Goal: Task Accomplishment & Management: Manage account settings

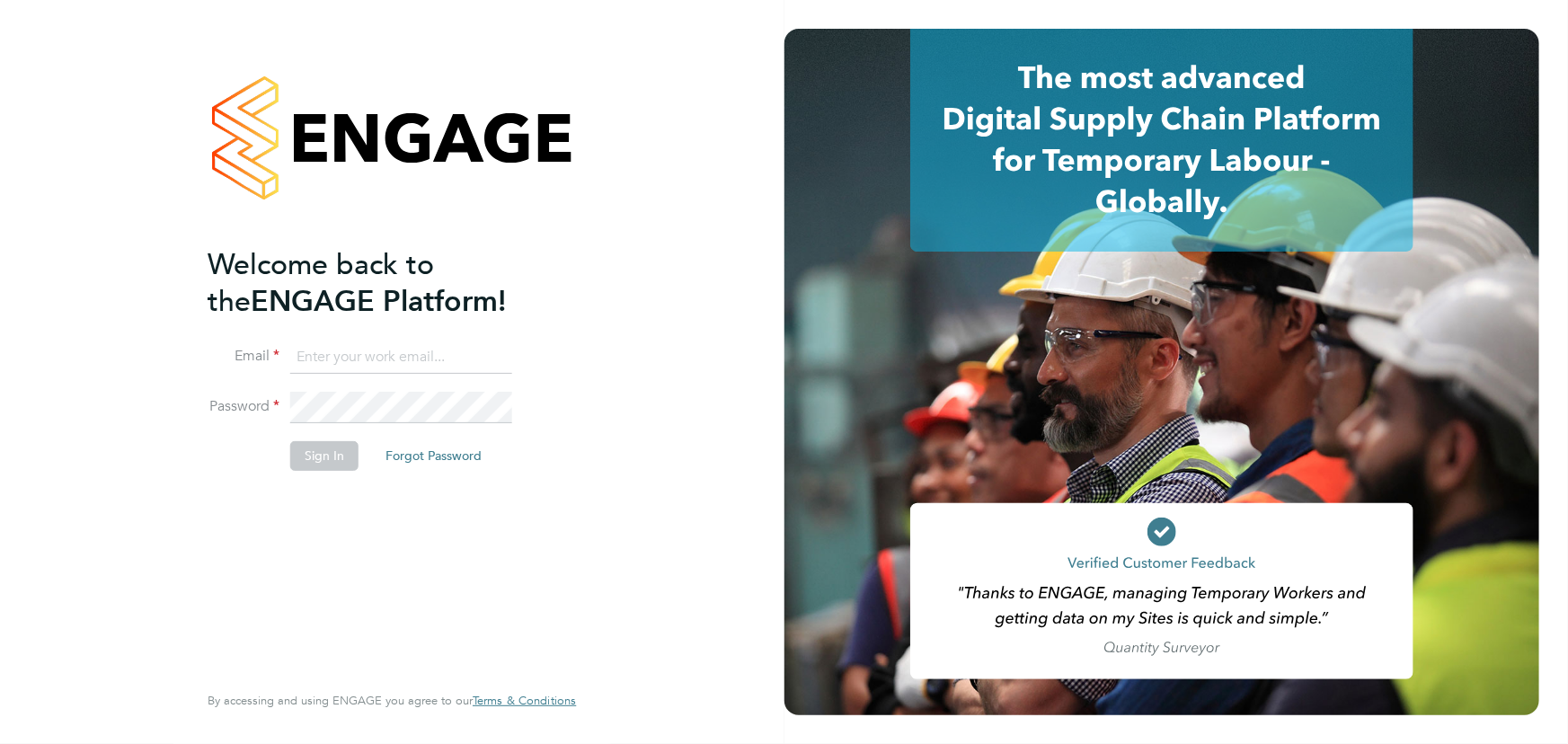
type input "jane.weitzman@mclarenresourcing.co.uk"
click at [343, 452] on button "Sign In" at bounding box center [324, 455] width 68 height 29
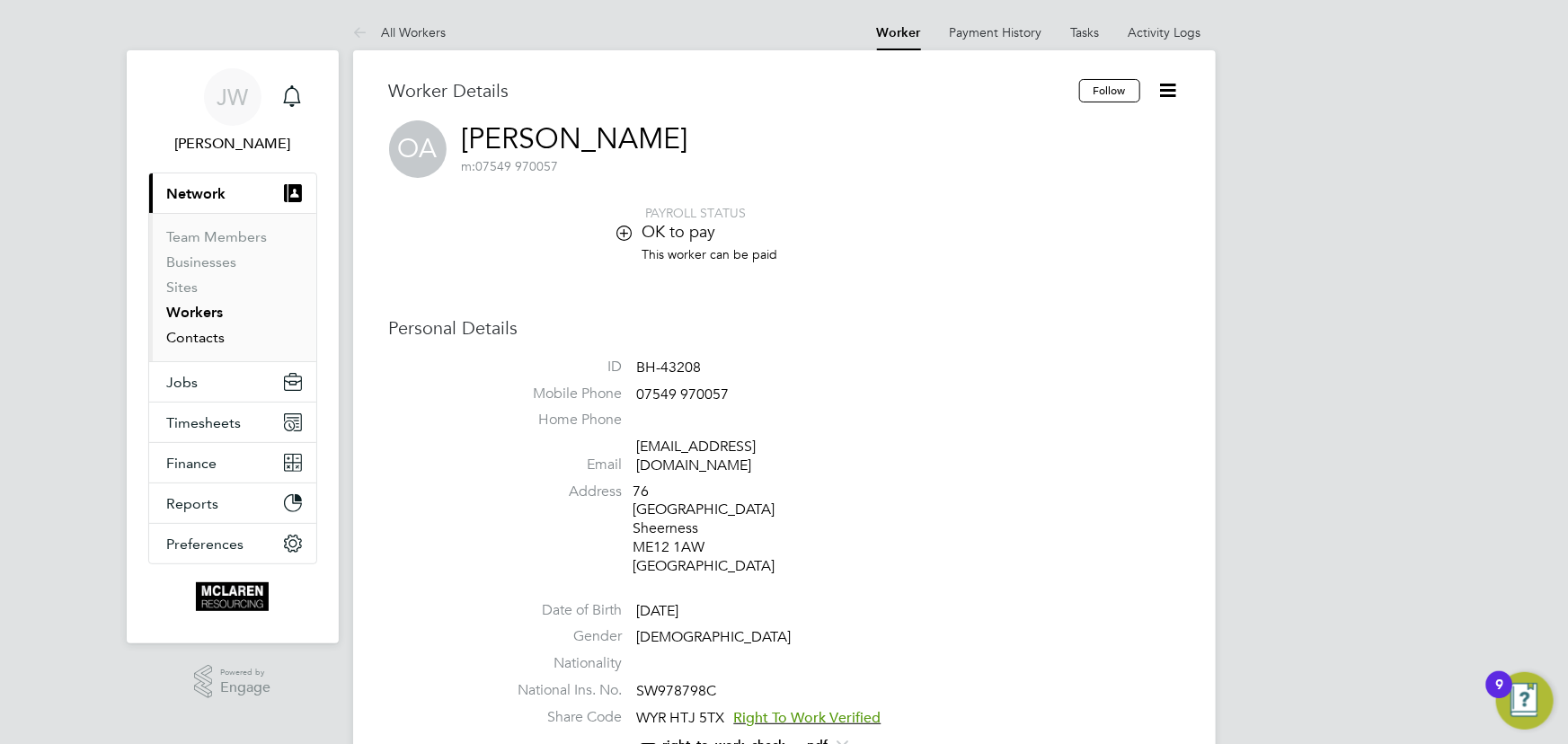
click at [213, 336] on link "Contacts" at bounding box center [196, 337] width 58 height 17
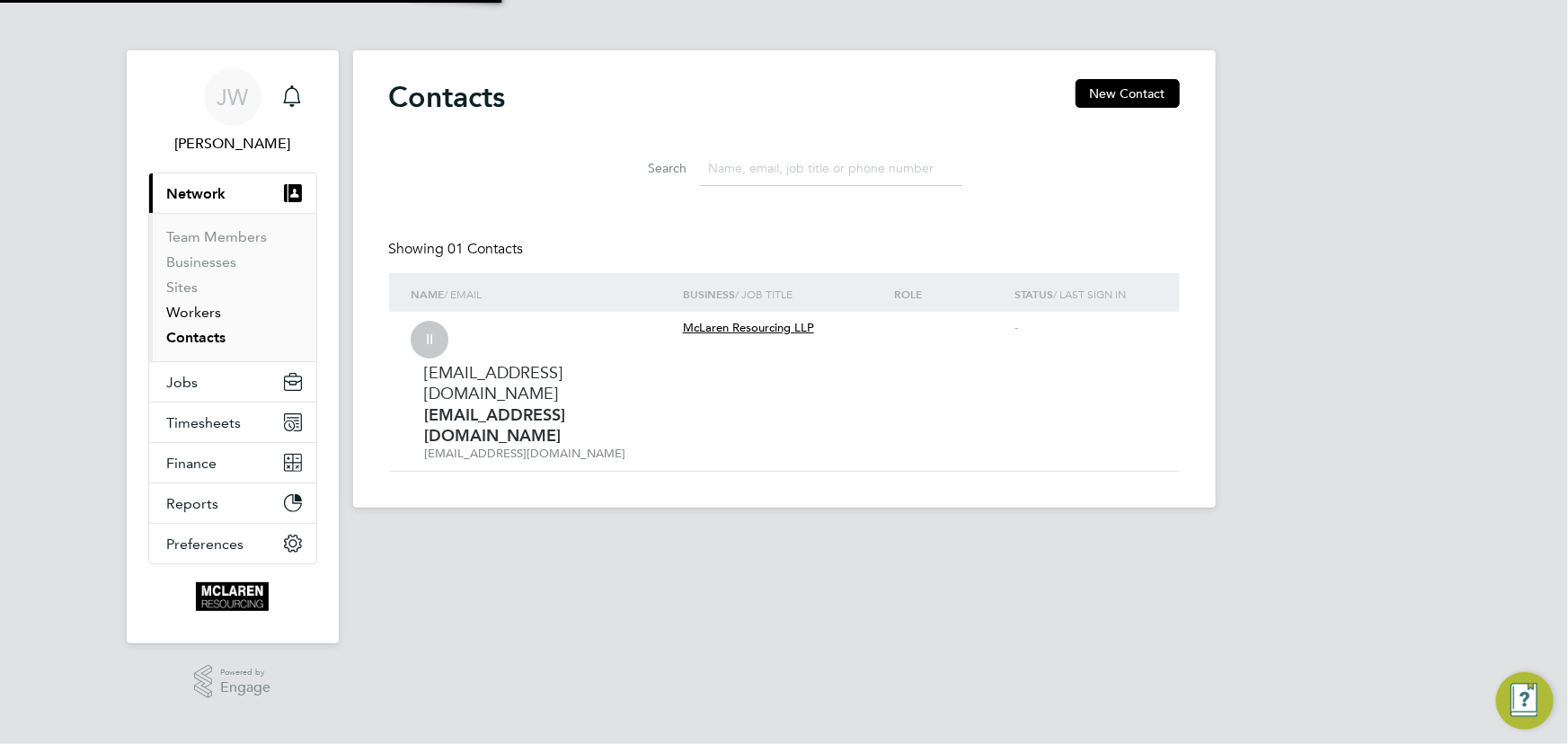
click at [206, 318] on link "Workers" at bounding box center [194, 312] width 55 height 17
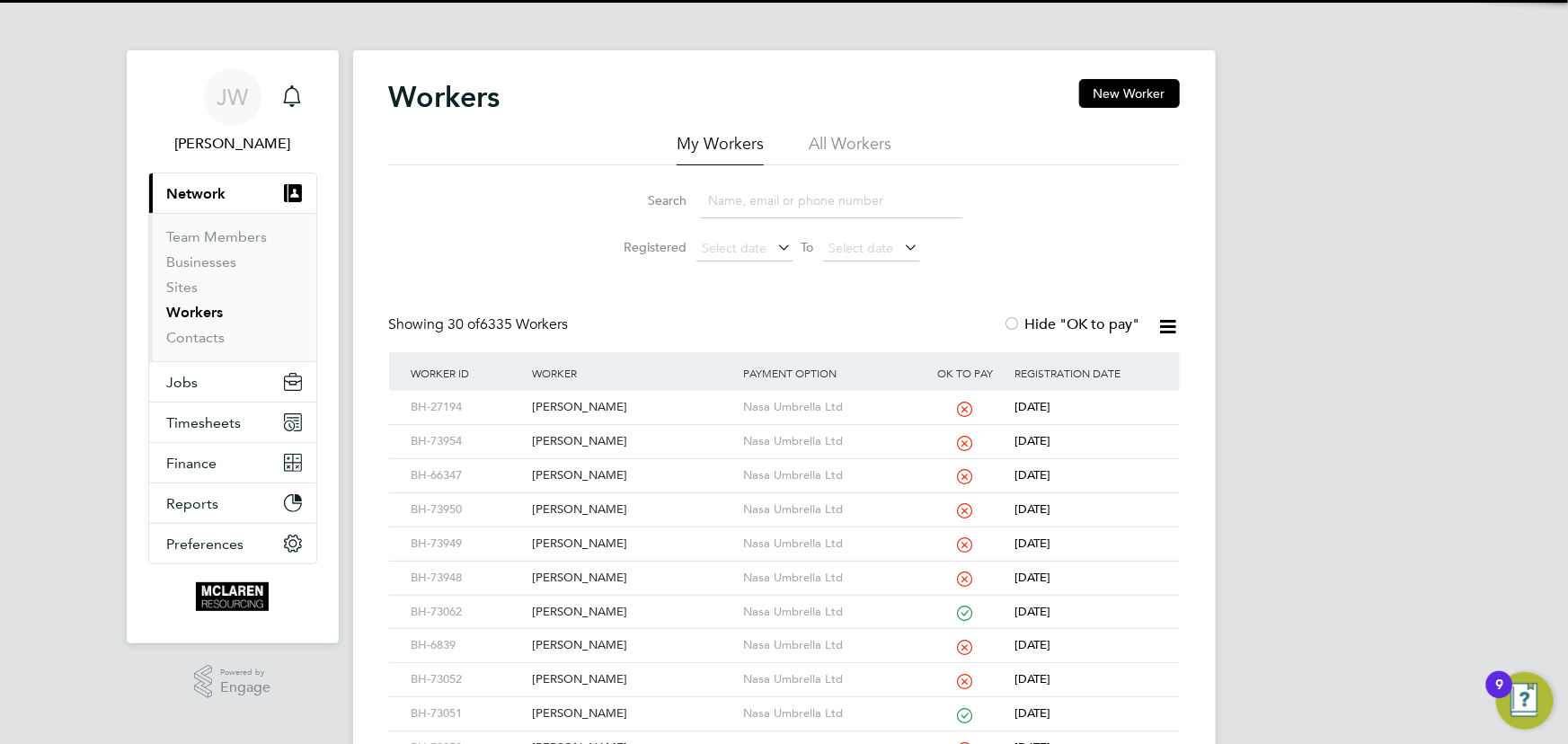
click at [743, 206] on input at bounding box center [832, 201] width 262 height 35
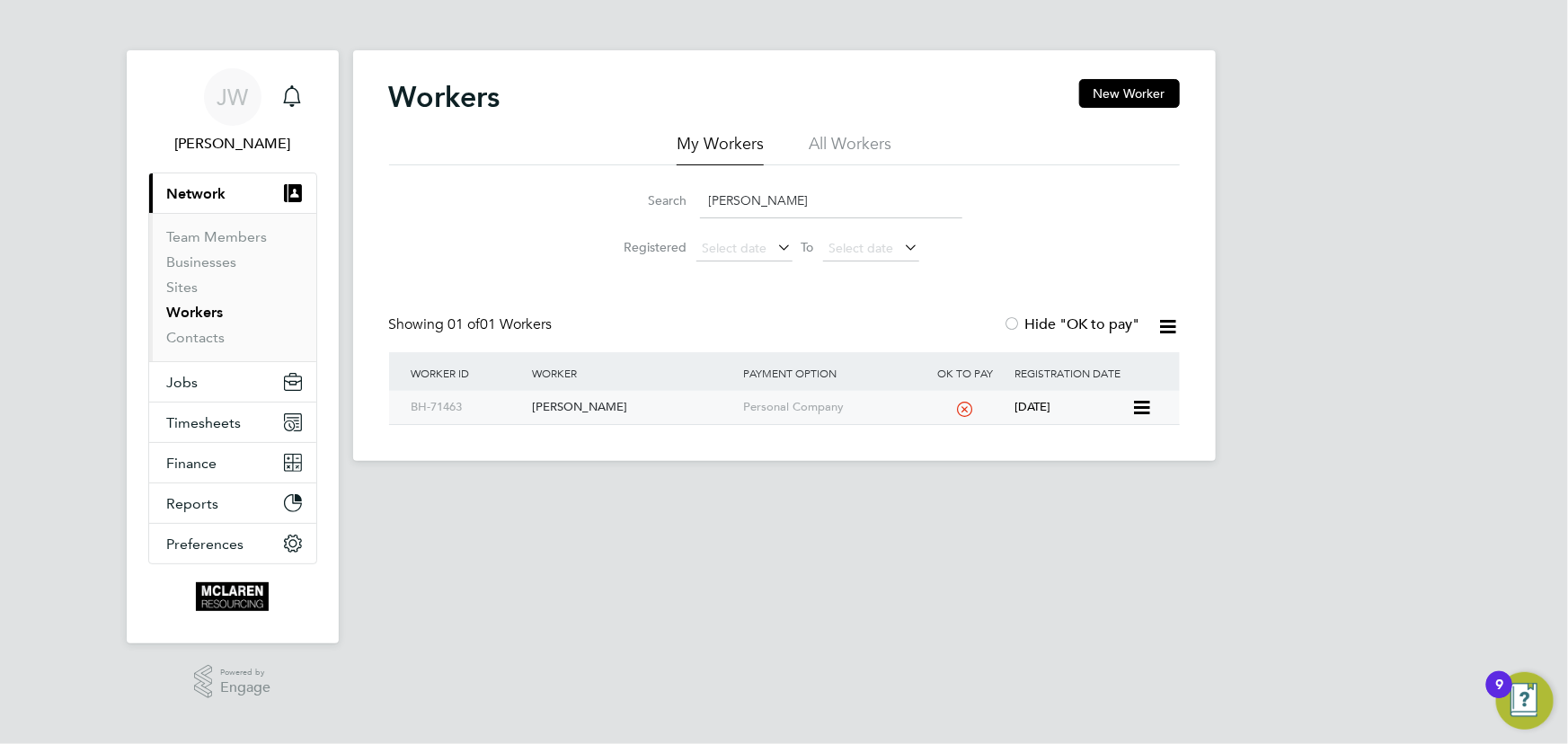
click at [577, 408] on div "[PERSON_NAME]" at bounding box center [633, 408] width 212 height 33
drag, startPoint x: 784, startPoint y: 206, endPoint x: 665, endPoint y: 201, distance: 119.1
click at [691, 209] on div "Search asif wah" at bounding box center [784, 201] width 356 height 35
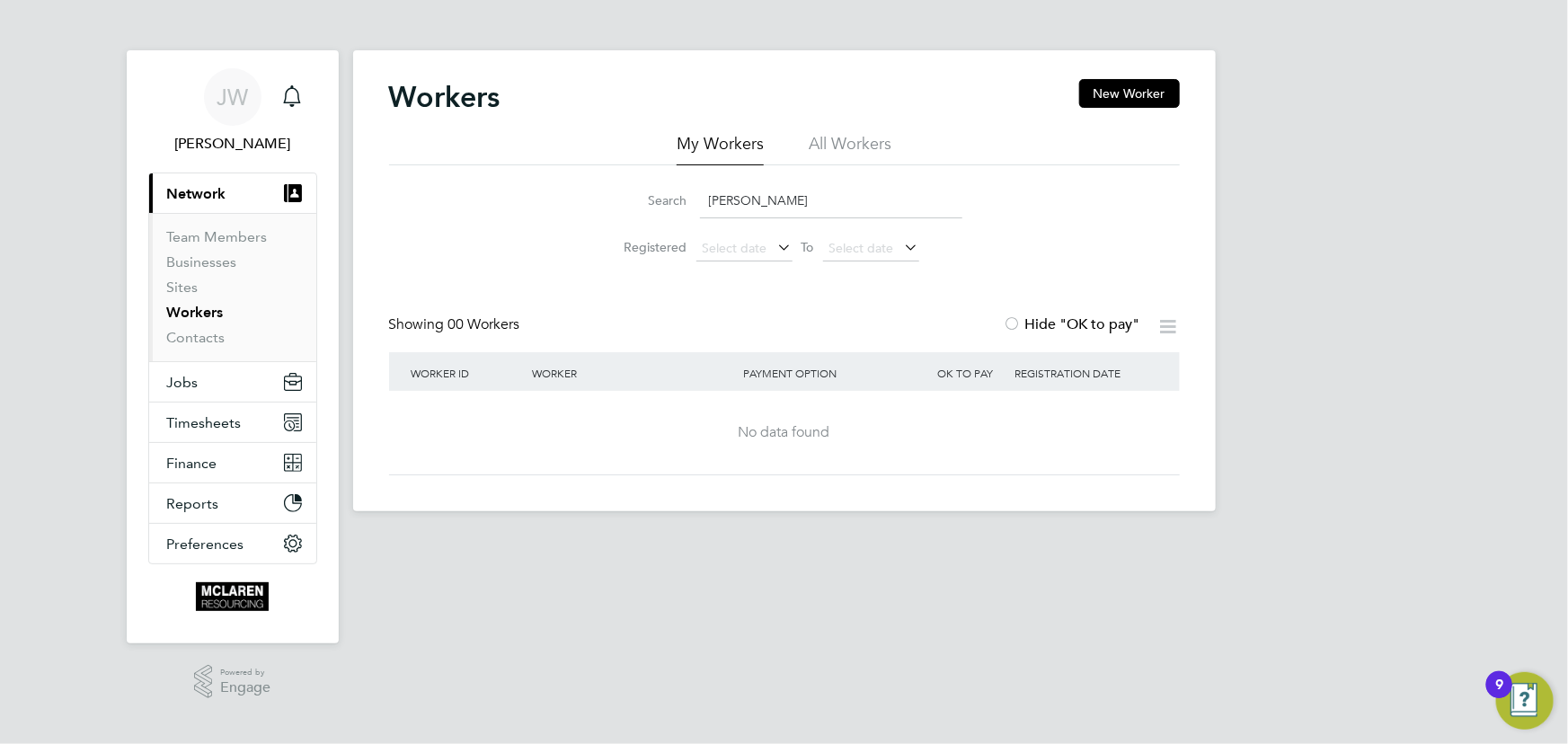
click at [774, 205] on input "alex mcu" at bounding box center [832, 201] width 262 height 35
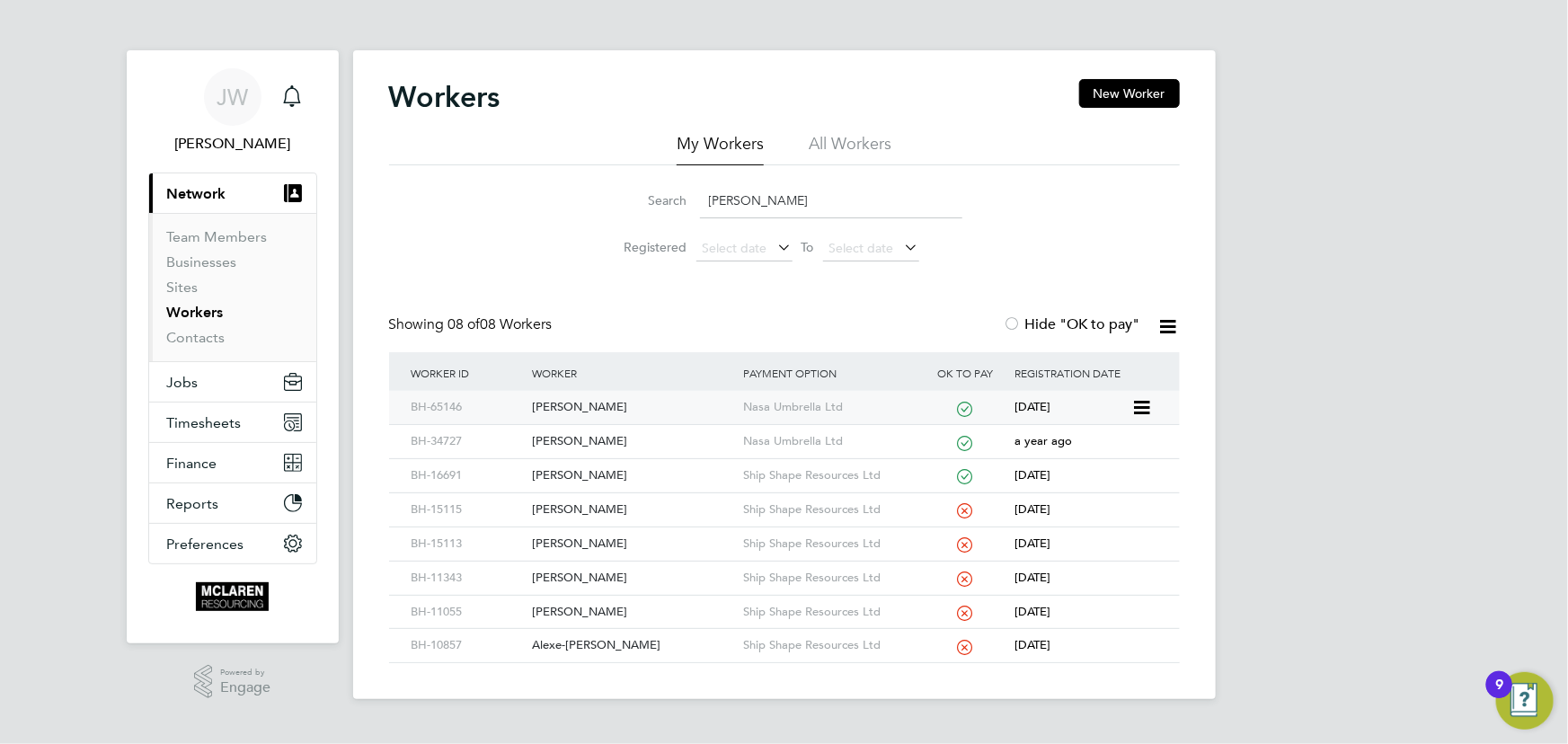
click at [593, 410] on div "Alex Mcmurray" at bounding box center [633, 408] width 212 height 33
drag, startPoint x: 789, startPoint y: 195, endPoint x: 641, endPoint y: 228, distance: 151.6
click at [641, 228] on ul "Search alex m Registered Select date To Select date" at bounding box center [784, 223] width 401 height 96
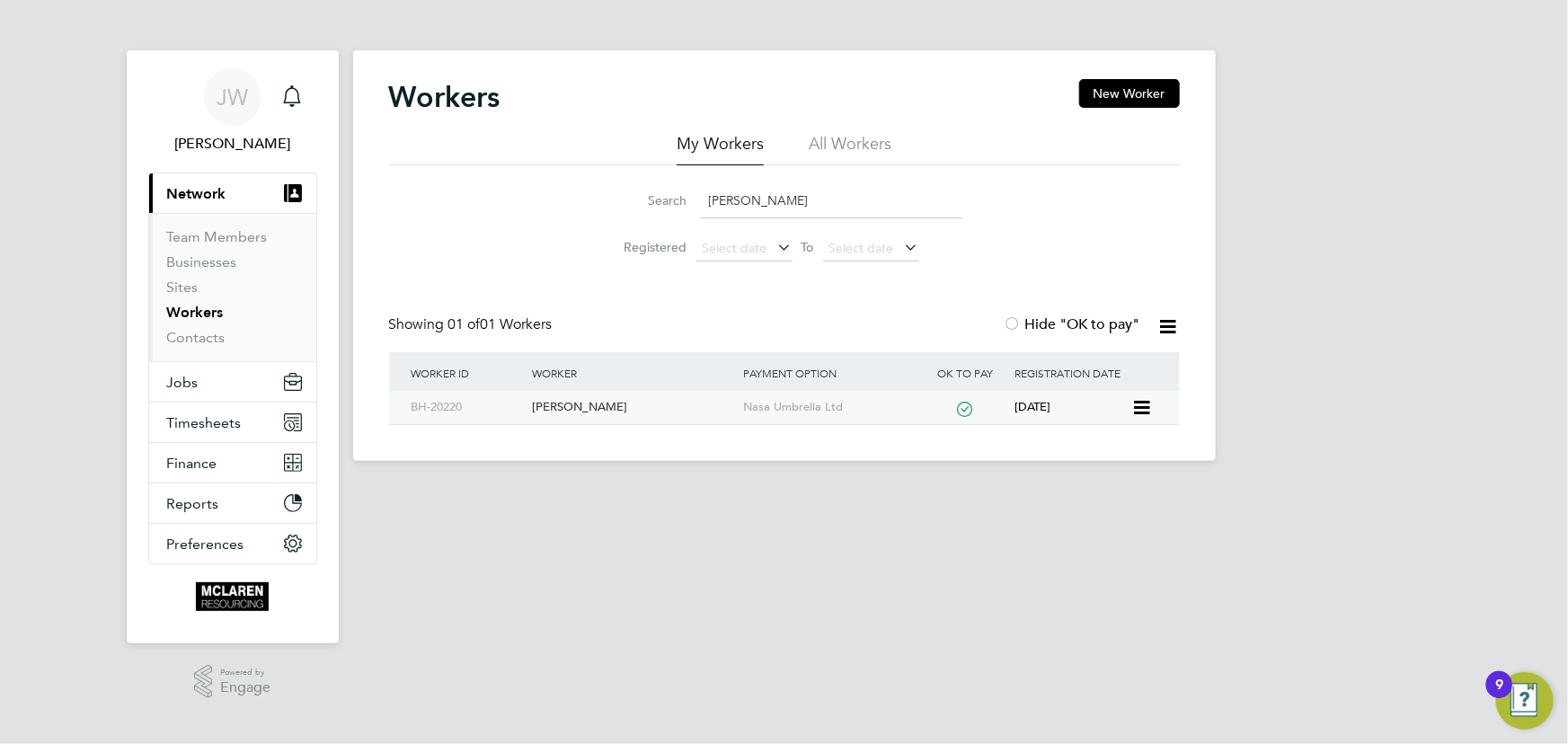
click at [590, 409] on div "Stuart Wright" at bounding box center [633, 408] width 212 height 33
drag, startPoint x: 682, startPoint y: 206, endPoint x: 663, endPoint y: 135, distance: 73.5
click at [680, 206] on div "Search stuart wright" at bounding box center [784, 201] width 356 height 35
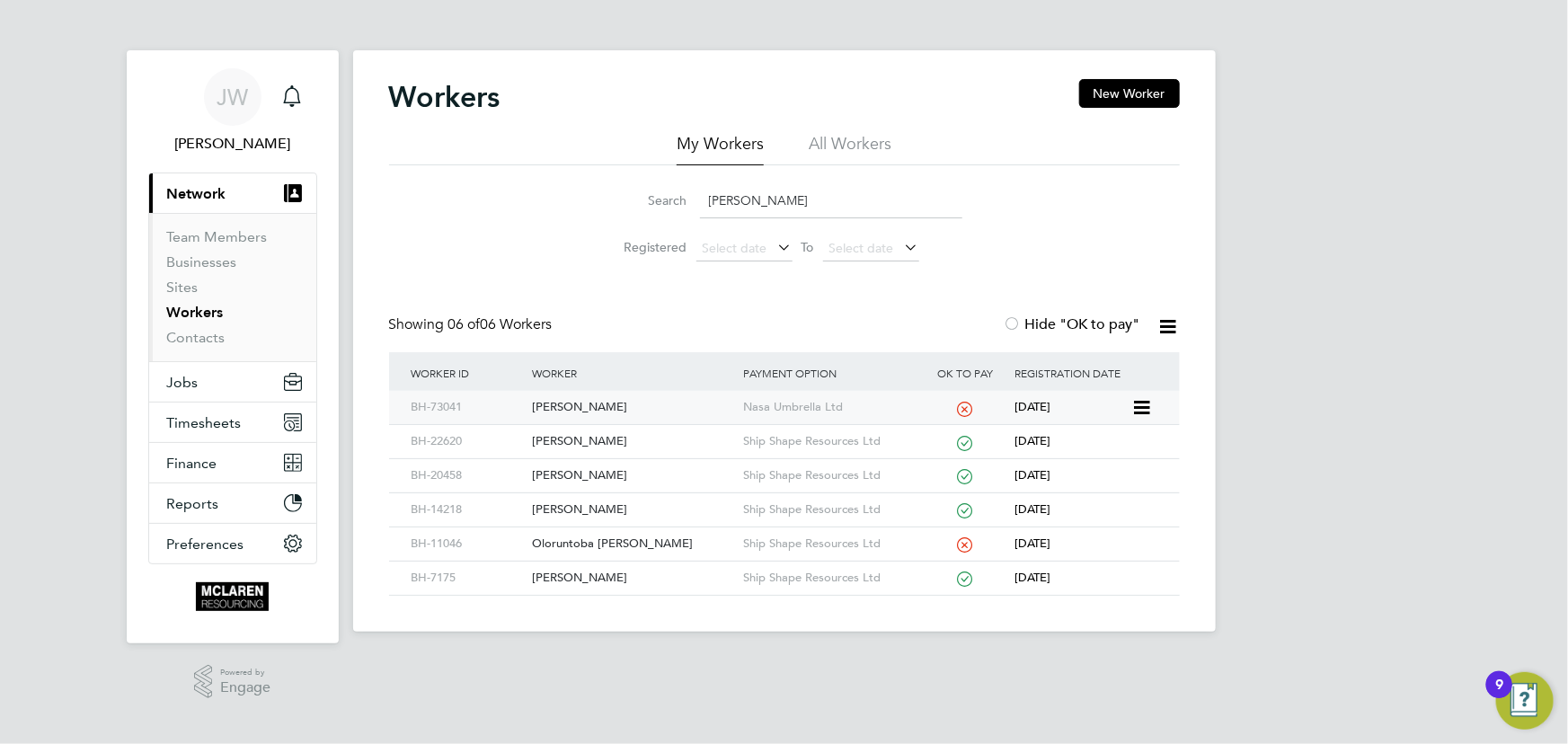
type input "daniel o"
click at [566, 400] on div "Daniel Omari" at bounding box center [633, 408] width 212 height 33
click at [201, 337] on link "Contacts" at bounding box center [196, 337] width 58 height 17
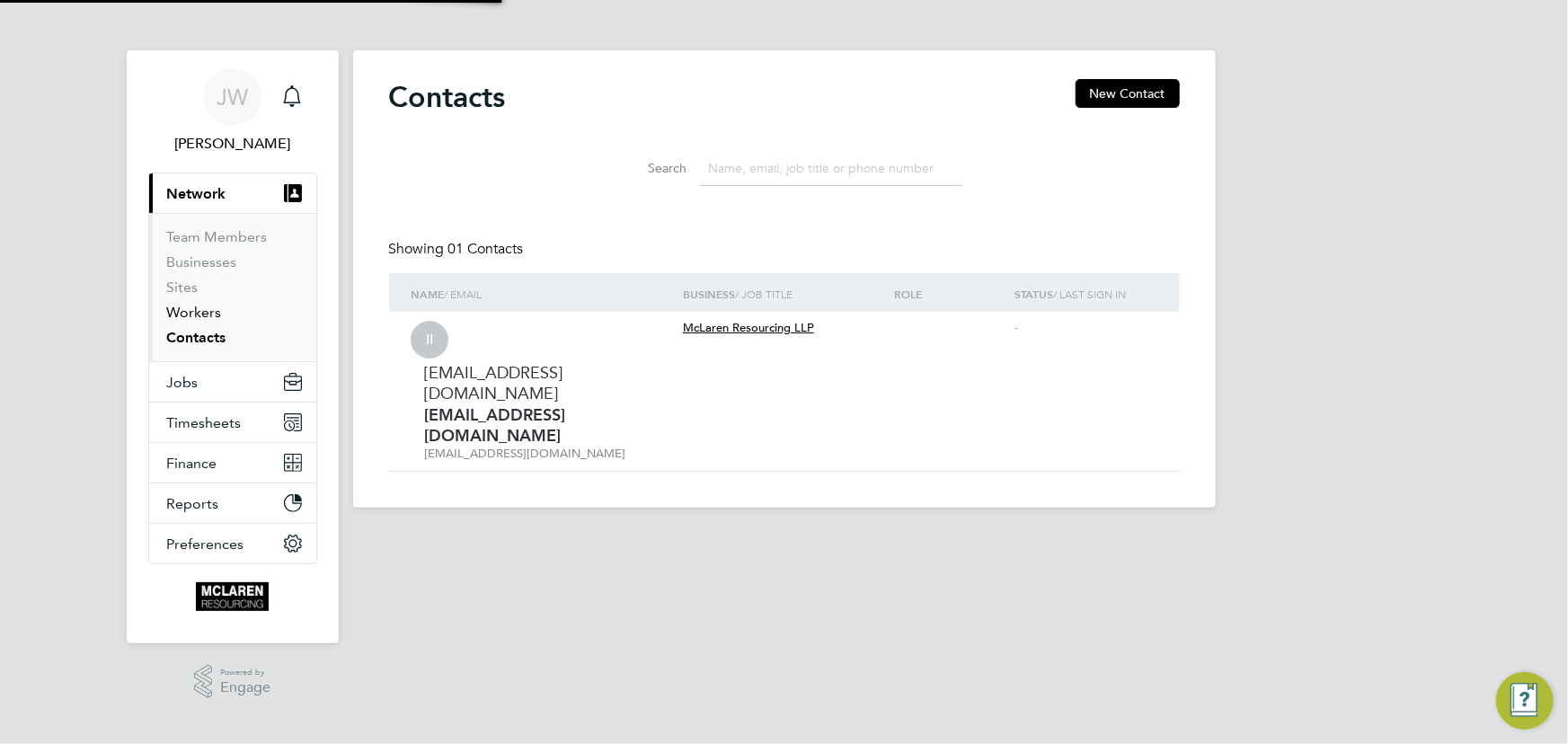
click at [191, 313] on link "Workers" at bounding box center [194, 312] width 55 height 17
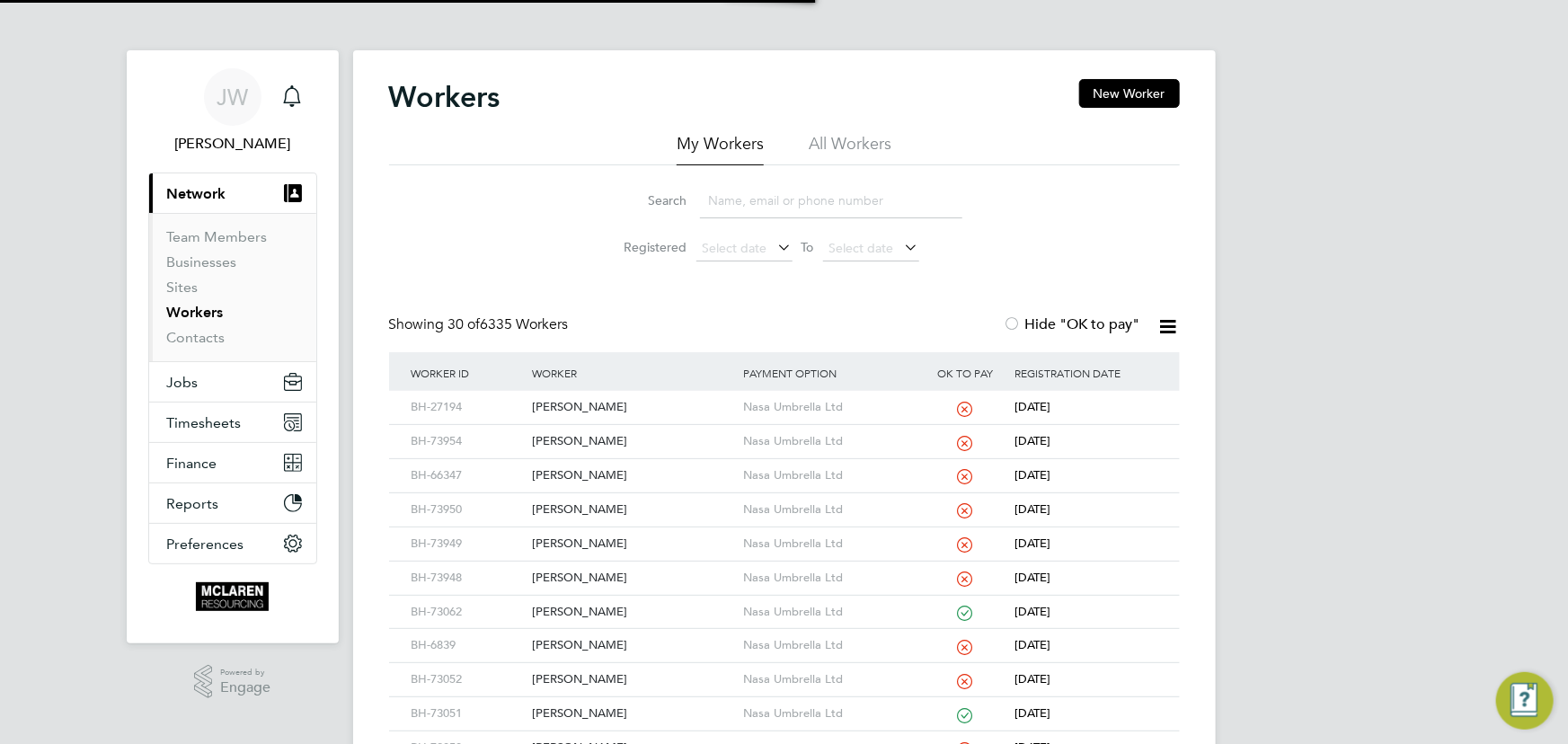
drag, startPoint x: 748, startPoint y: 206, endPoint x: 728, endPoint y: 189, distance: 26.2
click at [748, 206] on input at bounding box center [832, 201] width 262 height 35
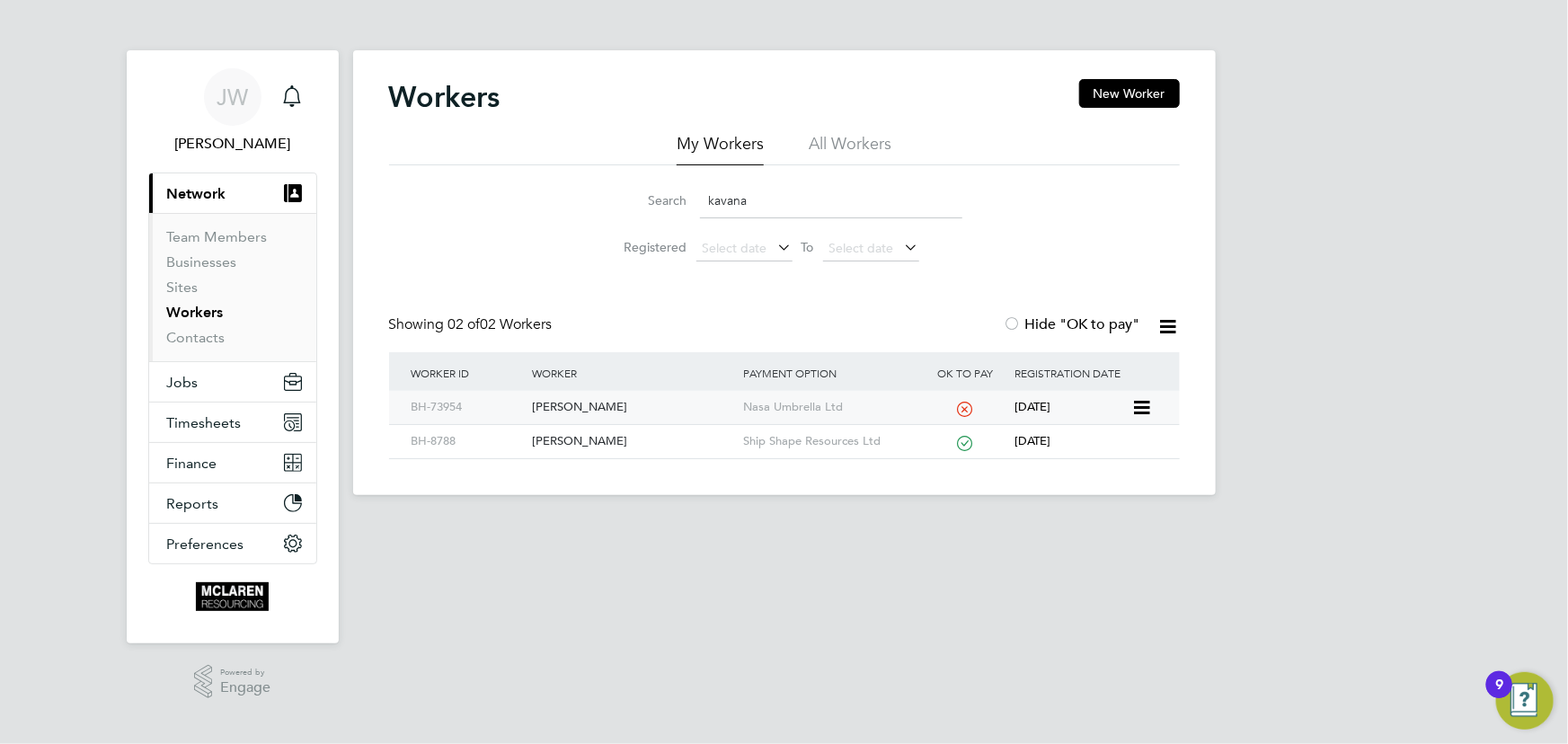
type input "kavana"
click at [577, 412] on div "Joseph Kavanagh" at bounding box center [633, 408] width 212 height 33
click at [213, 335] on link "Contacts" at bounding box center [196, 337] width 58 height 17
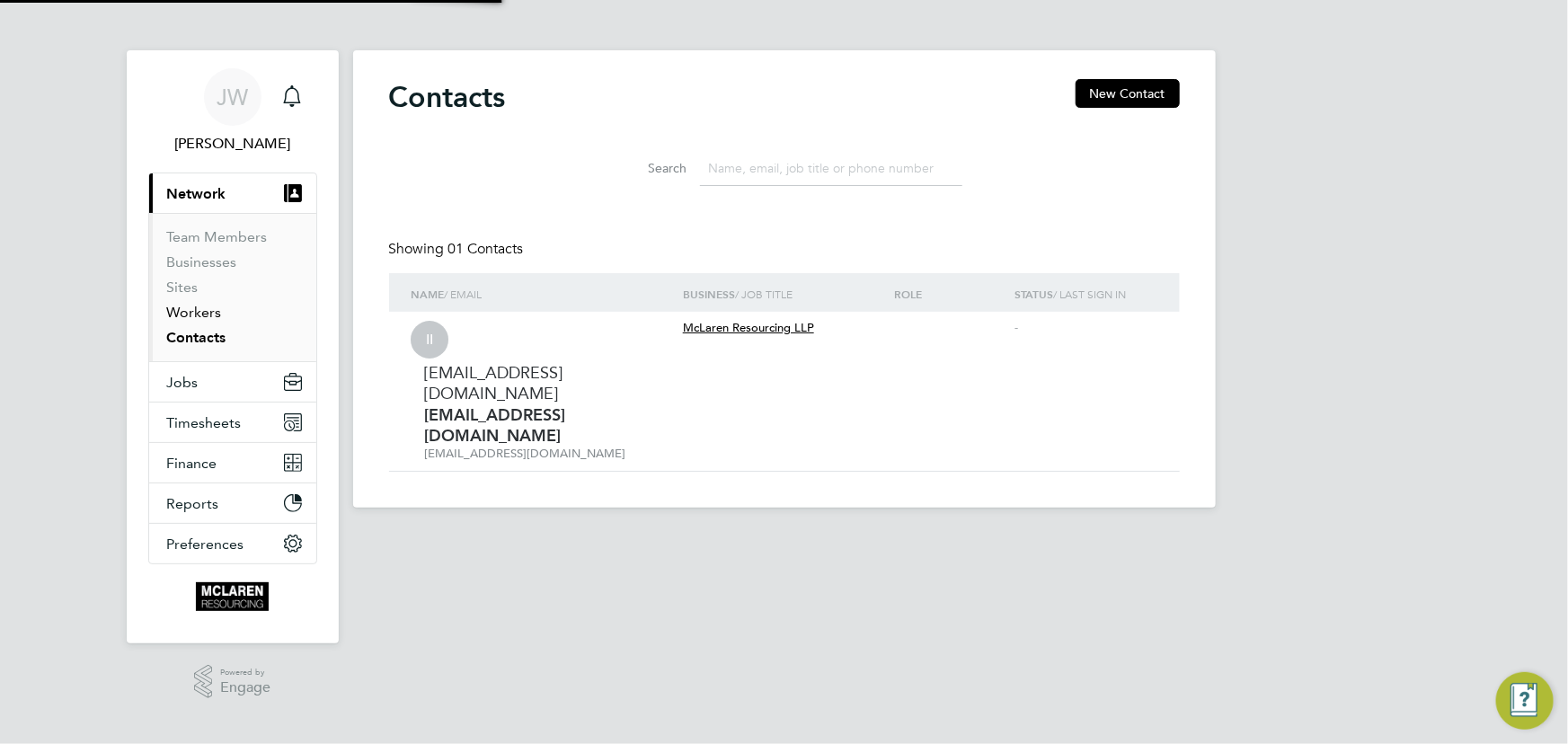
click at [205, 315] on link "Workers" at bounding box center [194, 312] width 55 height 17
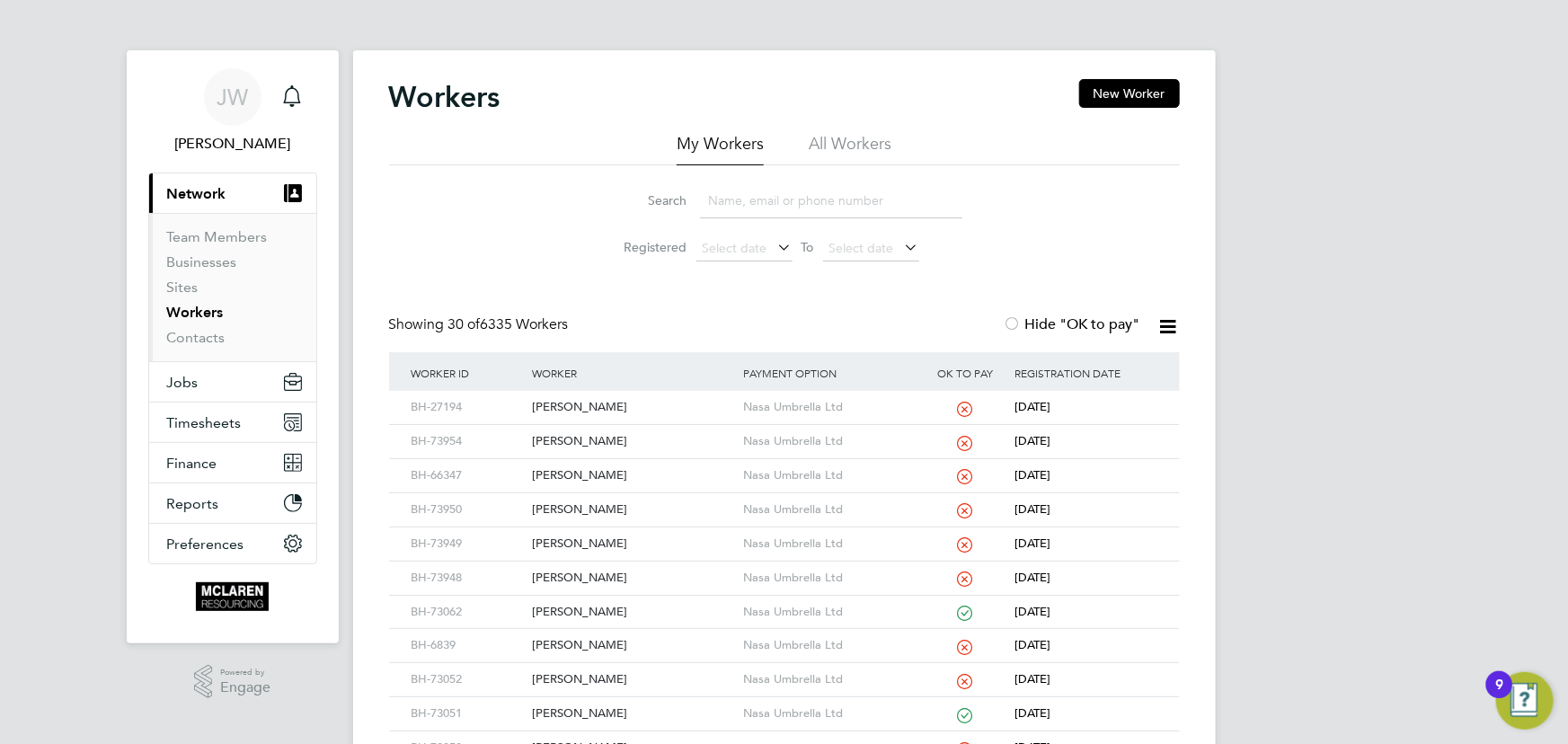
drag, startPoint x: 752, startPoint y: 197, endPoint x: 714, endPoint y: 189, distance: 38.8
click at [752, 197] on input at bounding box center [832, 201] width 262 height 35
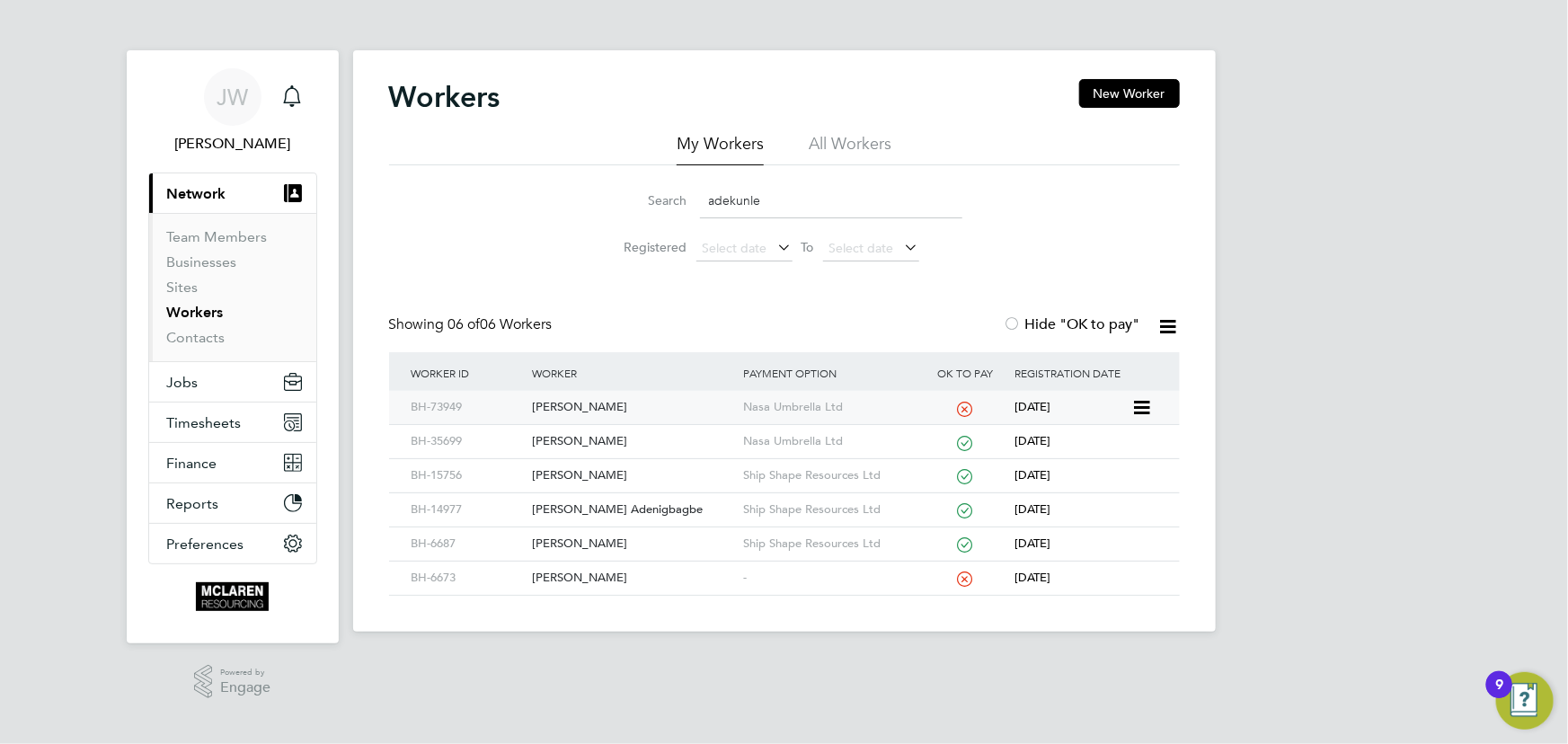
type input "adekunle"
click at [580, 404] on div "Adekunle Martins" at bounding box center [633, 408] width 212 height 33
click at [207, 336] on link "Contacts" at bounding box center [196, 337] width 58 height 17
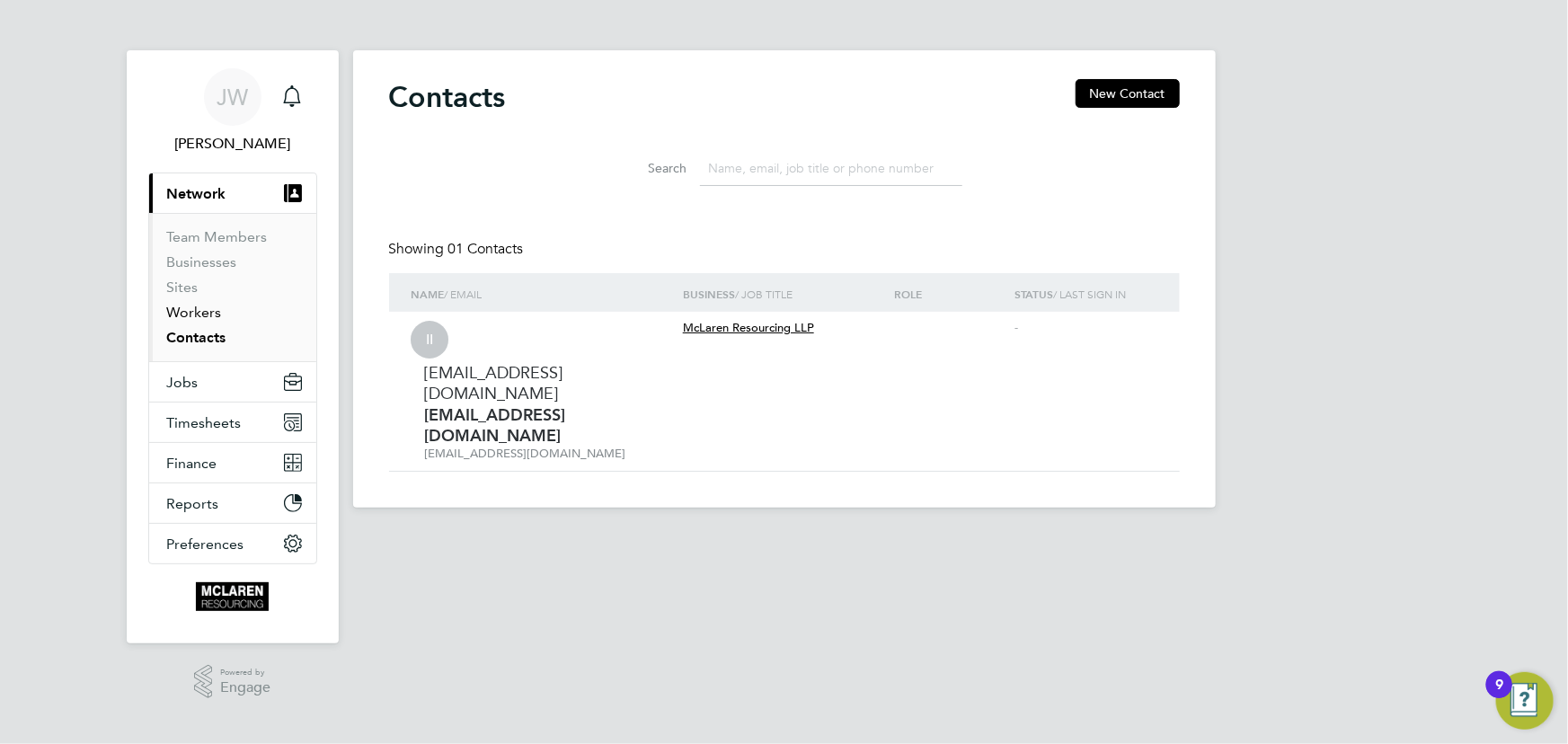
click at [182, 310] on link "Workers" at bounding box center [194, 312] width 55 height 17
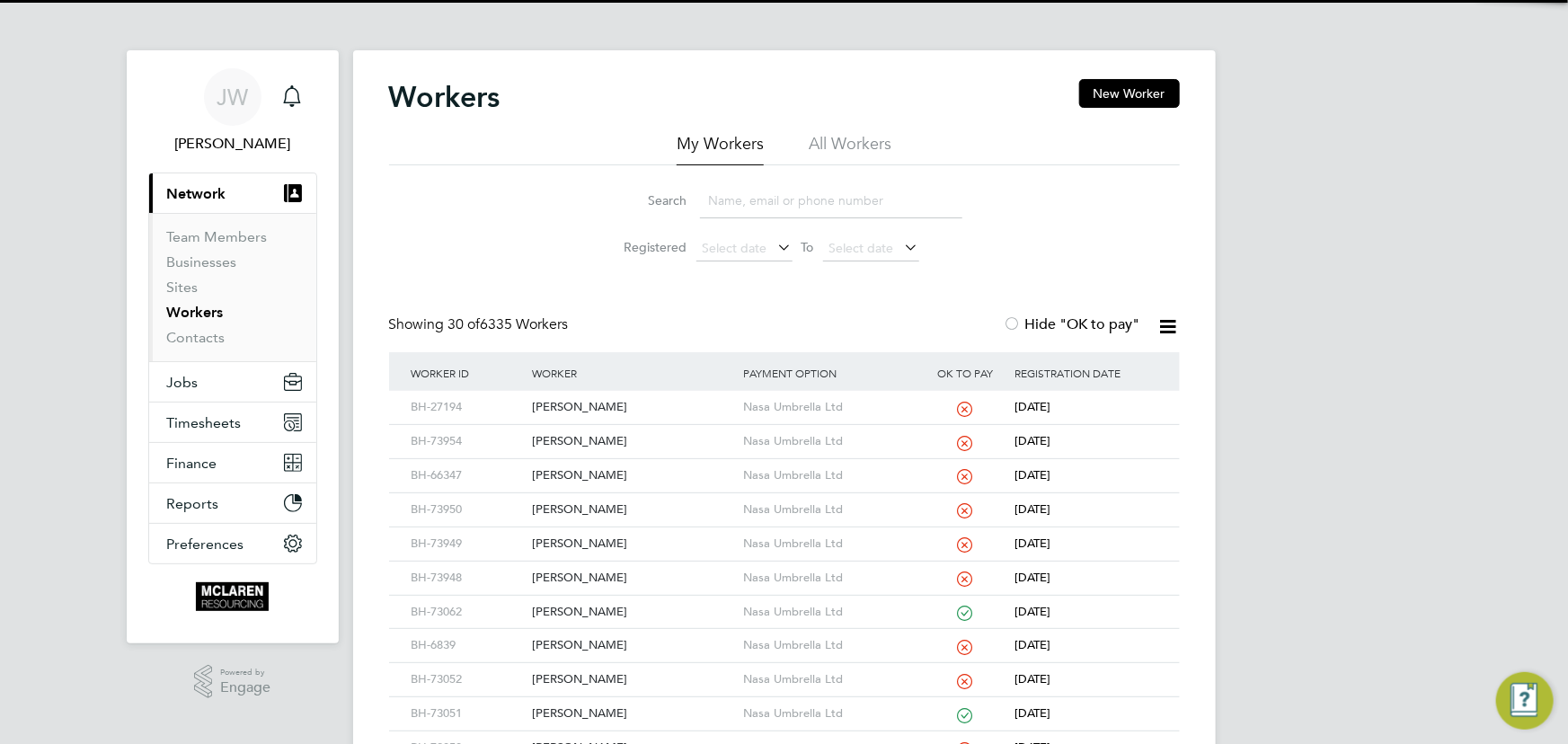
click at [722, 197] on input at bounding box center [832, 201] width 262 height 35
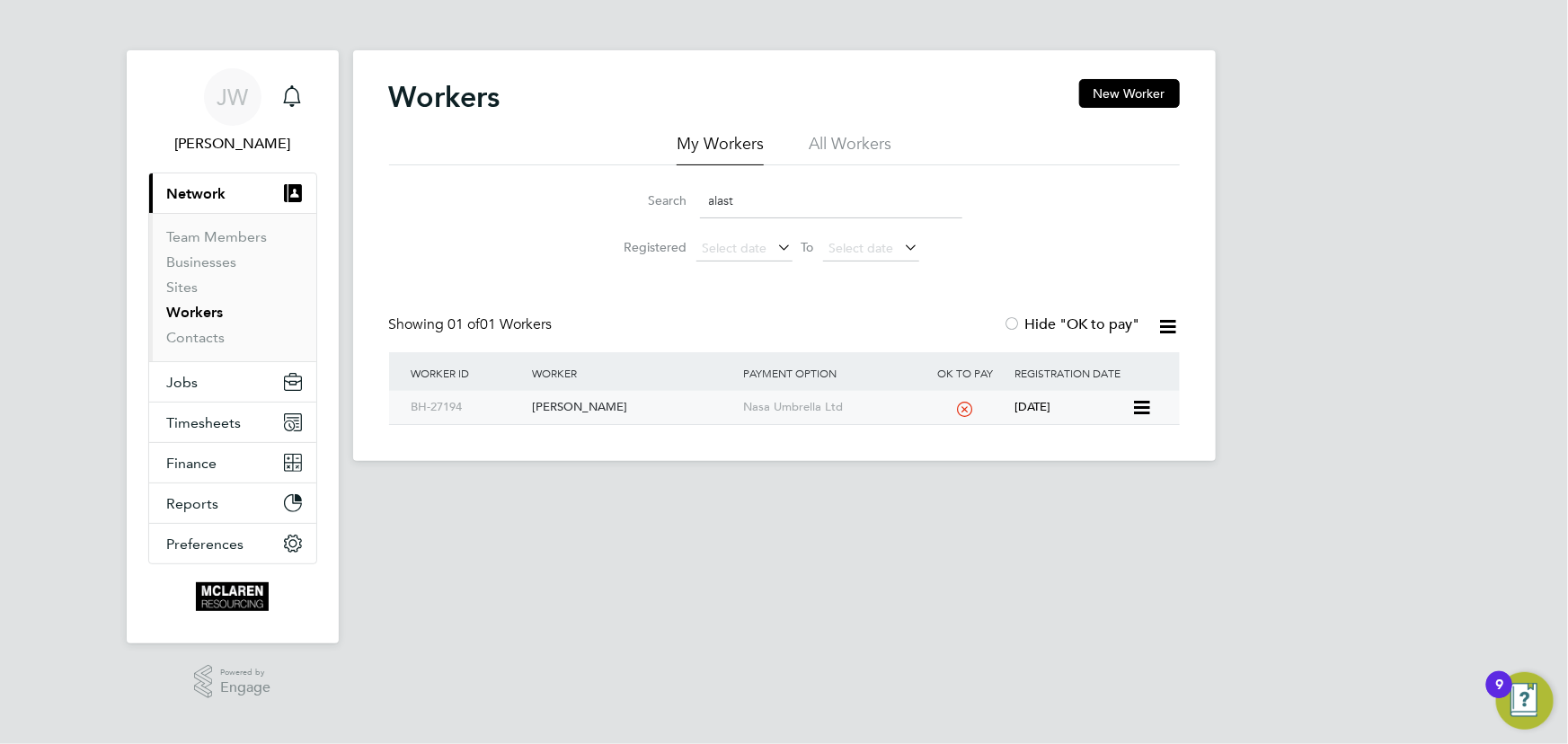
click at [575, 409] on div "Alastair Swaine" at bounding box center [633, 408] width 212 height 33
drag, startPoint x: 771, startPoint y: 202, endPoint x: 540, endPoint y: 64, distance: 269.1
click at [650, 206] on div "Search alast" at bounding box center [784, 201] width 356 height 35
drag, startPoint x: 759, startPoint y: 213, endPoint x: 647, endPoint y: 213, distance: 112.0
click at [647, 213] on div "Search david chime" at bounding box center [784, 201] width 356 height 35
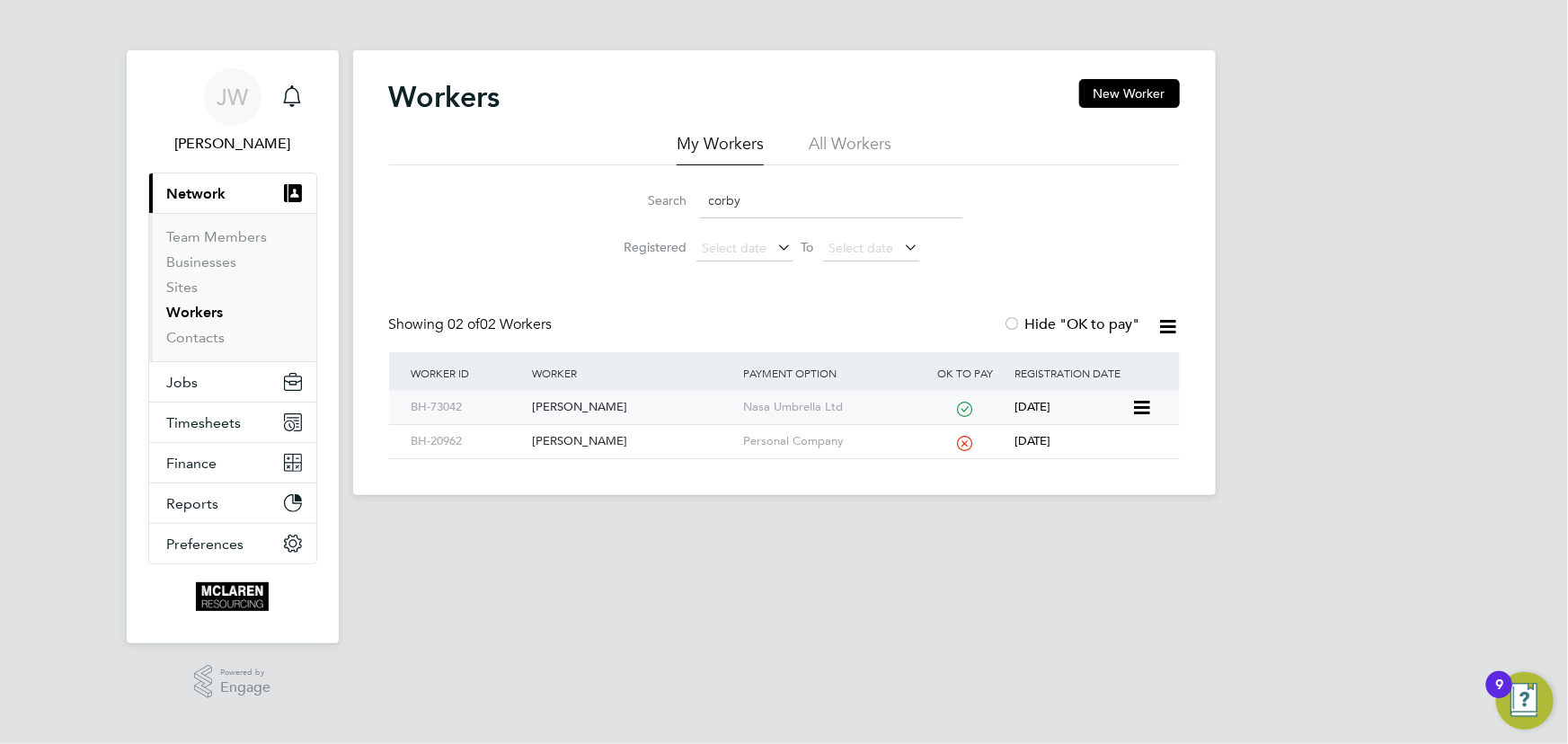
drag, startPoint x: 612, startPoint y: 399, endPoint x: 697, endPoint y: 412, distance: 86.0
click at [612, 399] on div "William Corby" at bounding box center [633, 408] width 212 height 33
drag, startPoint x: 790, startPoint y: 203, endPoint x: 656, endPoint y: 213, distance: 134.4
click at [656, 213] on div "Search corby" at bounding box center [784, 201] width 356 height 35
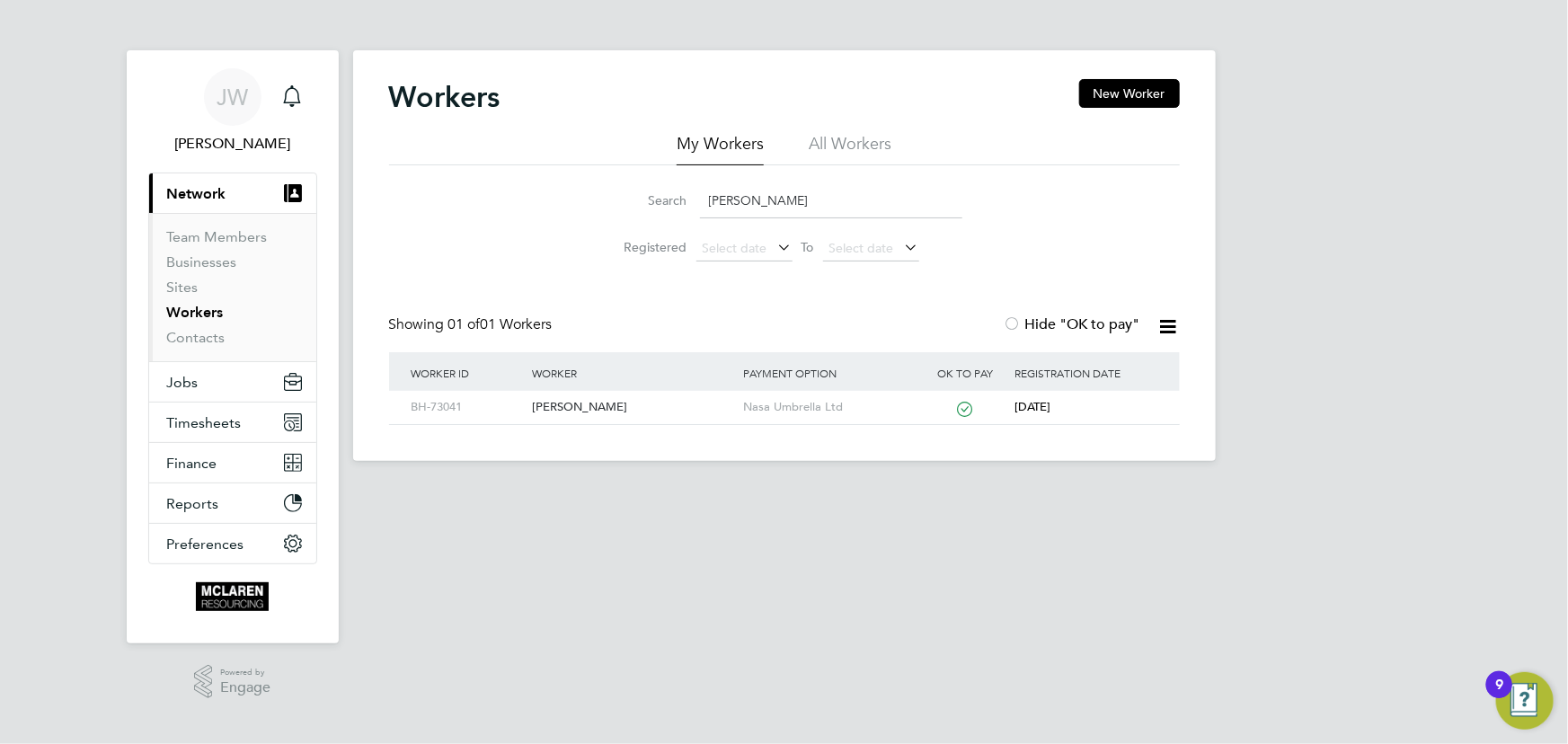
drag, startPoint x: 789, startPoint y: 192, endPoint x: 594, endPoint y: 211, distance: 195.9
click at [594, 211] on li "Search daniel om" at bounding box center [784, 201] width 401 height 53
type input "baxter"
click at [548, 411] on div "Graem Baxter" at bounding box center [633, 408] width 212 height 33
drag, startPoint x: 588, startPoint y: 403, endPoint x: 668, endPoint y: 401, distance: 80.0
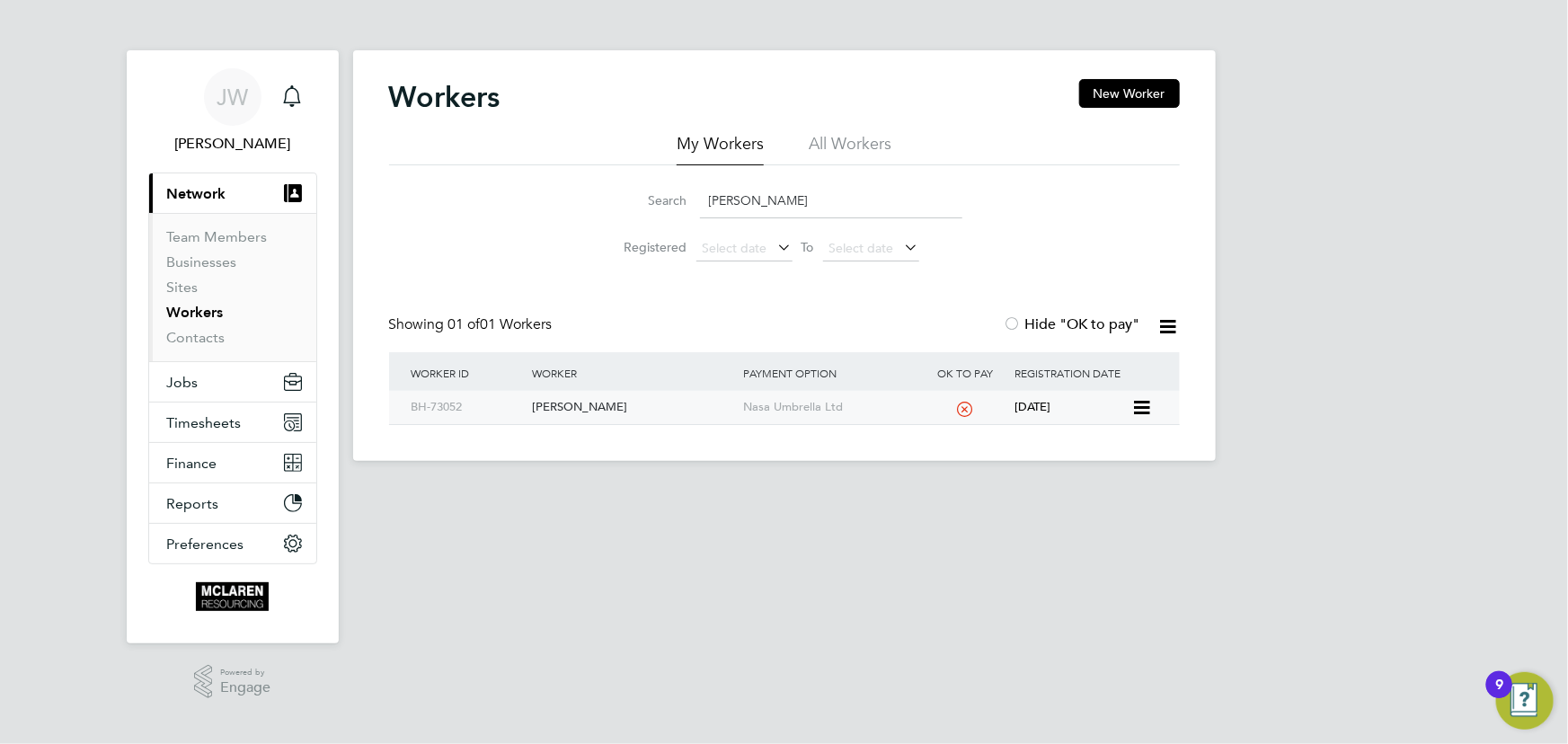
click at [588, 403] on div "Graem Baxter" at bounding box center [633, 408] width 212 height 33
click at [563, 408] on div "Graem Baxter" at bounding box center [633, 408] width 212 height 33
drag, startPoint x: 190, startPoint y: 340, endPoint x: 191, endPoint y: 322, distance: 18.0
click at [190, 340] on link "Contacts" at bounding box center [196, 337] width 58 height 17
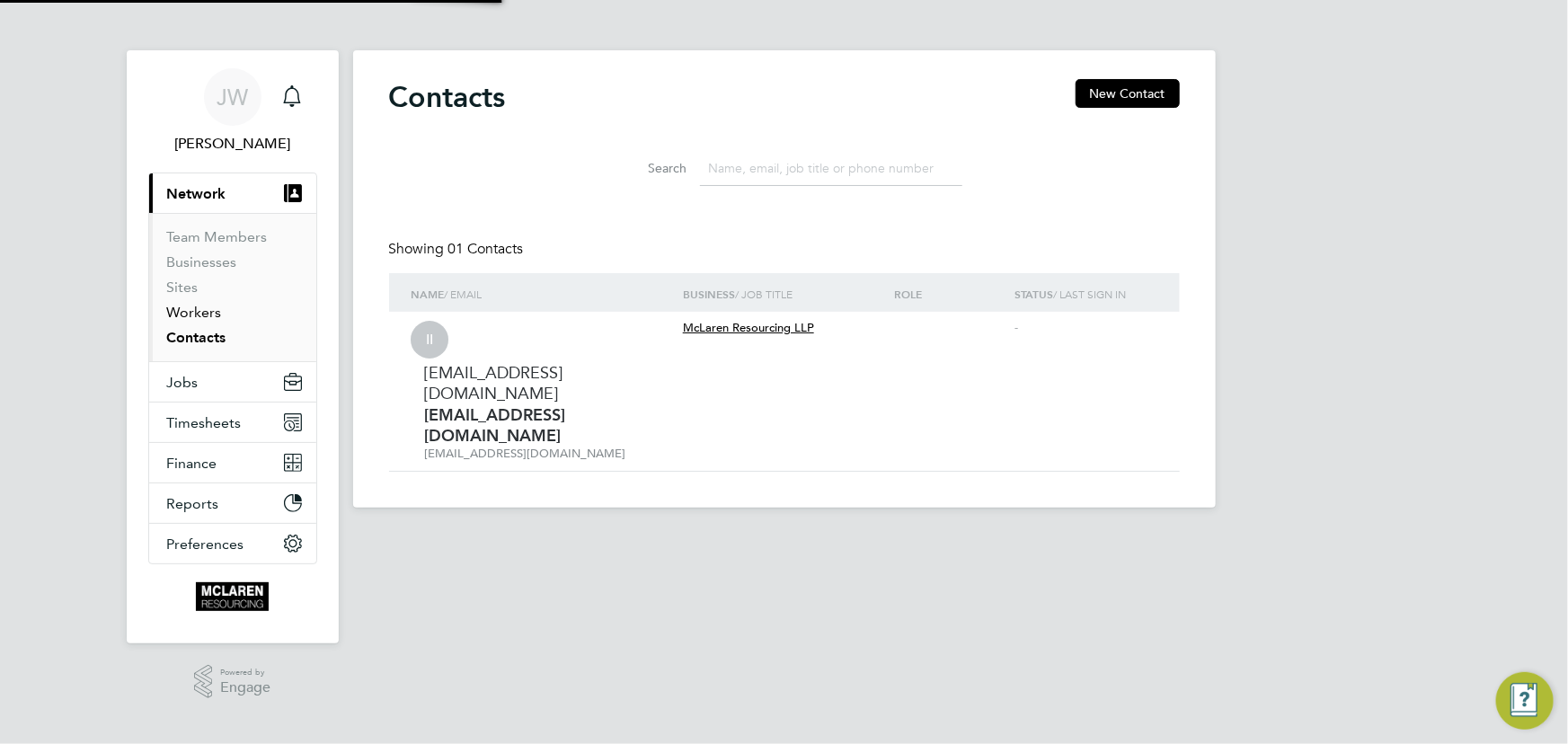
click at [192, 318] on link "Workers" at bounding box center [194, 312] width 55 height 17
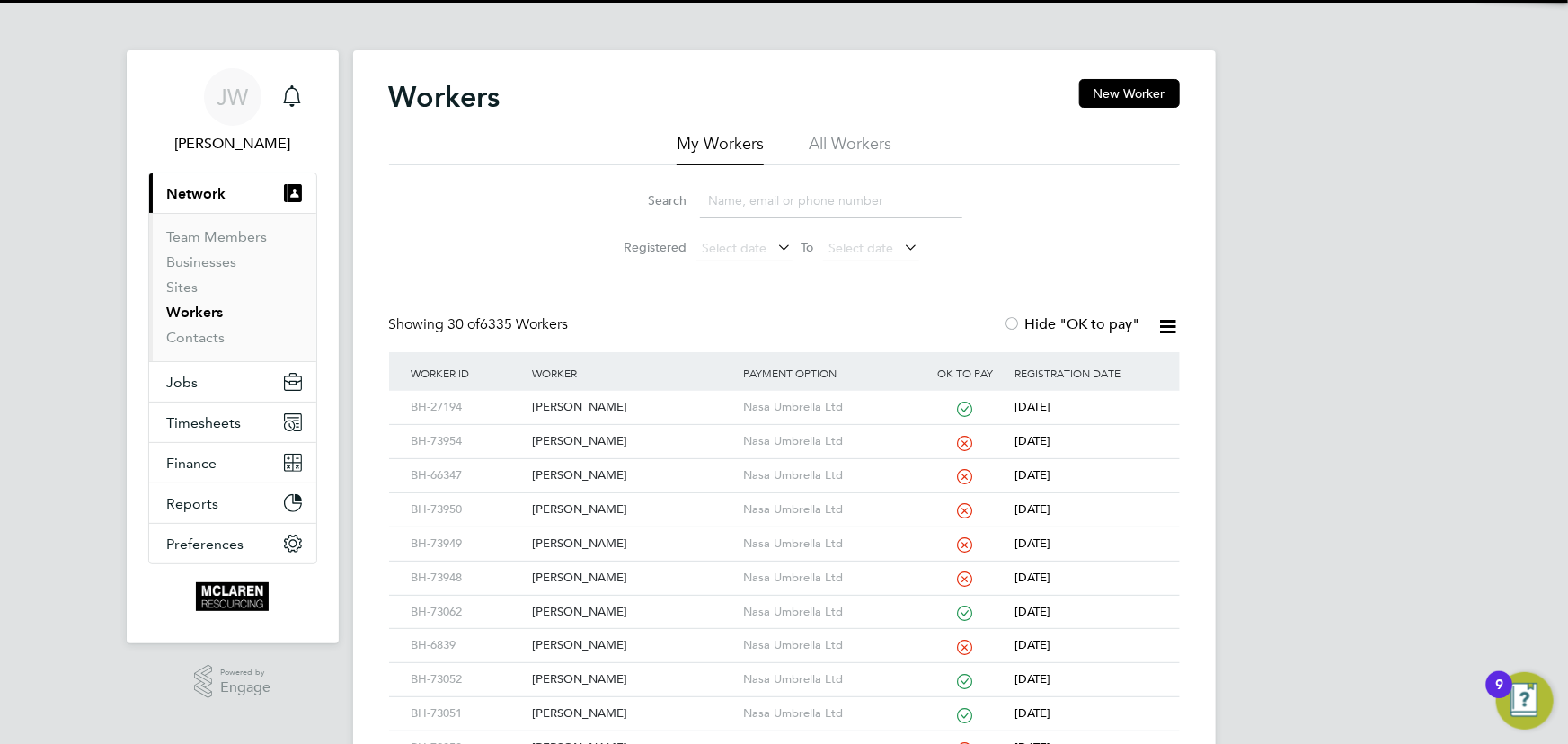
click at [791, 192] on input at bounding box center [832, 201] width 262 height 35
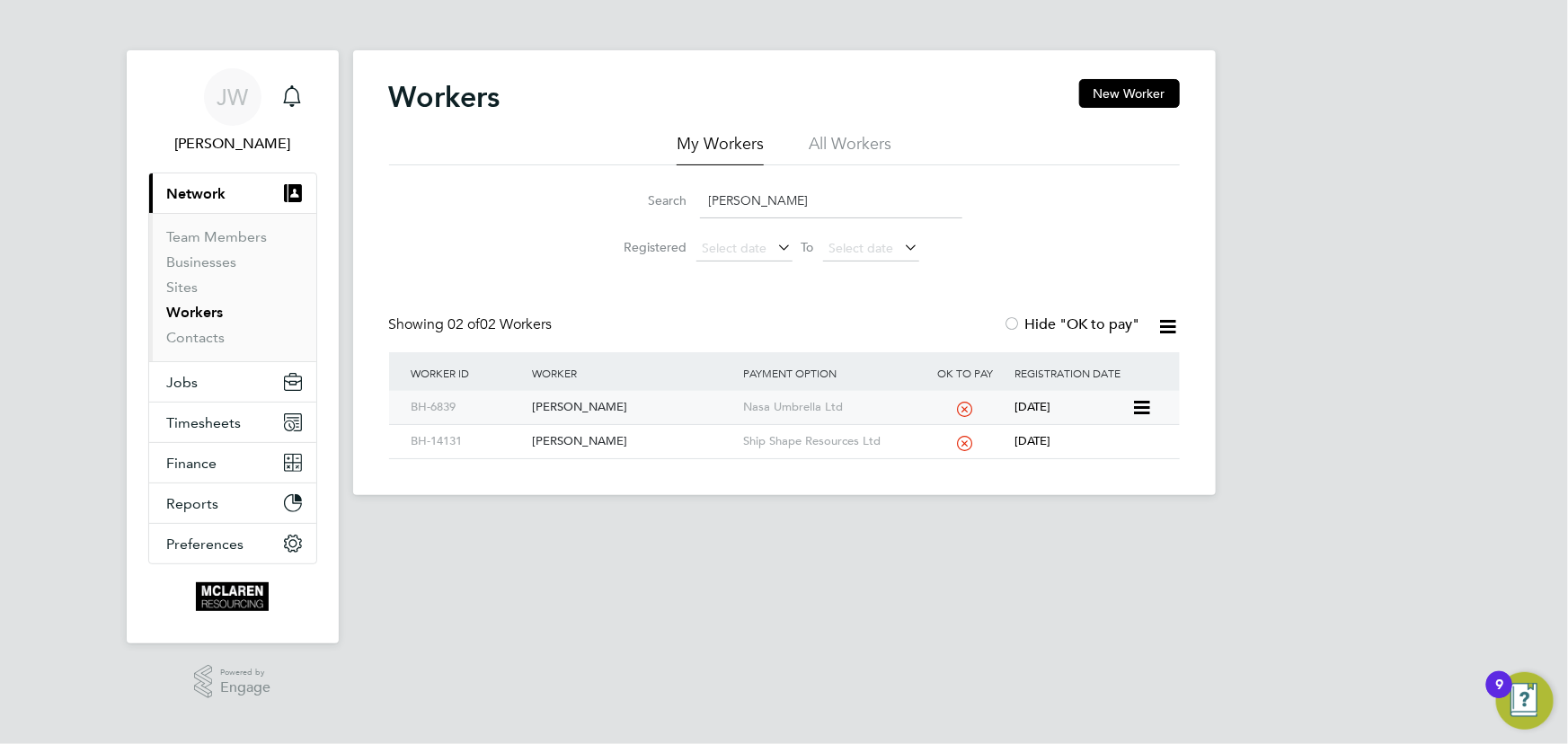
type input "seymour"
click at [607, 403] on div "Raymond Seymour" at bounding box center [633, 408] width 212 height 33
drag, startPoint x: 577, startPoint y: 404, endPoint x: 588, endPoint y: 421, distance: 20.2
click at [577, 404] on div "Raymond Seymour" at bounding box center [633, 408] width 212 height 33
click at [184, 339] on link "Contacts" at bounding box center [196, 337] width 58 height 17
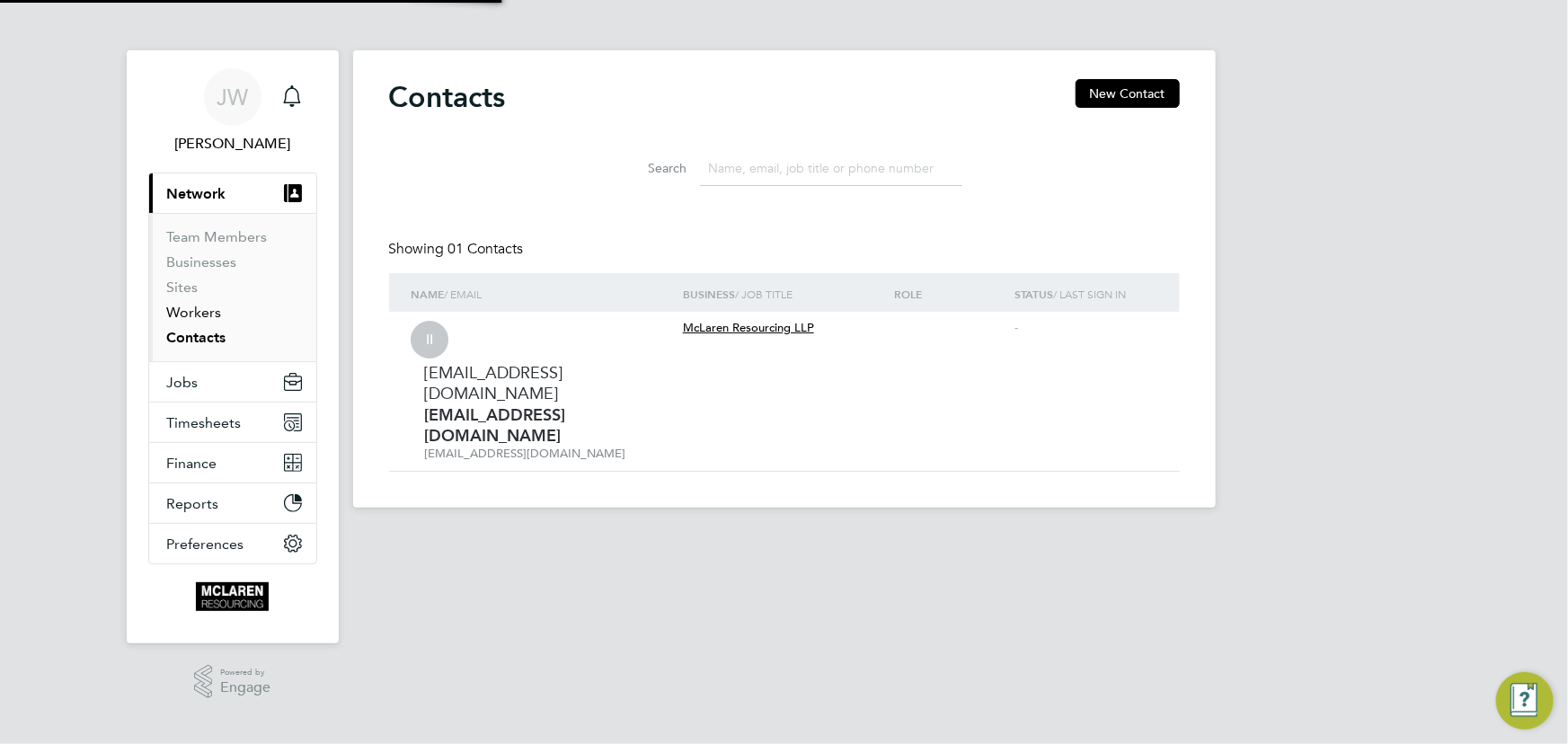
click at [183, 311] on link "Workers" at bounding box center [194, 312] width 55 height 17
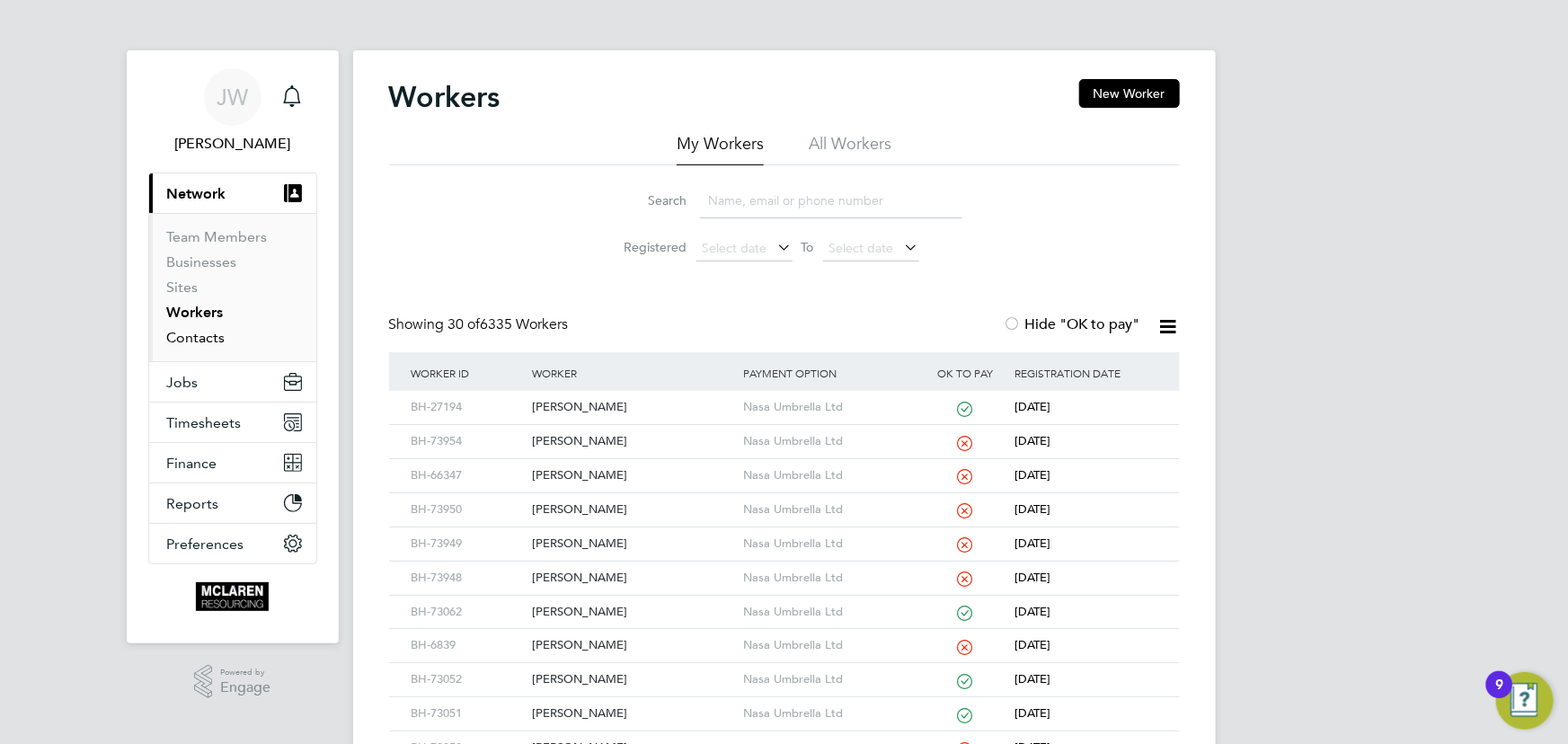
click at [211, 340] on link "Contacts" at bounding box center [196, 337] width 58 height 17
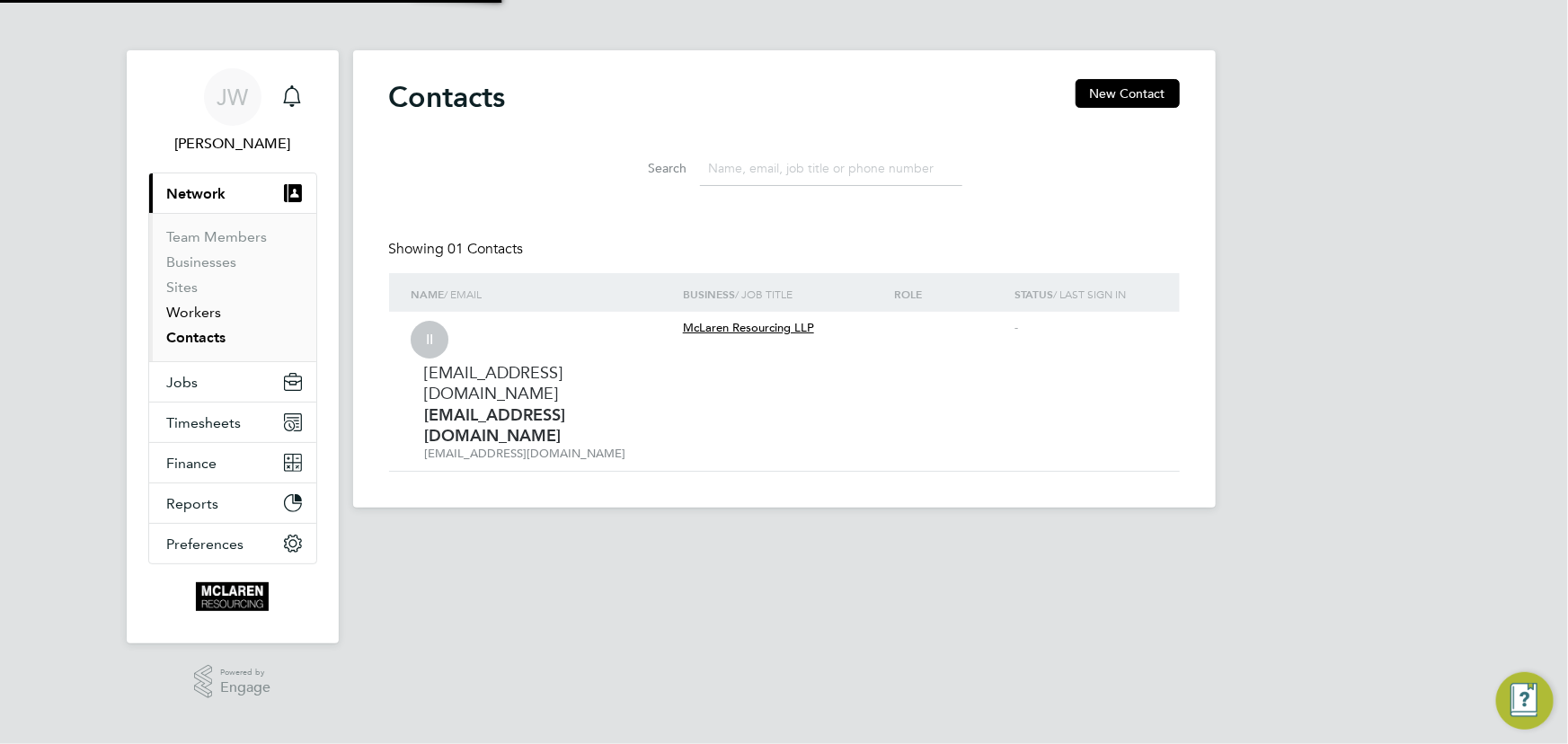
click at [204, 311] on link "Workers" at bounding box center [194, 312] width 55 height 17
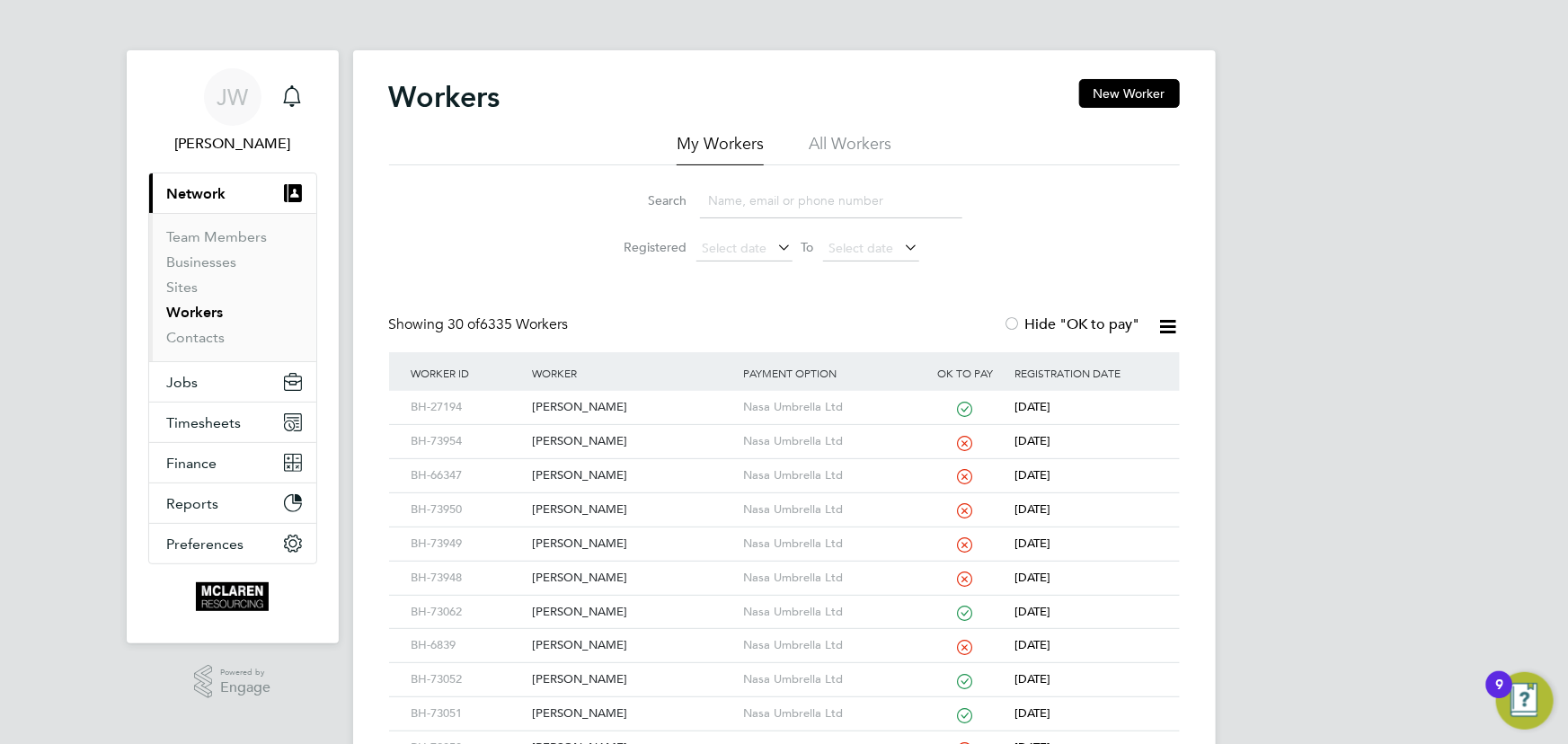
click at [760, 201] on input at bounding box center [832, 201] width 262 height 35
type input "h"
type input "john austin"
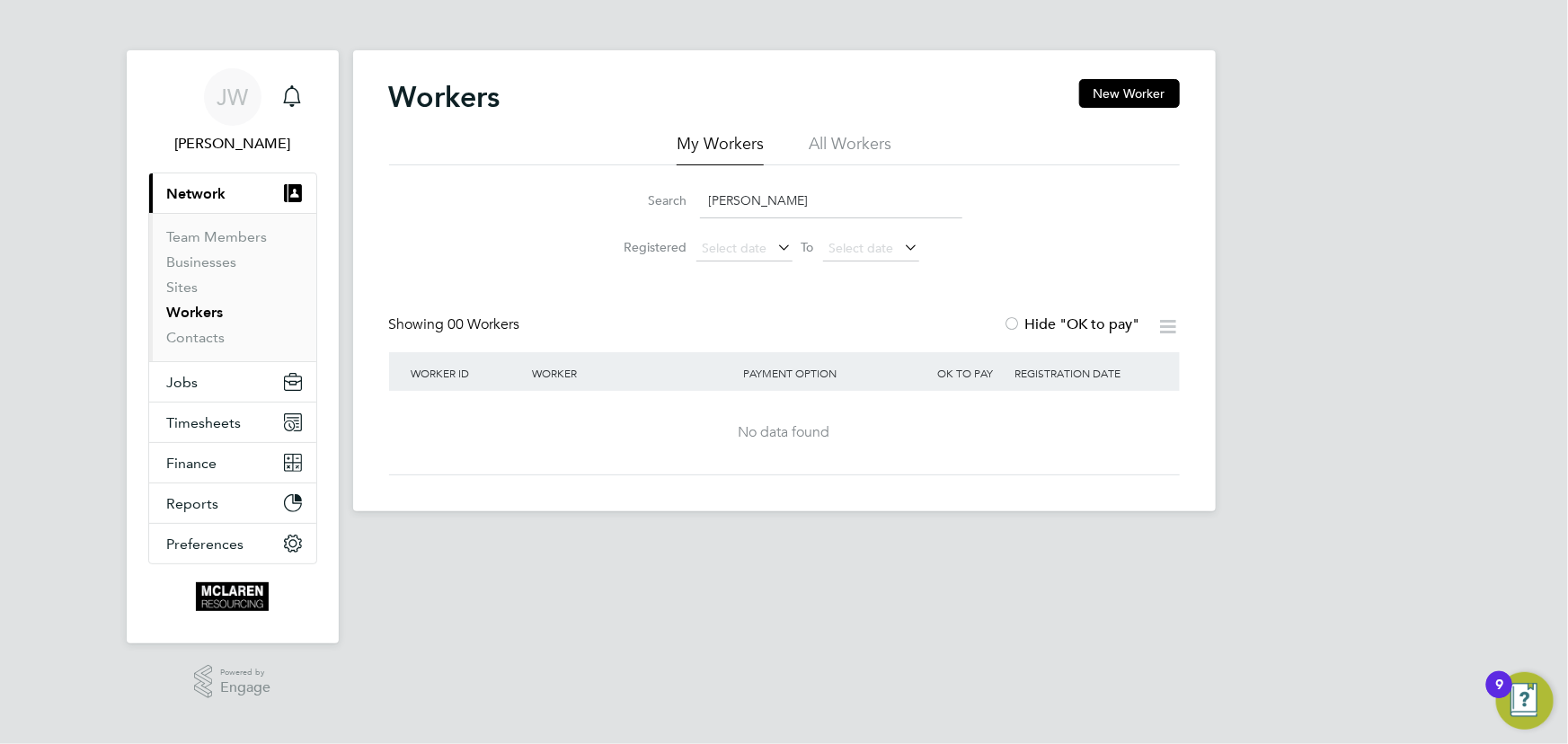
drag, startPoint x: 706, startPoint y: 201, endPoint x: 847, endPoint y: 206, distance: 141.1
click at [847, 206] on input "john austin" at bounding box center [832, 201] width 262 height 35
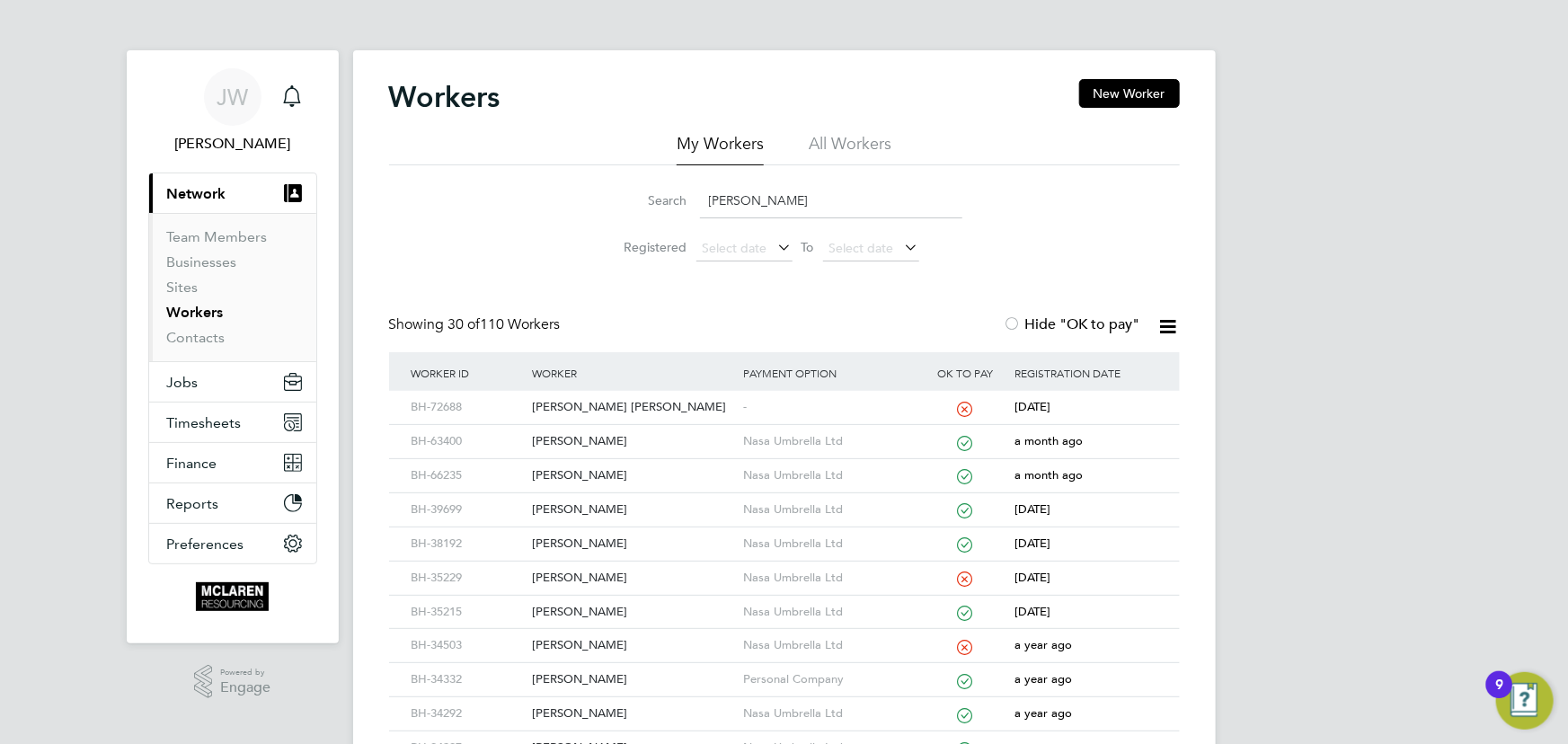
drag, startPoint x: 753, startPoint y: 203, endPoint x: 707, endPoint y: 207, distance: 46.2
click at [705, 207] on input "john" at bounding box center [832, 201] width 262 height 35
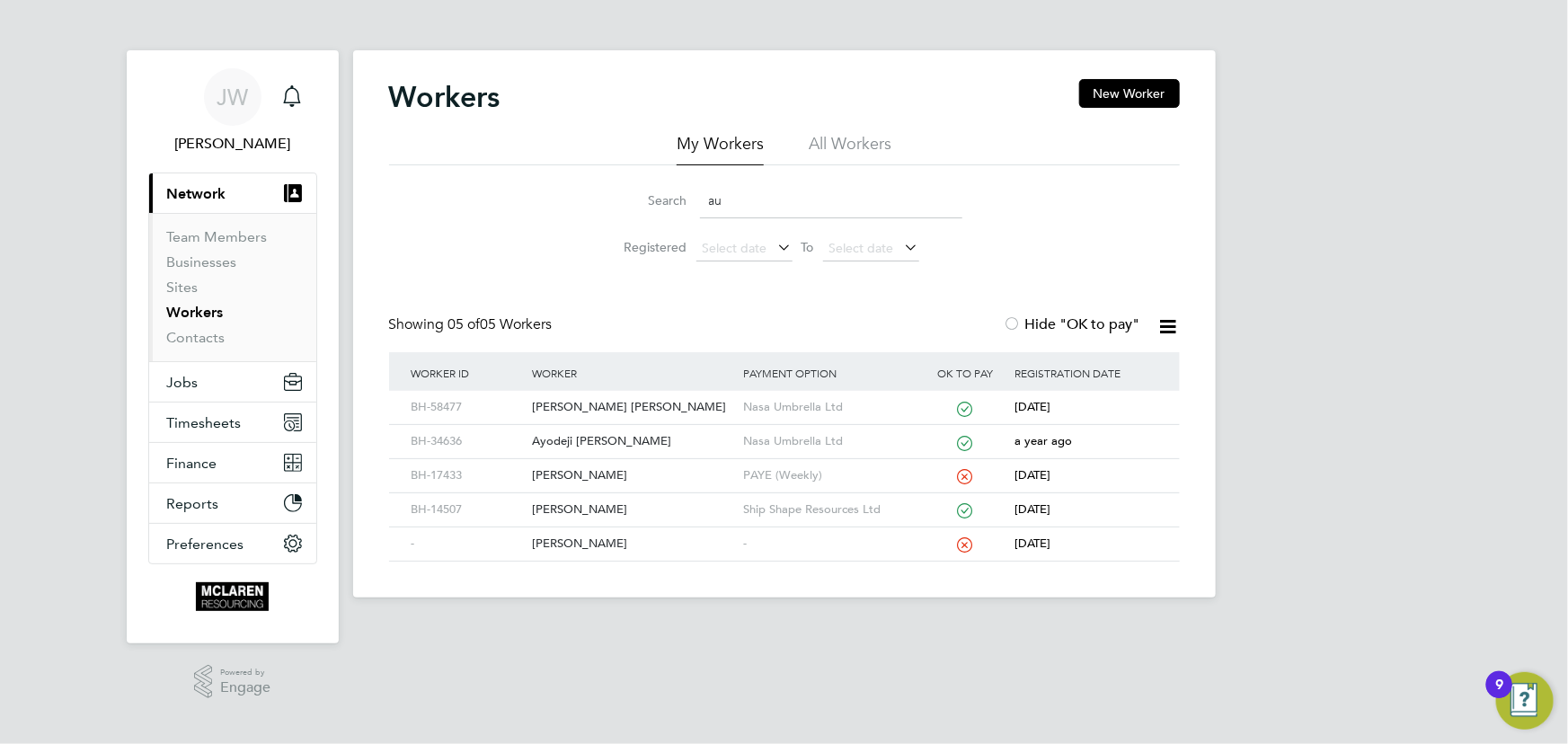
type input "a"
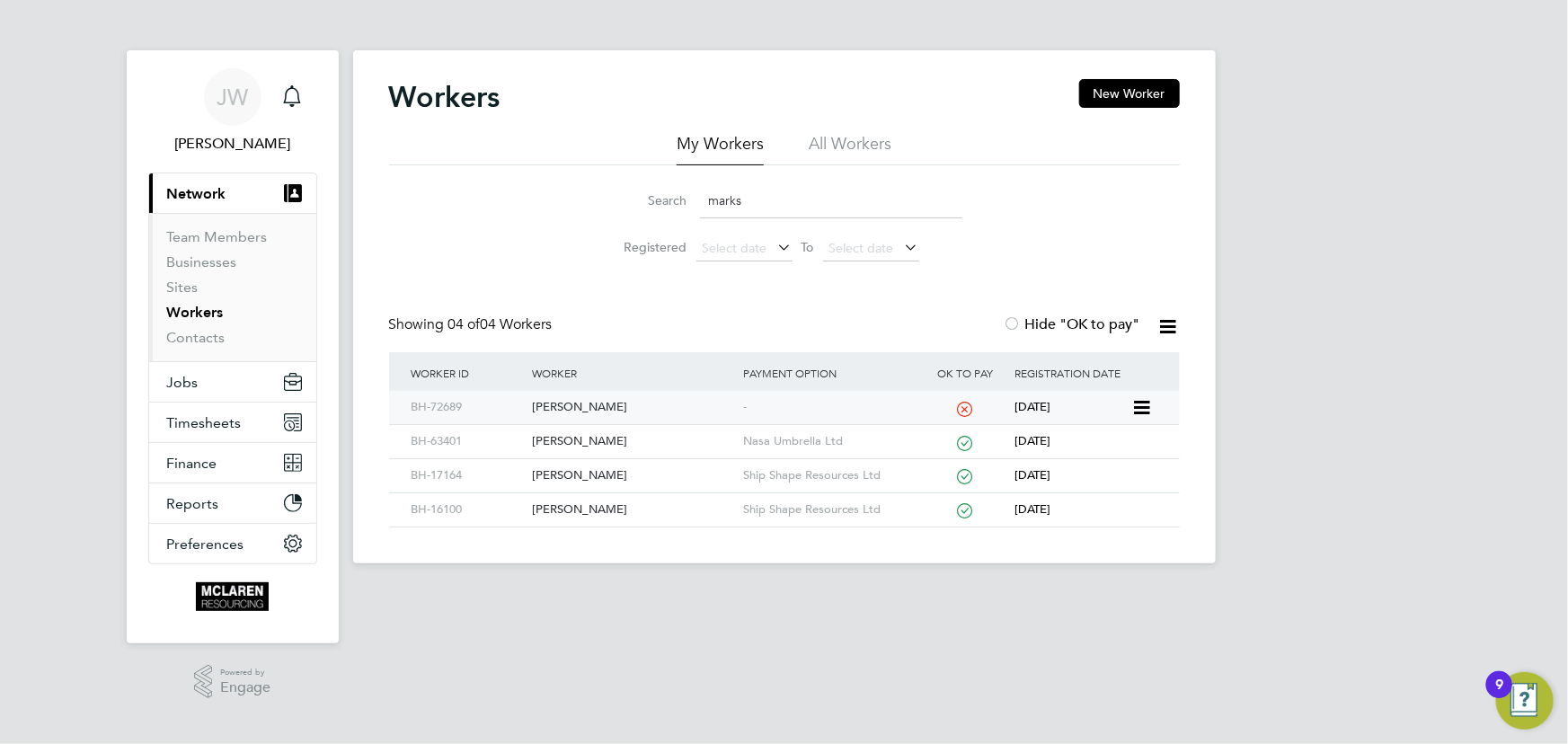
click at [575, 404] on div "[PERSON_NAME]" at bounding box center [633, 408] width 212 height 33
drag, startPoint x: 636, startPoint y: 205, endPoint x: 614, endPoint y: 208, distance: 22.2
click at [614, 208] on div "Search marks" at bounding box center [784, 201] width 356 height 35
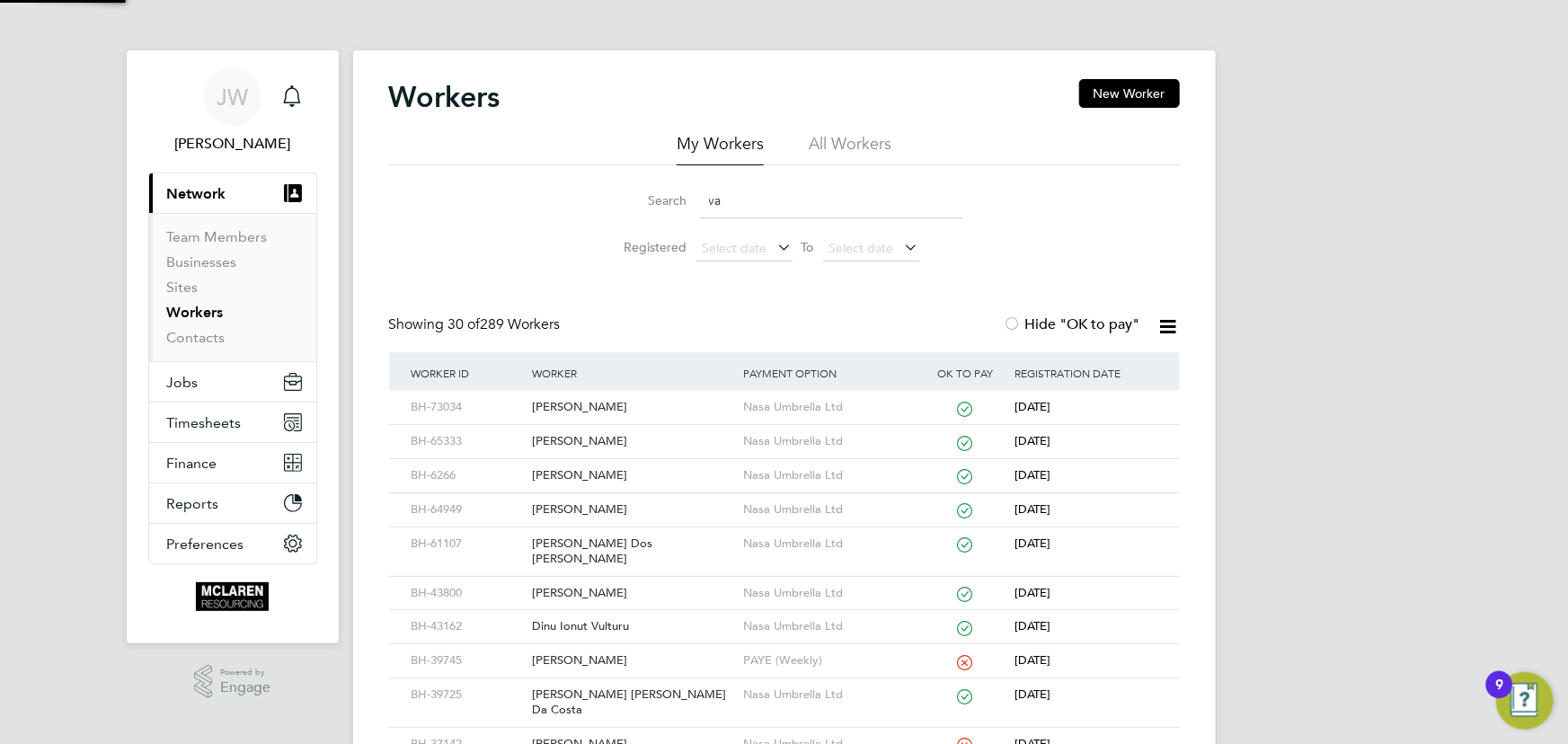
type input "v"
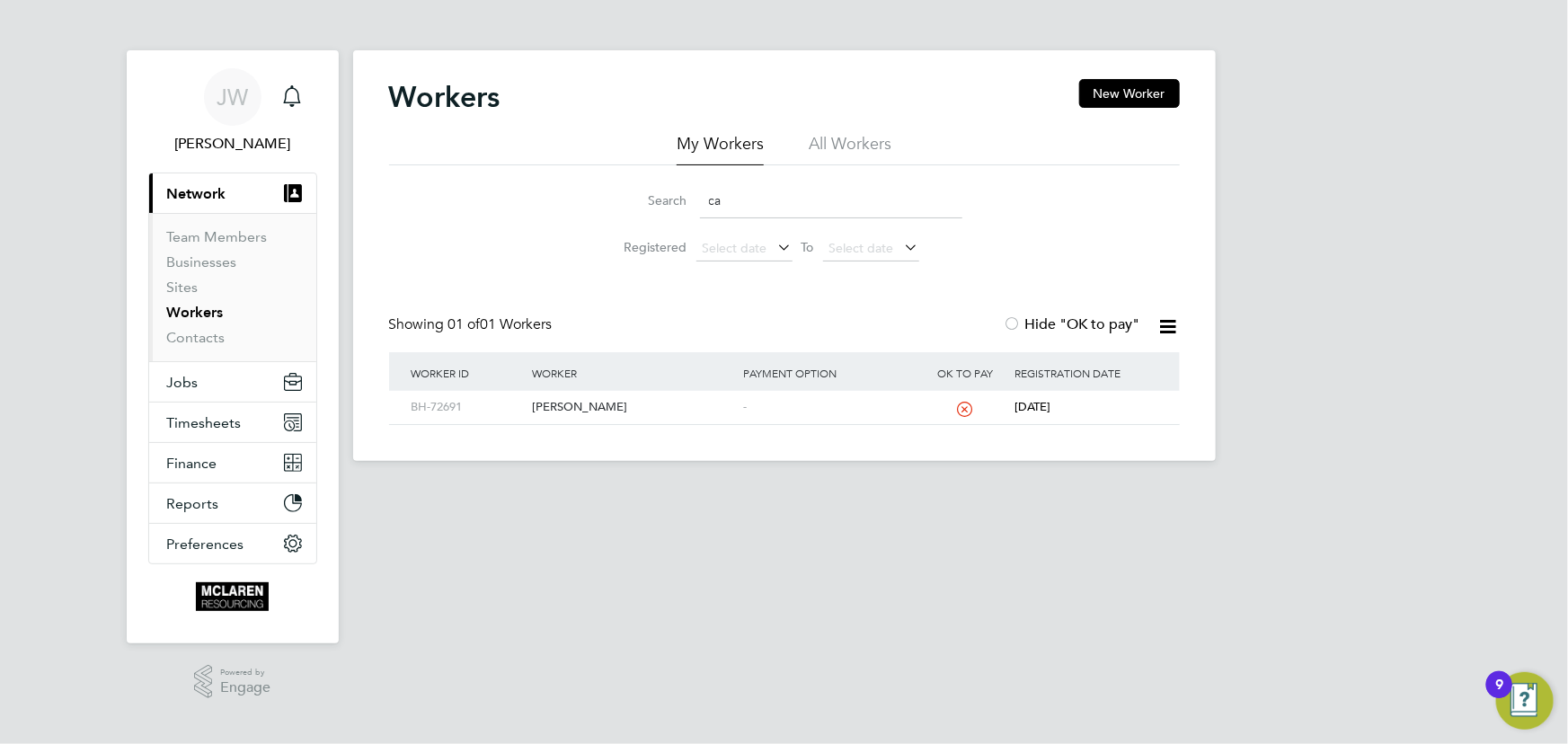
type input "c"
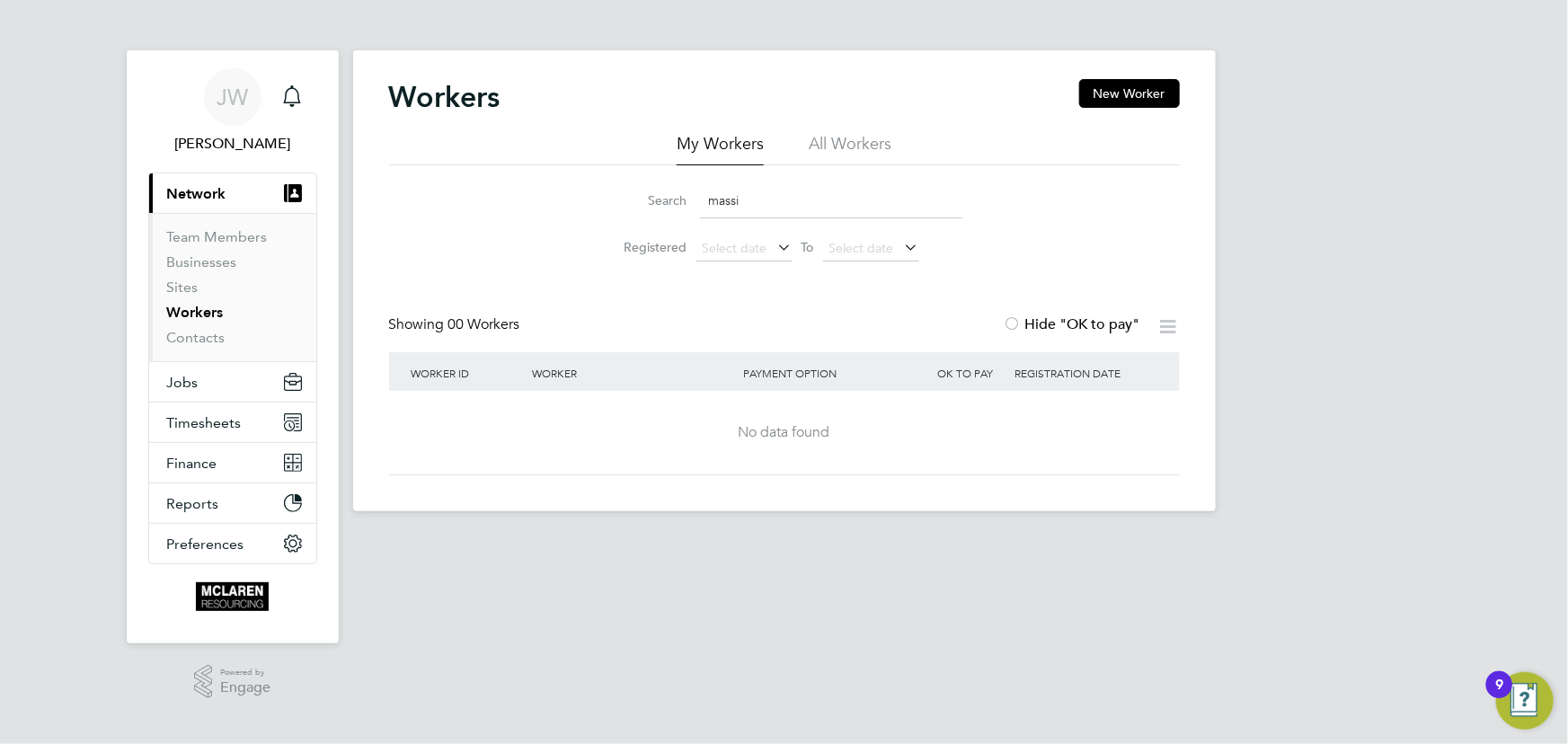
drag, startPoint x: 740, startPoint y: 201, endPoint x: 684, endPoint y: 200, distance: 56.0
click at [684, 200] on div "Search massi" at bounding box center [784, 201] width 356 height 35
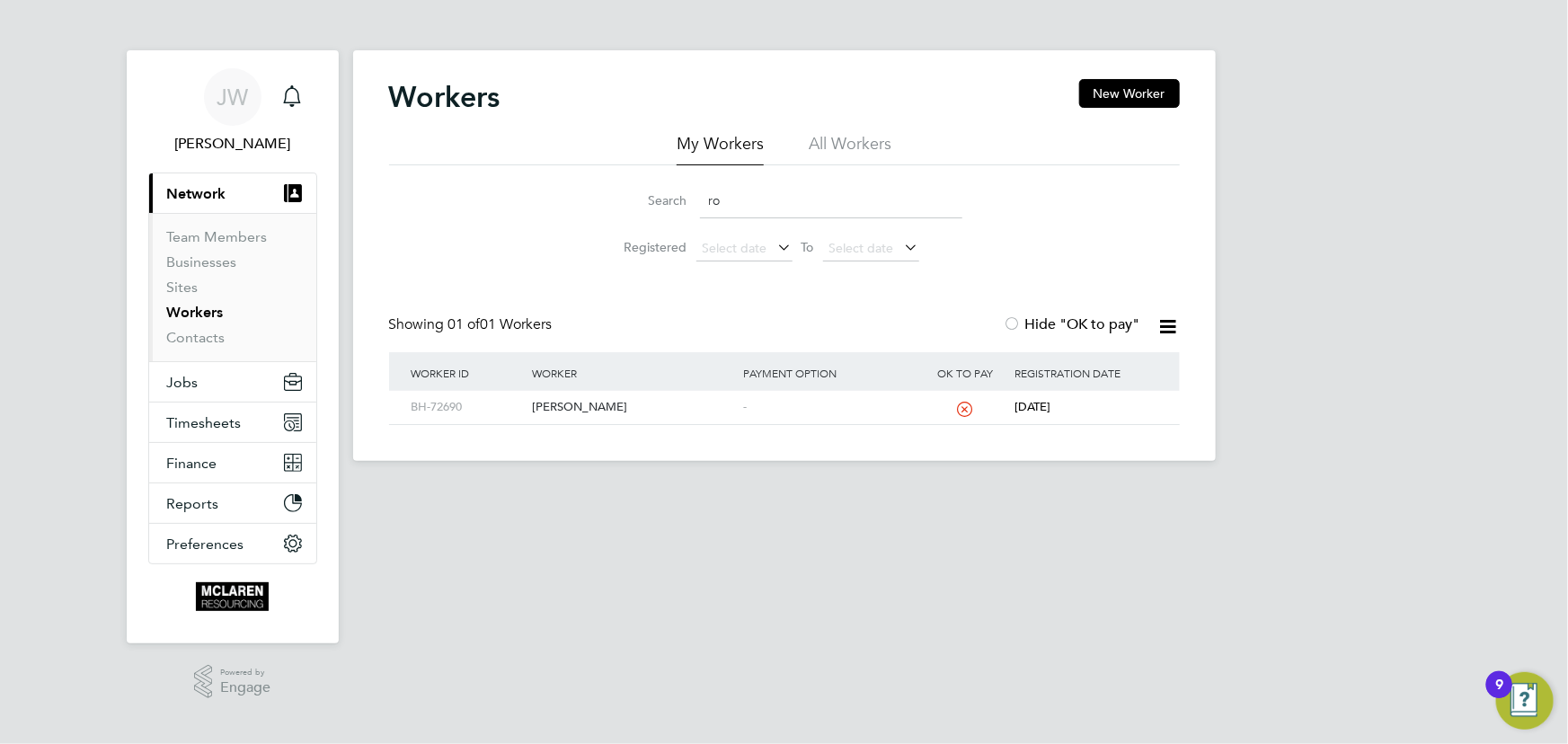
type input "r"
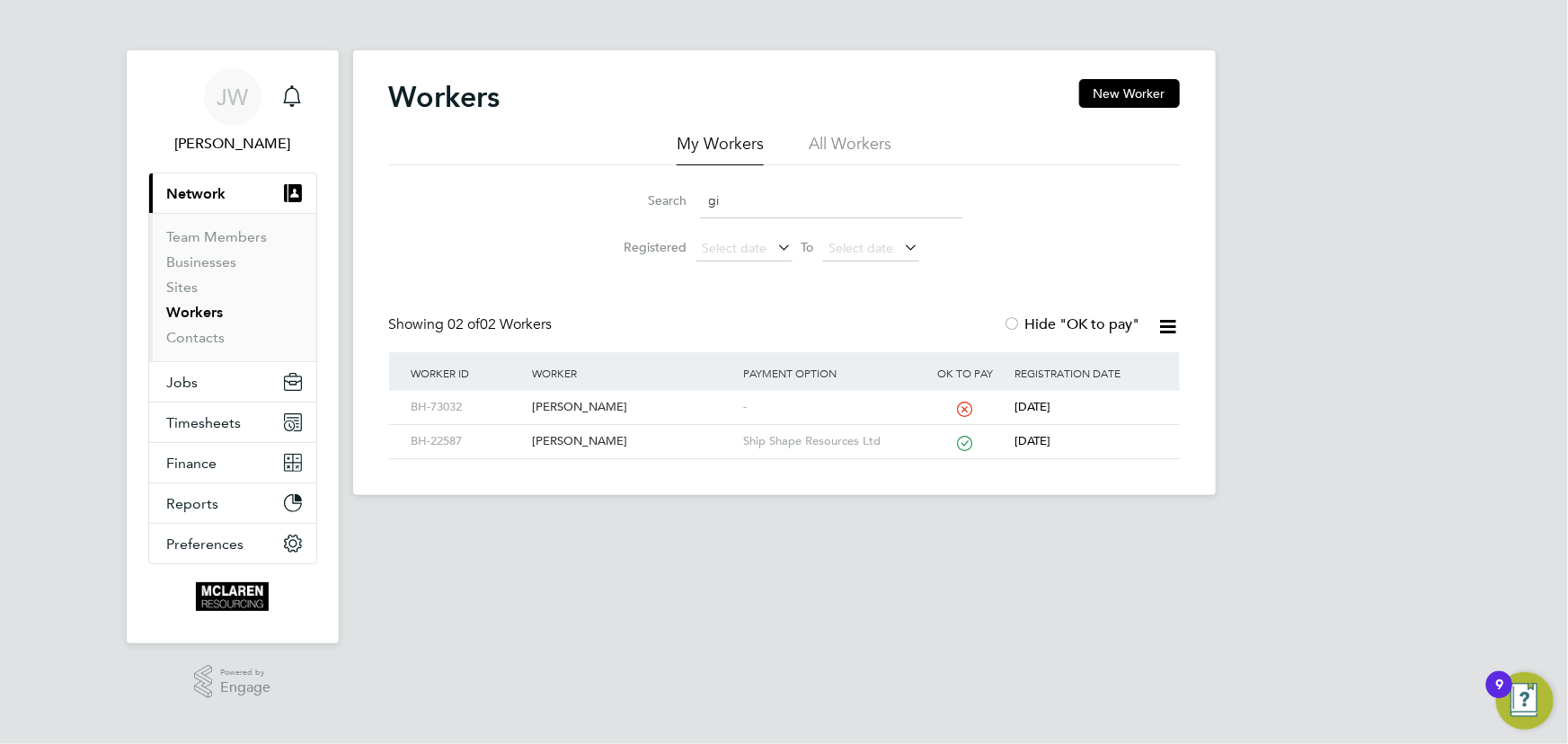
type input "g"
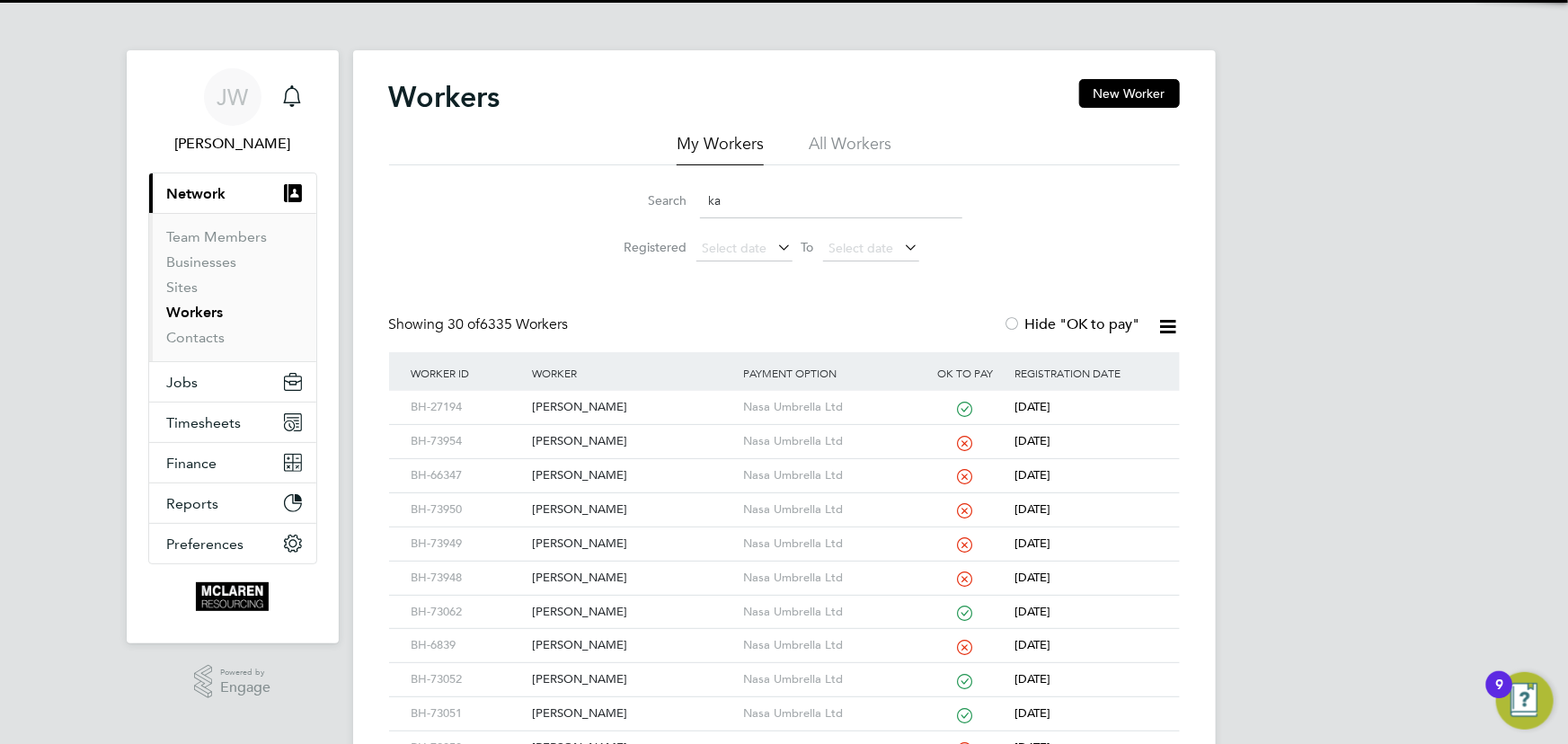
type input "k"
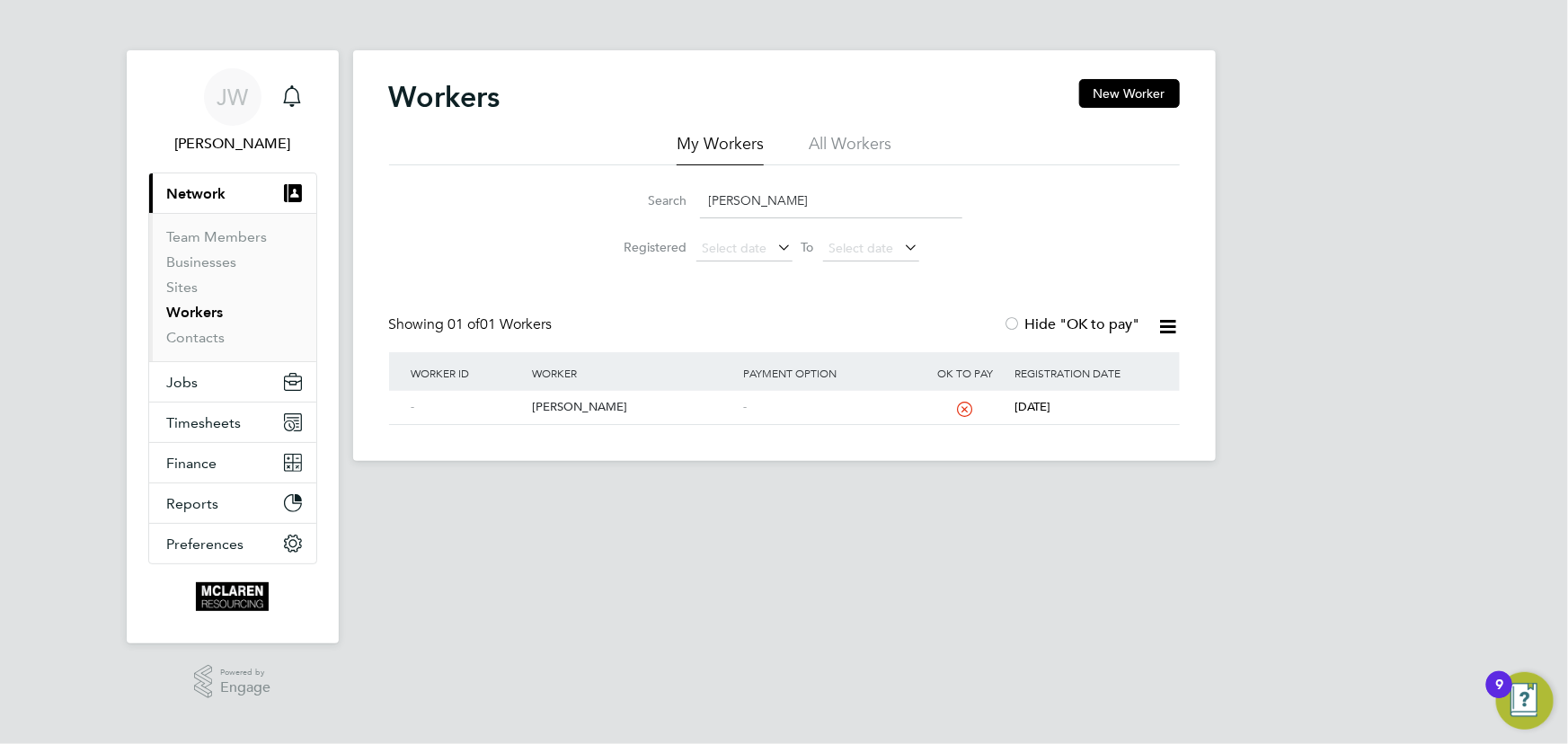
drag, startPoint x: 748, startPoint y: 202, endPoint x: 691, endPoint y: 208, distance: 57.3
click at [691, 208] on div "Search jack ch" at bounding box center [784, 201] width 356 height 35
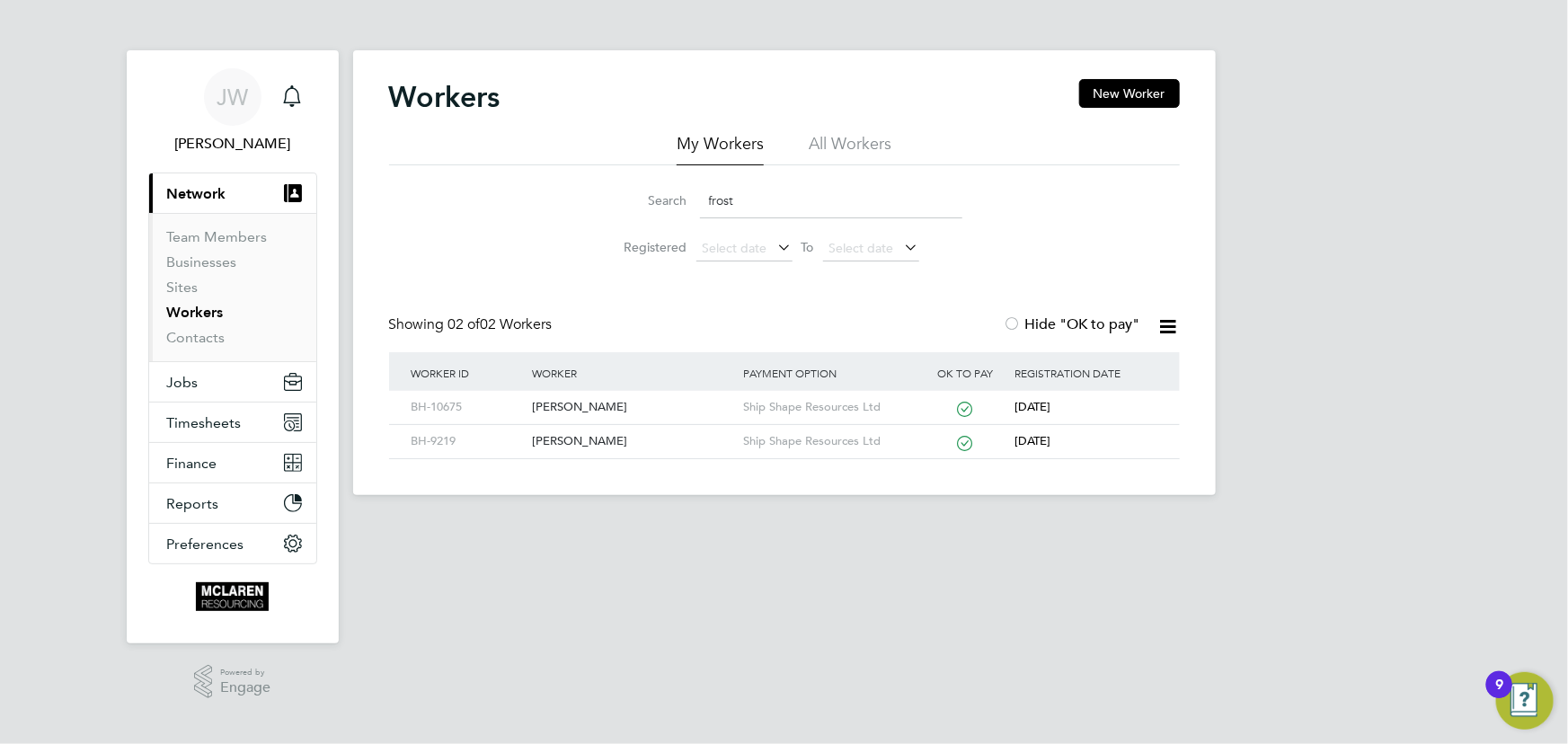
type input "frost"
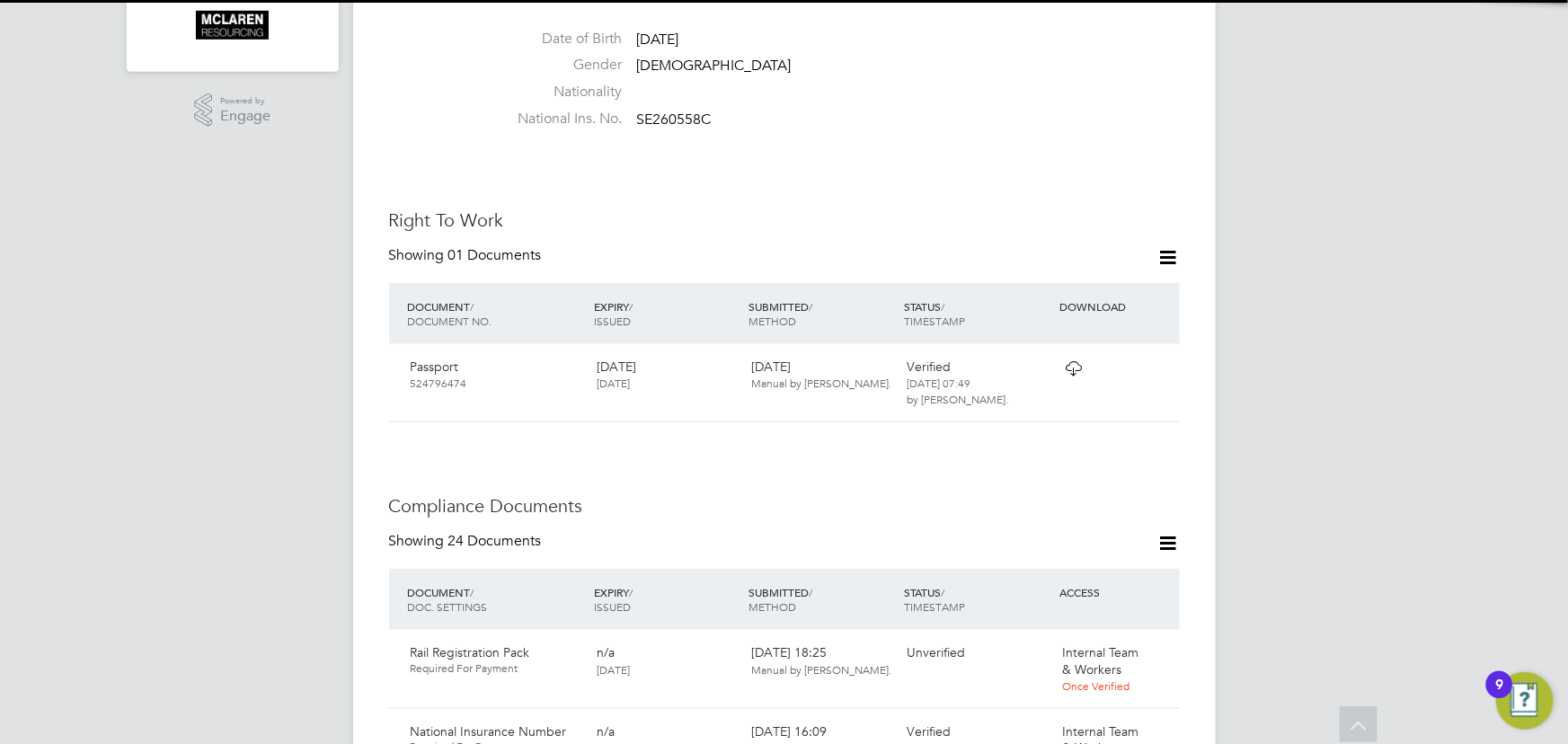
scroll to position [899, 0]
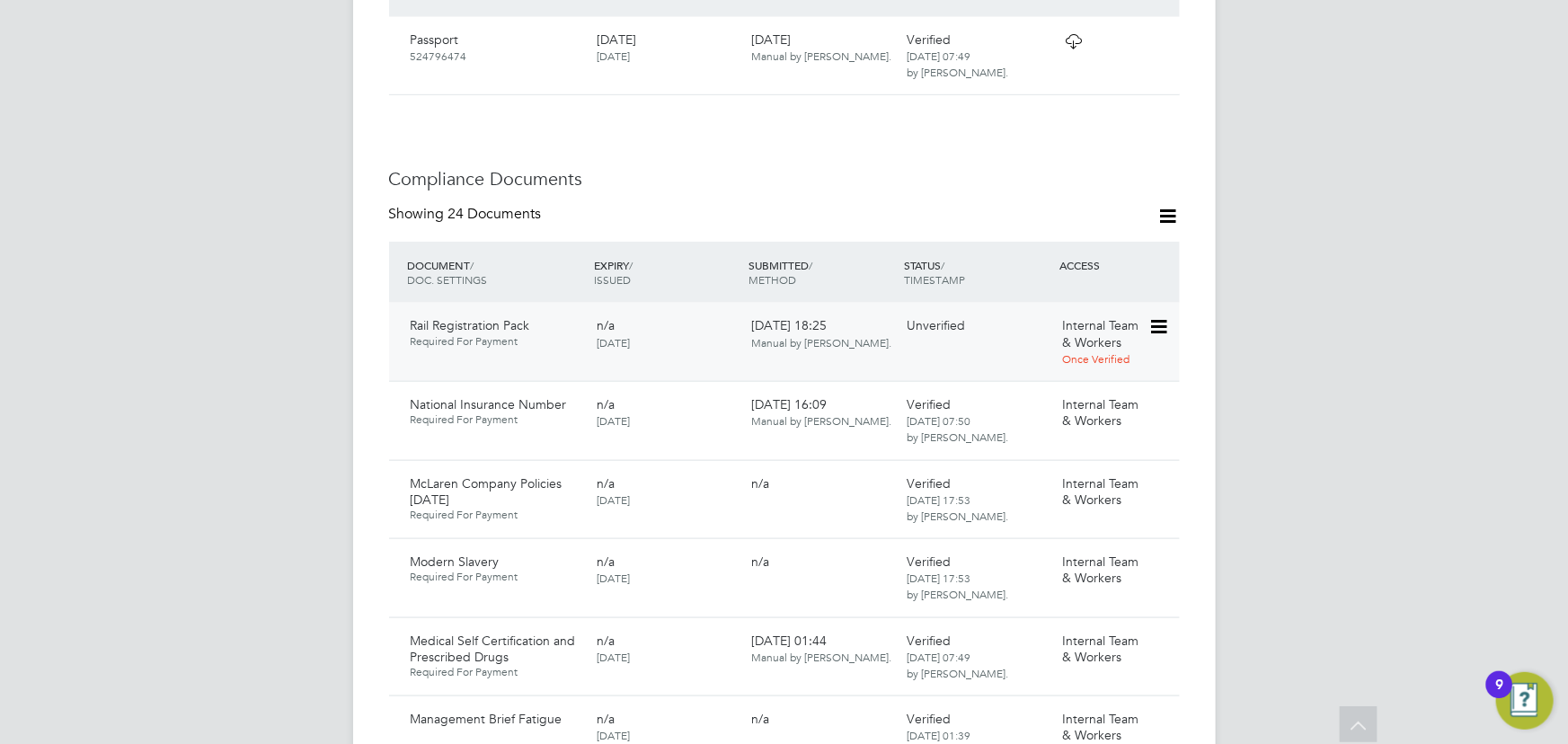
click at [1160, 316] on icon at bounding box center [1157, 326] width 18 height 21
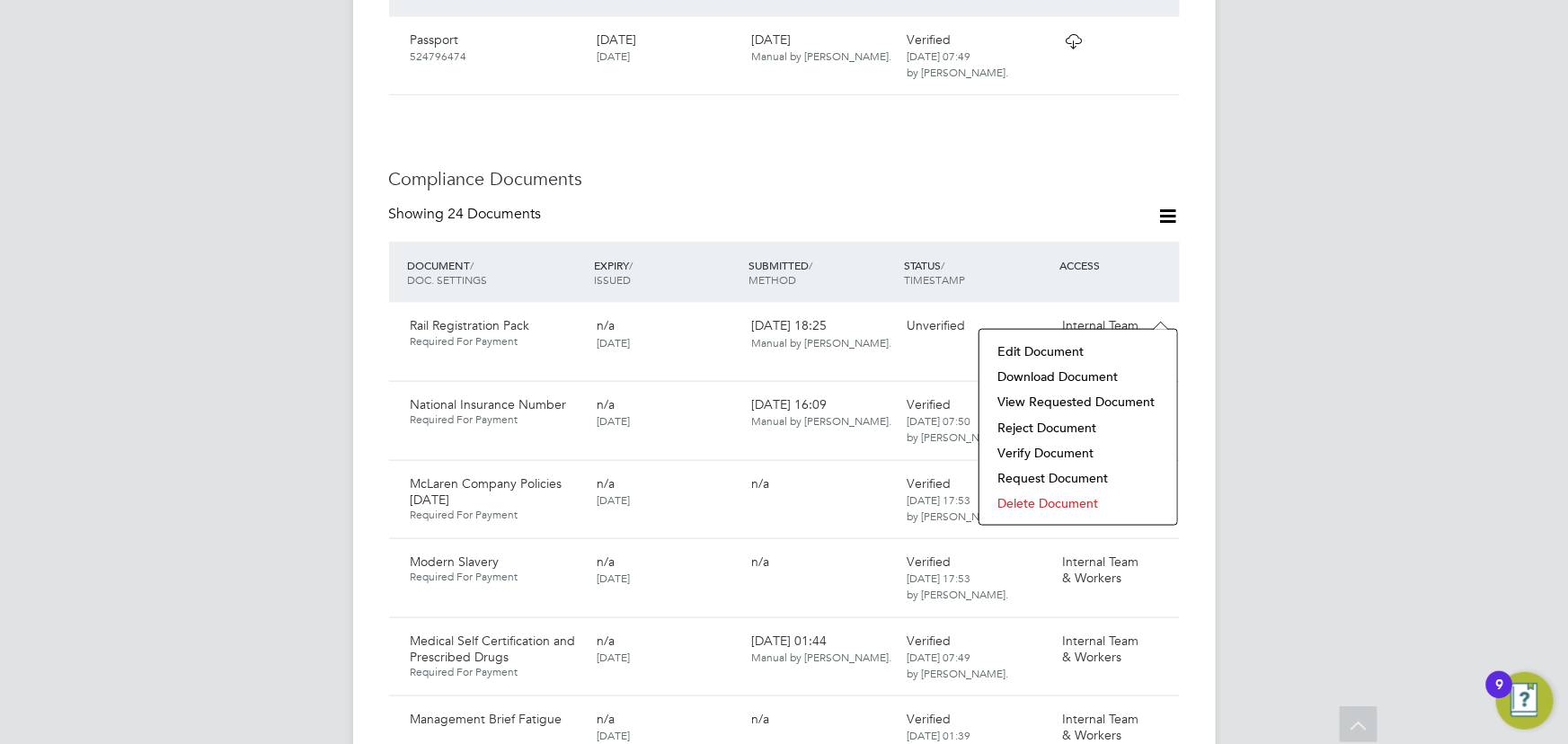
click at [1100, 369] on li "Download Document" at bounding box center [1078, 376] width 180 height 25
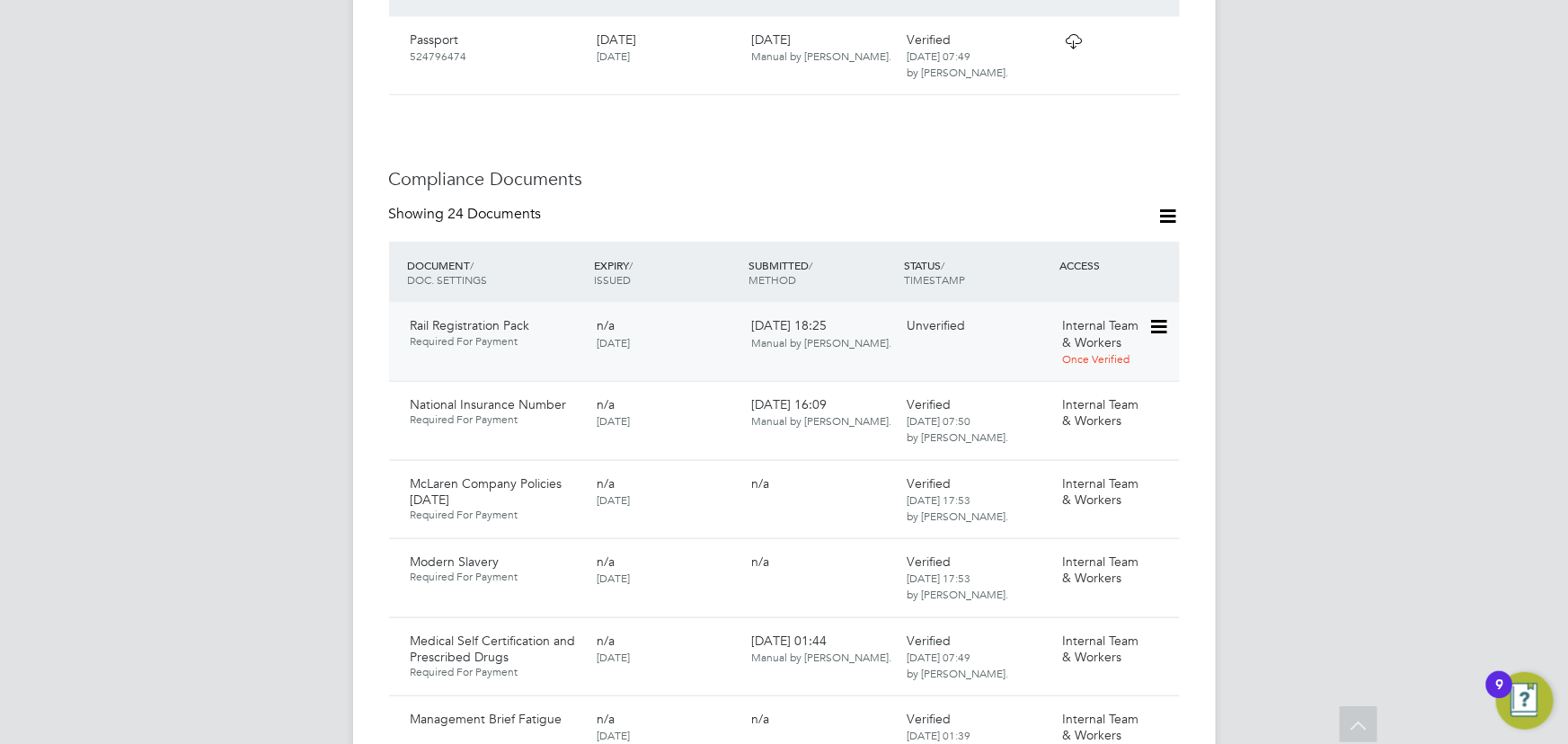
click at [1160, 316] on icon at bounding box center [1157, 326] width 18 height 21
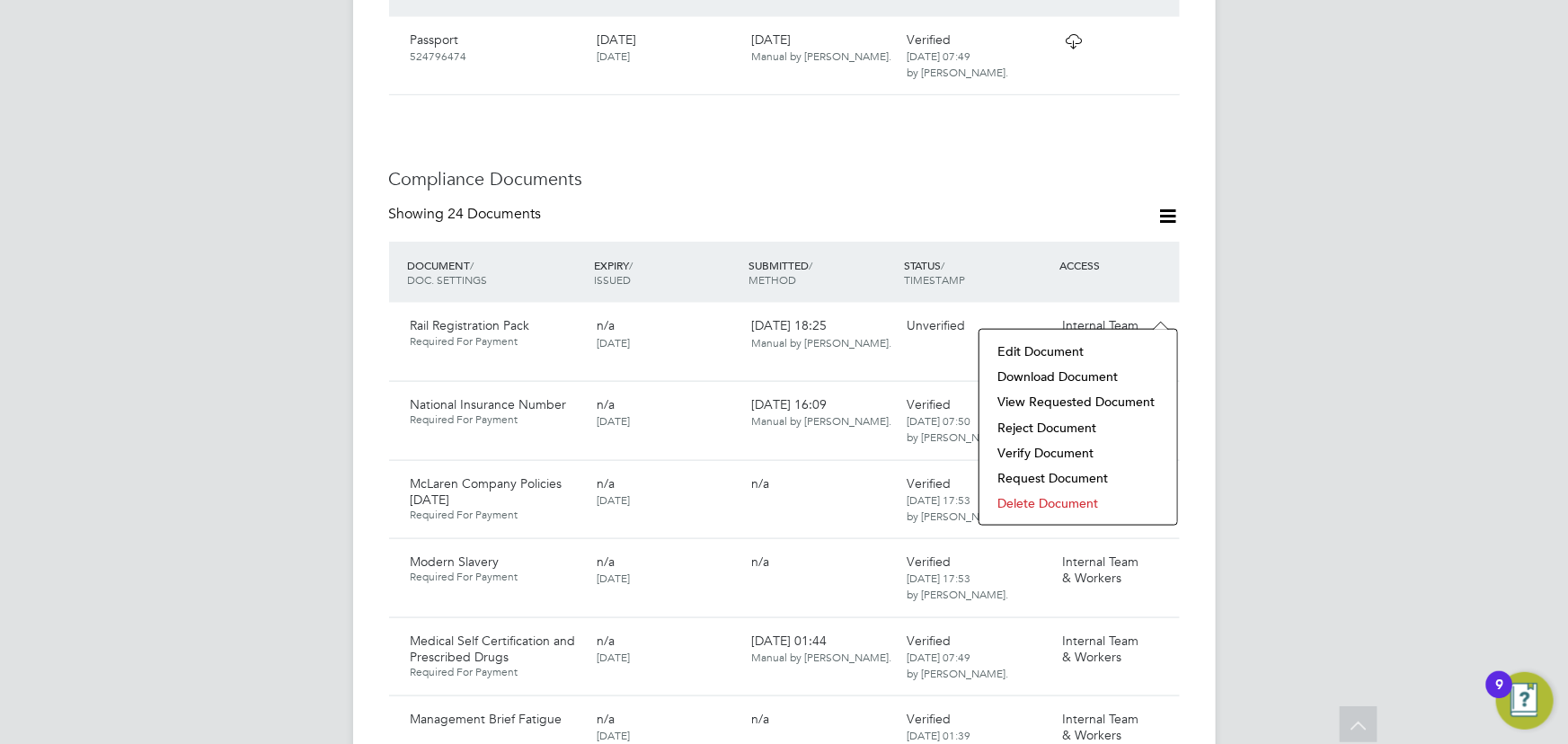
click at [1054, 454] on li "Verify Document" at bounding box center [1078, 453] width 180 height 25
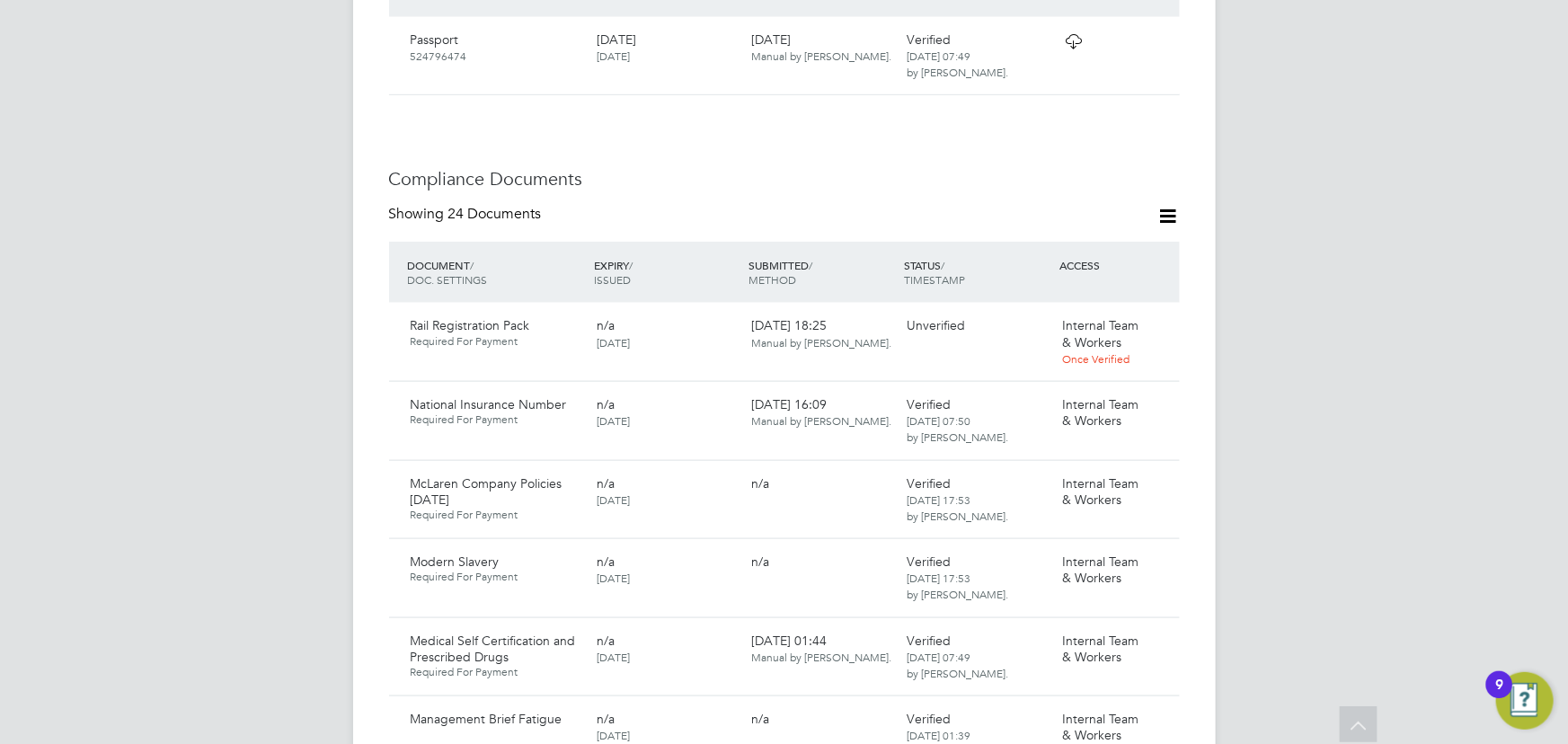
scroll to position [0, 0]
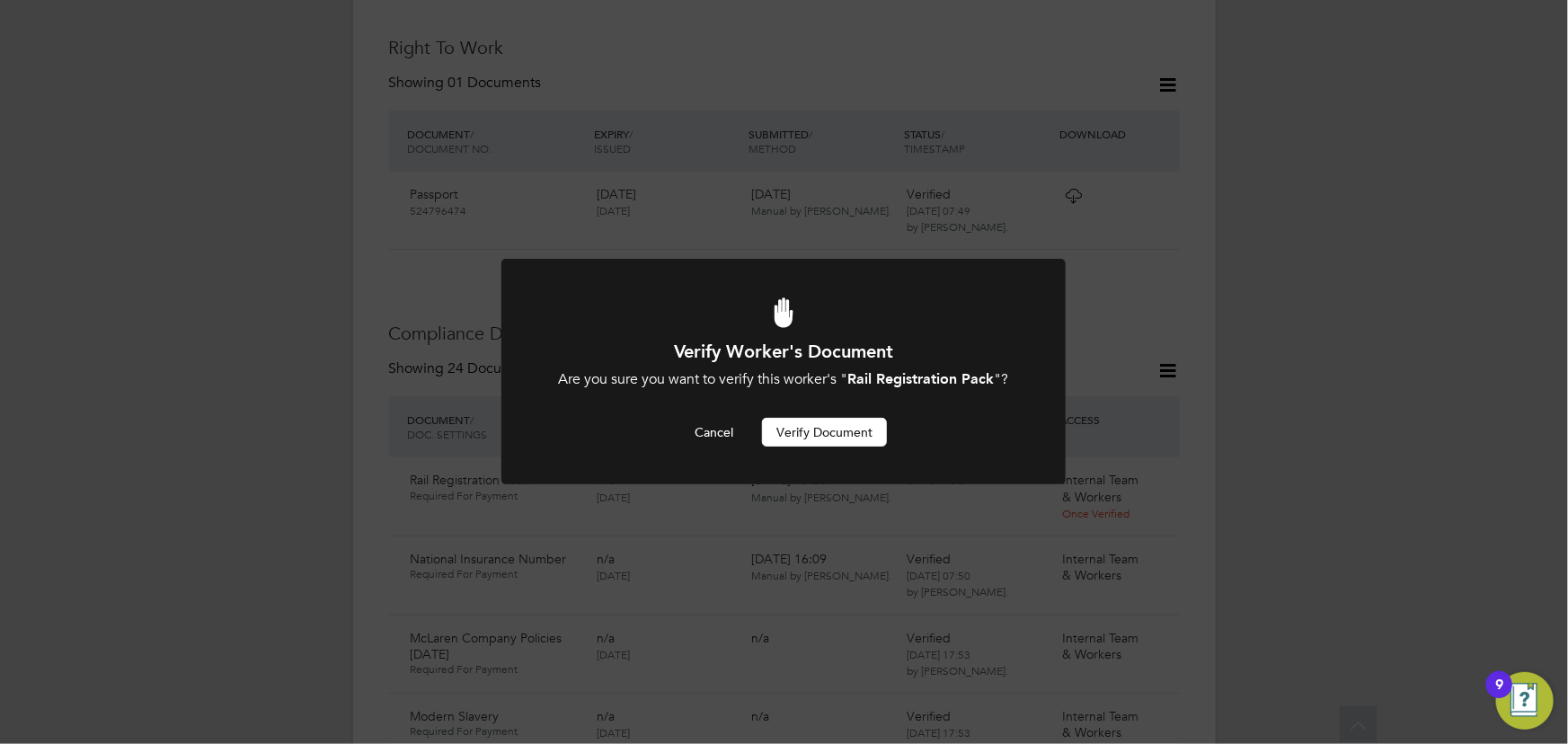
click at [817, 439] on button "Verify Document" at bounding box center [824, 432] width 125 height 29
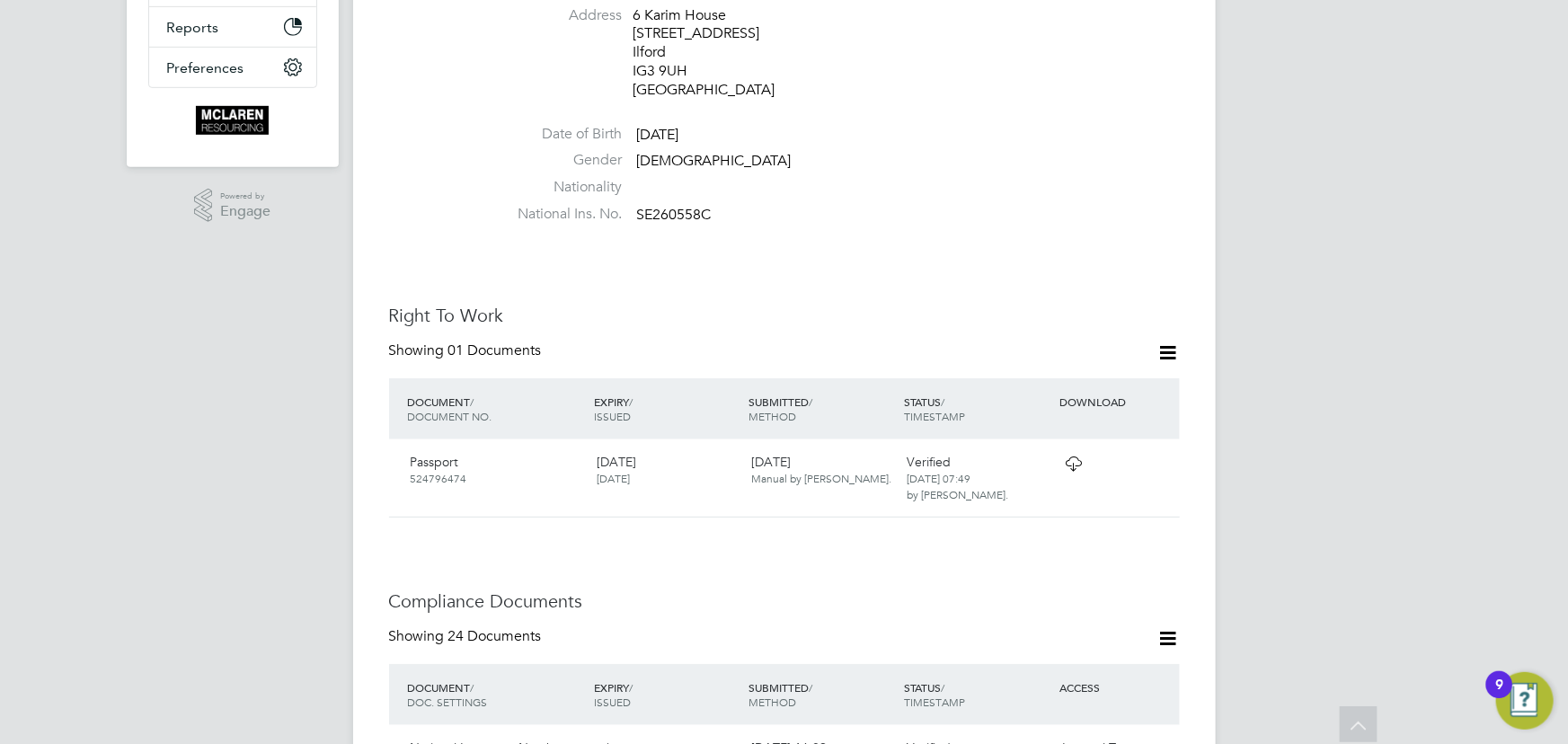
scroll to position [417, 0]
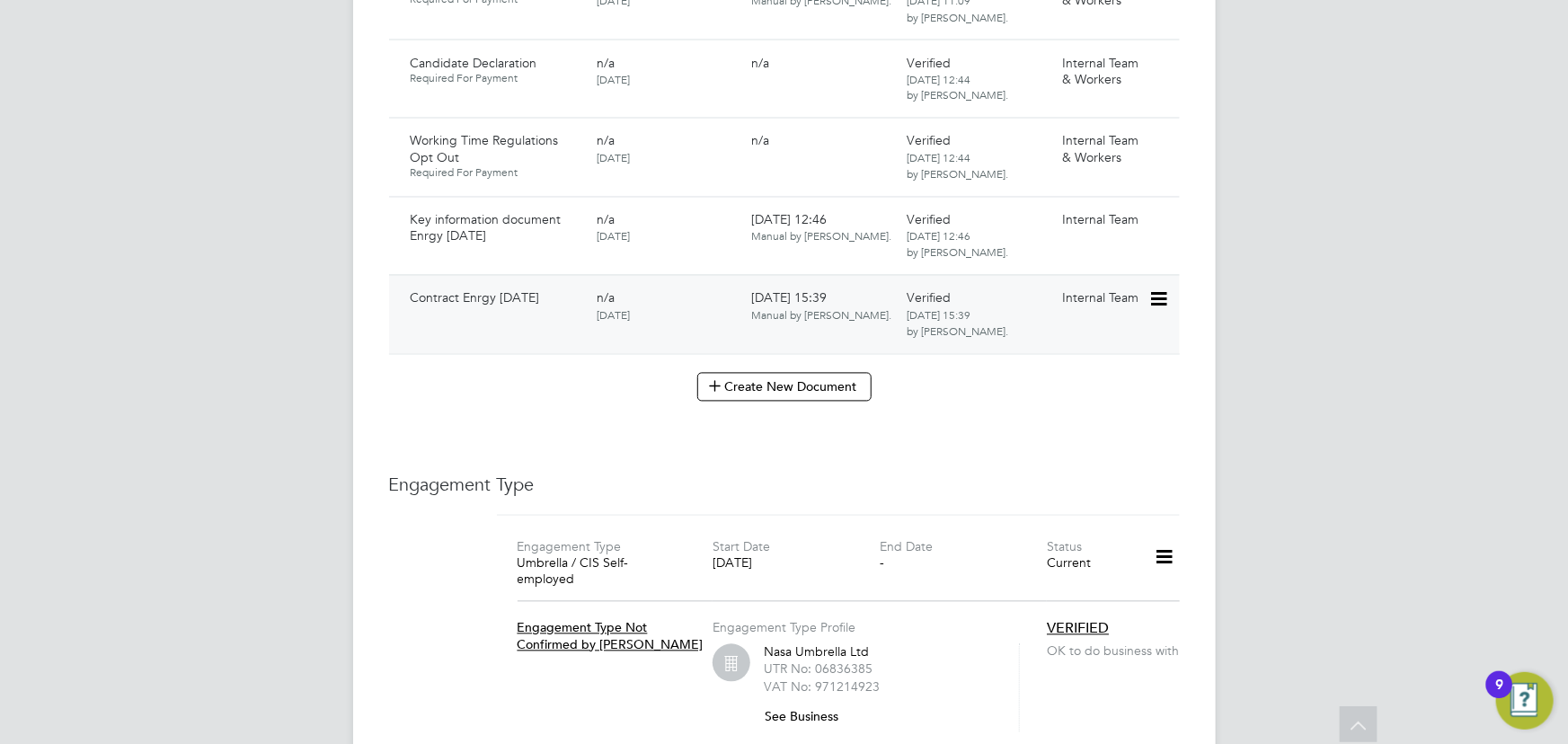
scroll to position [1553, 0]
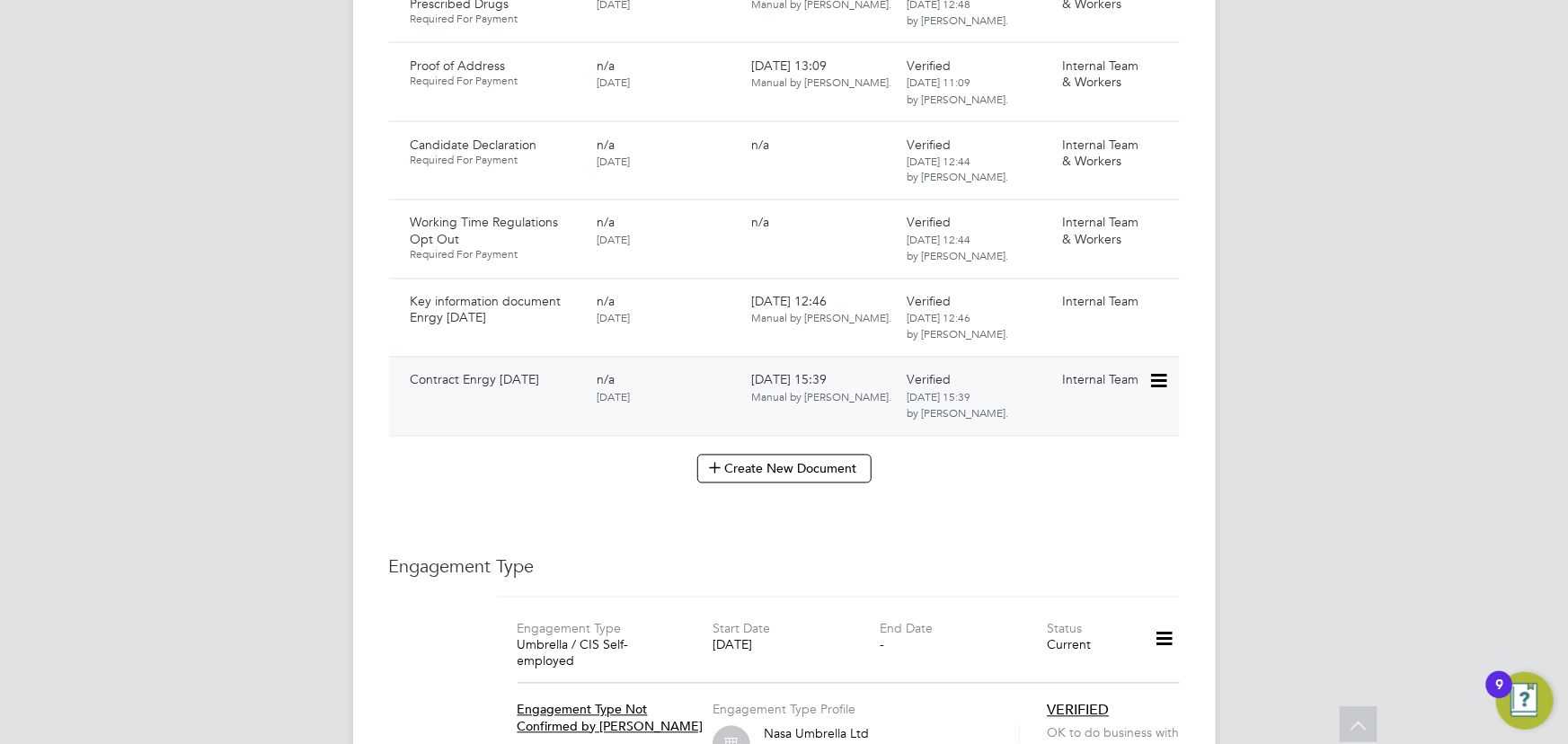
click at [1159, 372] on icon at bounding box center [1157, 382] width 18 height 21
click at [1085, 427] on li "Download Document" at bounding box center [1094, 433] width 143 height 25
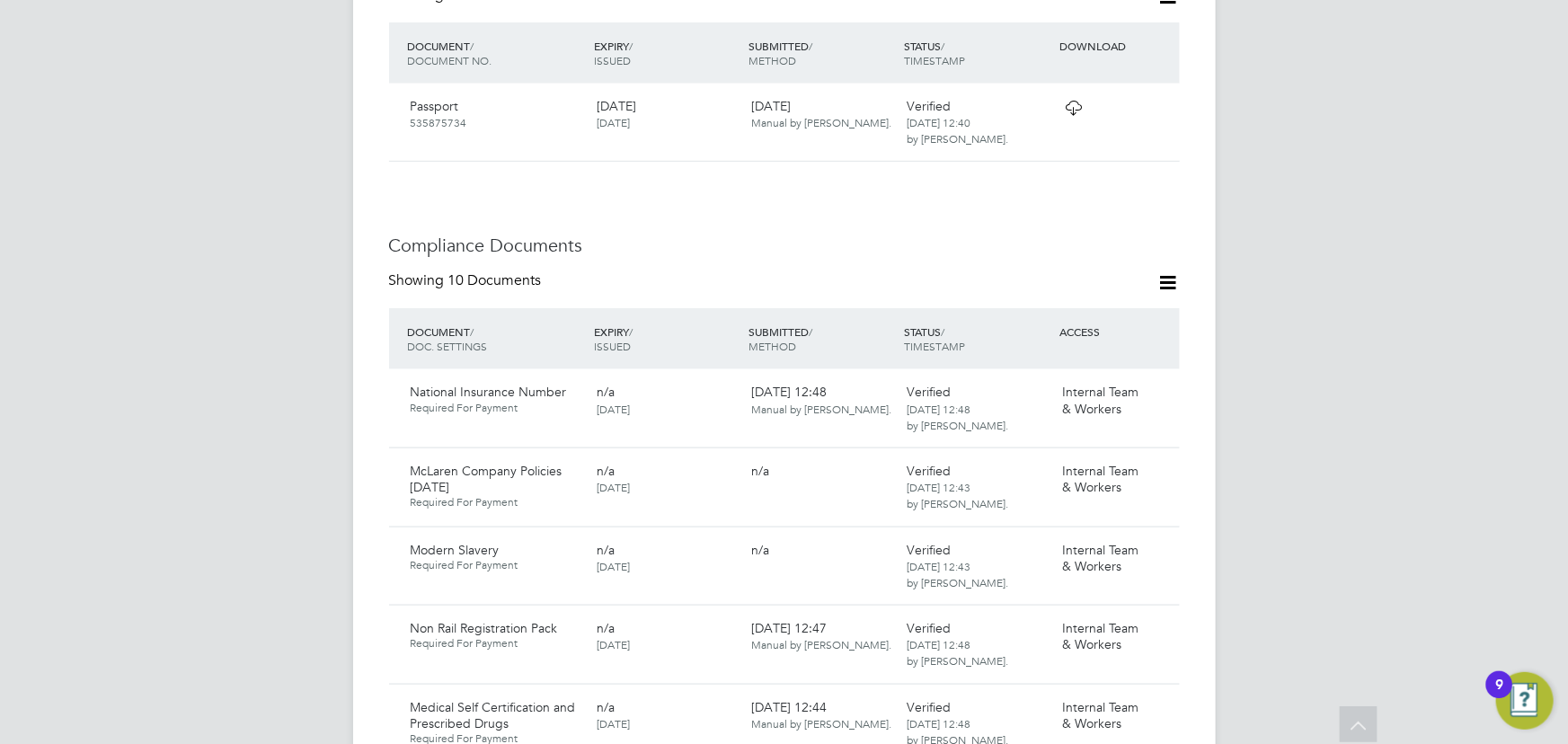
scroll to position [653, 0]
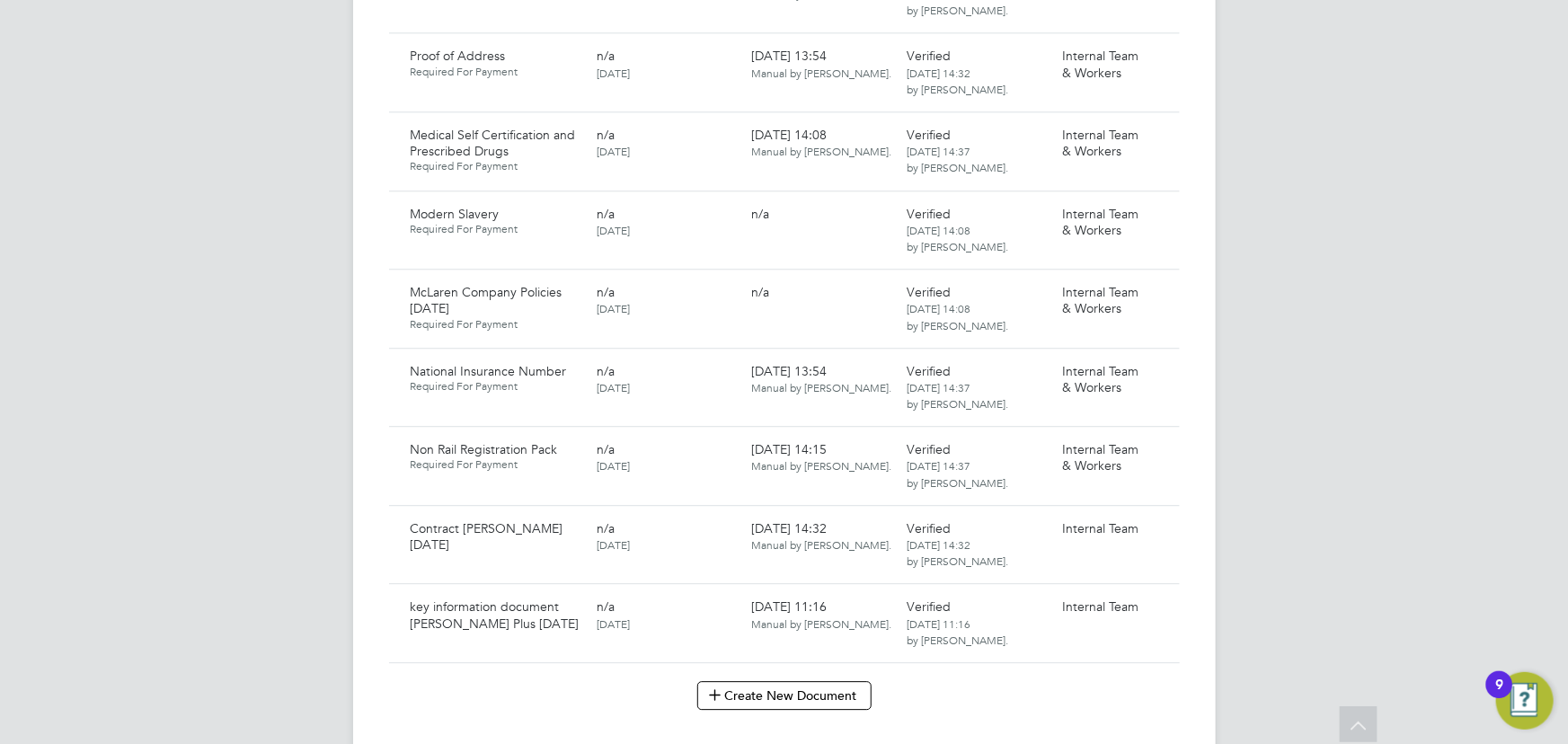
scroll to position [2451, 0]
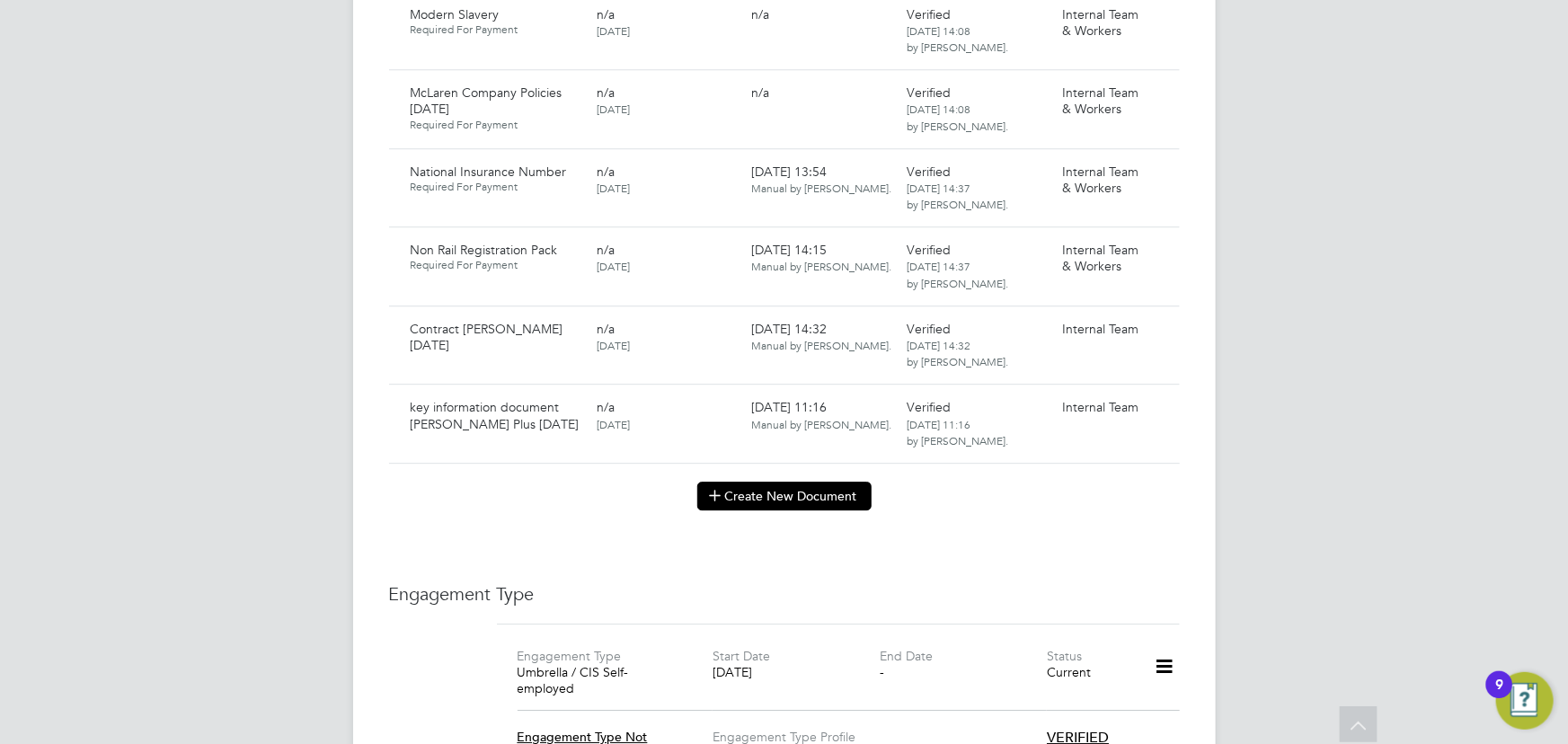
click at [727, 482] on button "Create New Document" at bounding box center [784, 495] width 175 height 29
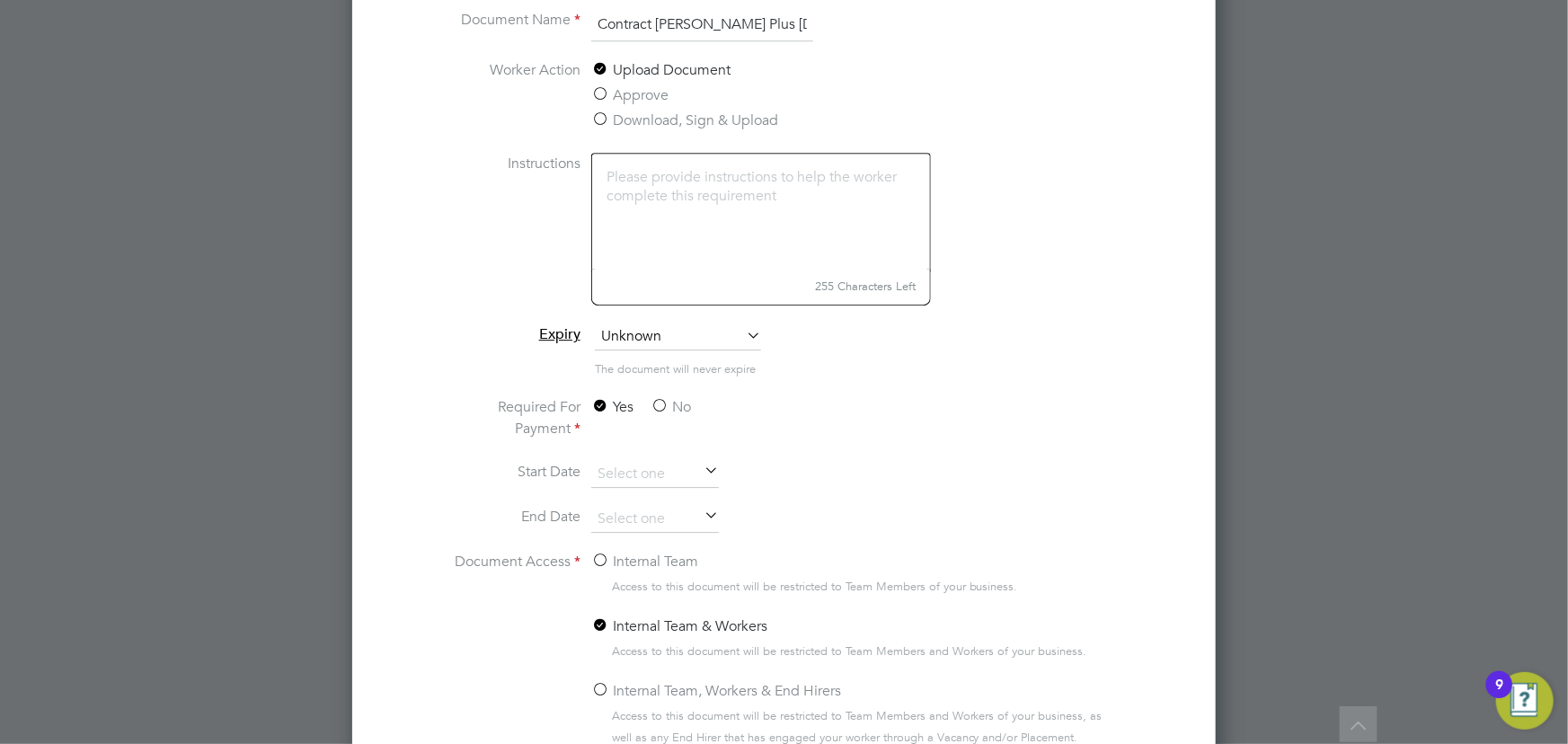
scroll to position [2777, 0]
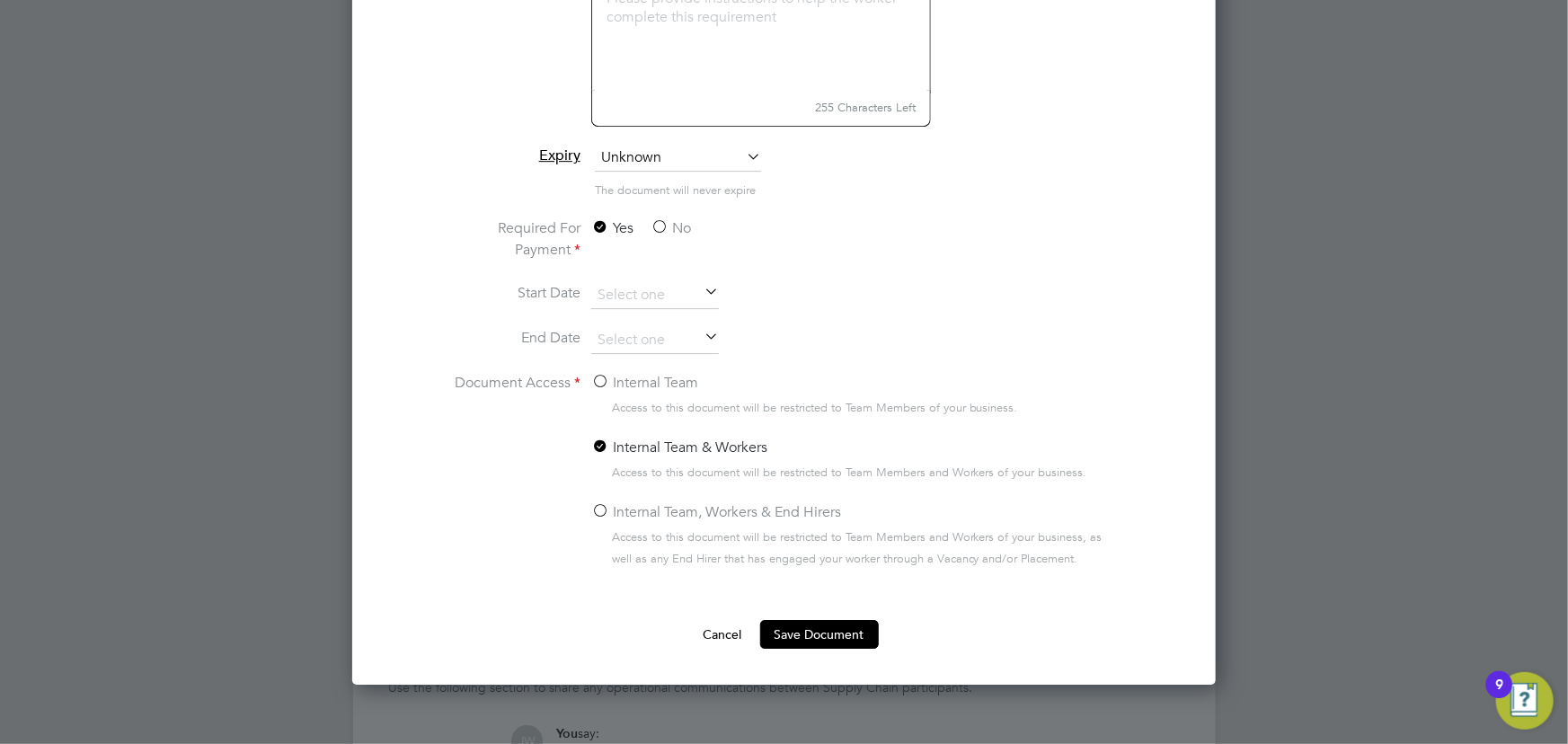
type input "Contract Tew Plus 14.09.25"
click at [668, 217] on label "No" at bounding box center [671, 227] width 41 height 21
click at [0, 0] on input "No" at bounding box center [0, 0] width 0 height 0
click at [636, 383] on label "Internal Team" at bounding box center [645, 383] width 107 height 21
click at [0, 0] on input "Internal Team" at bounding box center [0, 0] width 0 height 0
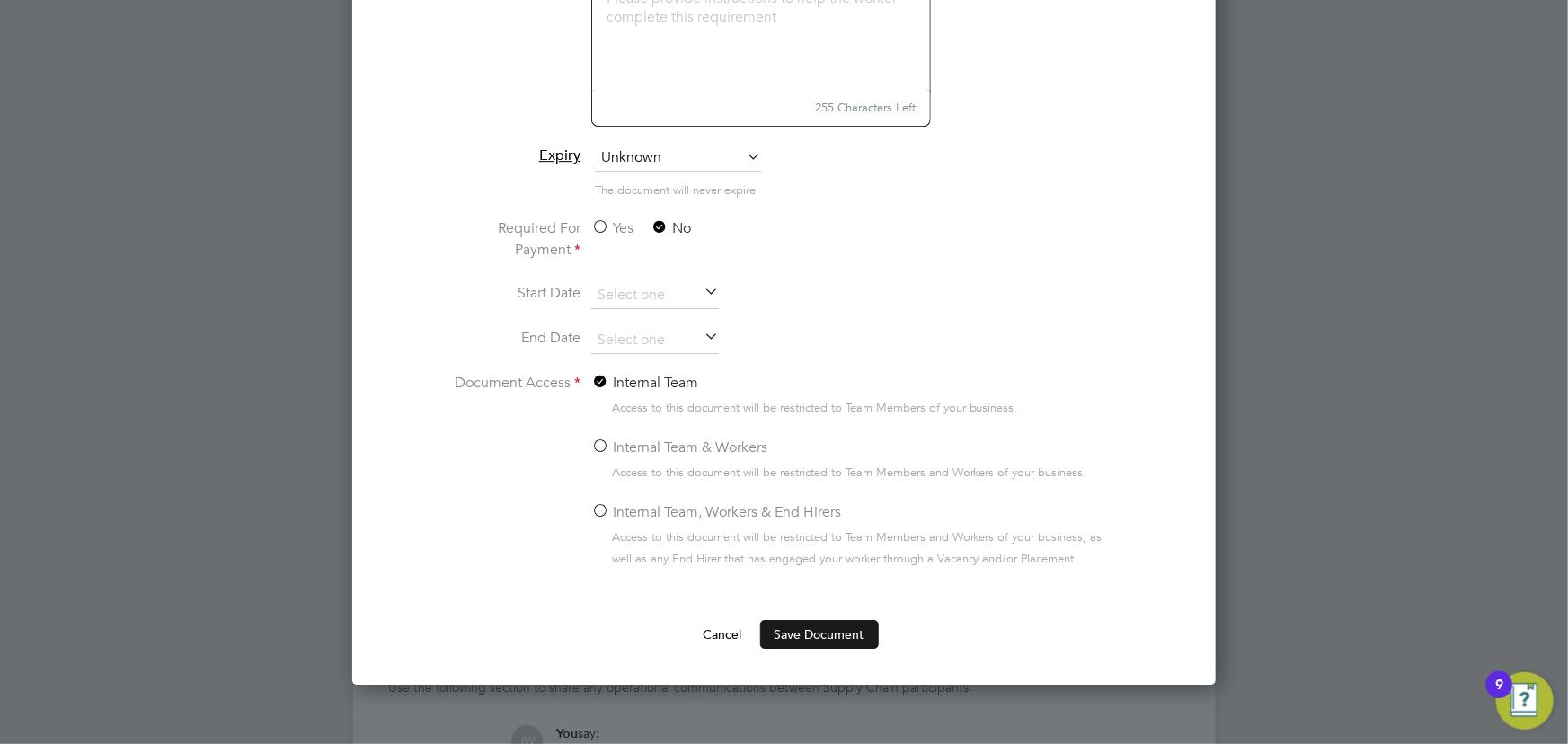
click at [792, 628] on button "Save Document" at bounding box center [820, 634] width 118 height 29
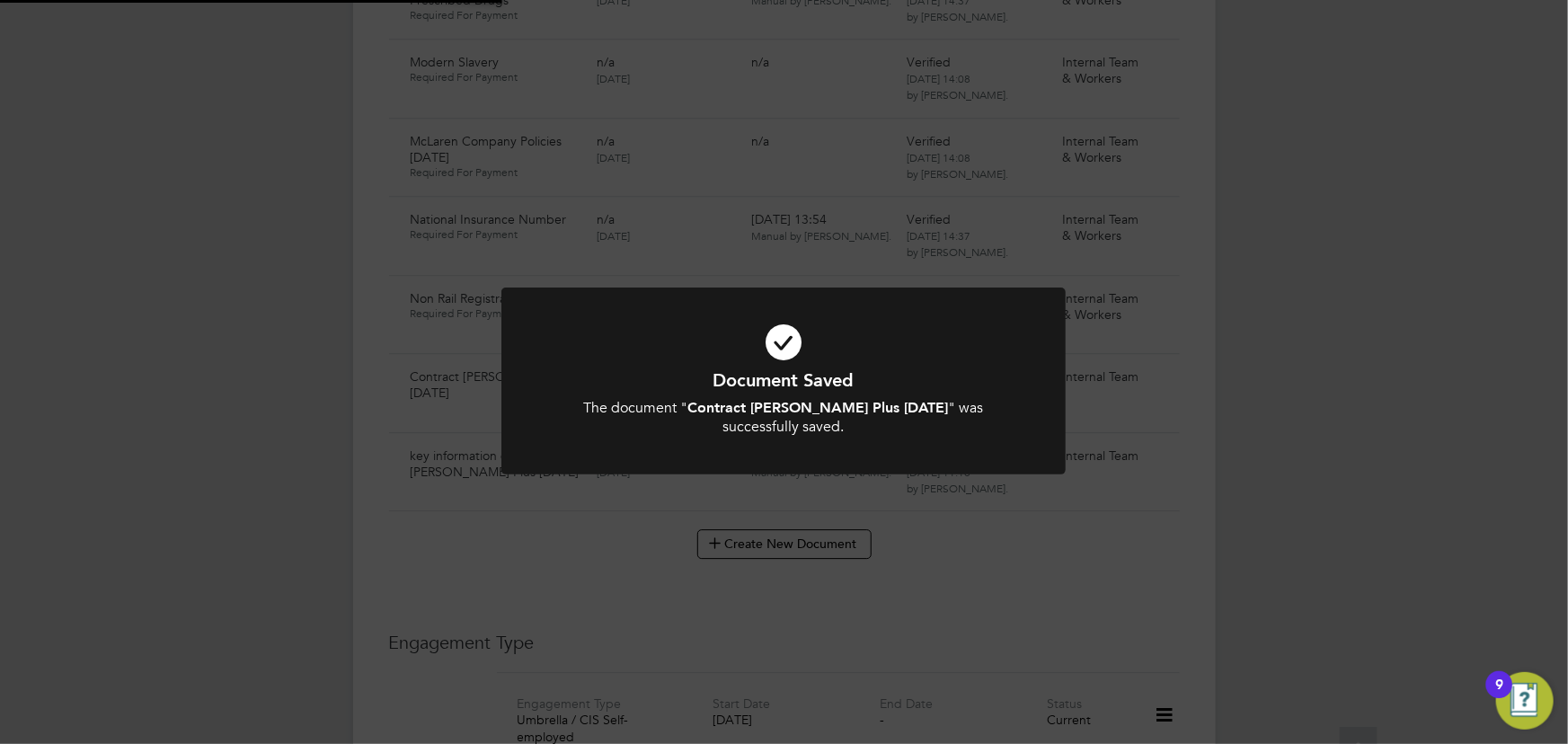
scroll to position [2451, 0]
click at [1346, 541] on div "Document Saved The document " Contract Tew Plus 14.09.25 " was successfully sav…" at bounding box center [784, 372] width 1568 height 744
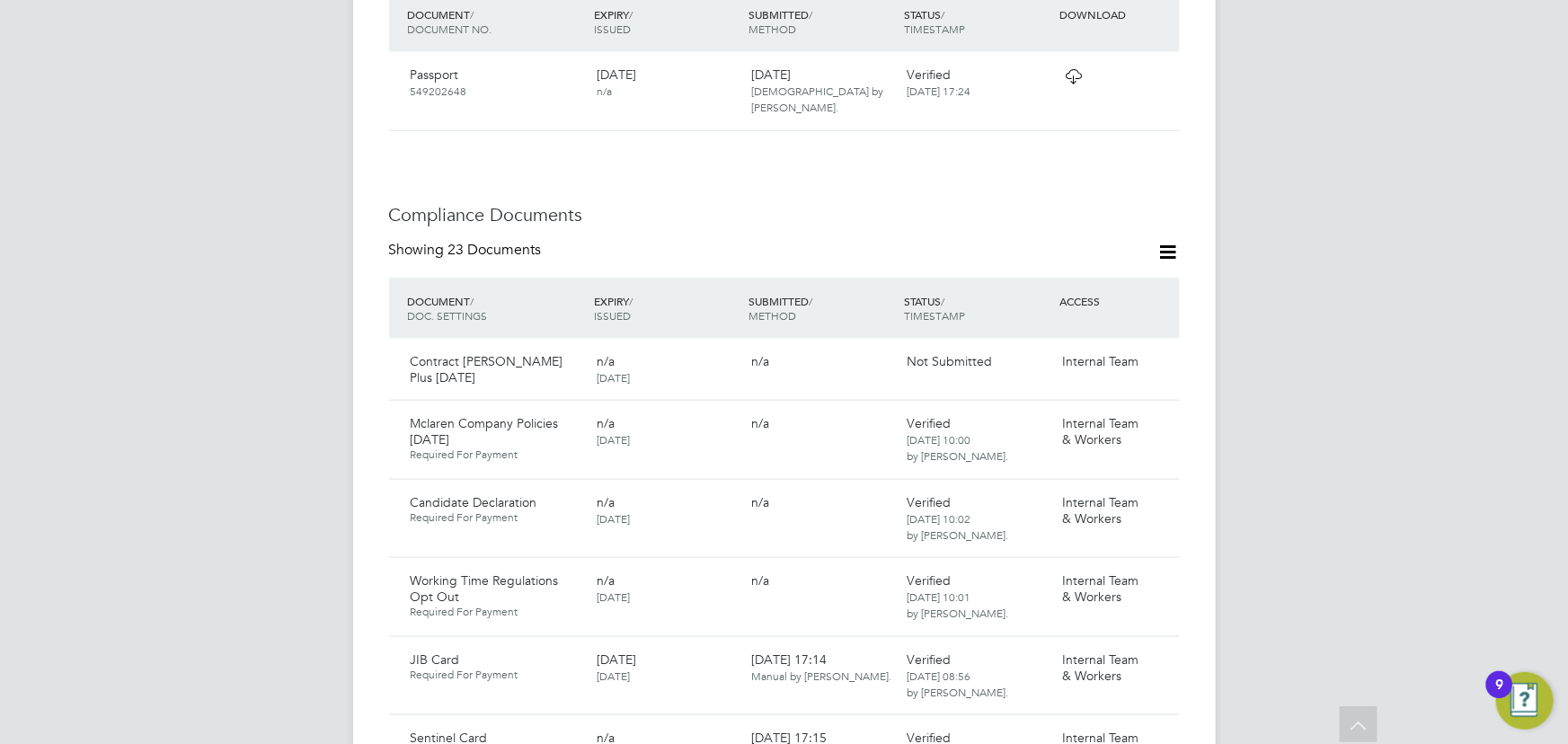
scroll to position [817, 0]
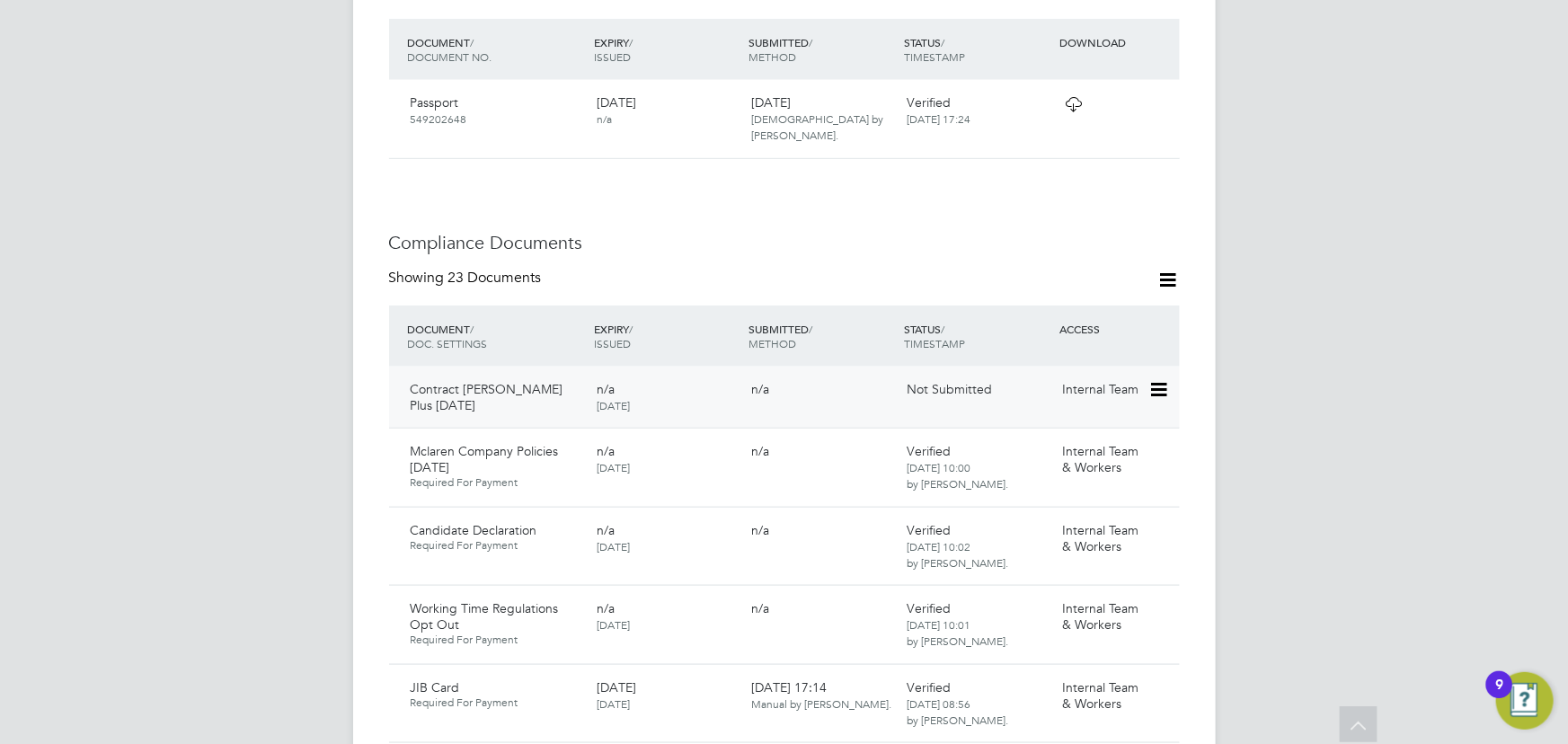
click at [1157, 379] on icon at bounding box center [1157, 389] width 18 height 21
click at [1096, 422] on li "Submit Document" at bounding box center [1103, 422] width 126 height 25
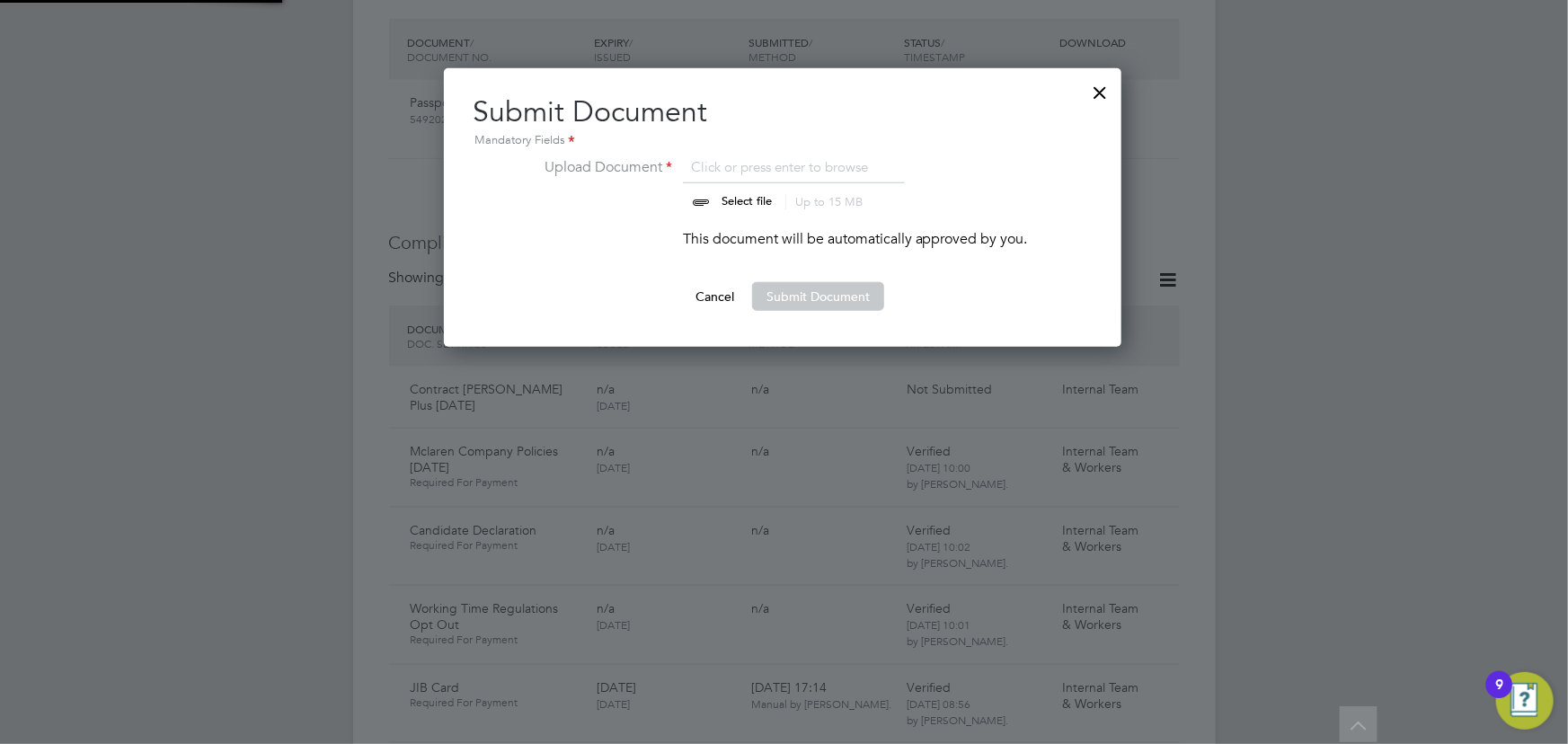
scroll to position [278, 679]
click at [759, 200] on input "file" at bounding box center [763, 183] width 282 height 54
type input "C:\fakepath\Complete_with_Docusign_Candidate_Terms_CIS_S (9).pdf"
click at [796, 297] on button "Submit Document" at bounding box center [818, 296] width 132 height 29
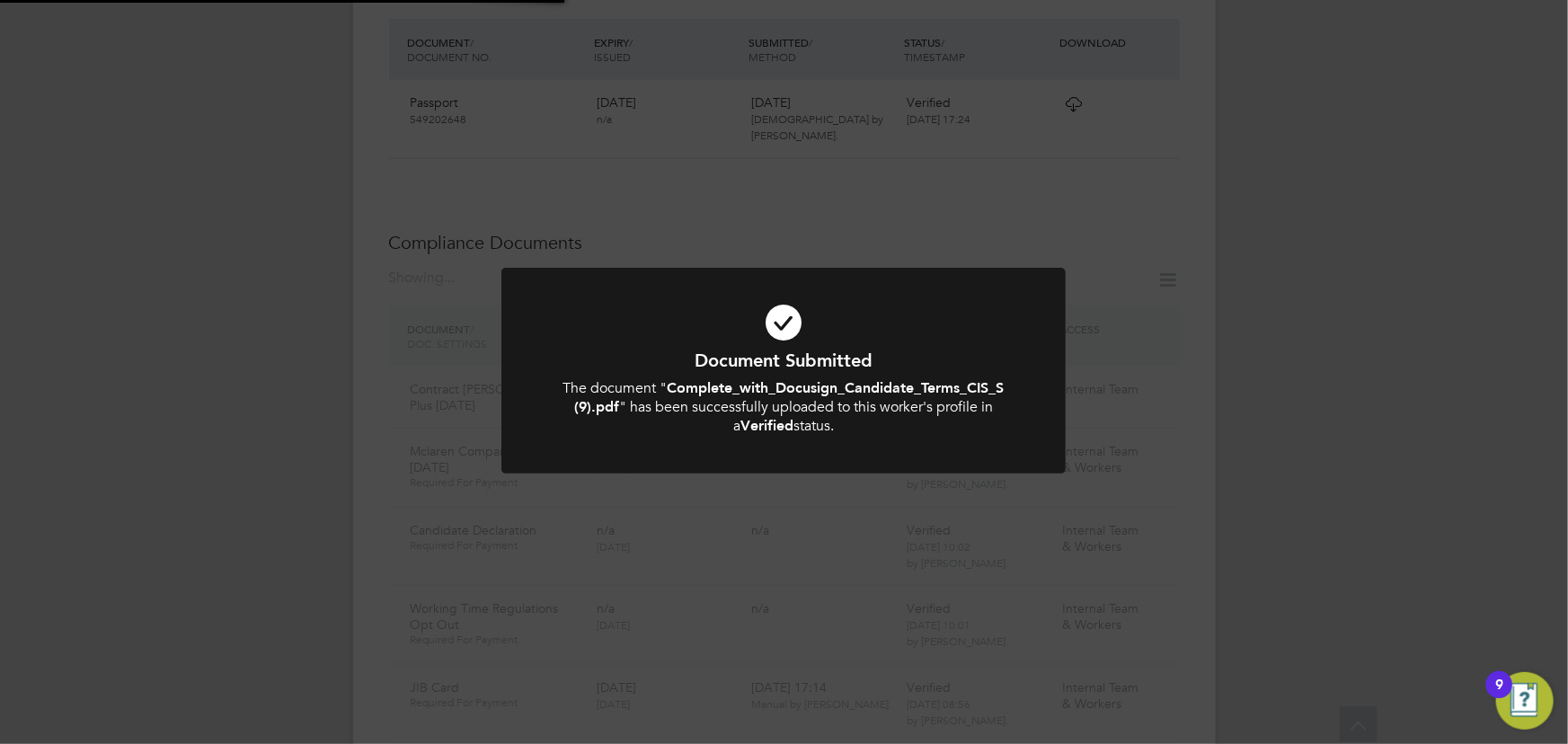
click at [1567, 317] on div "Document Submitted The document " Complete_with_Docusign_Candidate_Terms_CIS_S …" at bounding box center [784, 372] width 1568 height 744
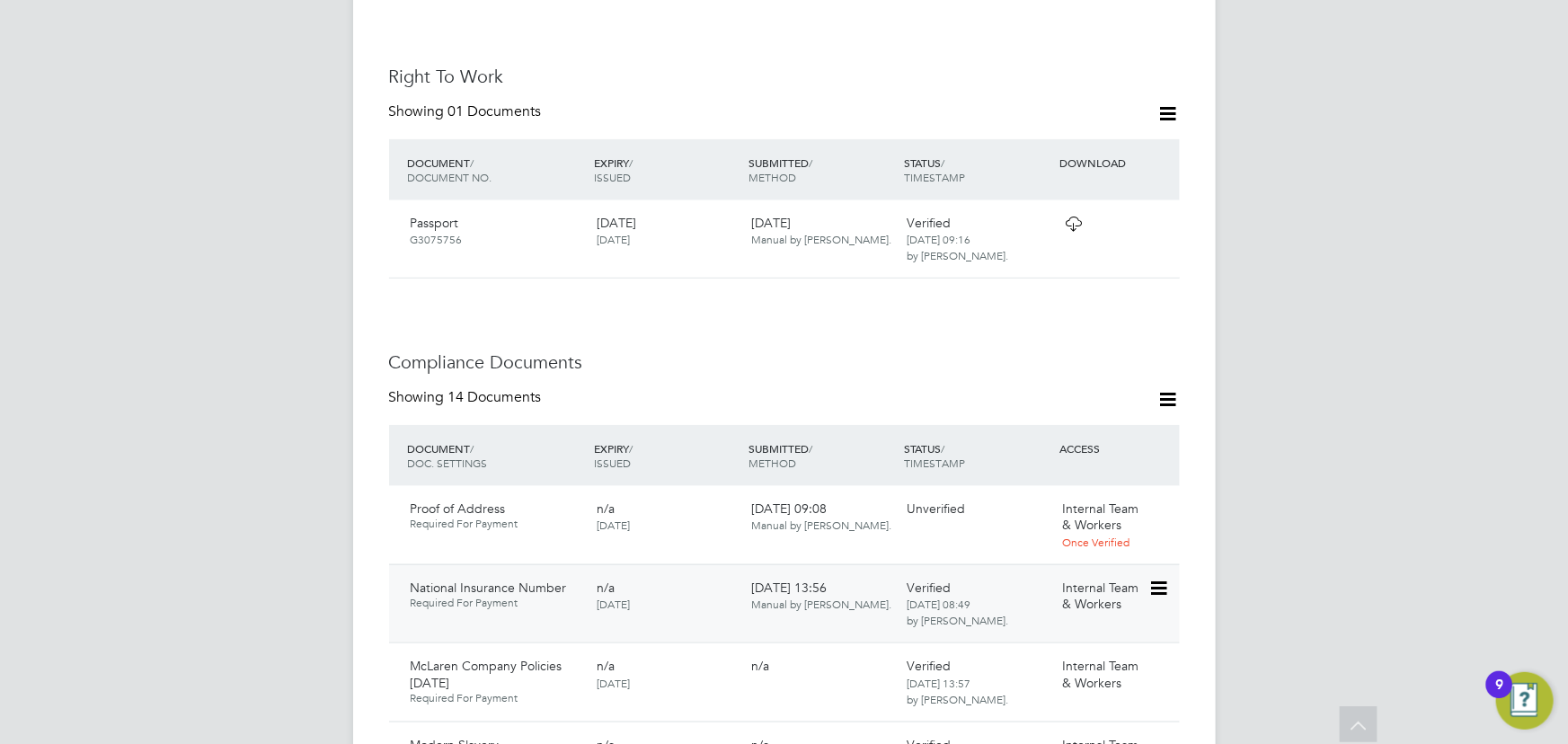
scroll to position [980, 0]
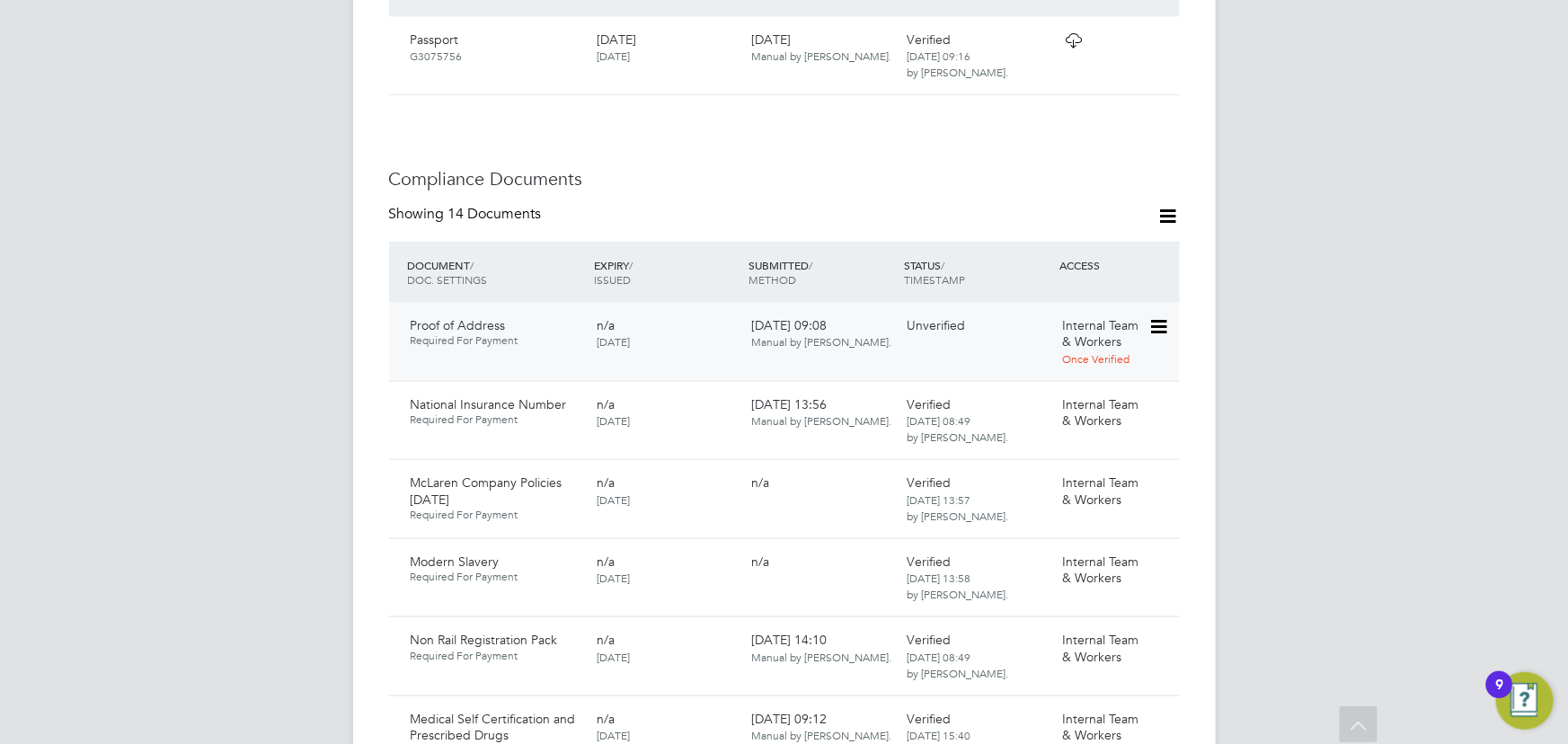
click at [1156, 316] on icon at bounding box center [1157, 326] width 18 height 21
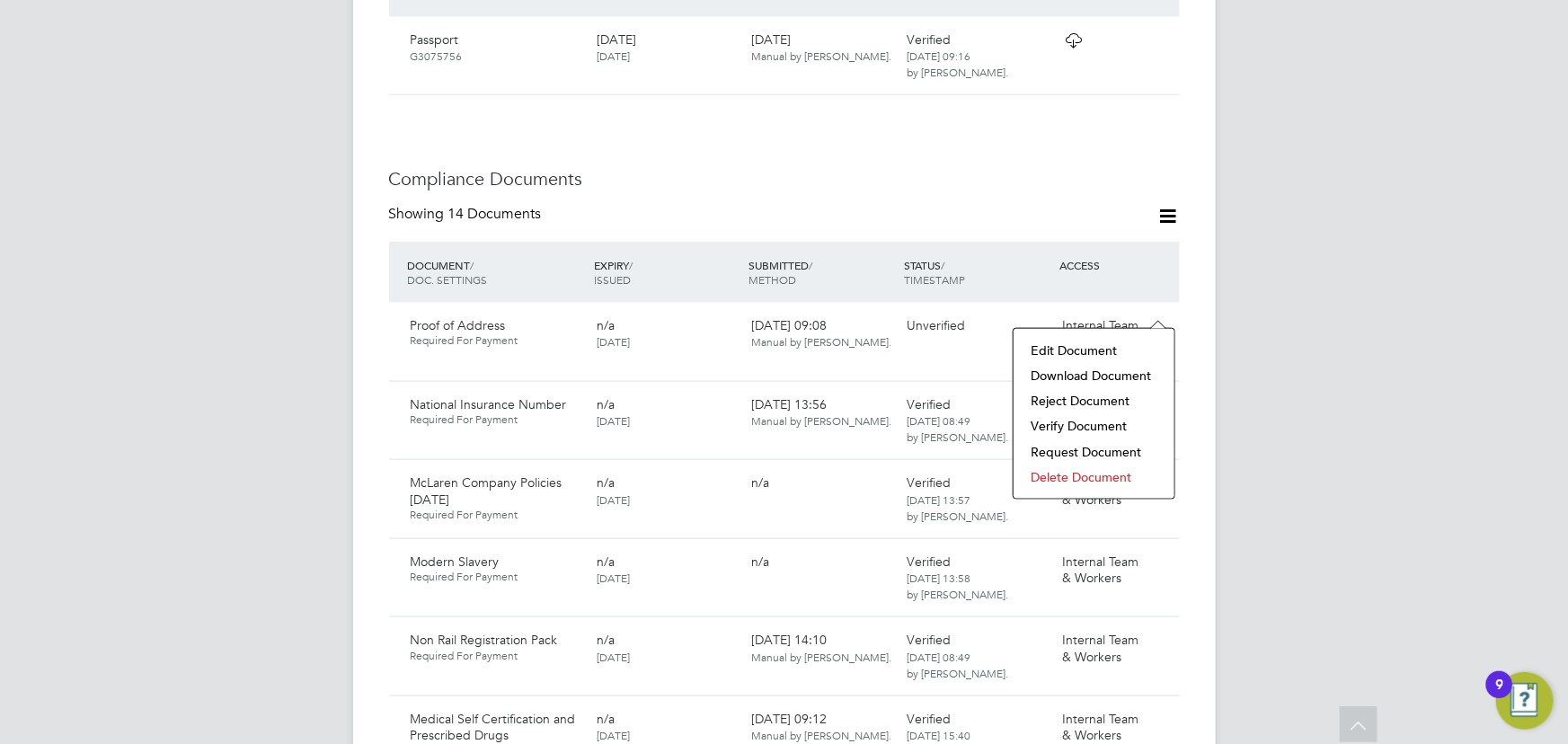
click at [1088, 372] on li "Download Document" at bounding box center [1094, 375] width 143 height 25
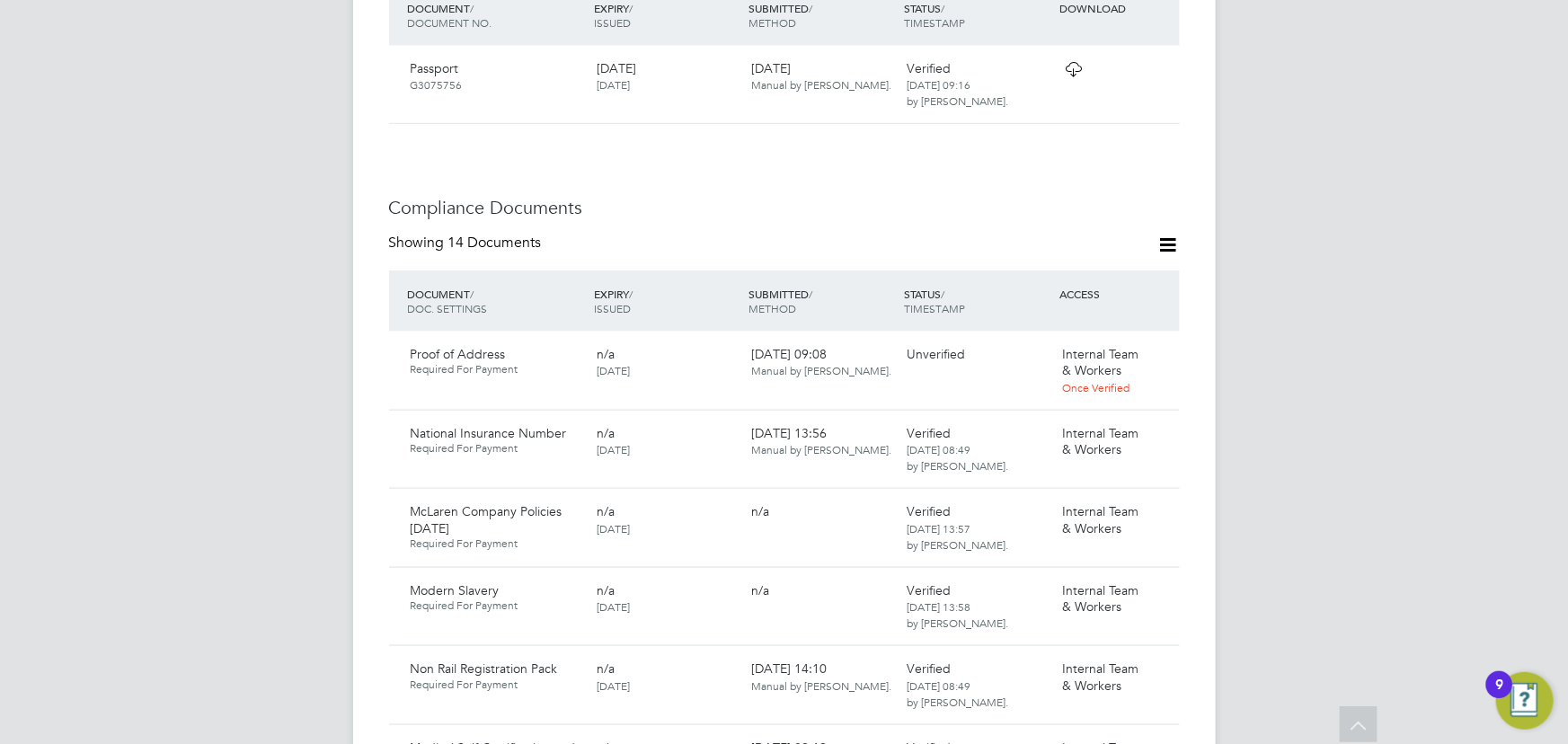
scroll to position [899, 0]
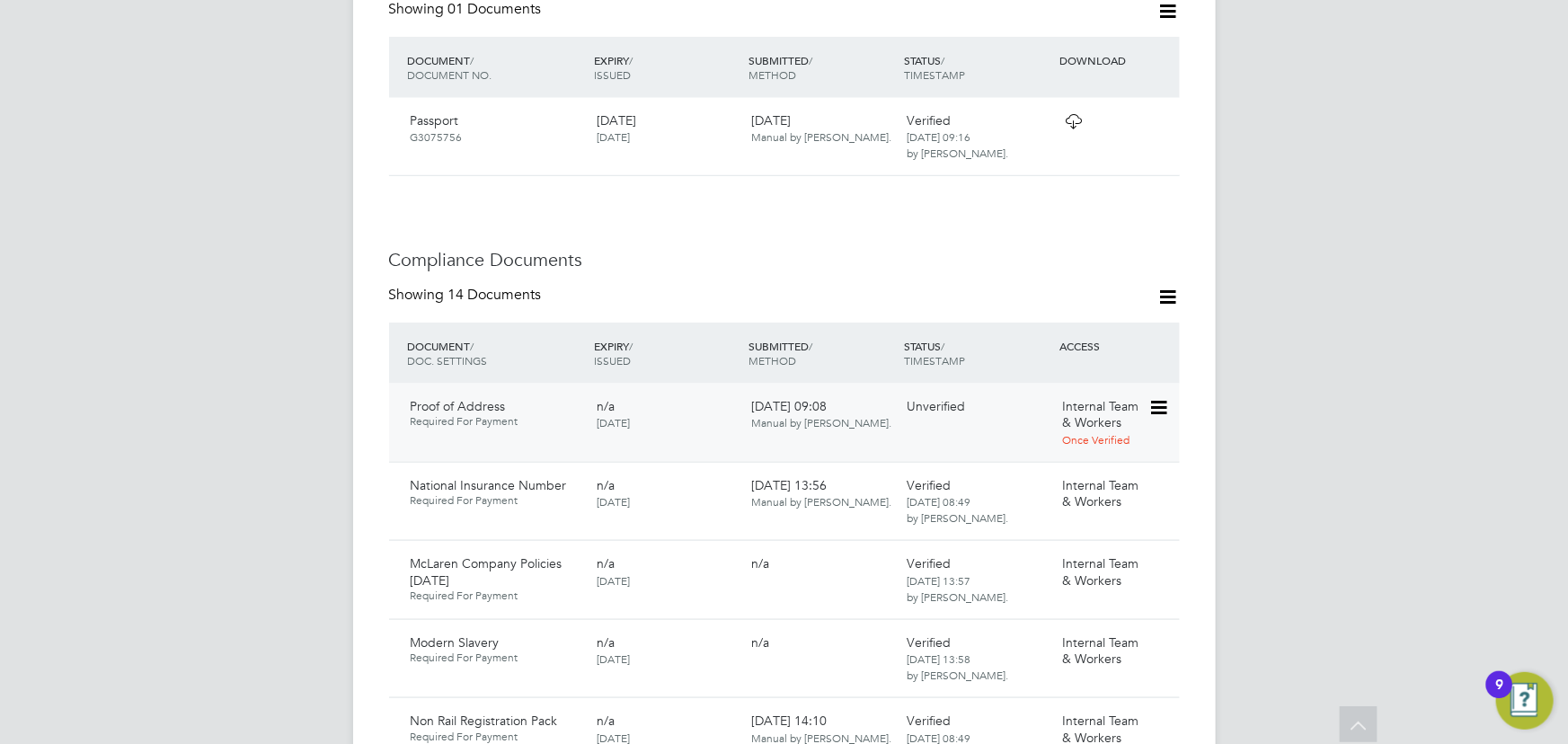
click at [1161, 397] on icon at bounding box center [1157, 408] width 18 height 21
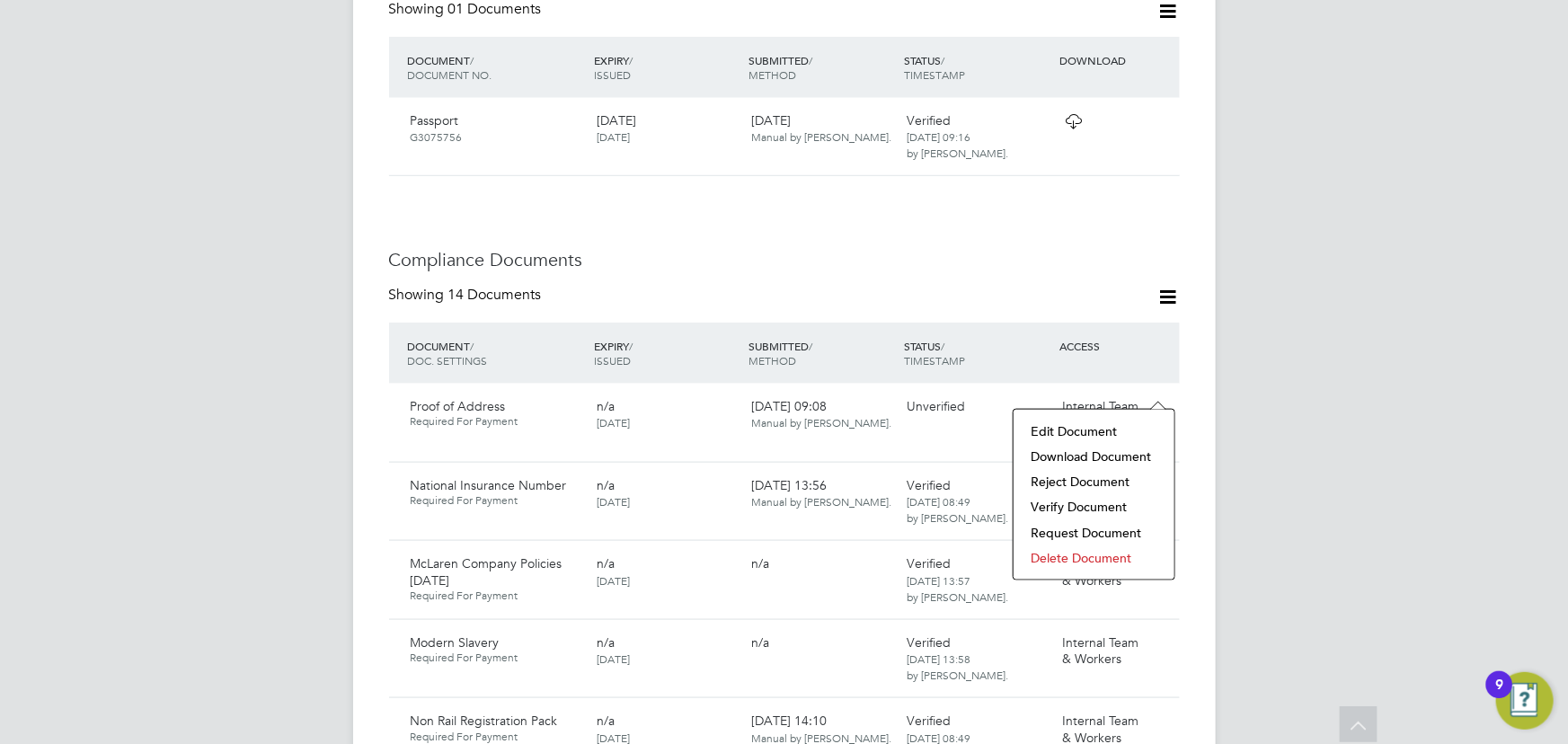
click at [1069, 502] on li "Verify Document" at bounding box center [1094, 506] width 143 height 25
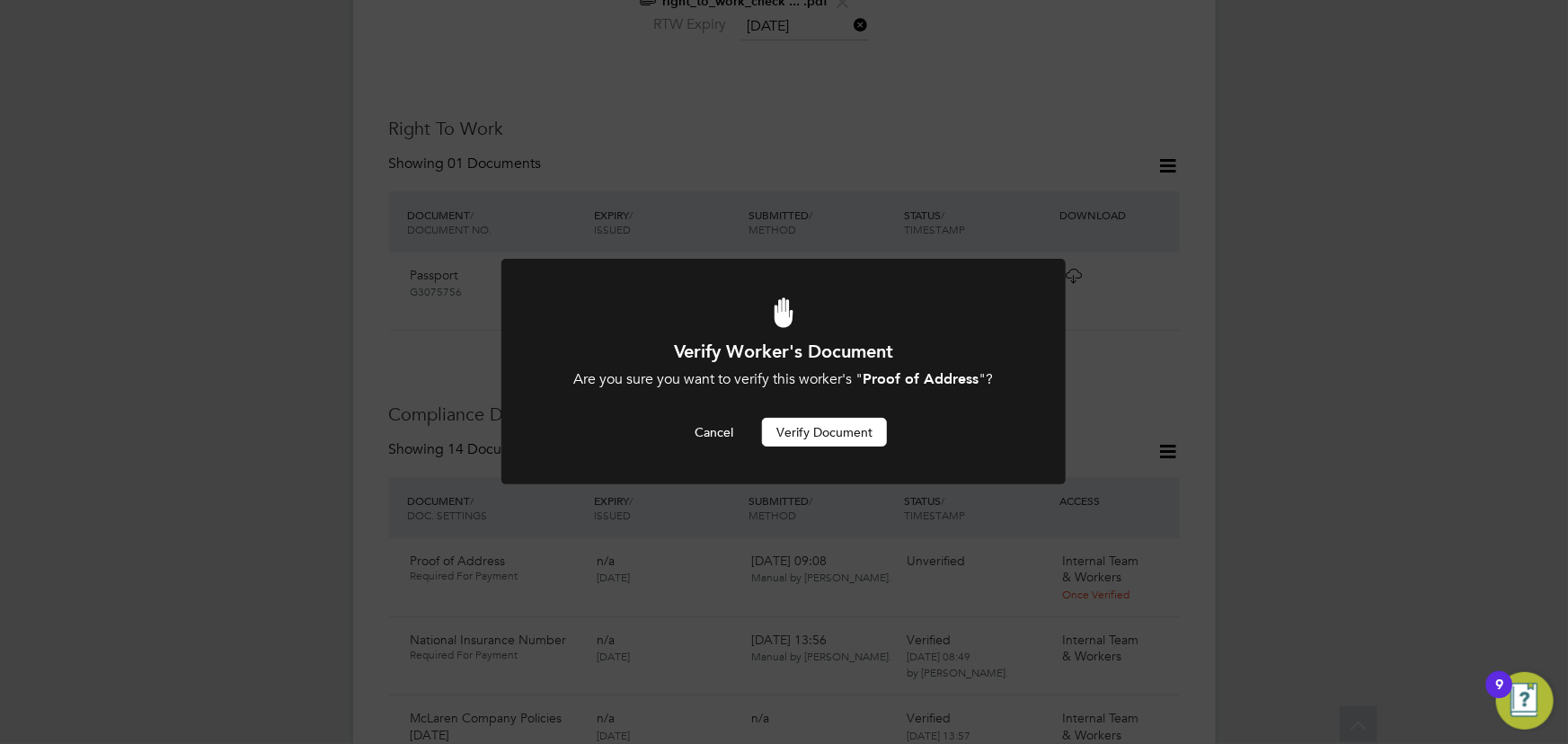
scroll to position [0, 0]
click at [818, 427] on button "Verify Document" at bounding box center [824, 432] width 125 height 29
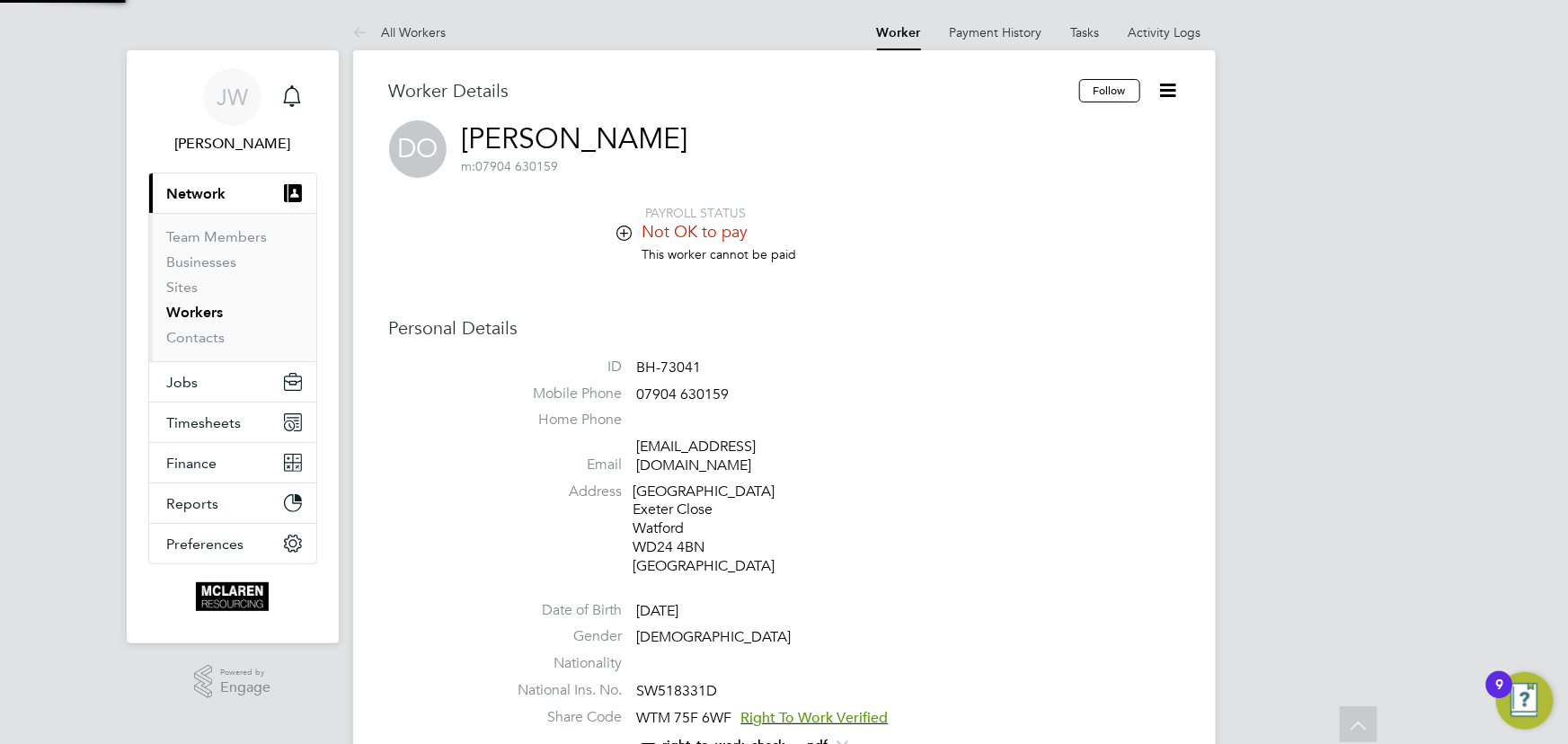
scroll to position [744, 0]
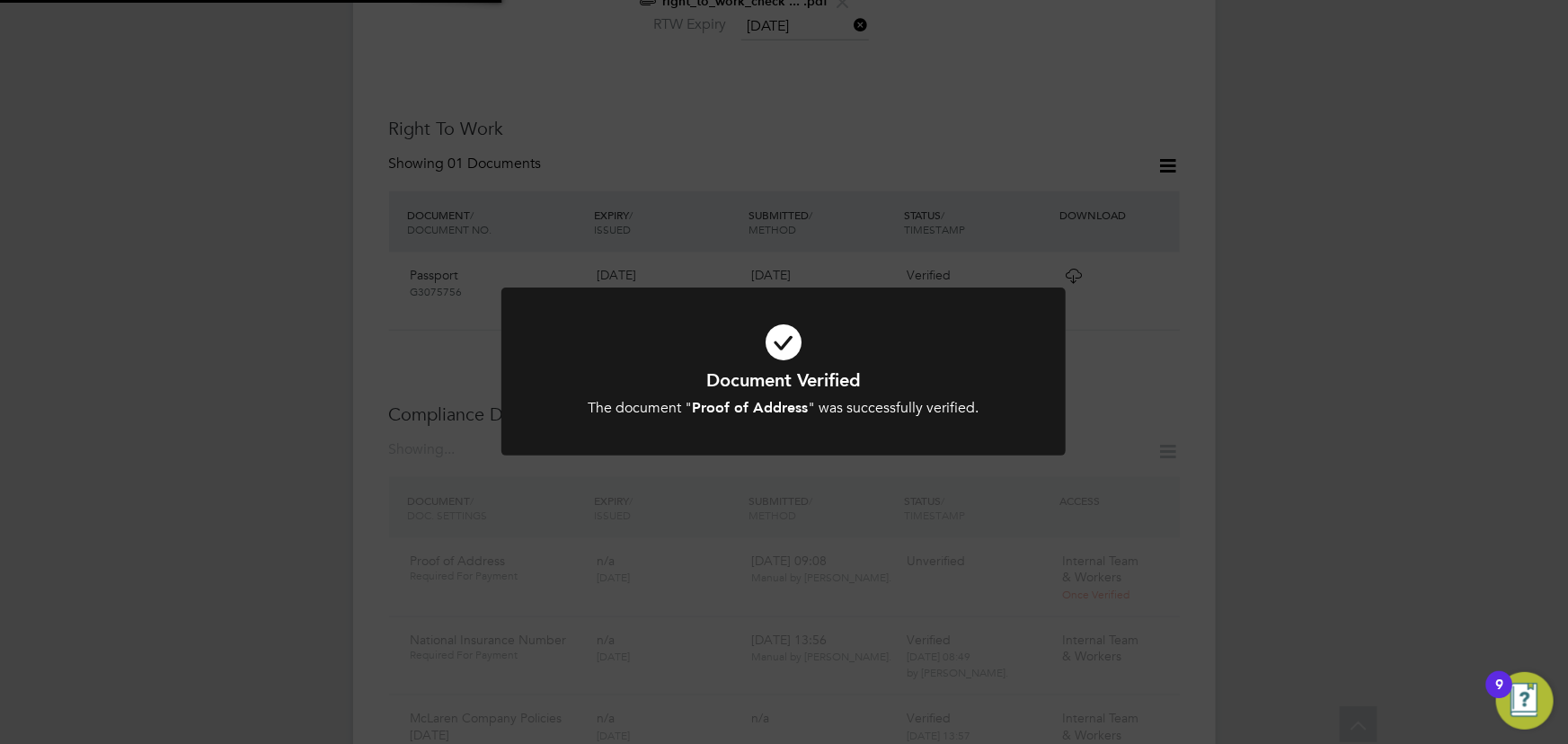
click at [1349, 425] on div "Document Verified The document " Proof of Address " was successfully verified. …" at bounding box center [784, 372] width 1568 height 744
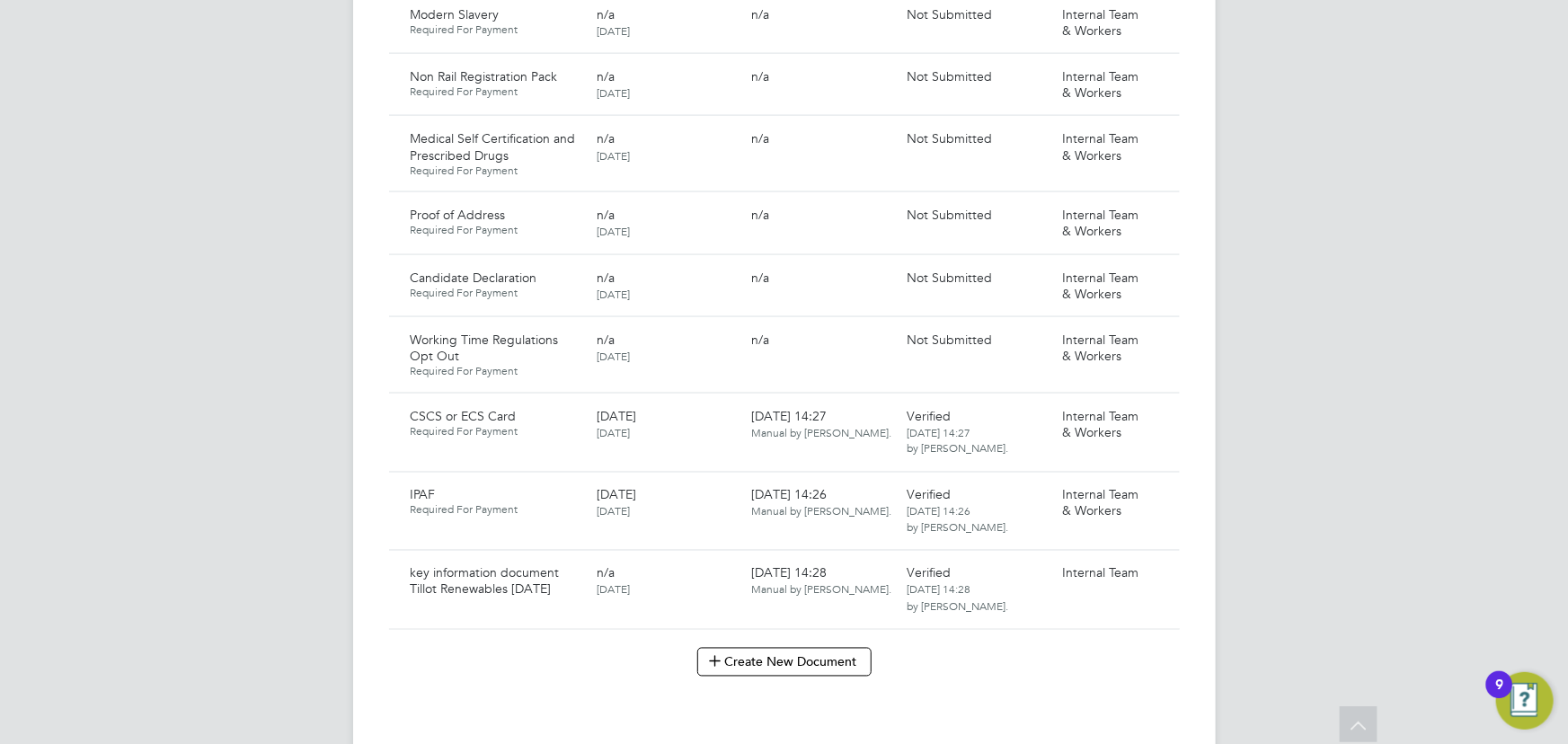
scroll to position [1389, 0]
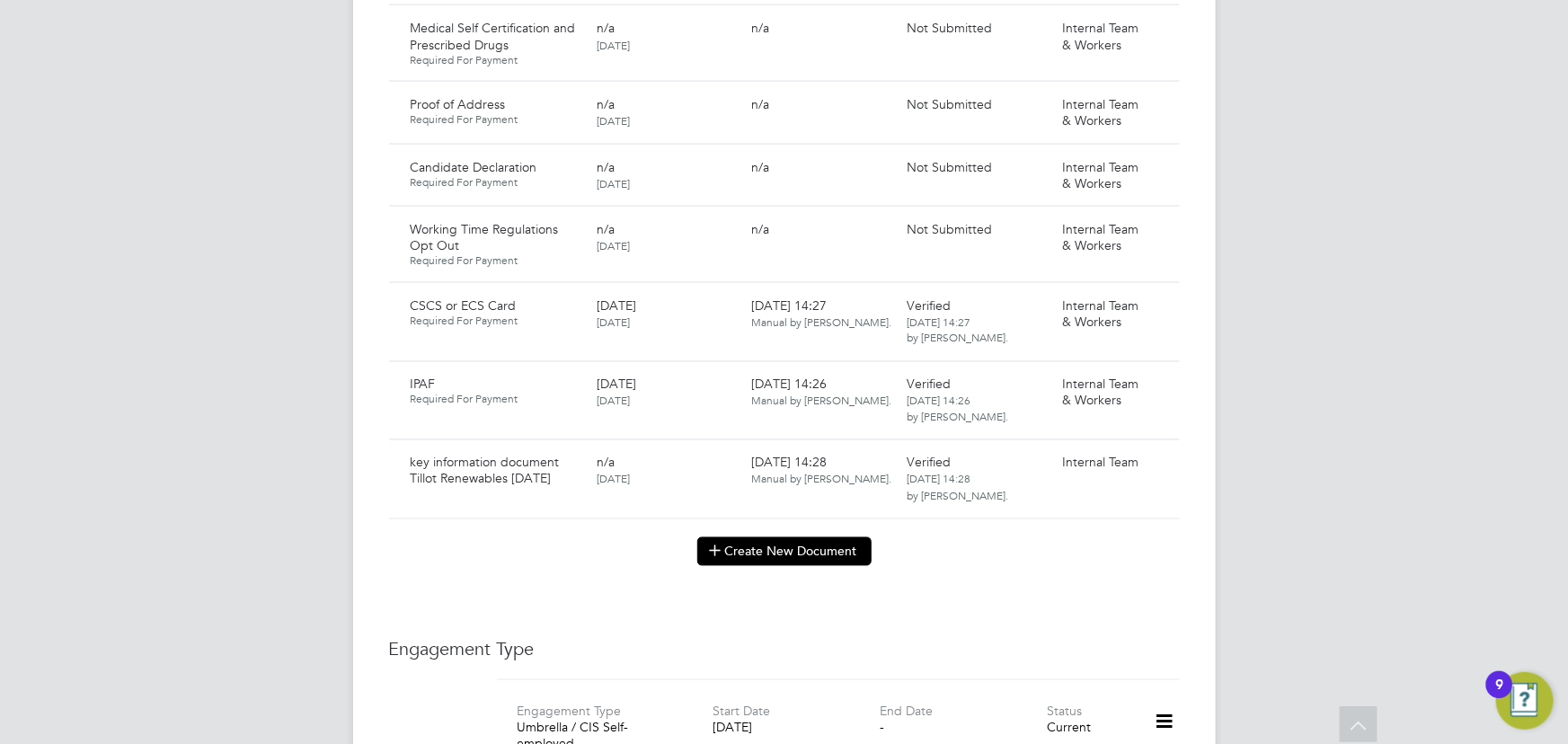
click at [803, 538] on button "Create New Document" at bounding box center [784, 552] width 175 height 29
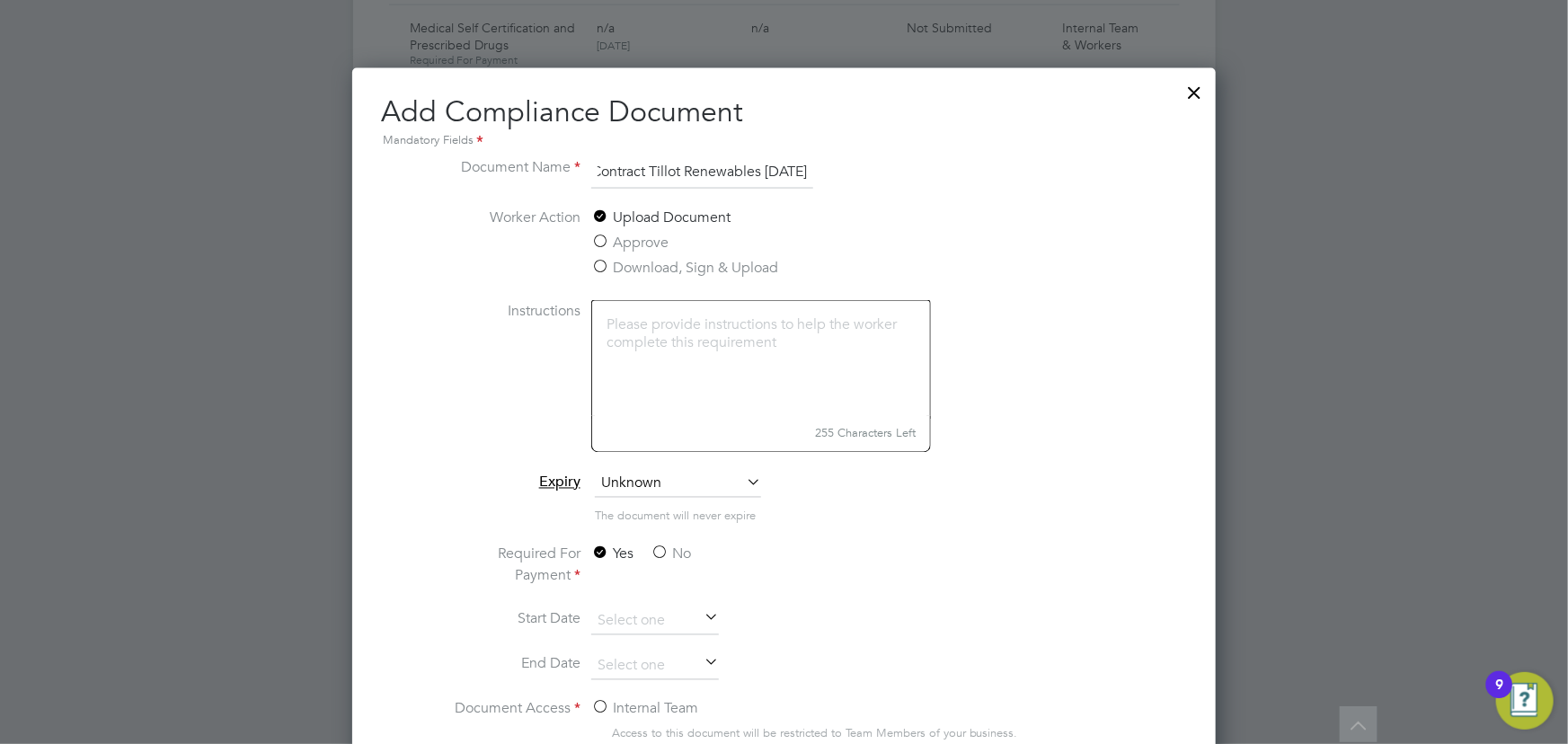
scroll to position [1553, 0]
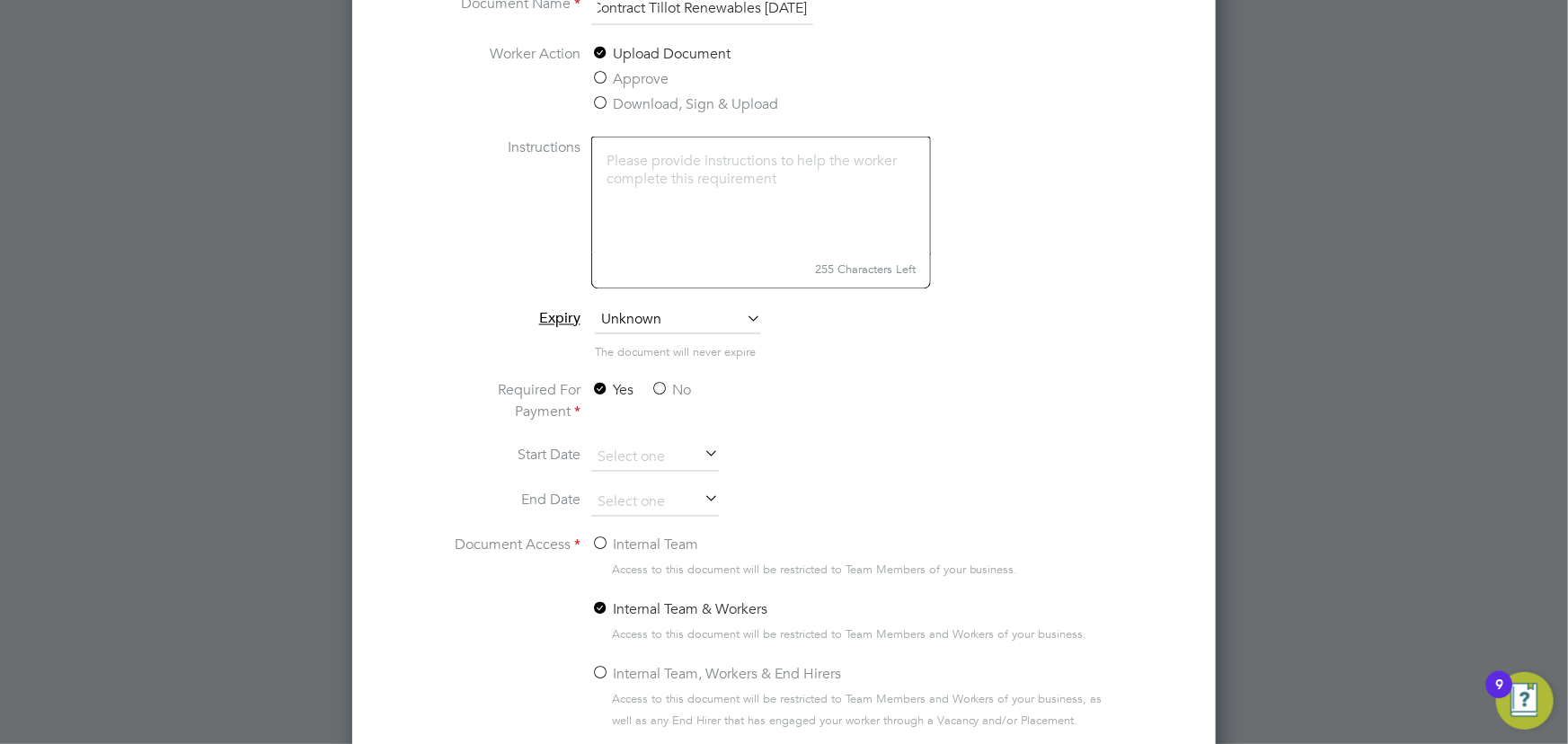
type input "Contract Tillot Renewables 22.09.25"
click at [675, 394] on label "No" at bounding box center [671, 390] width 41 height 21
click at [0, 0] on input "No" at bounding box center [0, 0] width 0 height 0
drag, startPoint x: 638, startPoint y: 539, endPoint x: 1029, endPoint y: 452, distance: 400.6
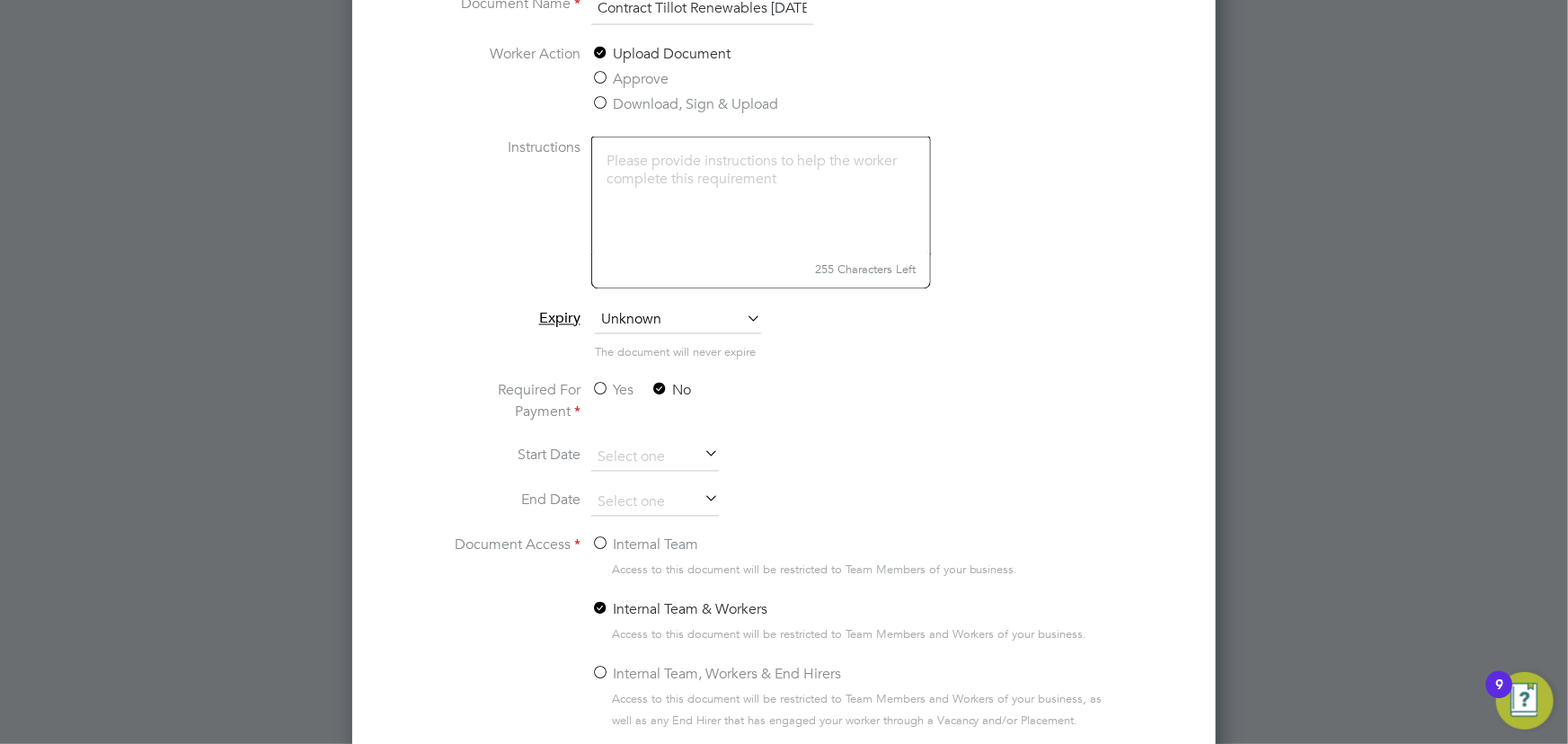
click at [643, 539] on label "Internal Team" at bounding box center [645, 545] width 107 height 21
click at [0, 0] on input "Internal Team" at bounding box center [0, 0] width 0 height 0
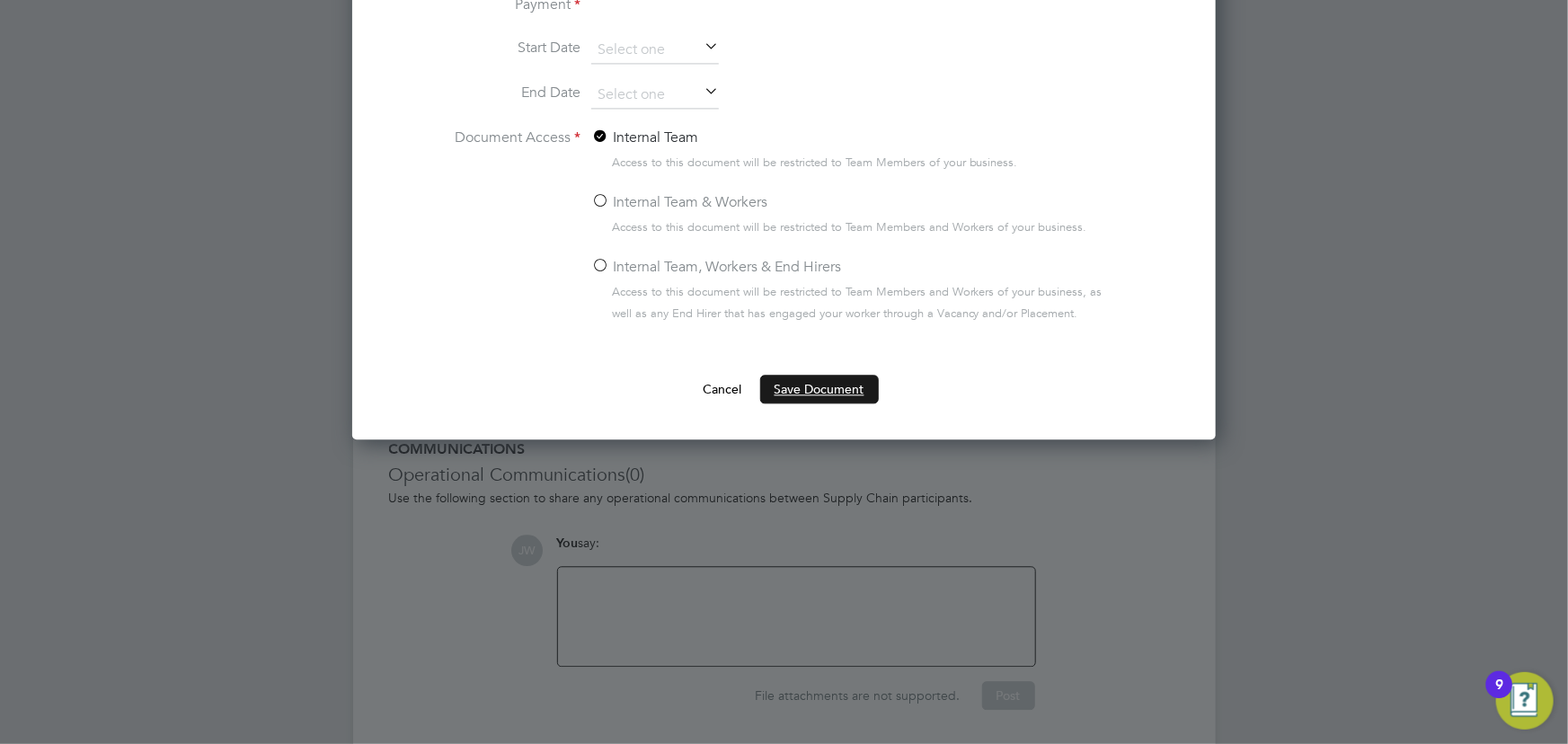
click at [842, 376] on button "Save Document" at bounding box center [820, 389] width 118 height 29
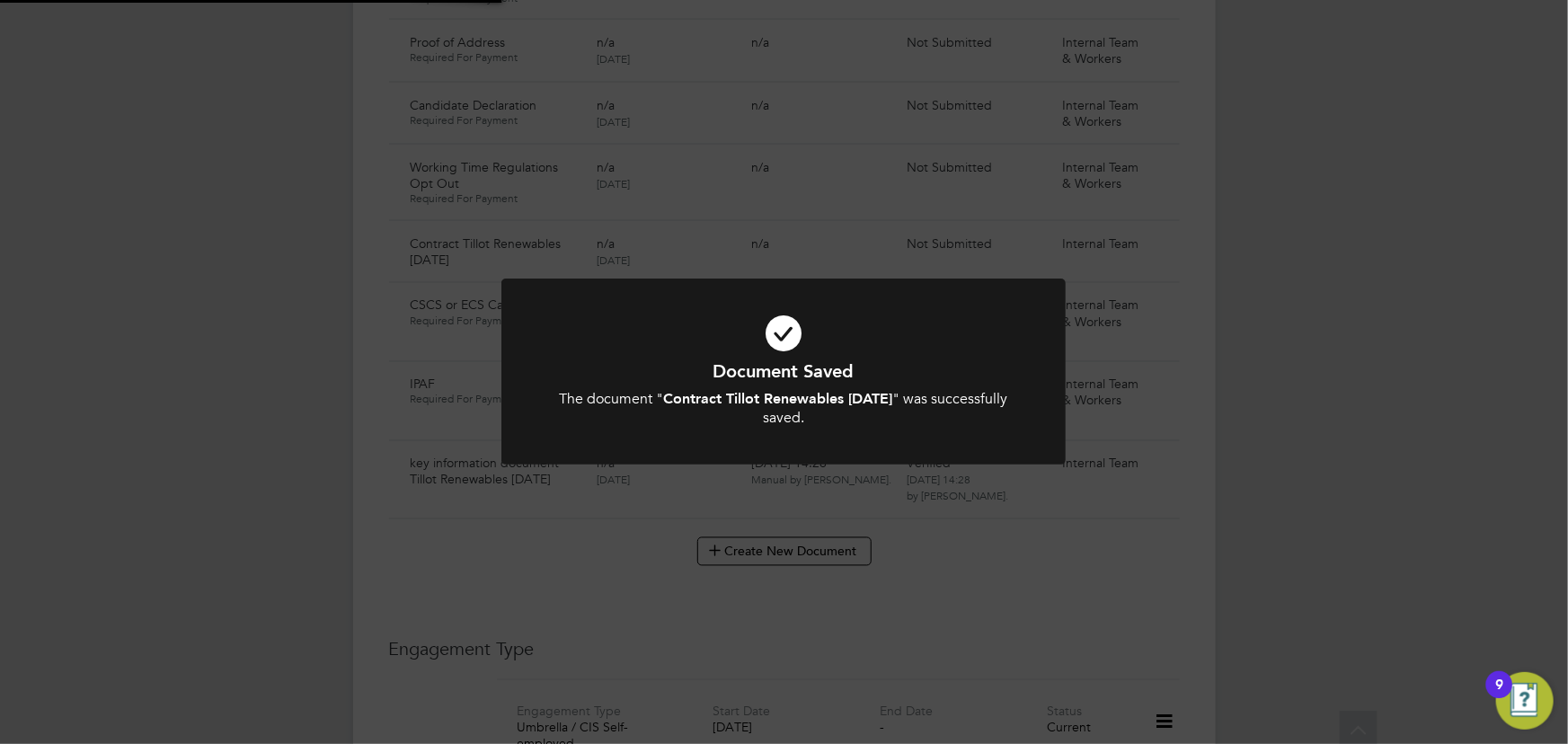
scroll to position [1389, 0]
click at [1333, 377] on div "Document Saved The document " Contract Tillot Renewables 22.09.25 " was success…" at bounding box center [784, 372] width 1568 height 744
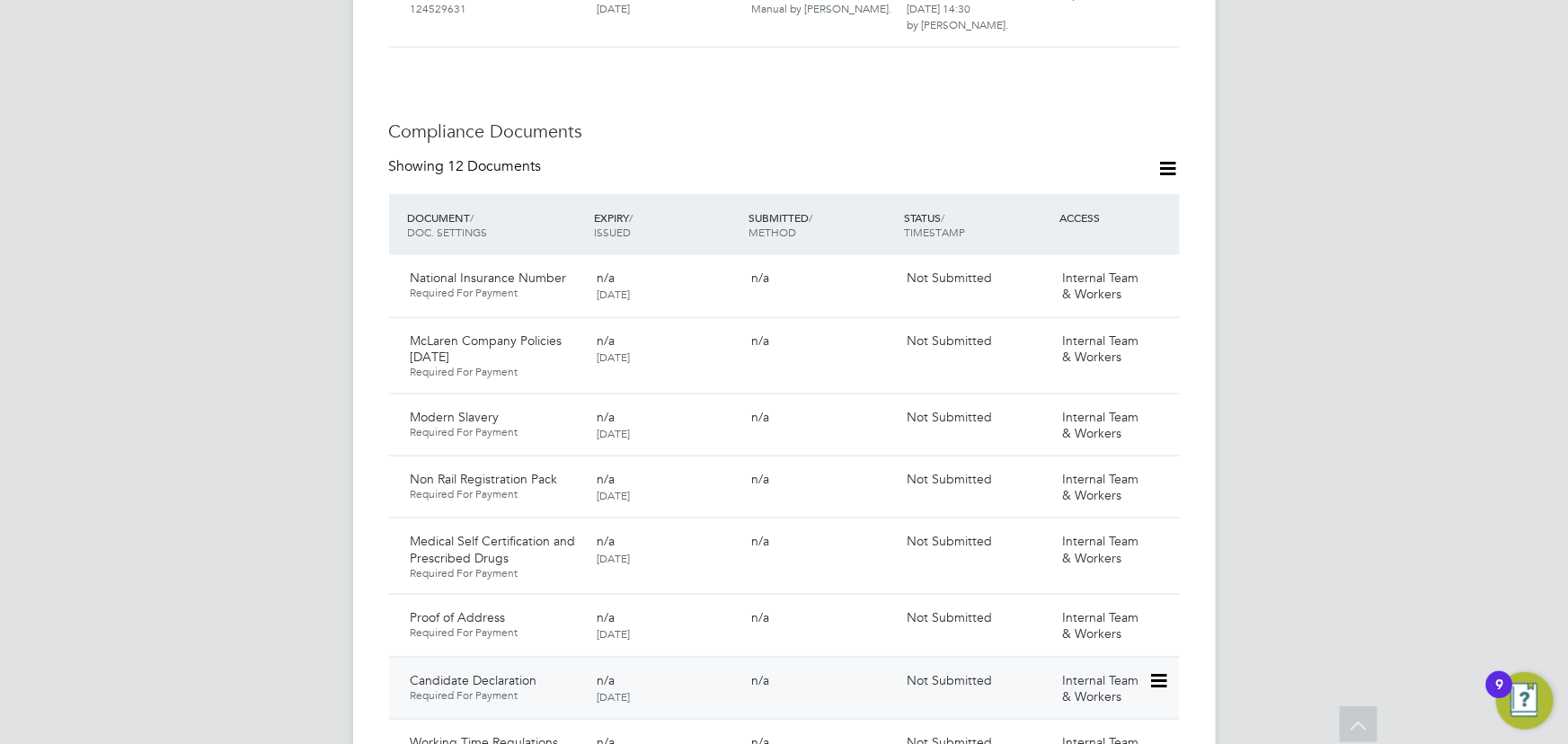
scroll to position [1307, 0]
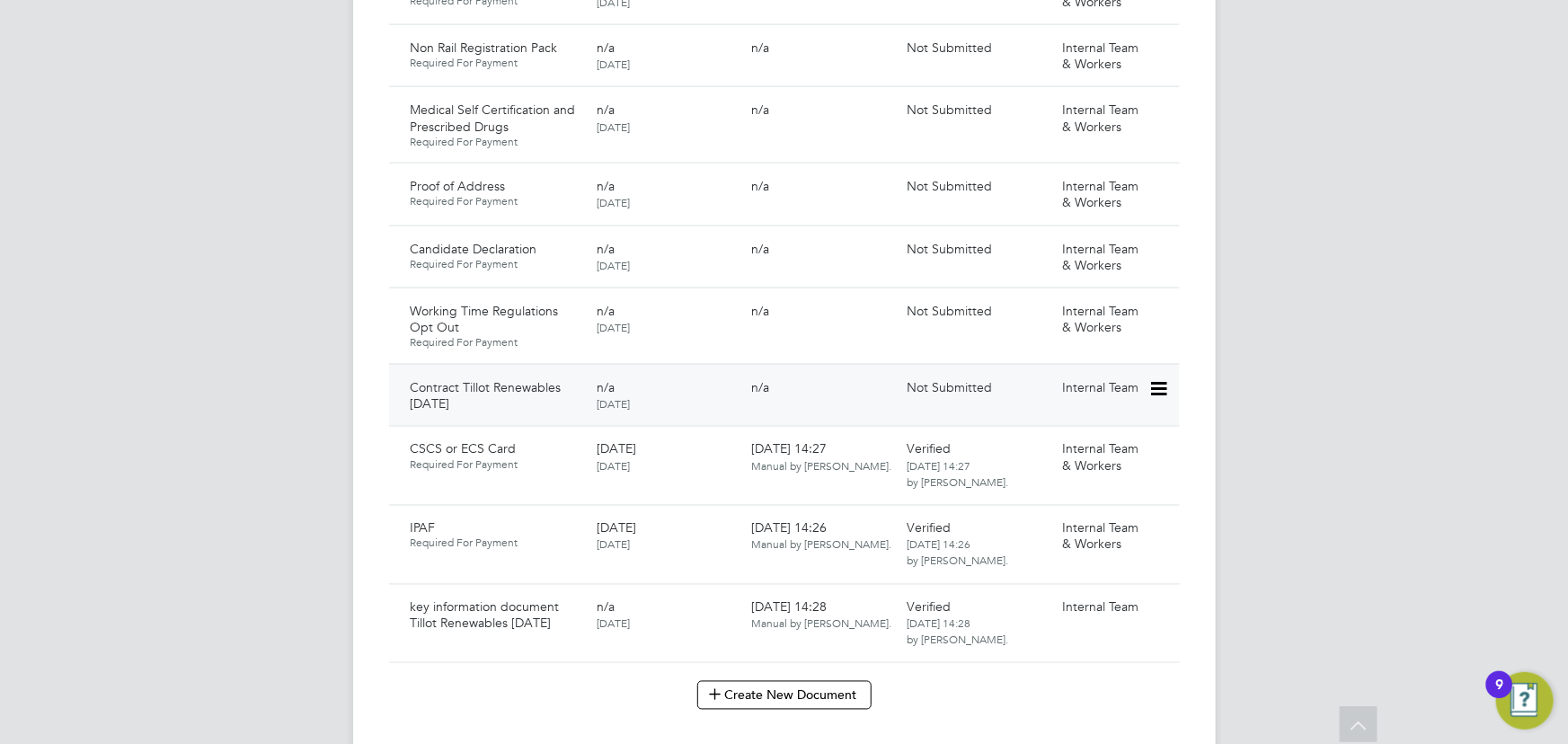
click at [1166, 378] on icon at bounding box center [1157, 388] width 18 height 21
click at [1105, 433] on li "Submit Document" at bounding box center [1103, 438] width 126 height 25
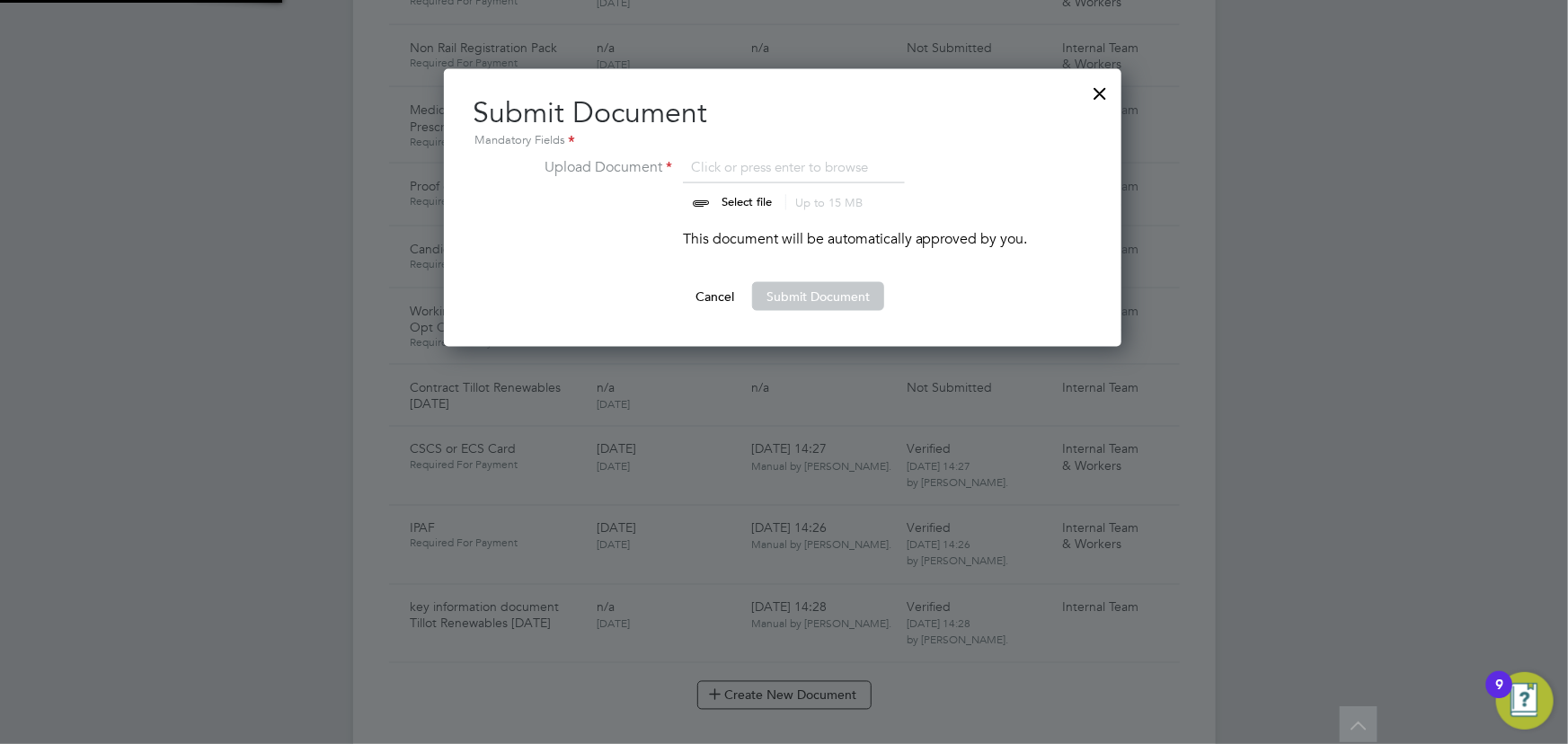
scroll to position [278, 679]
click at [746, 197] on input "file" at bounding box center [763, 183] width 282 height 54
type input "C:\fakepath\Complete_with_Docusign_Candidate_Terms_CIS_j (10).pdf"
drag, startPoint x: 842, startPoint y: 299, endPoint x: 1261, endPoint y: 316, distance: 419.3
click at [843, 299] on button "Submit Document" at bounding box center [818, 296] width 132 height 29
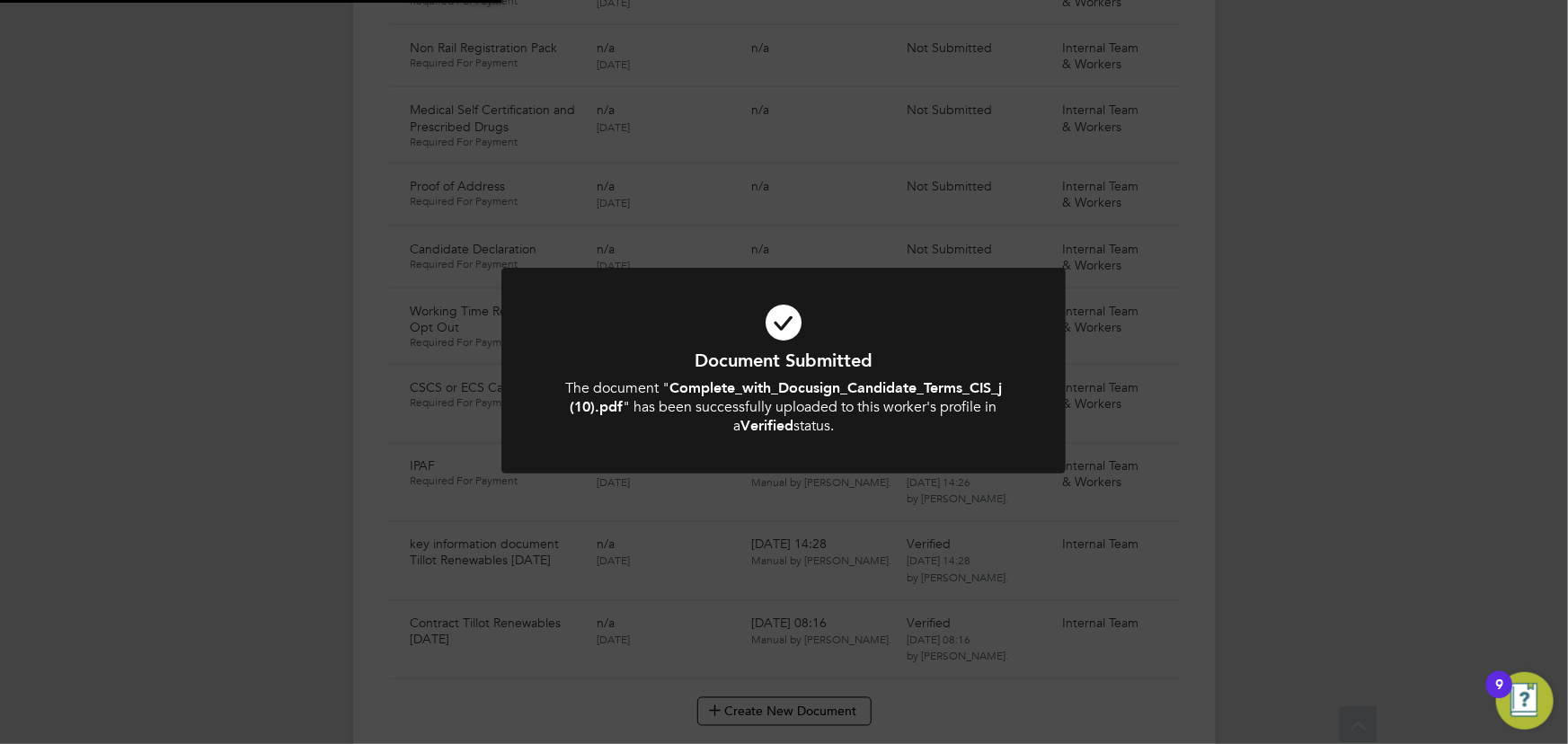
click at [1282, 316] on div "Document Submitted The document " Complete_with_Docusign_Candidate_Terms_CIS_j …" at bounding box center [784, 372] width 1568 height 744
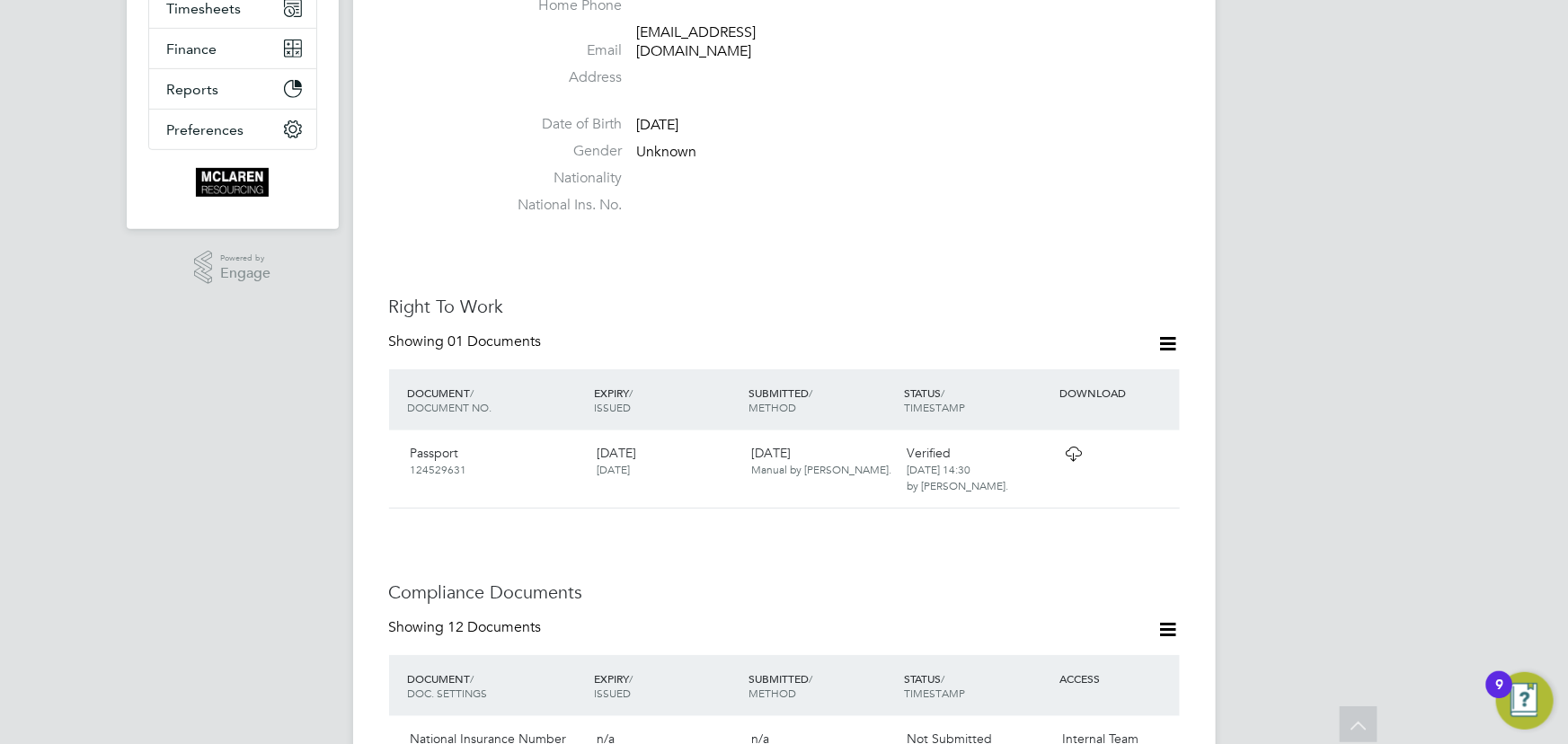
scroll to position [409, 0]
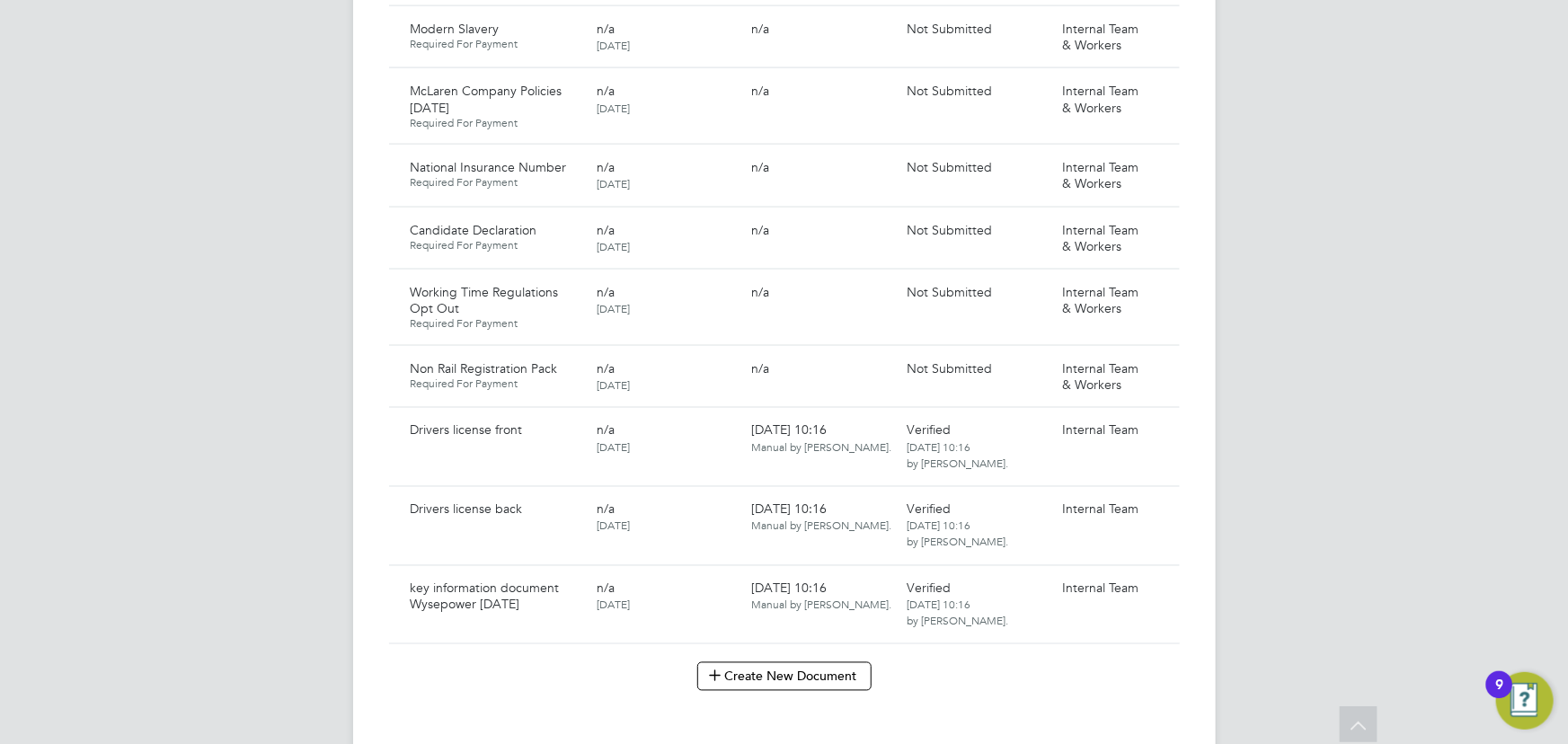
scroll to position [1553, 0]
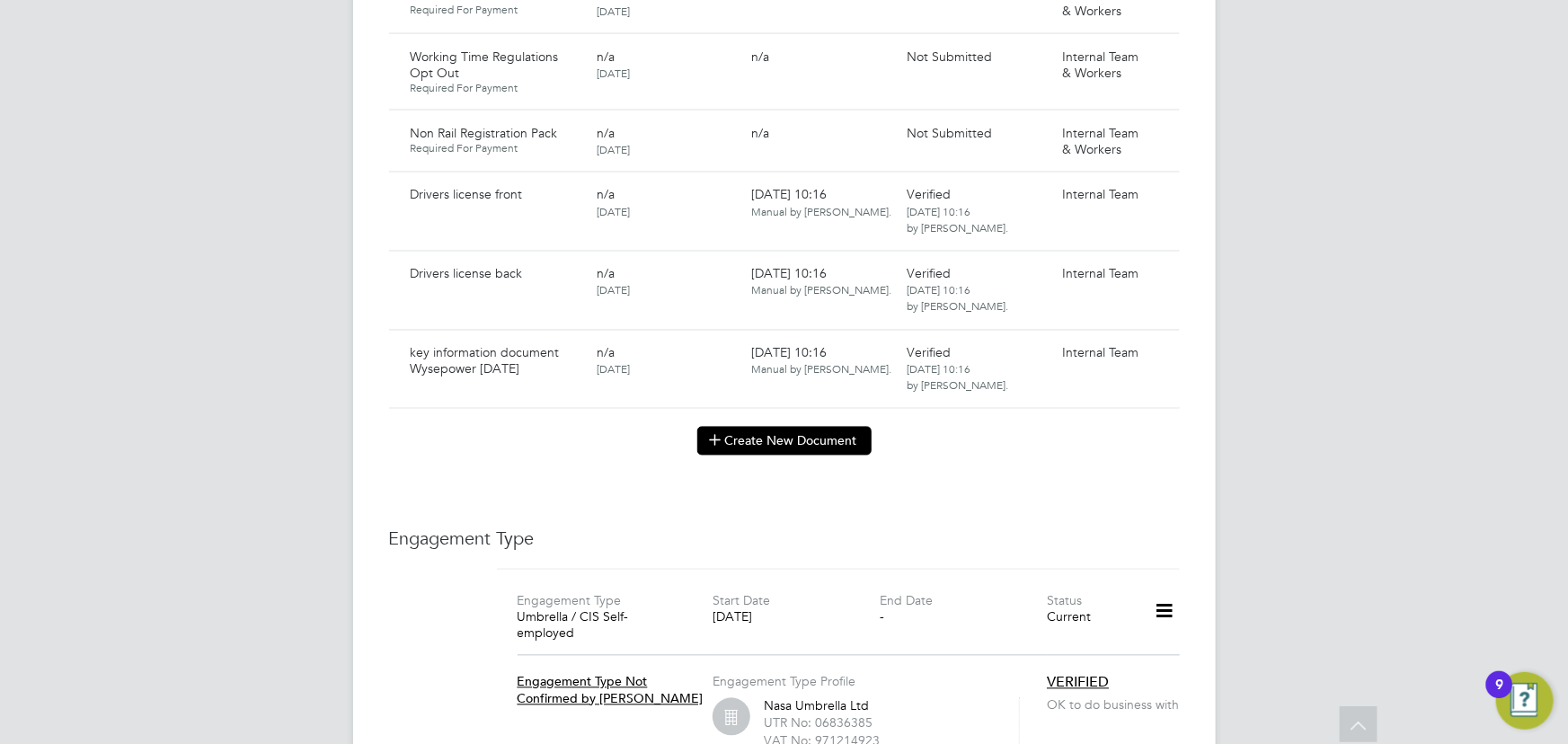
click at [771, 427] on button "Create New Document" at bounding box center [784, 441] width 175 height 29
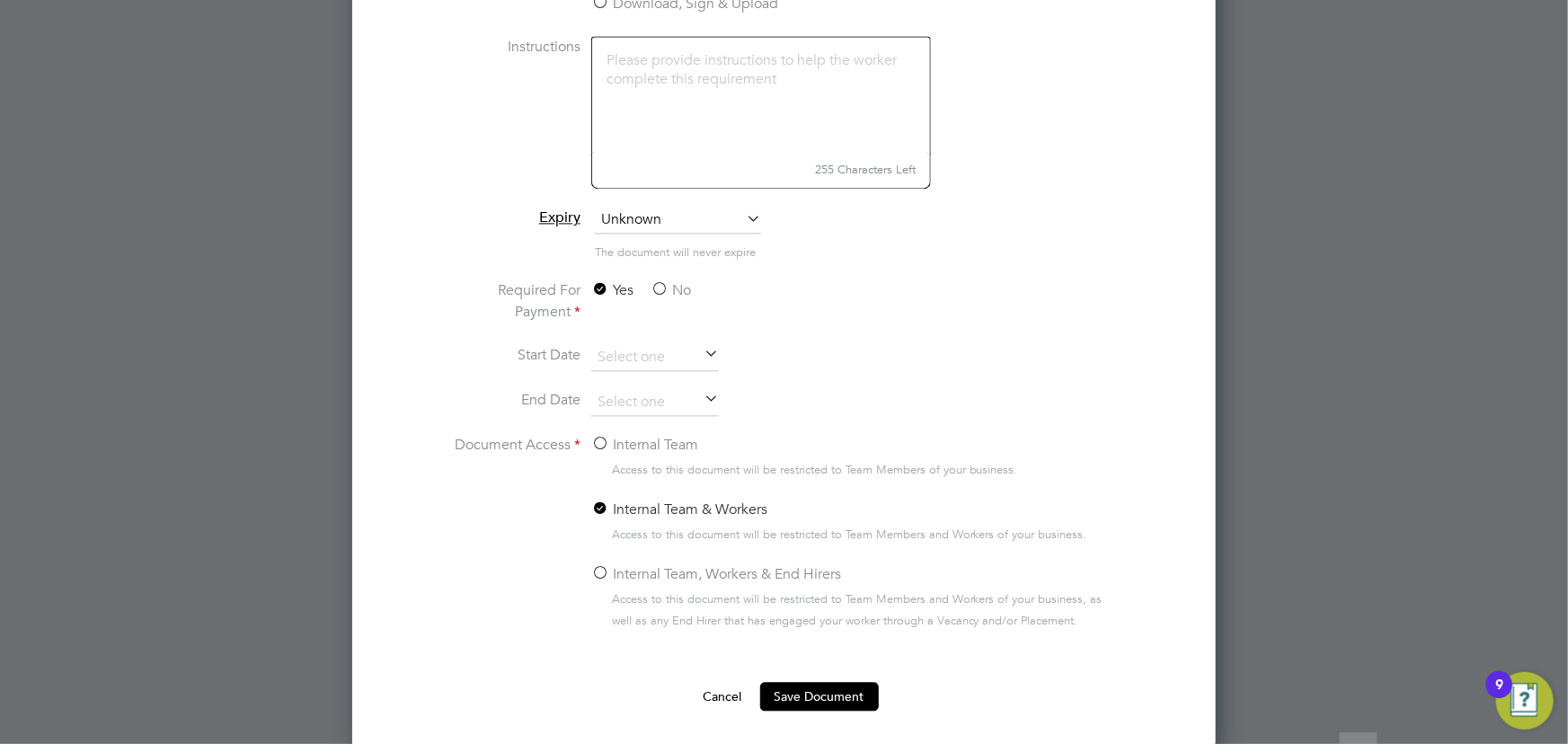
scroll to position [1960, 0]
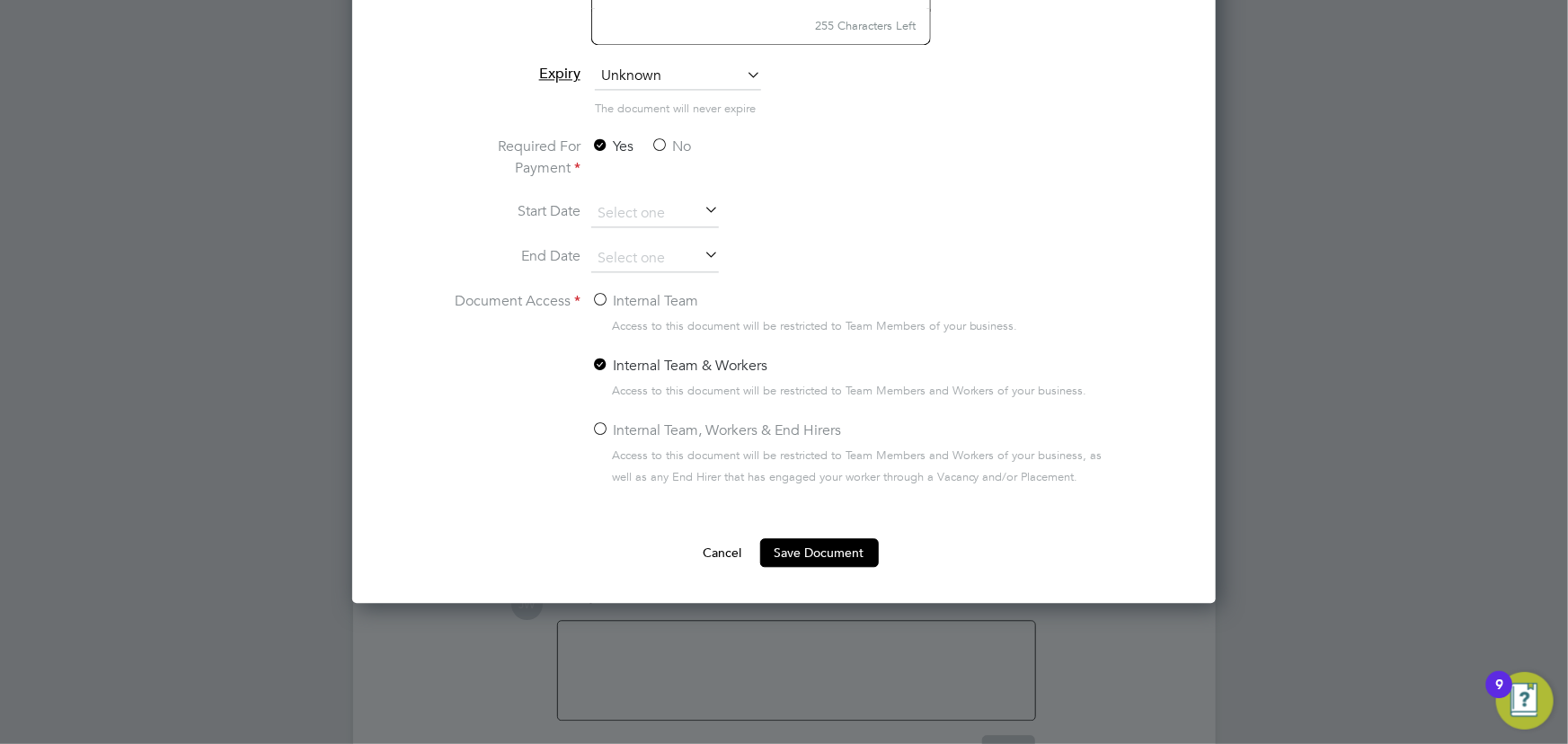
type input "Contract Wysepower [DATE]"
click at [663, 139] on label "No" at bounding box center [671, 146] width 41 height 21
click at [0, 0] on input "No" at bounding box center [0, 0] width 0 height 0
click at [638, 304] on label "Internal Team" at bounding box center [645, 300] width 107 height 21
click at [0, 0] on input "Internal Team" at bounding box center [0, 0] width 0 height 0
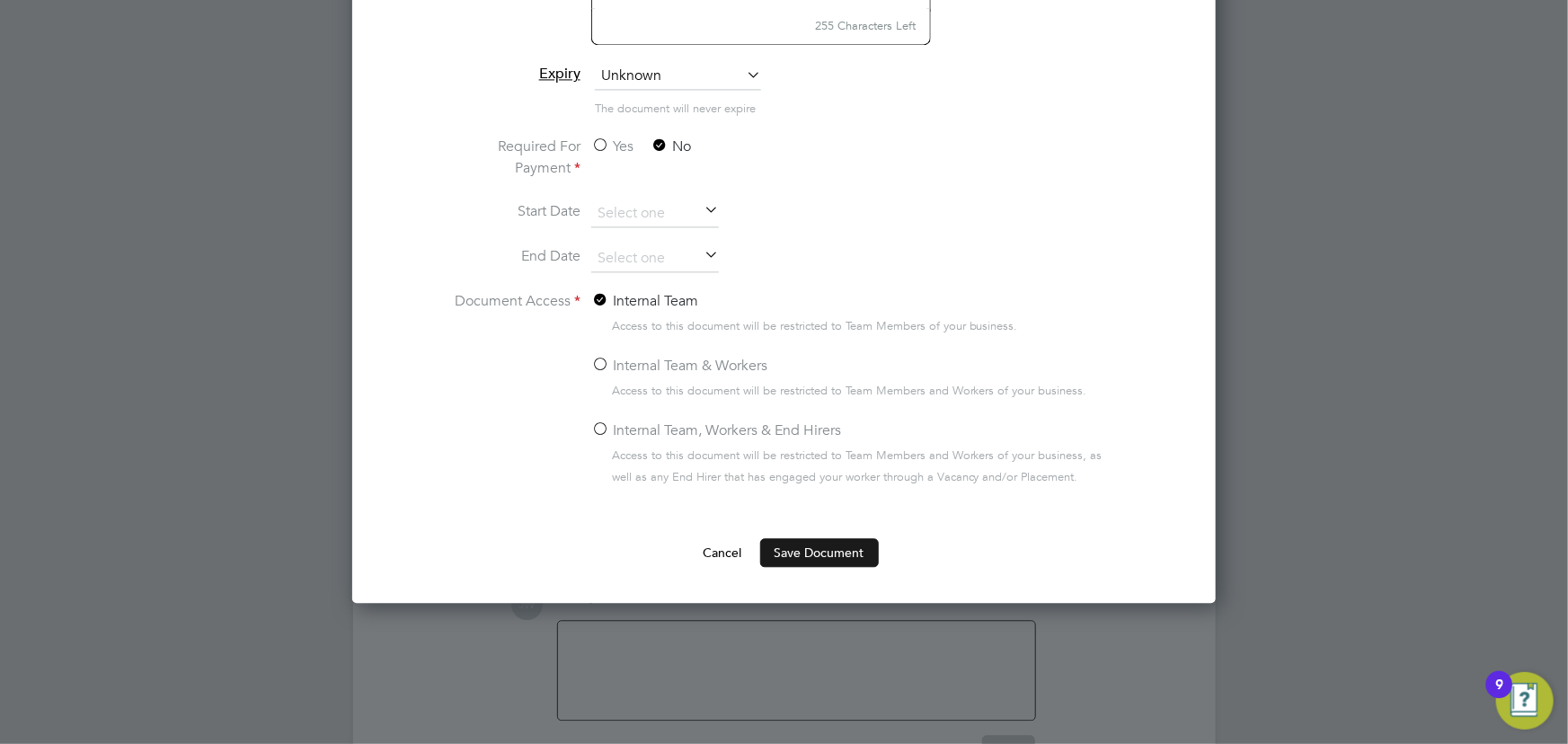
click at [808, 539] on button "Save Document" at bounding box center [820, 553] width 118 height 29
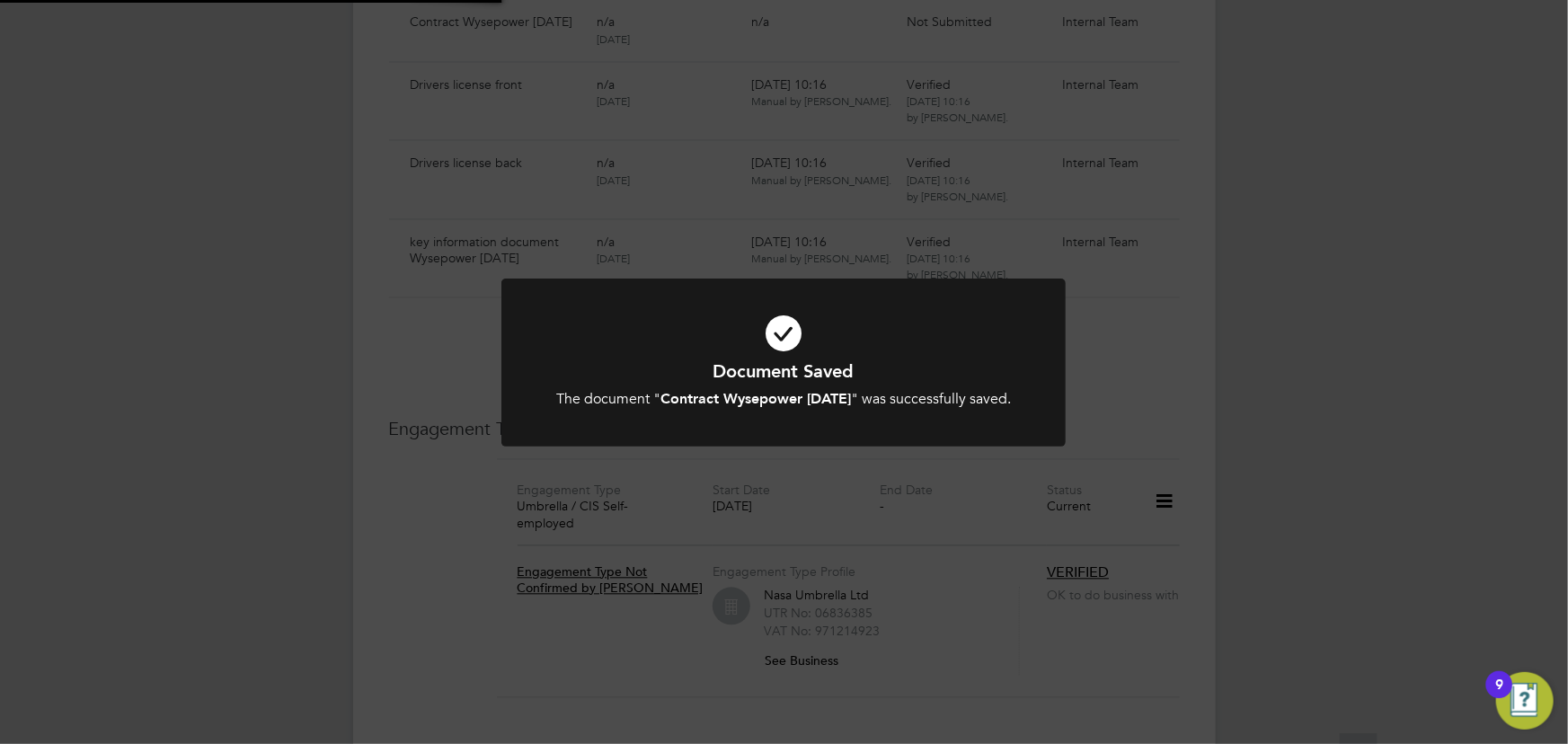
scroll to position [1553, 0]
click at [1367, 509] on div "Document Saved The document " Contract Wysepower [DATE] " was successfully save…" at bounding box center [784, 372] width 1568 height 744
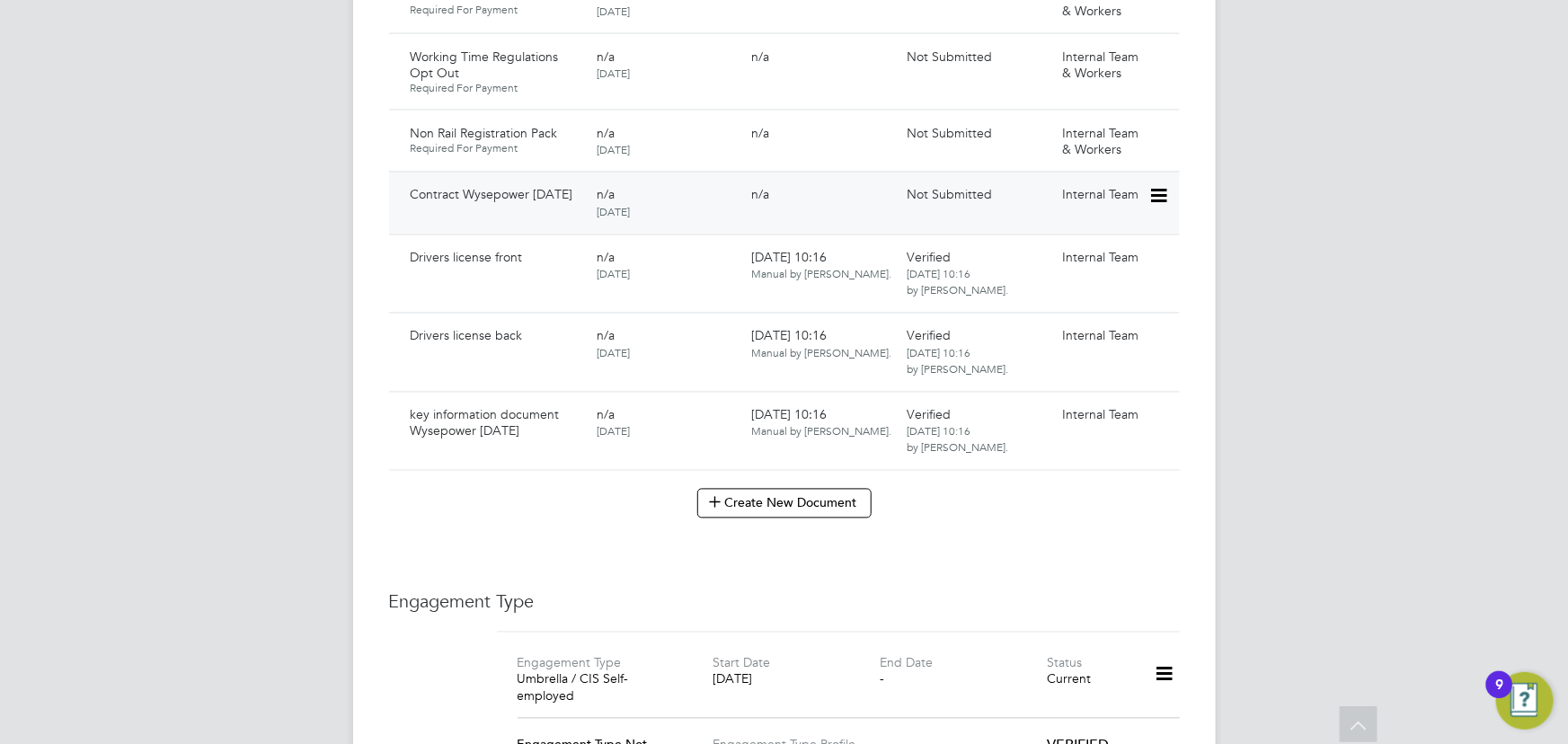
click at [1159, 186] on icon at bounding box center [1157, 196] width 18 height 21
click at [1095, 243] on li "Submit Document" at bounding box center [1103, 246] width 126 height 25
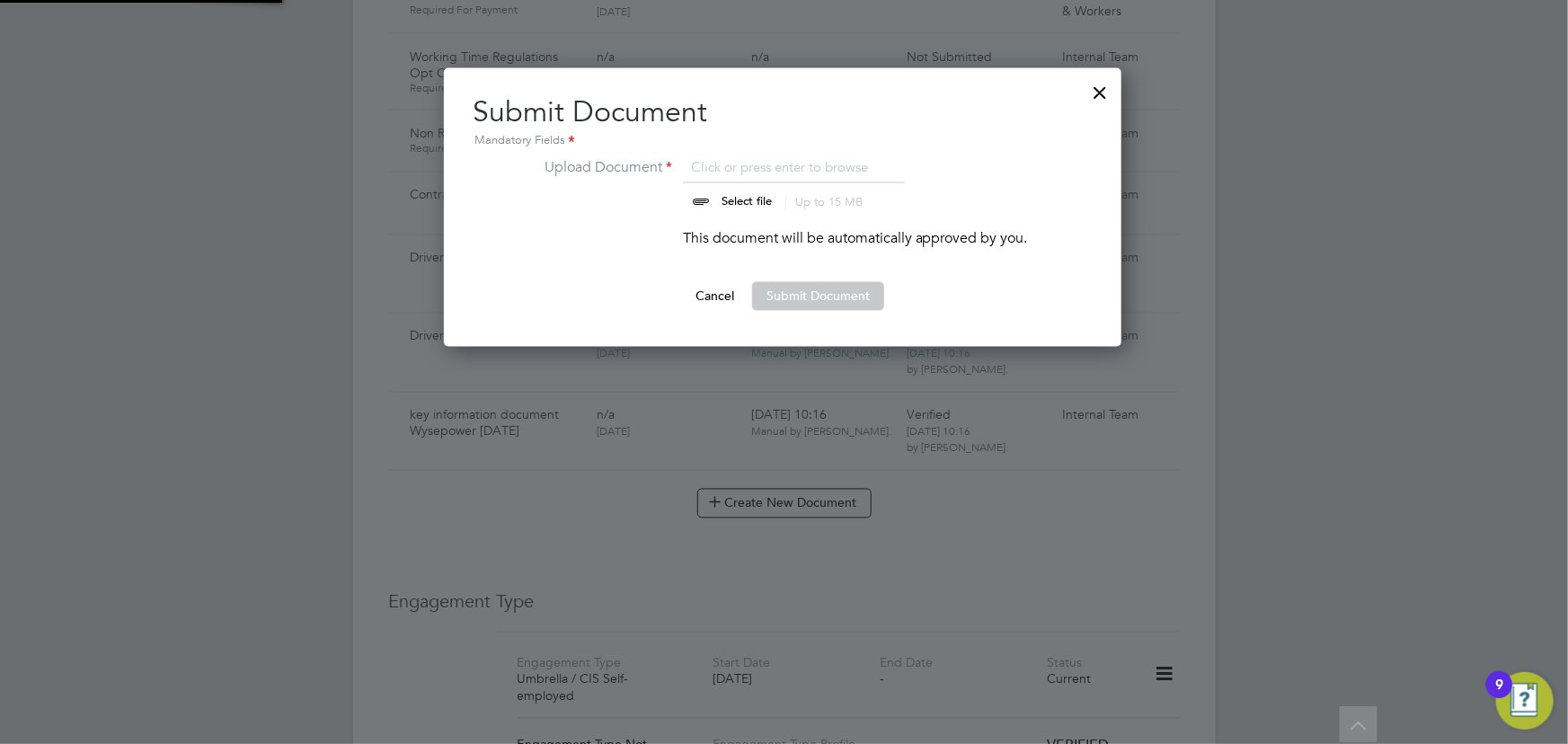
scroll to position [278, 679]
click at [746, 198] on input "file" at bounding box center [763, 183] width 282 height 54
type input "C:\fakepath\Complete_with_Docusign_Candidate_Terms_CIS_A (12).pdf"
click at [817, 298] on button "Submit Document" at bounding box center [818, 296] width 132 height 29
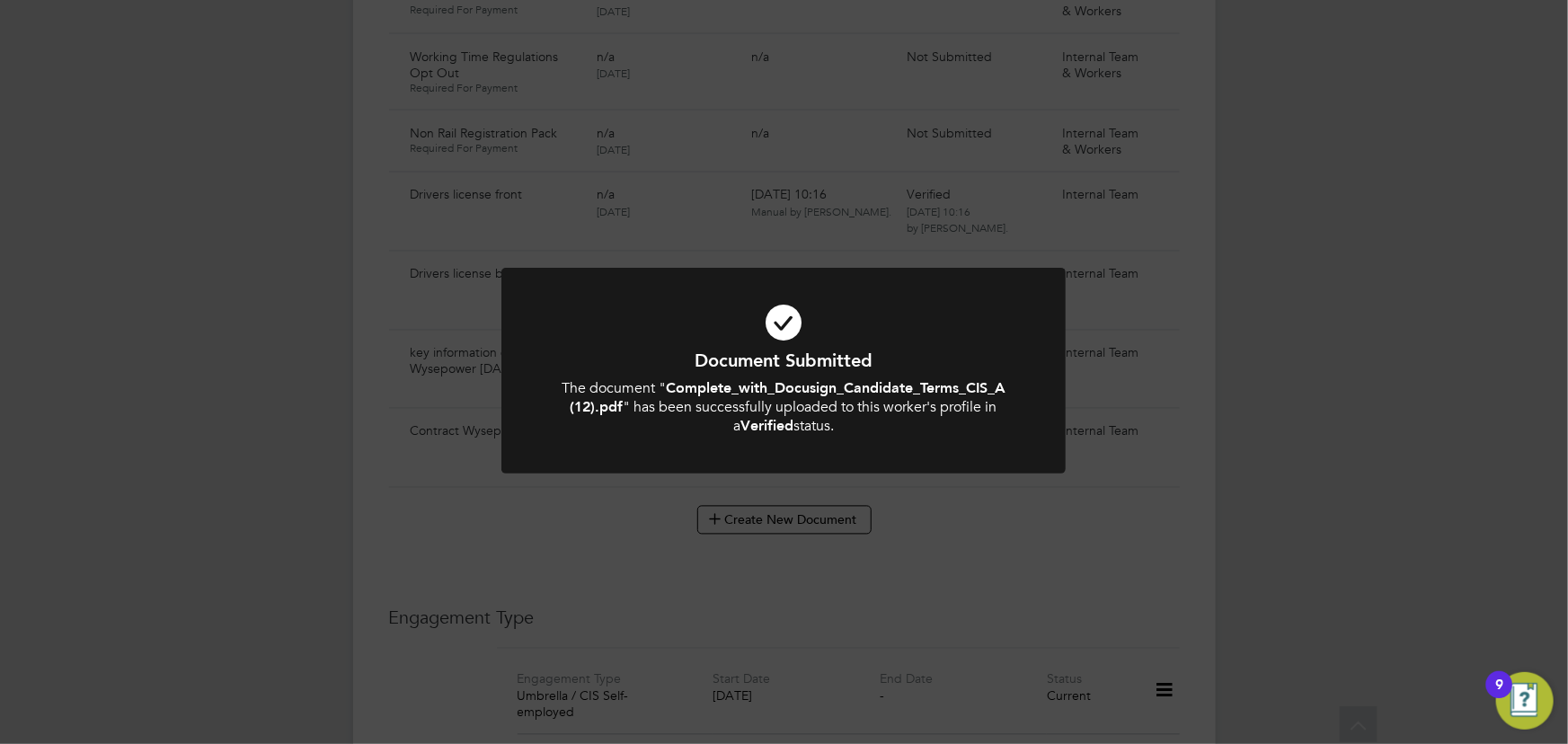
drag, startPoint x: 1370, startPoint y: 419, endPoint x: 1391, endPoint y: 433, distance: 25.2
click at [1375, 420] on div "Document Submitted The document " Complete_with_Docusign_Candidate_Terms_CIS_A …" at bounding box center [784, 372] width 1568 height 744
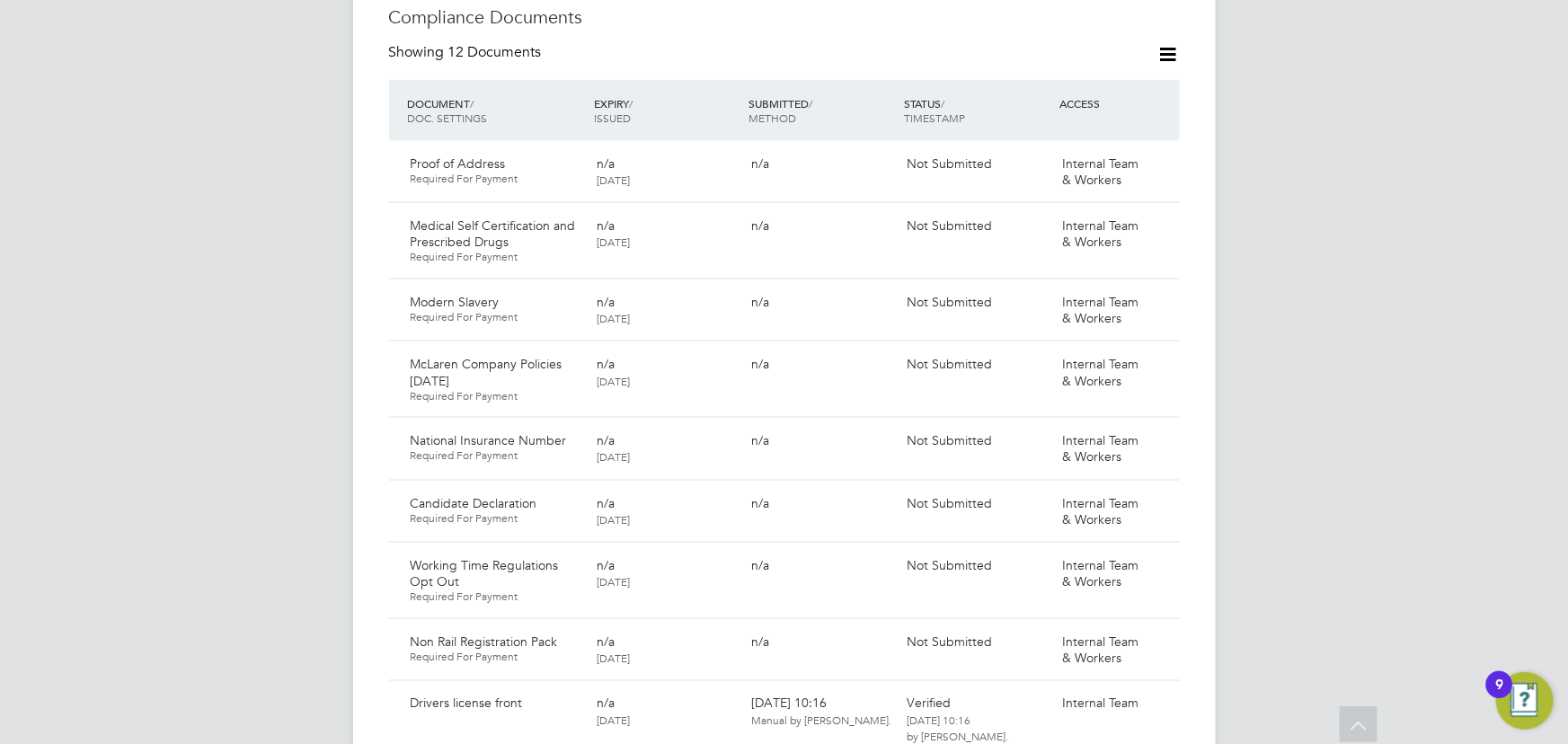
scroll to position [899, 0]
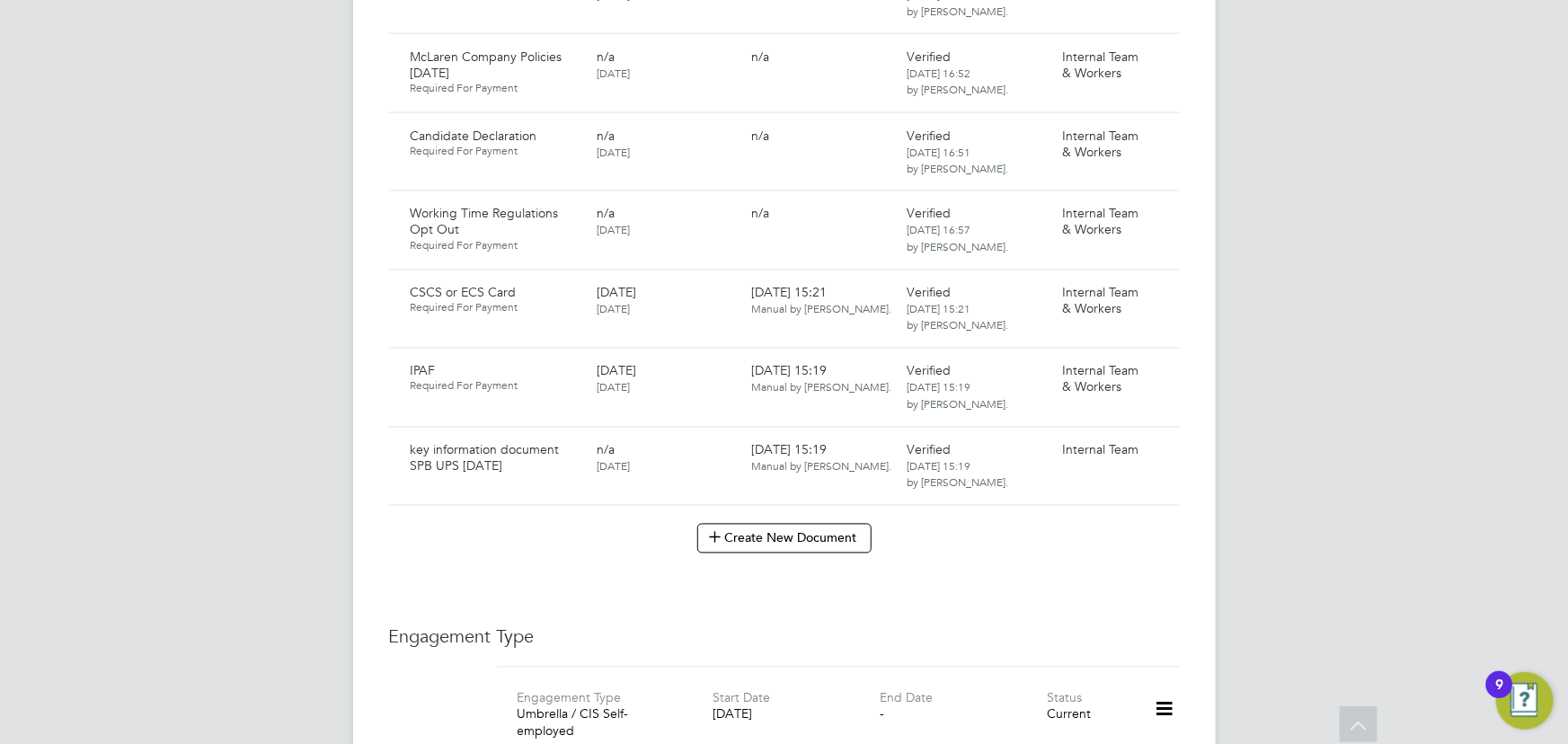
scroll to position [1798, 0]
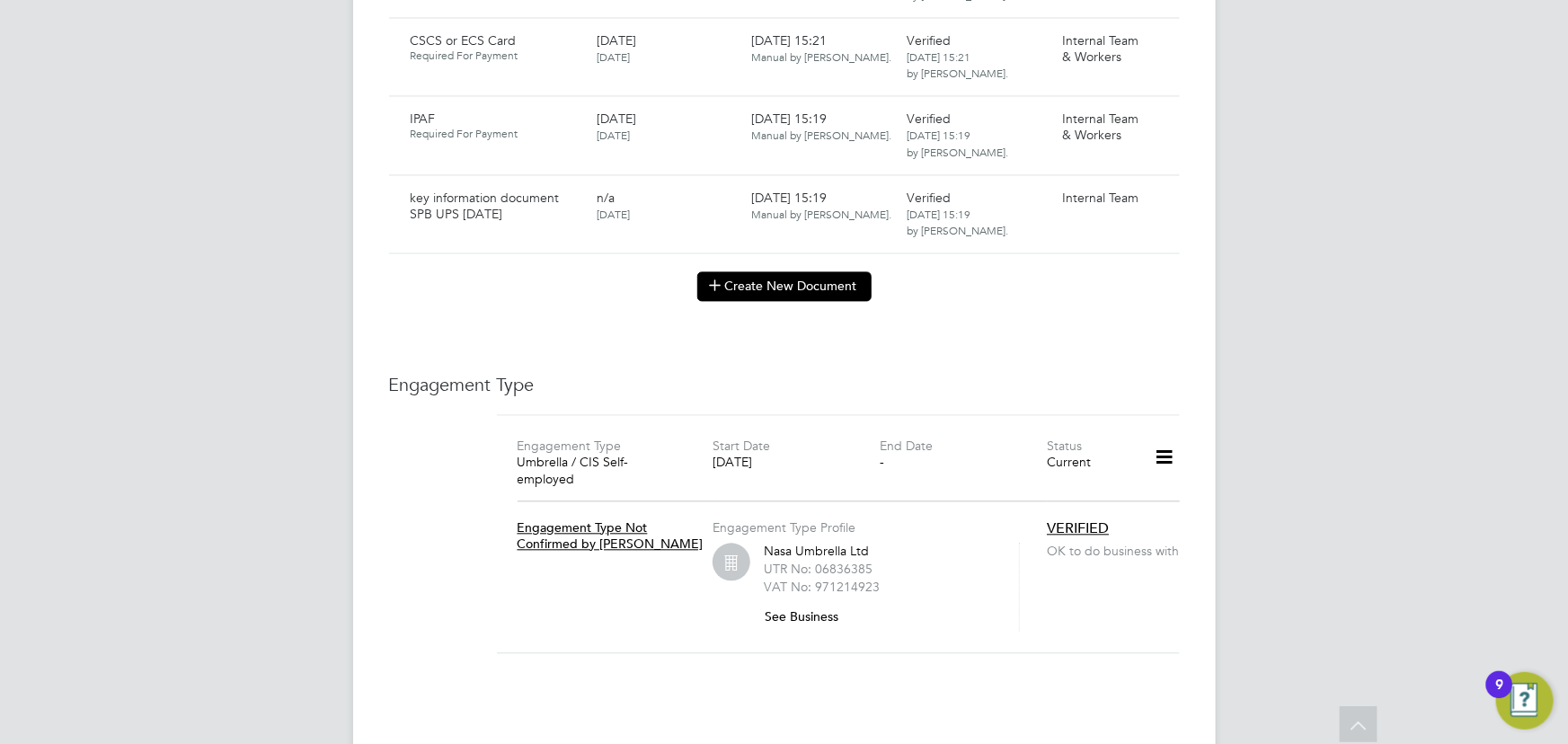
click at [752, 272] on button "Create New Document" at bounding box center [784, 286] width 175 height 29
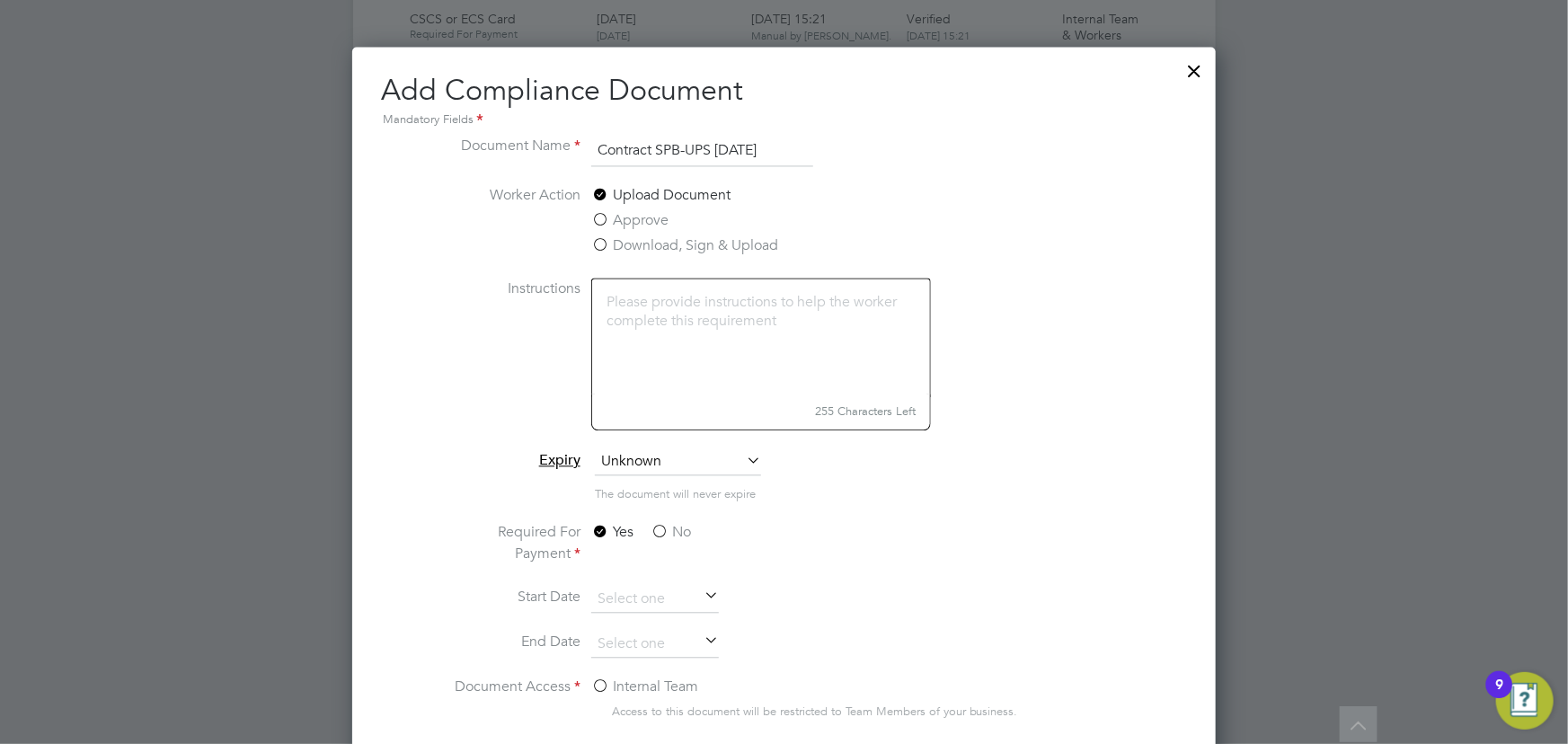
scroll to position [2124, 0]
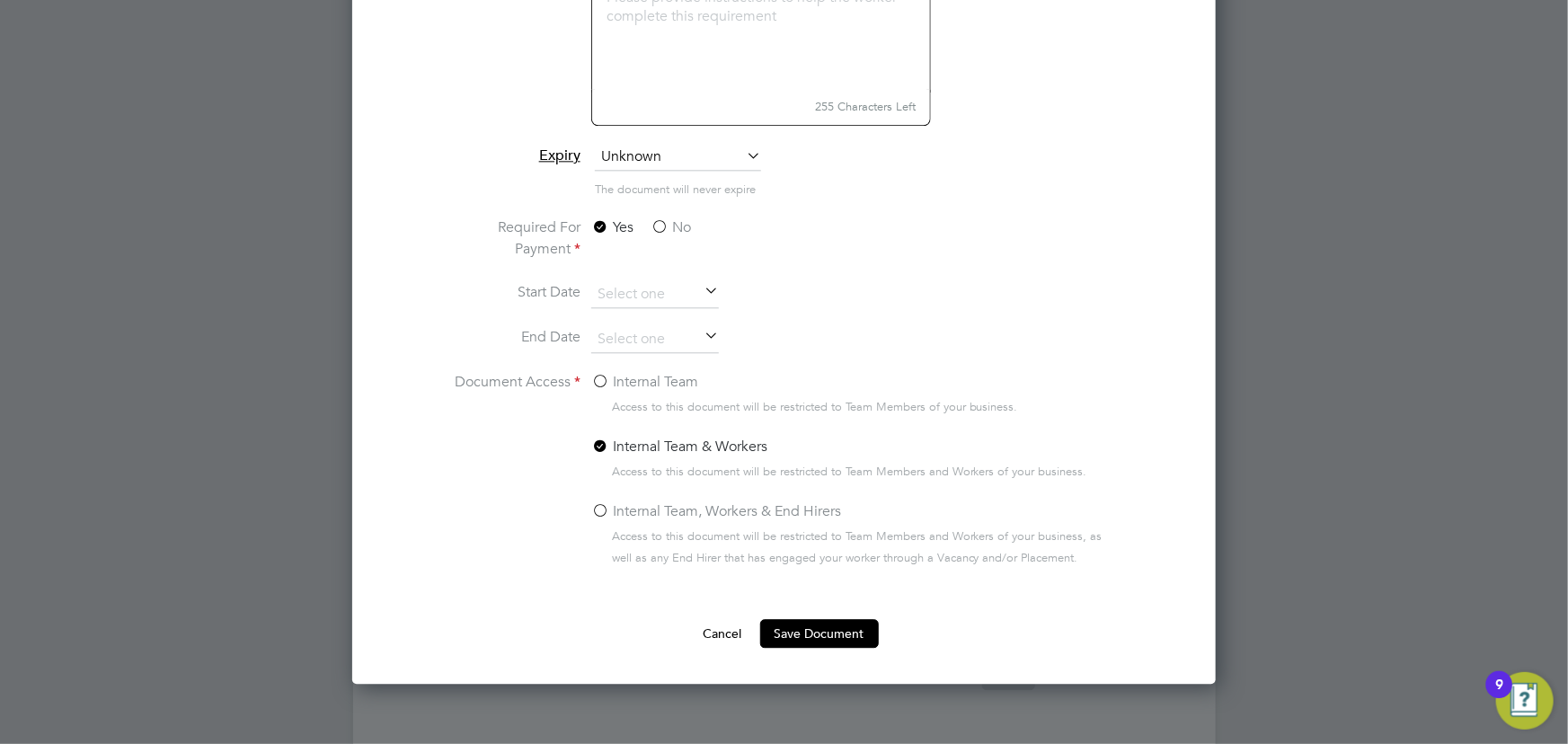
type input "Contract SPB-UPS [DATE]"
click at [664, 224] on label "No" at bounding box center [671, 226] width 41 height 21
click at [0, 0] on input "No" at bounding box center [0, 0] width 0 height 0
click at [636, 374] on label "Internal Team" at bounding box center [645, 382] width 107 height 21
click at [0, 0] on input "Internal Team" at bounding box center [0, 0] width 0 height 0
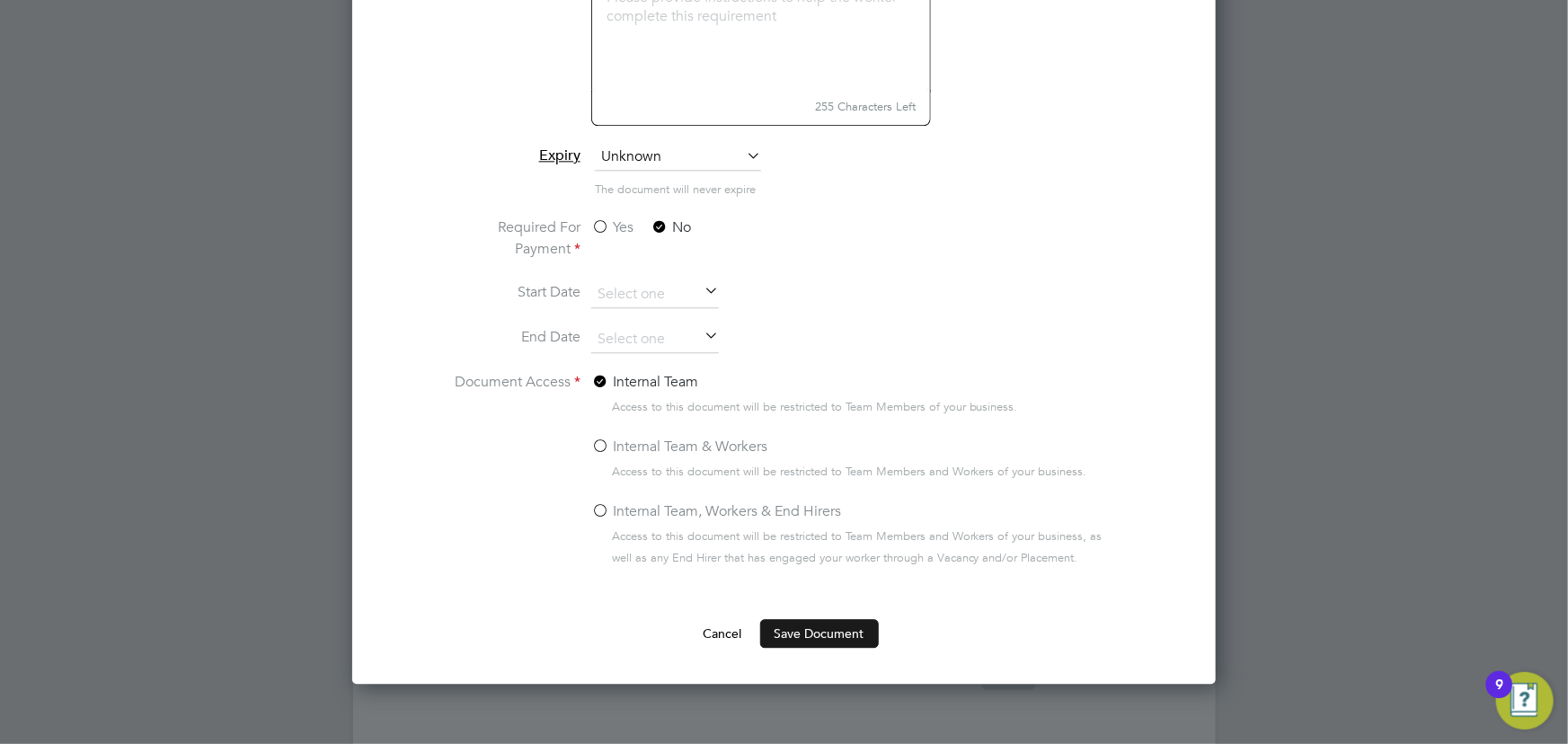
click at [803, 629] on button "Save Document" at bounding box center [820, 633] width 118 height 29
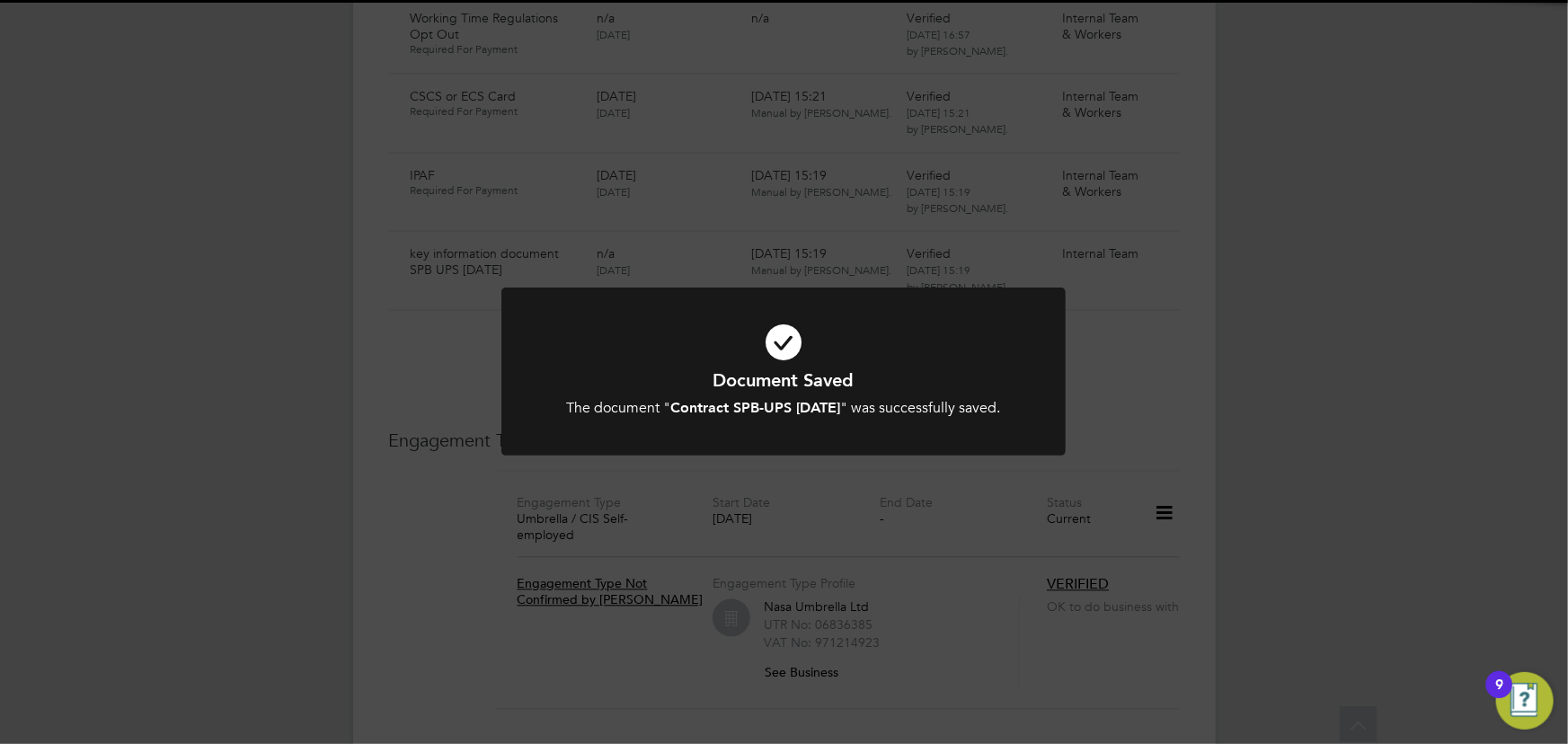
scroll to position [1798, 0]
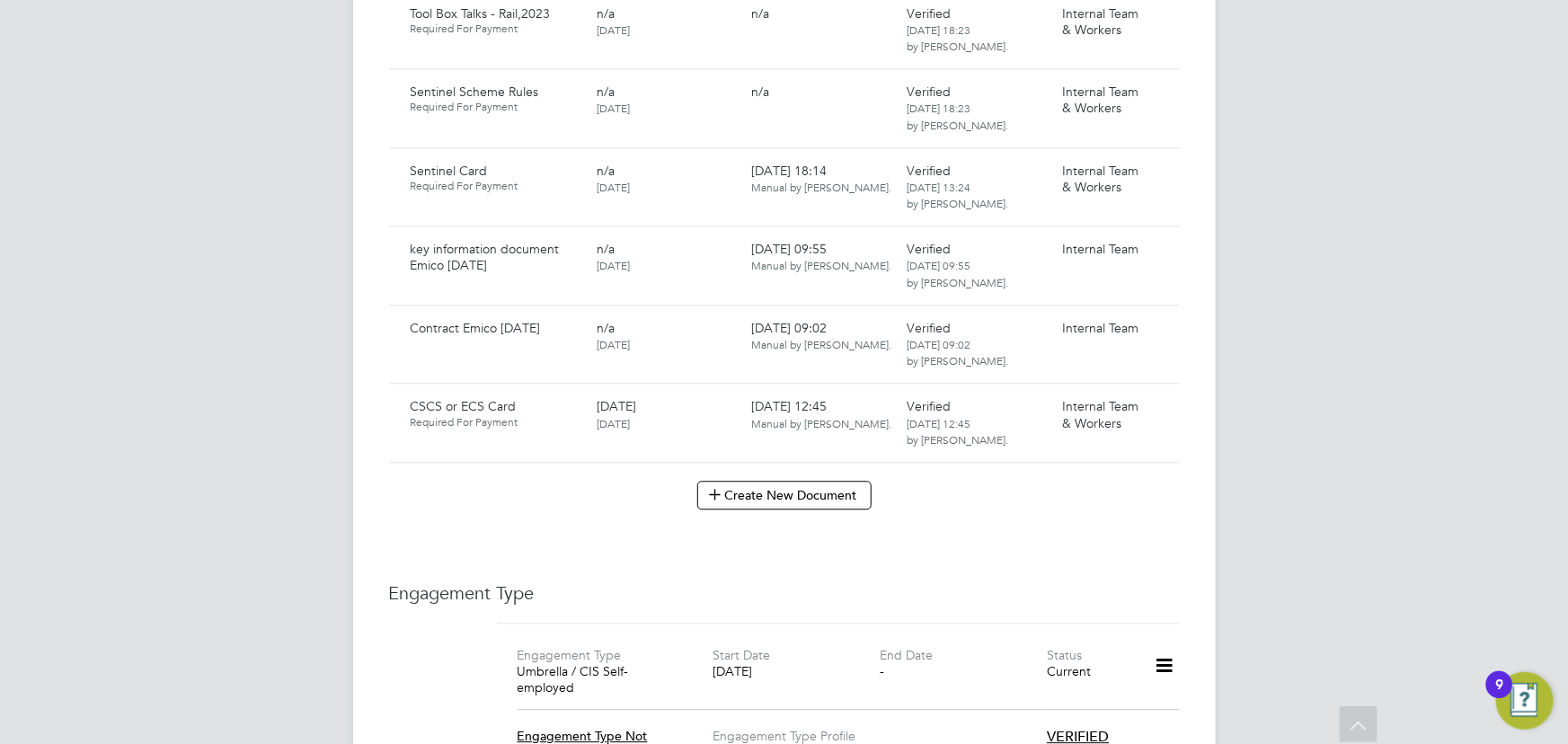
scroll to position [1960, 0]
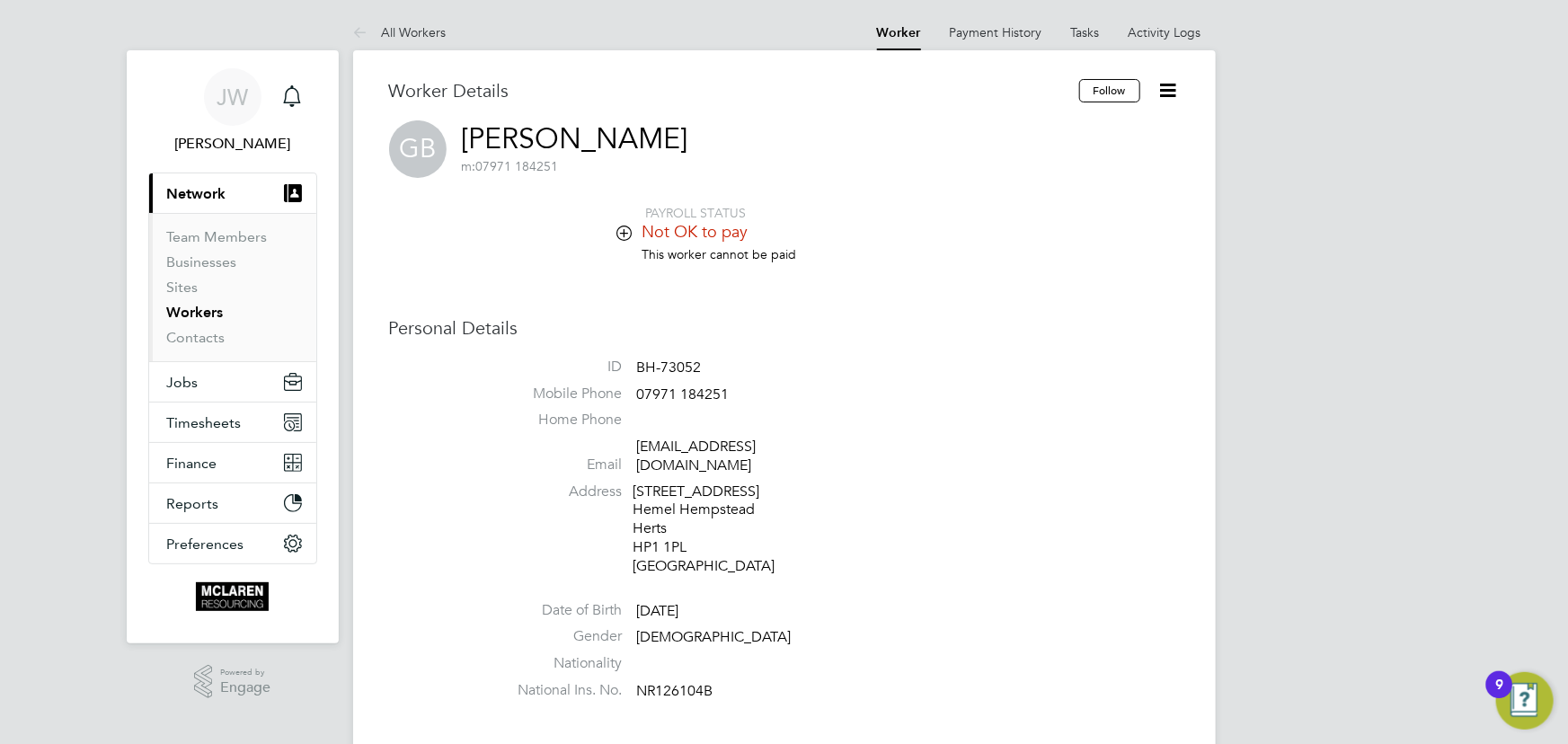
click at [1180, 90] on icon at bounding box center [1169, 91] width 22 height 22
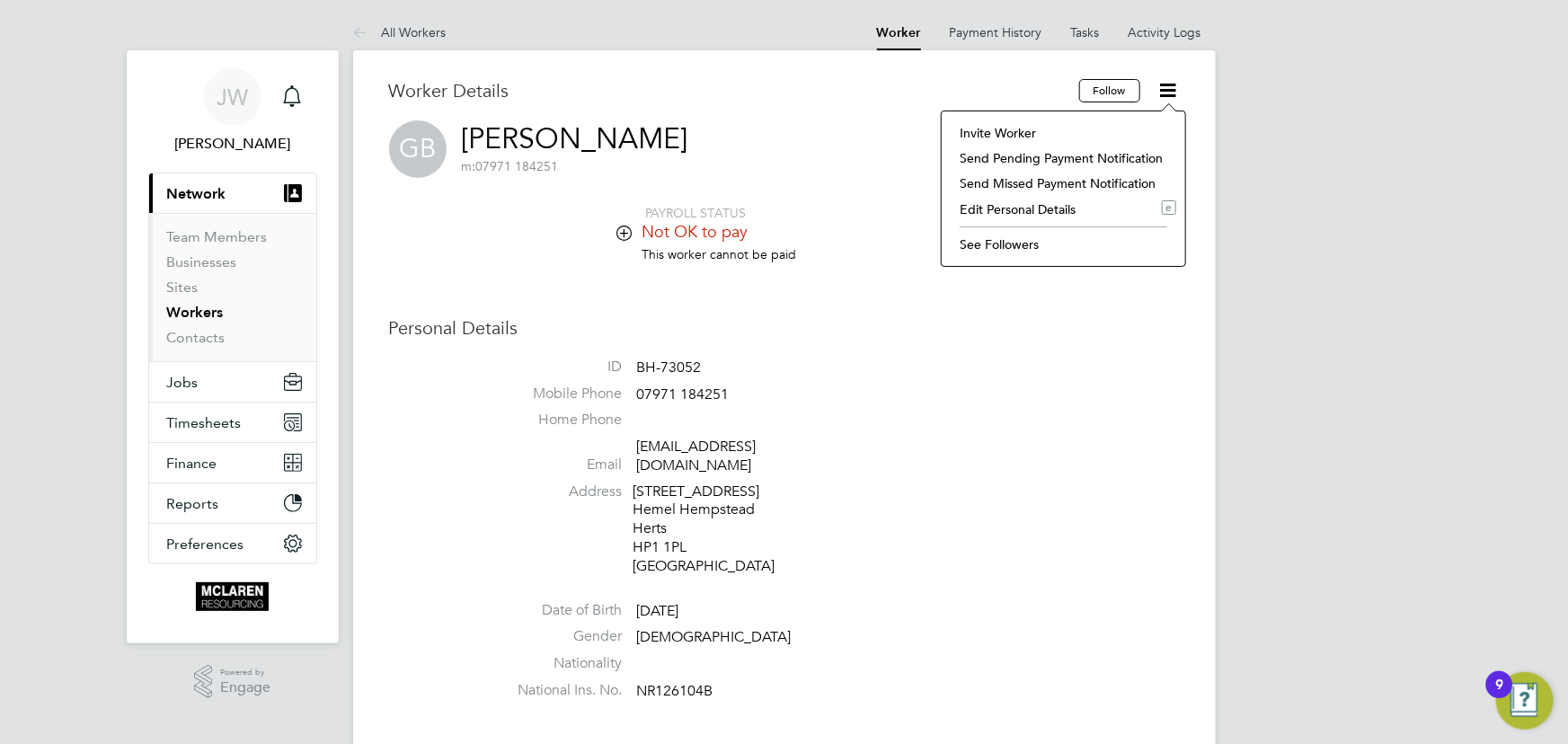
click at [1003, 208] on li "Edit Personal Details e" at bounding box center [1064, 209] width 225 height 25
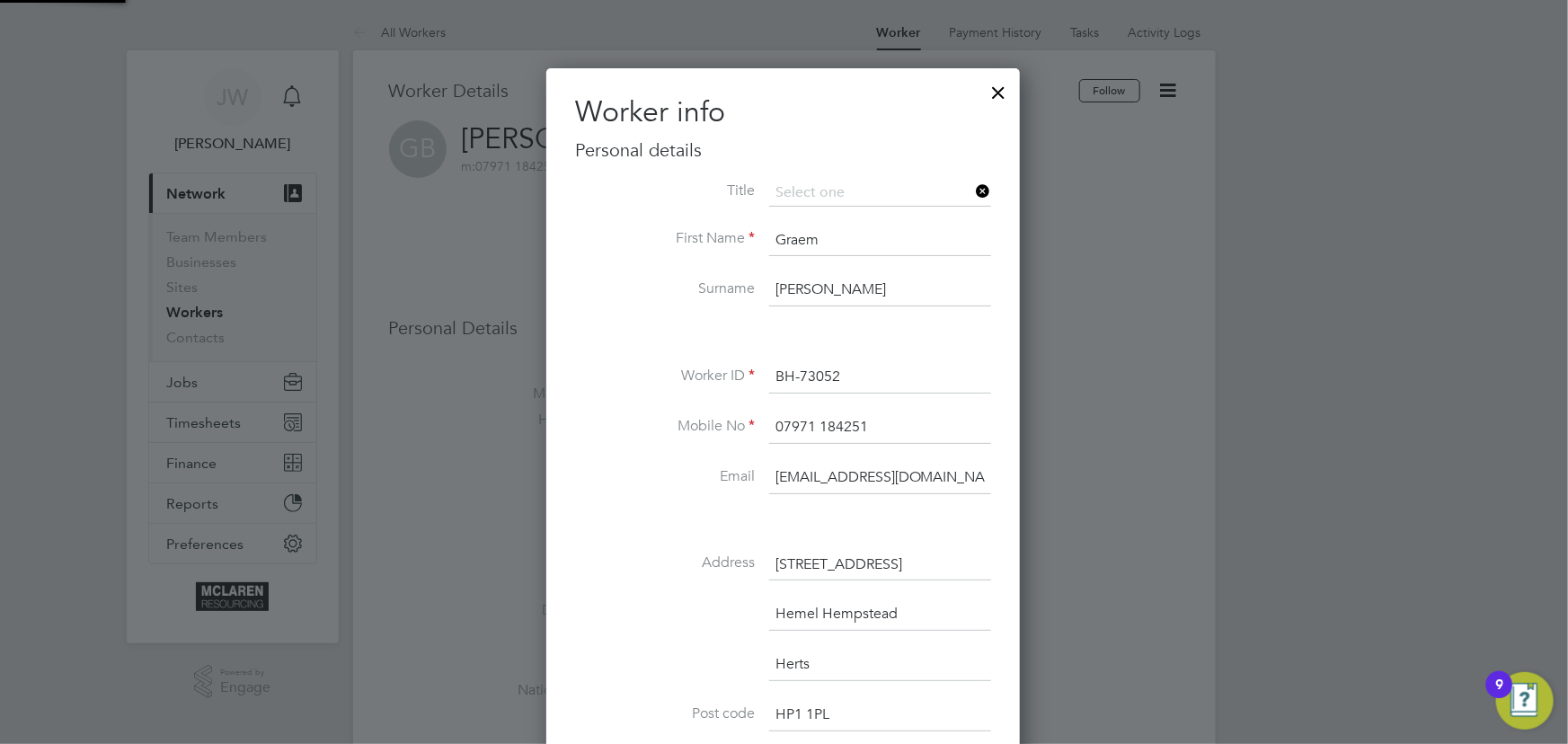
scroll to position [1061, 475]
drag, startPoint x: 923, startPoint y: 476, endPoint x: 774, endPoint y: 474, distance: 149.0
click at [774, 474] on input "graem1@aol.co.uk" at bounding box center [880, 478] width 222 height 32
type input "janeweitzman@yahoo.co.uk"
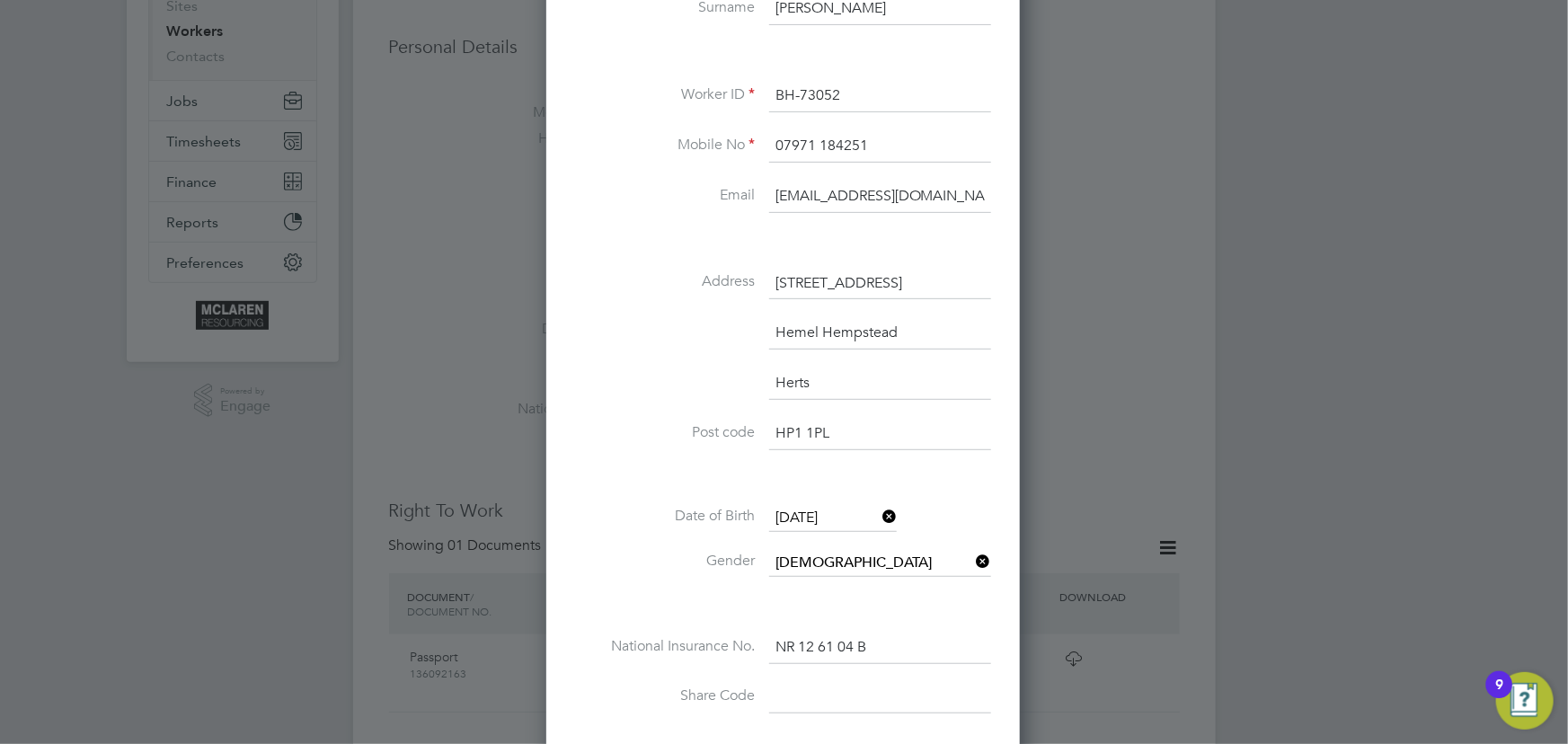
scroll to position [490, 0]
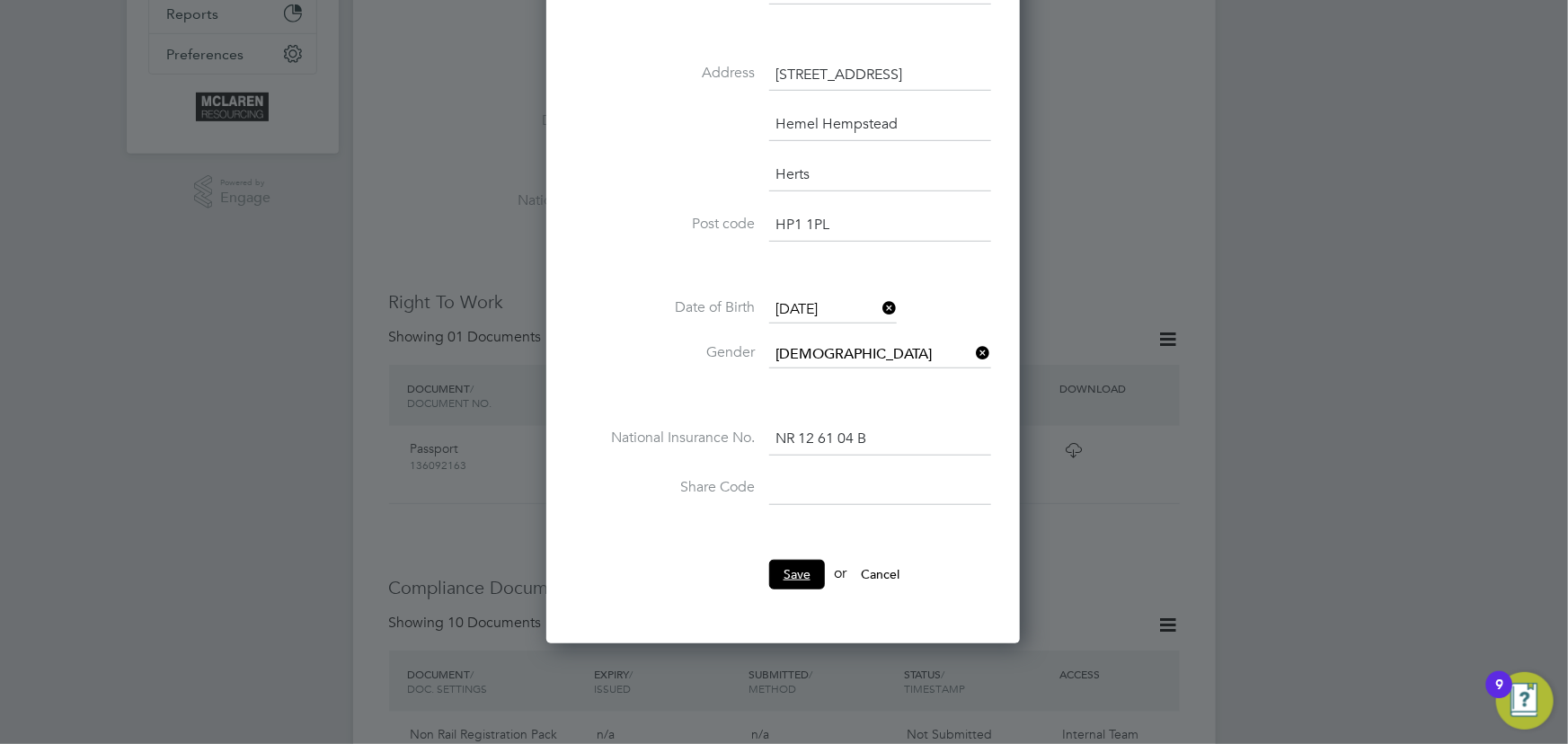
drag, startPoint x: 784, startPoint y: 567, endPoint x: 978, endPoint y: 556, distance: 194.3
click at [785, 567] on button "Save" at bounding box center [796, 574] width 55 height 29
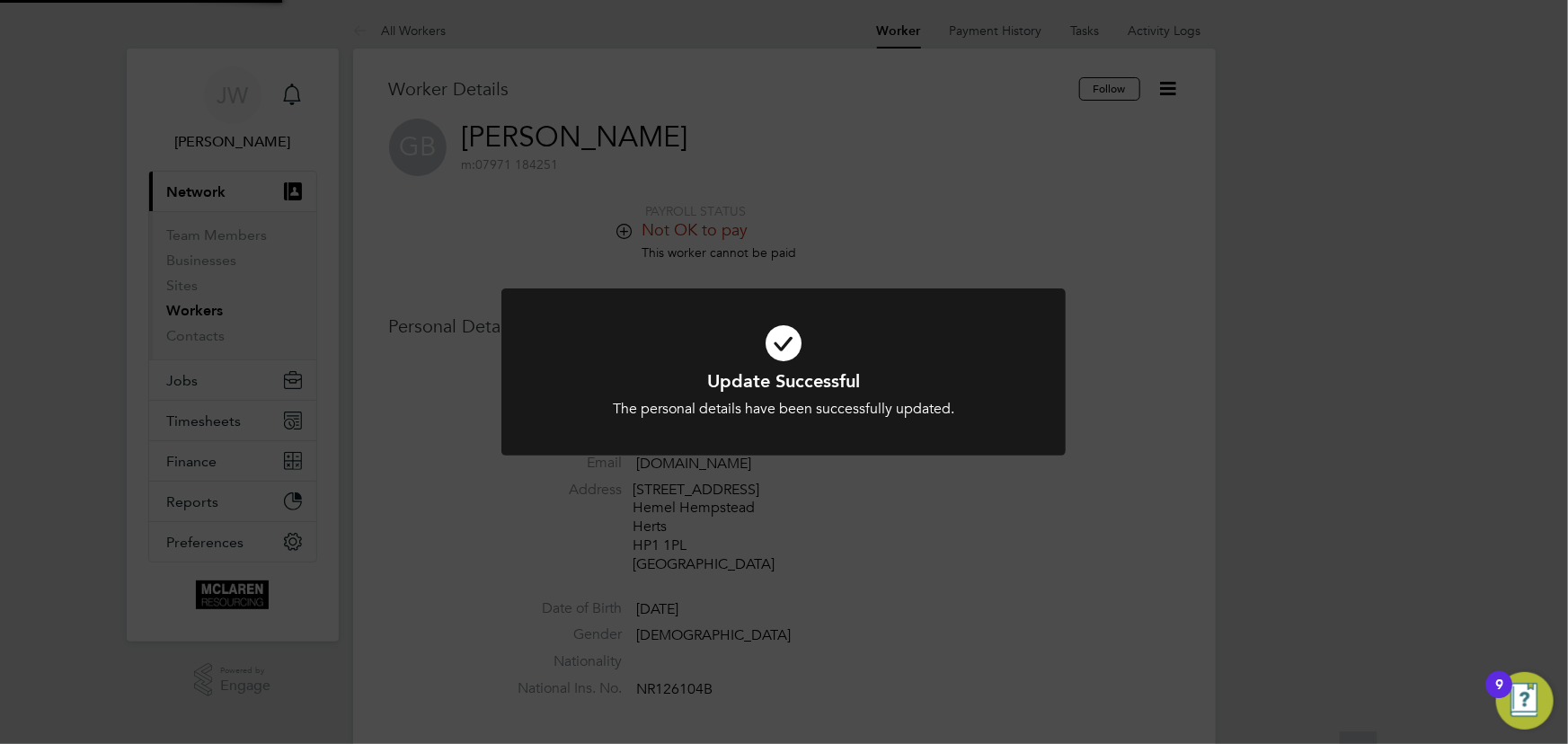
scroll to position [0, 0]
click at [1276, 551] on div "Update Successful The personal details have been successfully updated. Cancel O…" at bounding box center [784, 372] width 1568 height 744
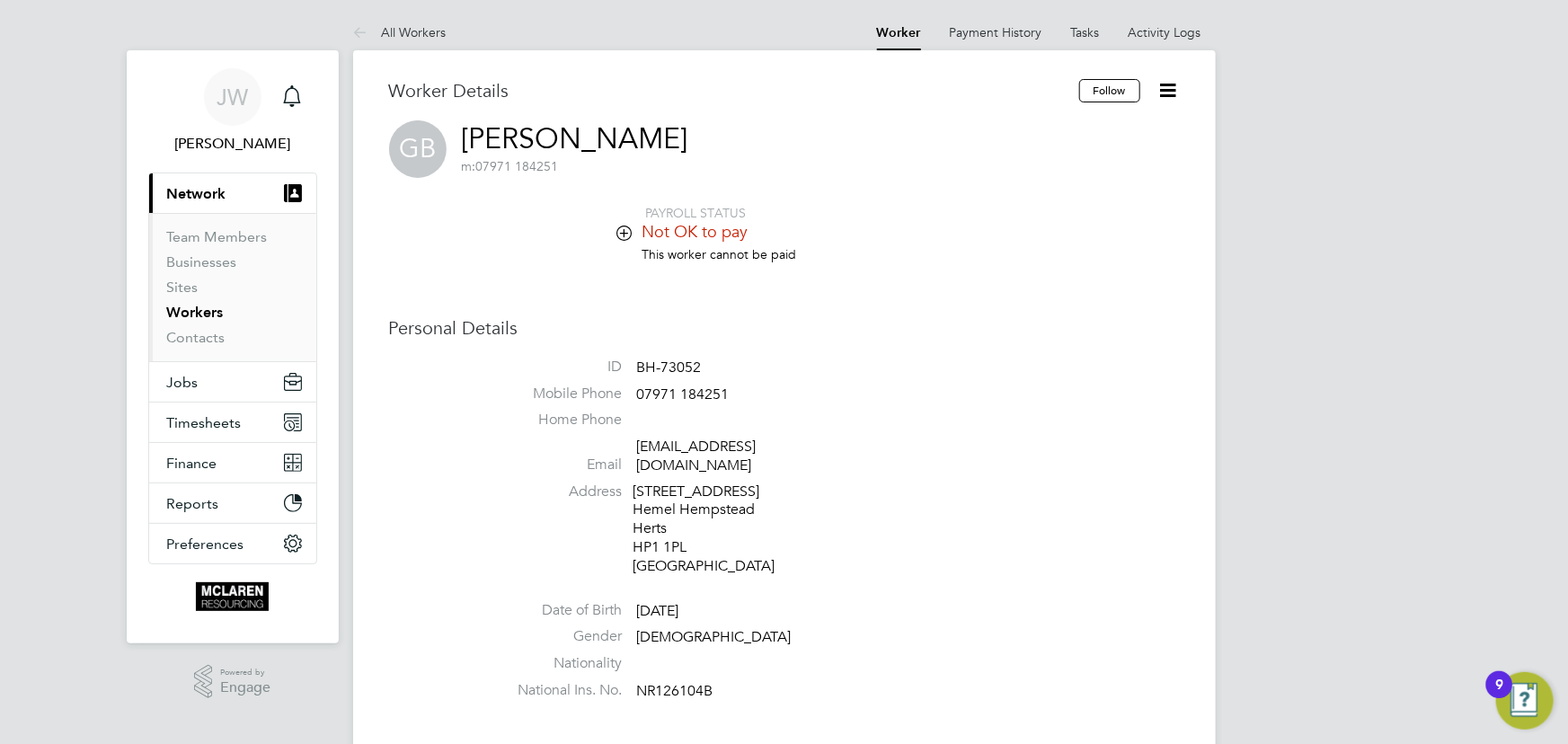
click at [1166, 91] on icon at bounding box center [1169, 91] width 22 height 22
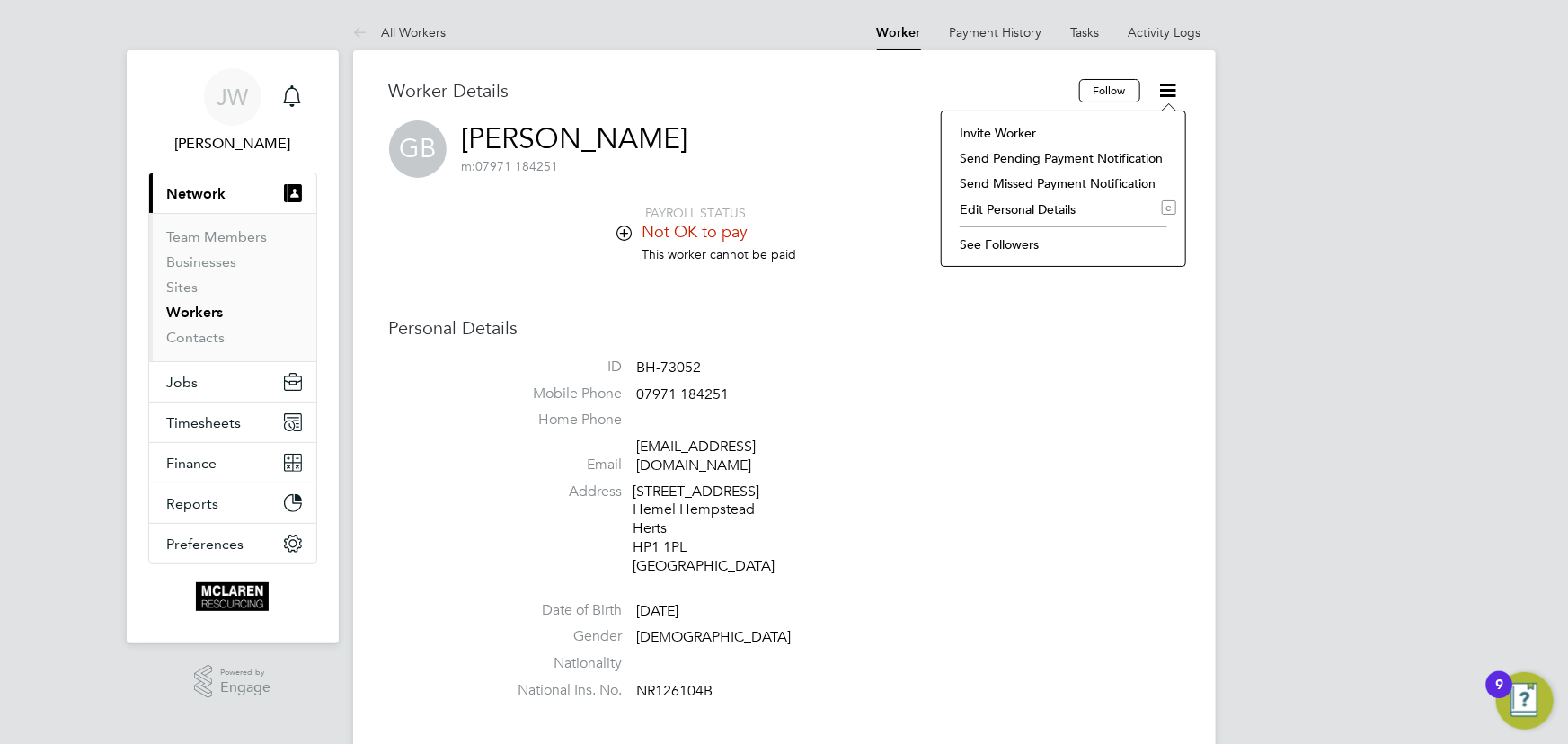
click at [969, 129] on li "Invite Worker" at bounding box center [1064, 132] width 225 height 25
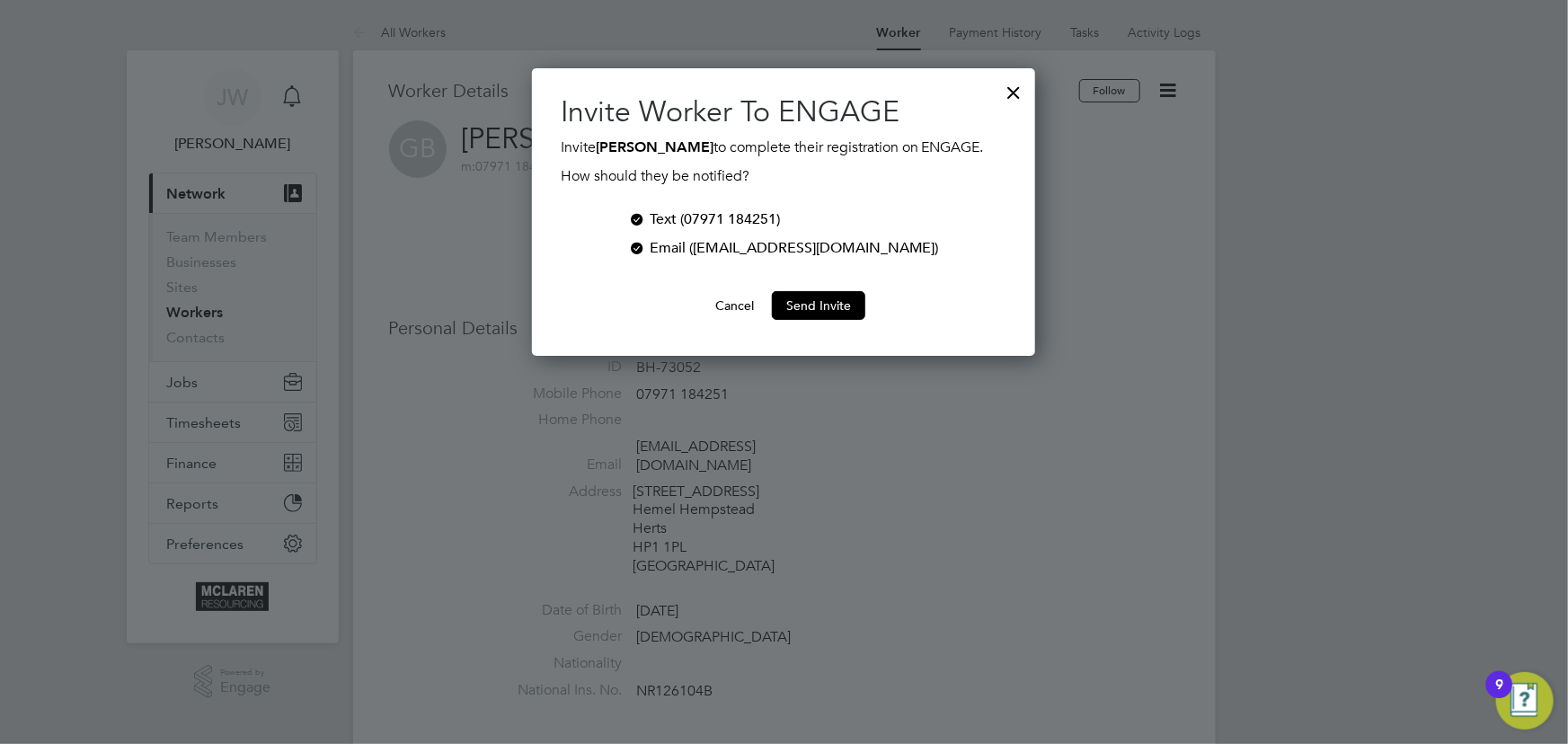
scroll to position [287, 504]
click at [701, 214] on div "Text (07971 184251)" at bounding box center [714, 219] width 130 height 21
click at [857, 309] on button "Send Invite" at bounding box center [818, 305] width 93 height 29
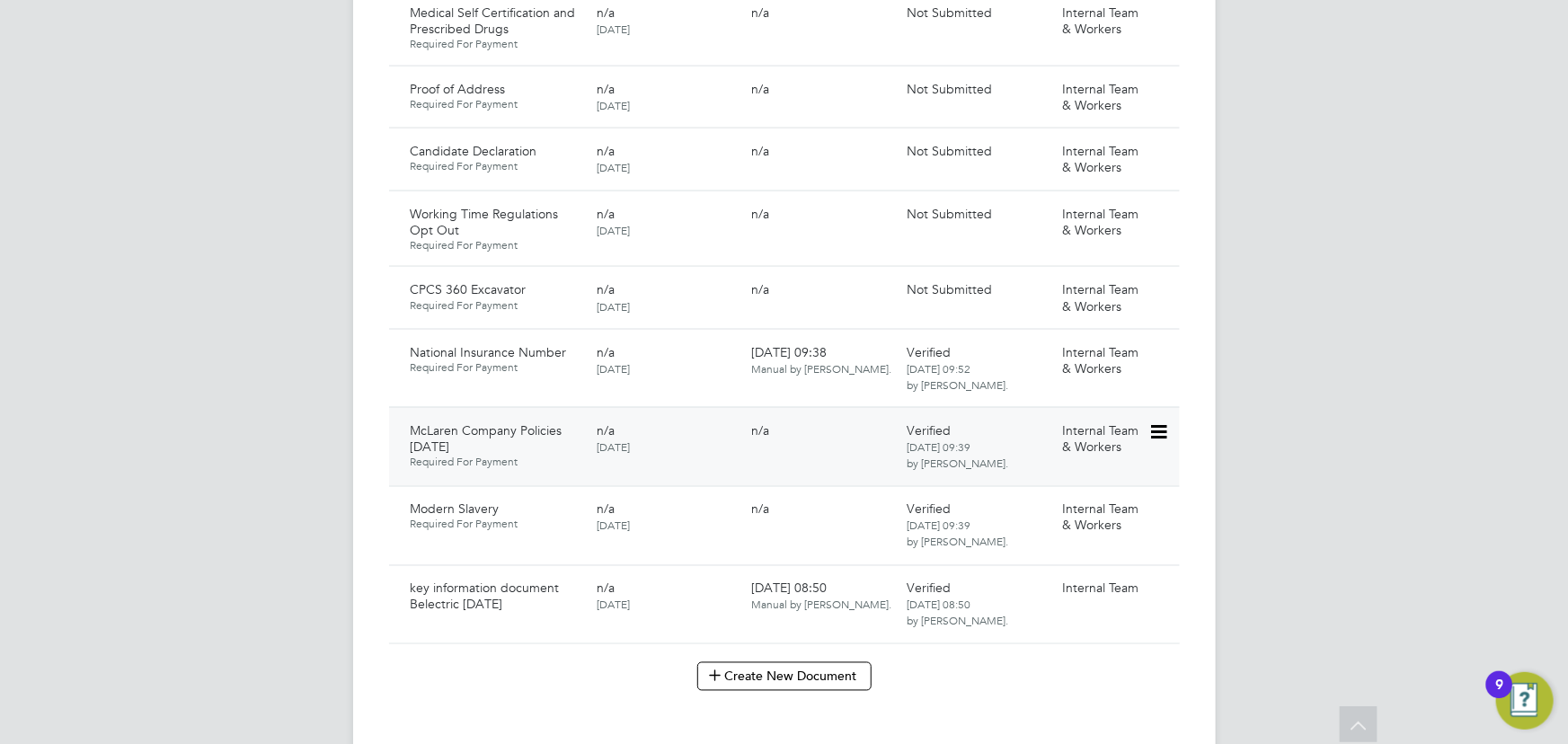
scroll to position [1307, 0]
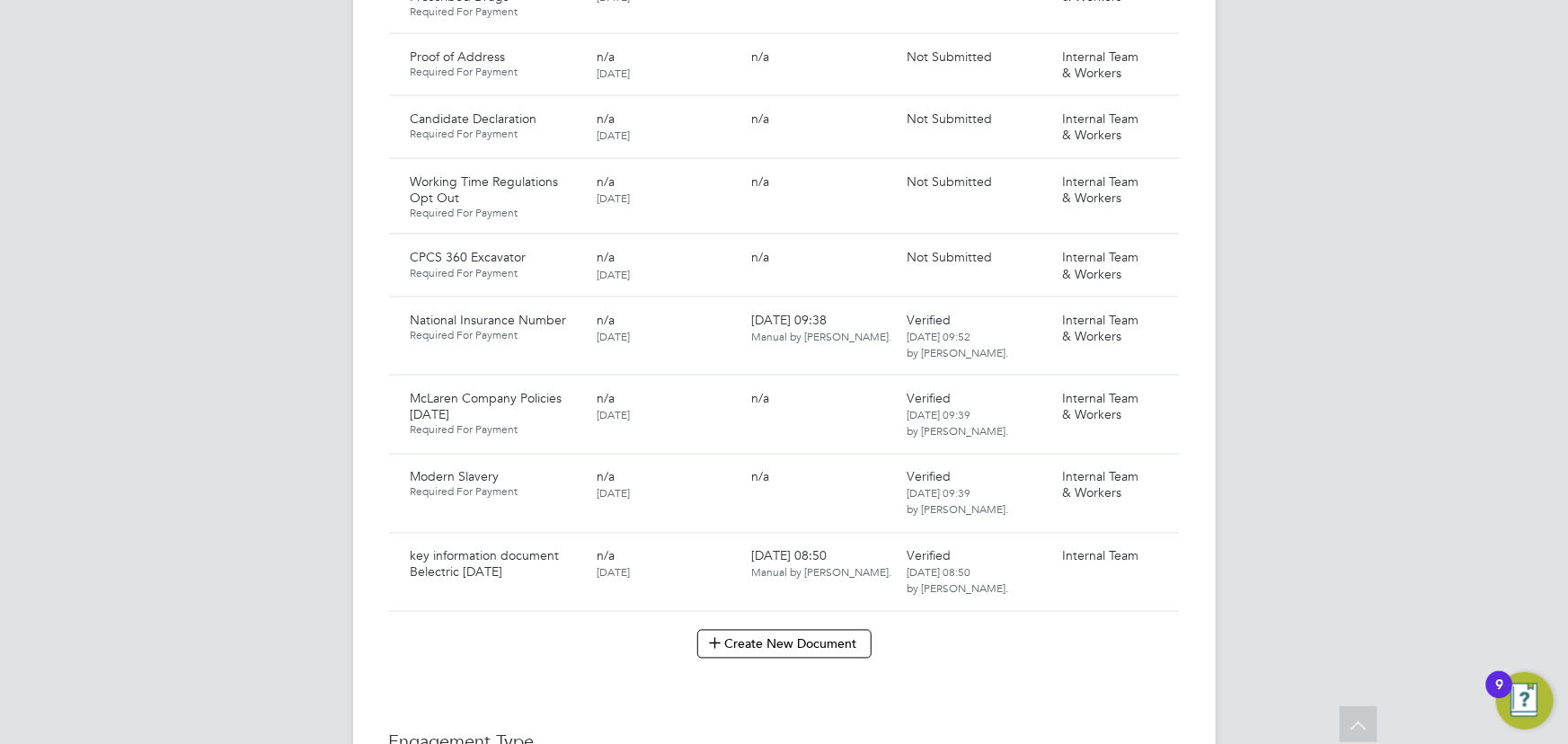
drag, startPoint x: 1150, startPoint y: 240, endPoint x: 1155, endPoint y: 281, distance: 41.3
click at [1179, 248] on icon at bounding box center [1187, 258] width 18 height 21
click at [1084, 308] on li "Submit Document" at bounding box center [1100, 308] width 133 height 25
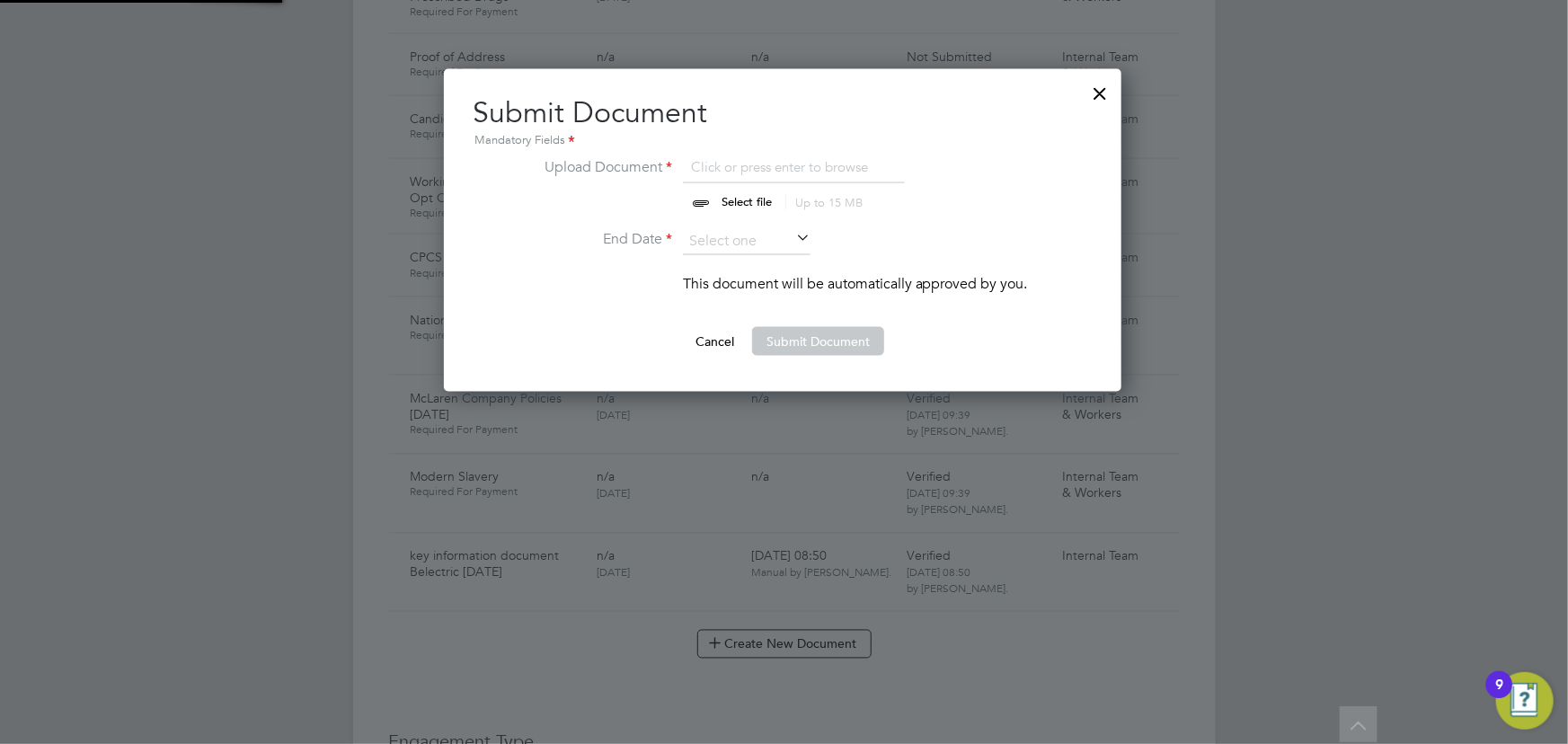
scroll to position [323, 679]
click at [735, 197] on input "file" at bounding box center [763, 183] width 282 height 54
type input "C:\fakepath\Graham Baxter CPCS.jpg"
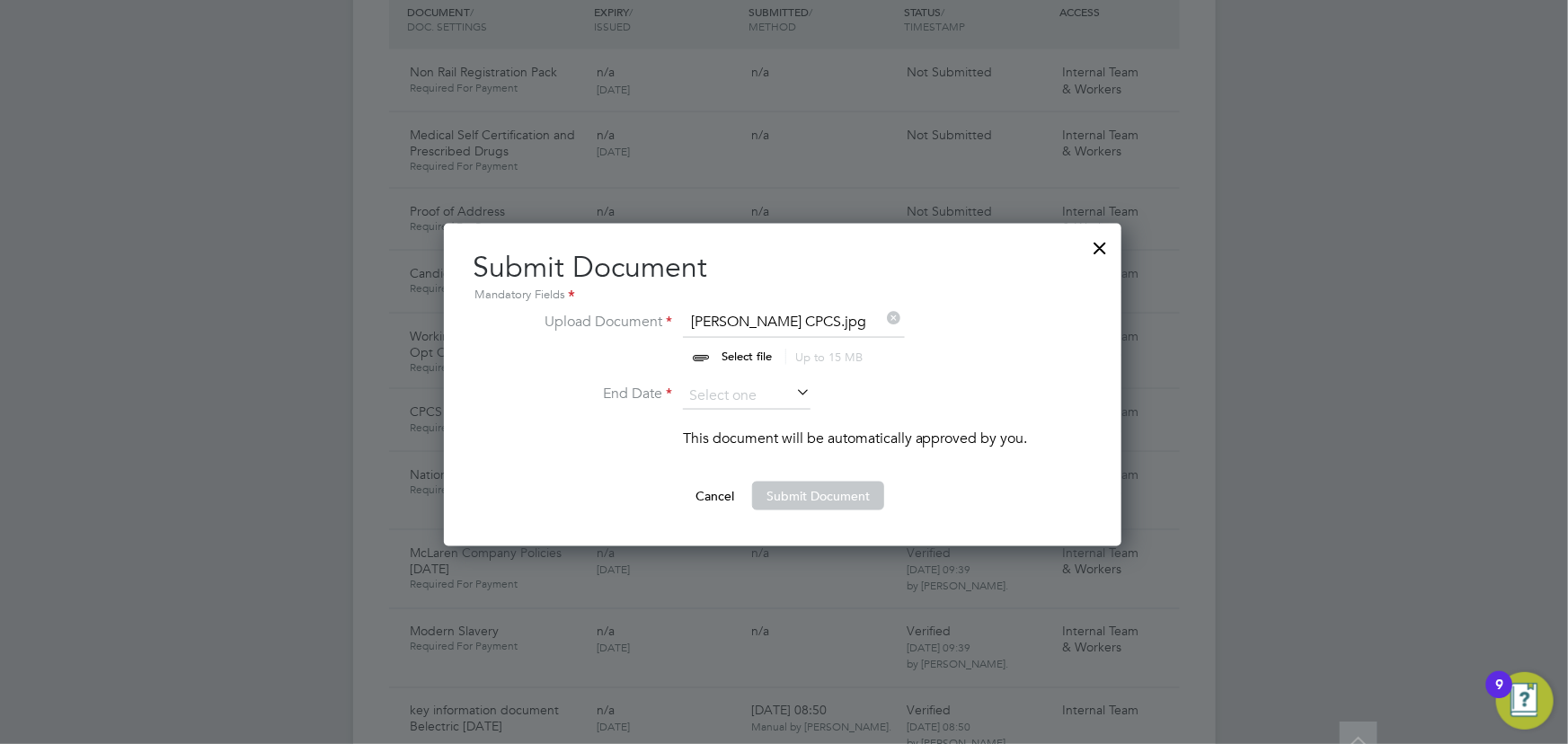
scroll to position [1143, 0]
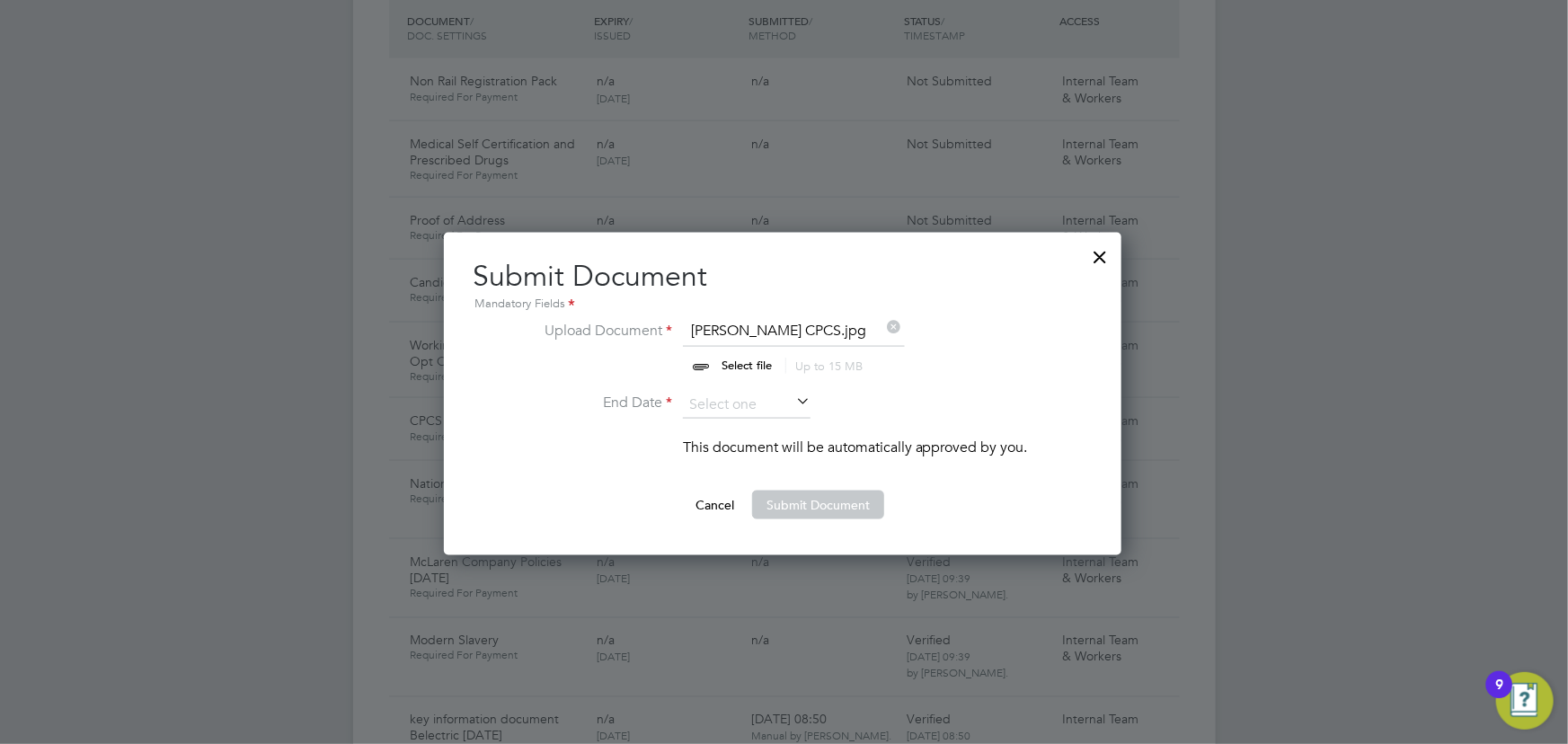
click at [793, 407] on icon at bounding box center [793, 402] width 0 height 25
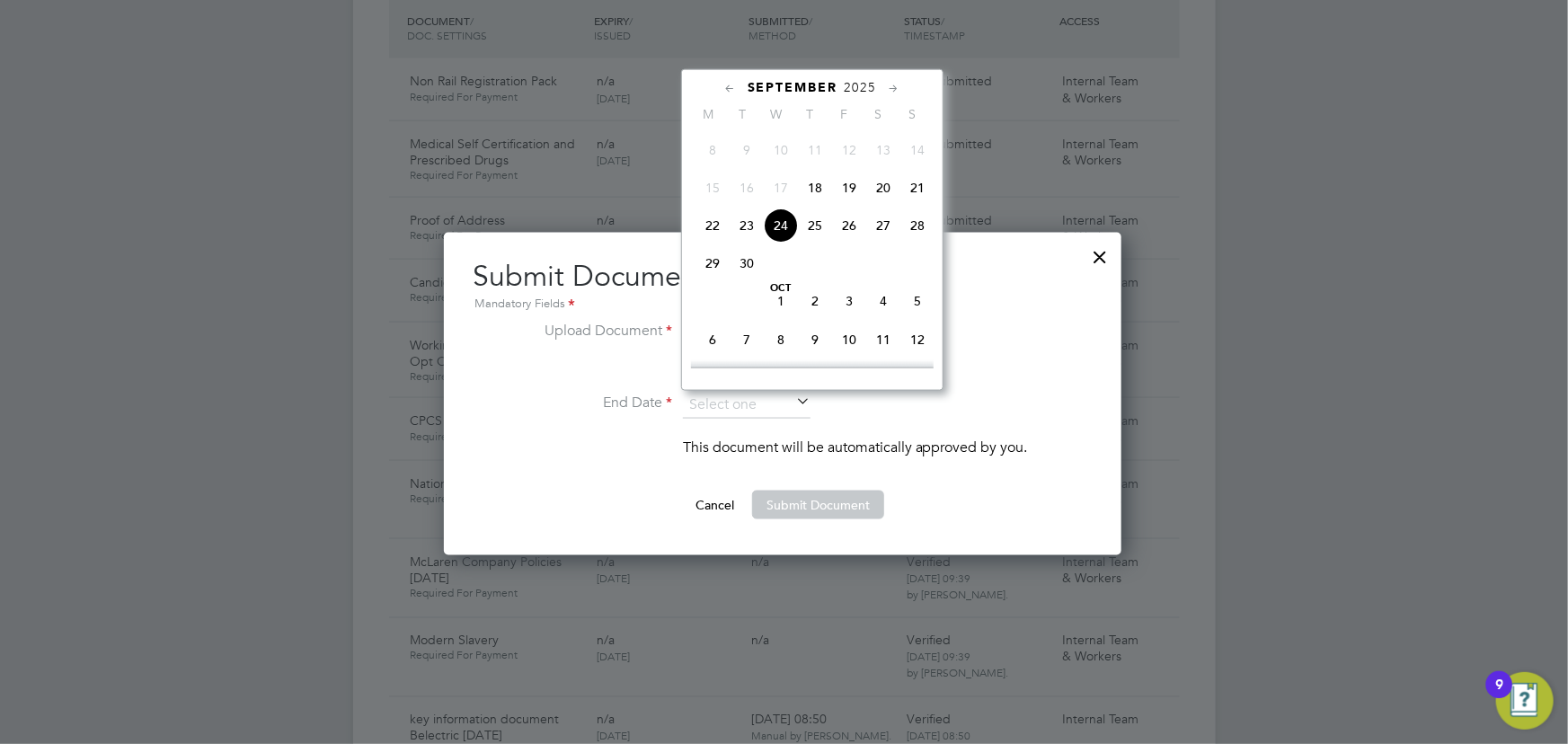
click at [850, 82] on span "2025" at bounding box center [860, 88] width 32 height 16
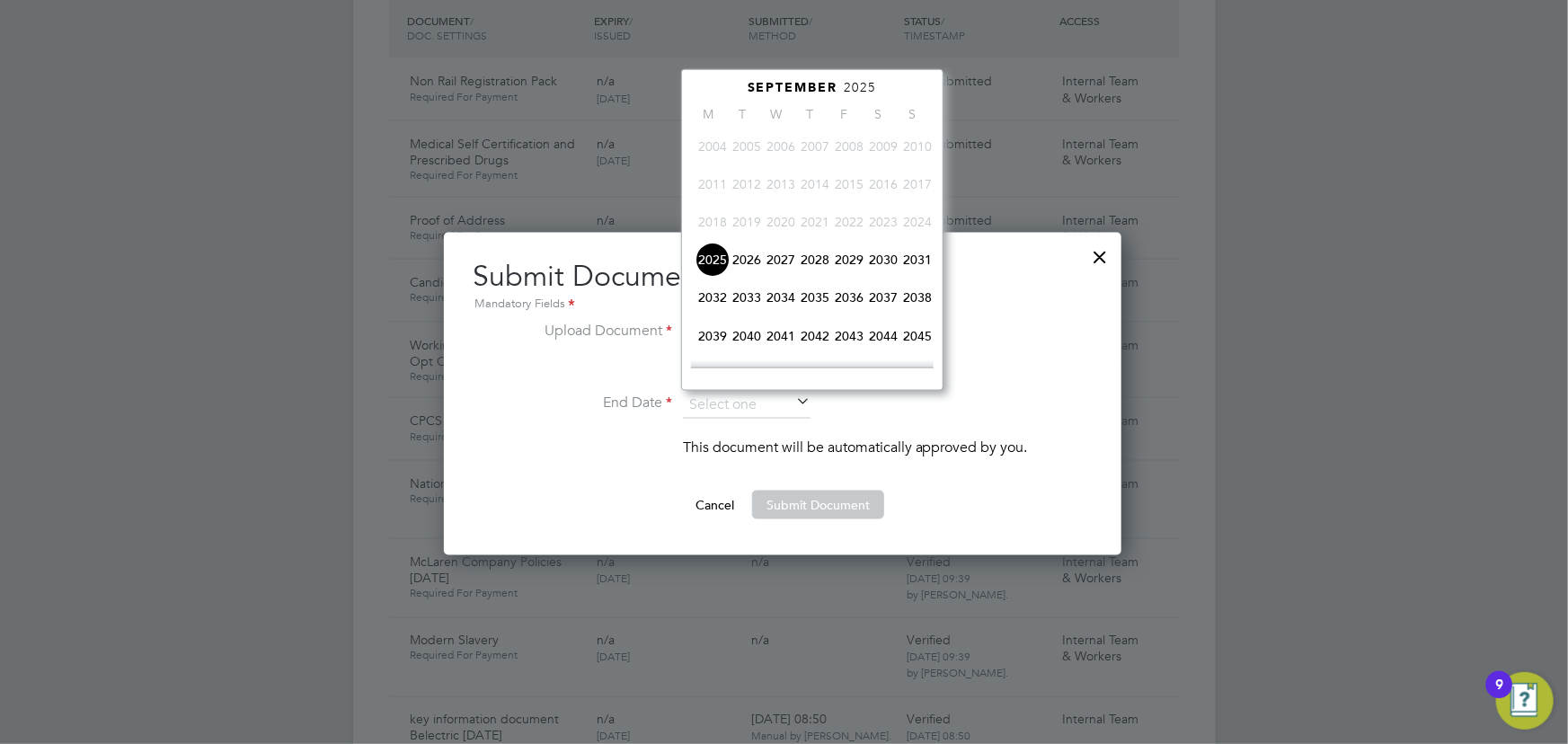
click at [748, 264] on span "2026" at bounding box center [747, 260] width 34 height 34
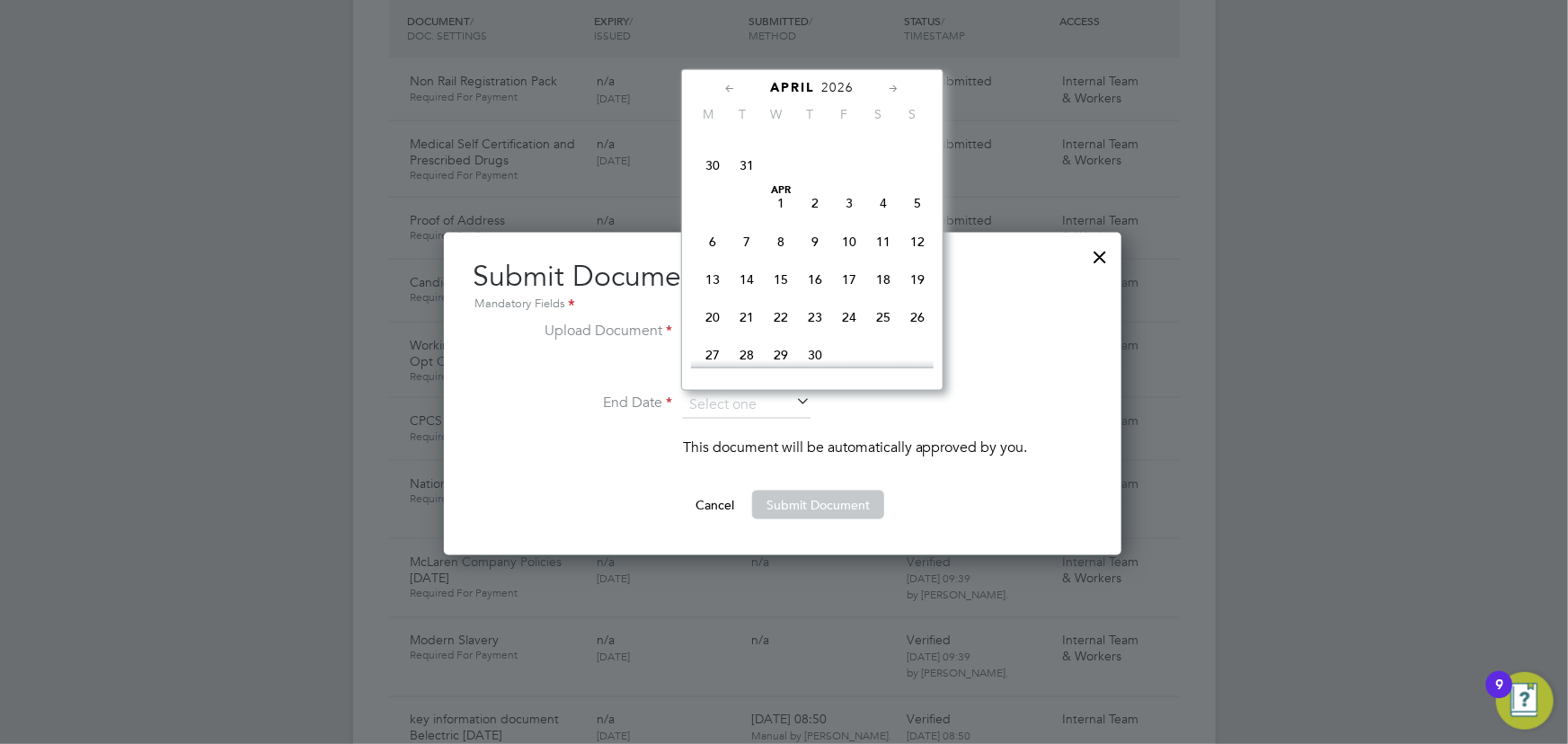
scroll to position [395, 0]
click at [816, 335] on span "30" at bounding box center [815, 328] width 34 height 34
type input "30 Apr 2026"
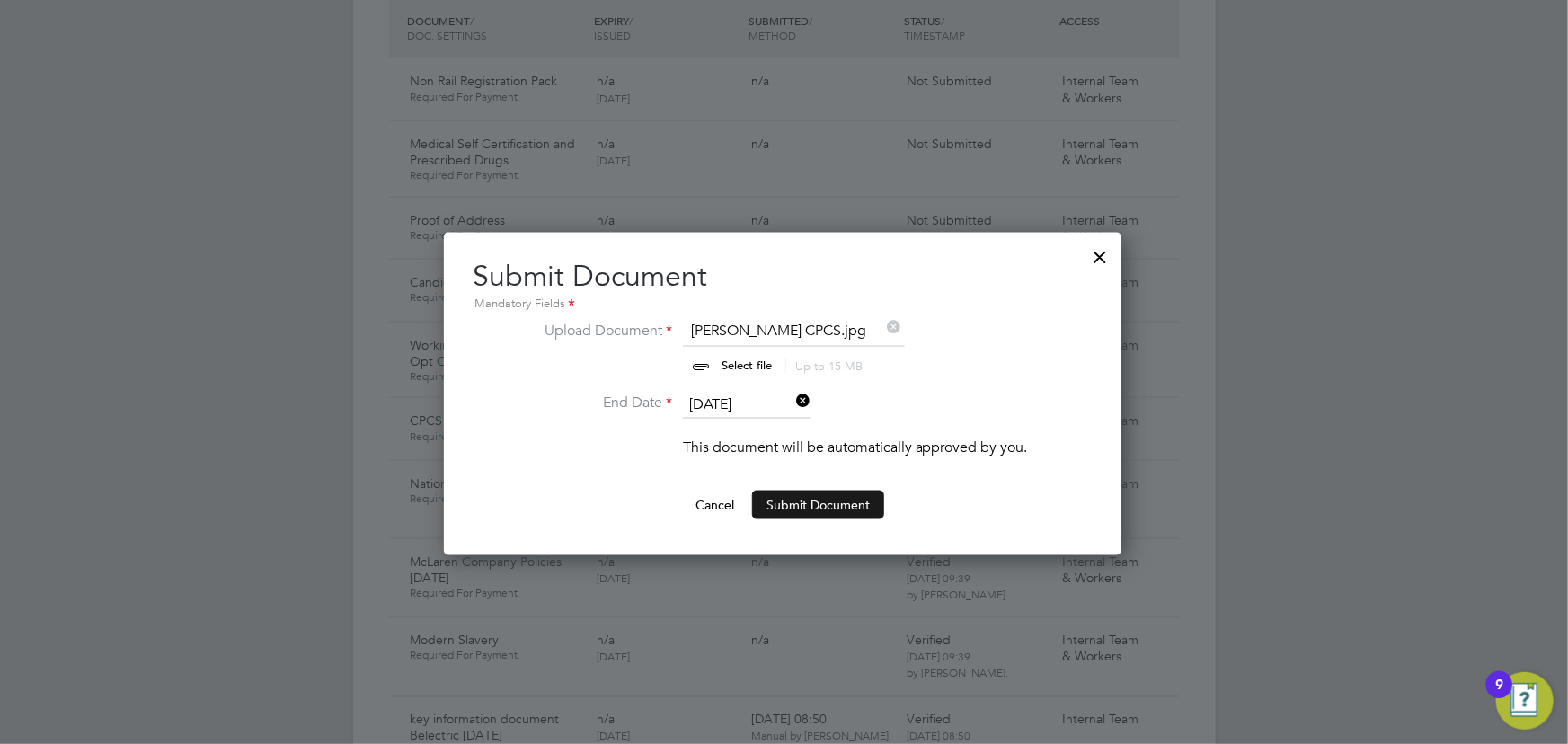
click at [812, 508] on button "Submit Document" at bounding box center [818, 505] width 132 height 29
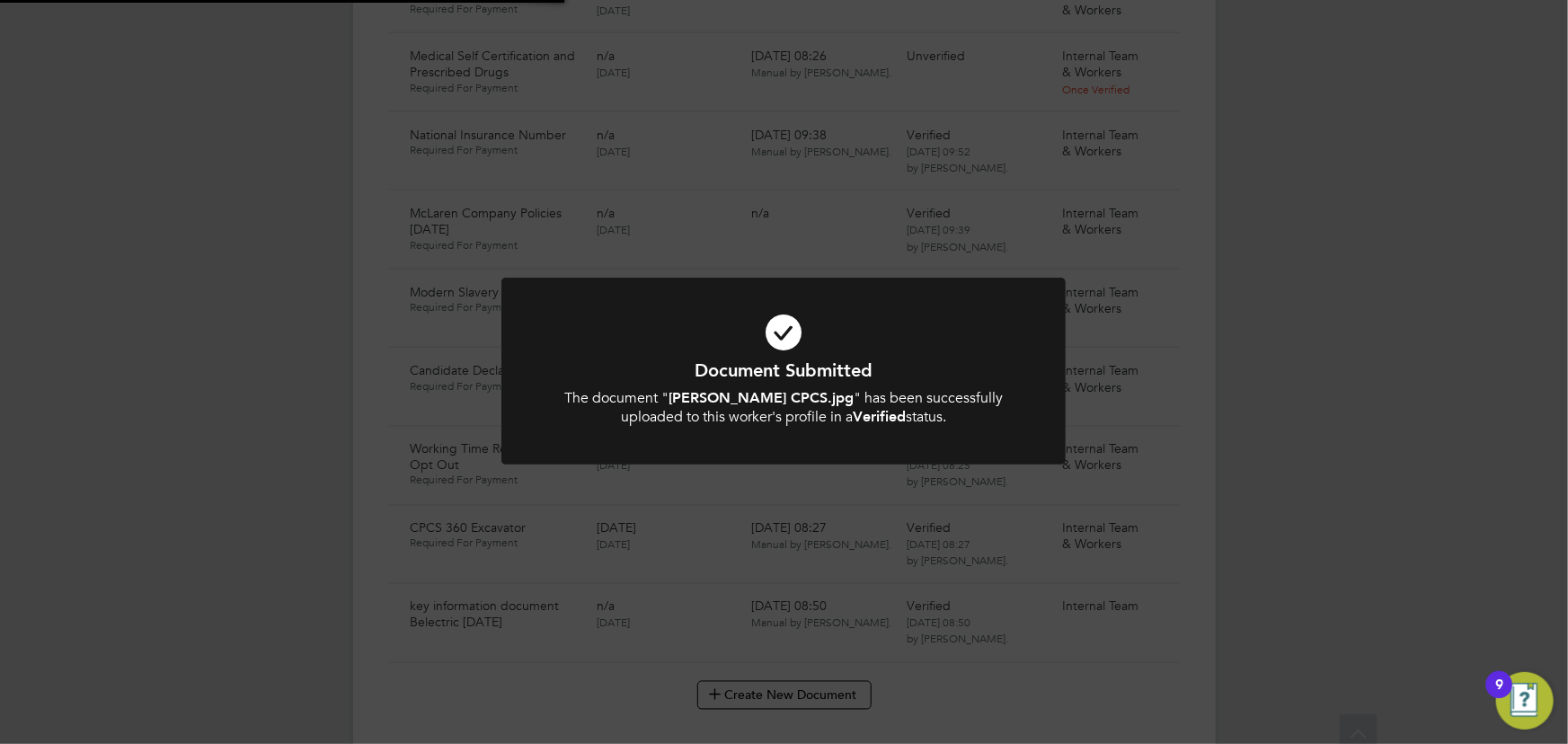
scroll to position [1307, 0]
click at [1256, 476] on div "Document Submitted The document " Graham Baxter CPCS.jpg " has been successfull…" at bounding box center [784, 372] width 1568 height 744
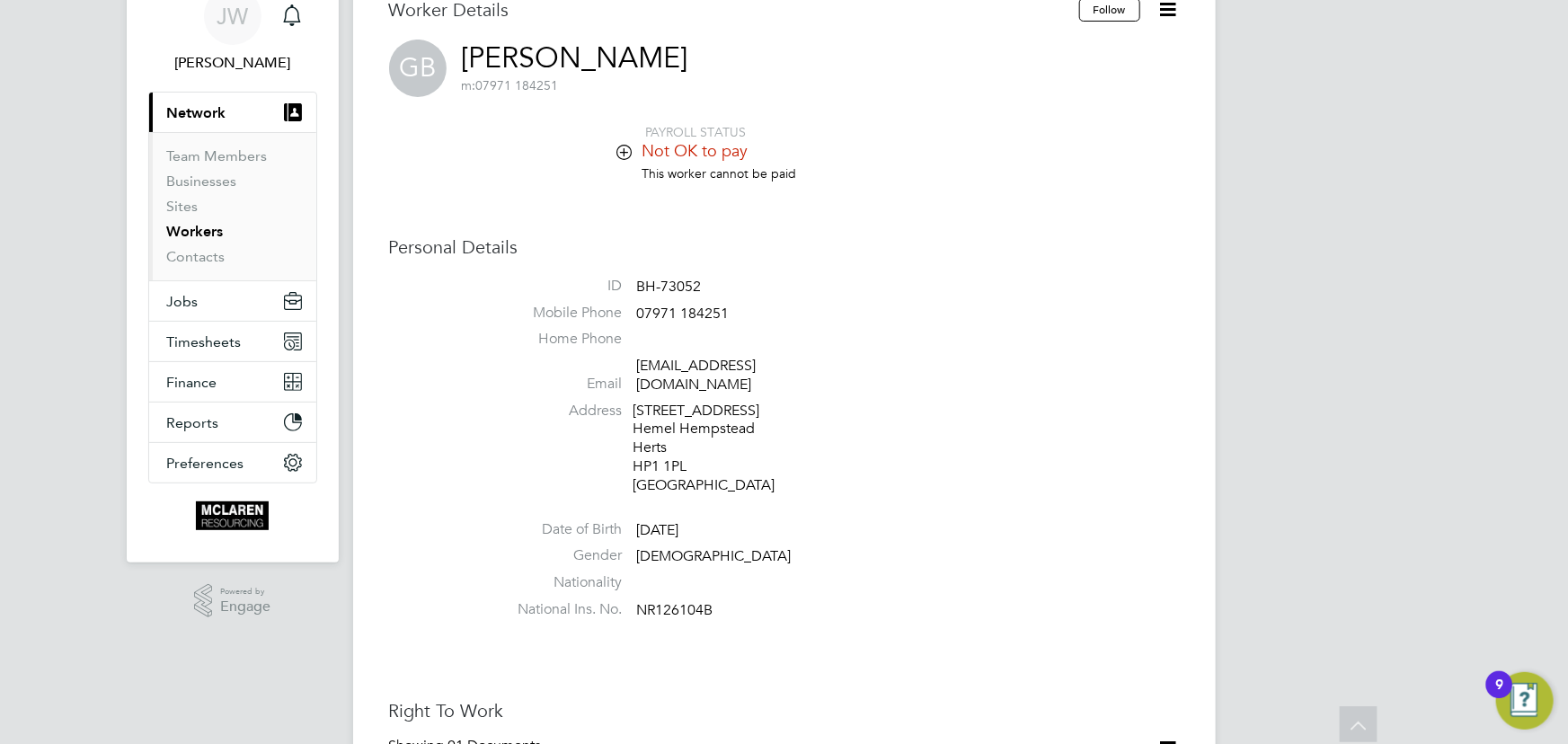
scroll to position [0, 0]
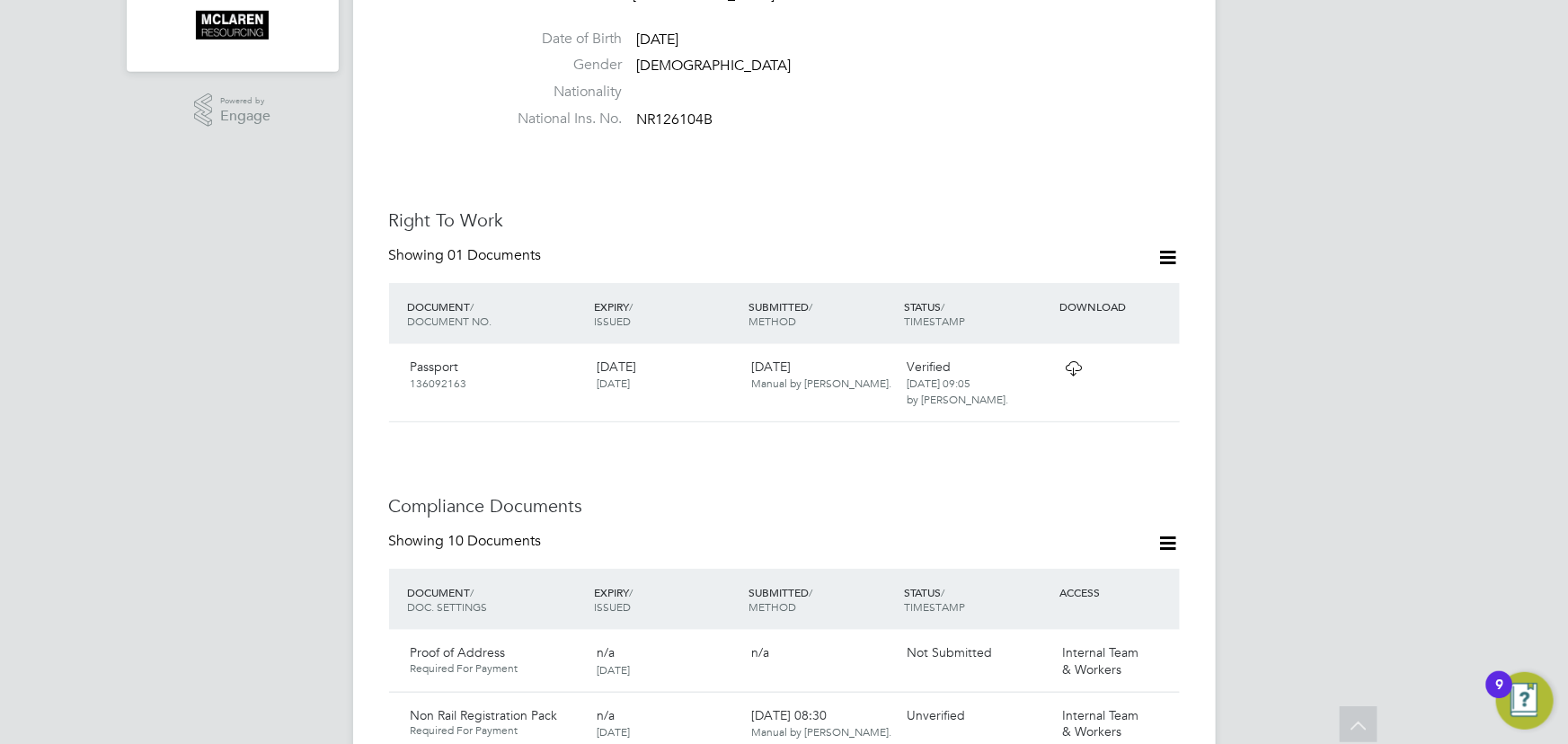
scroll to position [1062, 0]
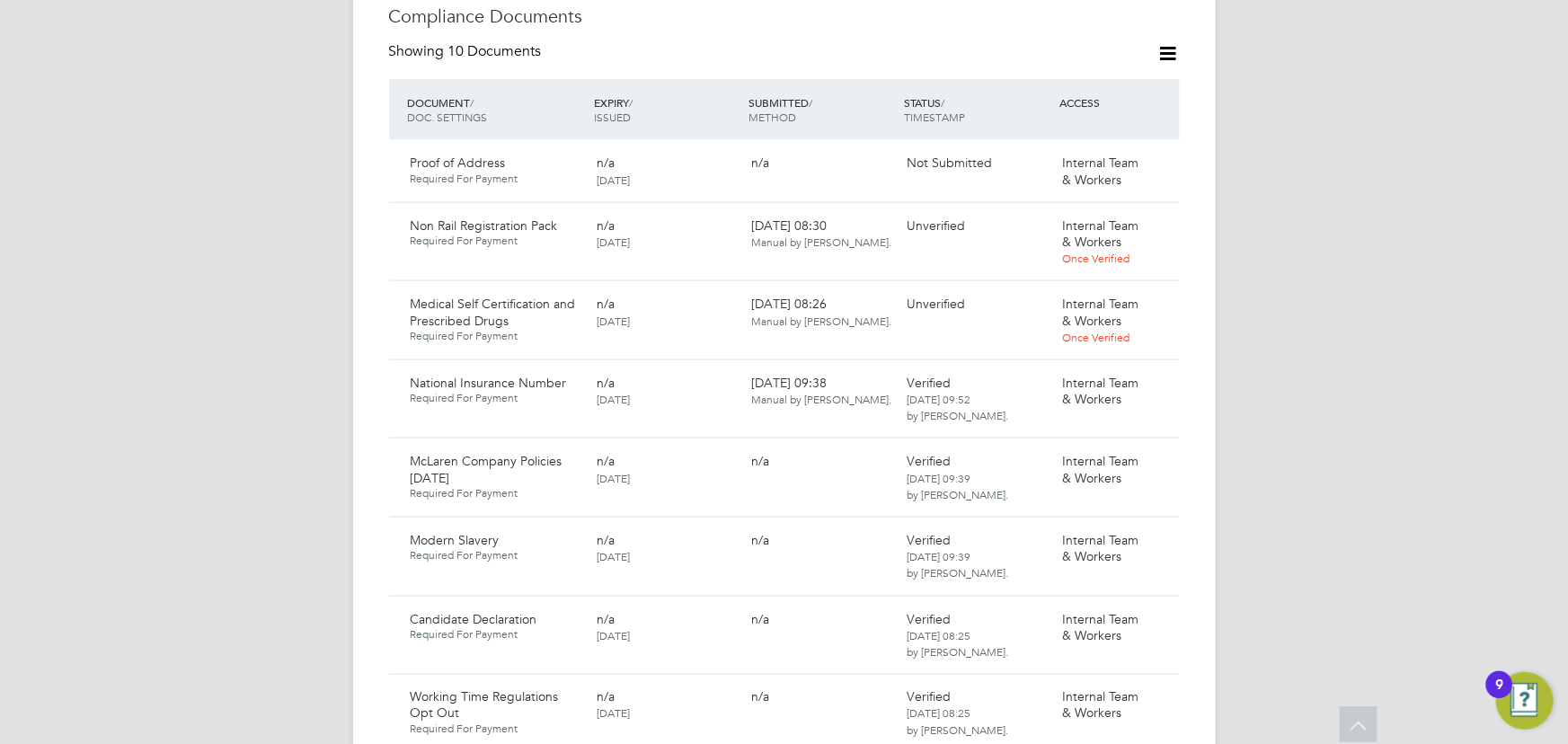
drag, startPoint x: 1159, startPoint y: 209, endPoint x: 1209, endPoint y: 245, distance: 61.6
click at [1179, 215] on icon at bounding box center [1187, 226] width 18 height 21
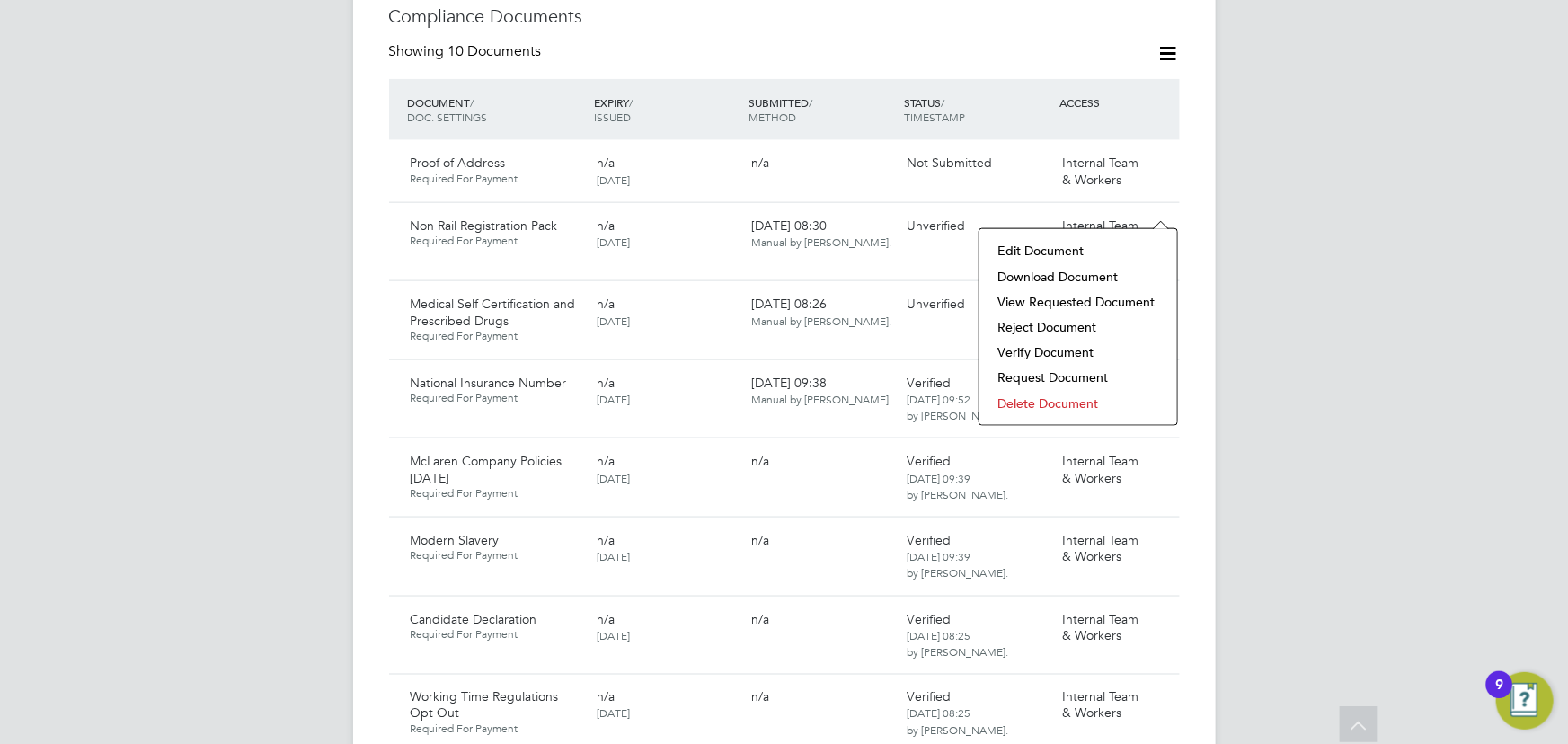
click at [1063, 348] on li "Verify Document" at bounding box center [1078, 352] width 180 height 25
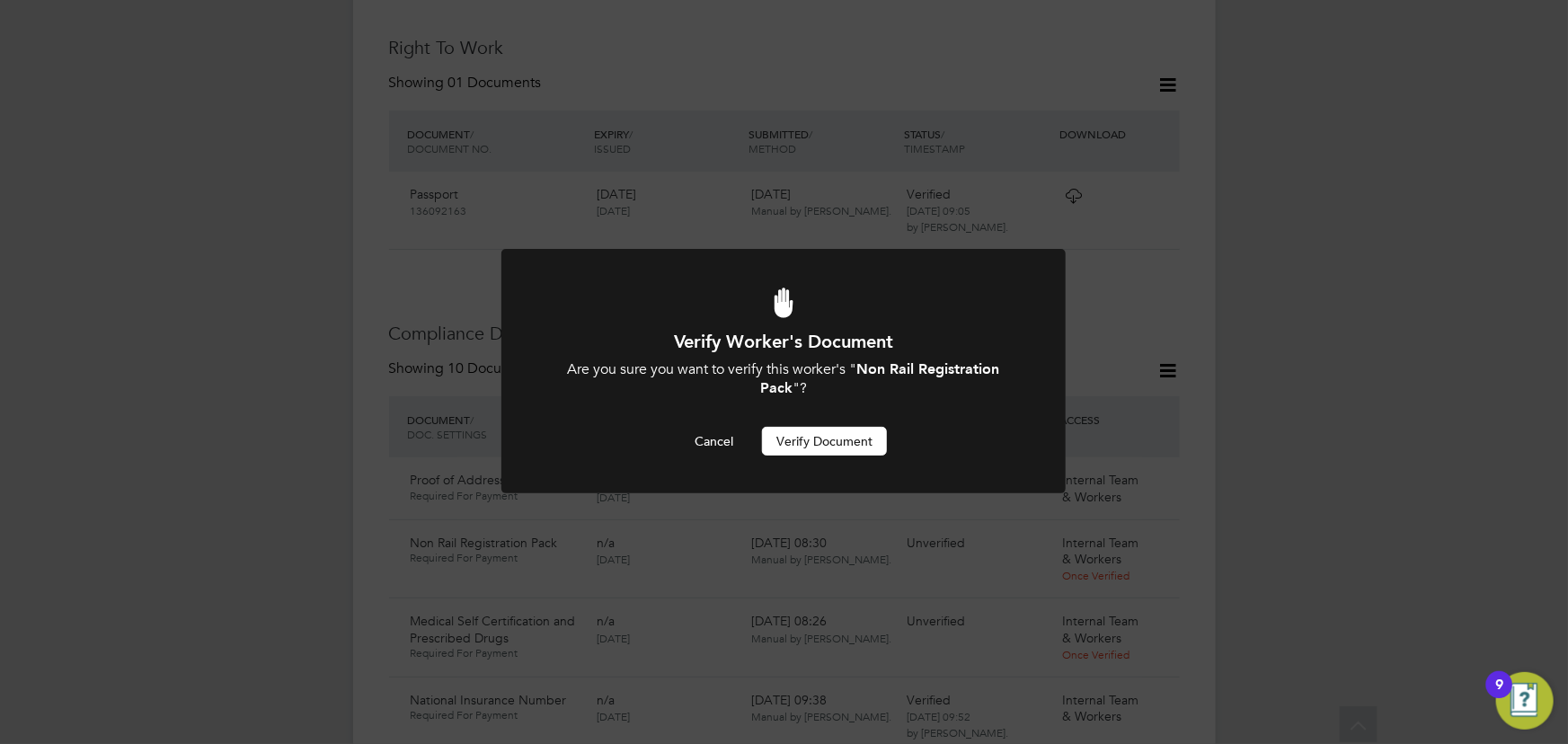
scroll to position [0, 0]
click at [852, 442] on button "Verify Document" at bounding box center [824, 441] width 125 height 29
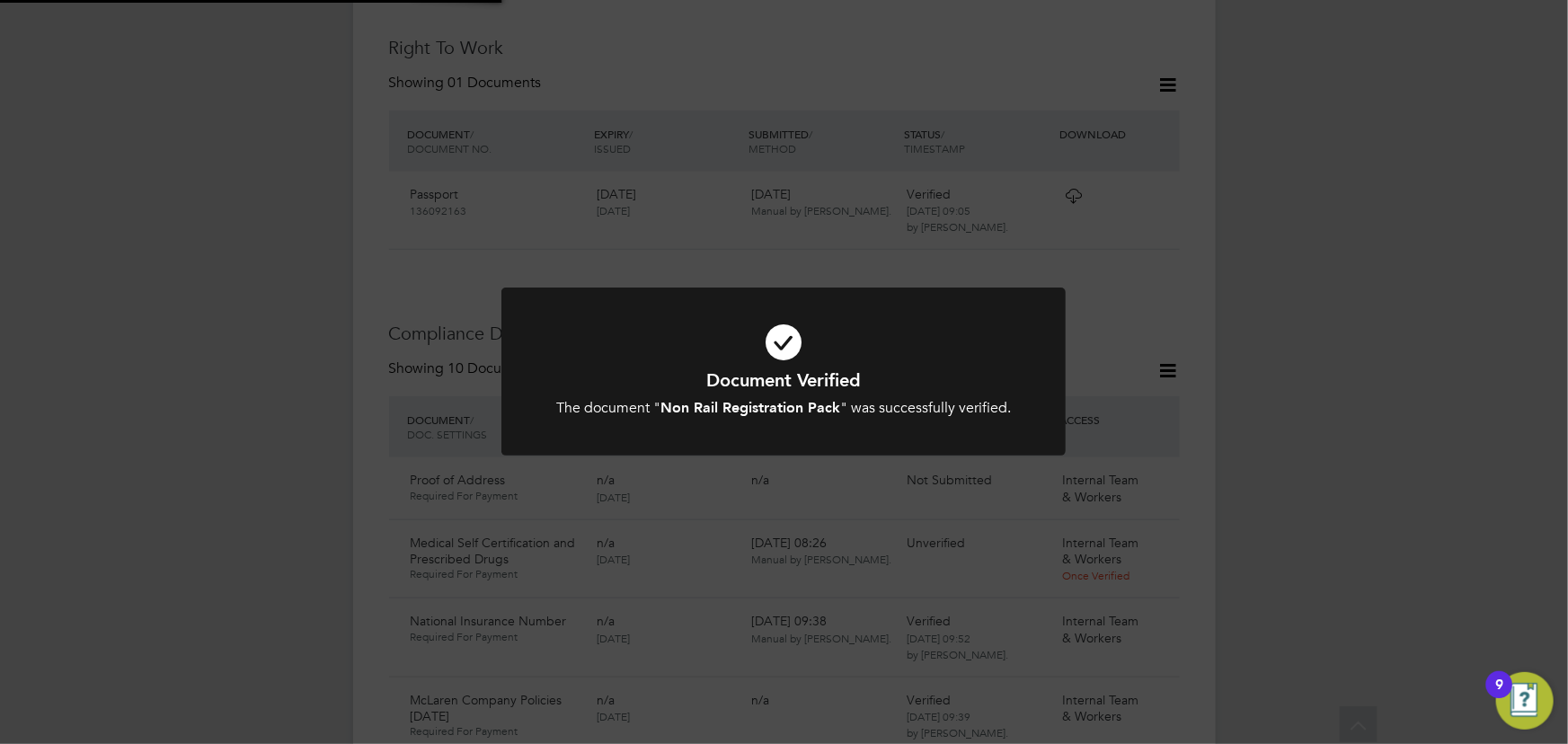
click at [1307, 333] on div "Document Verified The document " Non Rail Registration Pack " was successfully …" at bounding box center [784, 372] width 1568 height 744
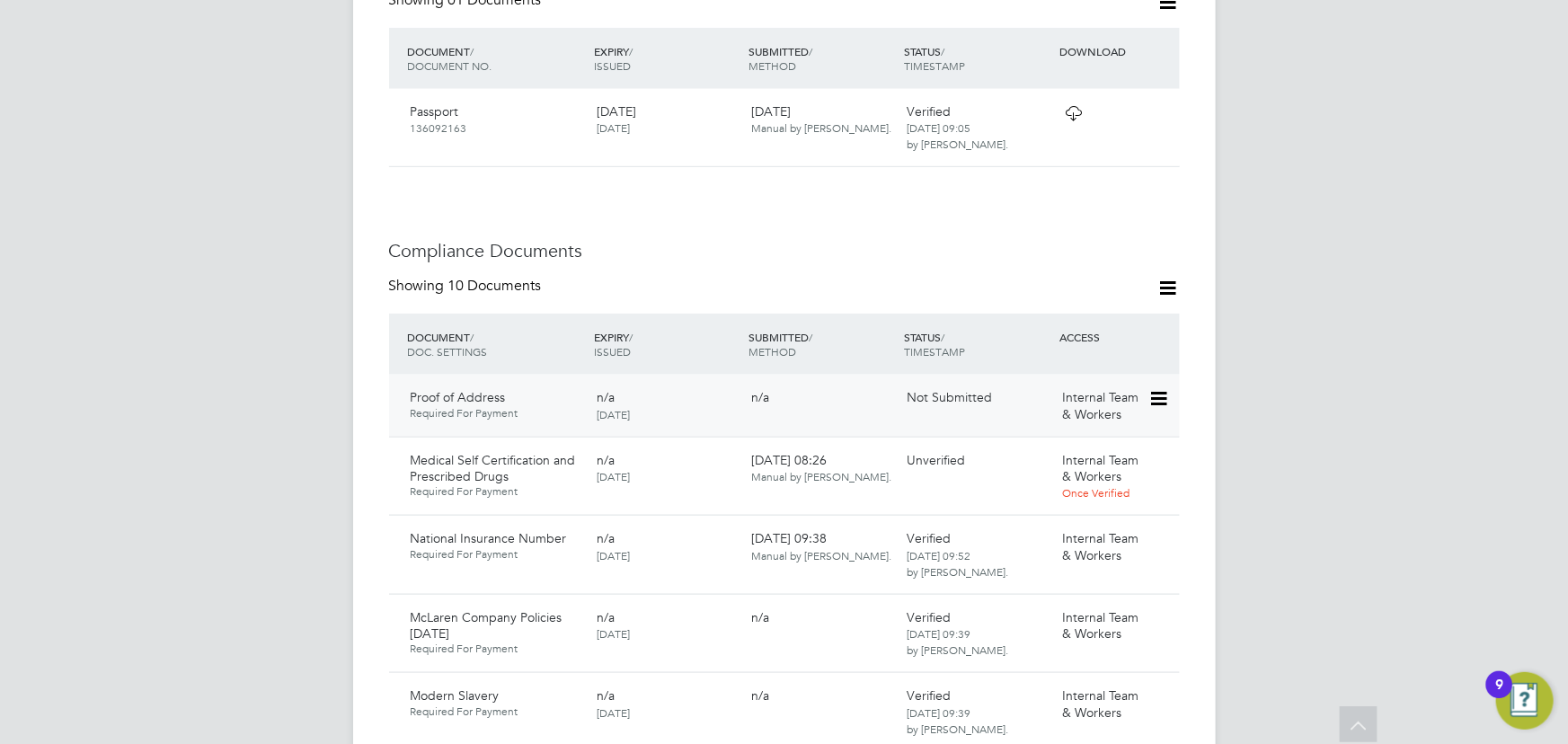
scroll to position [908, 0]
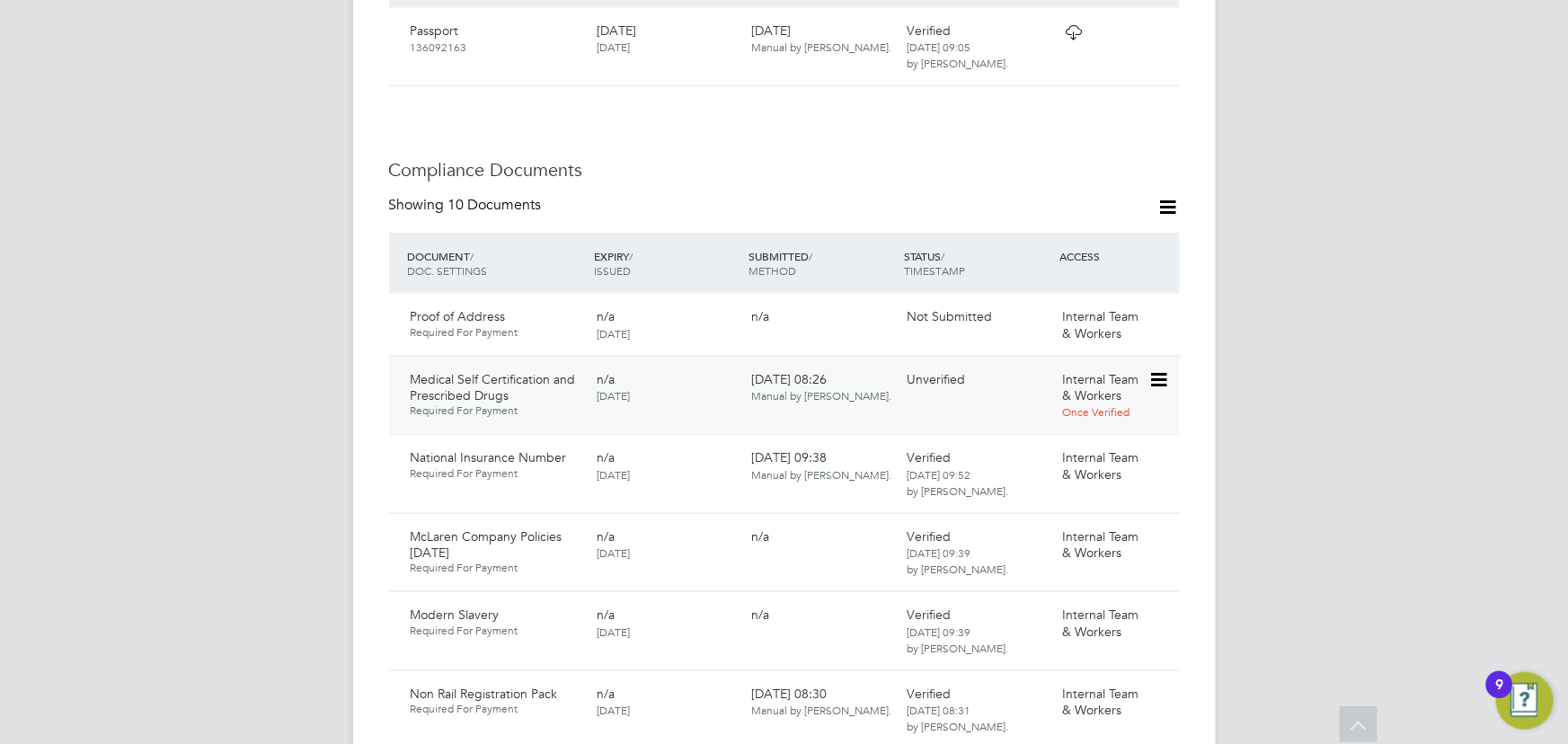
click at [1160, 370] on icon at bounding box center [1157, 380] width 18 height 21
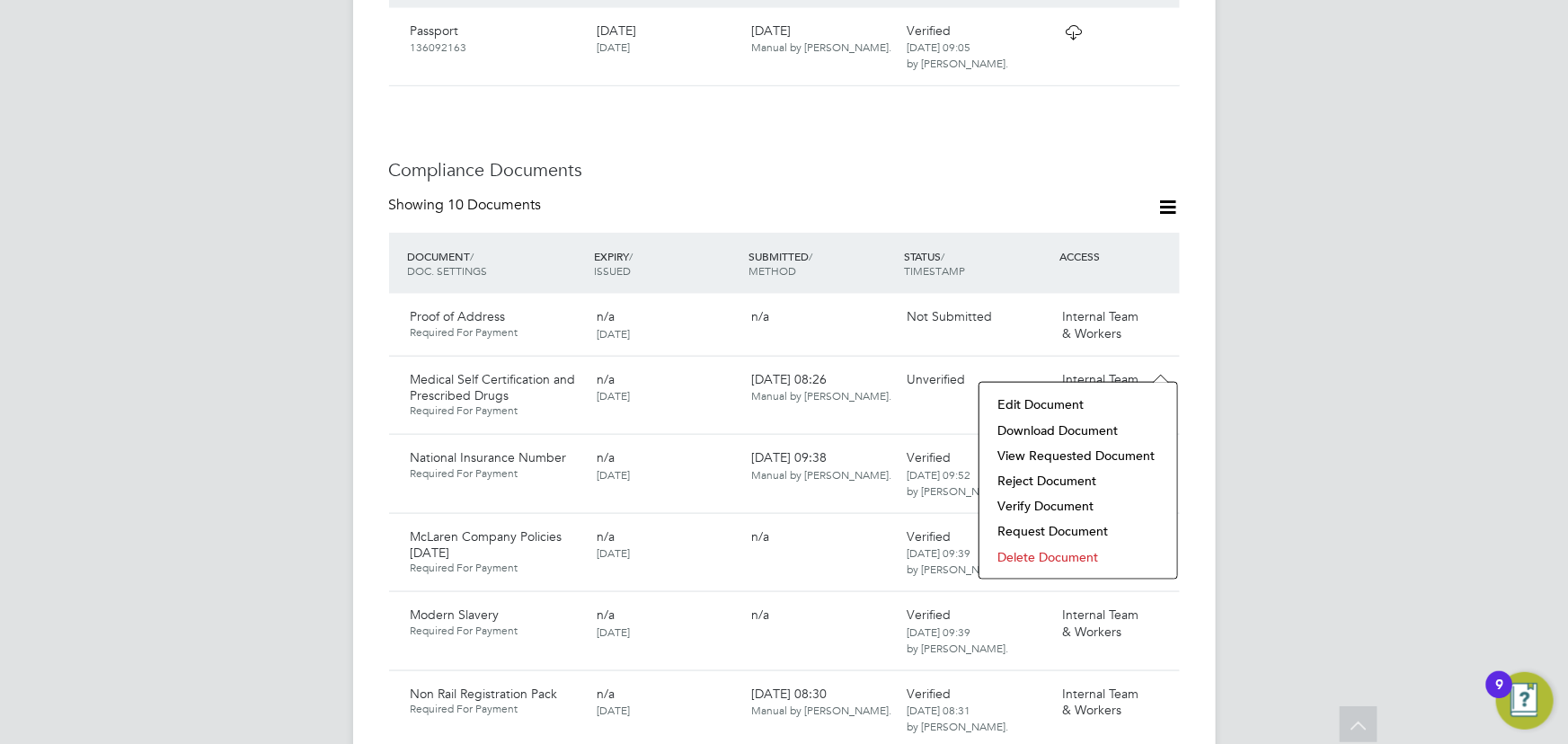
click at [1076, 506] on li "Verify Document" at bounding box center [1078, 506] width 180 height 25
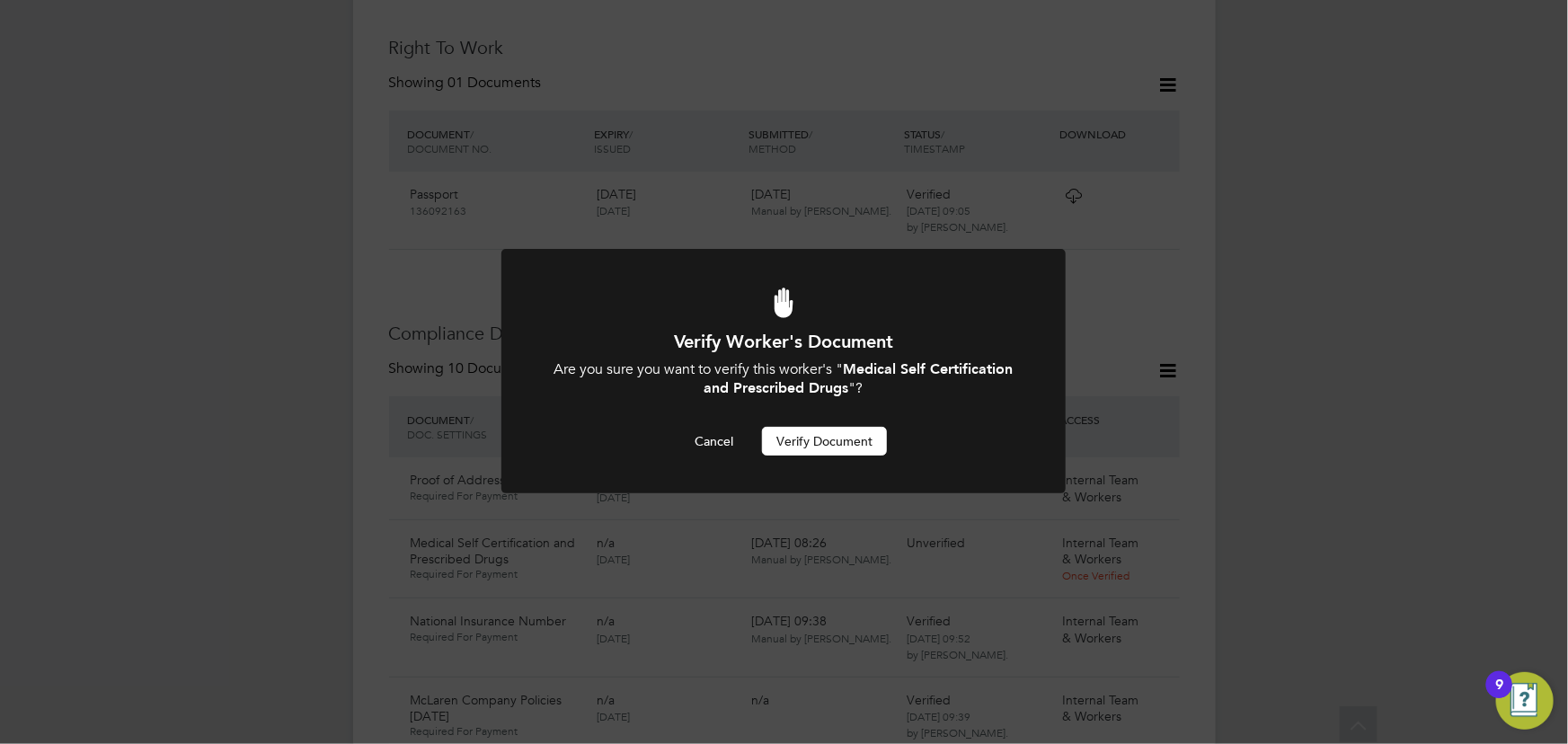
click at [833, 445] on button "Verify Document" at bounding box center [824, 441] width 125 height 29
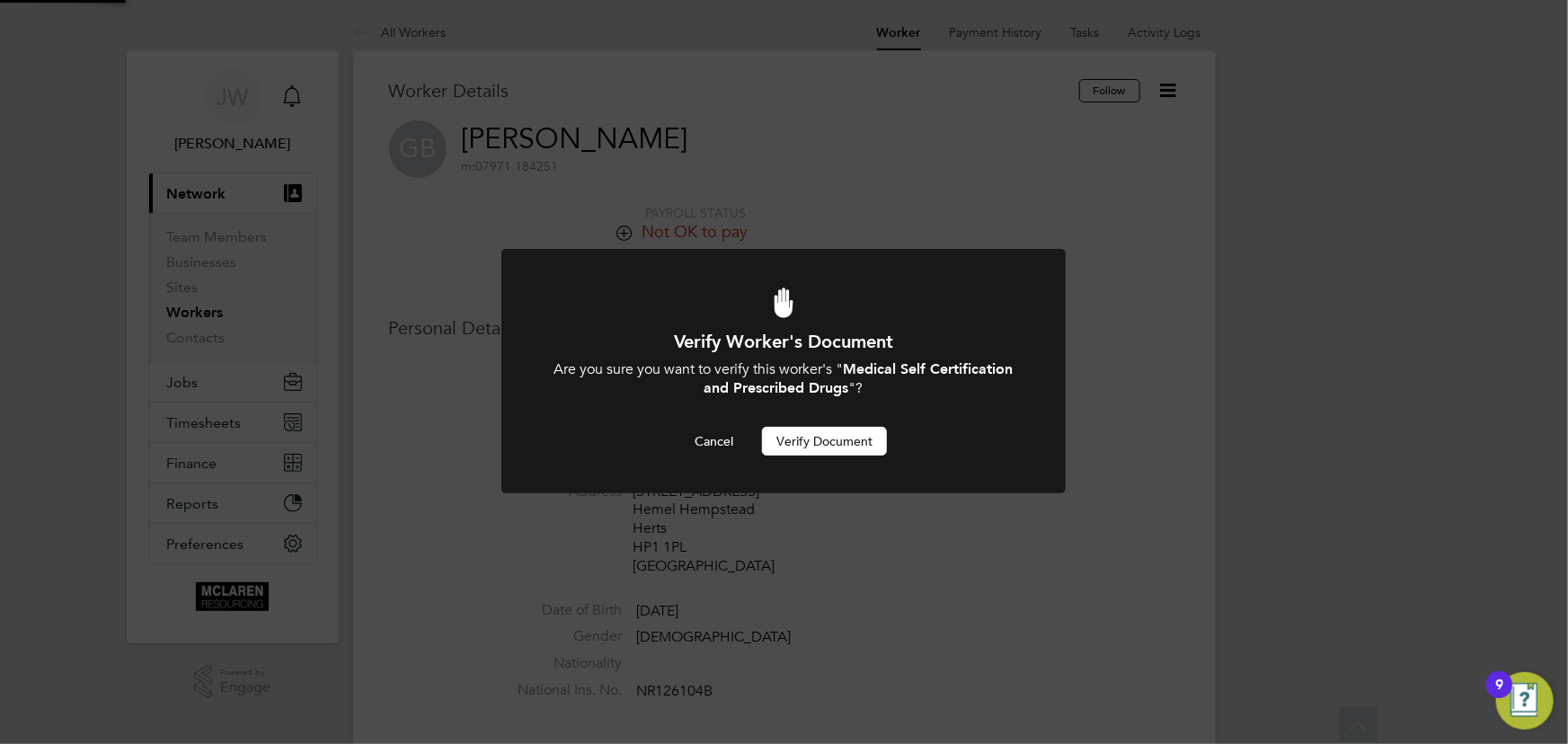
scroll to position [744, 0]
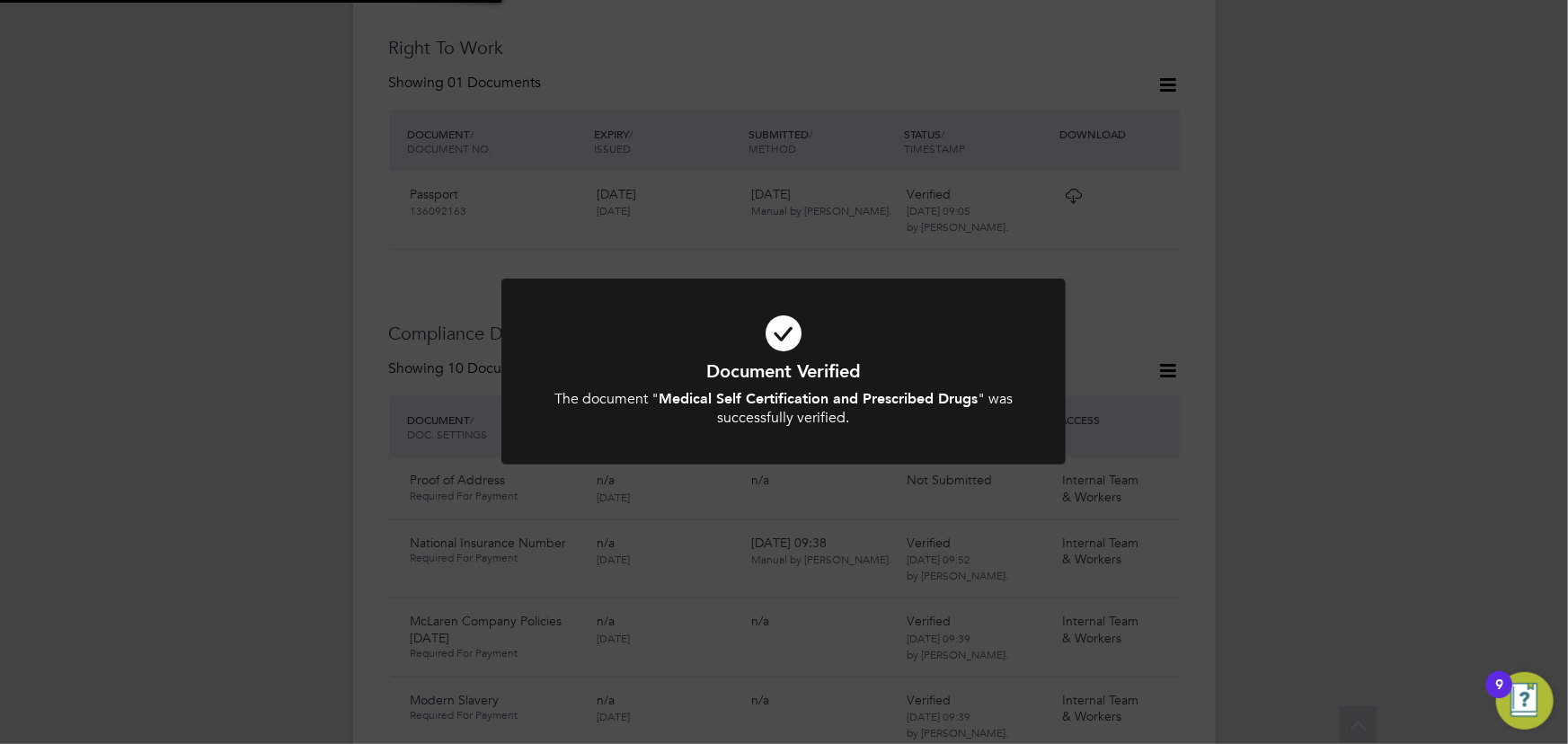
click at [1435, 470] on div "Document Verified The document " Medical Self Certification and Prescribed Drug…" at bounding box center [784, 372] width 1568 height 744
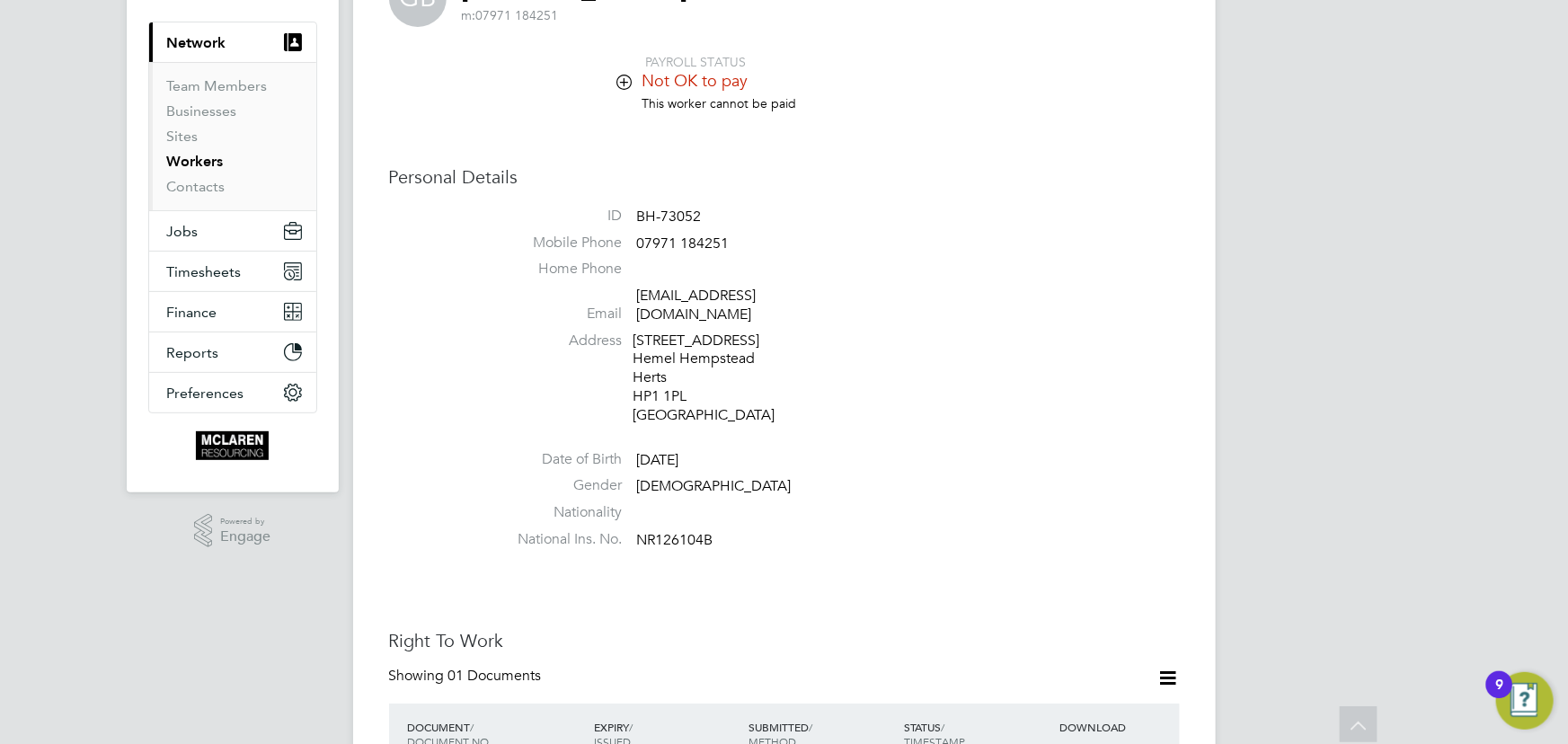
scroll to position [0, 0]
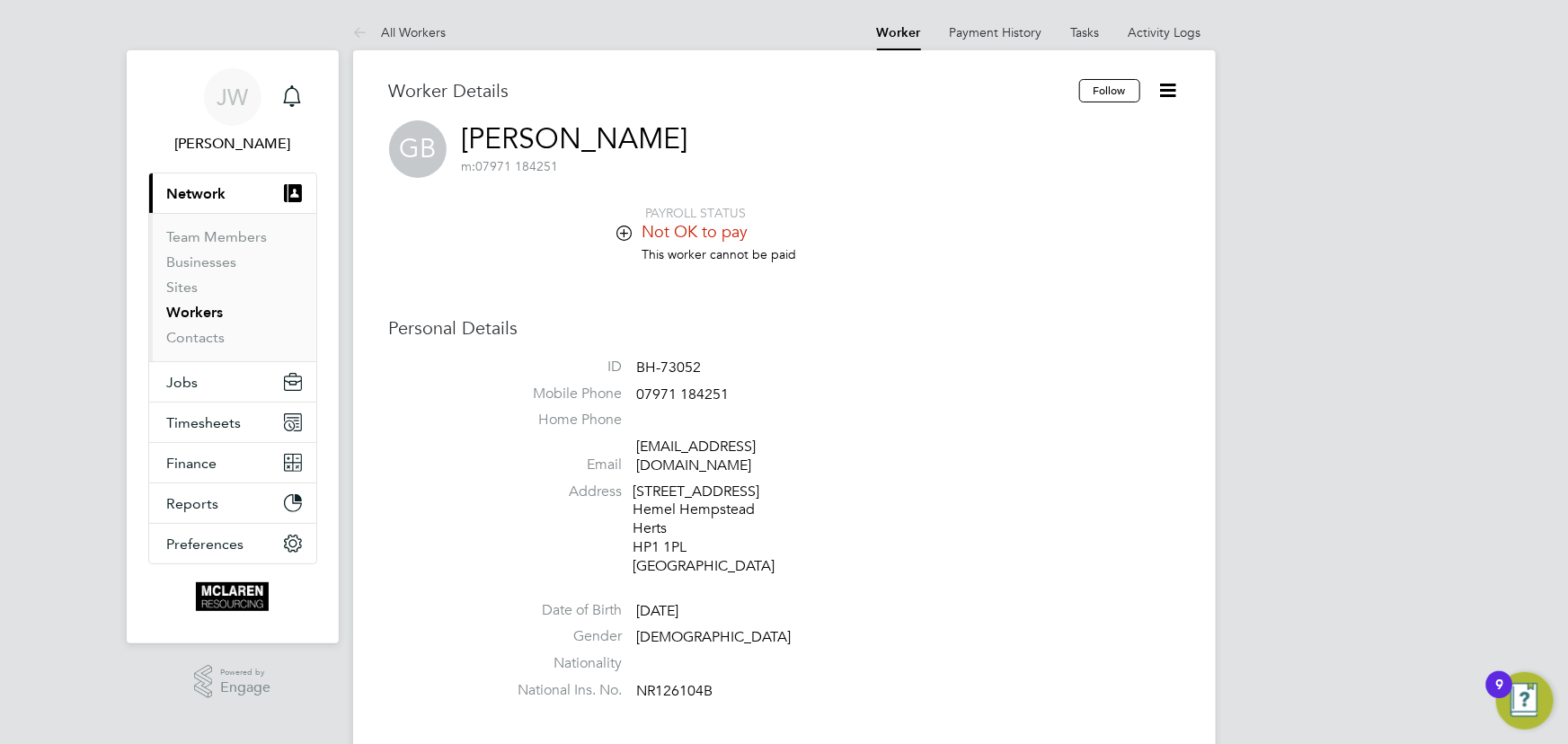
click at [1170, 91] on icon at bounding box center [1169, 91] width 22 height 22
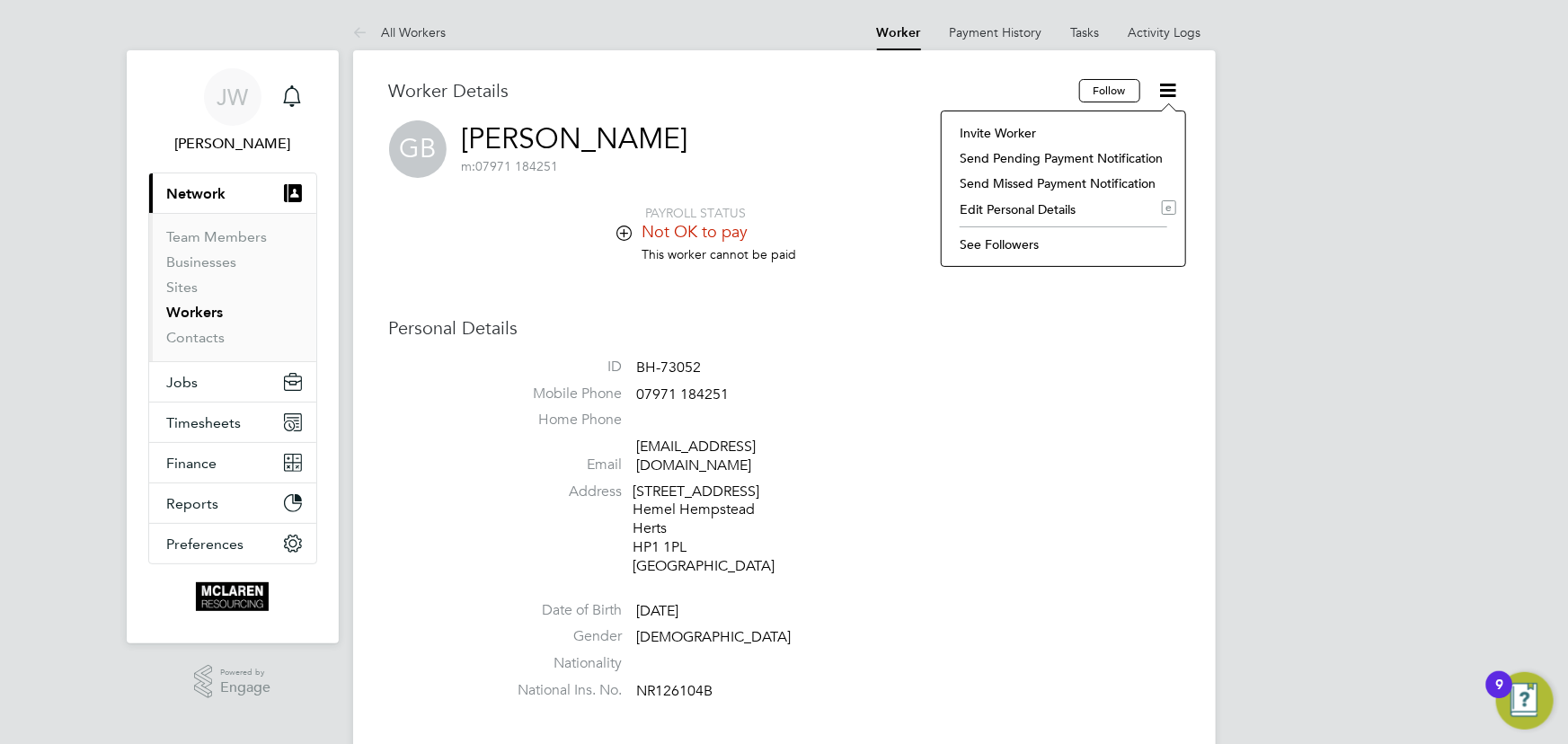
click at [1088, 208] on li "Edit Personal Details e" at bounding box center [1064, 209] width 225 height 25
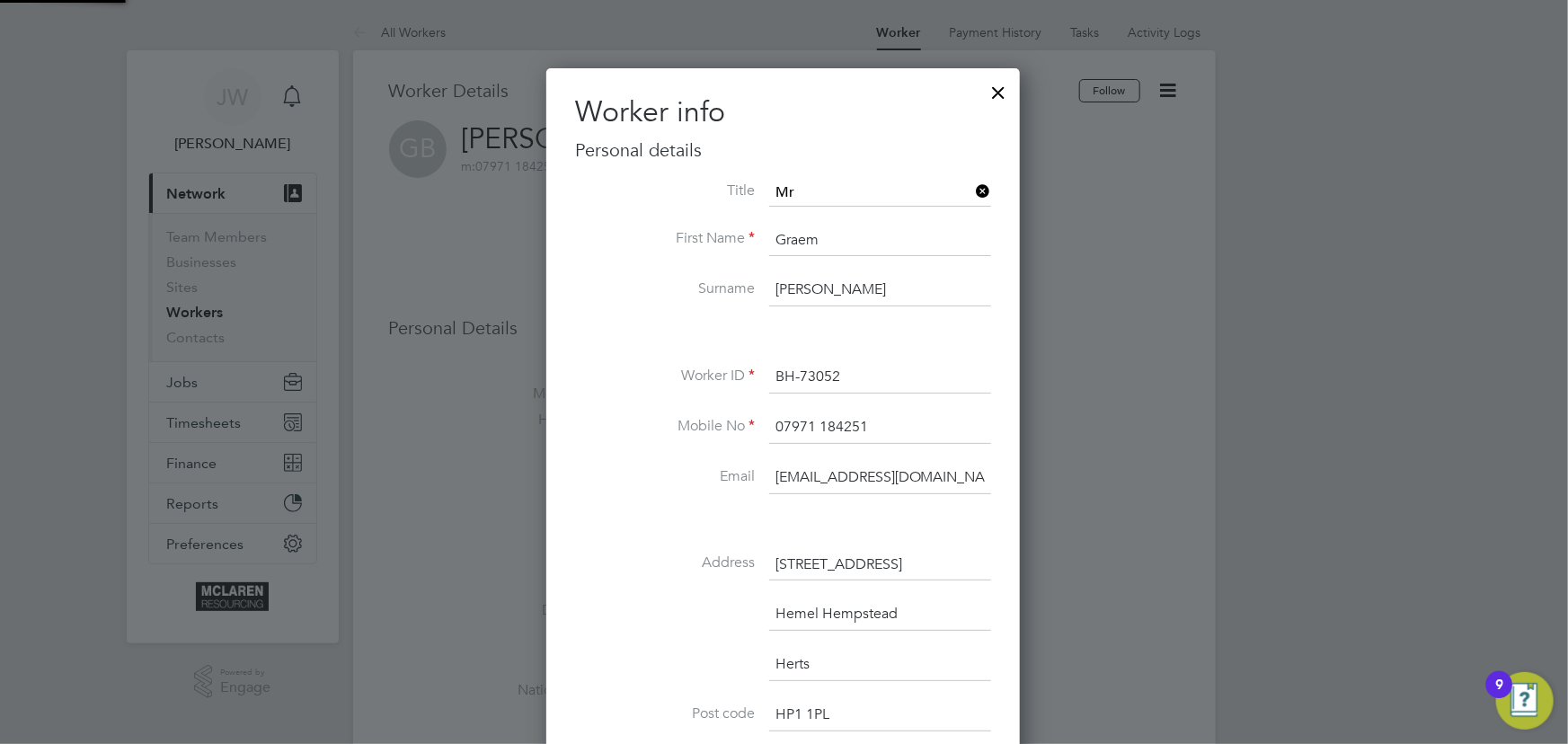
scroll to position [1061, 475]
drag, startPoint x: 784, startPoint y: 477, endPoint x: 1076, endPoint y: 484, distance: 292.1
drag, startPoint x: 813, startPoint y: 507, endPoint x: 893, endPoint y: 492, distance: 81.4
click at [813, 507] on li "Email janeweitzman@yahoo.co.uk" at bounding box center [783, 487] width 416 height 50
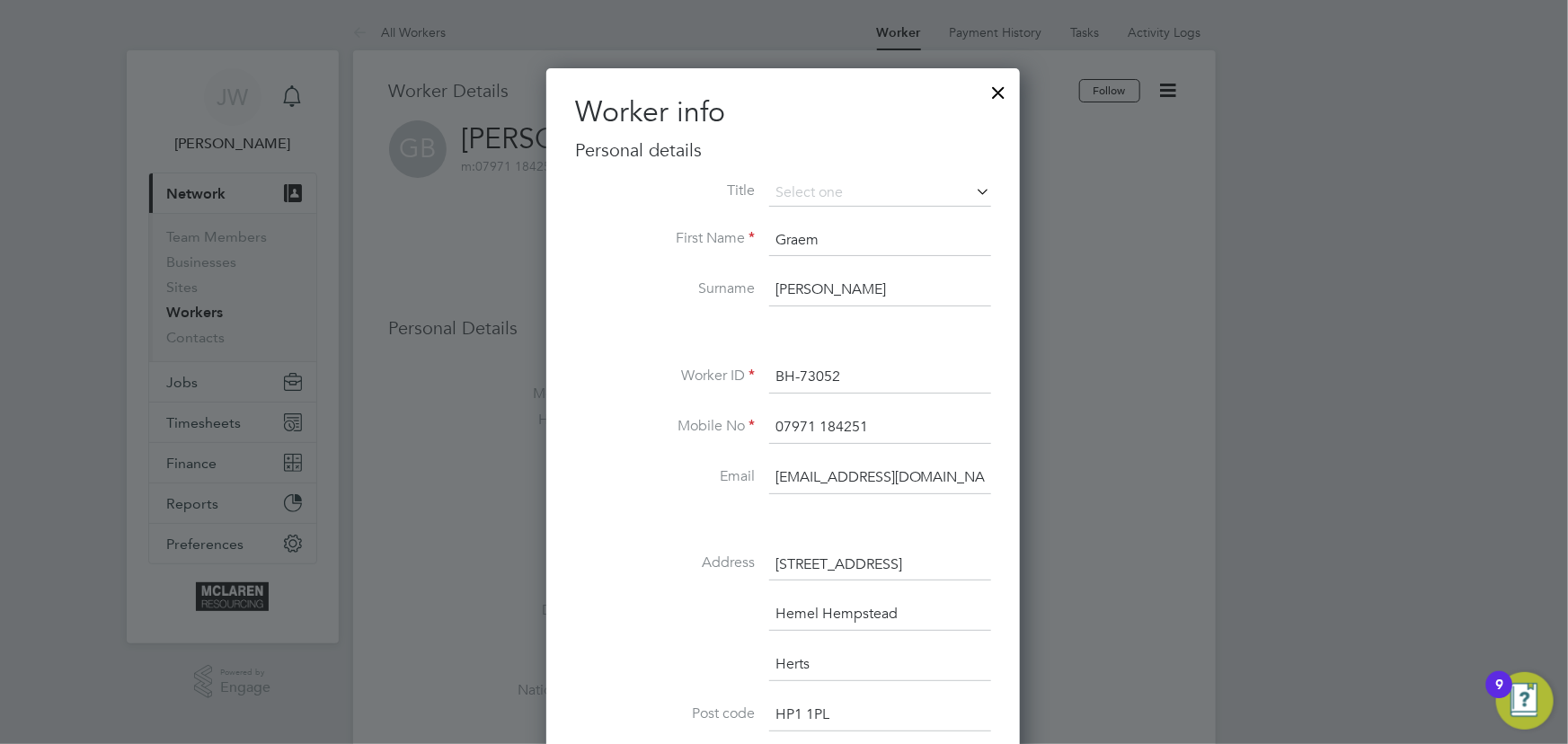
drag, startPoint x: 954, startPoint y: 471, endPoint x: 741, endPoint y: 456, distance: 213.5
click at [741, 456] on div "Mobile No 07971 184251 Email janeweitzman@yahoo.co.uk" at bounding box center [783, 461] width 416 height 101
paste input "Graem1@aol.co.uk"
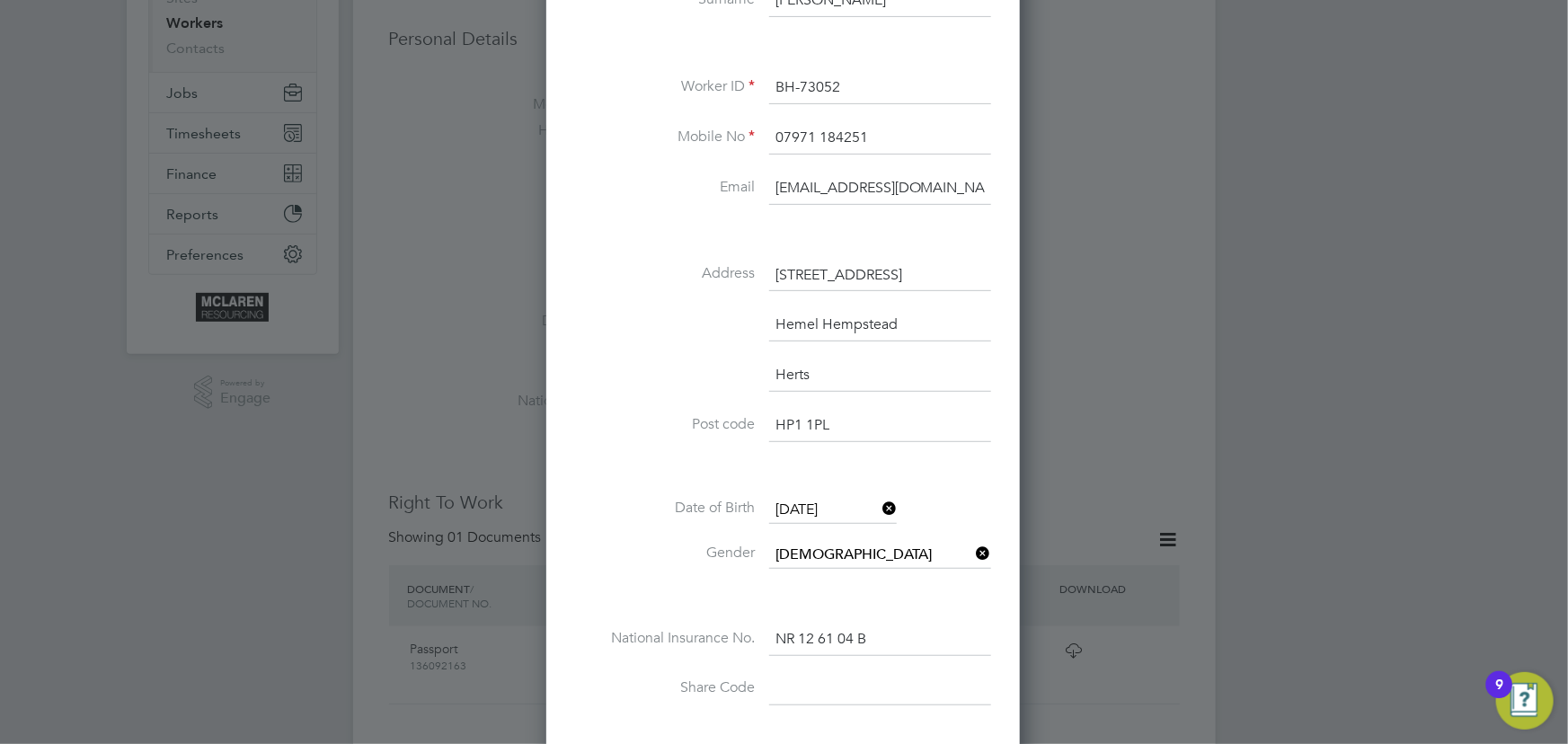
scroll to position [409, 0]
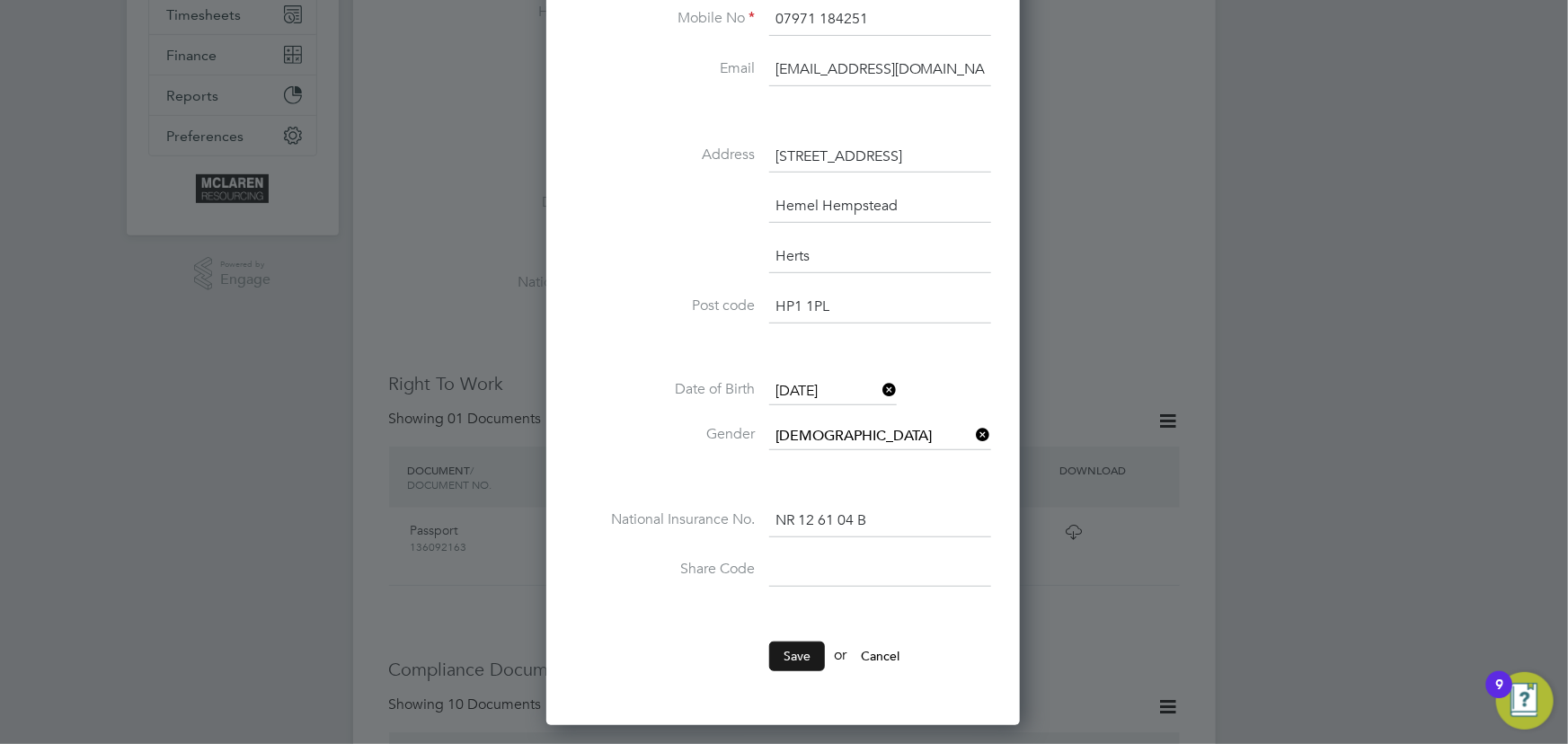
type input "Graem1@aol.co.uk"
click at [813, 641] on button "Save" at bounding box center [796, 655] width 55 height 29
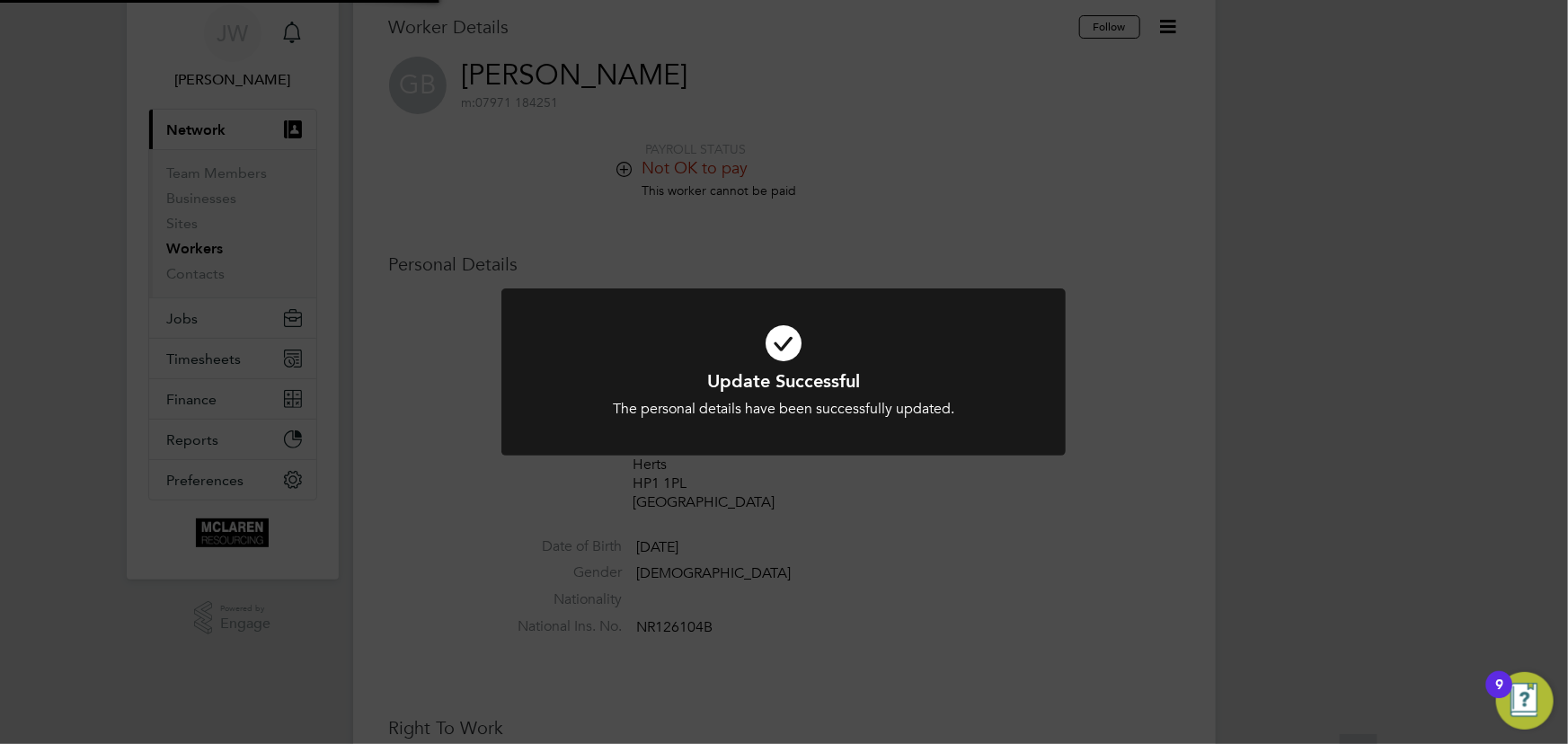
scroll to position [0, 0]
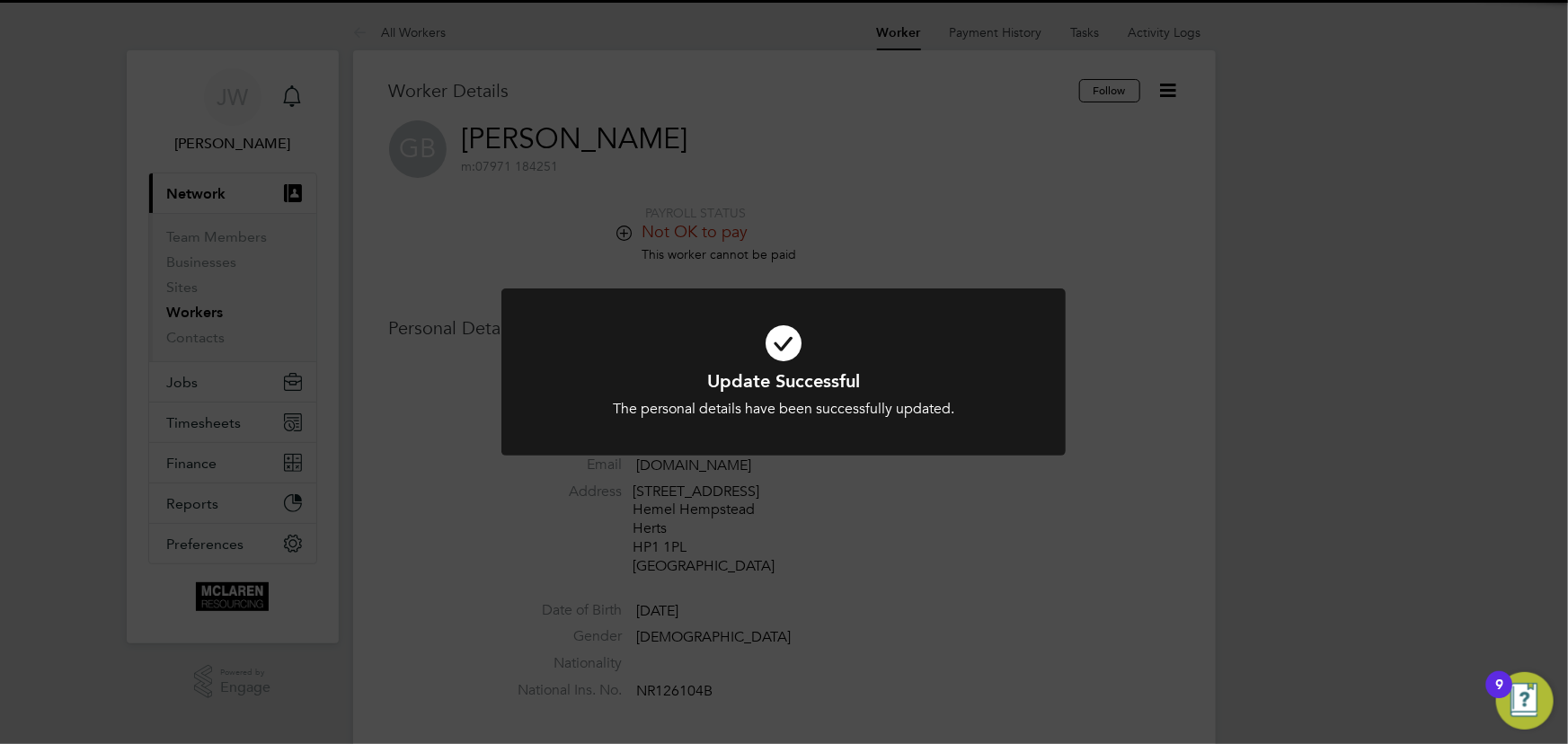
drag, startPoint x: 1254, startPoint y: 494, endPoint x: 1265, endPoint y: 468, distance: 28.2
click at [1257, 493] on div "Update Successful The personal details have been successfully updated. Cancel O…" at bounding box center [784, 372] width 1568 height 744
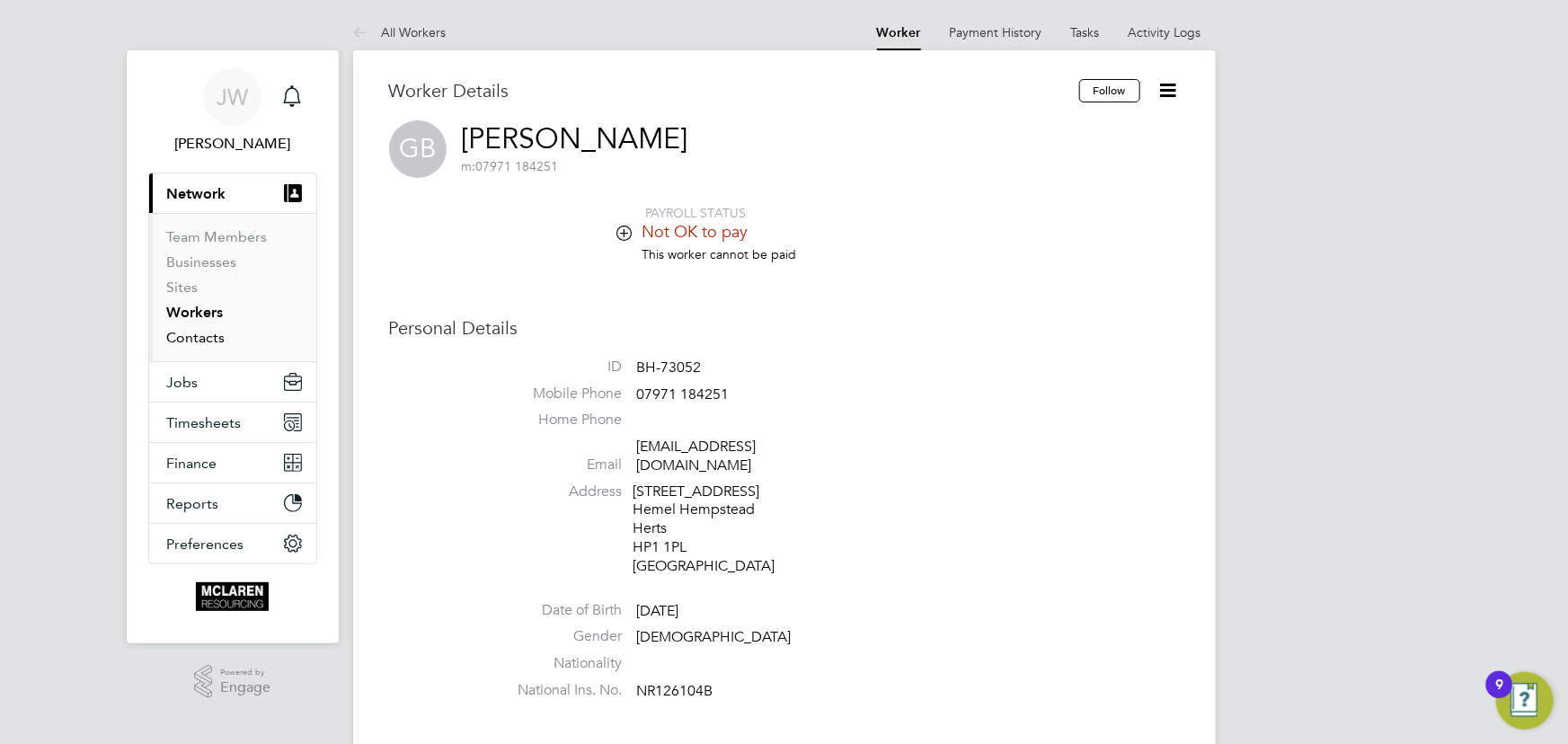
click at [193, 340] on link "Contacts" at bounding box center [196, 337] width 58 height 17
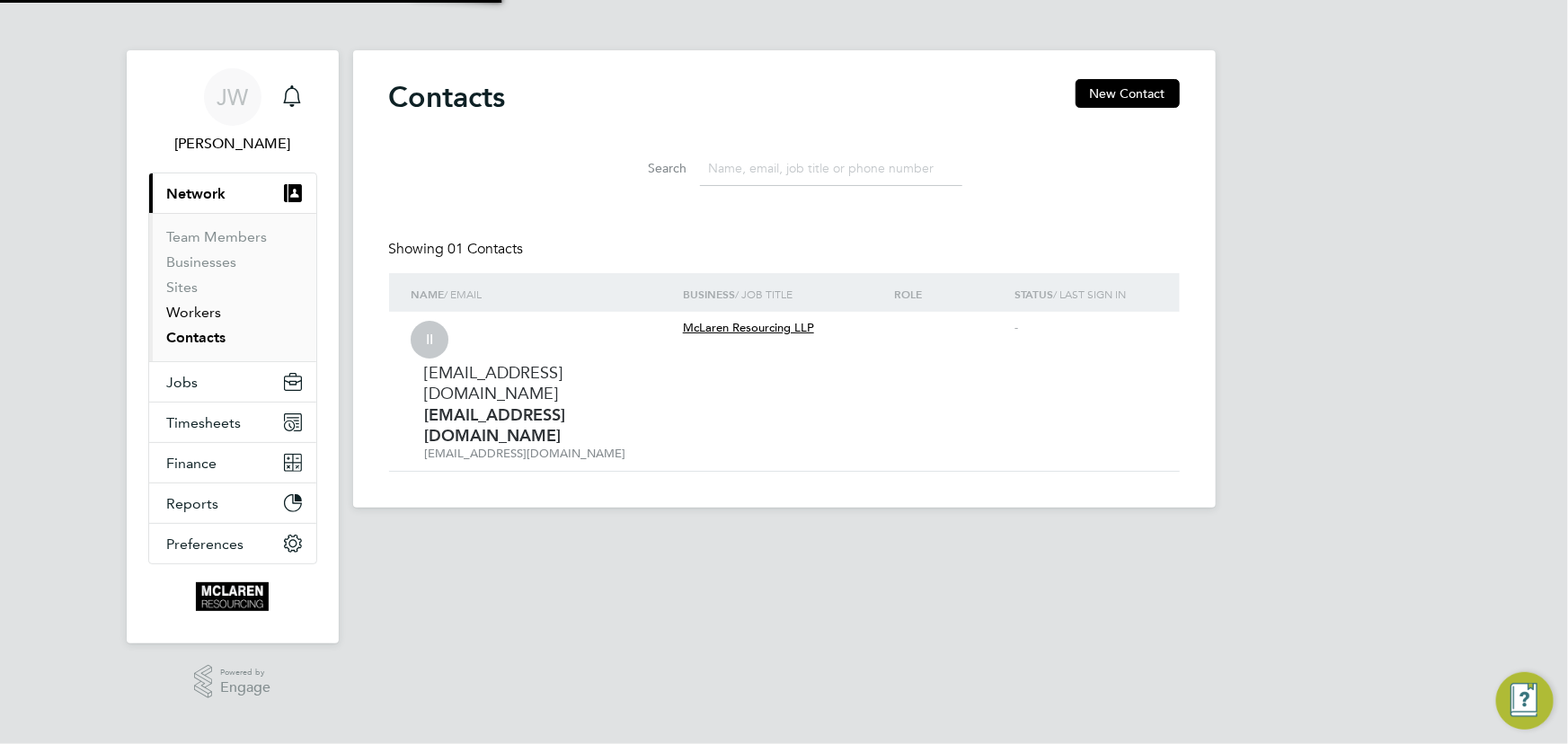
click at [201, 312] on link "Workers" at bounding box center [194, 312] width 55 height 17
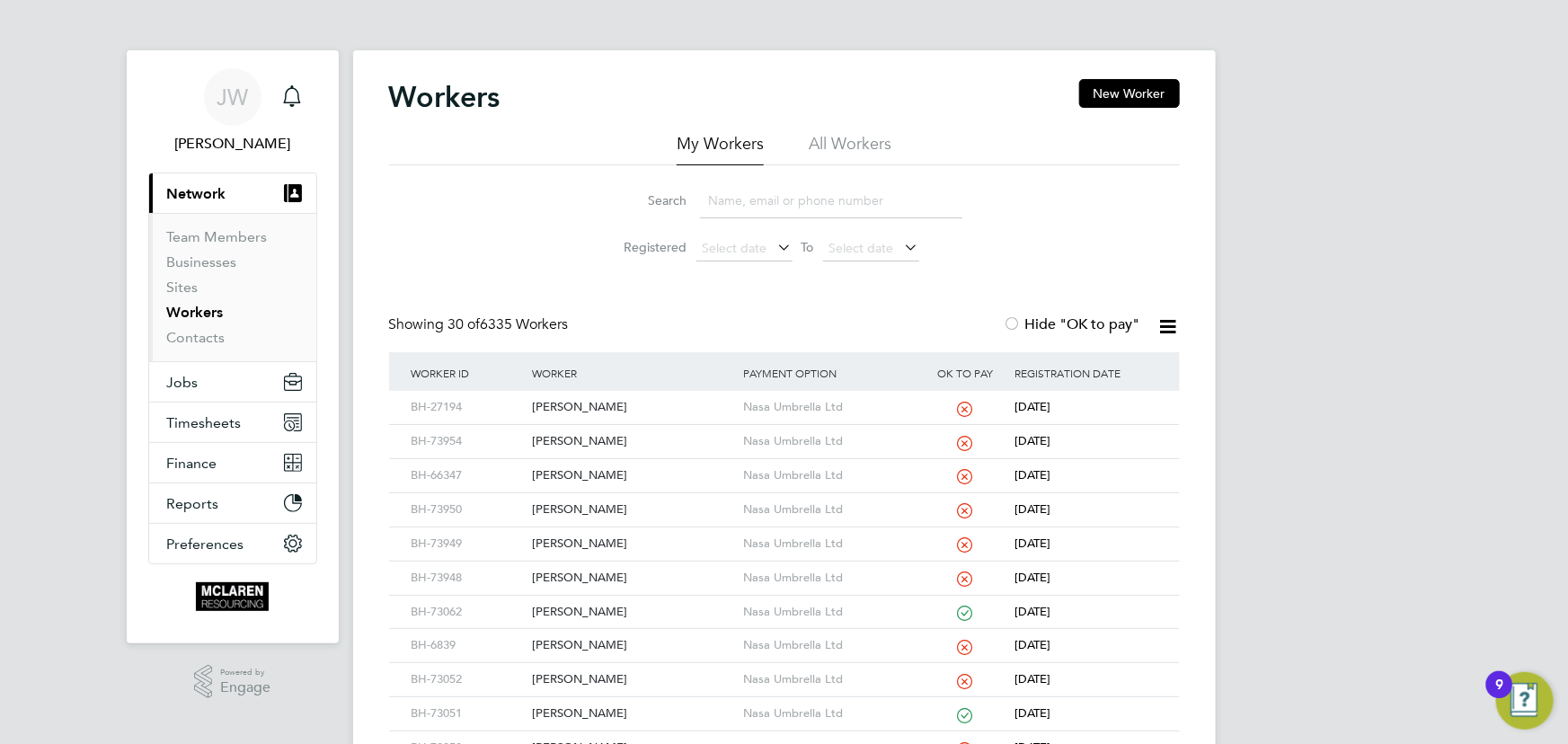
click at [755, 215] on input at bounding box center [832, 201] width 262 height 35
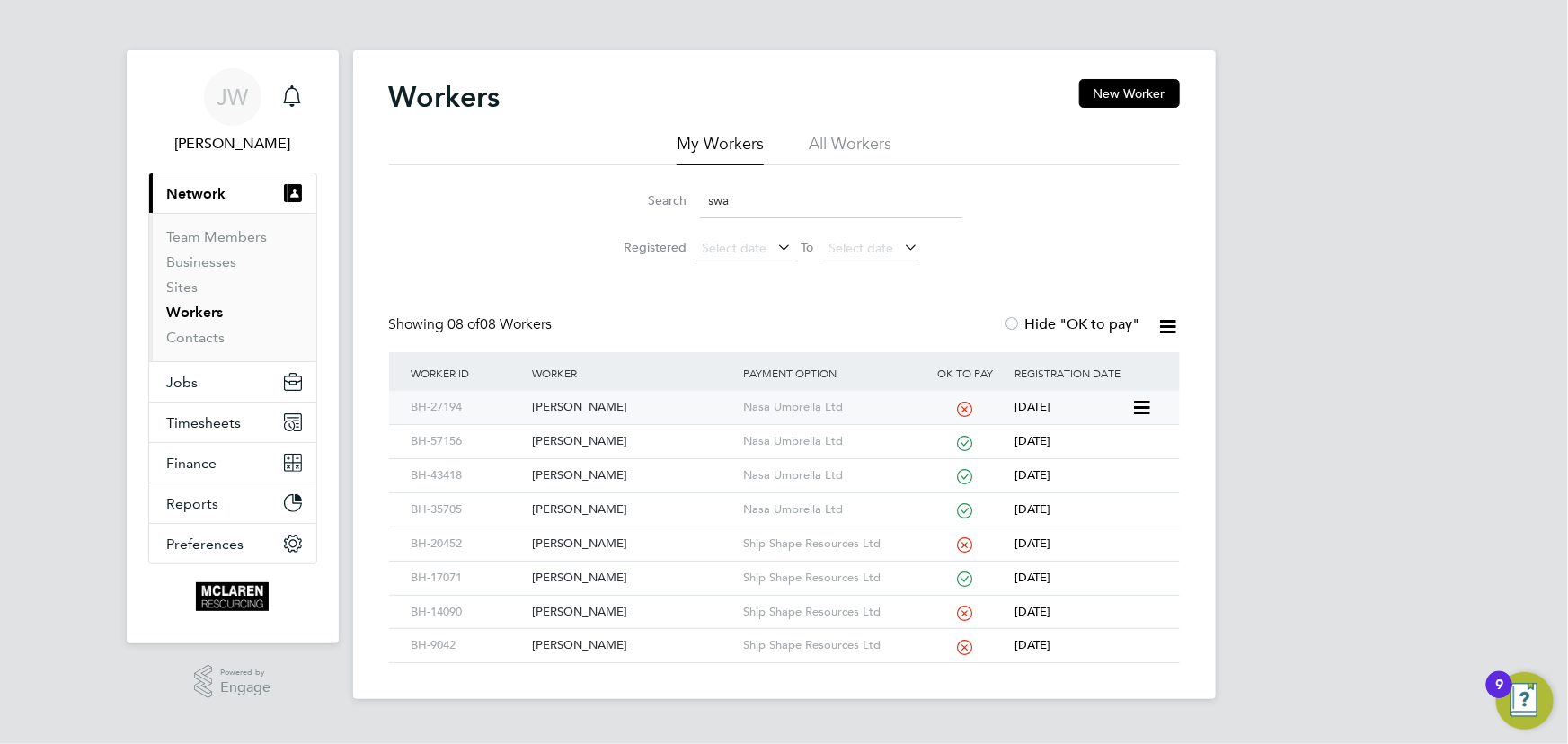
click at [575, 400] on div "[PERSON_NAME]" at bounding box center [633, 408] width 212 height 33
drag, startPoint x: 789, startPoint y: 199, endPoint x: 656, endPoint y: 206, distance: 133.2
click at [656, 206] on div "Search swa" at bounding box center [784, 201] width 356 height 35
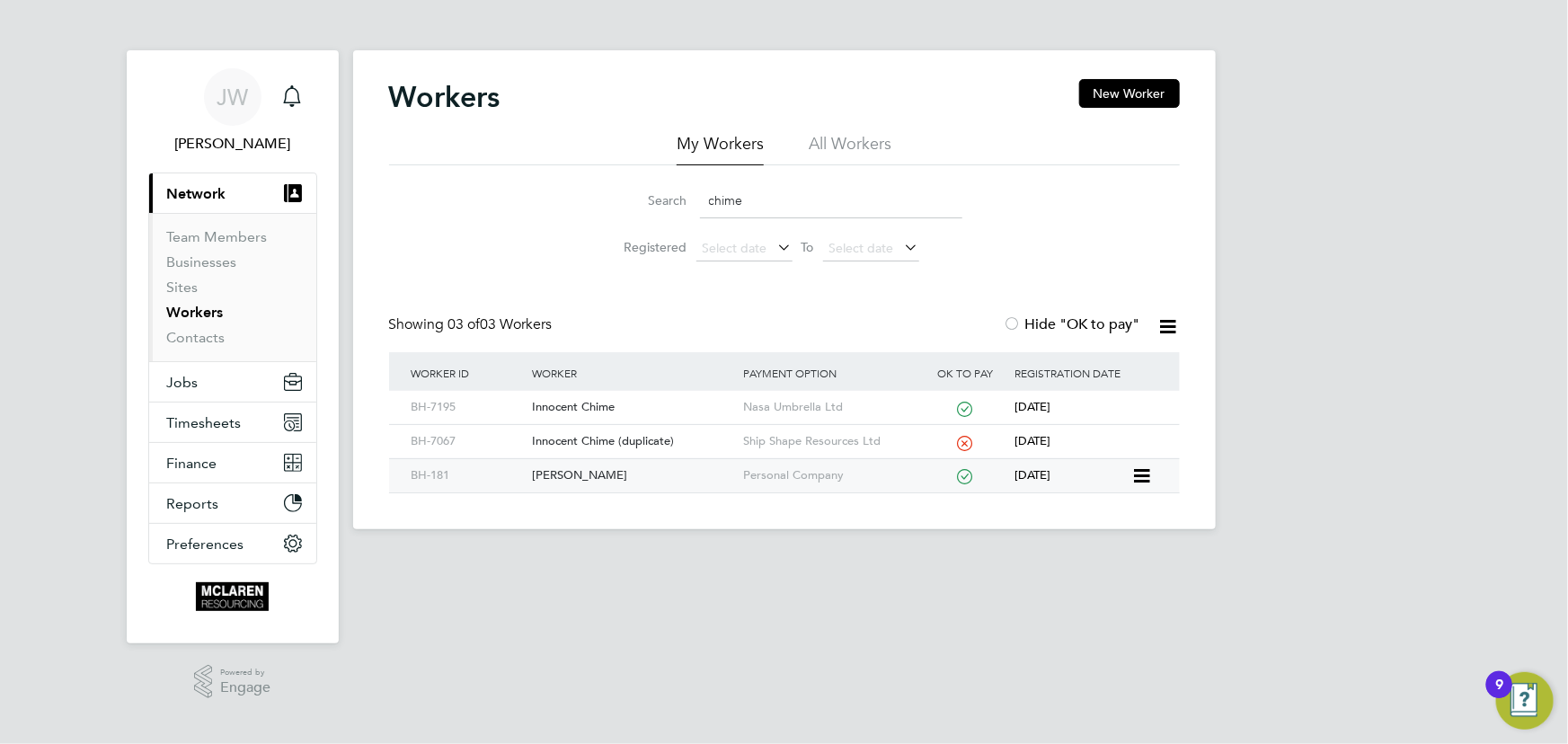
type input "chime"
click at [593, 472] on div "David Chime" at bounding box center [633, 476] width 212 height 33
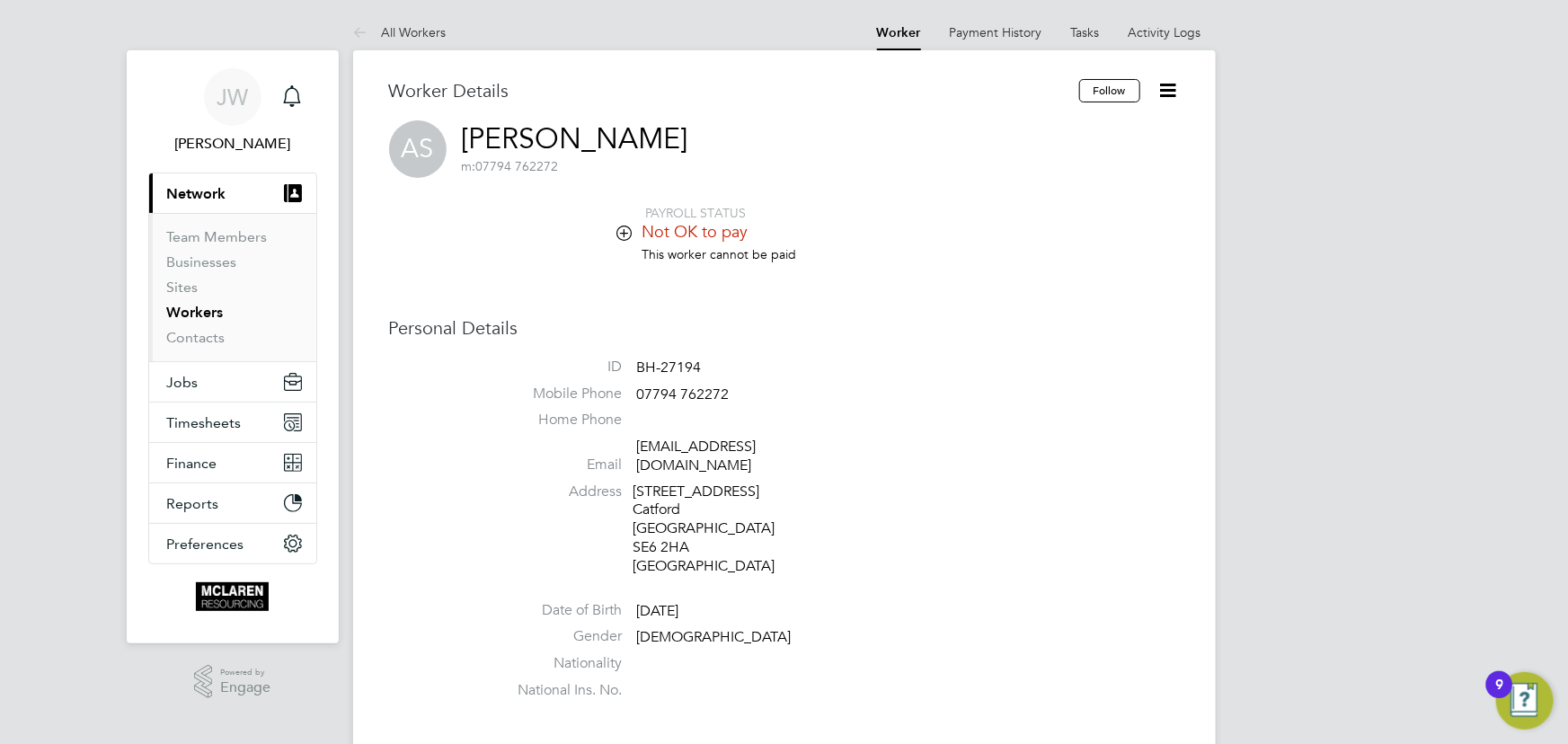
click at [1167, 92] on icon at bounding box center [1169, 91] width 22 height 22
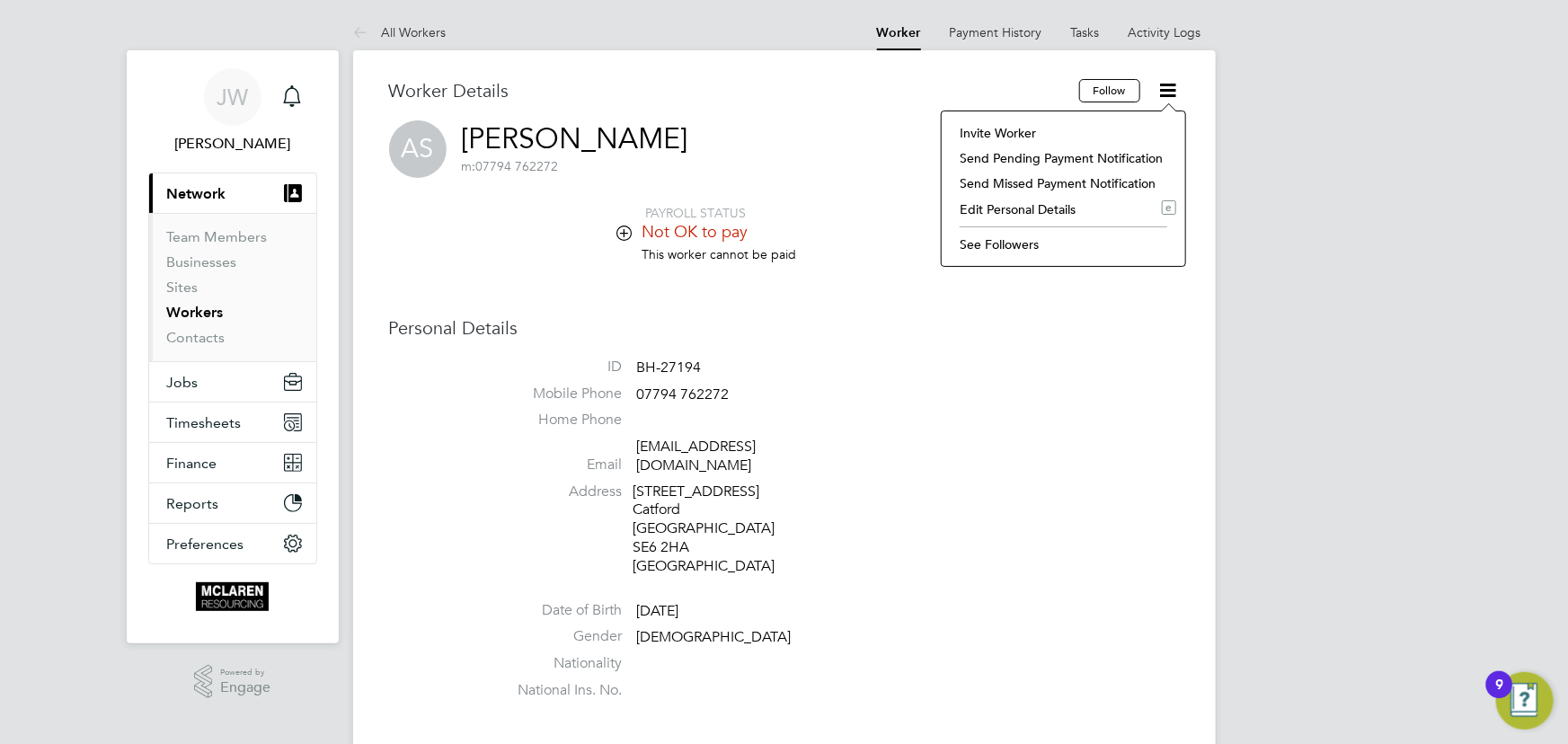
click at [1012, 206] on li "Edit Personal Details e" at bounding box center [1064, 209] width 225 height 25
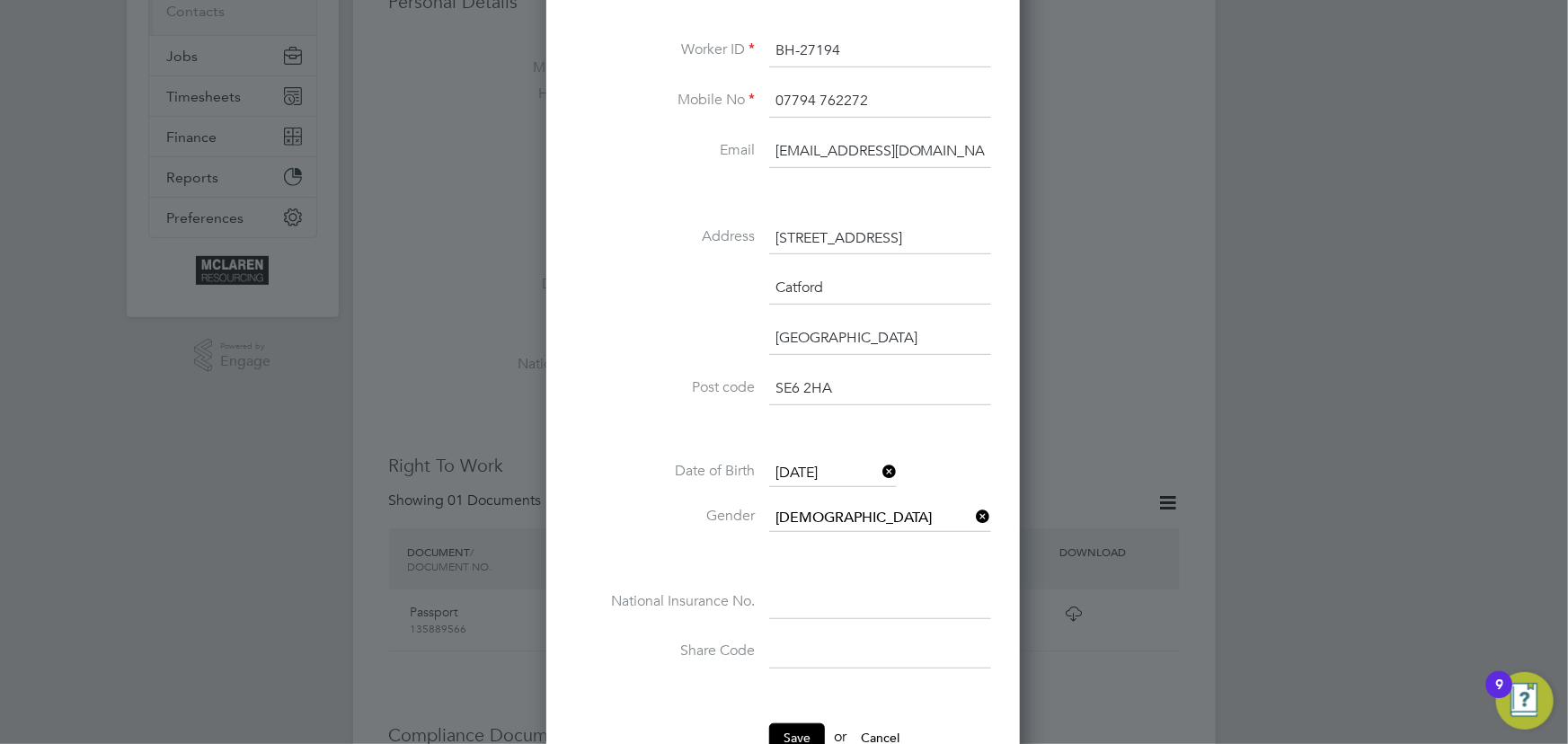
scroll to position [572, 0]
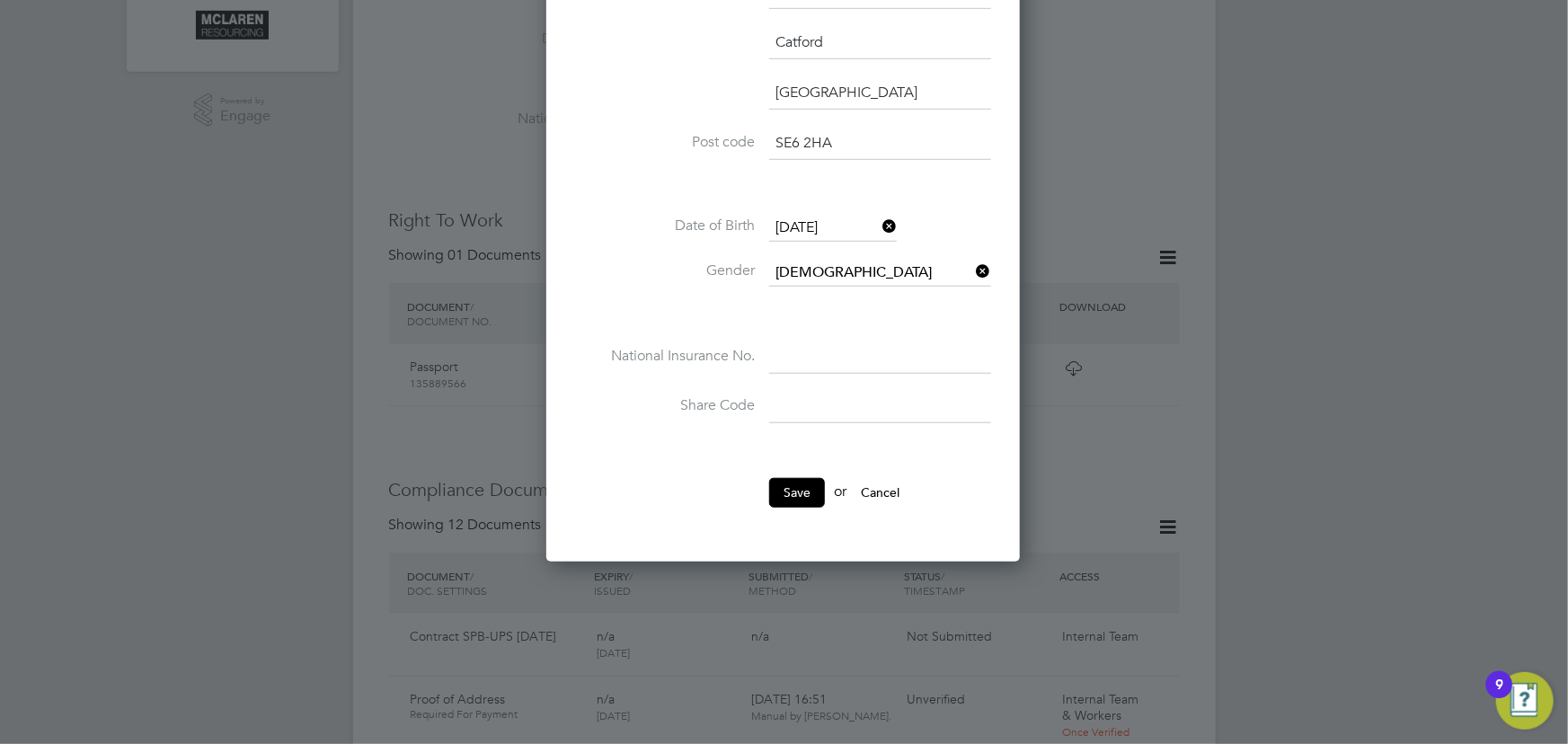
click at [803, 352] on input at bounding box center [880, 358] width 222 height 32
paste input "PA982425B"
type input "PA 98 24 25 B"
click at [801, 501] on button "Save" at bounding box center [796, 492] width 55 height 29
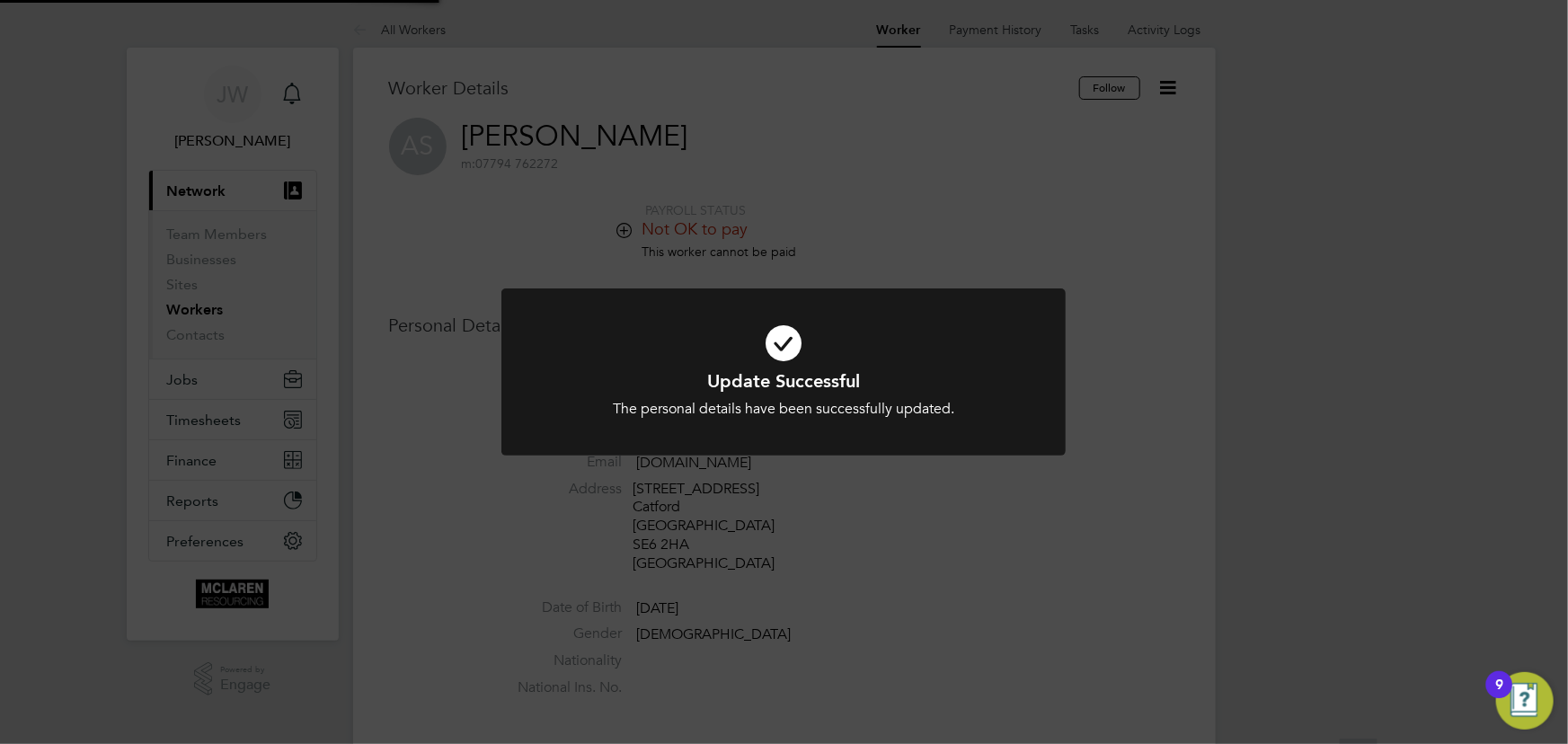
scroll to position [0, 0]
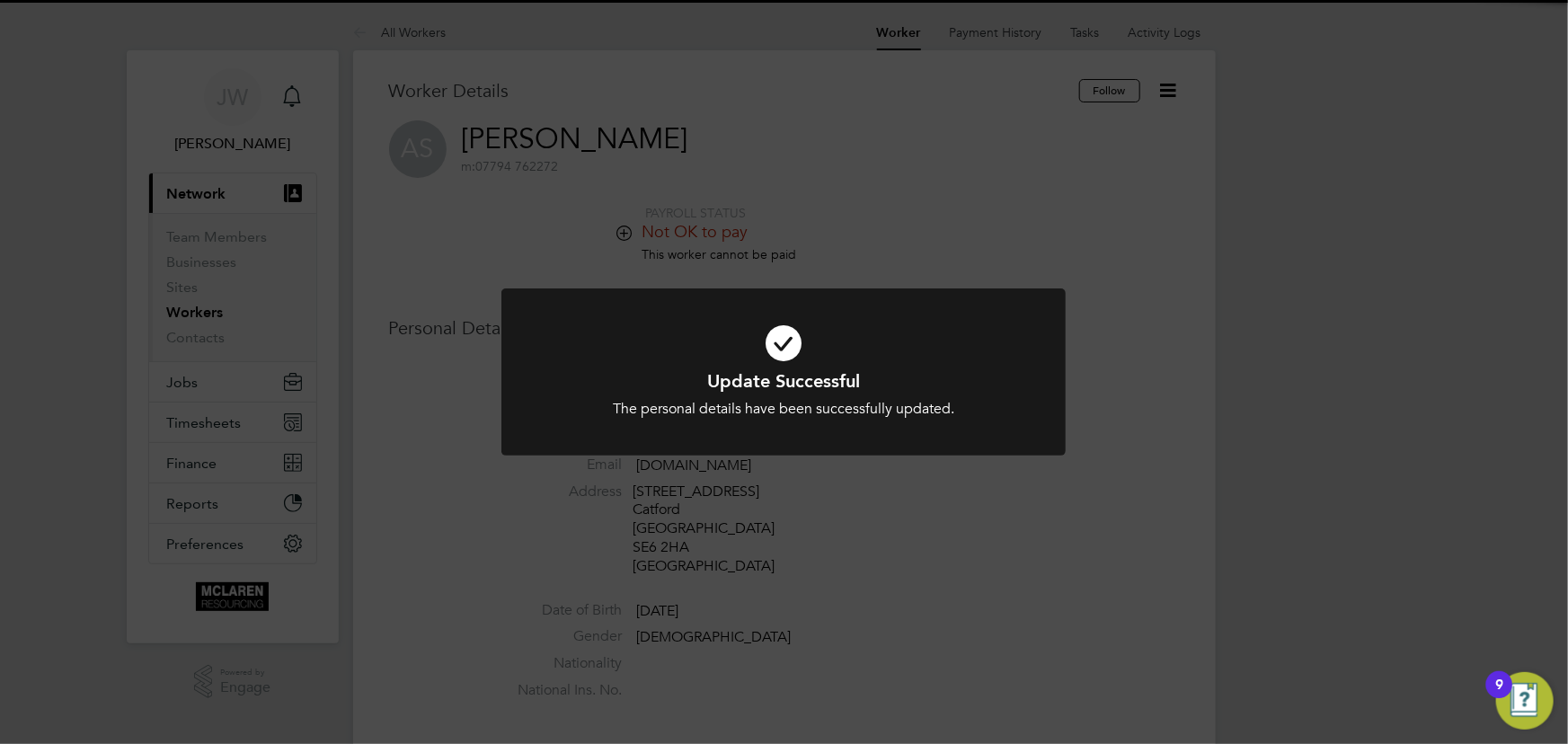
click at [1337, 467] on div "Update Successful The personal details have been successfully updated. Cancel O…" at bounding box center [784, 372] width 1568 height 744
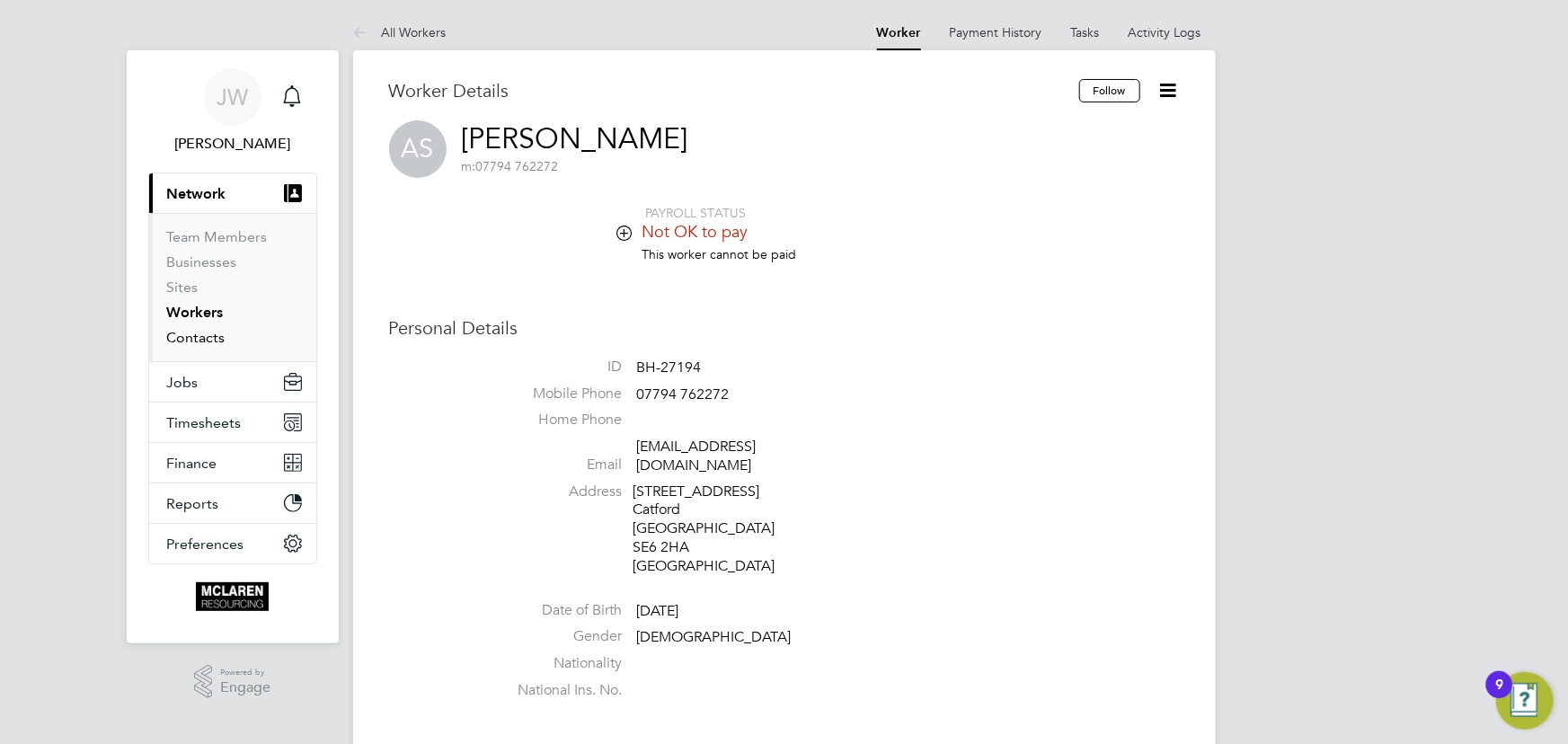
click at [186, 342] on link "Contacts" at bounding box center [196, 337] width 58 height 17
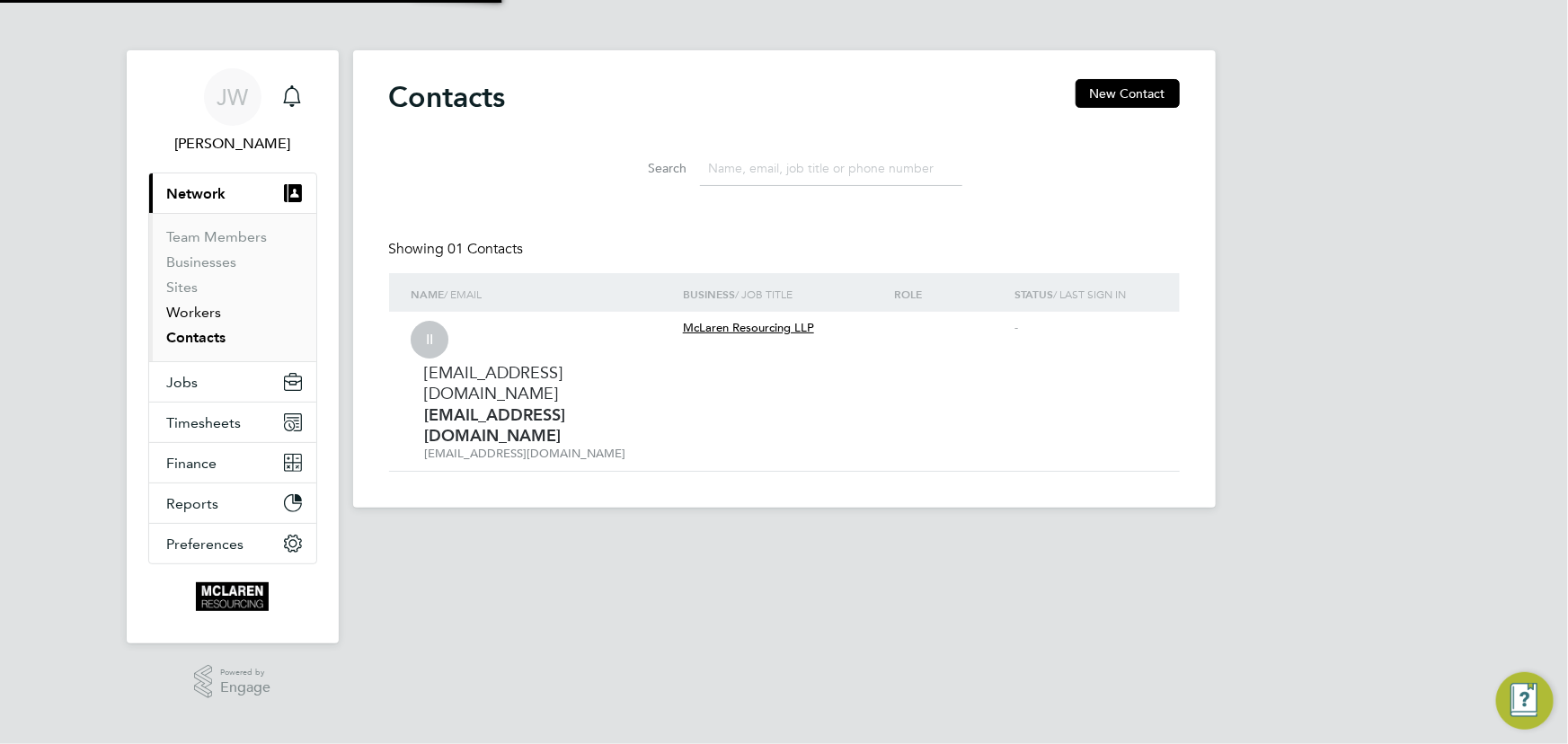
drag, startPoint x: 197, startPoint y: 307, endPoint x: 334, endPoint y: 320, distance: 137.6
click at [198, 307] on link "Workers" at bounding box center [194, 312] width 55 height 17
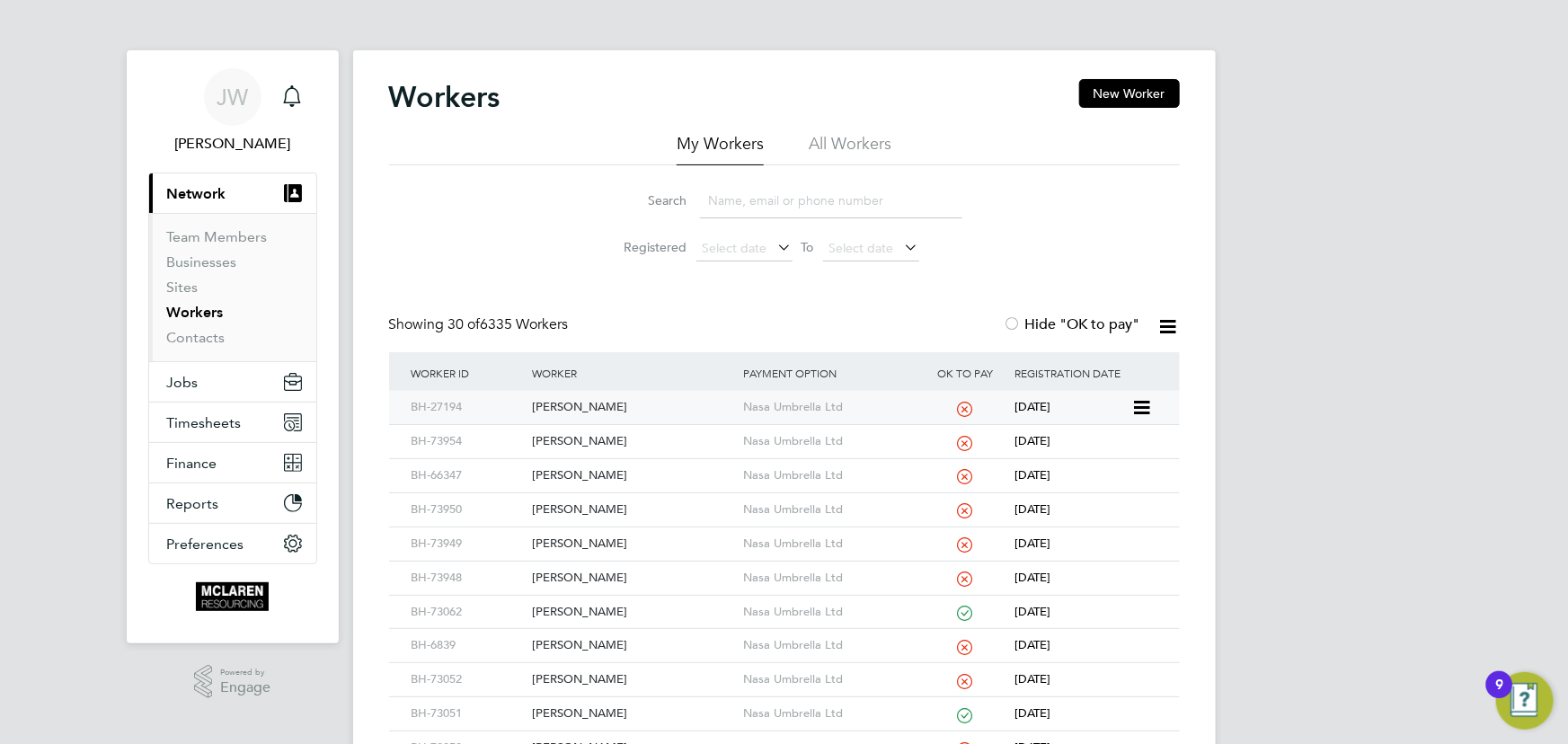
click at [577, 409] on div "Alastair Swaine" at bounding box center [633, 408] width 212 height 33
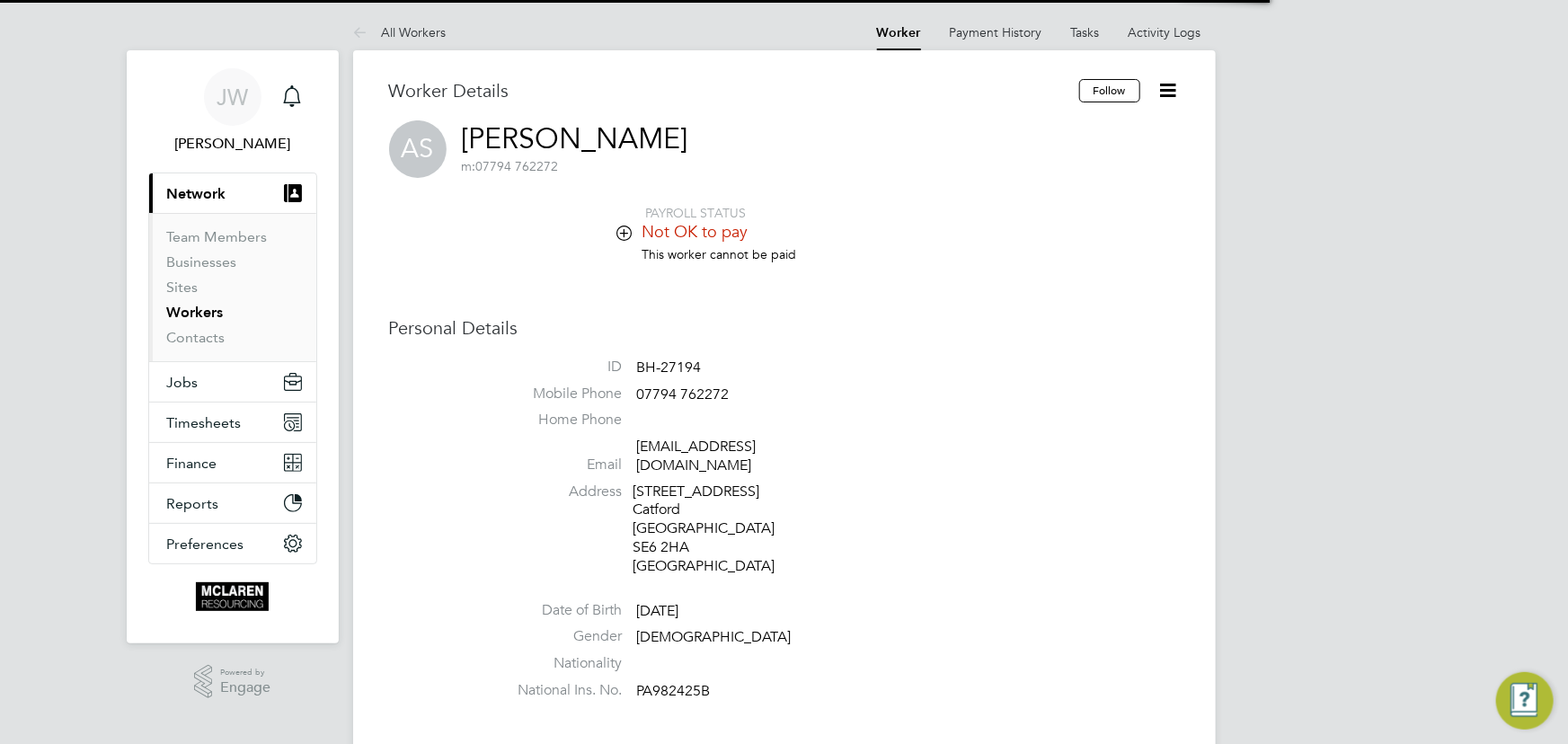
scroll to position [572, 0]
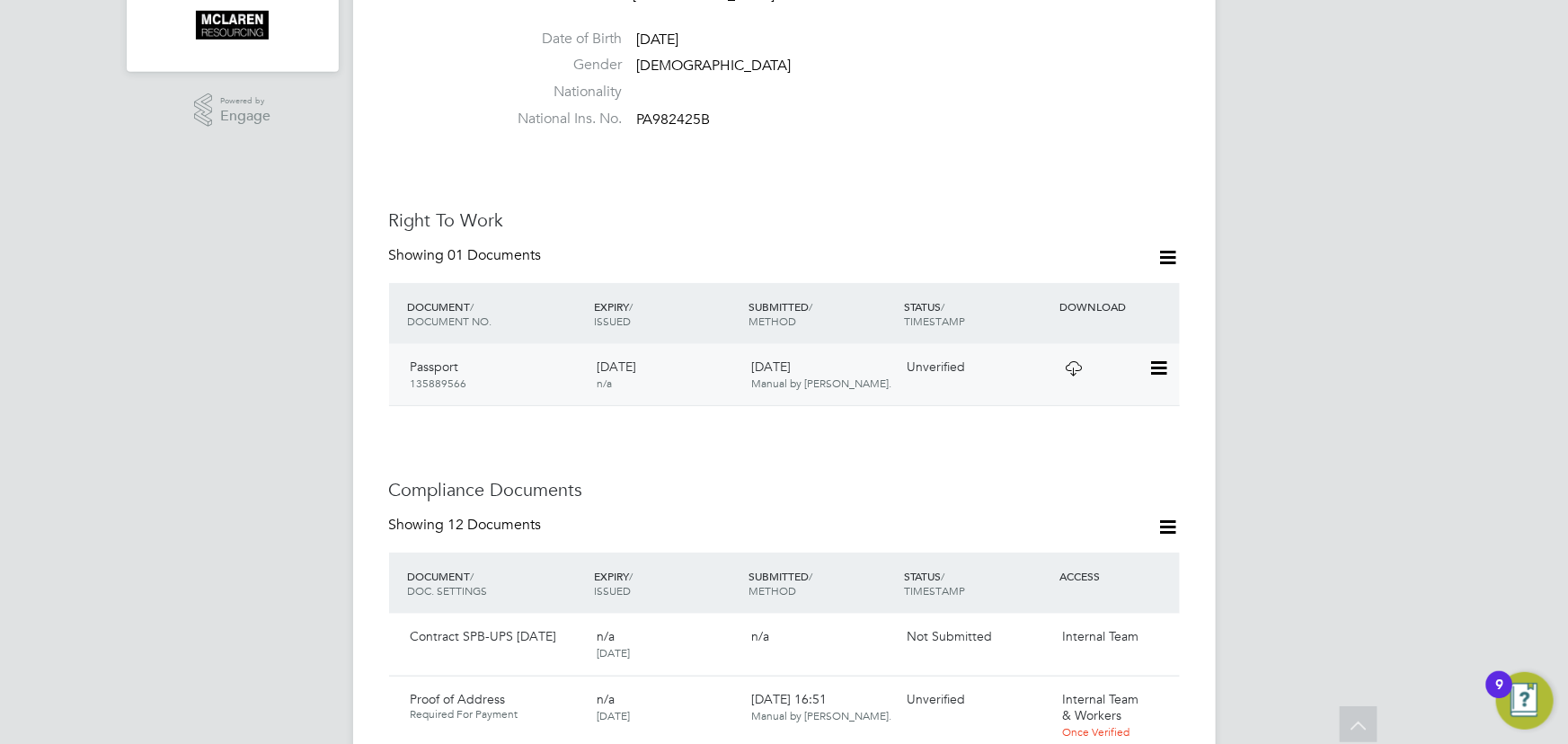
click at [1161, 358] on icon at bounding box center [1157, 368] width 18 height 21
click at [1067, 476] on li "View Details" at bounding box center [1100, 478] width 132 height 25
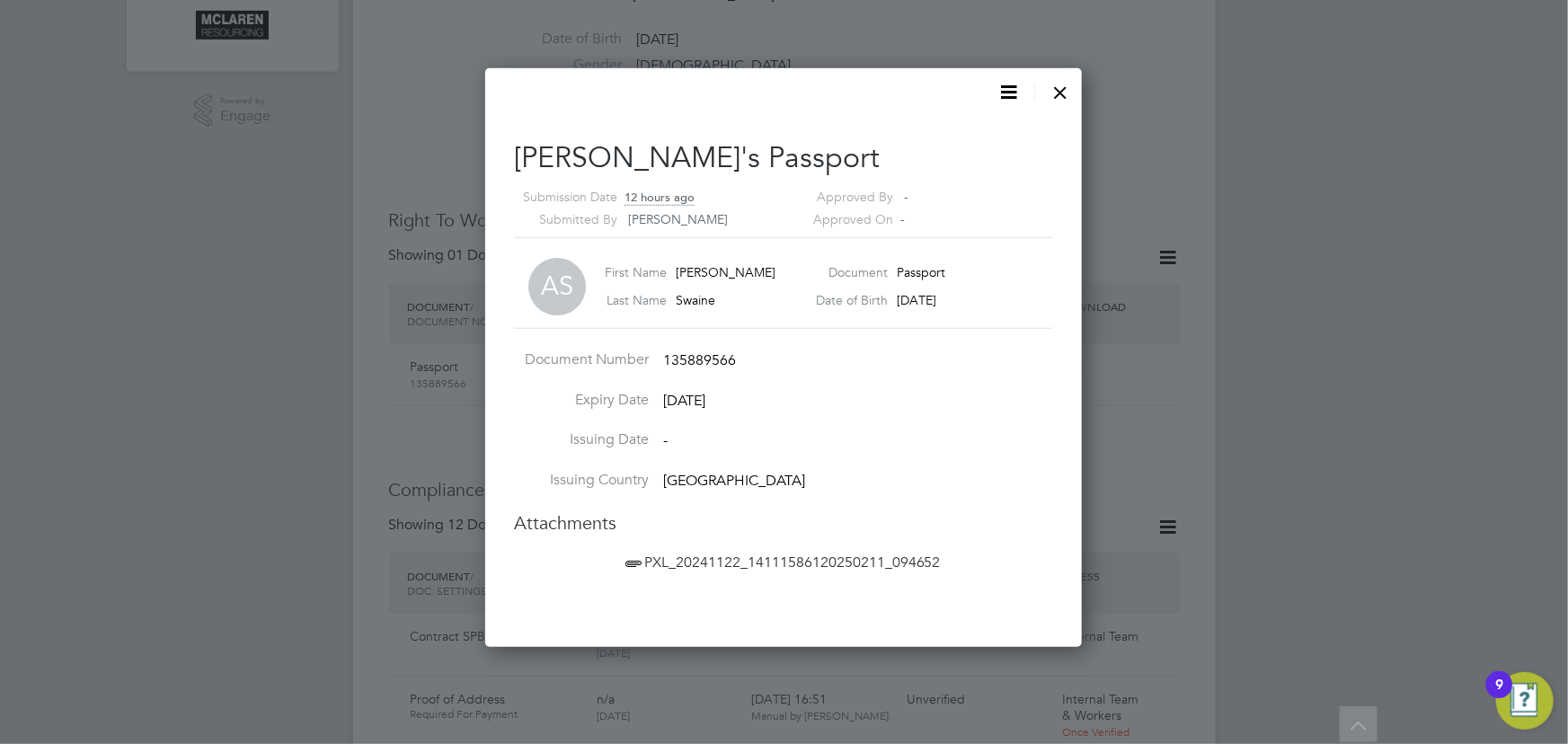
scroll to position [579, 598]
click at [745, 560] on span "PXL_20241122_14111586120250211_094652" at bounding box center [781, 562] width 319 height 18
click at [781, 557] on span "PXL_20241122_14111586120250211_094652" at bounding box center [781, 562] width 319 height 18
click at [1052, 90] on div at bounding box center [1061, 88] width 32 height 32
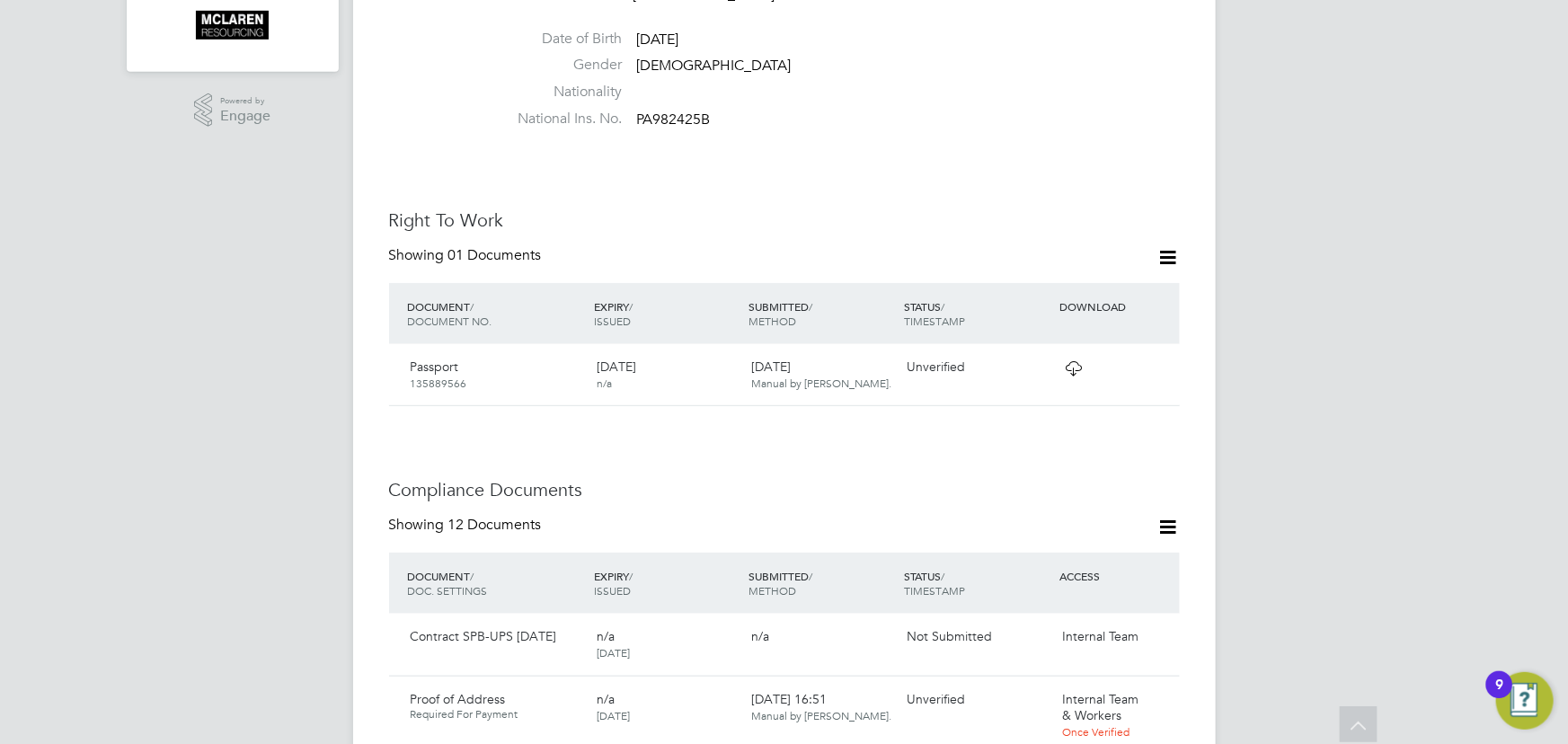
drag, startPoint x: 1161, startPoint y: 348, endPoint x: 1186, endPoint y: 427, distance: 82.9
click at [1179, 358] on icon at bounding box center [1187, 368] width 18 height 21
click at [1055, 385] on li "Verify Document" at bounding box center [1100, 391] width 132 height 25
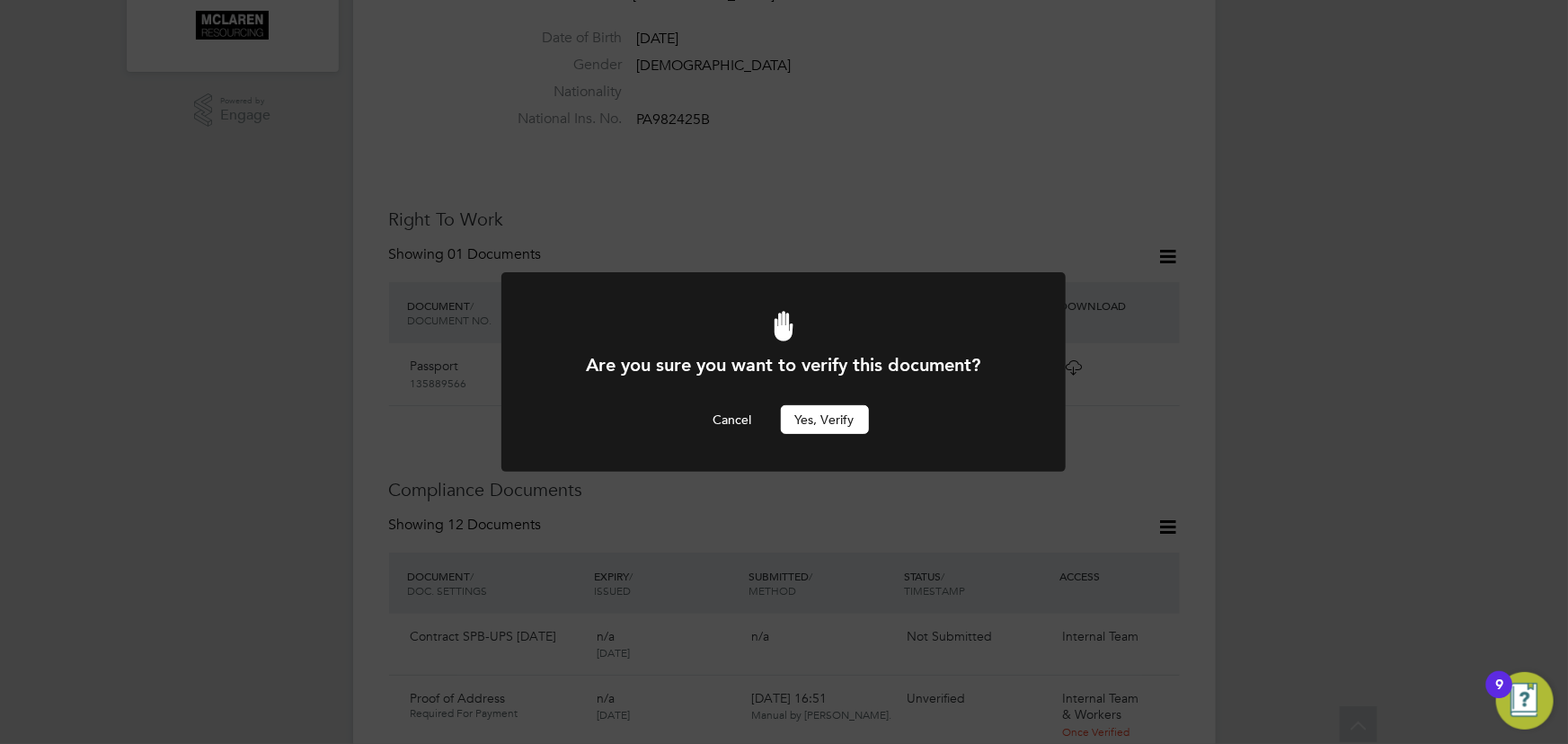
scroll to position [0, 0]
click at [845, 409] on button "Yes, verify" at bounding box center [824, 420] width 88 height 29
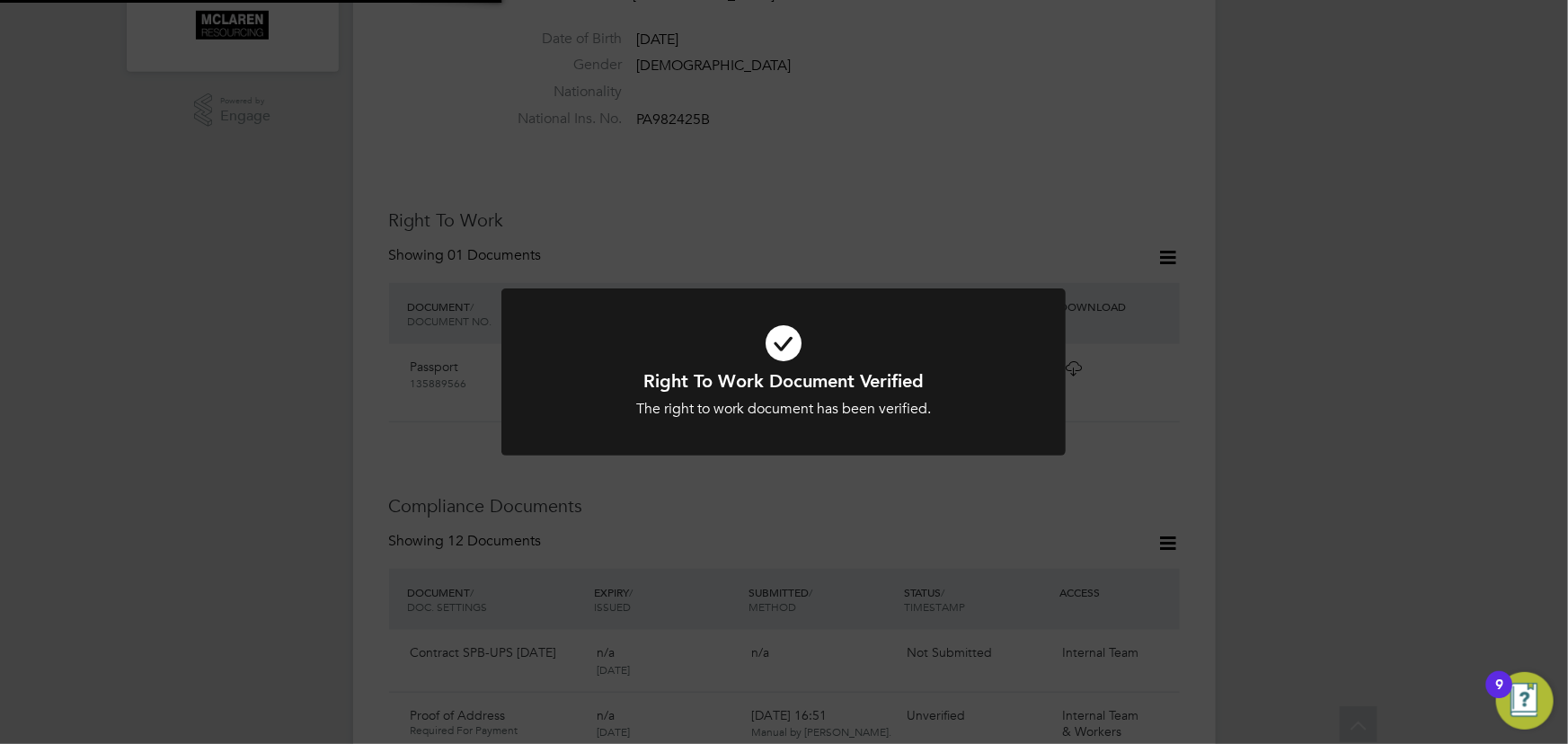
drag, startPoint x: 1371, startPoint y: 396, endPoint x: 1382, endPoint y: 396, distance: 11.0
click at [1373, 396] on div "Right To Work Document Verified The right to work document has been verified. C…" at bounding box center [784, 372] width 1568 height 744
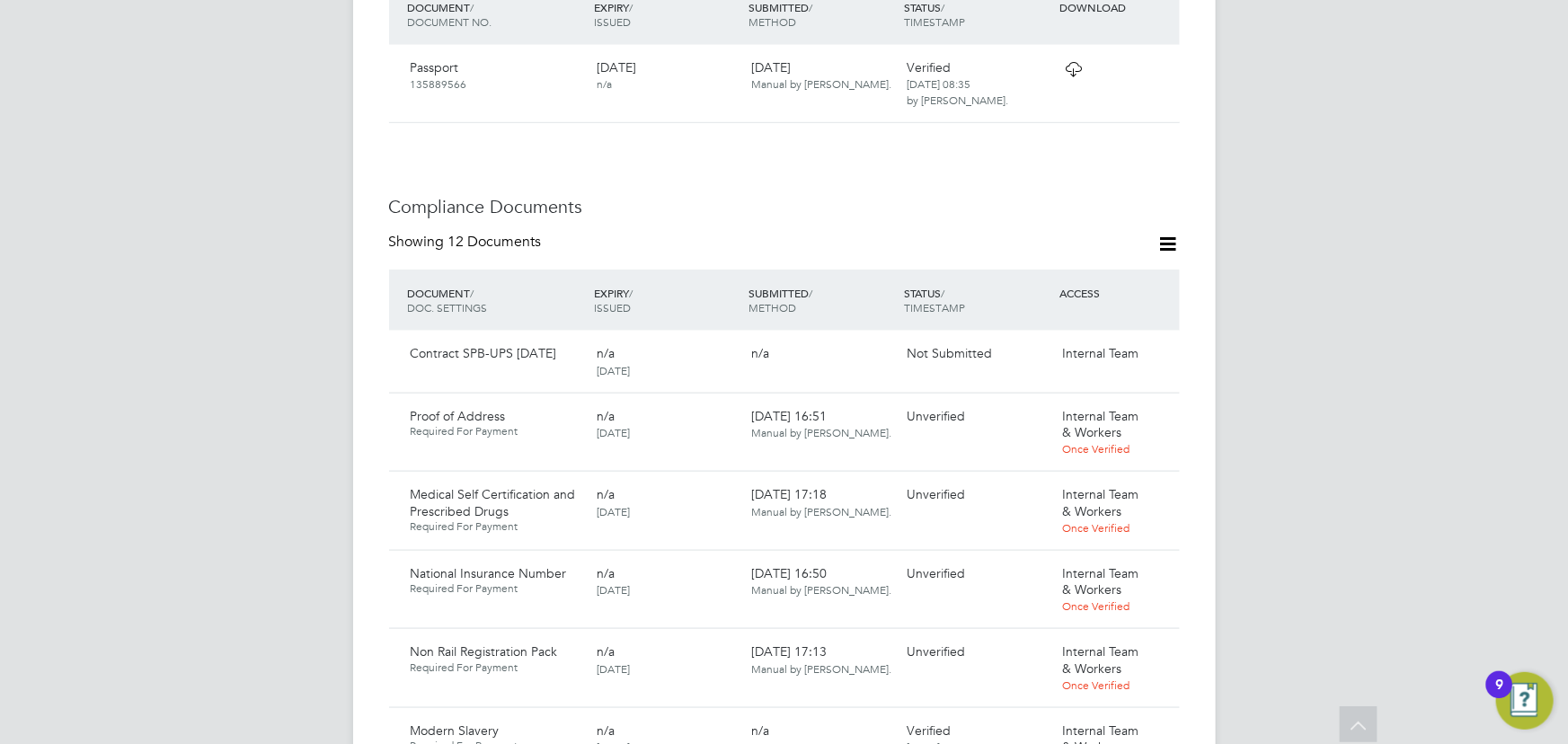
scroll to position [653, 0]
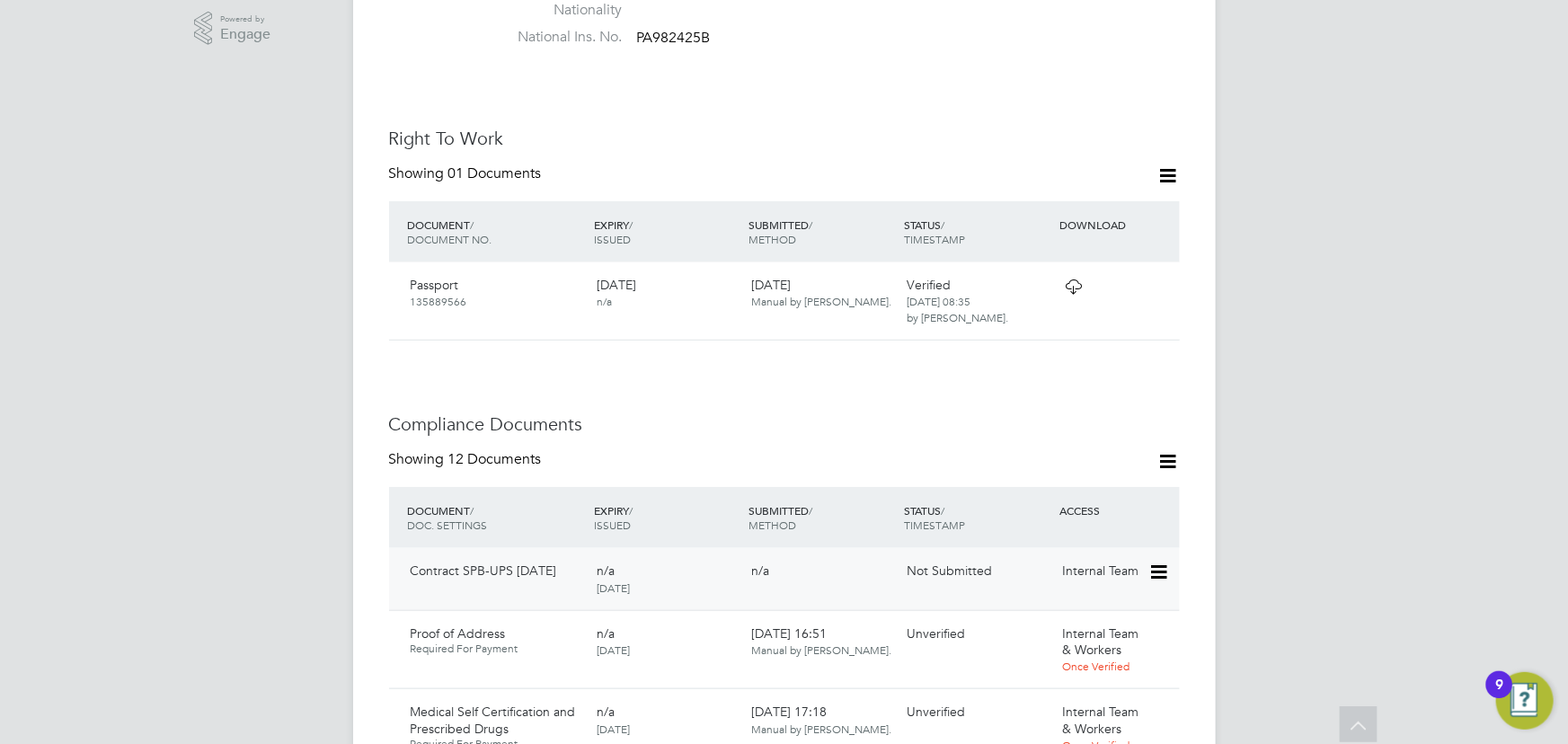
click at [1165, 562] on icon at bounding box center [1157, 572] width 18 height 21
click at [1102, 622] on li "Submit Document" at bounding box center [1103, 621] width 126 height 25
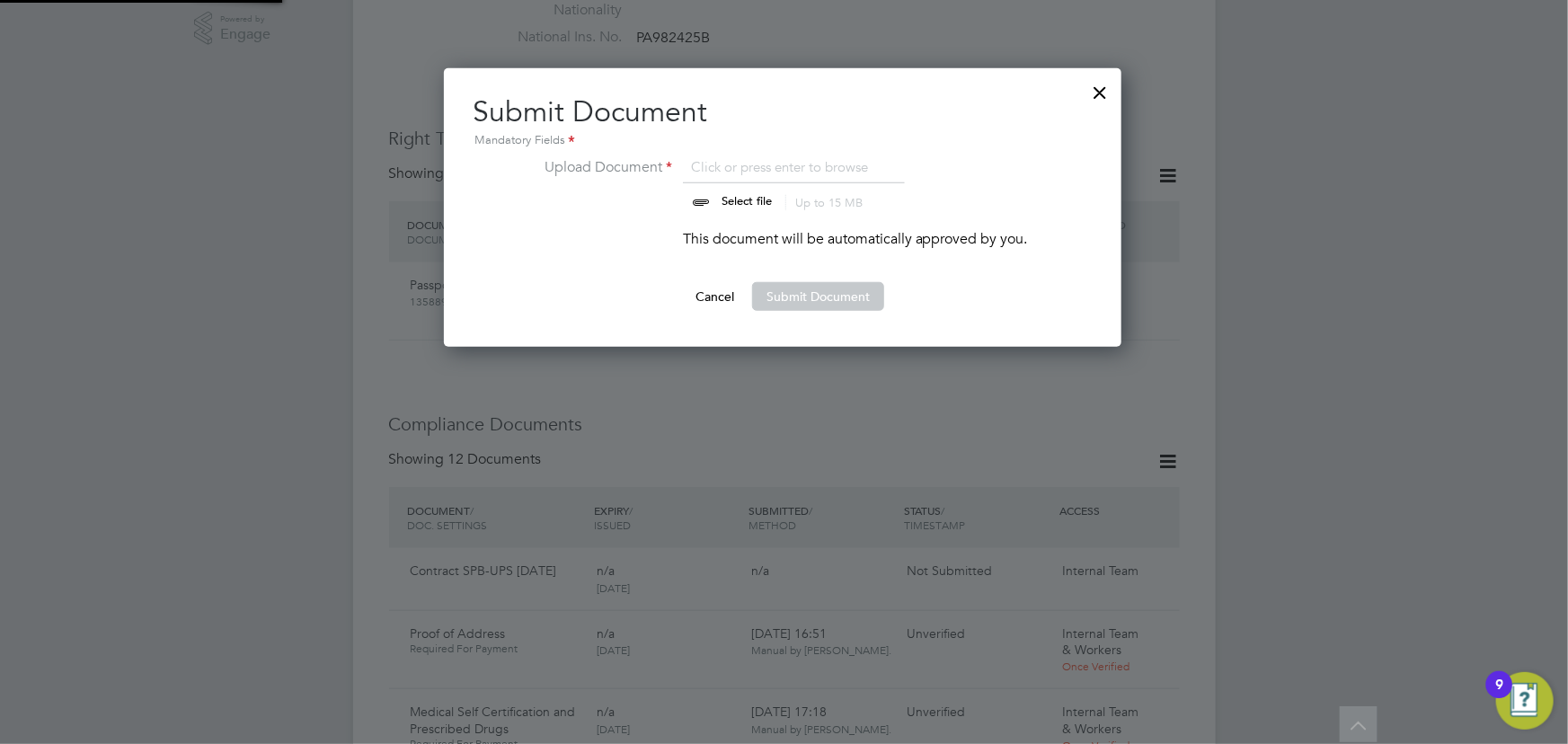
scroll to position [278, 679]
click at [739, 199] on input "file" at bounding box center [763, 183] width 282 height 54
type input "C:\fakepath\Complete_with_Docusign_Candidate_Terms_CIS_A (13).pdf"
click at [829, 295] on button "Submit Document" at bounding box center [818, 296] width 132 height 29
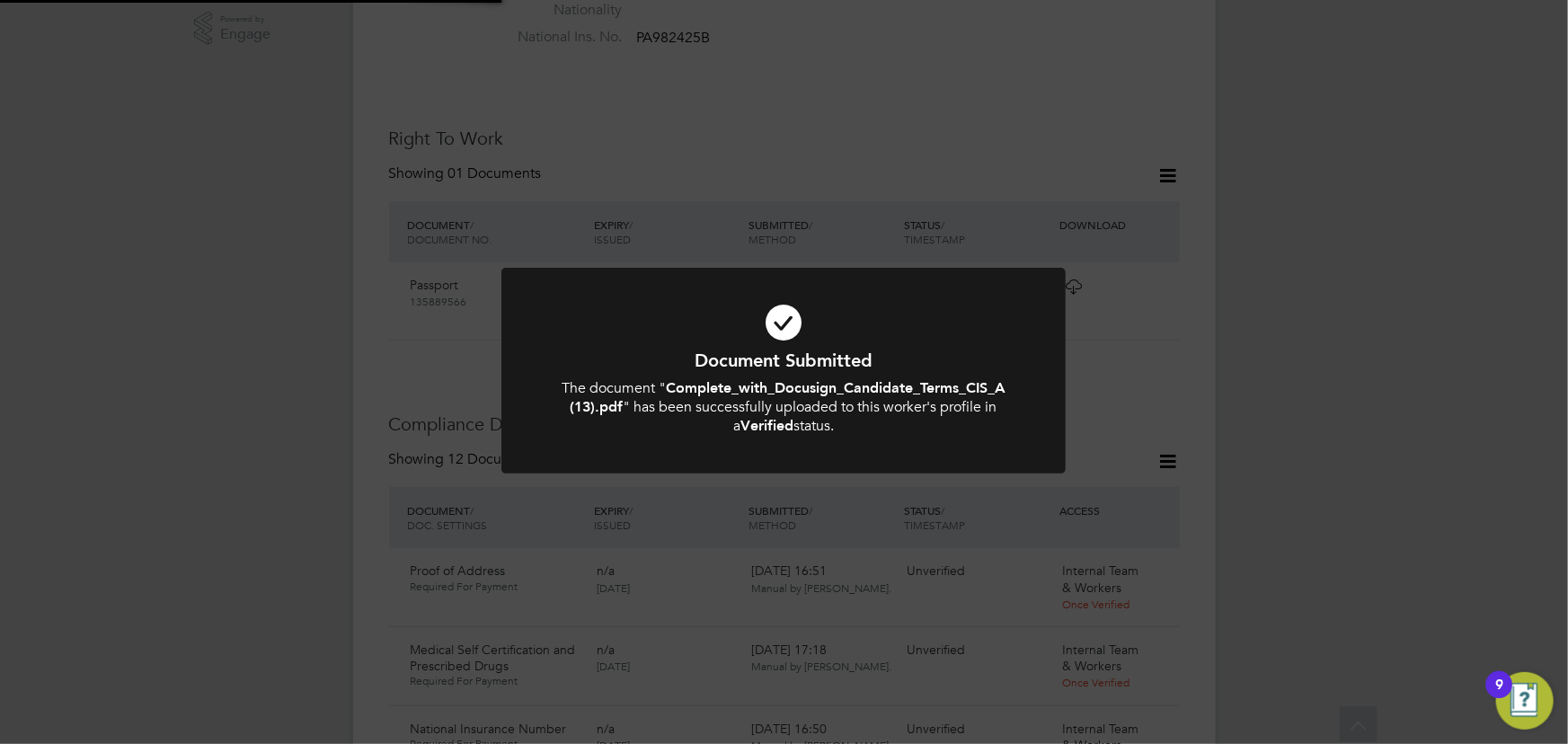
drag, startPoint x: 1474, startPoint y: 315, endPoint x: 1460, endPoint y: 312, distance: 14.3
click at [1474, 315] on div "Document Submitted The document " Complete_with_Docusign_Candidate_Terms_CIS_A …" at bounding box center [784, 372] width 1568 height 744
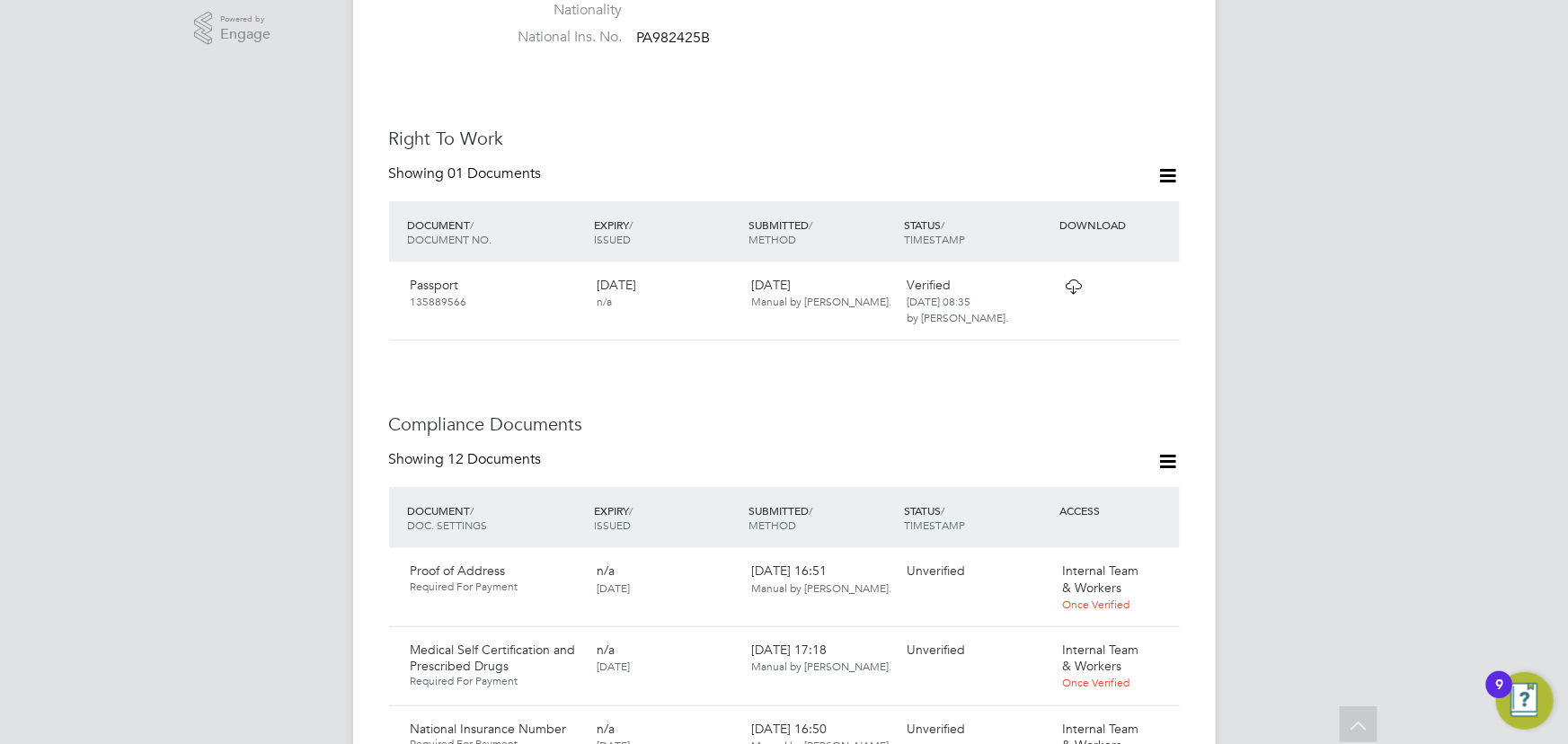
scroll to position [1143, 0]
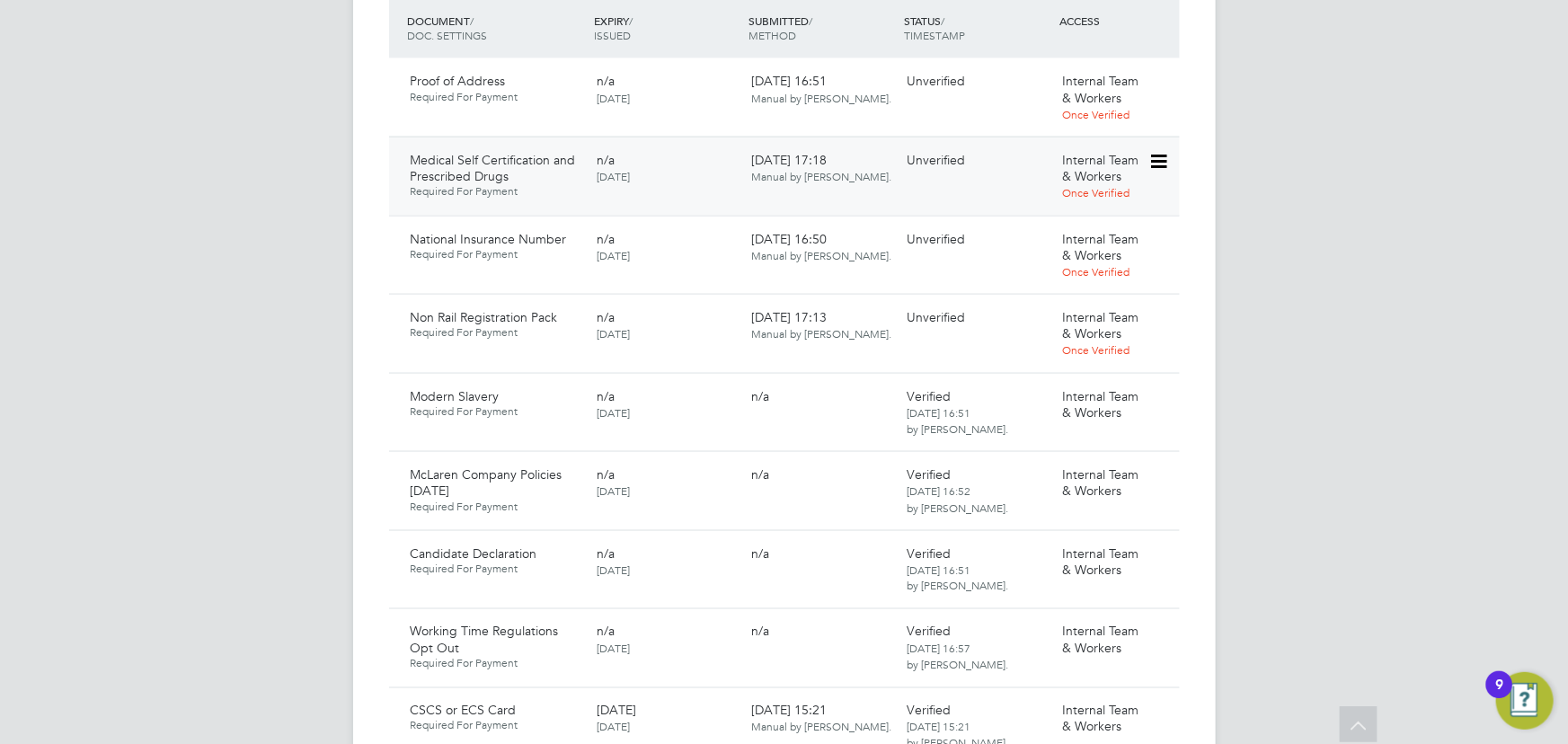
click at [1161, 151] on icon at bounding box center [1157, 161] width 18 height 21
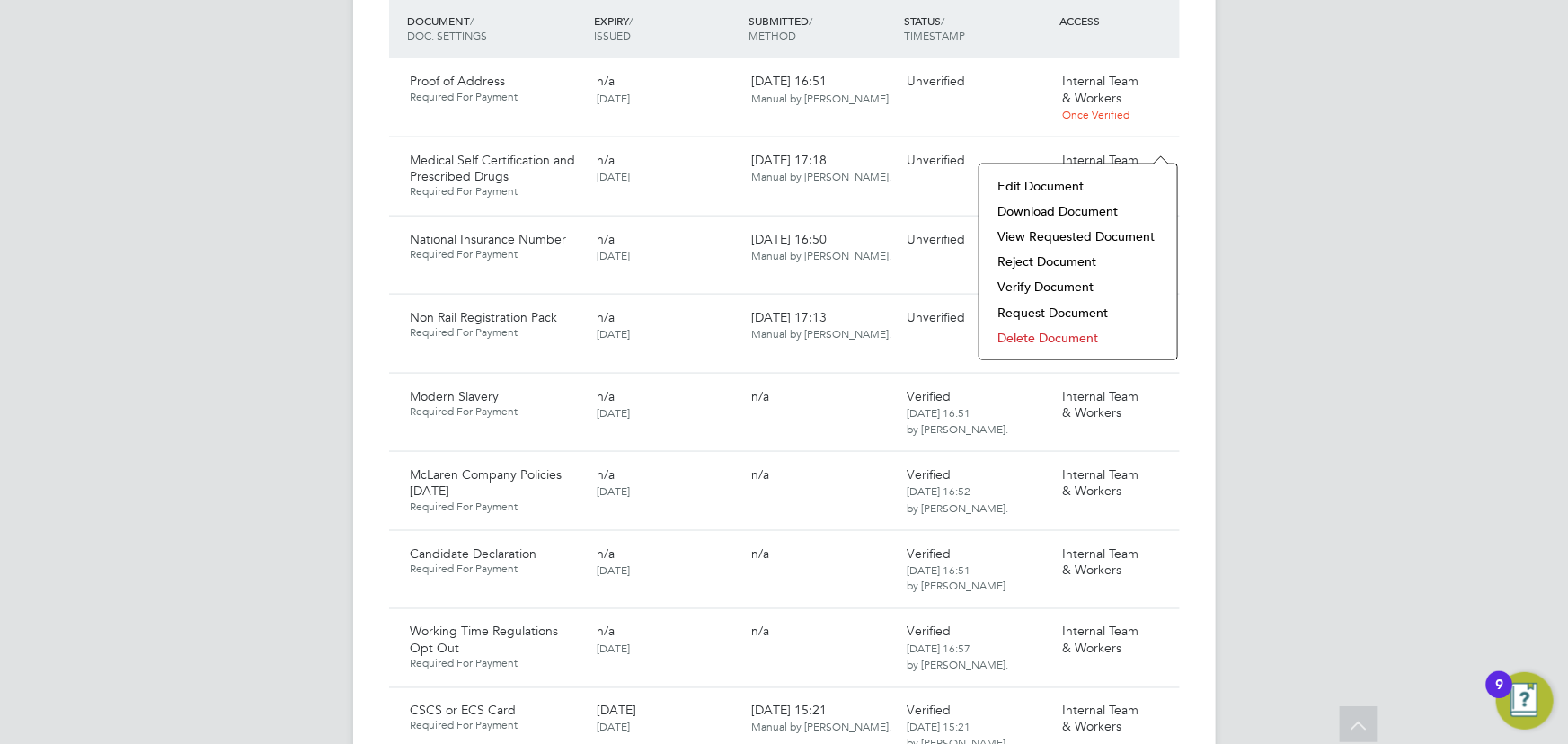
click at [1100, 215] on li "Download Document" at bounding box center [1078, 211] width 180 height 25
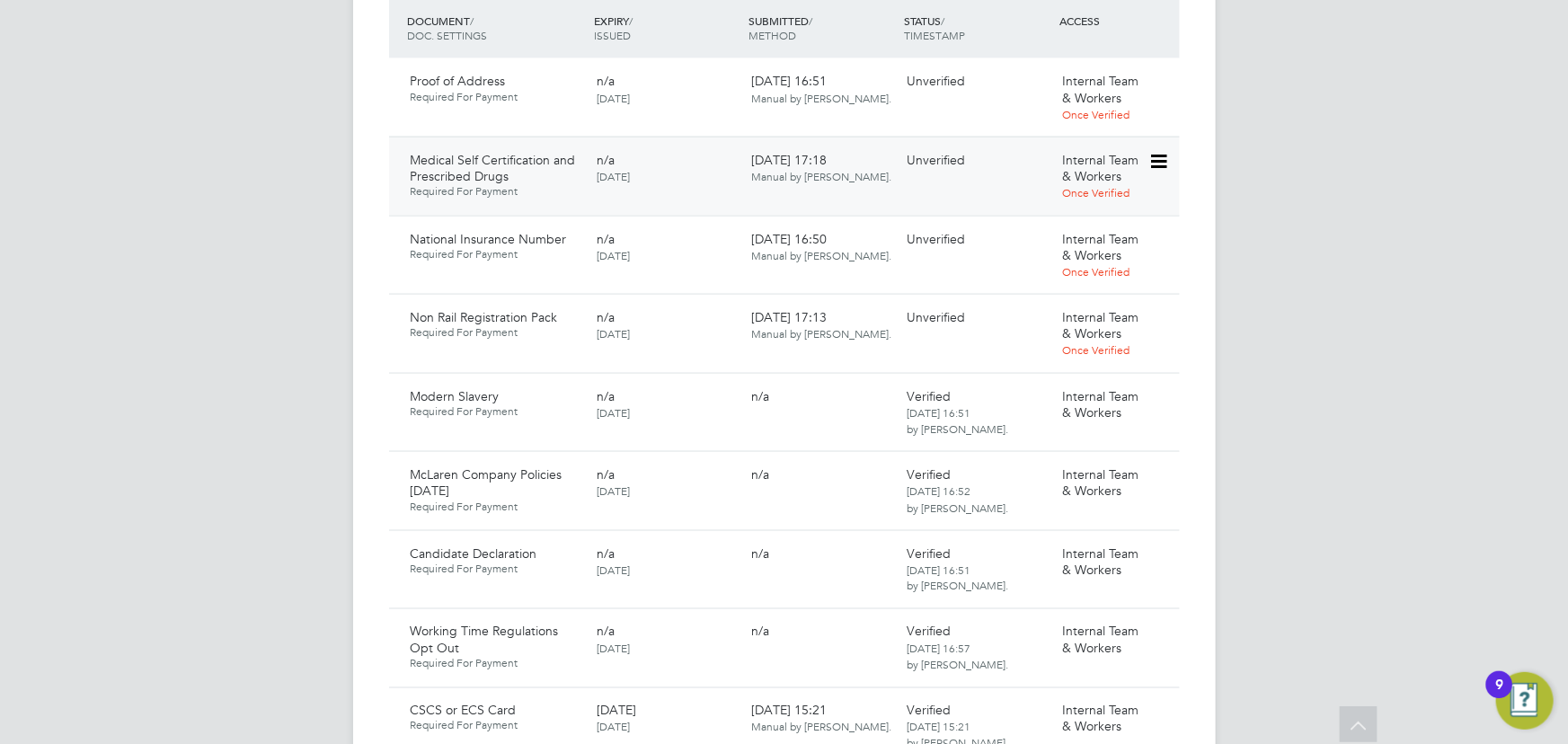
click at [1161, 151] on icon at bounding box center [1157, 161] width 18 height 21
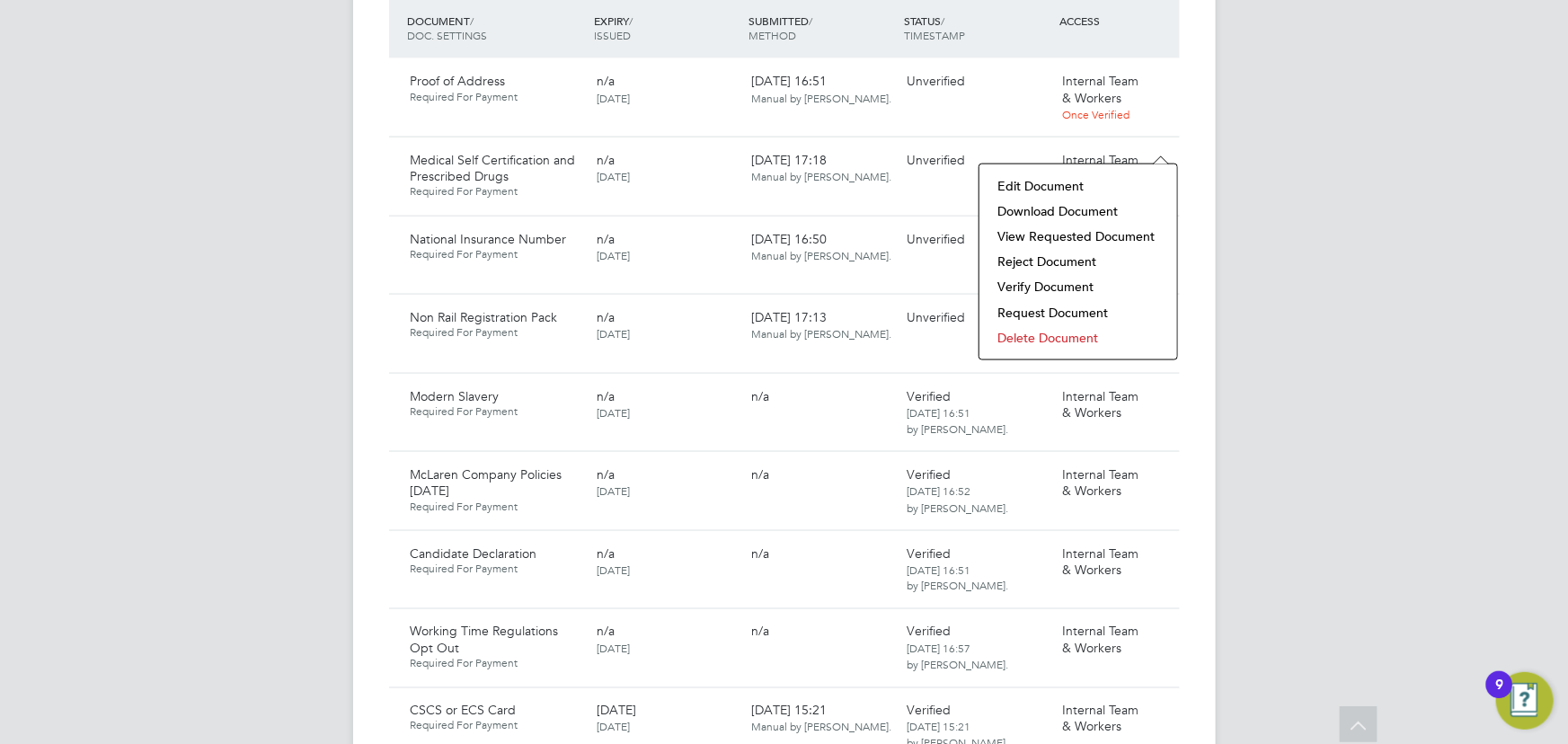
click at [1035, 290] on li "Verify Document" at bounding box center [1078, 287] width 180 height 25
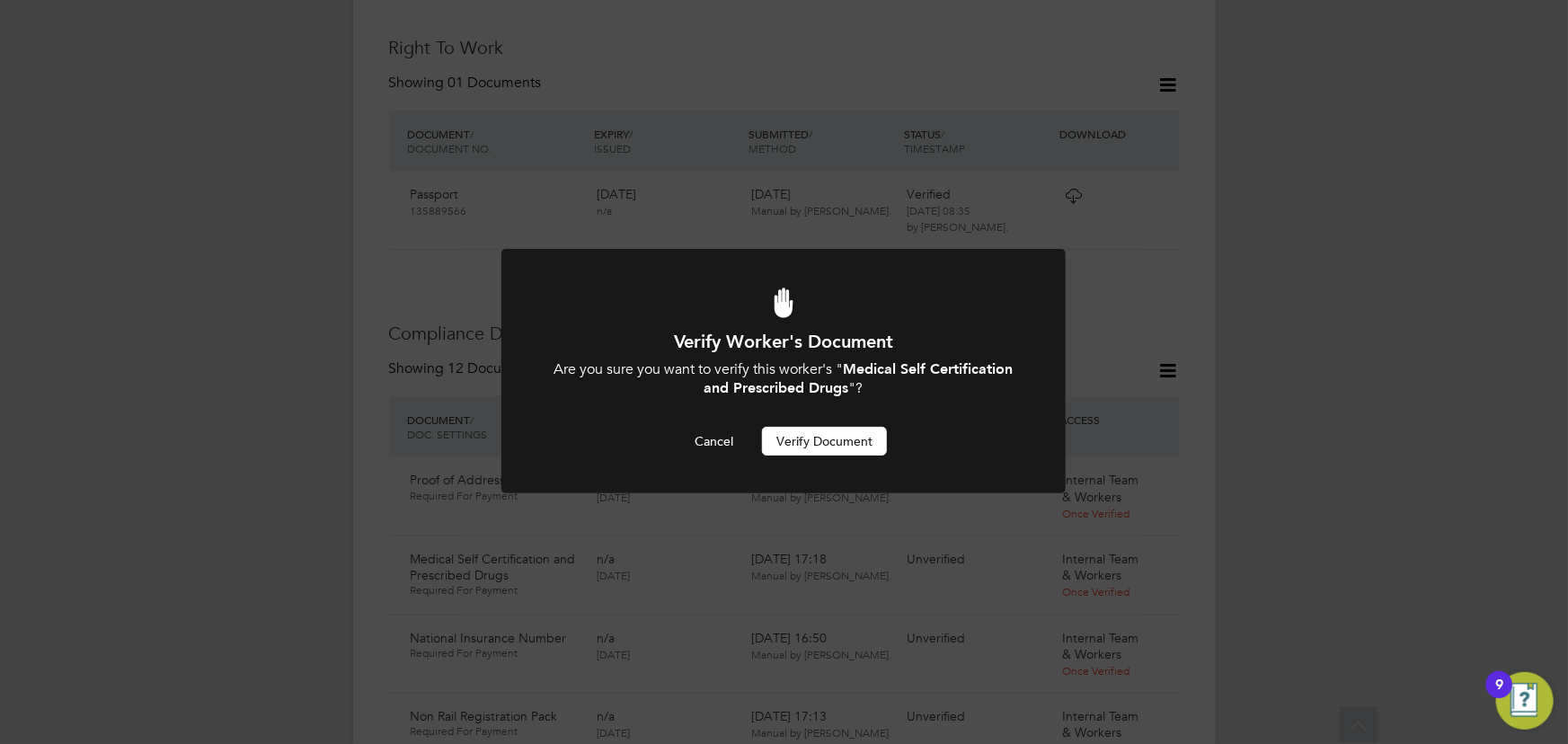
scroll to position [0, 0]
click at [862, 443] on button "Verify Document" at bounding box center [824, 441] width 125 height 29
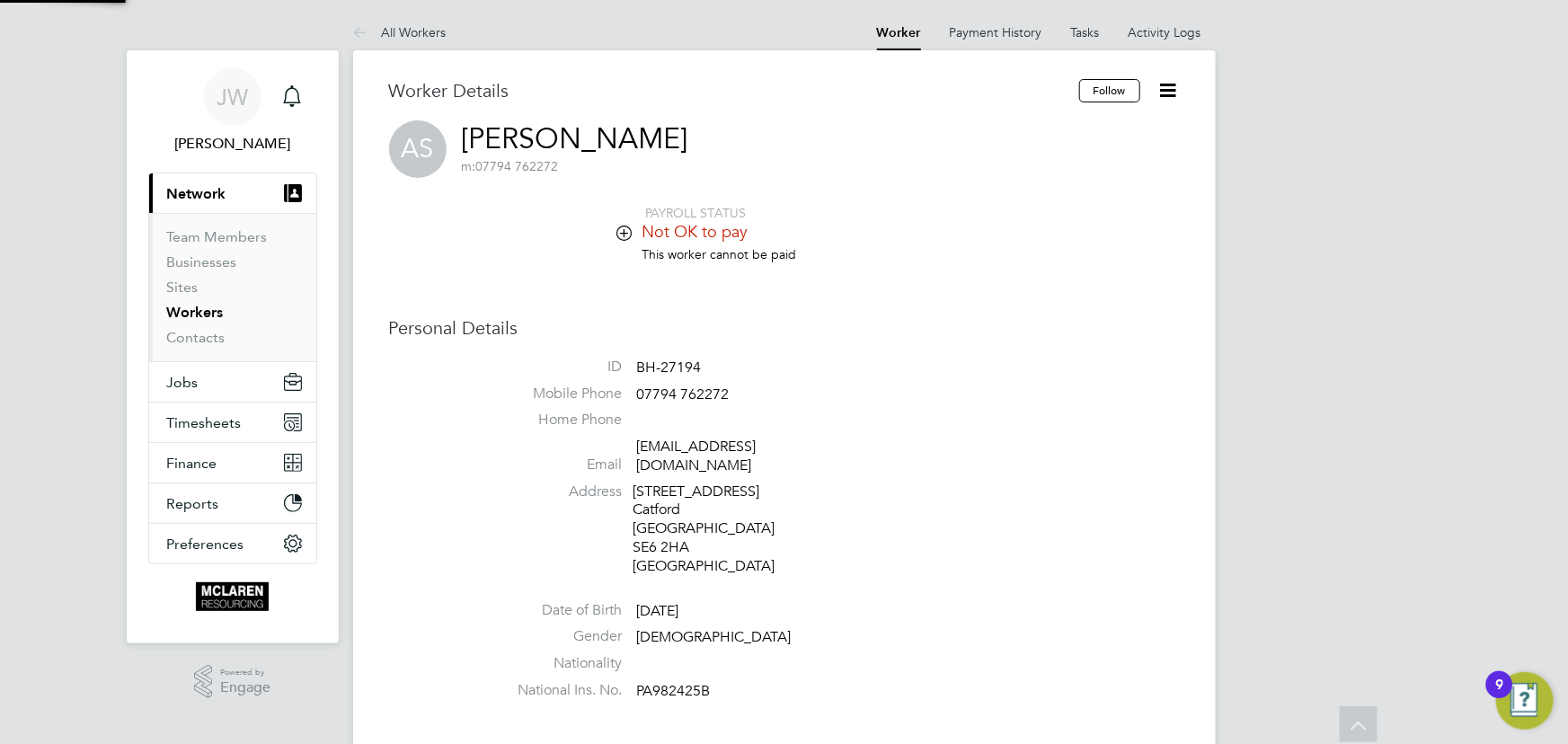
scroll to position [744, 0]
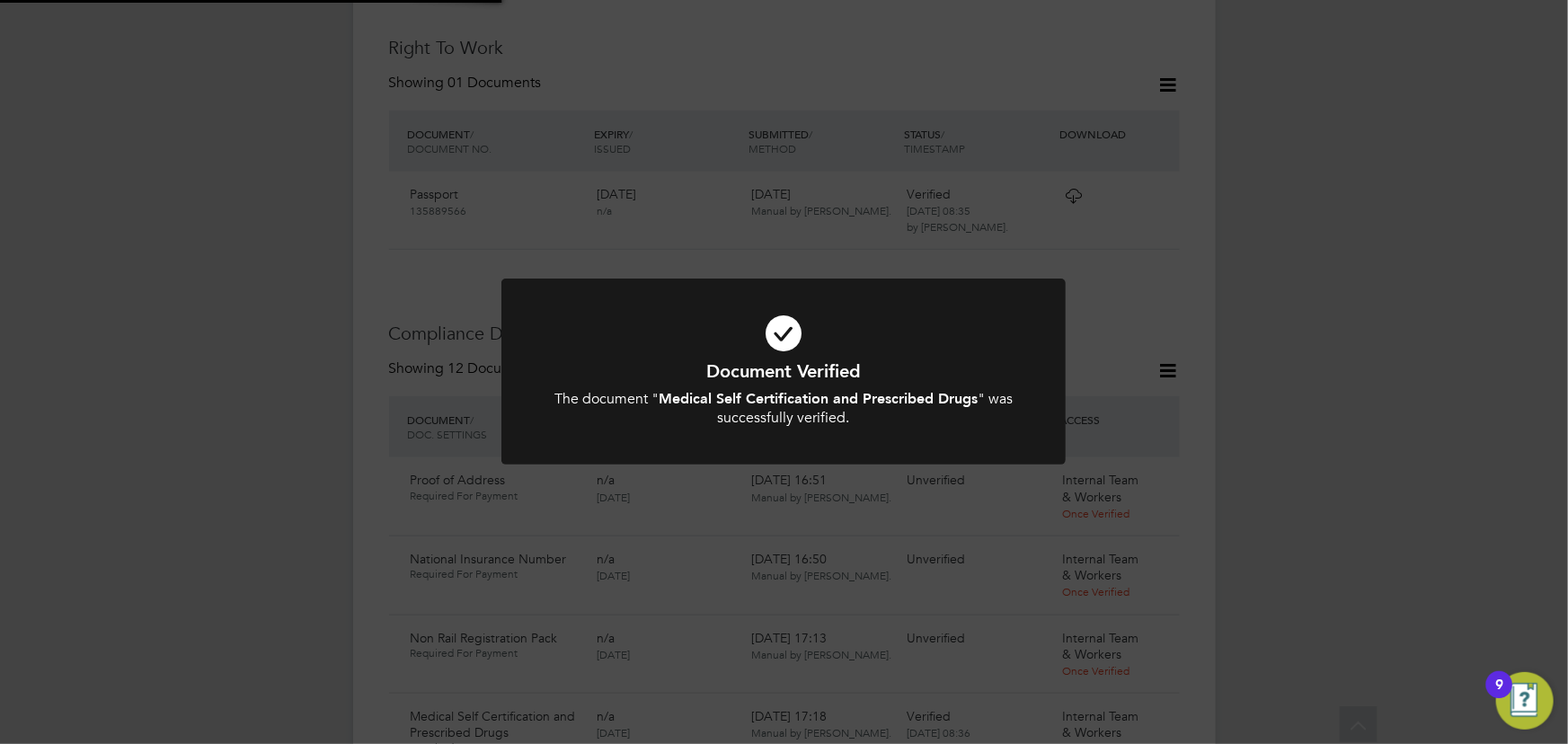
click at [1354, 304] on div "Document Verified The document " Medical Self Certification and Prescribed Drug…" at bounding box center [784, 372] width 1568 height 744
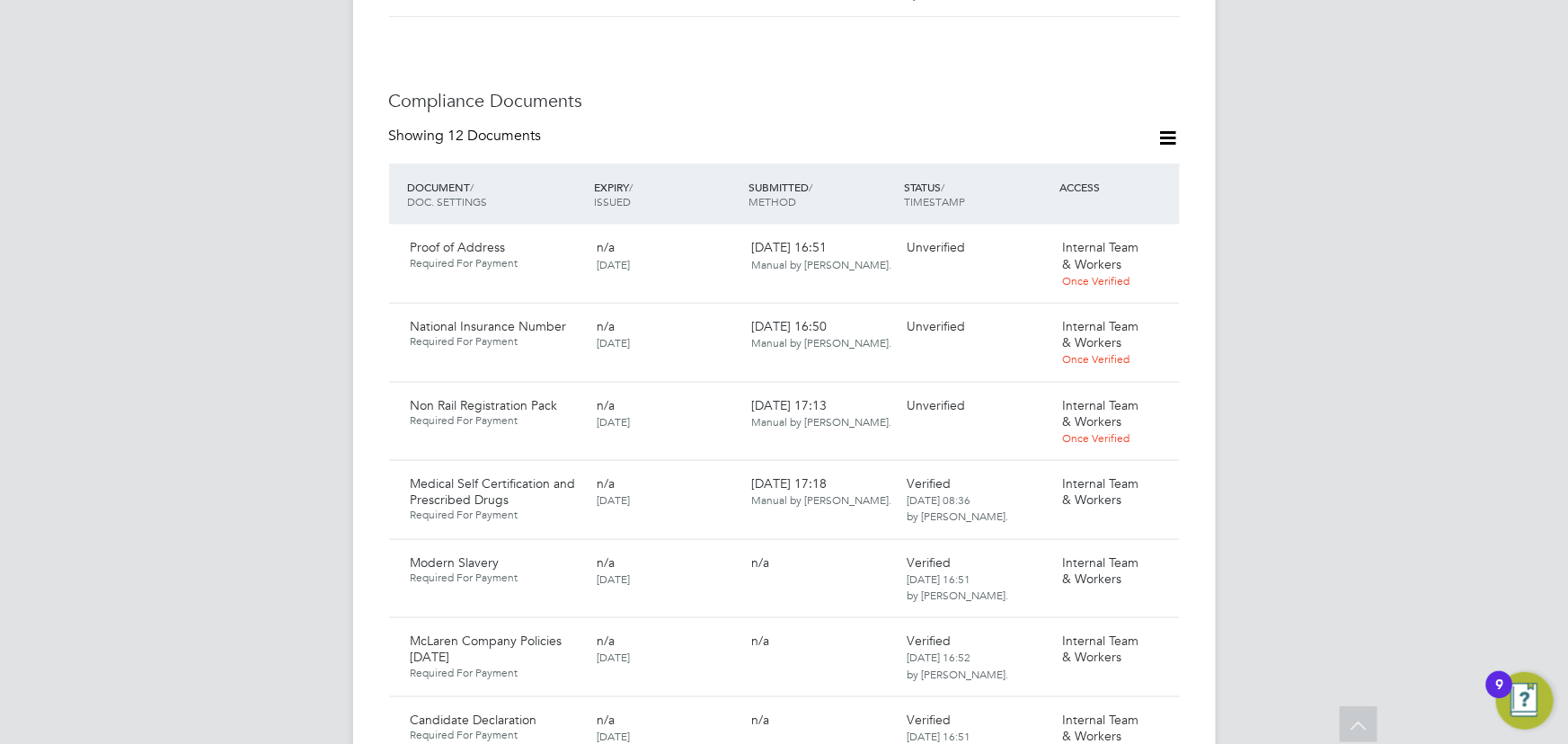
scroll to position [989, 0]
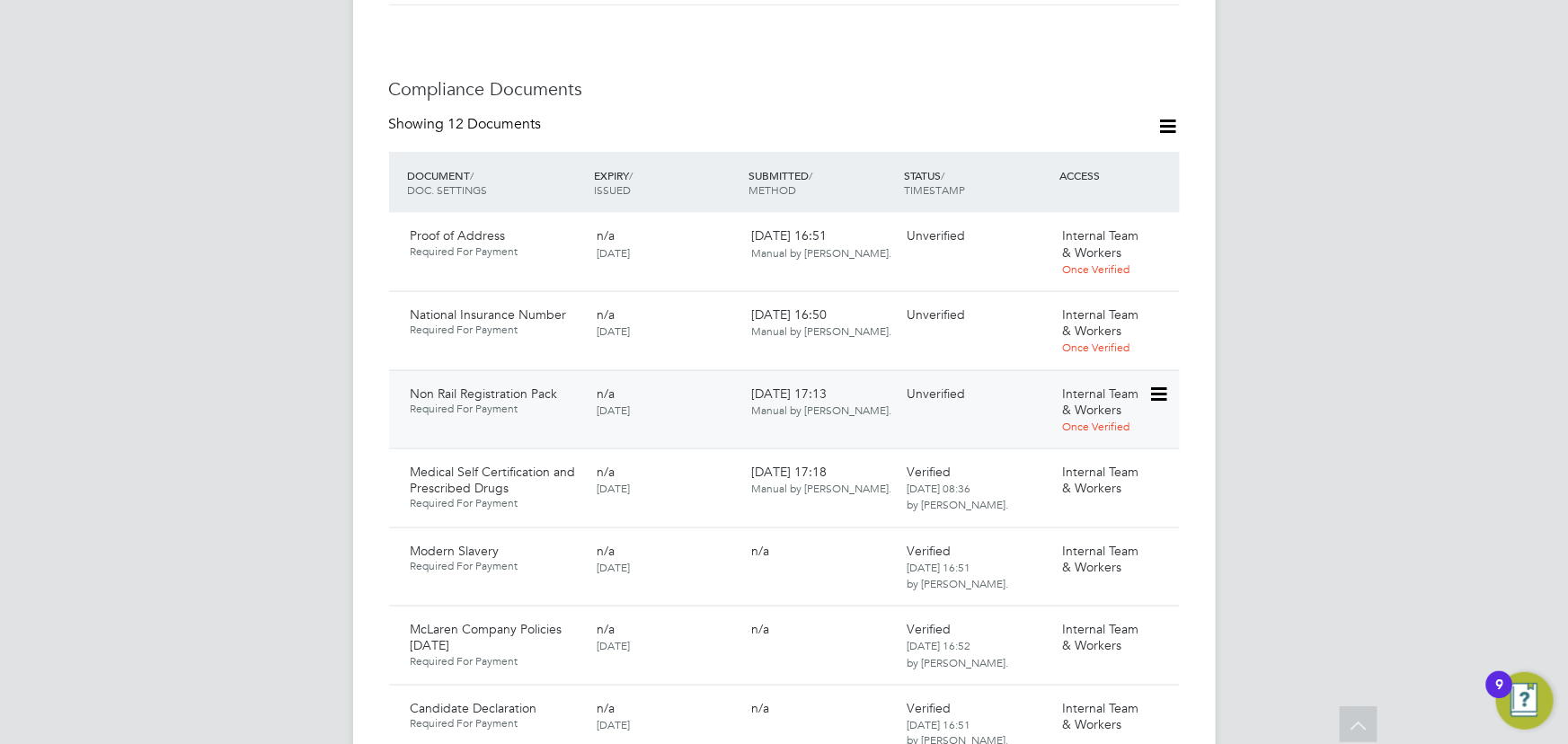
click at [1162, 384] on icon at bounding box center [1157, 394] width 18 height 21
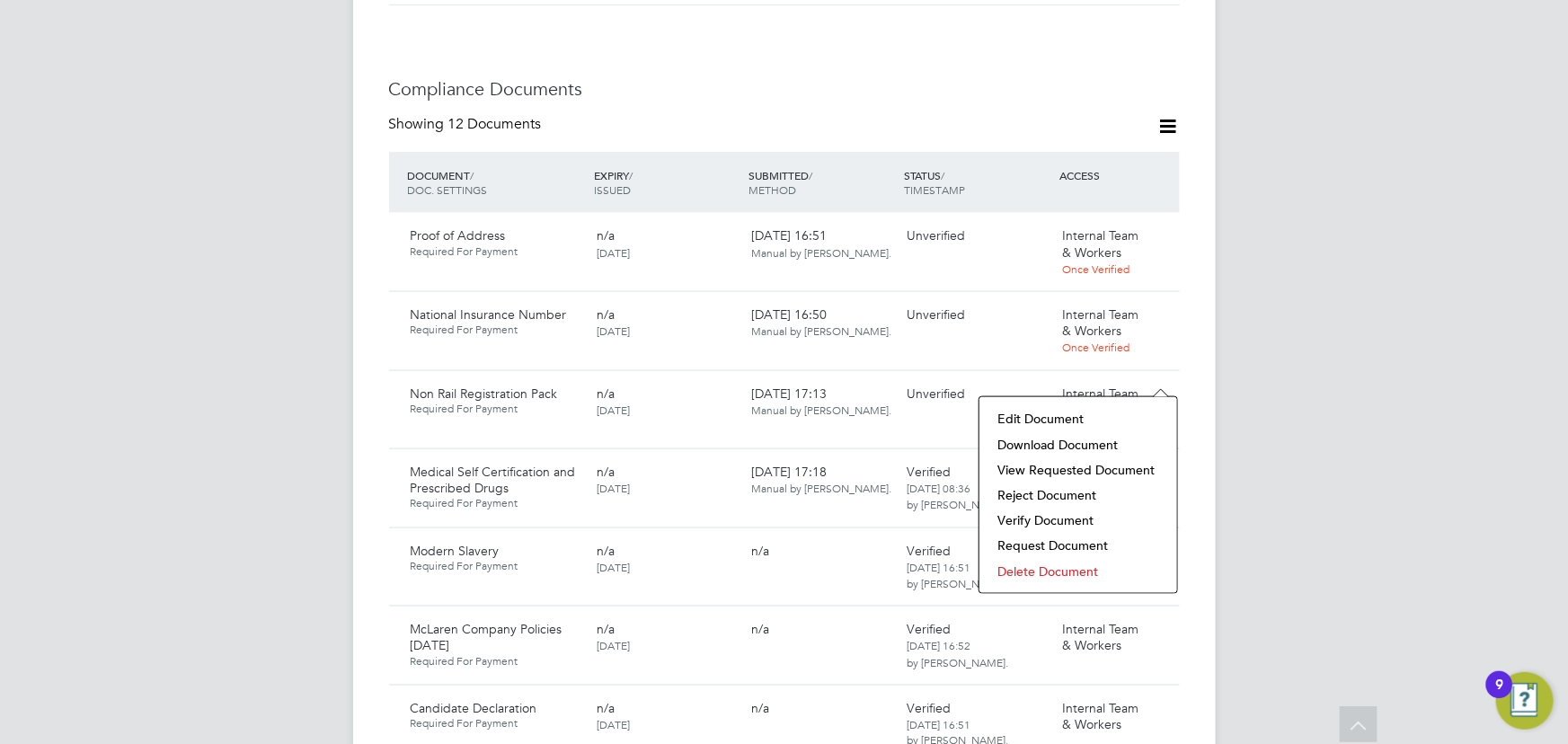
click at [1092, 443] on li "Download Document" at bounding box center [1078, 445] width 180 height 25
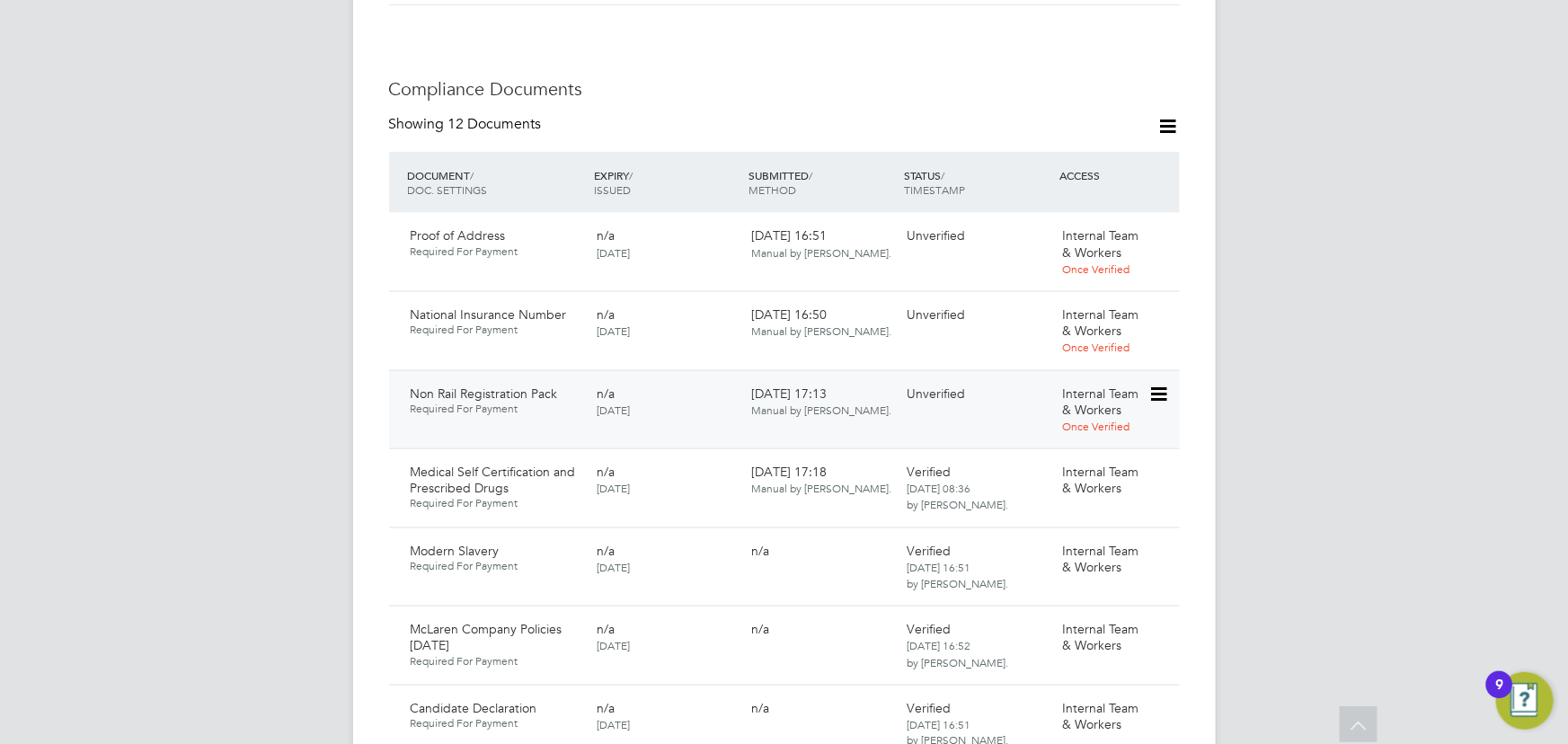
click at [1157, 384] on icon at bounding box center [1157, 394] width 18 height 21
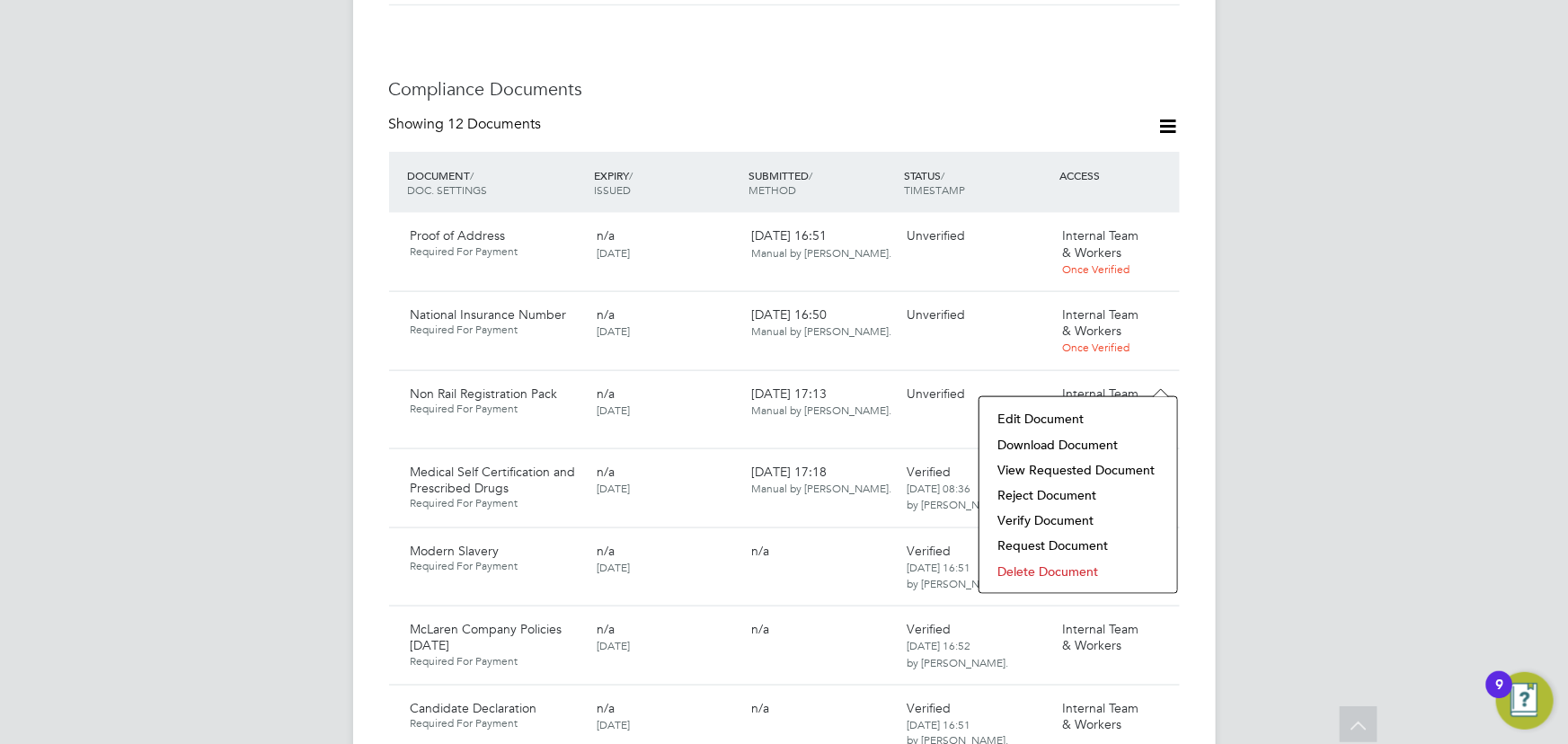
click at [1055, 522] on li "Verify Document" at bounding box center [1078, 519] width 180 height 25
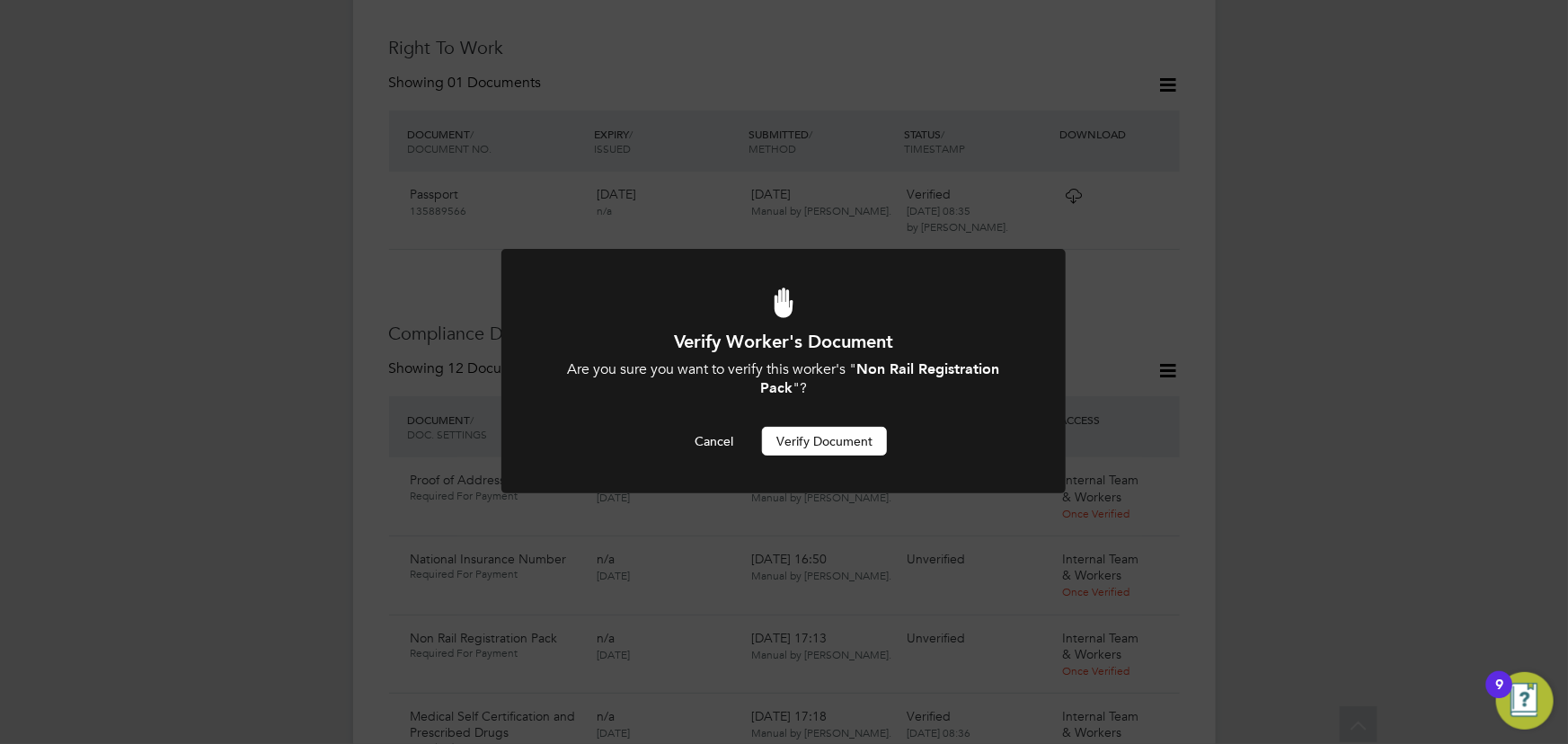
scroll to position [0, 0]
click at [833, 450] on button "Verify Document" at bounding box center [824, 441] width 125 height 29
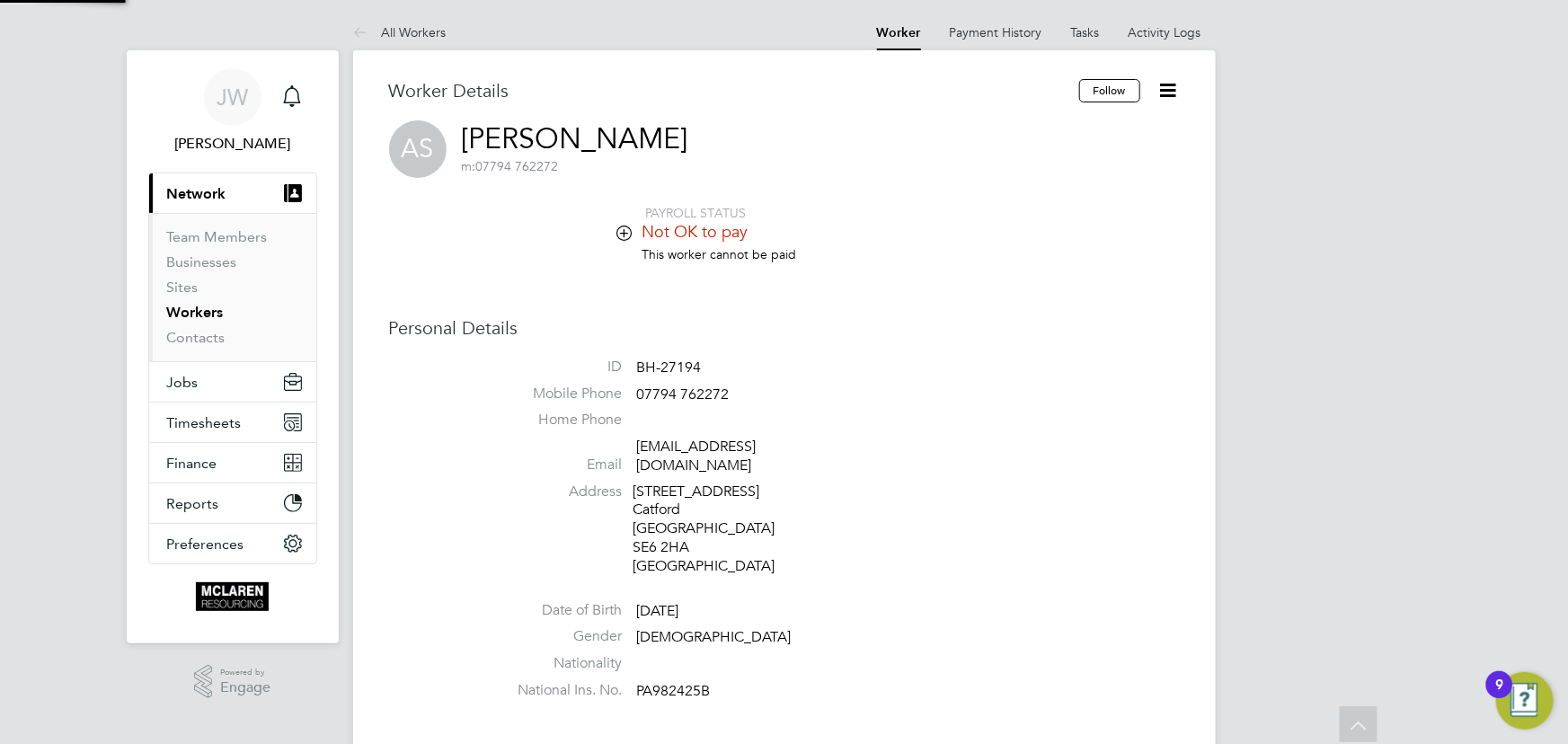
scroll to position [744, 0]
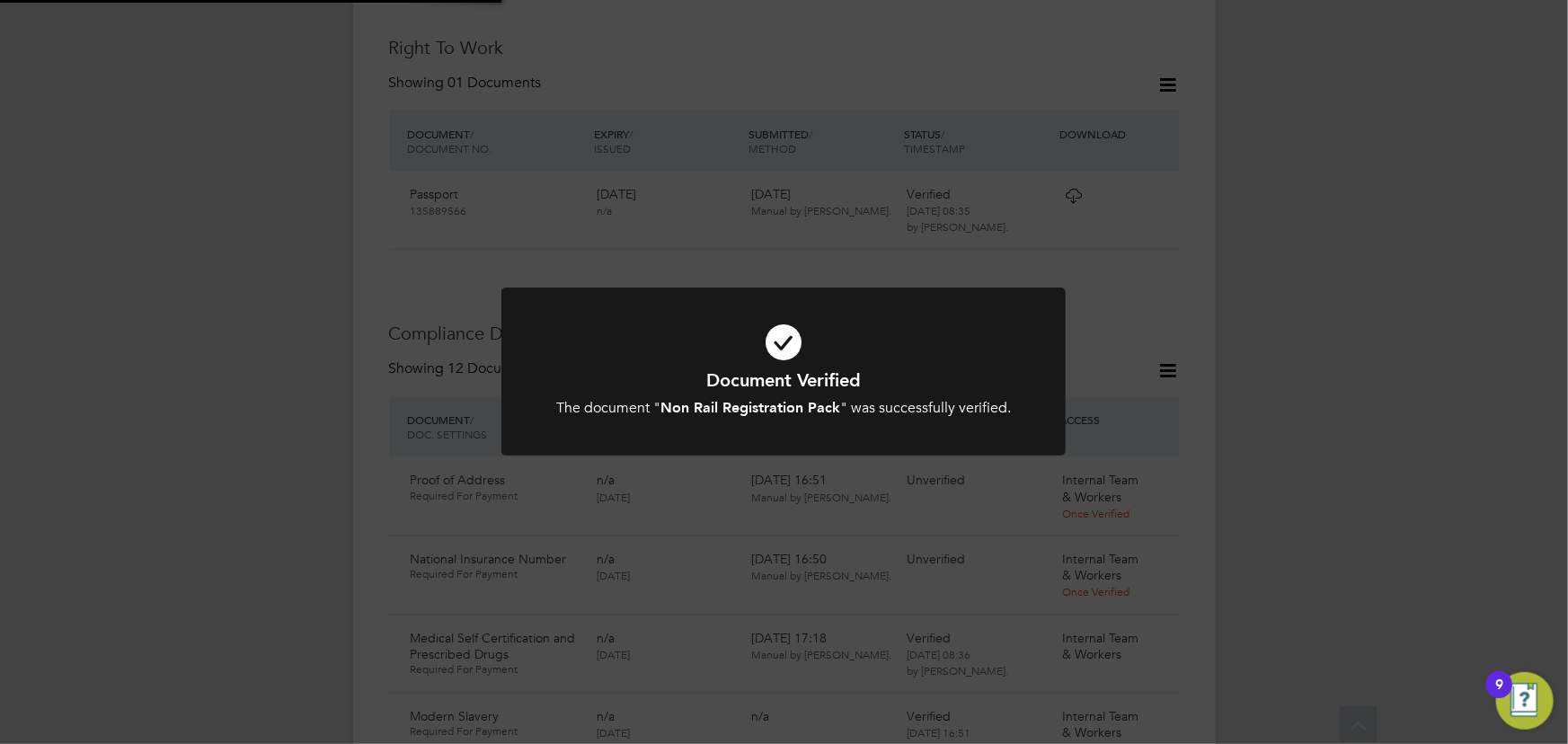
click at [1373, 390] on div "Document Verified The document " Non Rail Registration Pack " was successfully …" at bounding box center [784, 372] width 1568 height 744
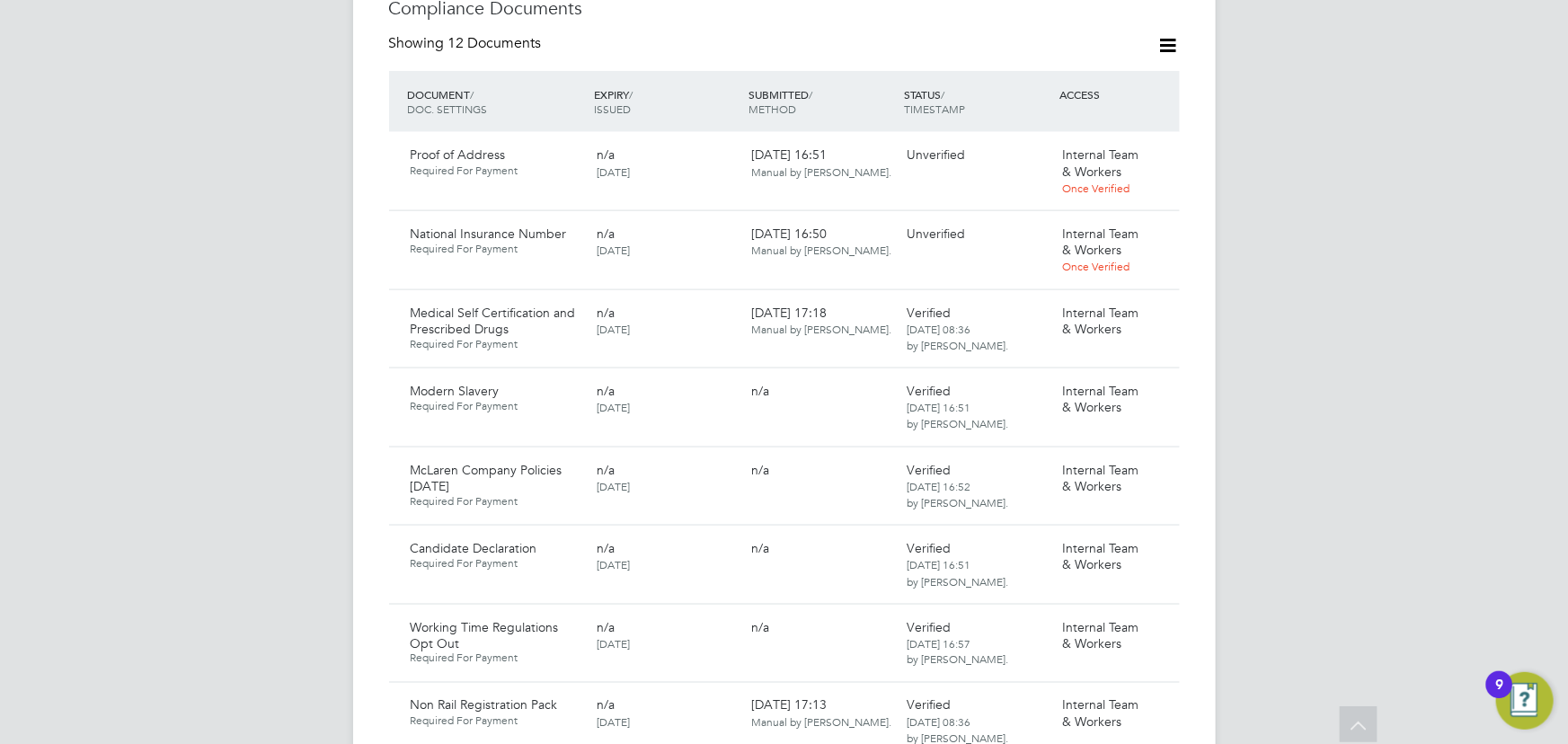
scroll to position [1070, 0]
click at [1159, 145] on icon at bounding box center [1157, 155] width 18 height 21
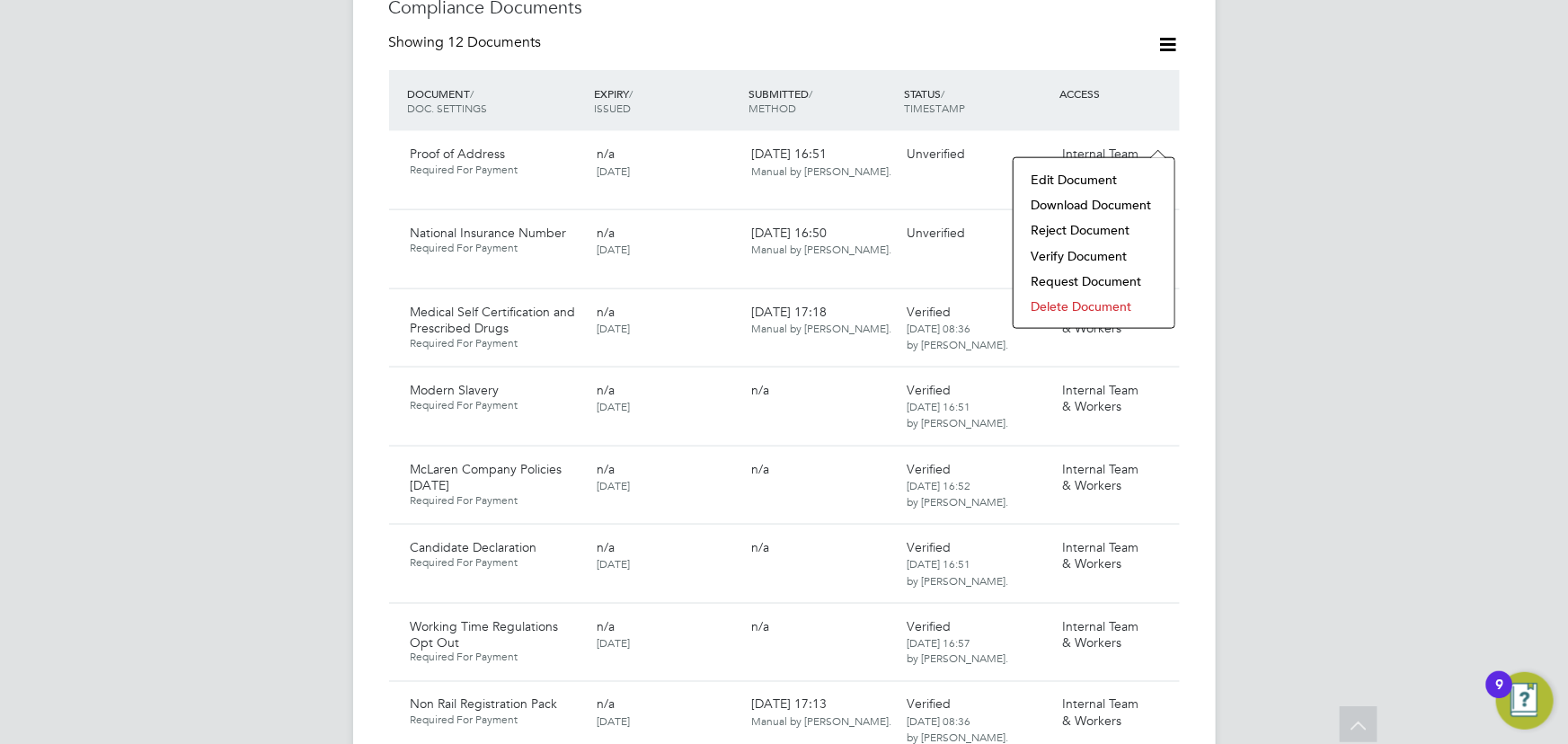
click at [1097, 201] on li "Download Document" at bounding box center [1094, 204] width 143 height 25
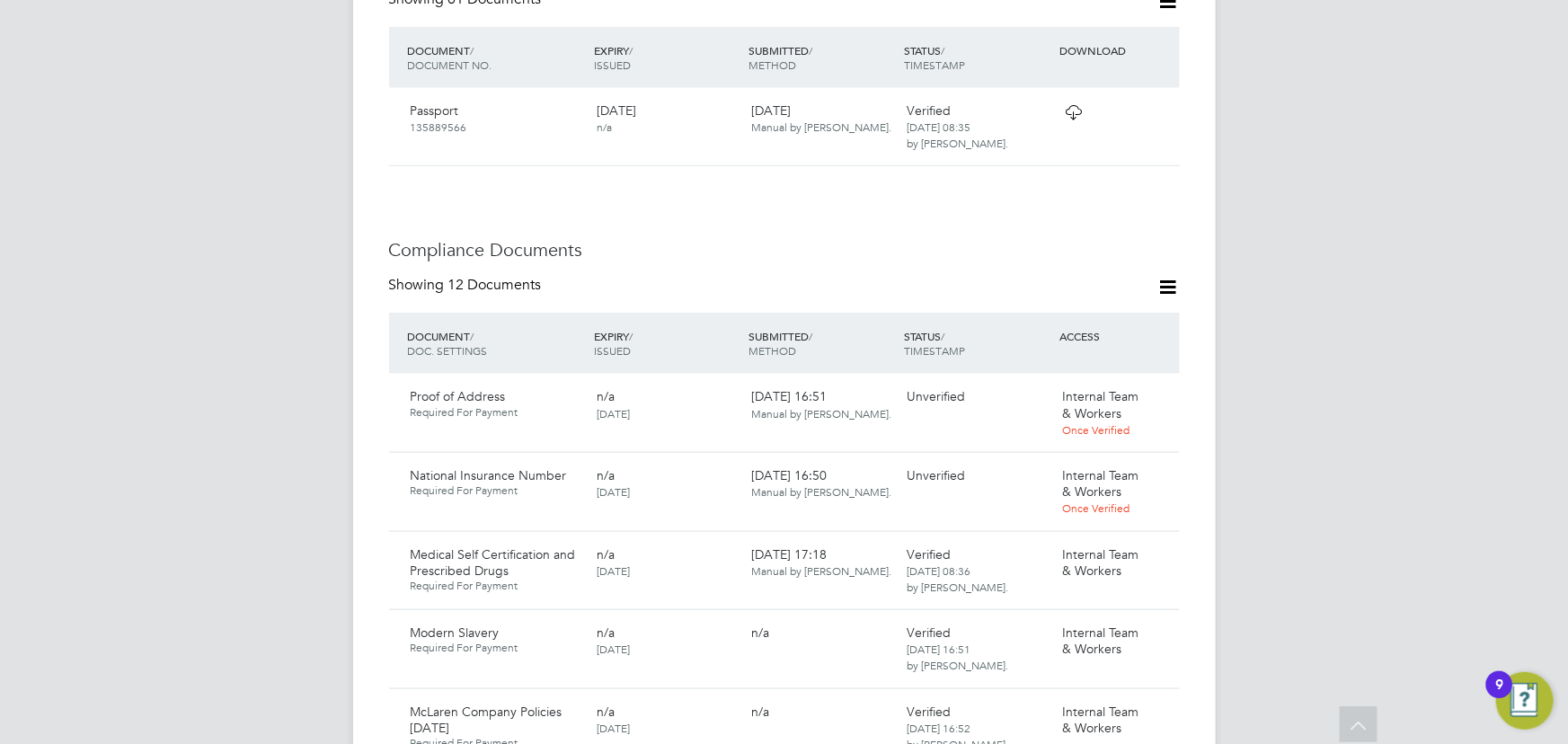
scroll to position [989, 0]
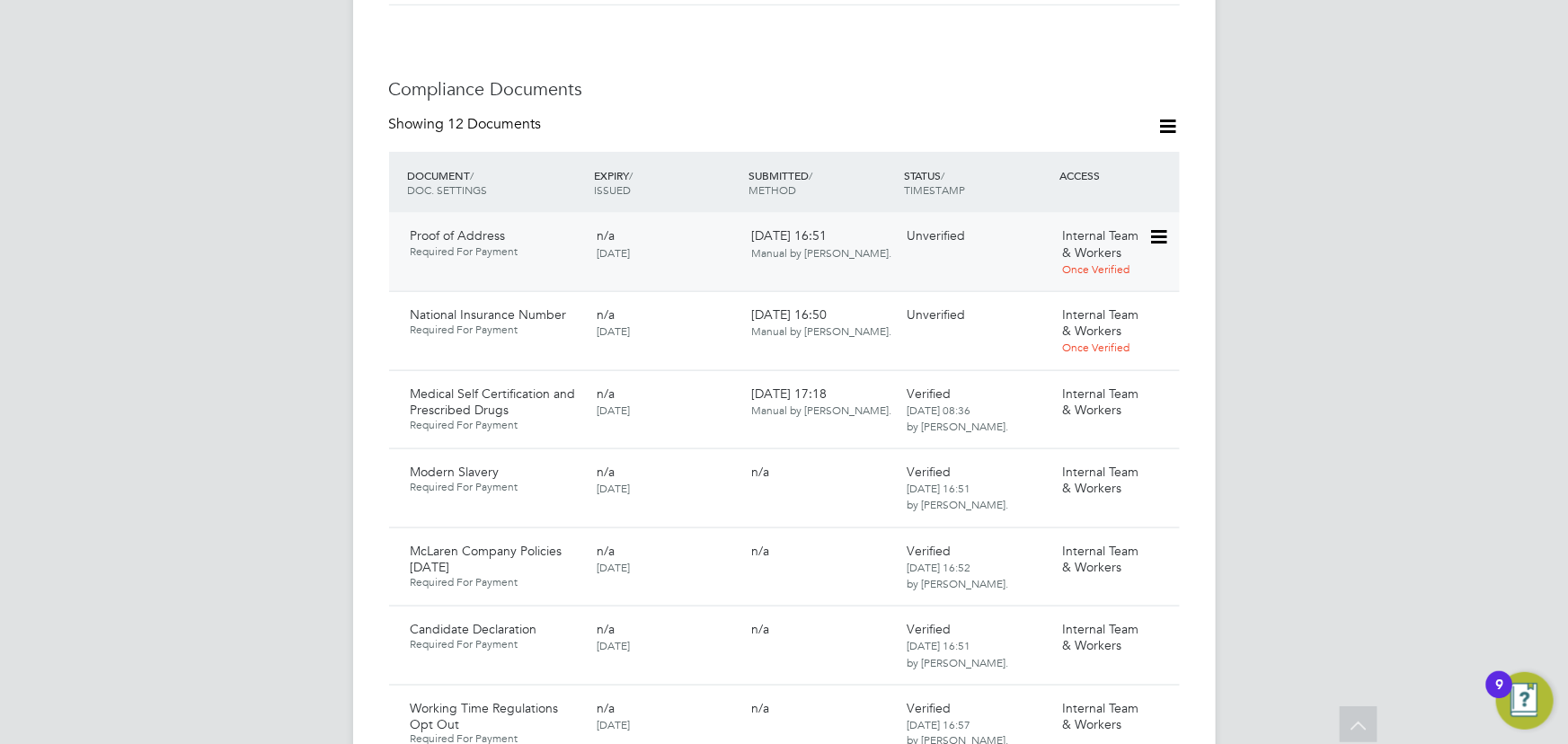
click at [1165, 226] on icon at bounding box center [1157, 237] width 18 height 21
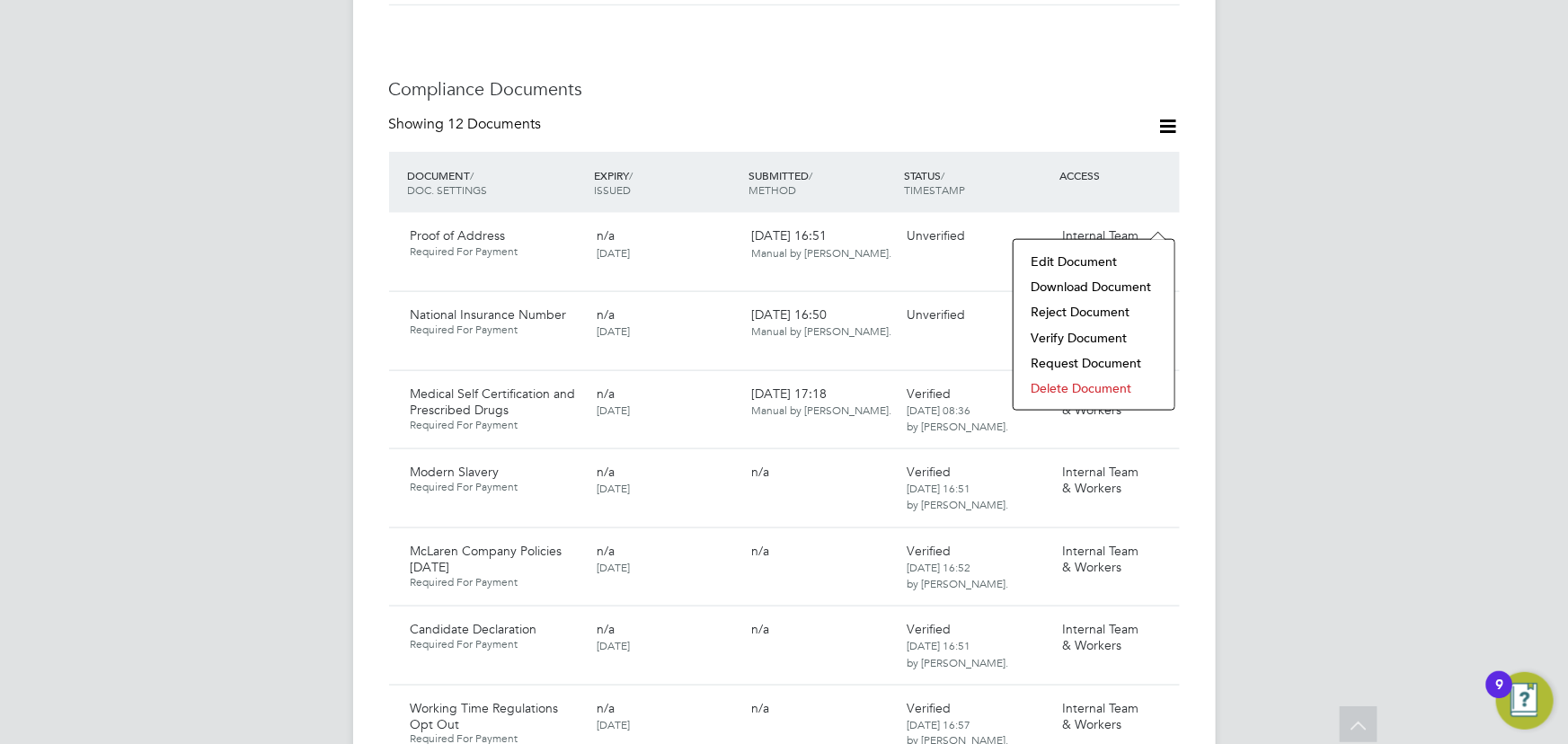
click at [1084, 335] on li "Verify Document" at bounding box center [1094, 337] width 143 height 25
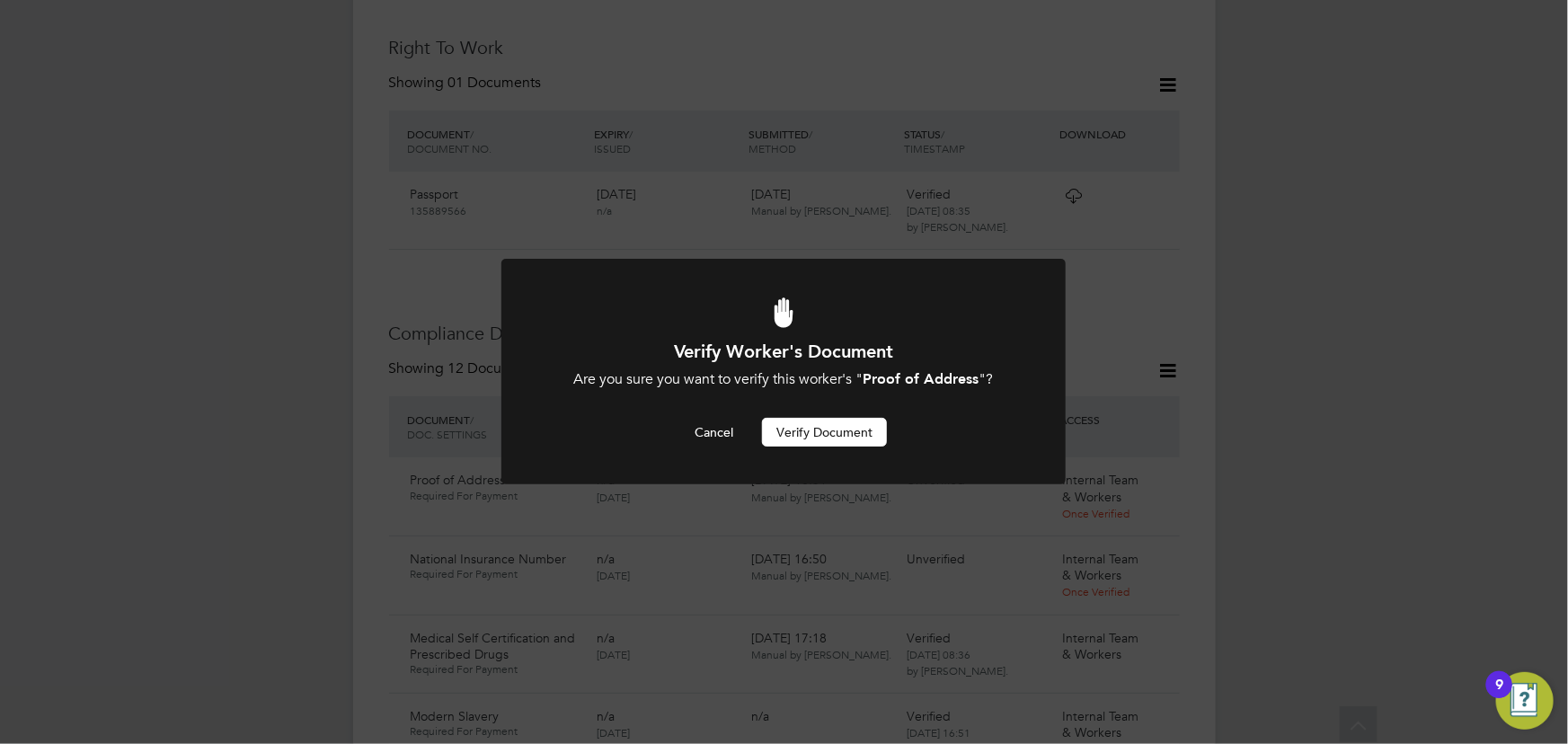
click at [883, 427] on button "Verify Document" at bounding box center [824, 432] width 125 height 29
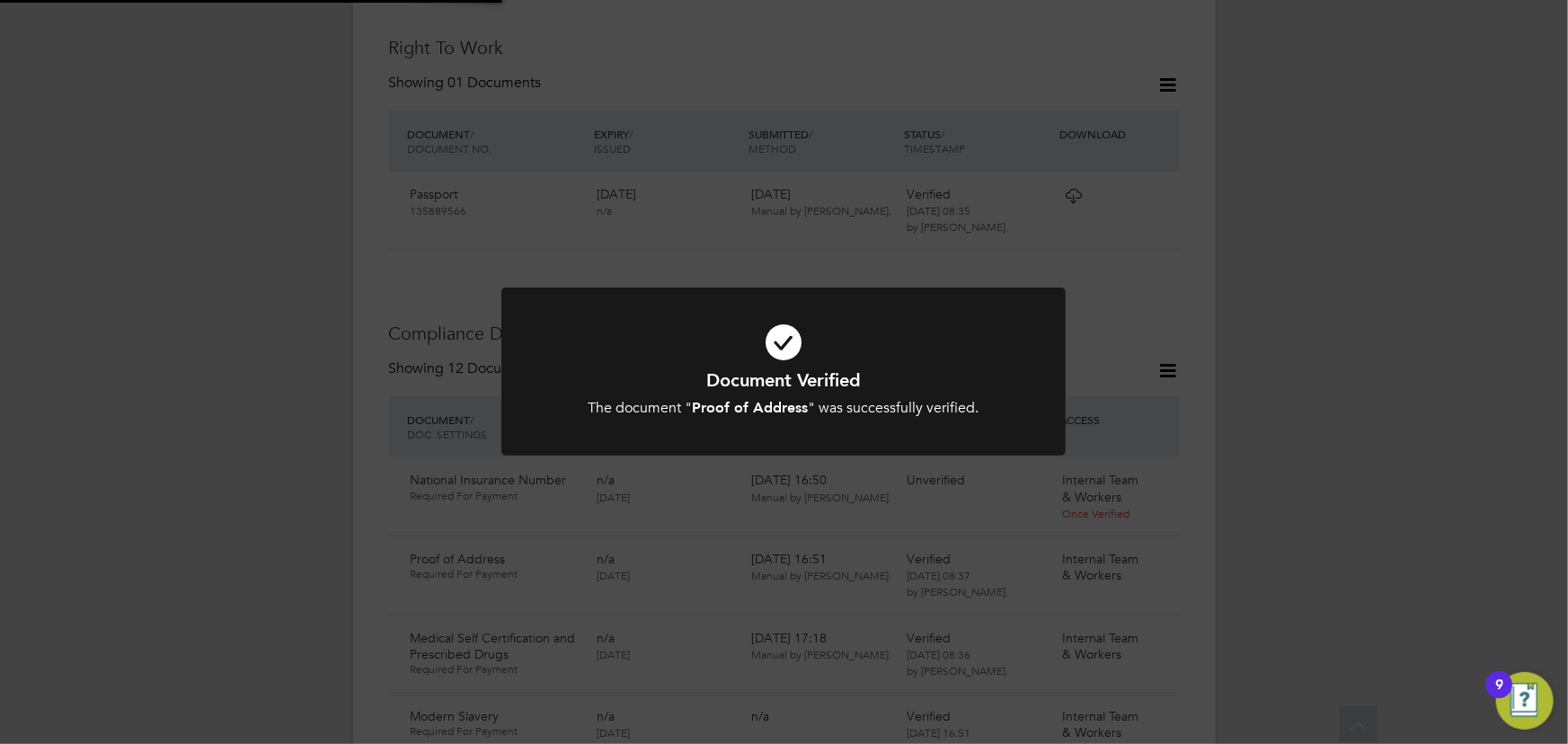
click at [1342, 308] on div "Document Verified The document " Proof of Address " was successfully verified. …" at bounding box center [784, 372] width 1568 height 744
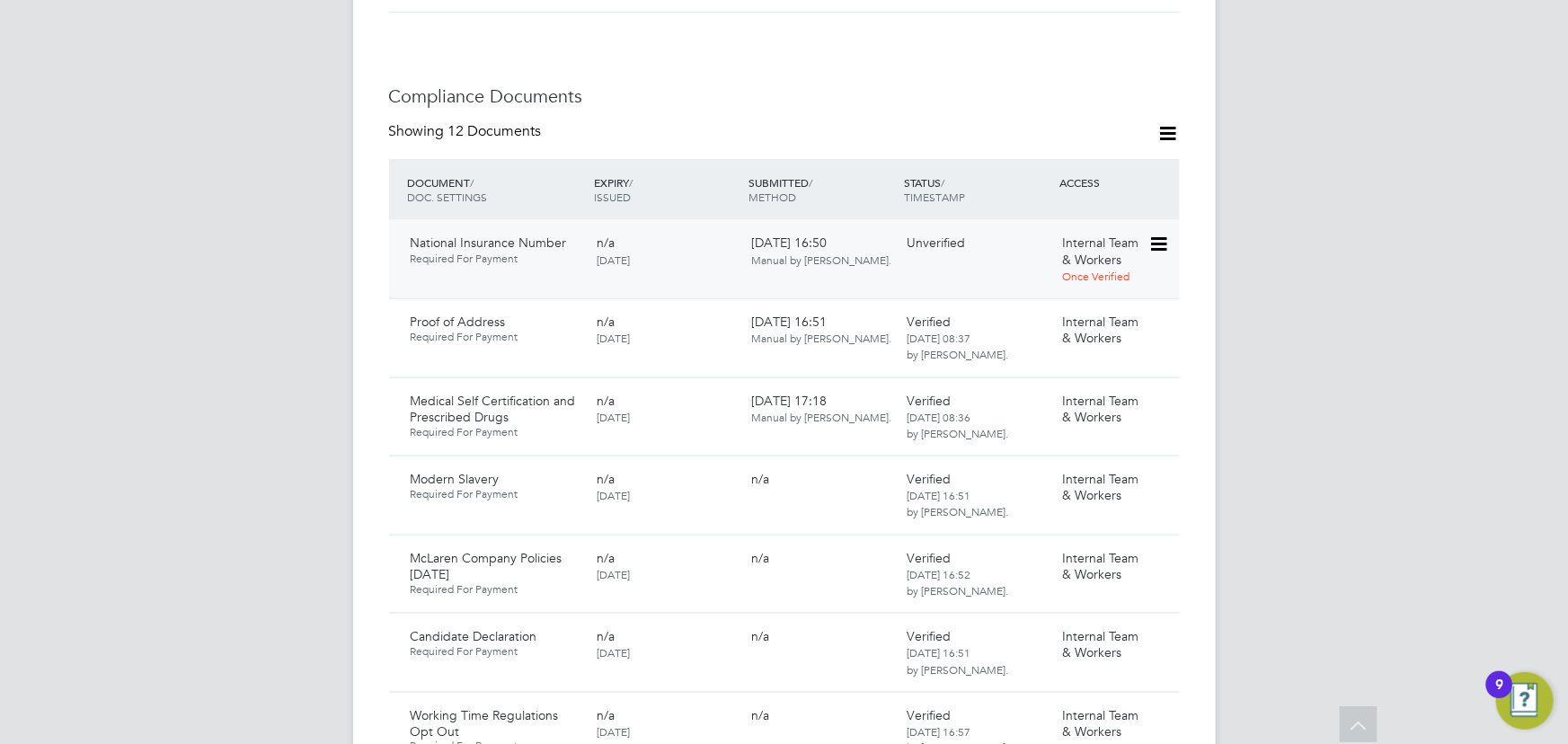
scroll to position [989, 0]
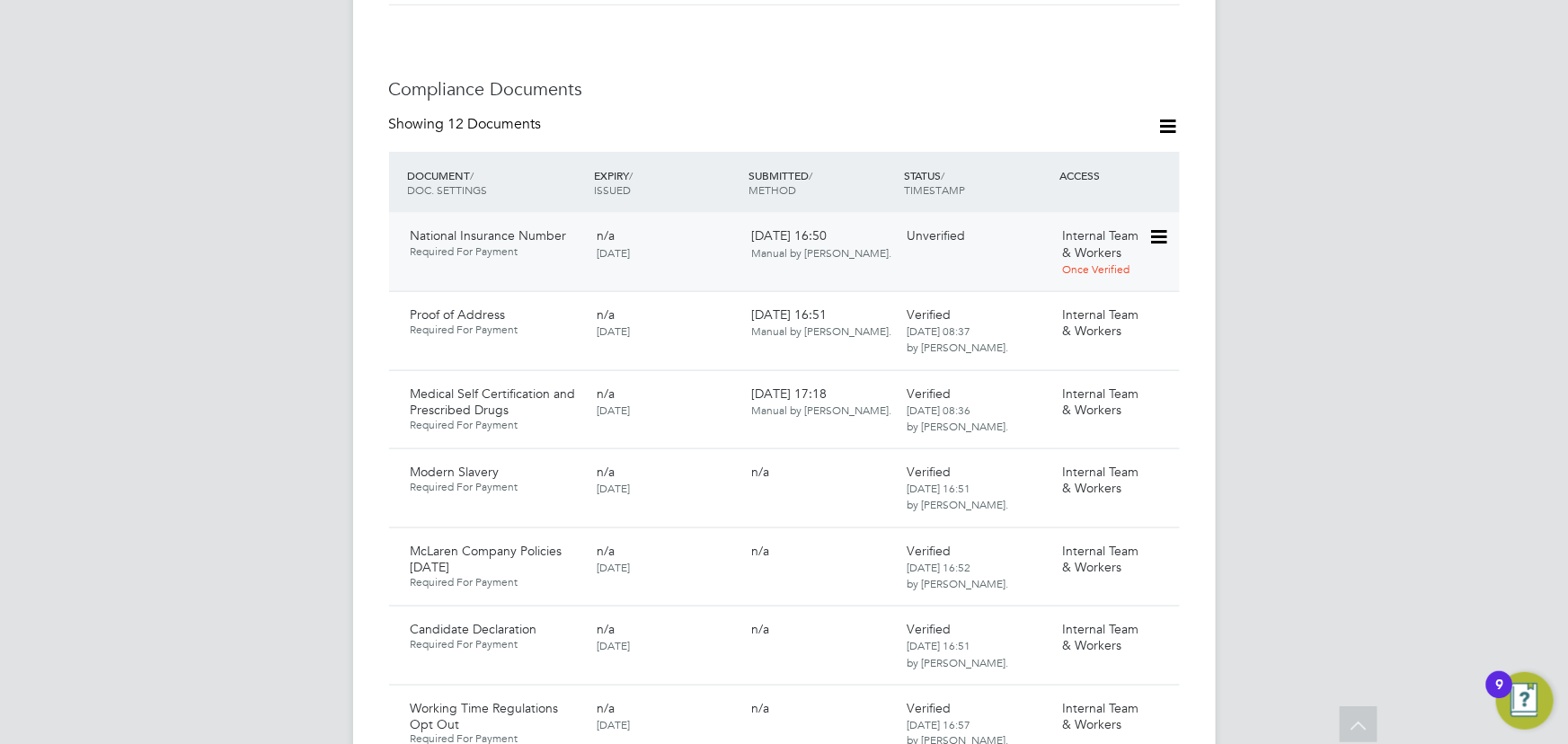
drag, startPoint x: 1157, startPoint y: 214, endPoint x: 1149, endPoint y: 234, distance: 21.5
click at [1158, 226] on icon at bounding box center [1157, 237] width 18 height 21
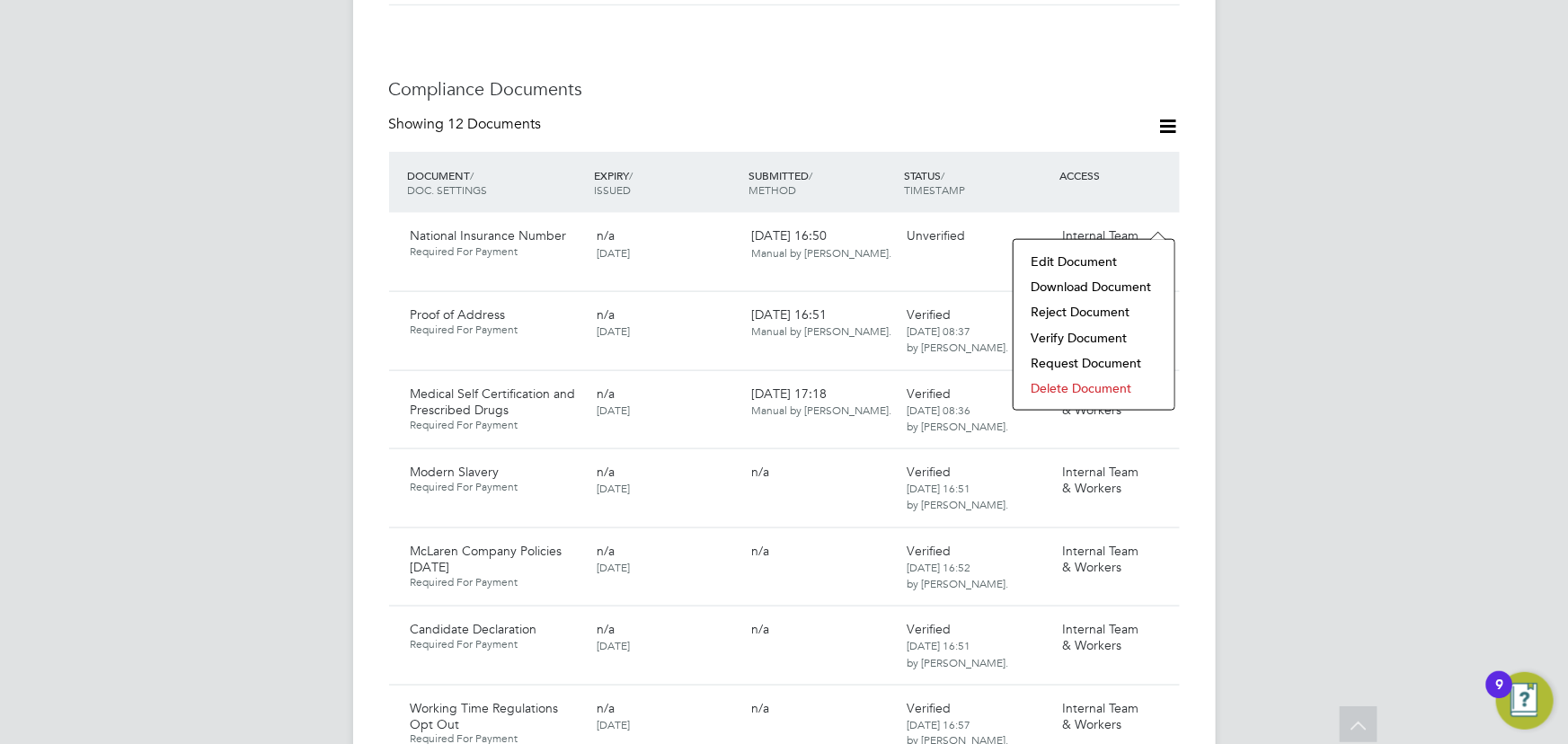
click at [1075, 288] on li "Download Document" at bounding box center [1094, 287] width 143 height 25
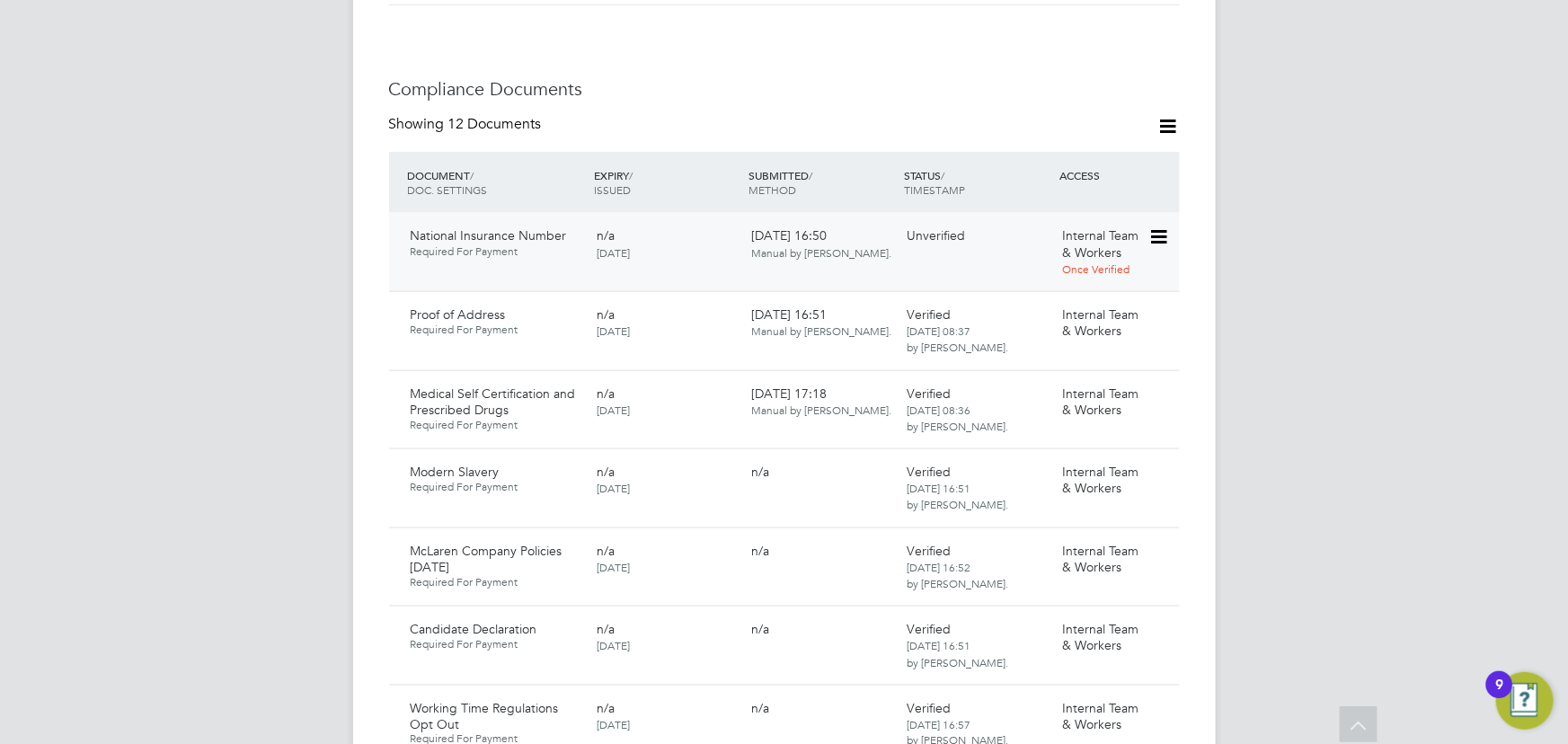
click at [1166, 226] on icon at bounding box center [1157, 237] width 18 height 21
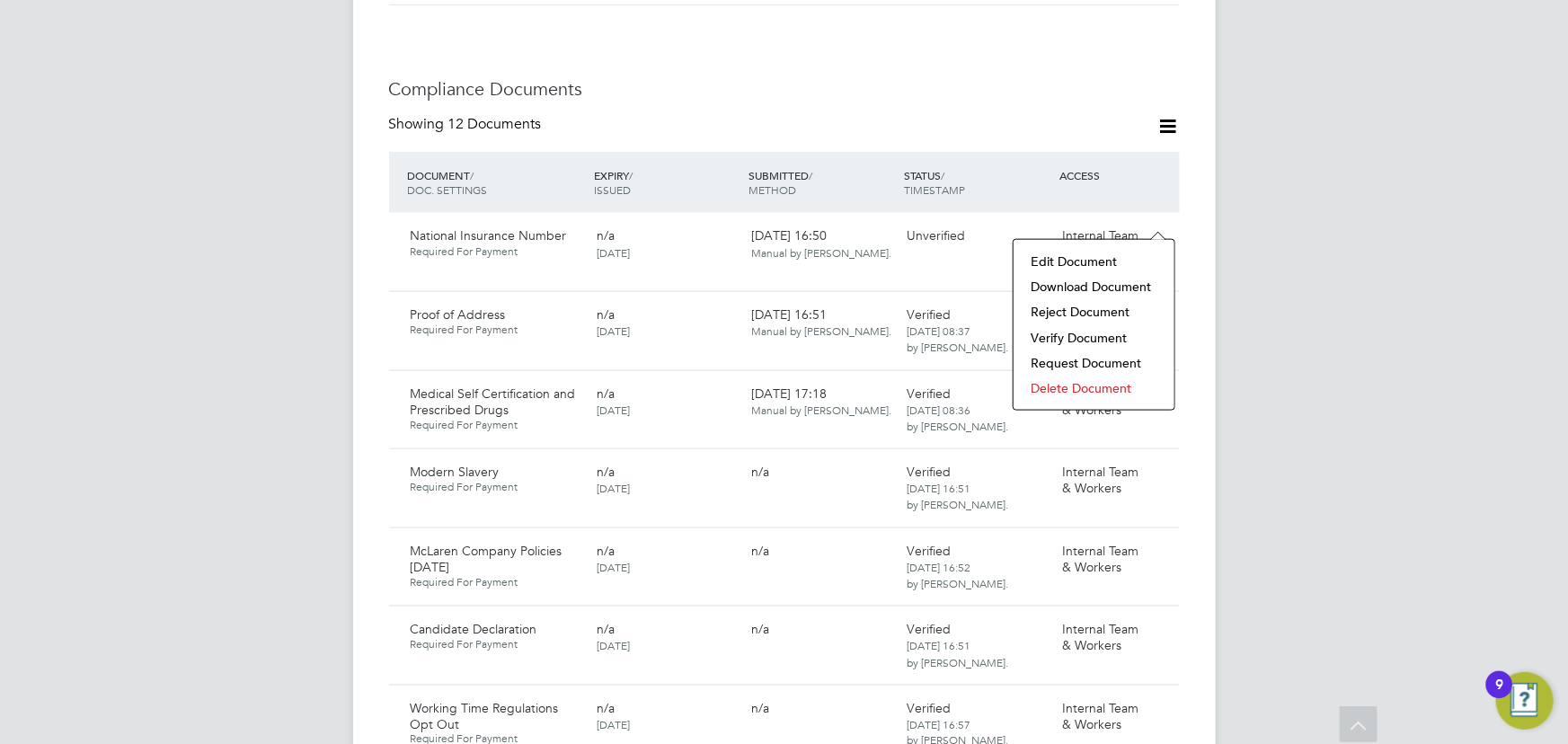
click at [1098, 335] on li "Verify Document" at bounding box center [1094, 337] width 143 height 25
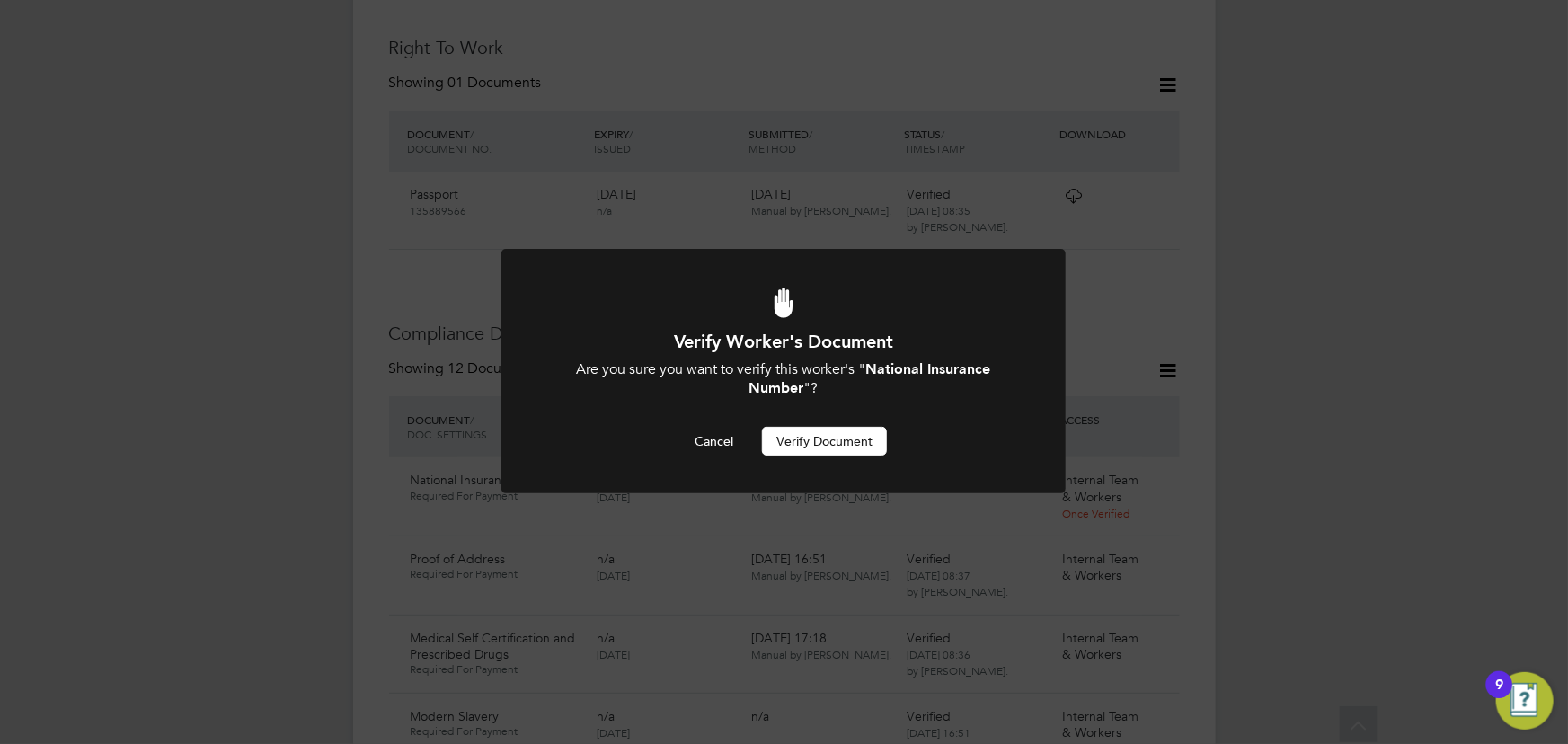
scroll to position [0, 0]
drag, startPoint x: 846, startPoint y: 440, endPoint x: 1318, endPoint y: 360, distance: 478.7
click at [851, 440] on button "Verify Document" at bounding box center [824, 441] width 125 height 29
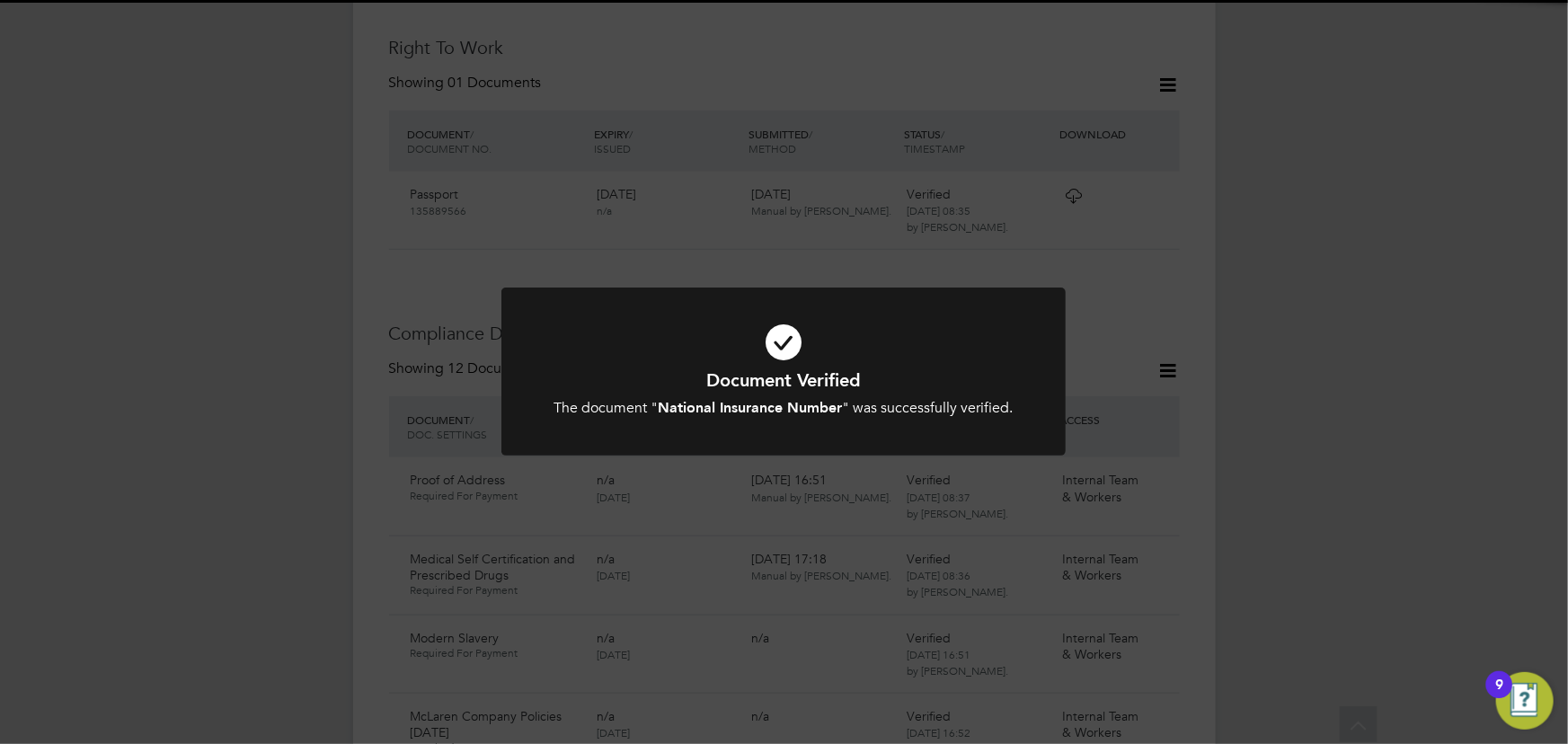
click at [1349, 348] on div "Document Verified The document " National Insurance Number " was successfully v…" at bounding box center [784, 372] width 1568 height 744
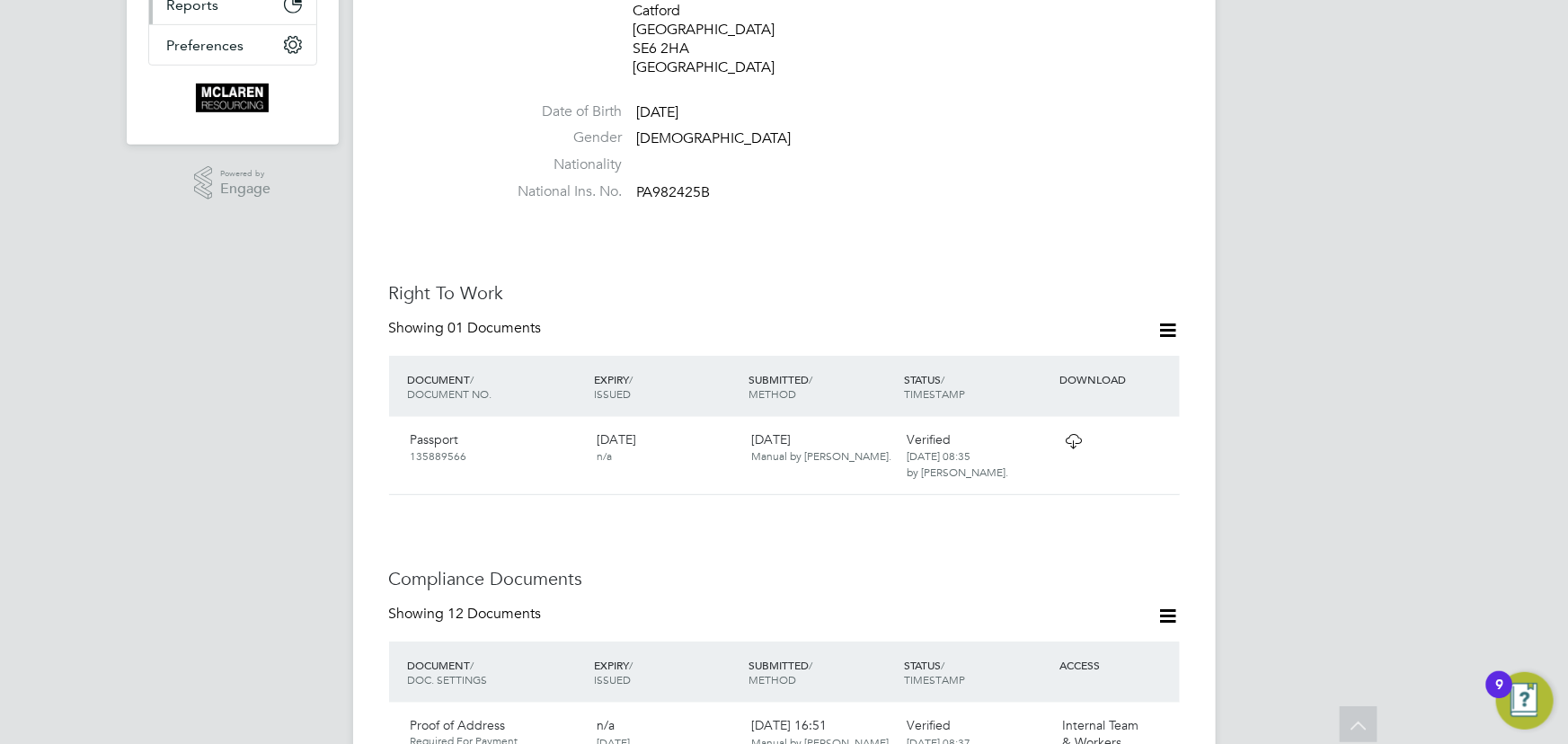
scroll to position [0, 0]
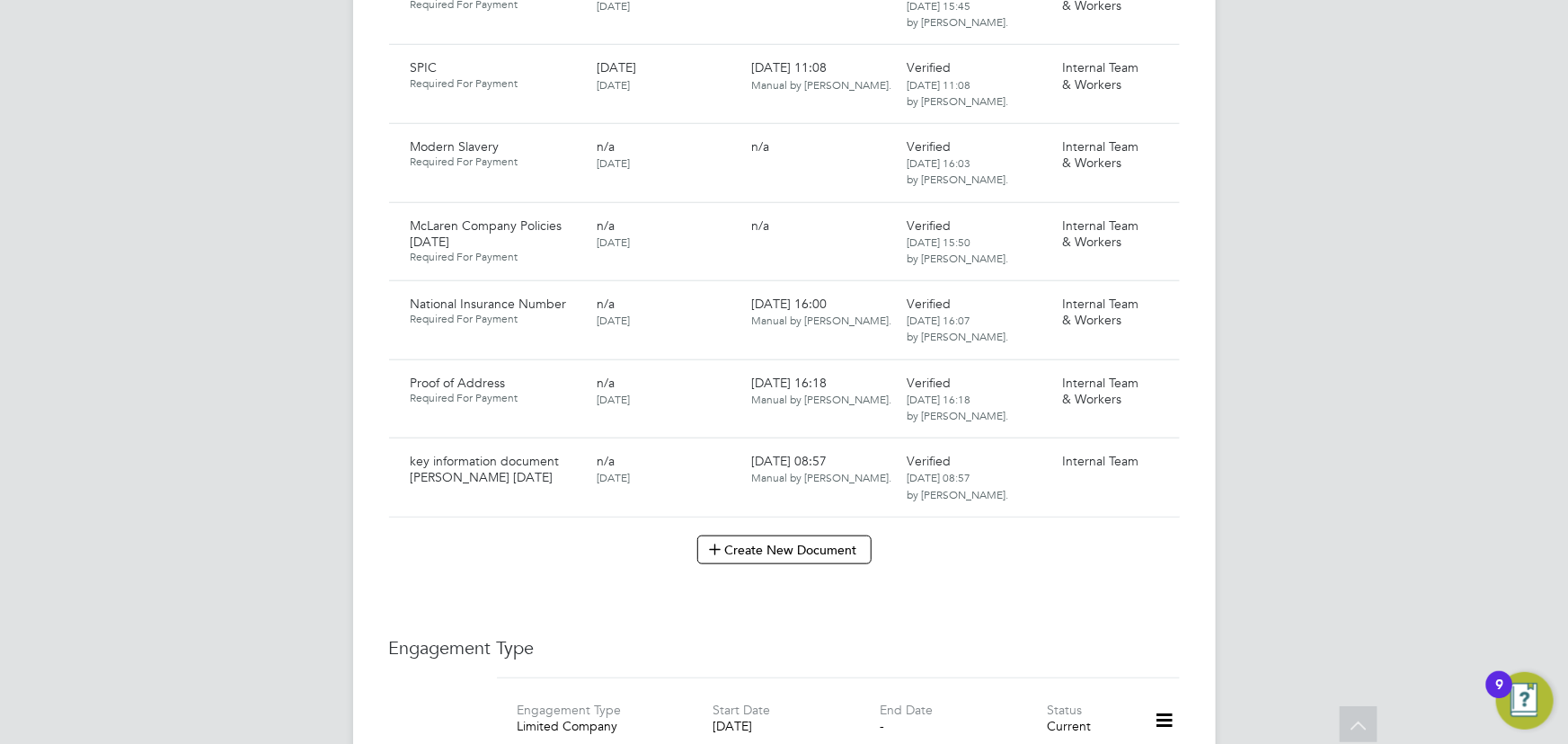
scroll to position [4331, 0]
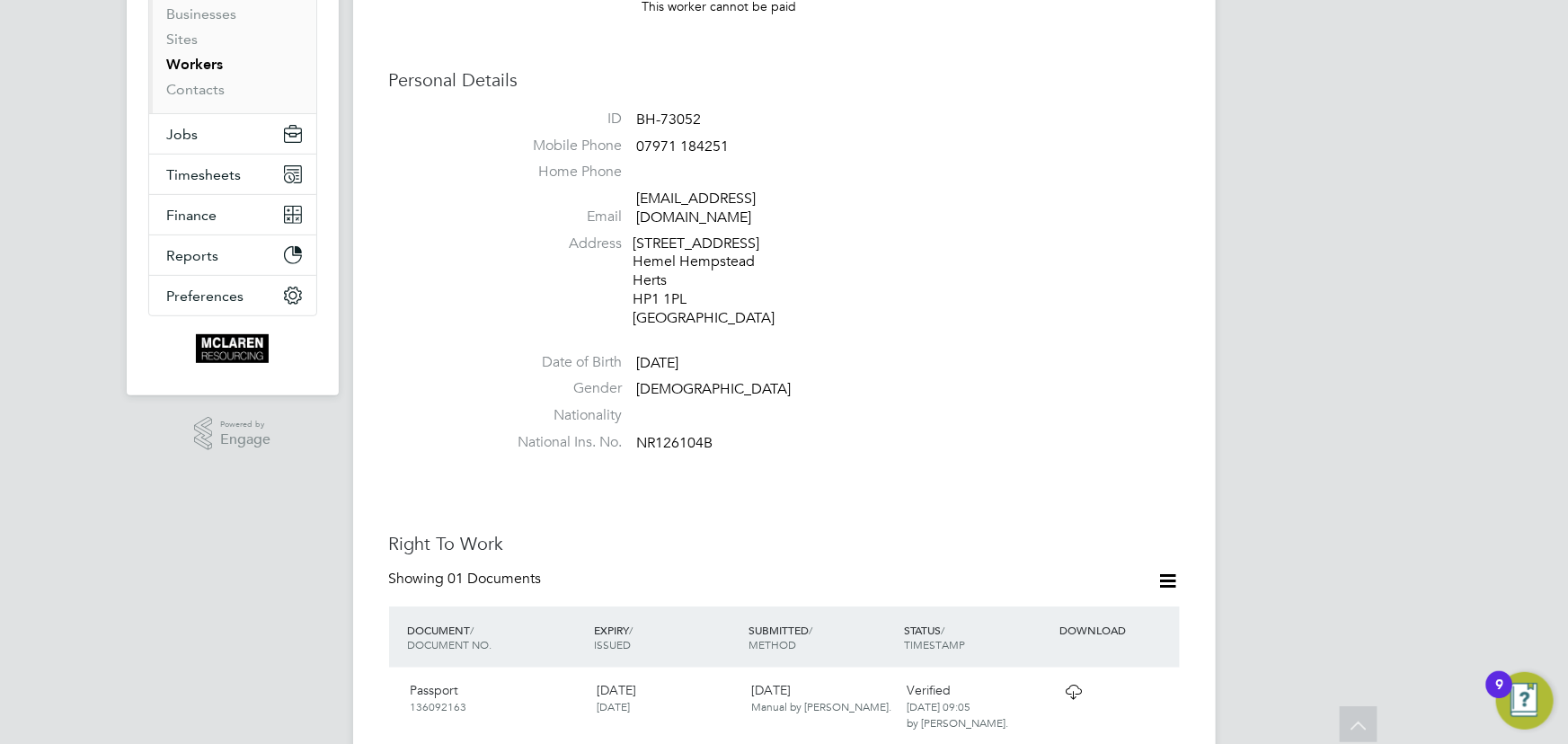
scroll to position [736, 0]
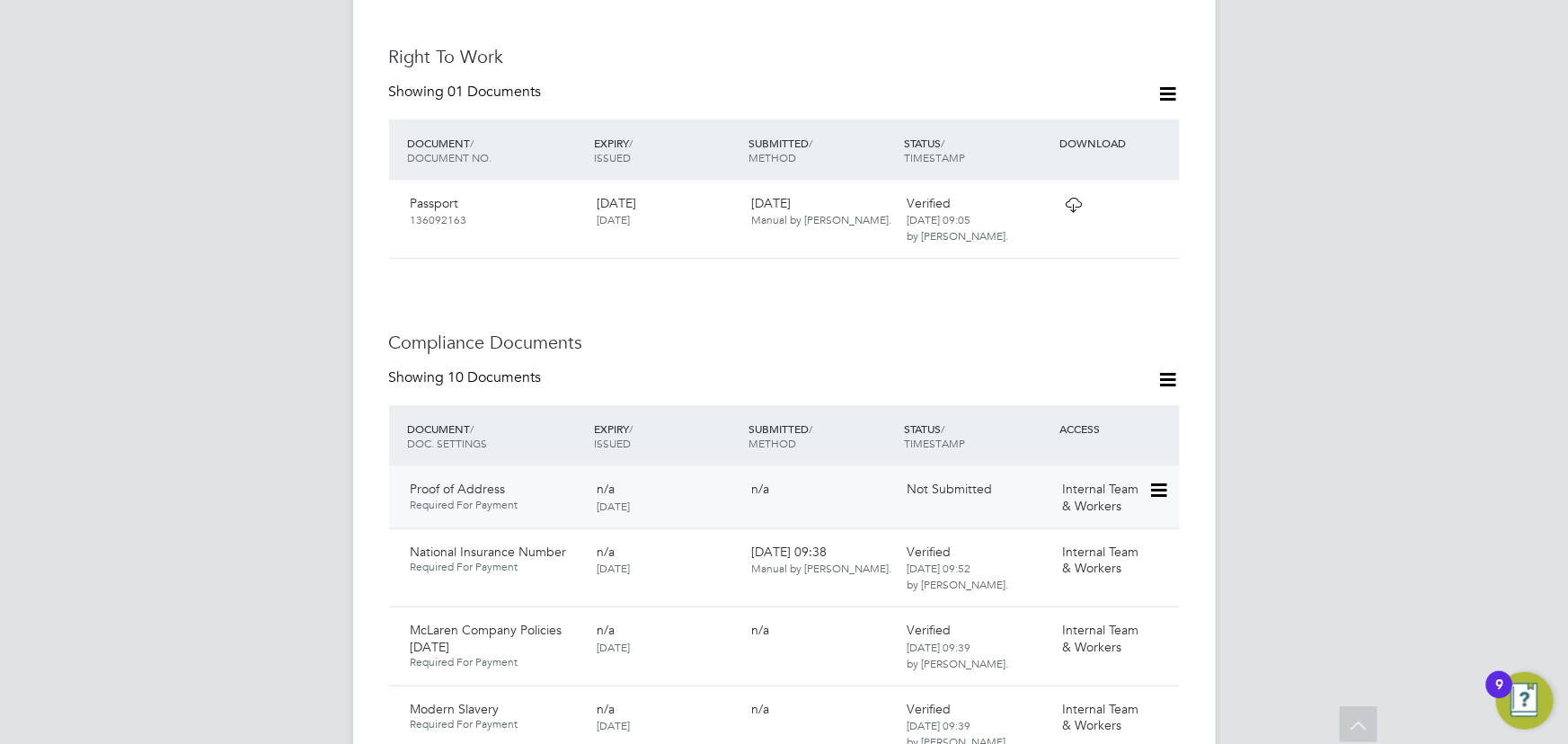
drag, startPoint x: 1156, startPoint y: 468, endPoint x: 1137, endPoint y: 490, distance: 29.1
click at [1158, 480] on icon at bounding box center [1157, 490] width 18 height 21
click at [1080, 543] on li "Submit Document" at bounding box center [1100, 540] width 133 height 25
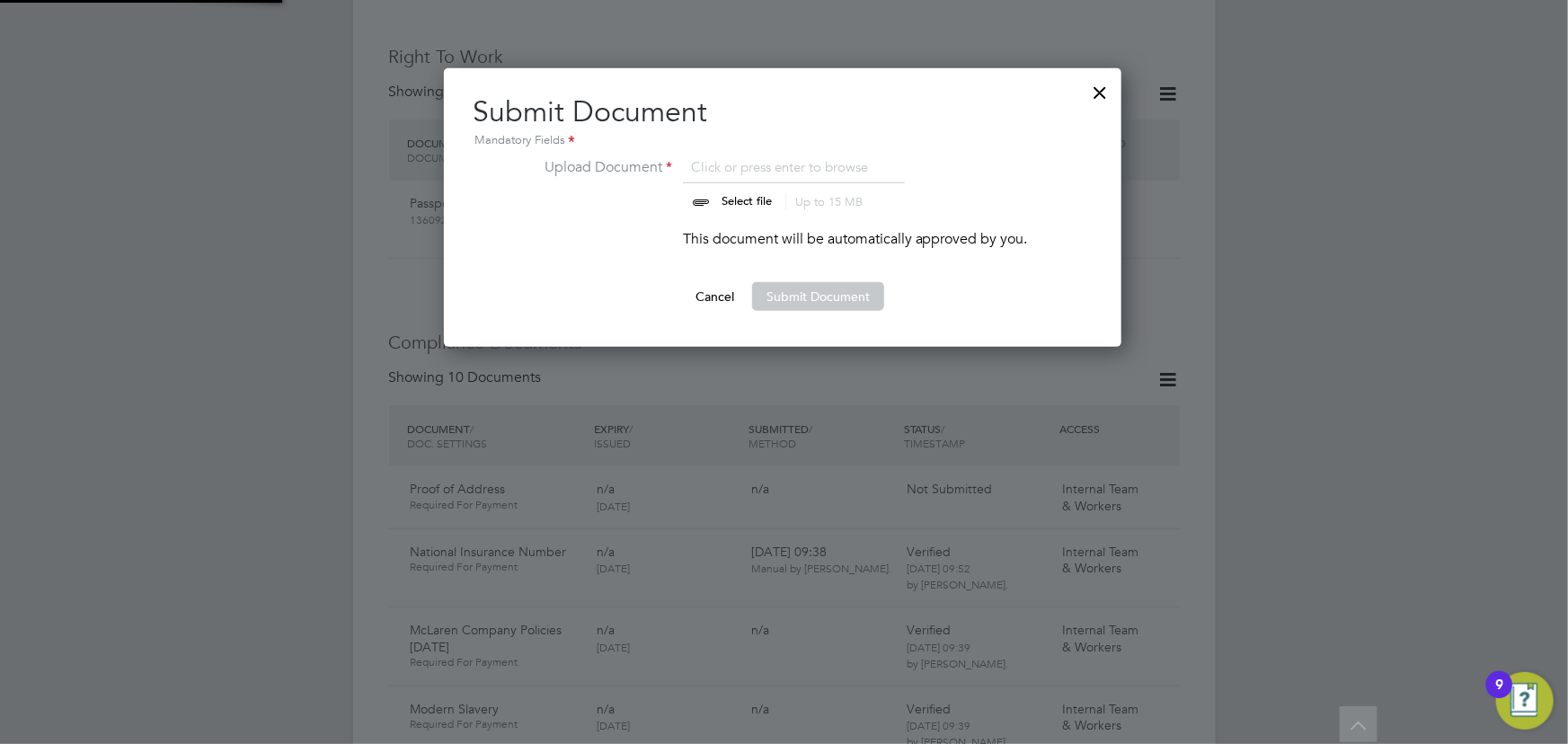
scroll to position [278, 679]
click at [745, 196] on input "file" at bounding box center [763, 183] width 282 height 54
type input "C:\fakepath\[PERSON_NAME] drivers license.jpg"
click at [778, 299] on button "Submit Document" at bounding box center [818, 296] width 132 height 29
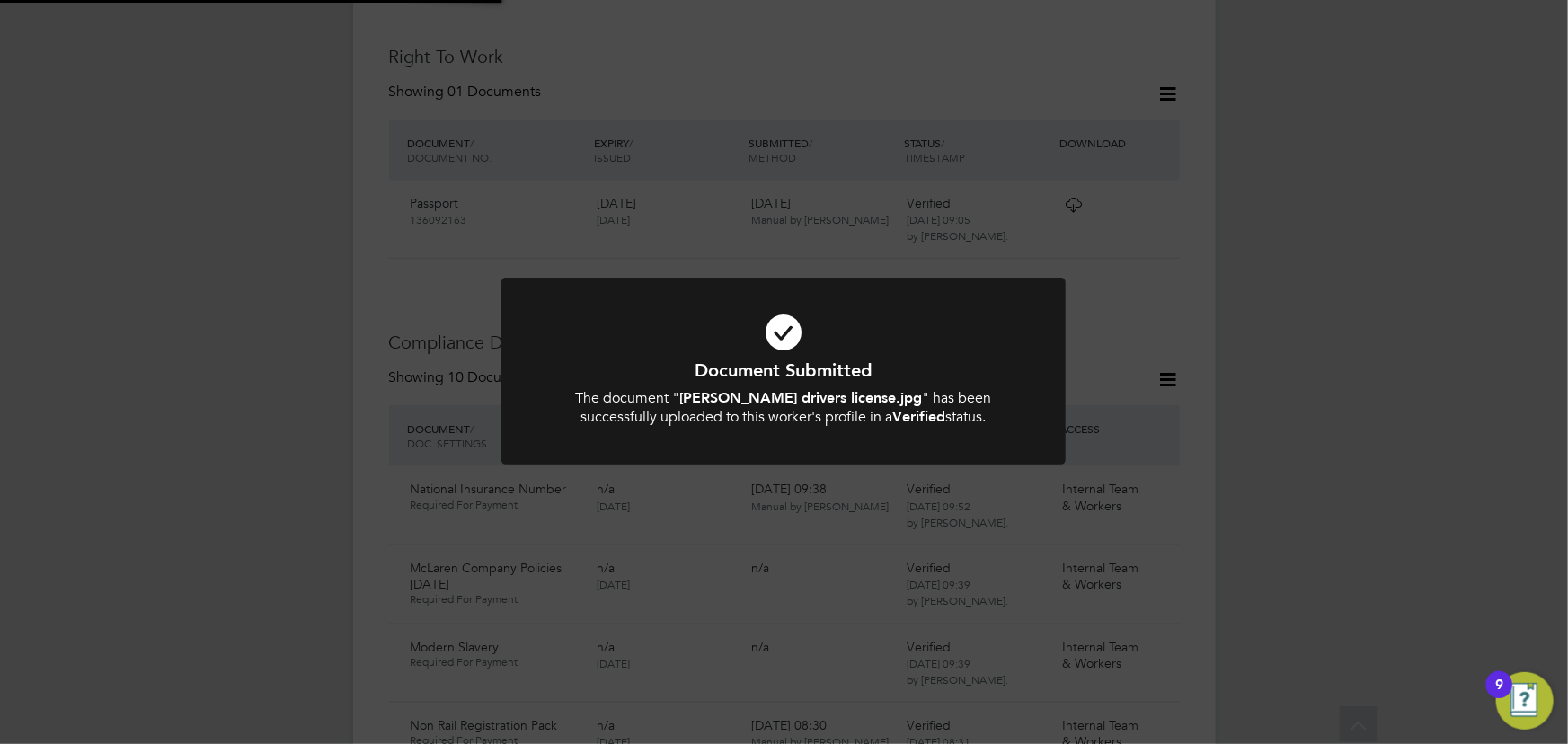
click at [1352, 369] on div "Document Submitted The document " [PERSON_NAME] drivers license.jpg " has been …" at bounding box center [784, 372] width 1568 height 744
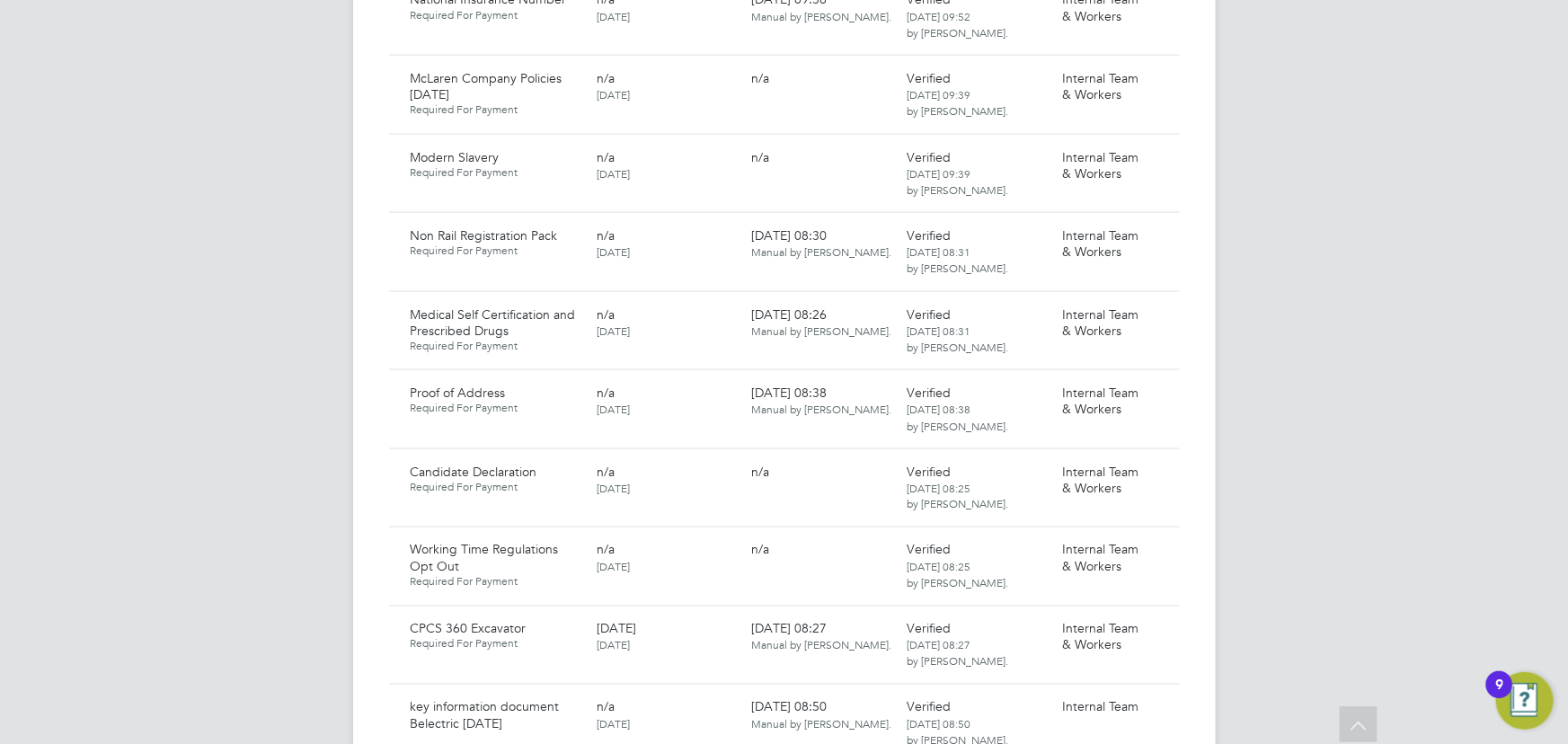
scroll to position [1716, 0]
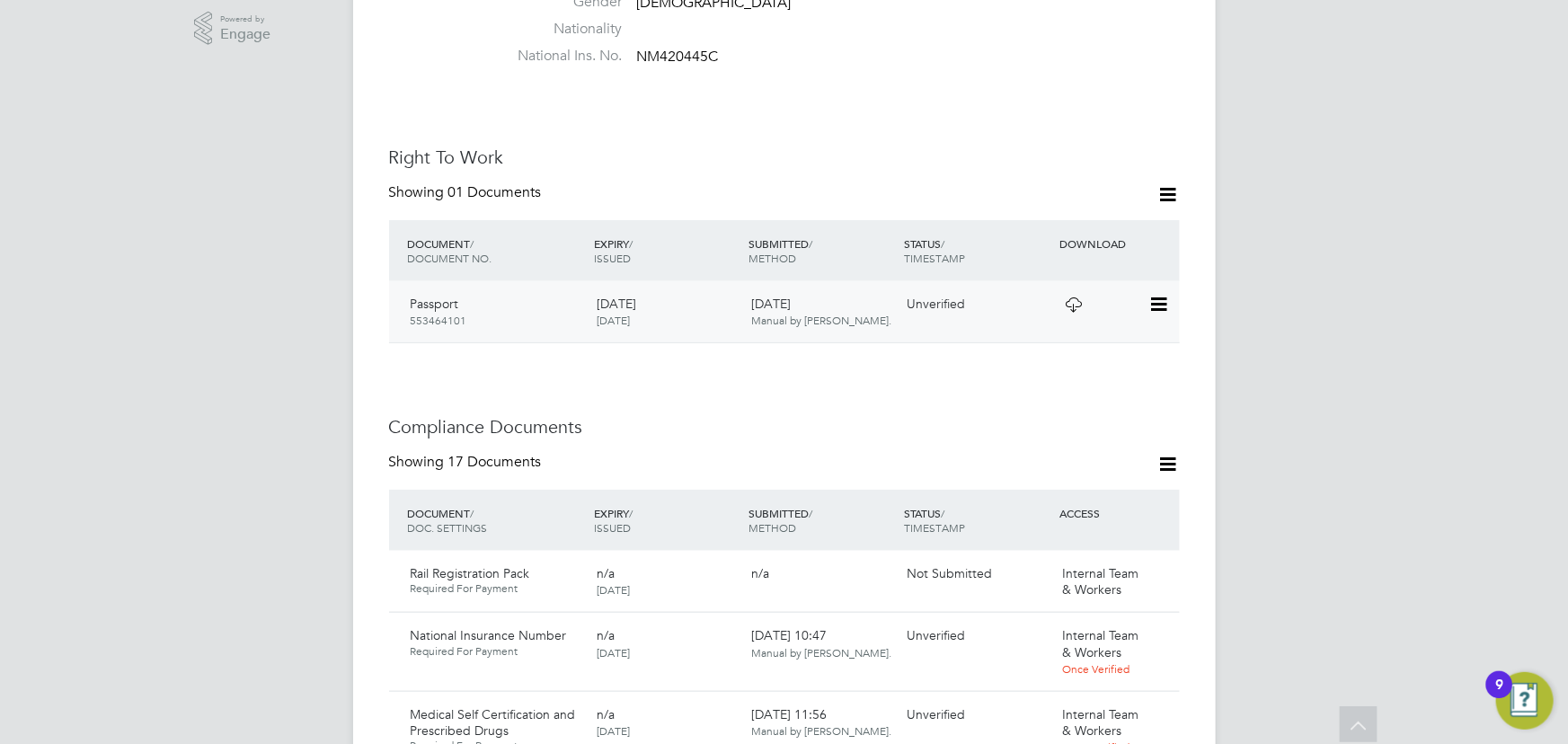
scroll to position [572, 0]
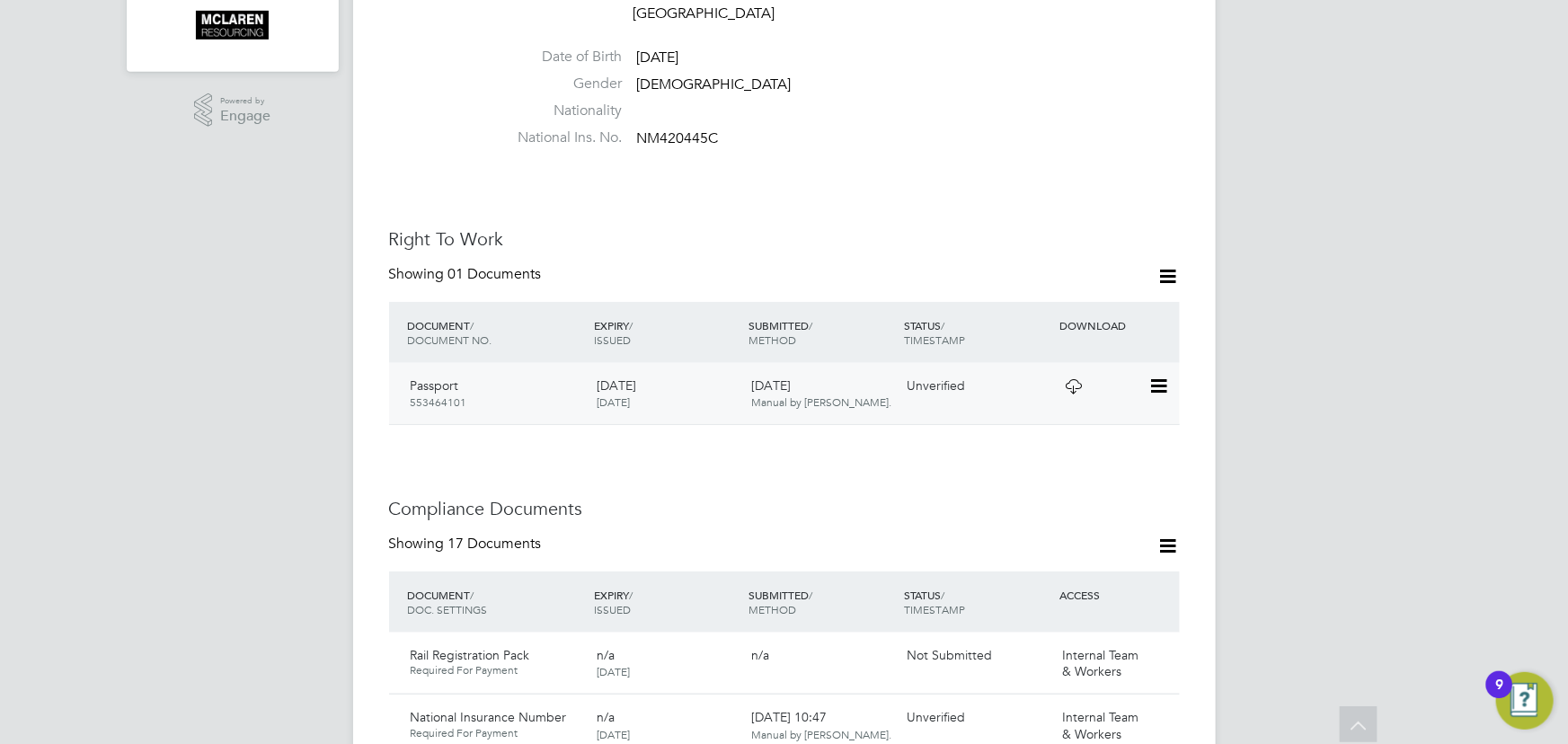
click at [1162, 376] on icon at bounding box center [1157, 386] width 18 height 21
click at [1088, 474] on li "View Details" at bounding box center [1100, 478] width 132 height 25
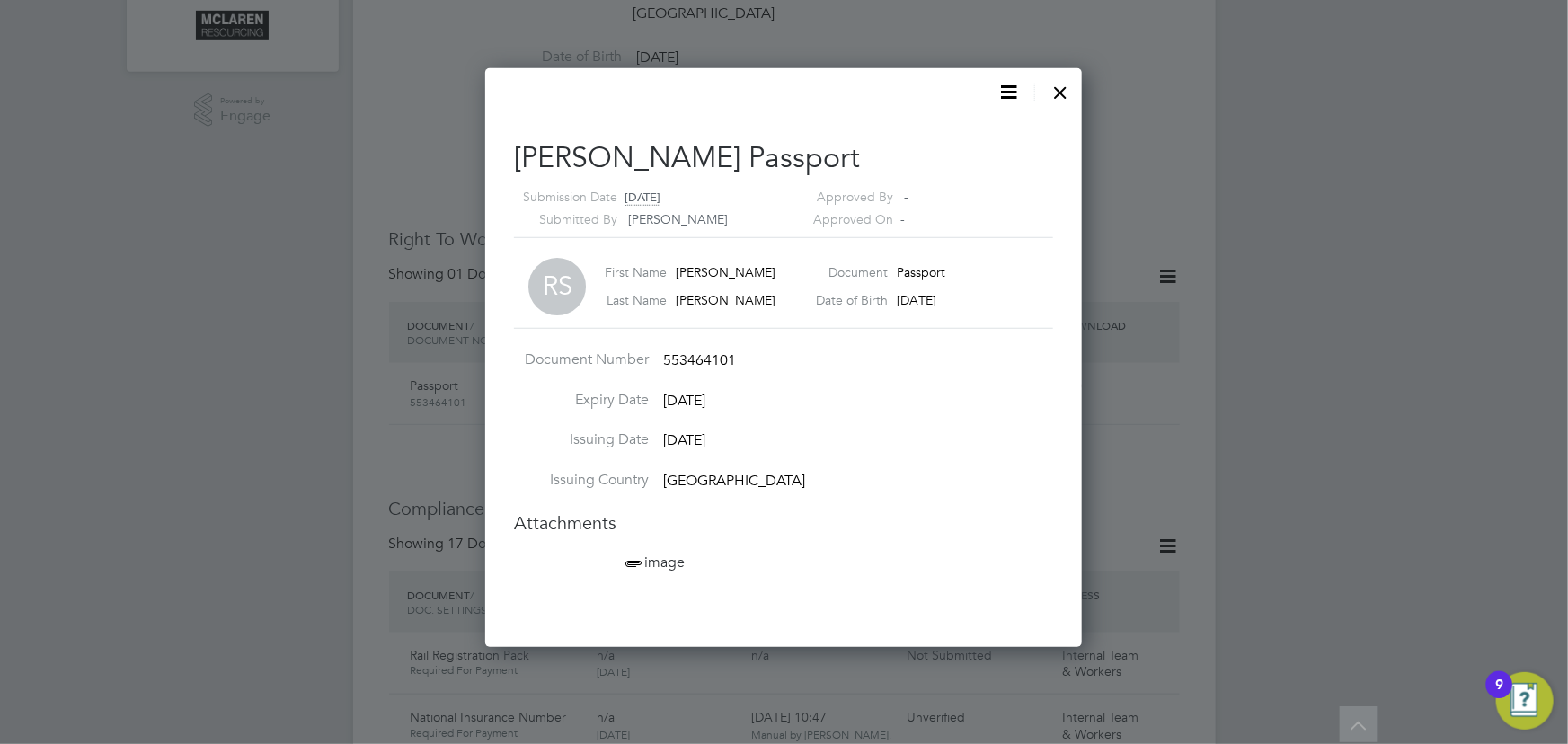
scroll to position [579, 598]
click at [654, 559] on span "image" at bounding box center [653, 562] width 63 height 18
drag, startPoint x: 1060, startPoint y: 85, endPoint x: 1071, endPoint y: 103, distance: 21.1
click at [1061, 85] on div at bounding box center [1061, 88] width 32 height 32
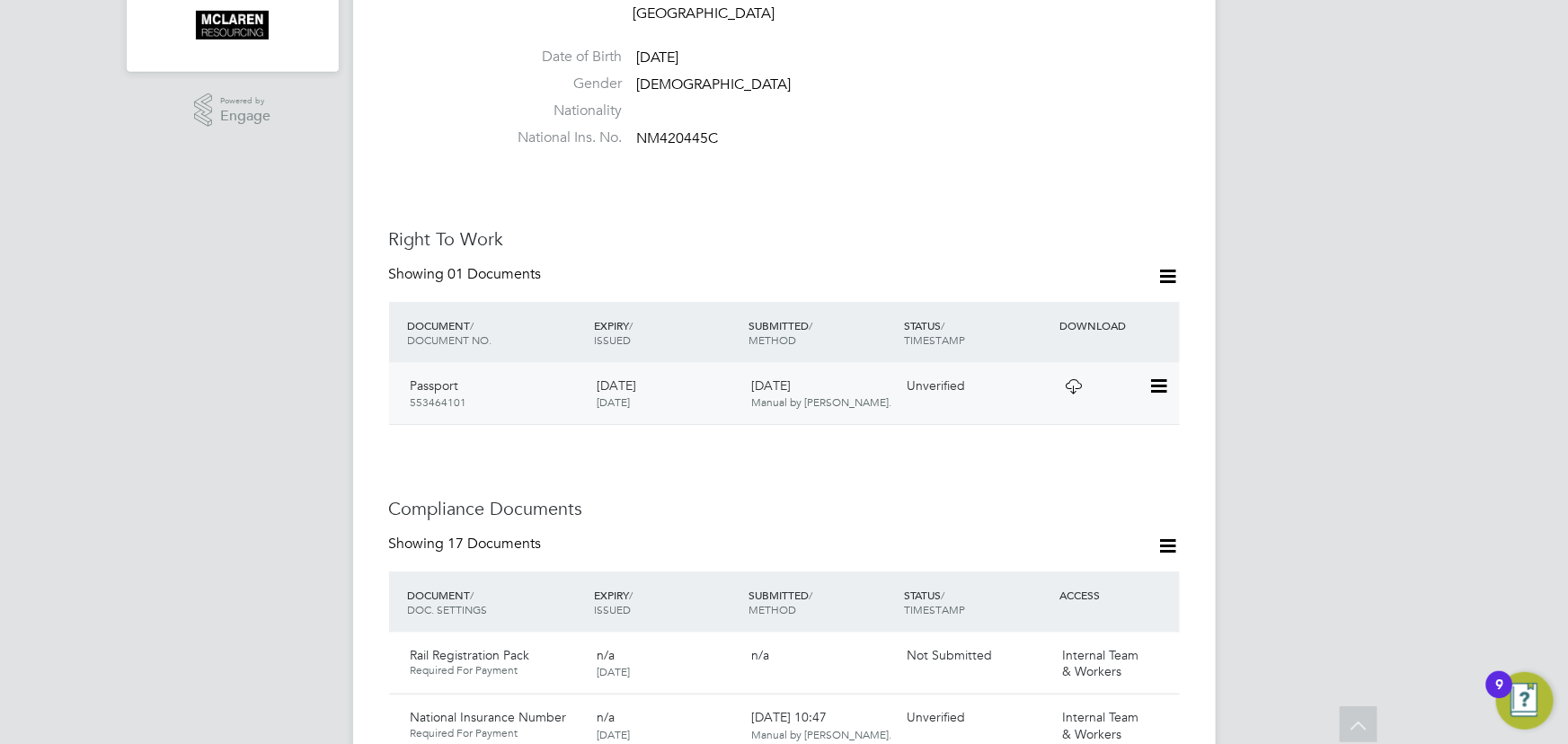
click at [1161, 376] on icon at bounding box center [1157, 386] width 18 height 21
click at [1065, 388] on li "Verify Document" at bounding box center [1100, 391] width 132 height 25
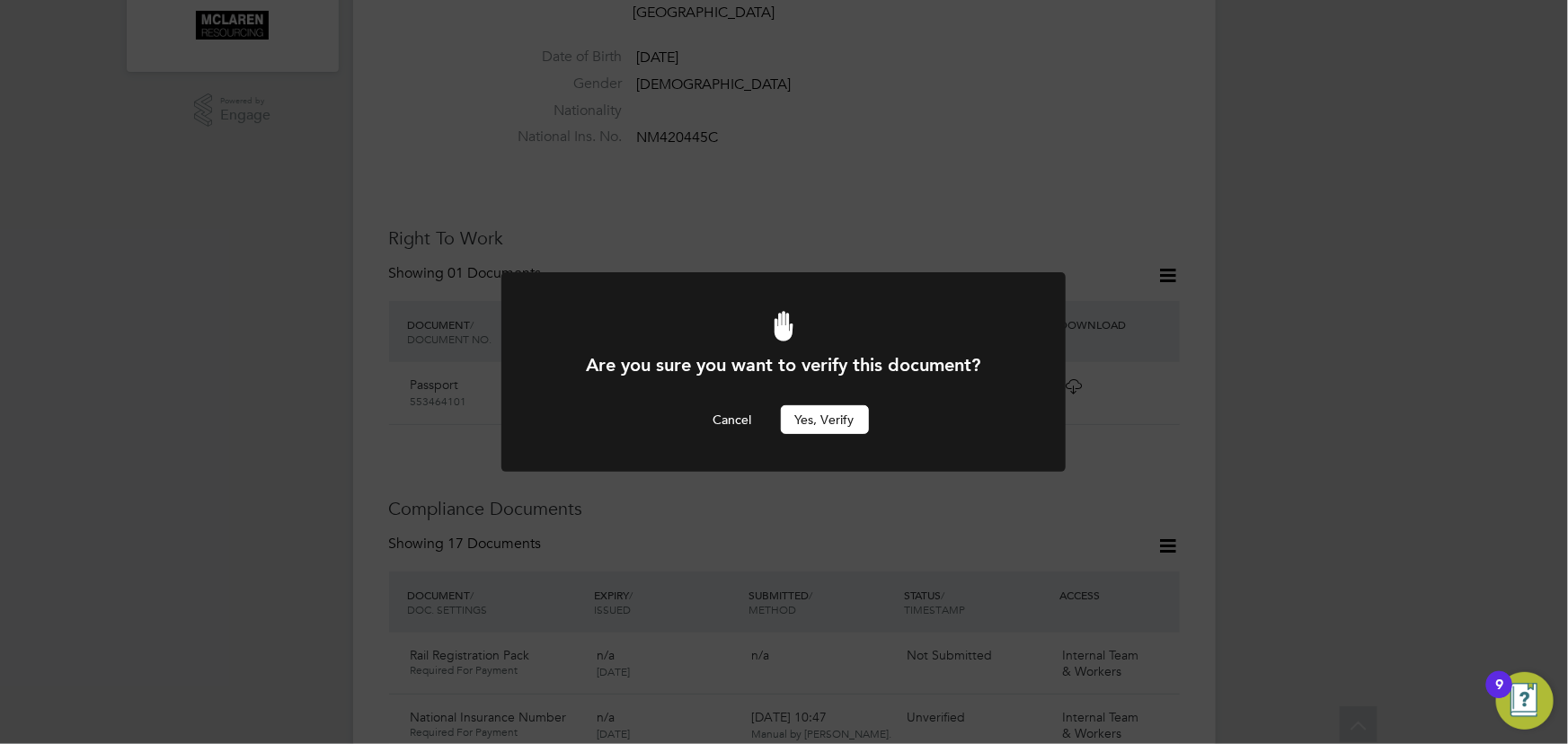
click at [854, 425] on button "Yes, verify" at bounding box center [824, 420] width 88 height 29
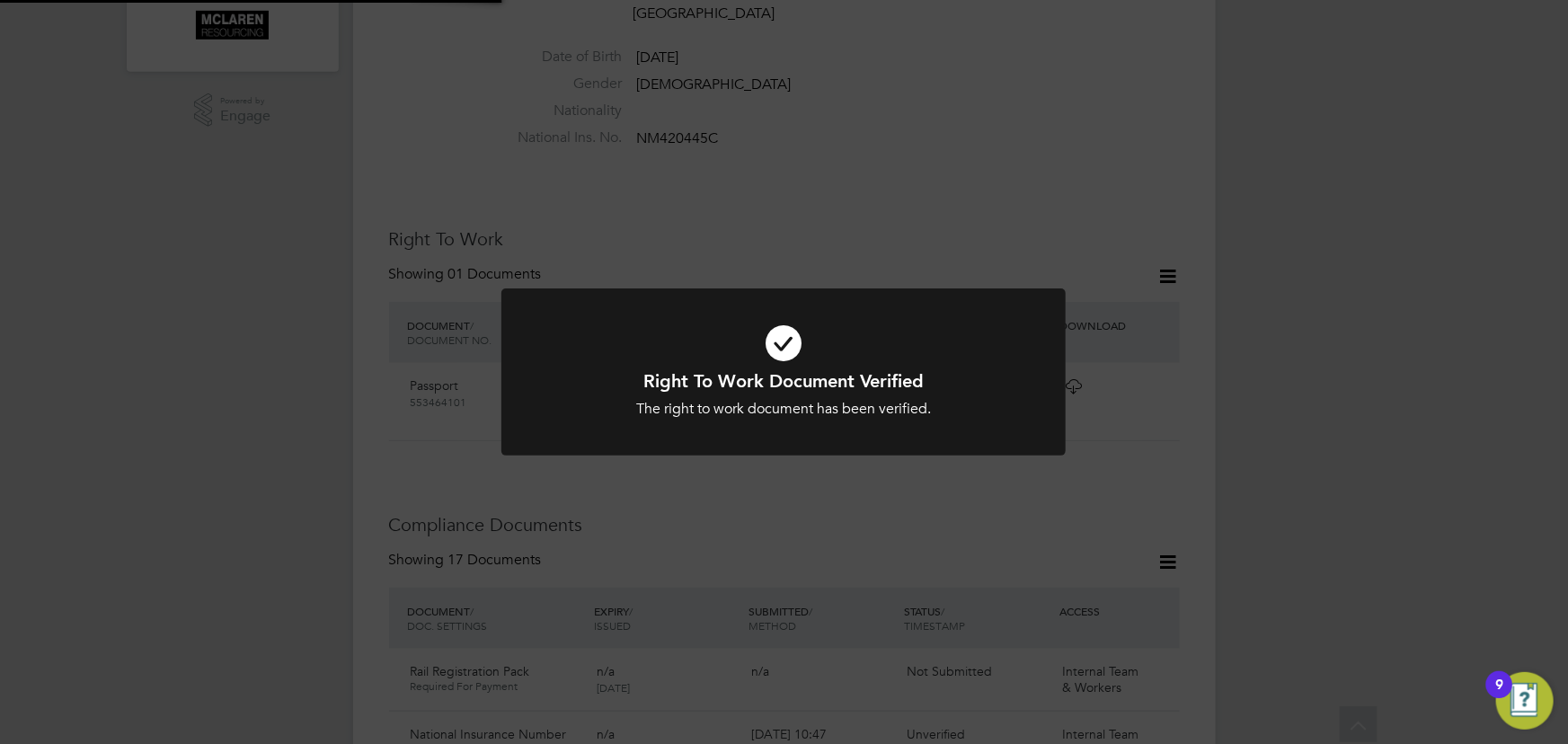
click at [1367, 411] on div "Right To Work Document Verified The right to work document has been verified. C…" at bounding box center [784, 372] width 1568 height 744
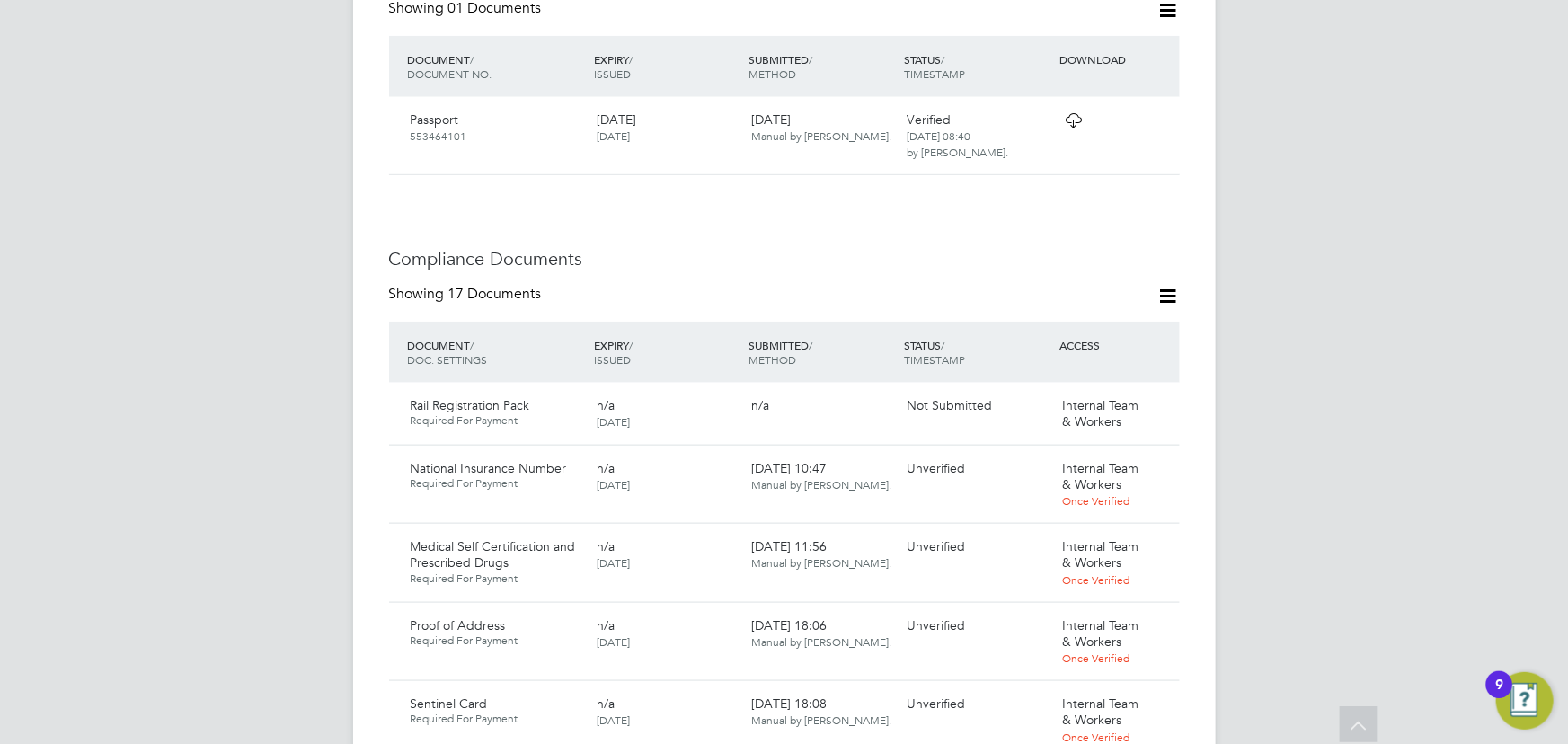
scroll to position [1062, 0]
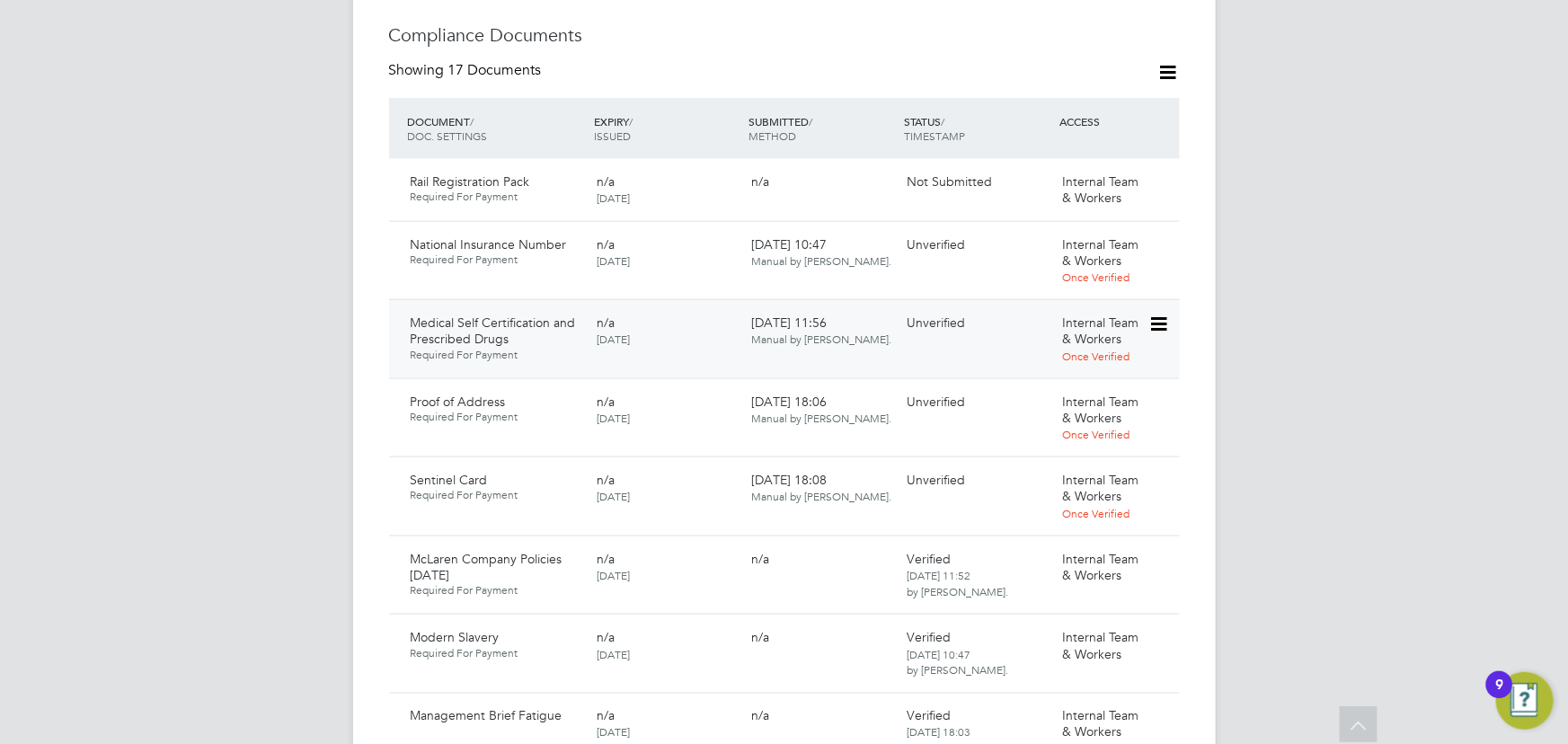
click at [1158, 313] on icon at bounding box center [1157, 323] width 18 height 21
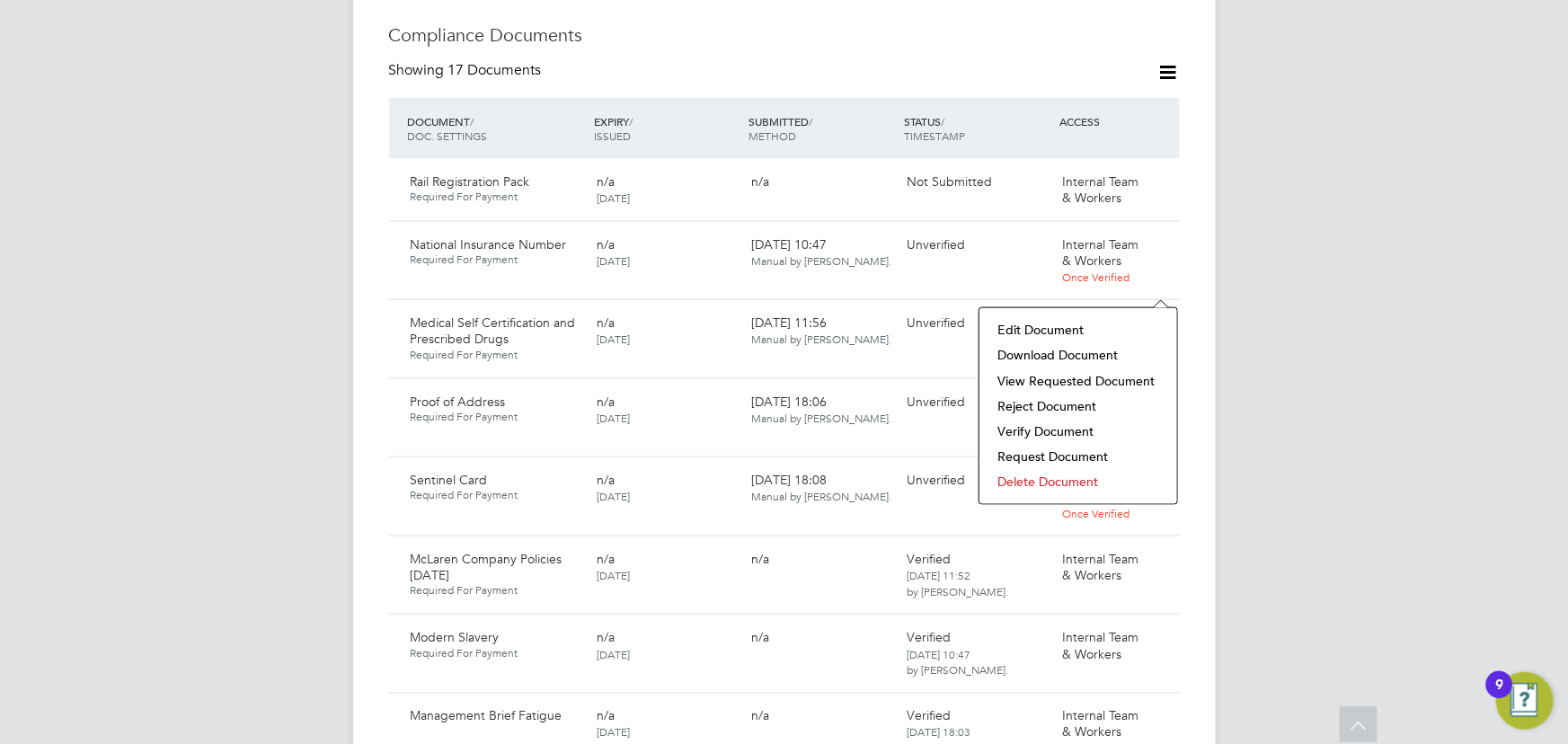
click at [1076, 350] on li "Download Document" at bounding box center [1078, 355] width 180 height 25
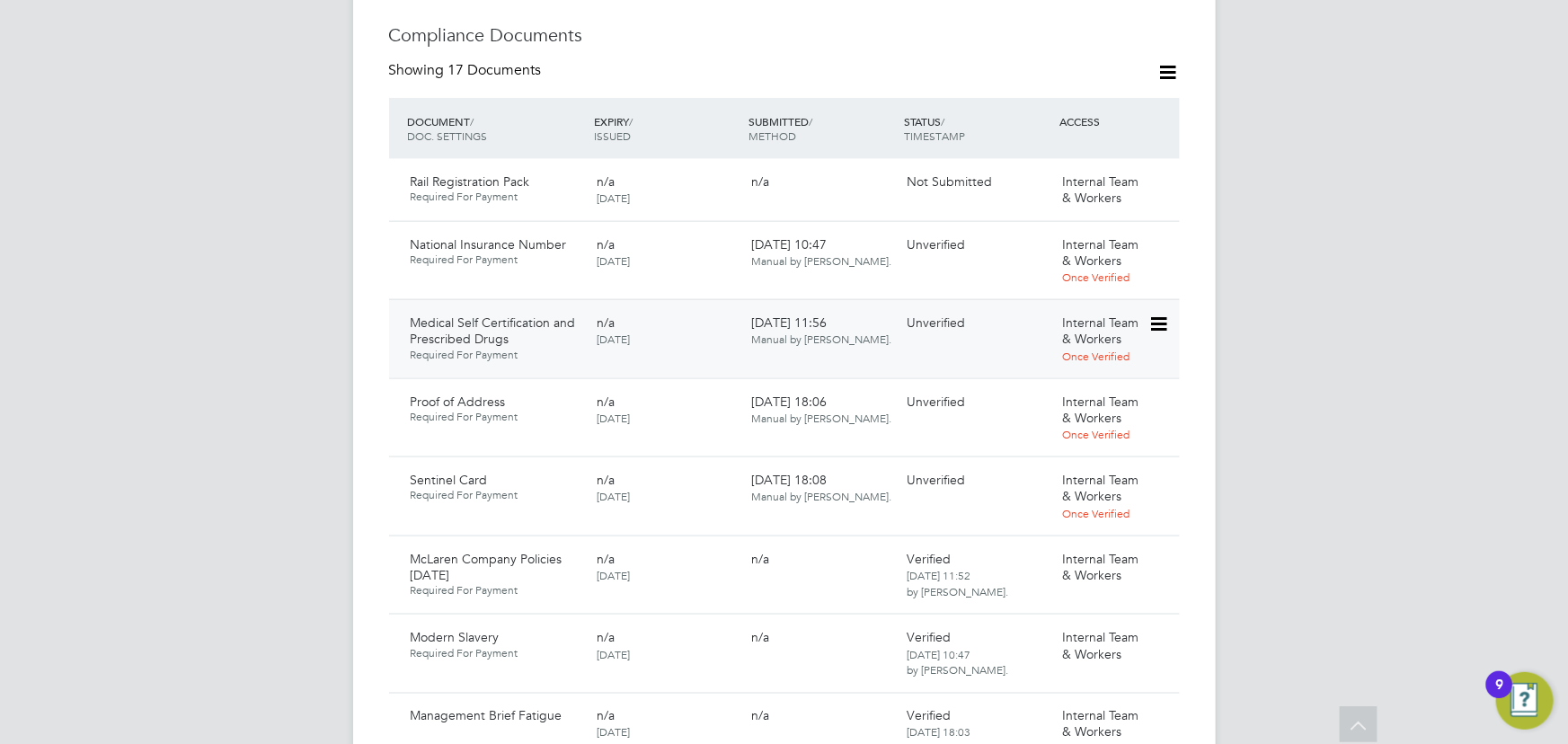
drag, startPoint x: 1163, startPoint y: 283, endPoint x: 1174, endPoint y: 290, distance: 13.0
click at [1164, 313] on icon at bounding box center [1157, 323] width 18 height 21
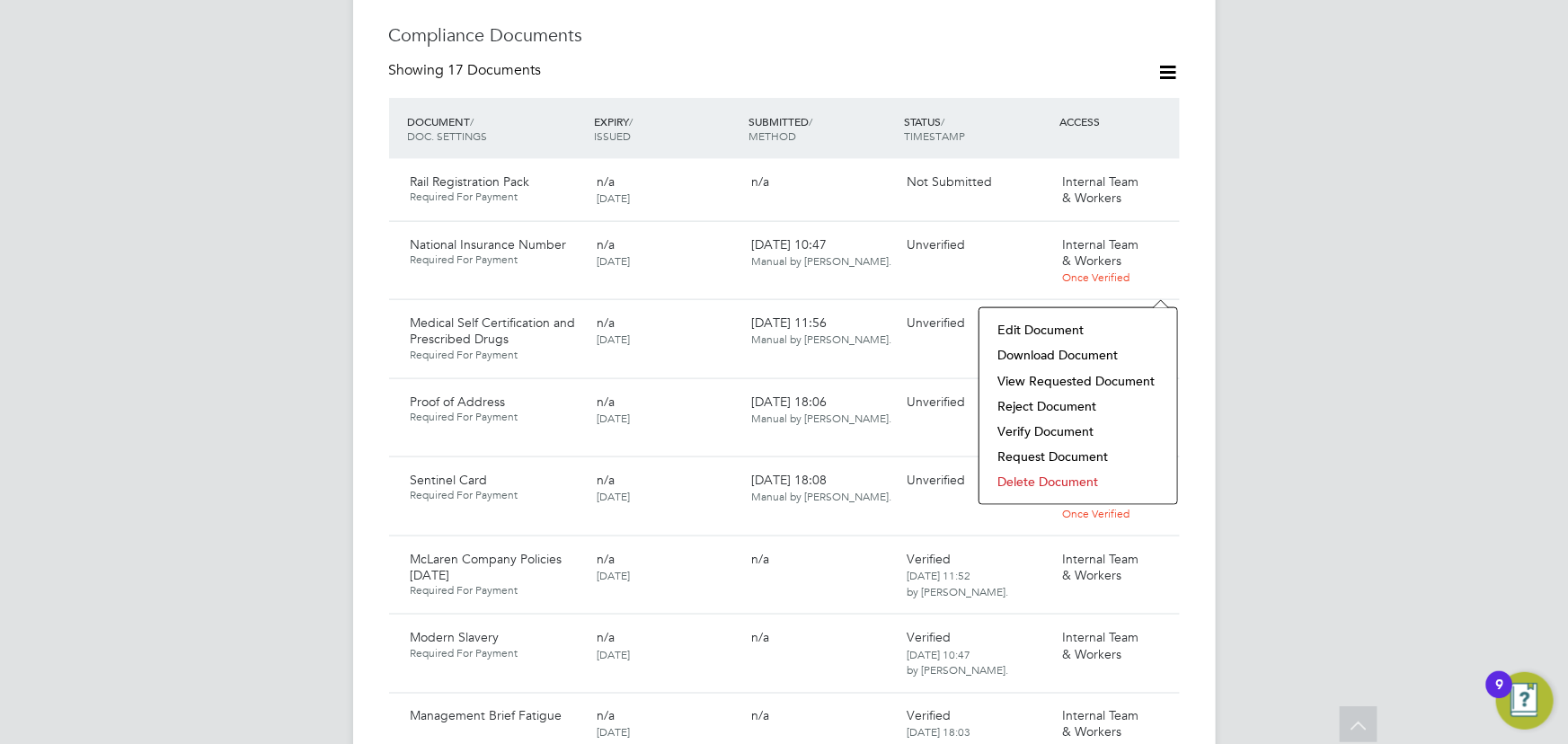
click at [1027, 426] on li "Verify Document" at bounding box center [1078, 431] width 180 height 25
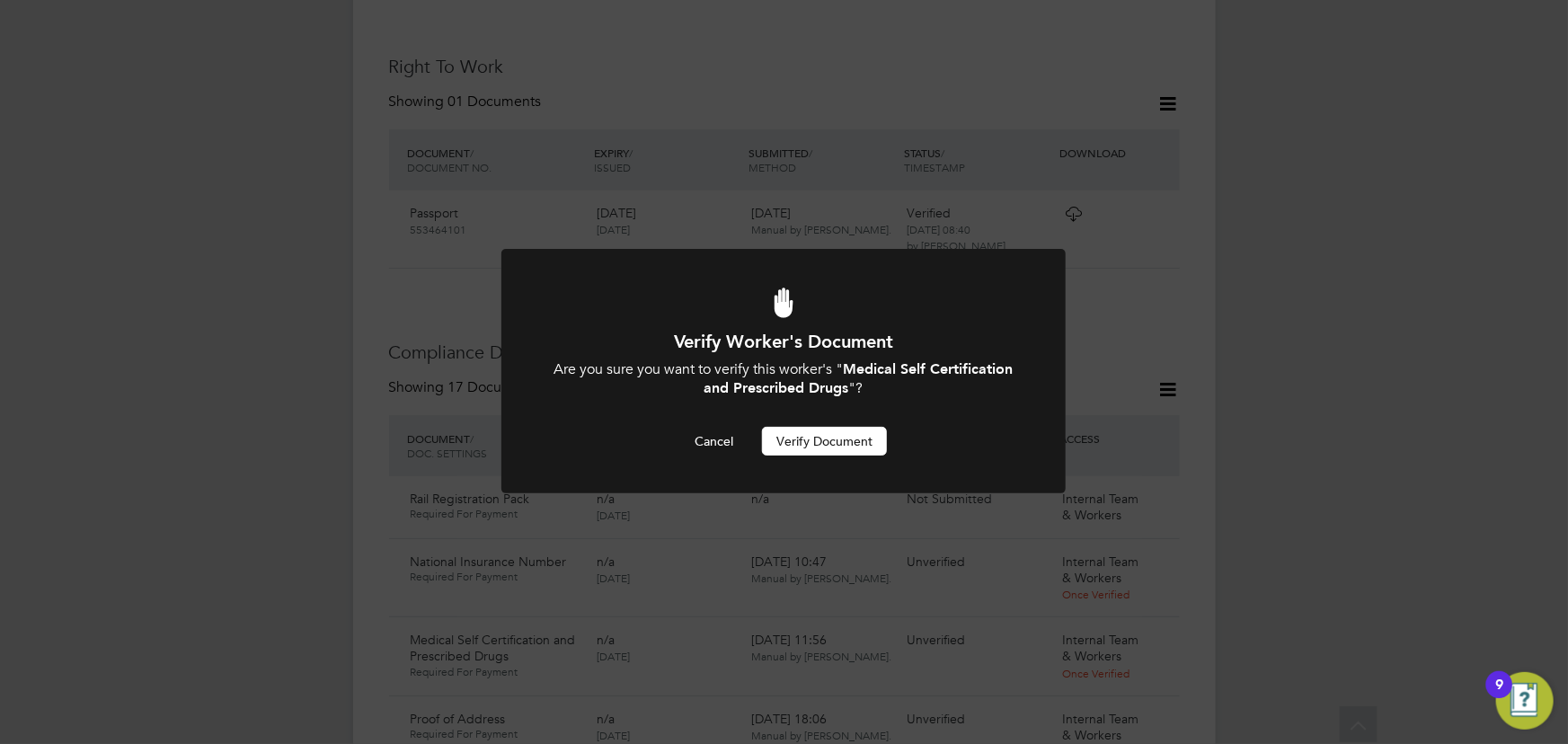
scroll to position [0, 0]
click at [862, 440] on button "Verify Document" at bounding box center [824, 441] width 125 height 29
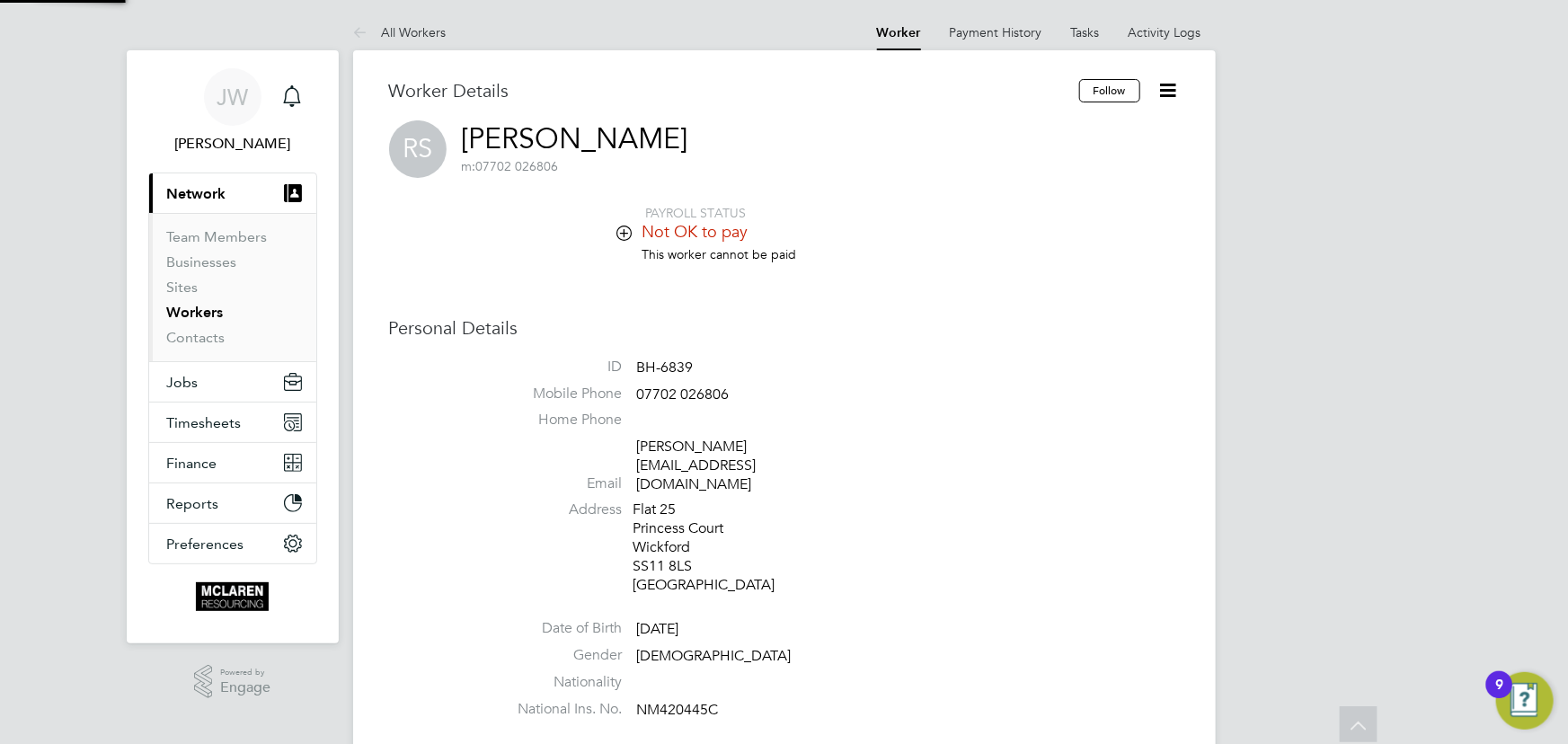
scroll to position [744, 0]
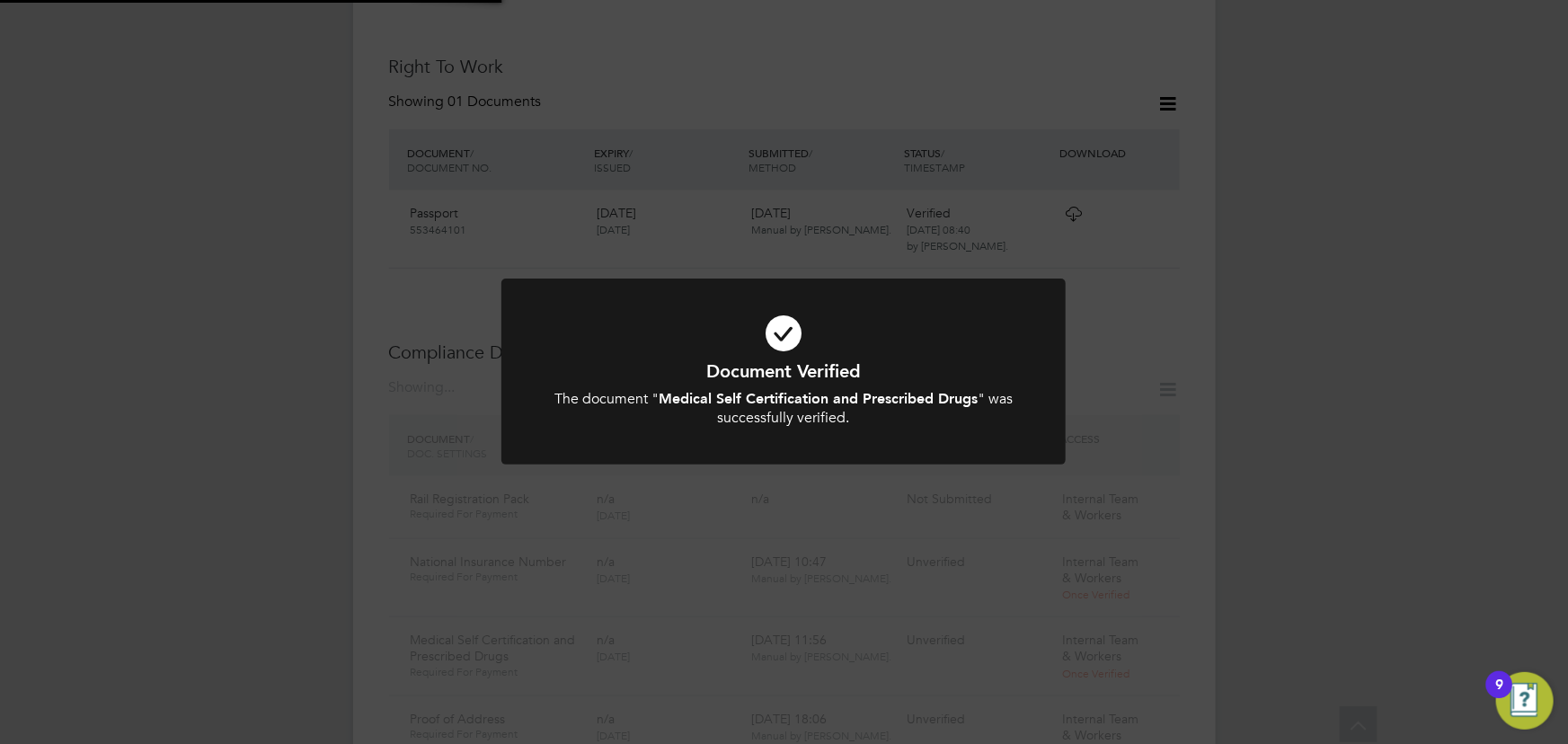
click at [1294, 344] on div "Document Verified The document " Medical Self Certification and Prescribed Drug…" at bounding box center [784, 372] width 1568 height 744
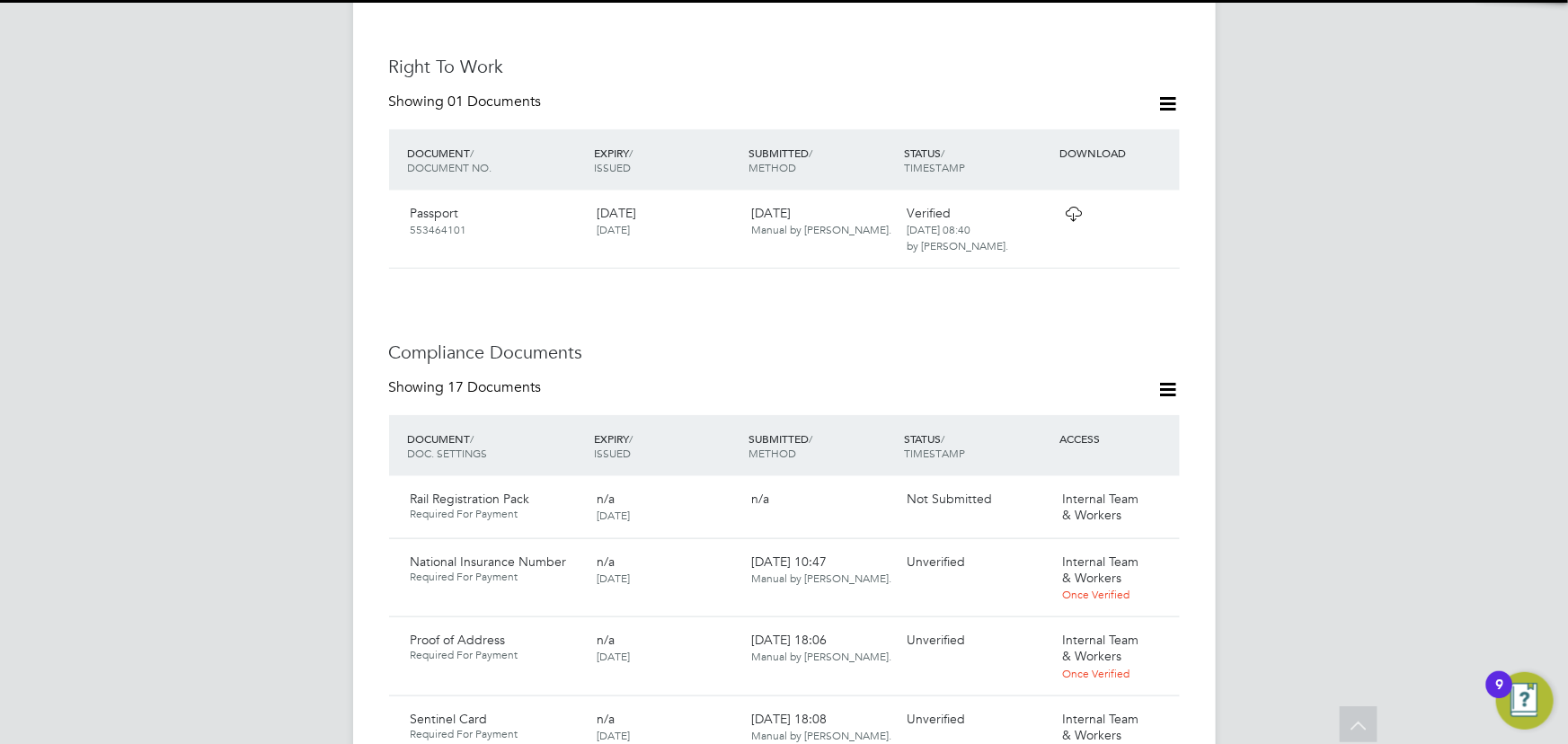
scroll to position [1070, 0]
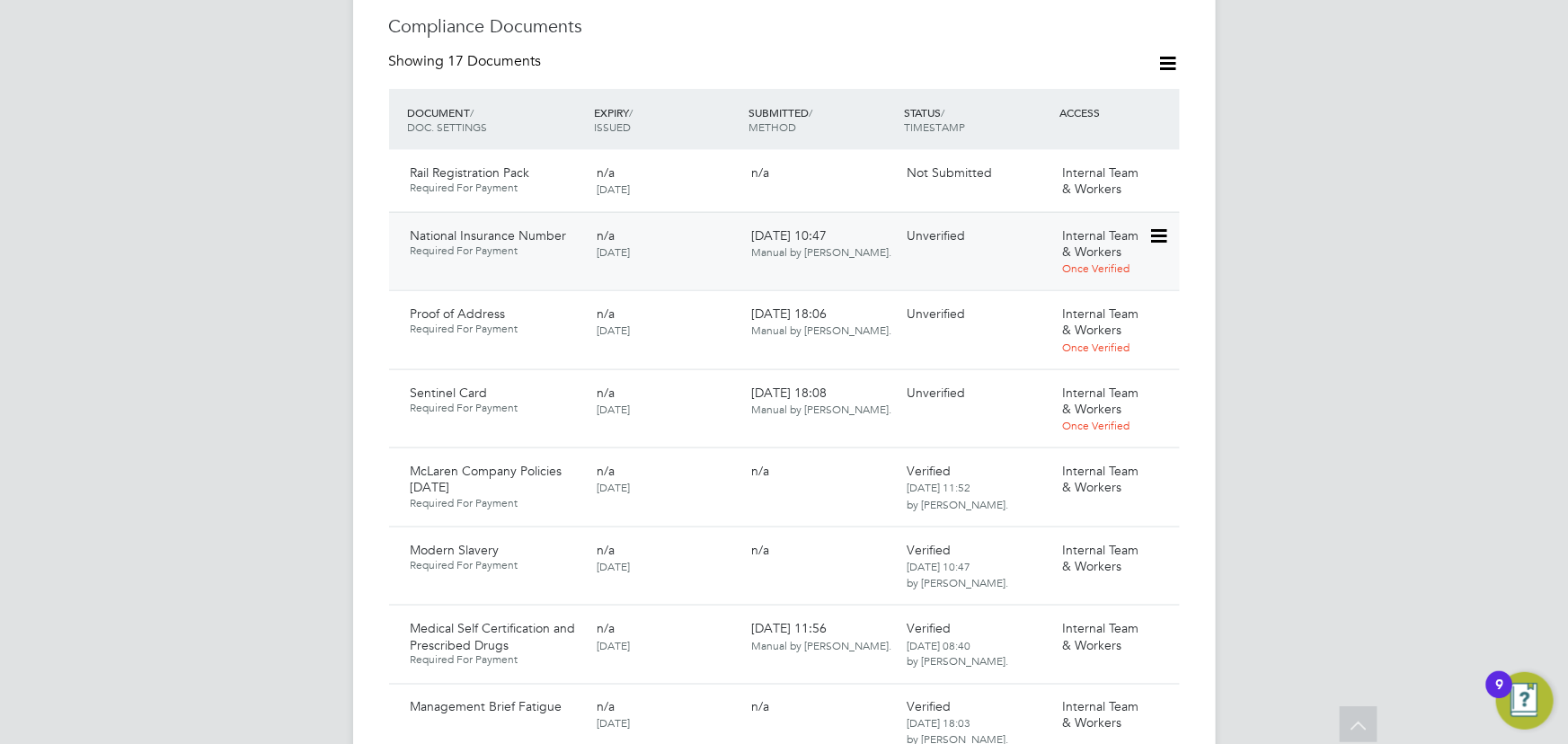
click at [1161, 226] on icon at bounding box center [1157, 236] width 18 height 21
click at [1094, 270] on li "Download Document" at bounding box center [1094, 267] width 143 height 25
click at [1135, 227] on span "Internal Team & Workers" at bounding box center [1100, 243] width 77 height 32
click at [1164, 226] on icon at bounding box center [1157, 236] width 18 height 21
click at [1081, 316] on li "Verify Document" at bounding box center [1094, 318] width 143 height 25
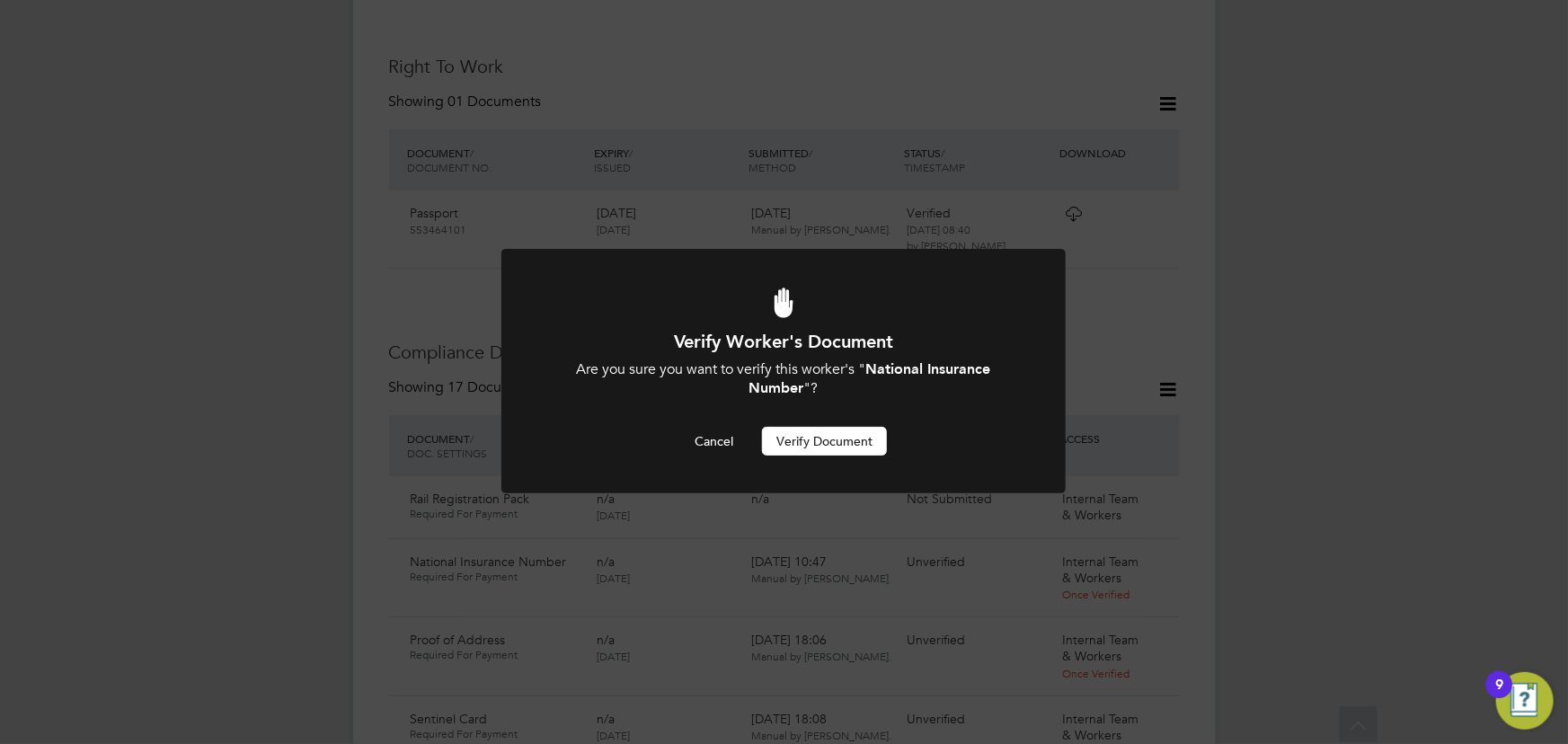
scroll to position [0, 0]
click at [869, 430] on button "Verify Document" at bounding box center [824, 441] width 125 height 29
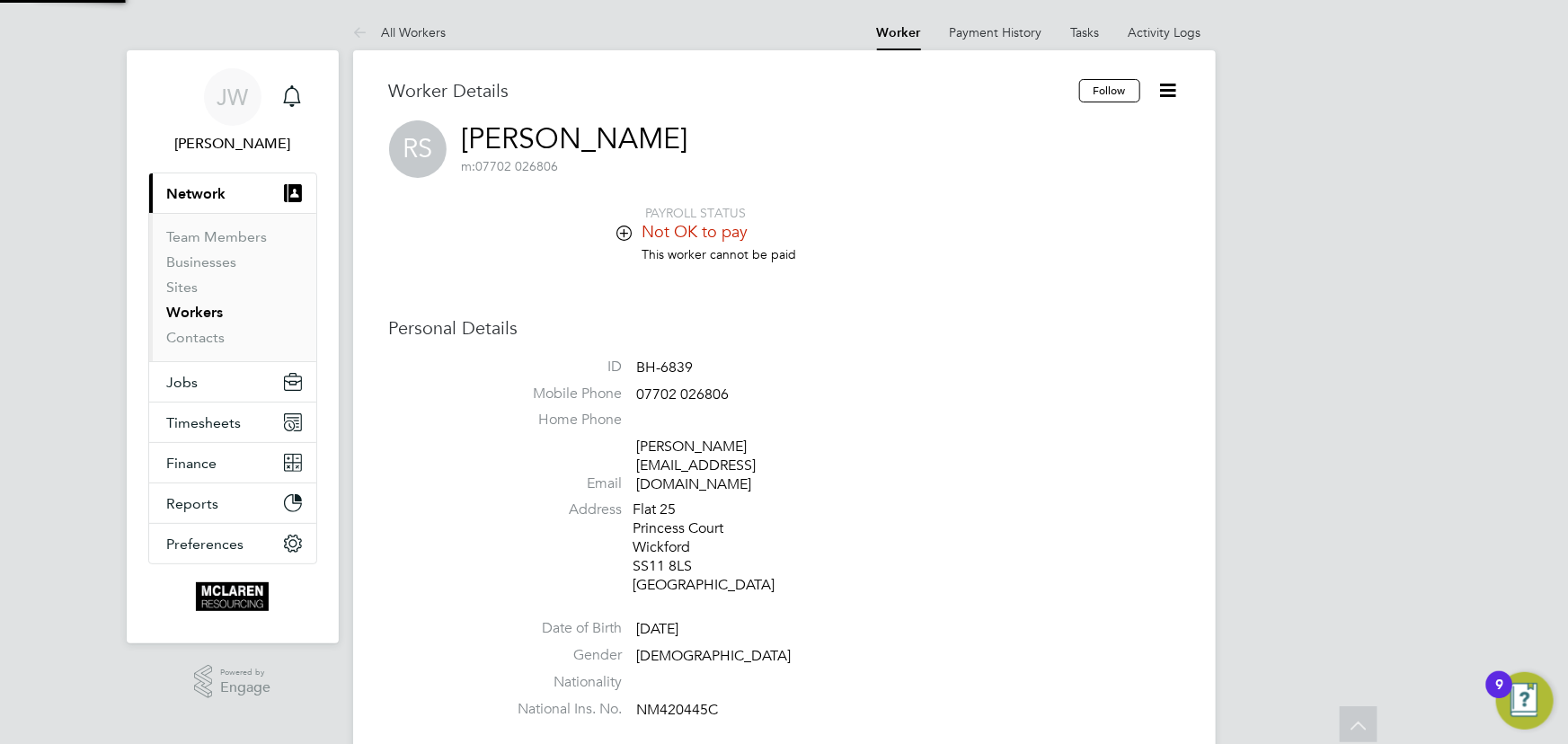
scroll to position [744, 0]
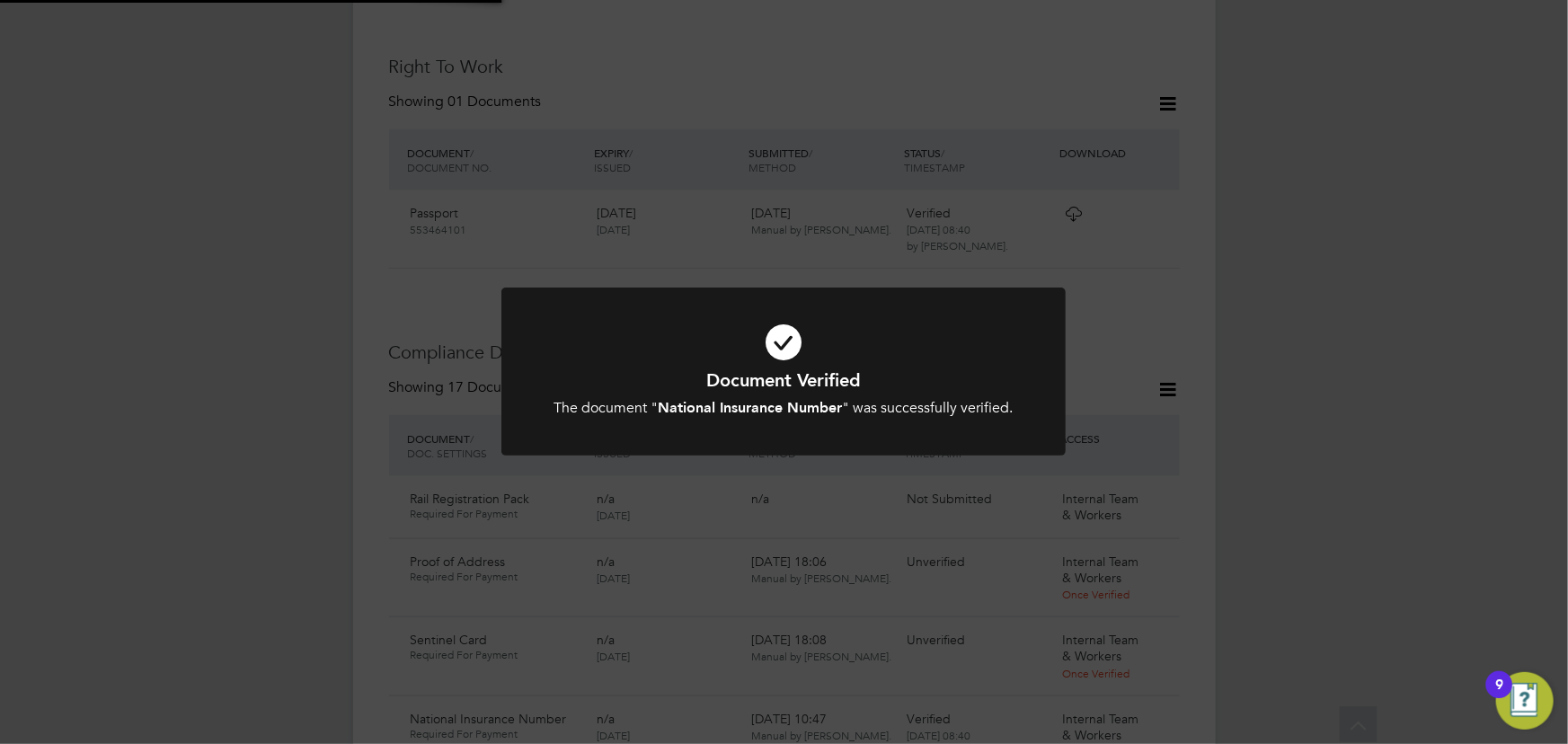
click at [1365, 302] on div "Document Verified The document " National Insurance Number " was successfully v…" at bounding box center [784, 372] width 1568 height 744
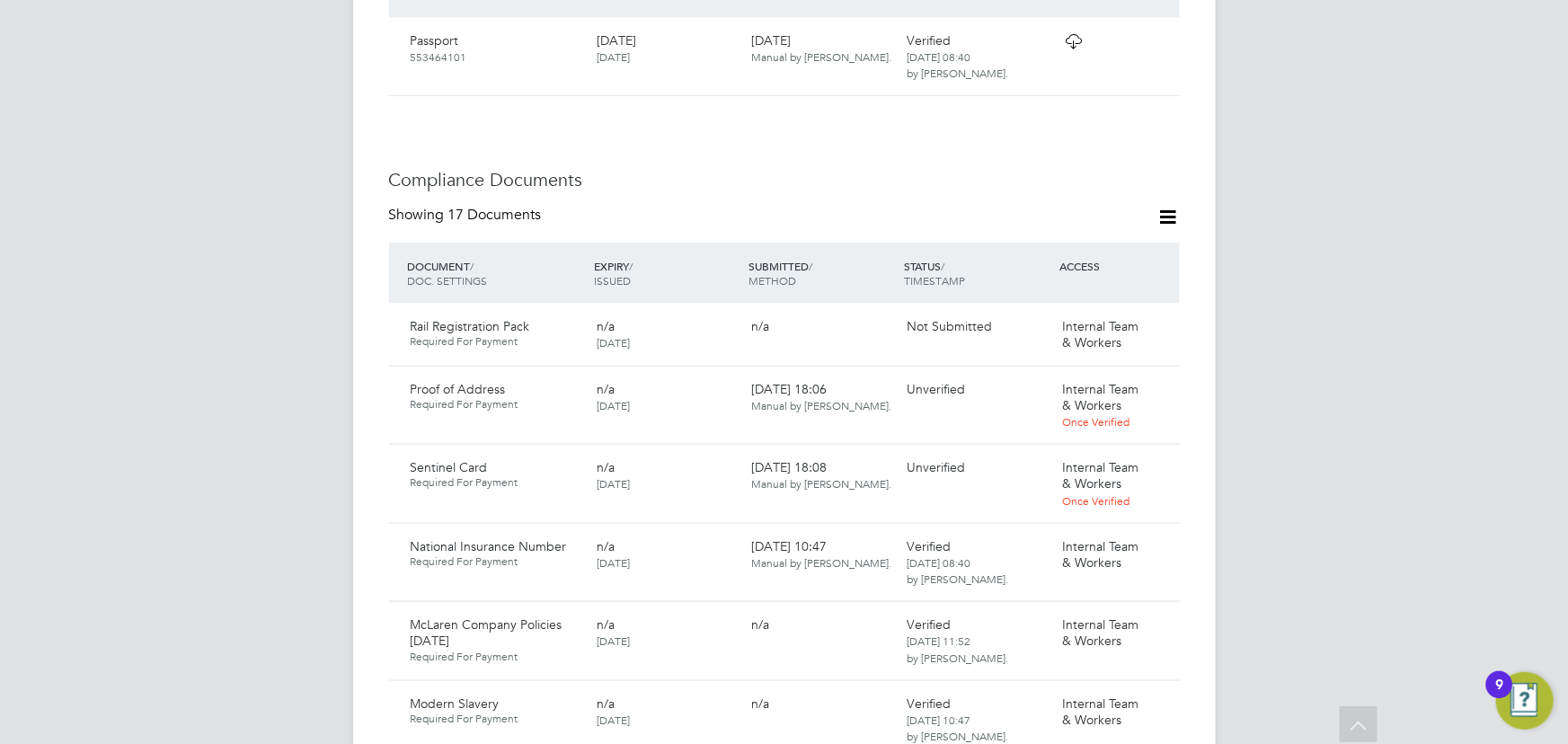
scroll to position [1070, 0]
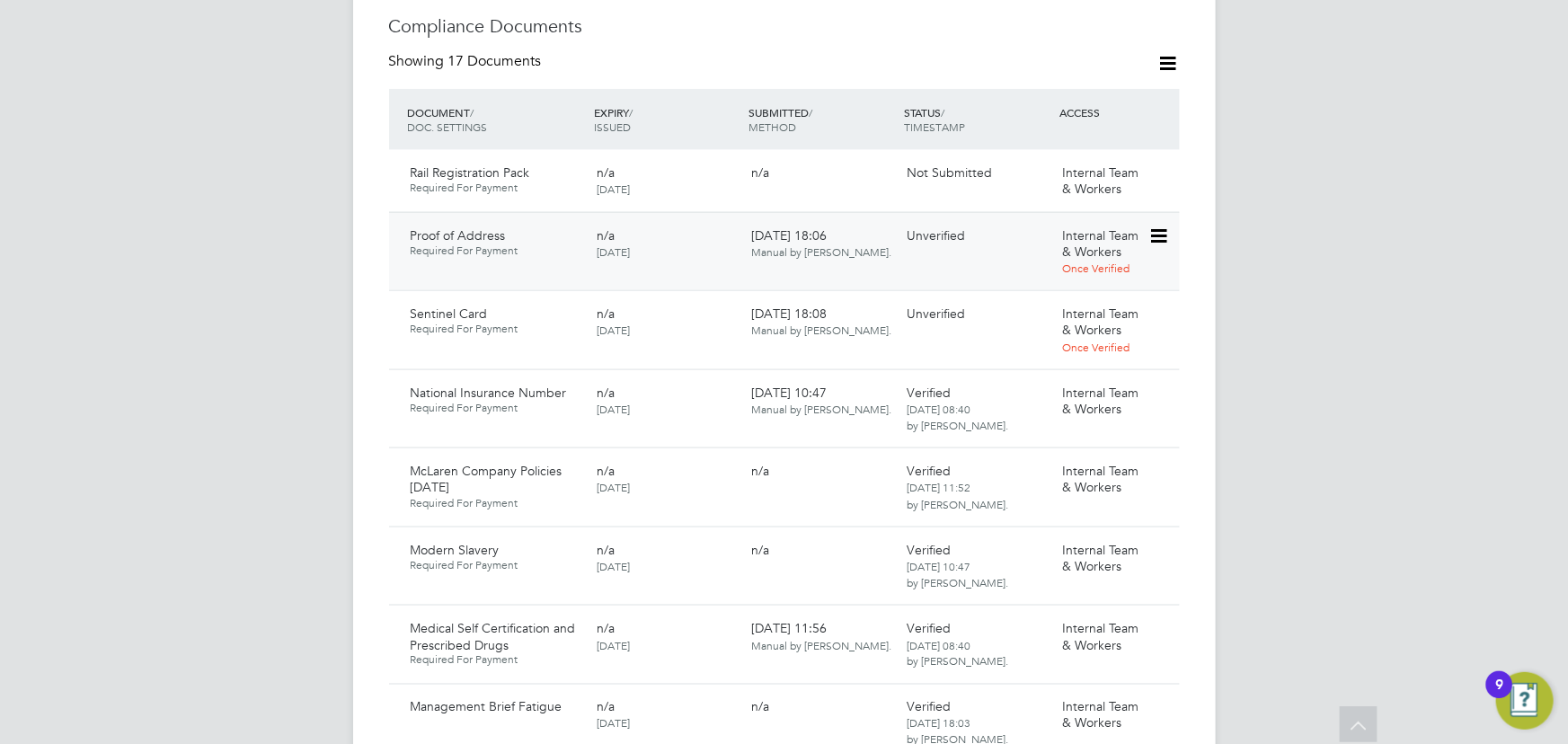
click at [1160, 226] on icon at bounding box center [1157, 236] width 18 height 21
click at [1107, 260] on li "Download Document" at bounding box center [1094, 267] width 143 height 25
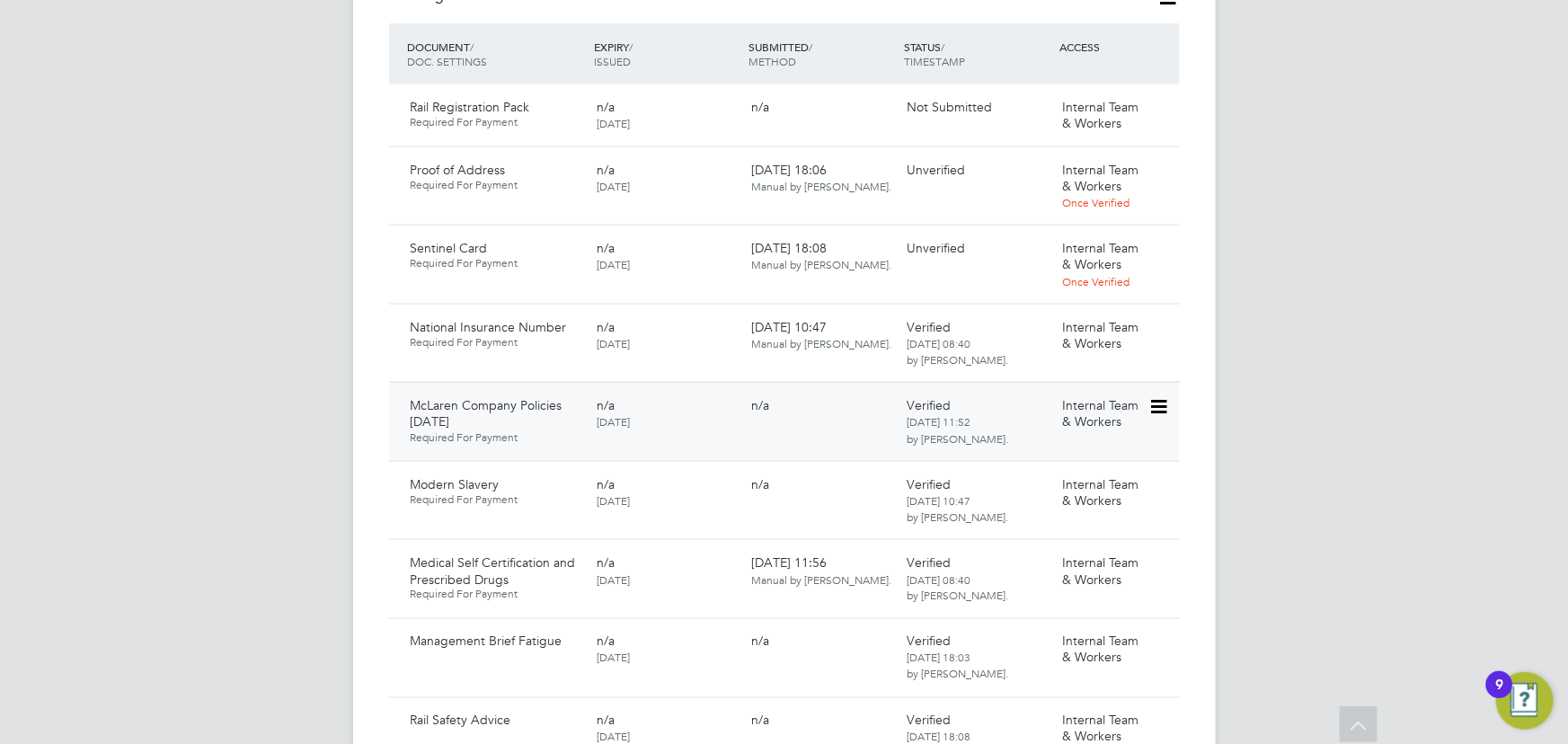
scroll to position [989, 0]
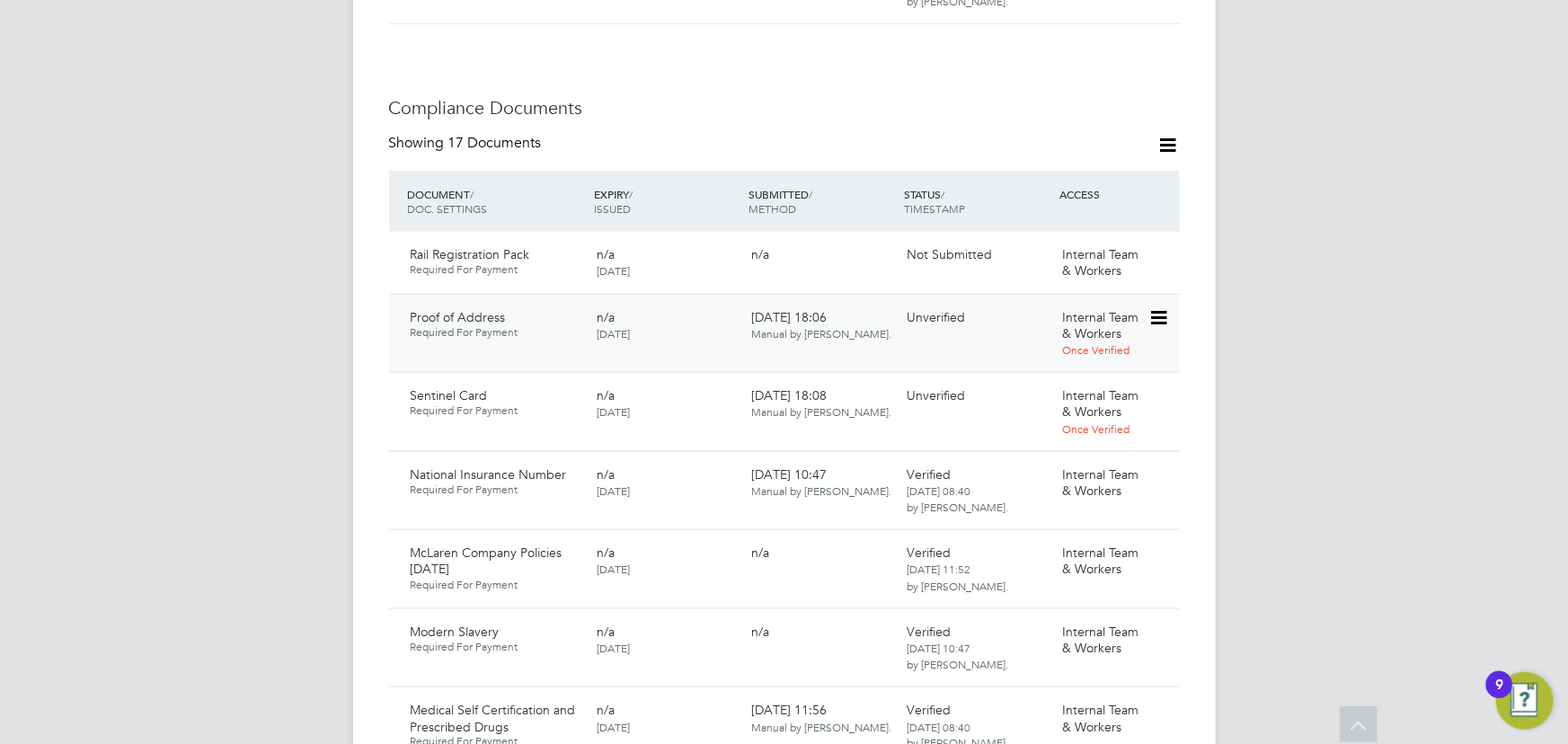
click at [1163, 308] on icon at bounding box center [1157, 318] width 18 height 21
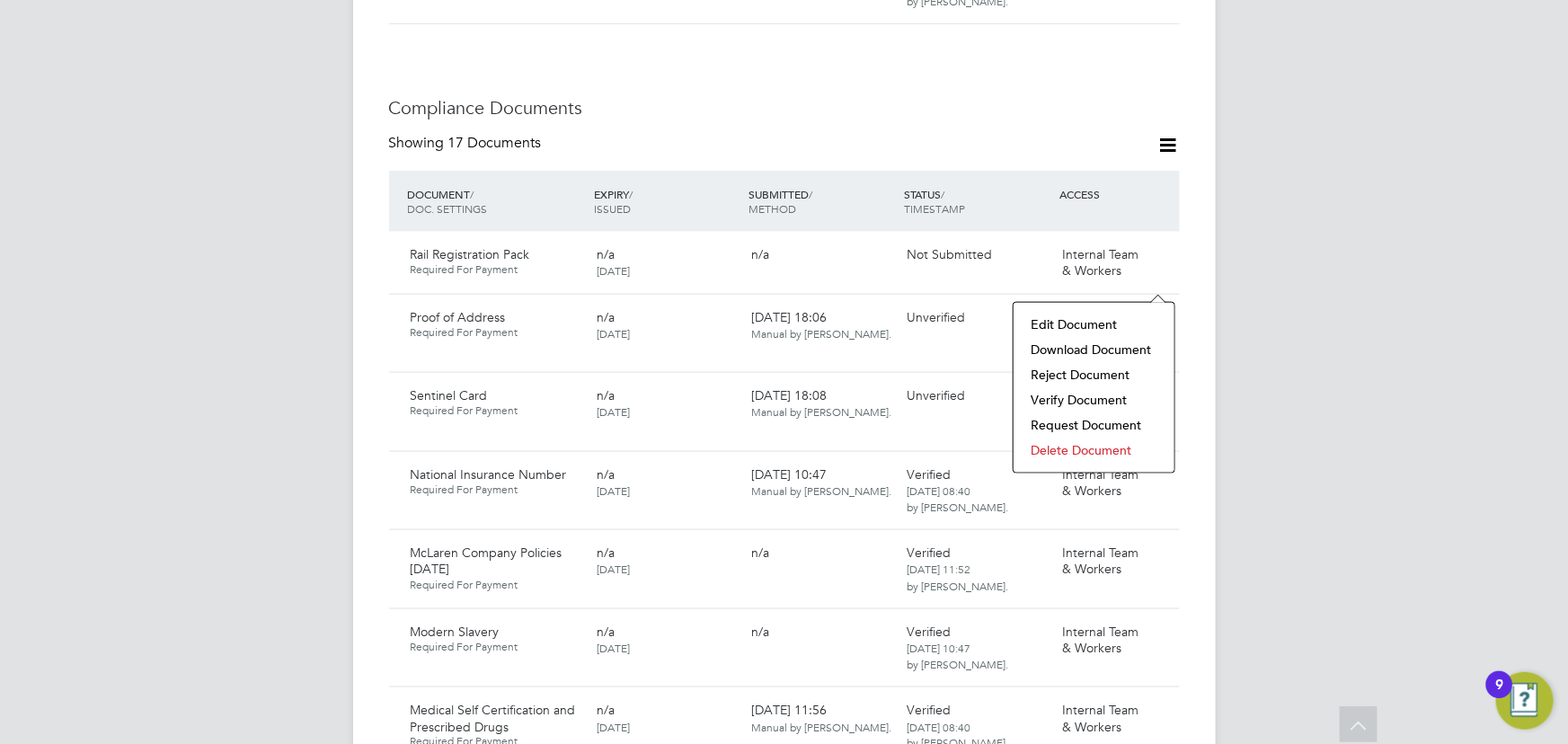
click at [1096, 403] on li "Verify Document" at bounding box center [1094, 399] width 143 height 25
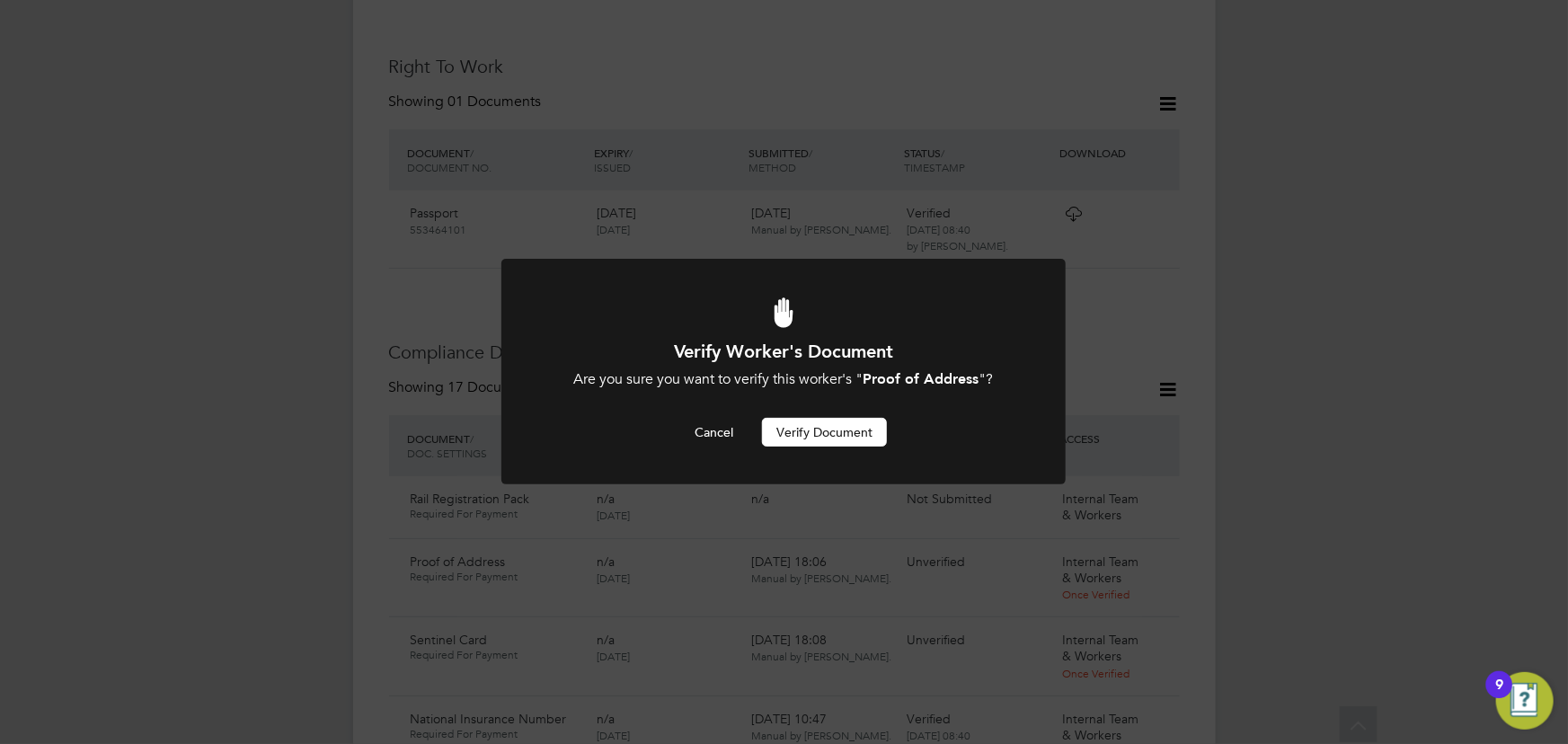
scroll to position [0, 0]
drag, startPoint x: 870, startPoint y: 430, endPoint x: 1271, endPoint y: 415, distance: 401.3
click at [874, 430] on button "Verify Document" at bounding box center [824, 432] width 125 height 29
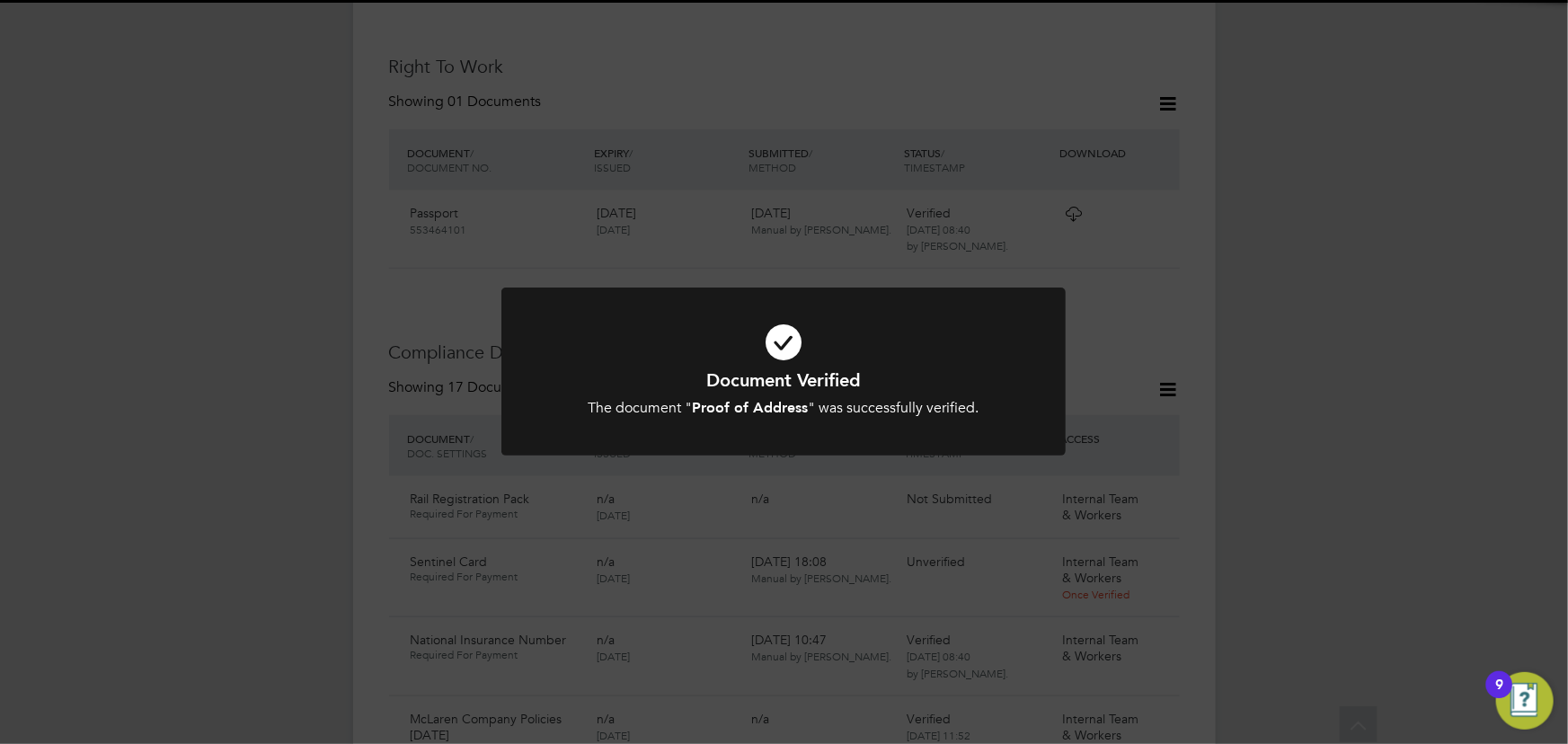
click at [1348, 414] on div "Document Verified The document " Proof of Address " was successfully verified. …" at bounding box center [784, 372] width 1568 height 744
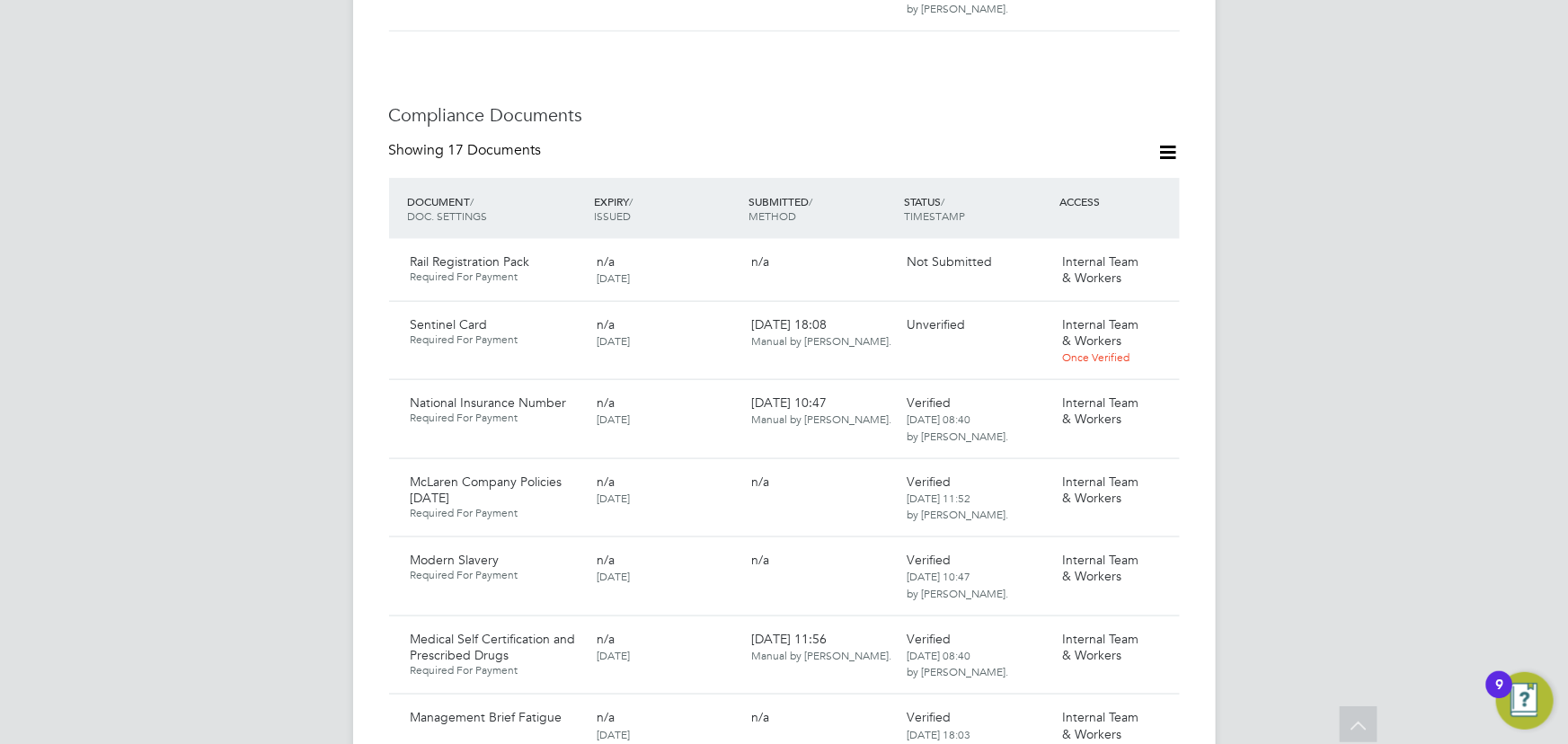
scroll to position [989, 0]
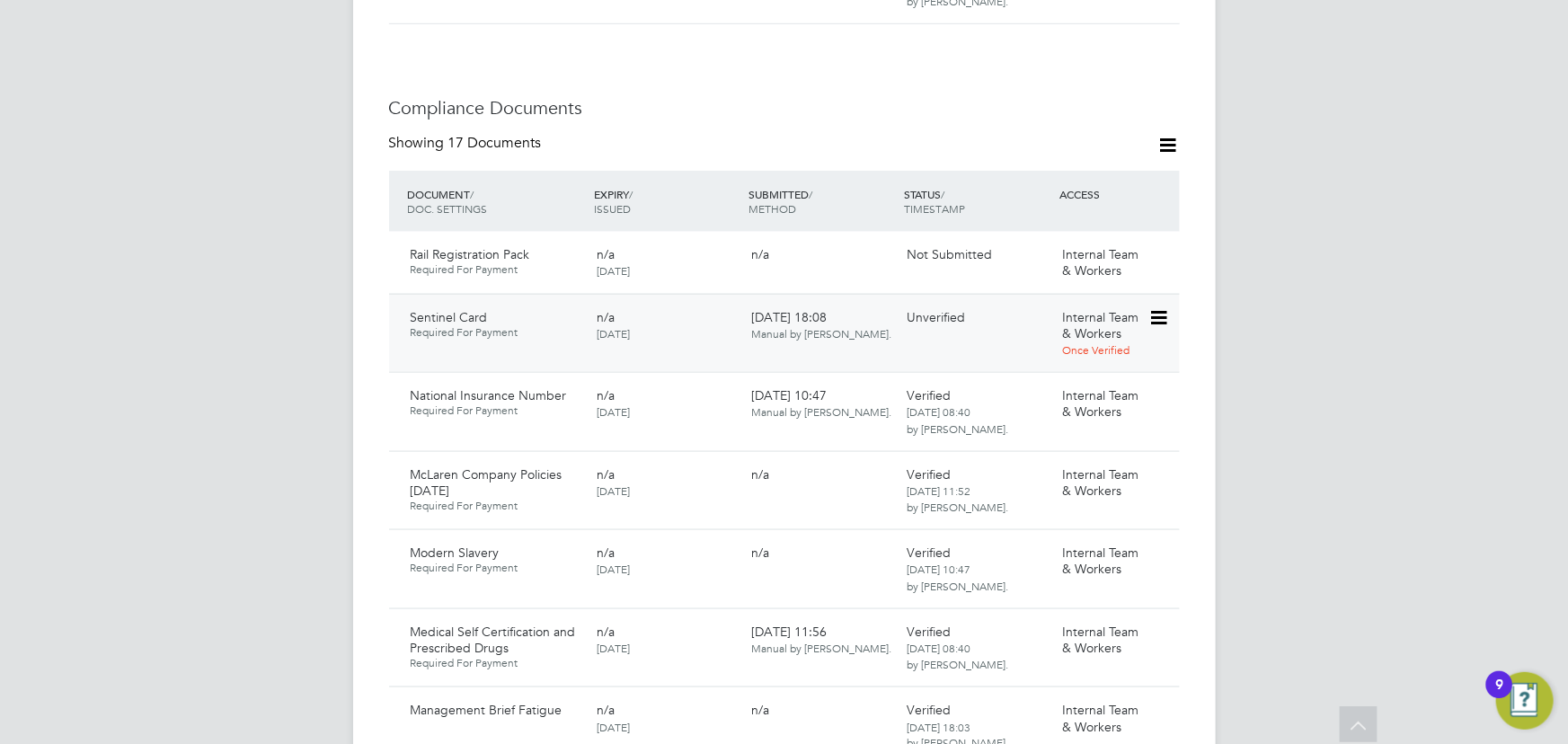
click at [1161, 308] on icon at bounding box center [1157, 318] width 18 height 21
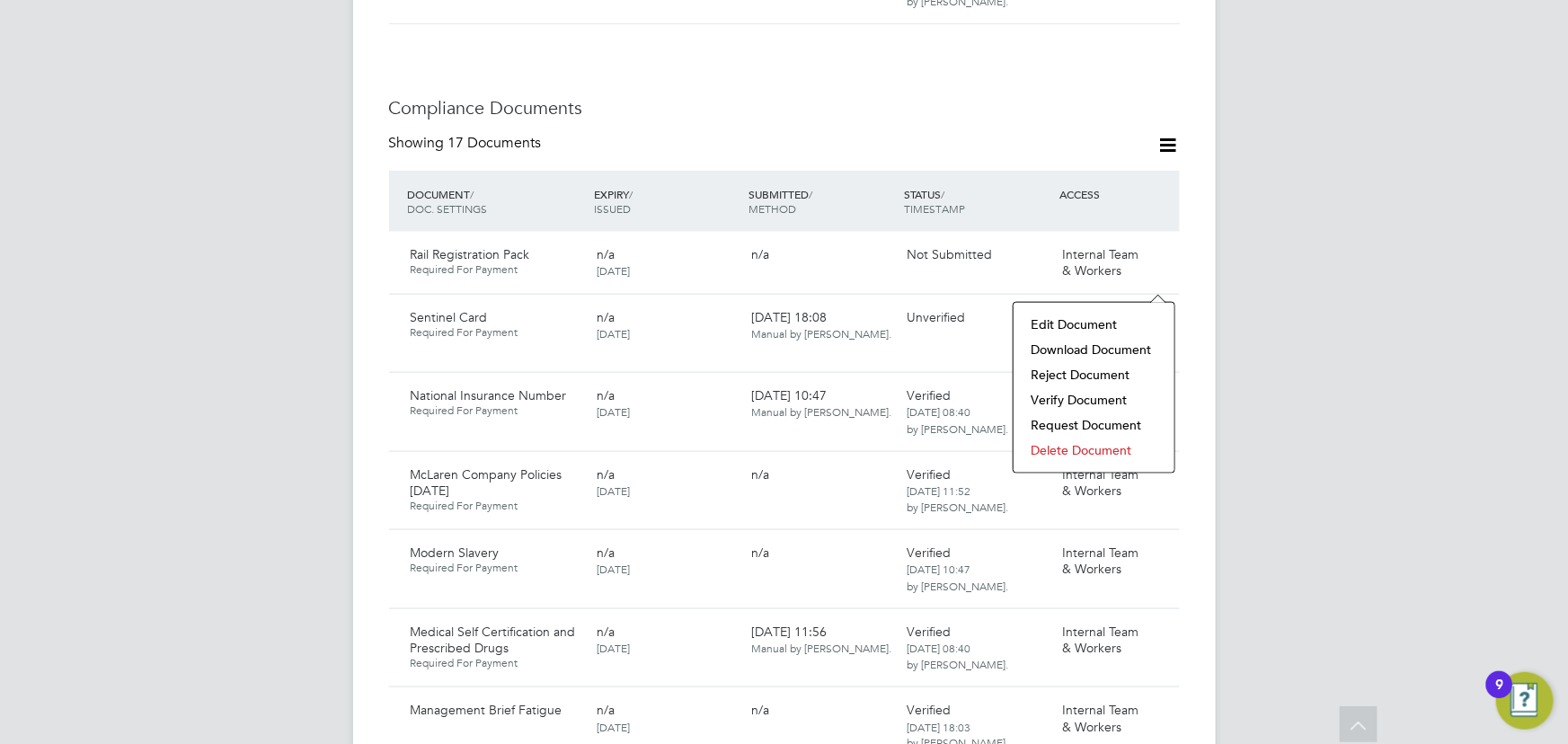
click at [1085, 344] on li "Download Document" at bounding box center [1094, 349] width 143 height 25
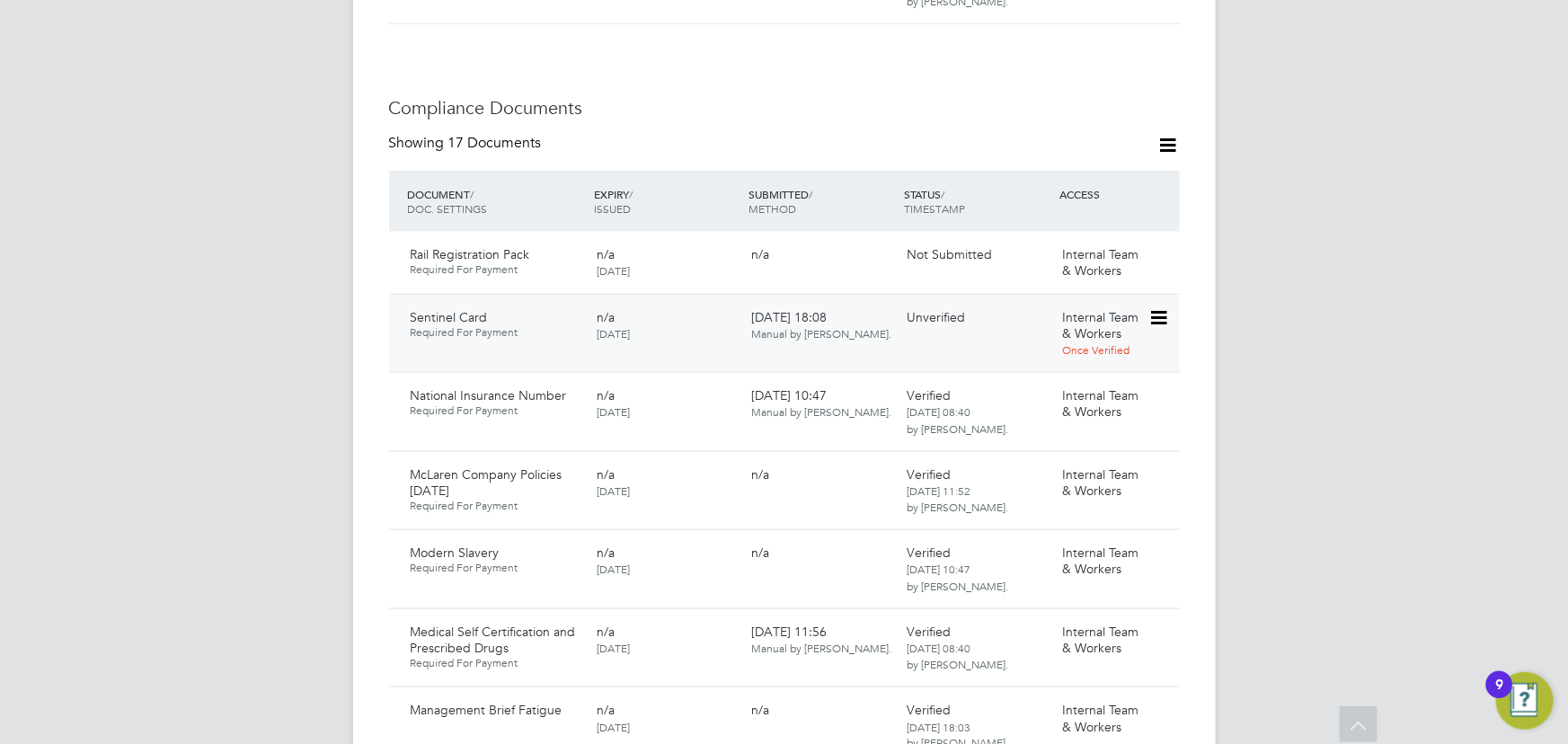
click at [1173, 294] on div "Sentinel Card Required For Payment n/a [DATE] [DATE] 18:08 Manual by [PERSON_NA…" at bounding box center [784, 334] width 791 height 79
click at [1159, 308] on icon at bounding box center [1157, 318] width 18 height 21
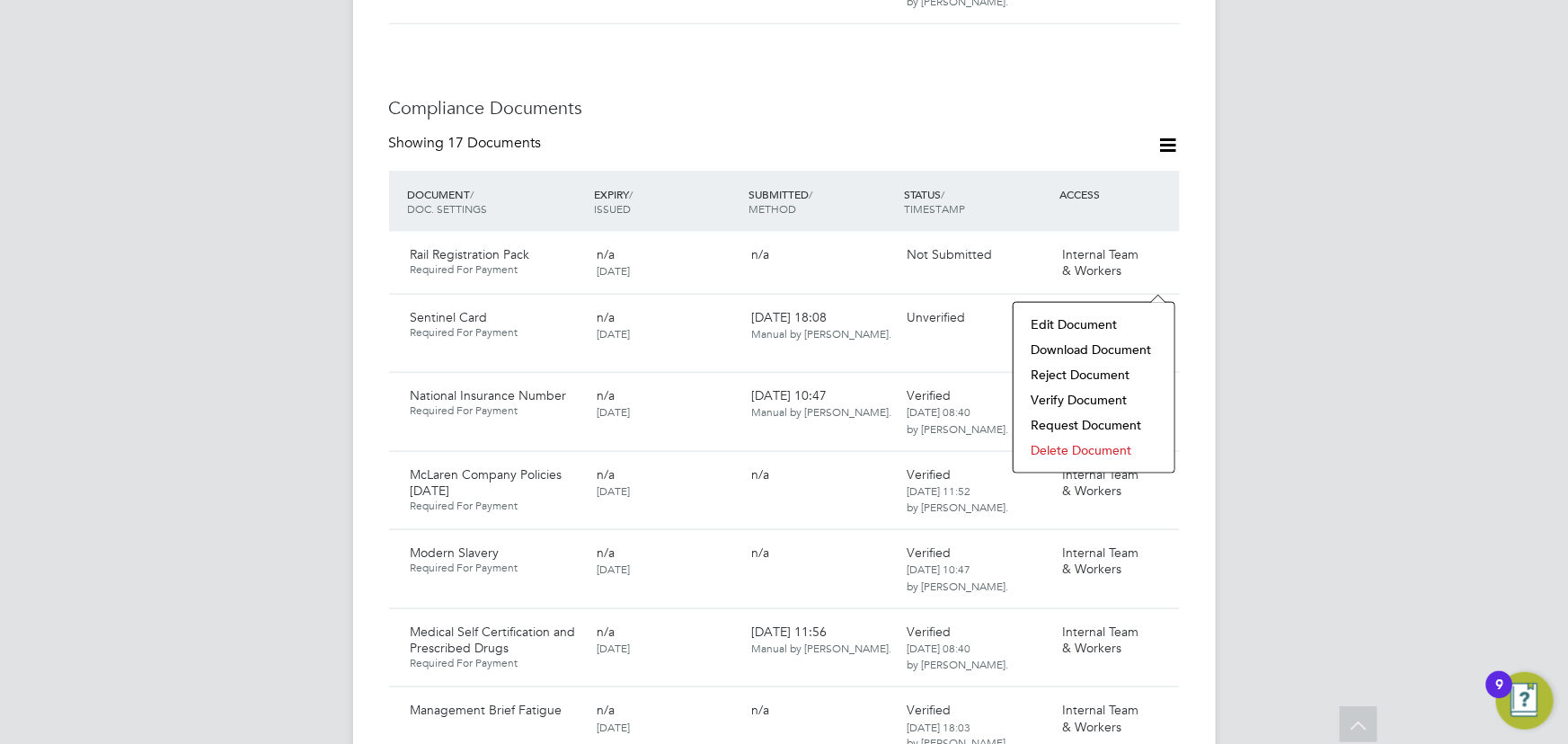
click at [1090, 397] on li "Verify Document" at bounding box center [1094, 399] width 143 height 25
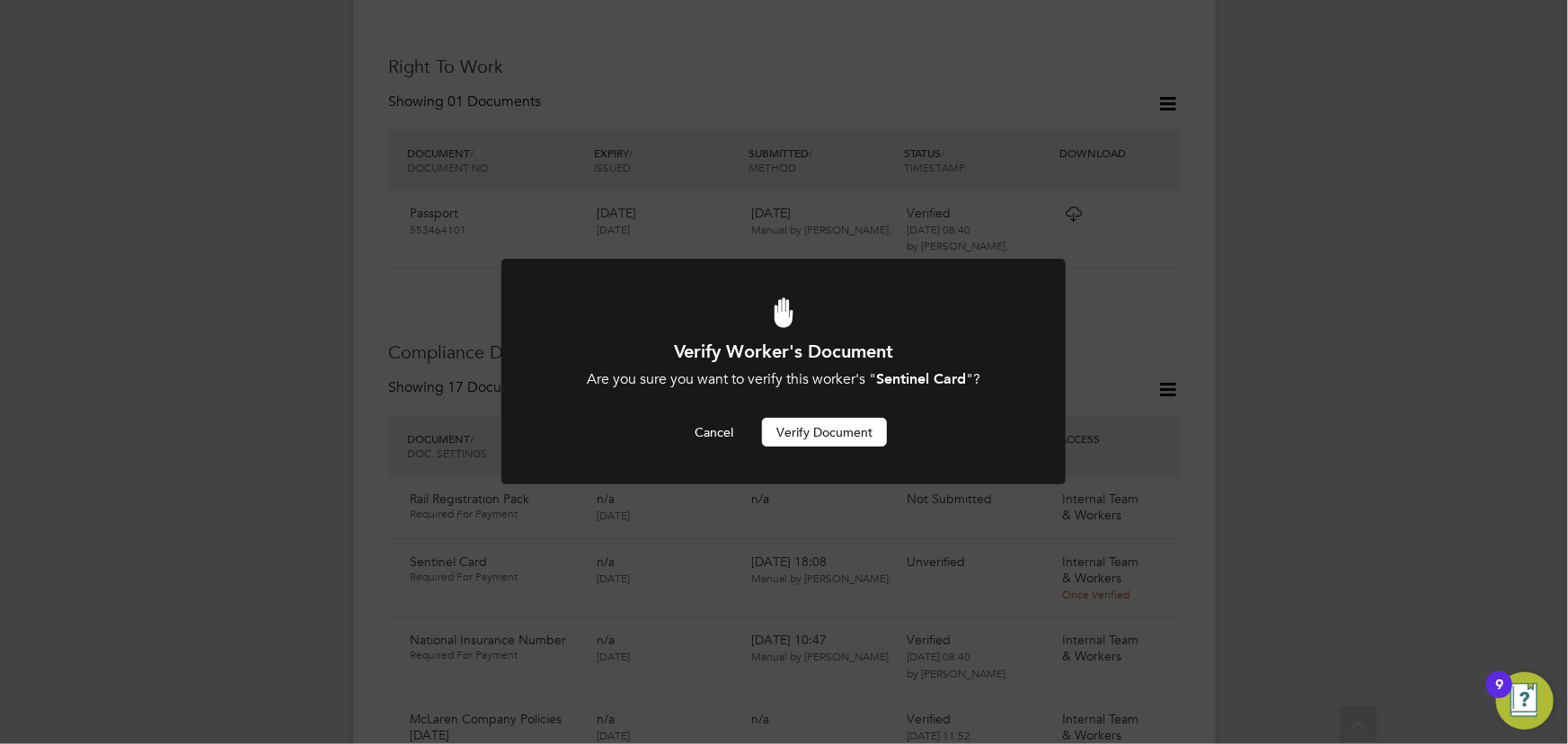
click at [814, 439] on button "Verify Document" at bounding box center [824, 432] width 125 height 29
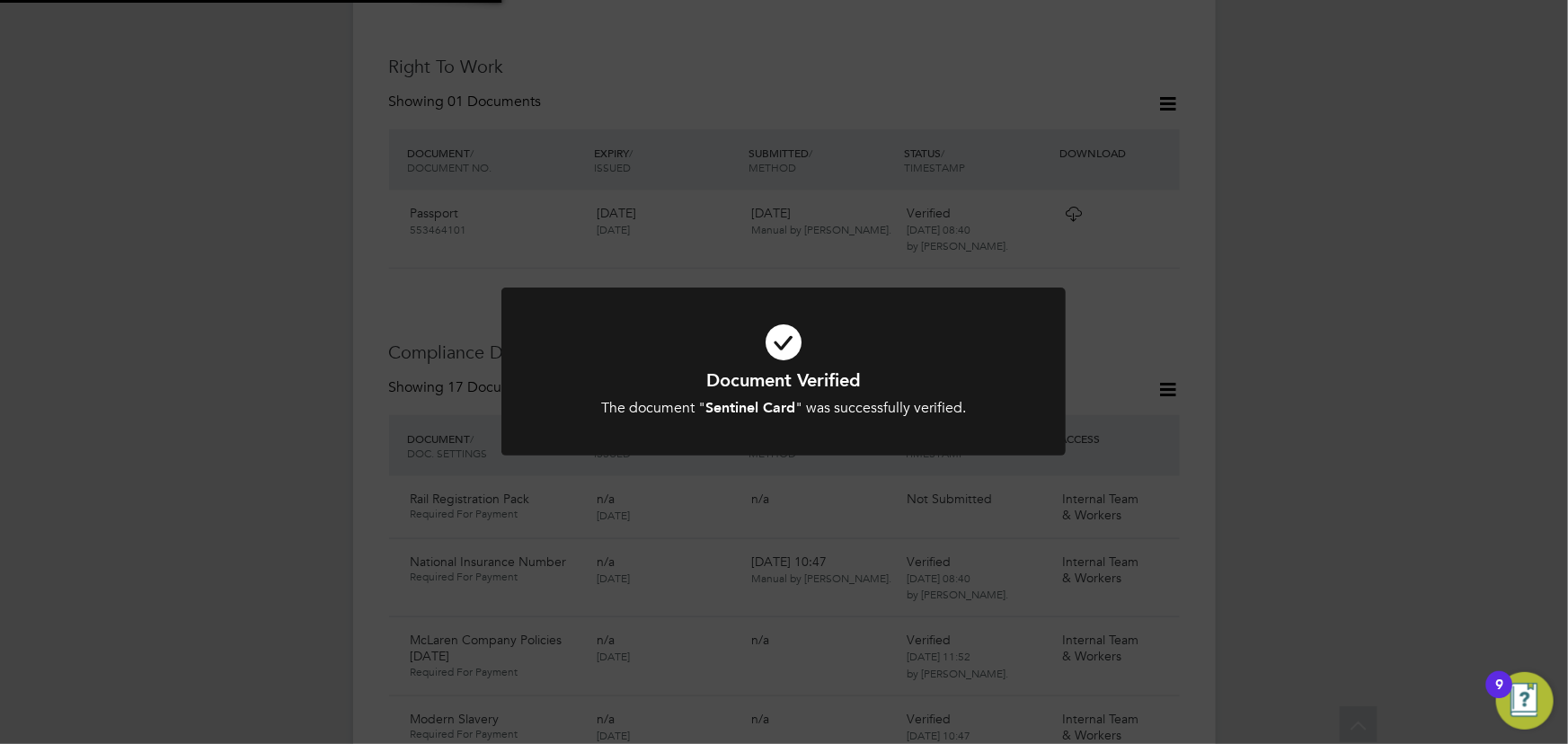
click at [1445, 380] on div "Document Verified The document " Sentinel Card " was successfully verified. Can…" at bounding box center [784, 372] width 1568 height 744
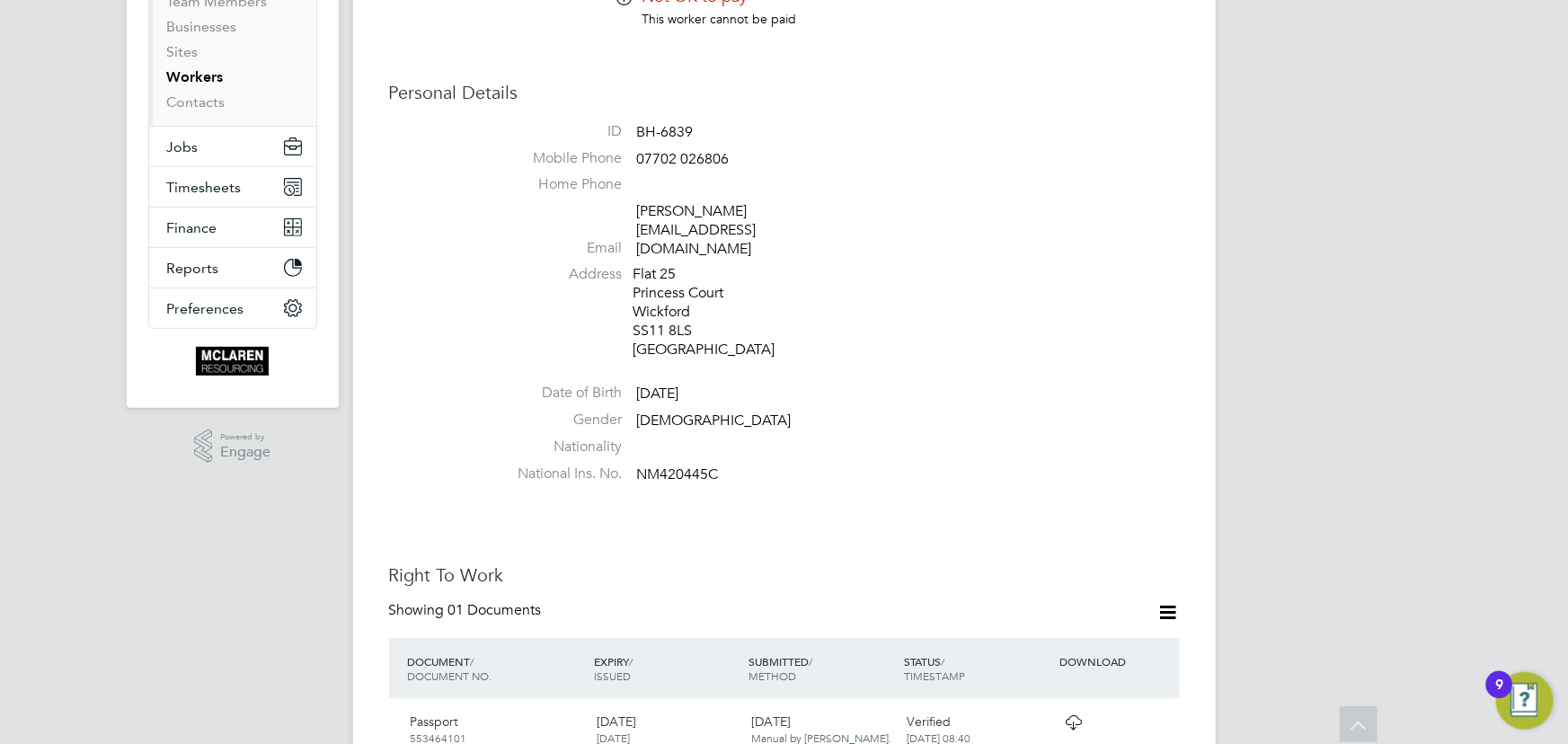
scroll to position [0, 0]
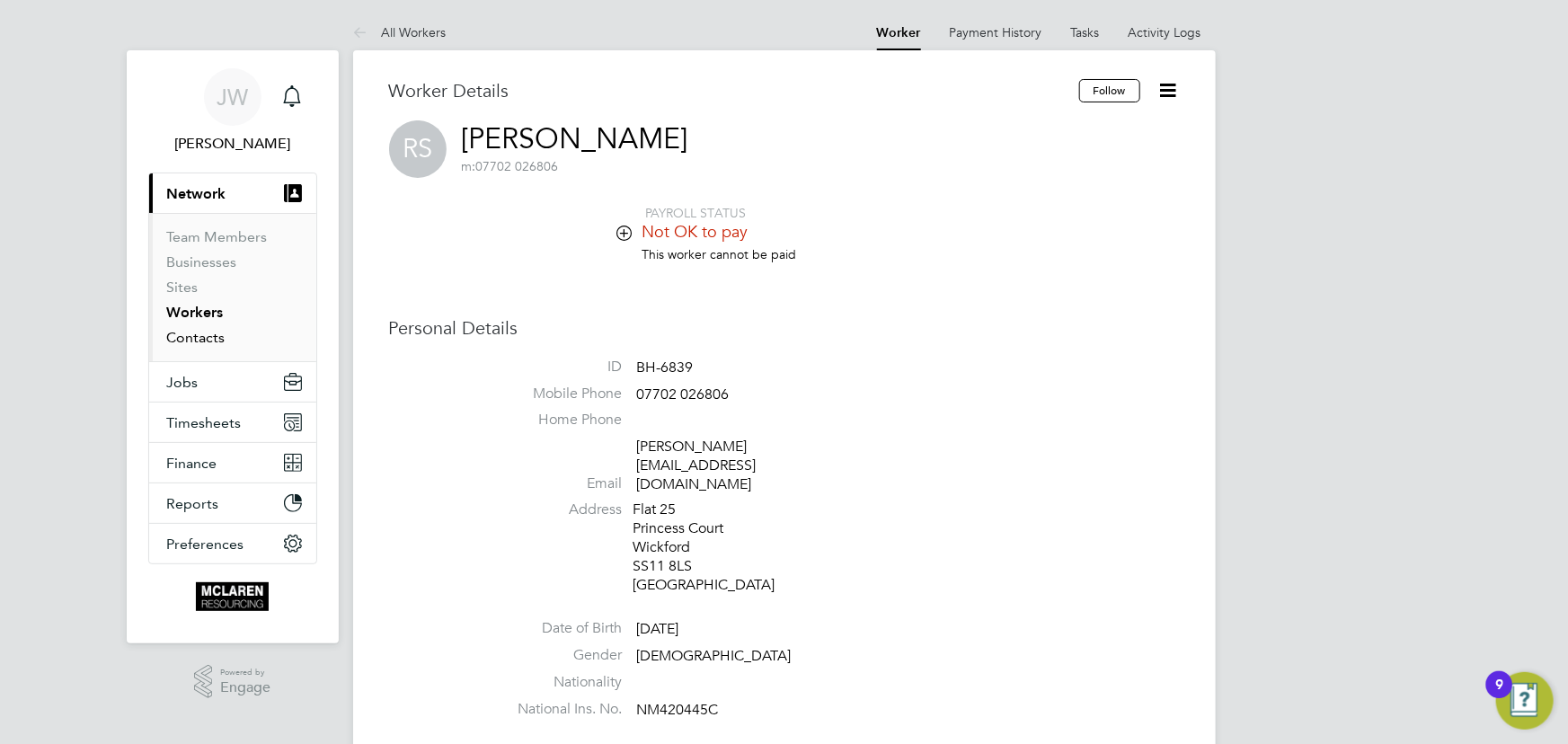
drag, startPoint x: 197, startPoint y: 343, endPoint x: 197, endPoint y: 333, distance: 10.0
click at [197, 343] on link "Contacts" at bounding box center [196, 337] width 58 height 17
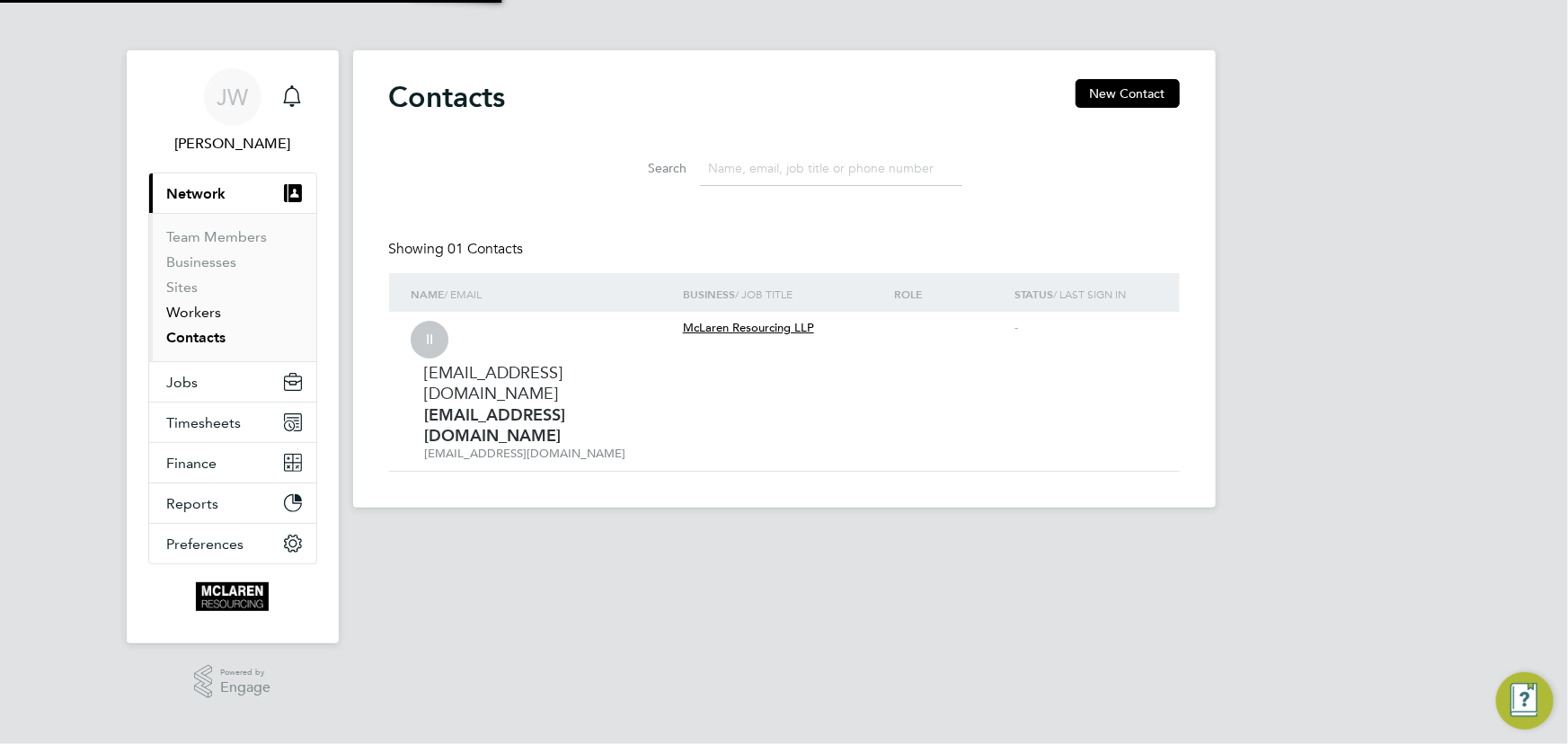
click at [191, 313] on link "Workers" at bounding box center [194, 312] width 55 height 17
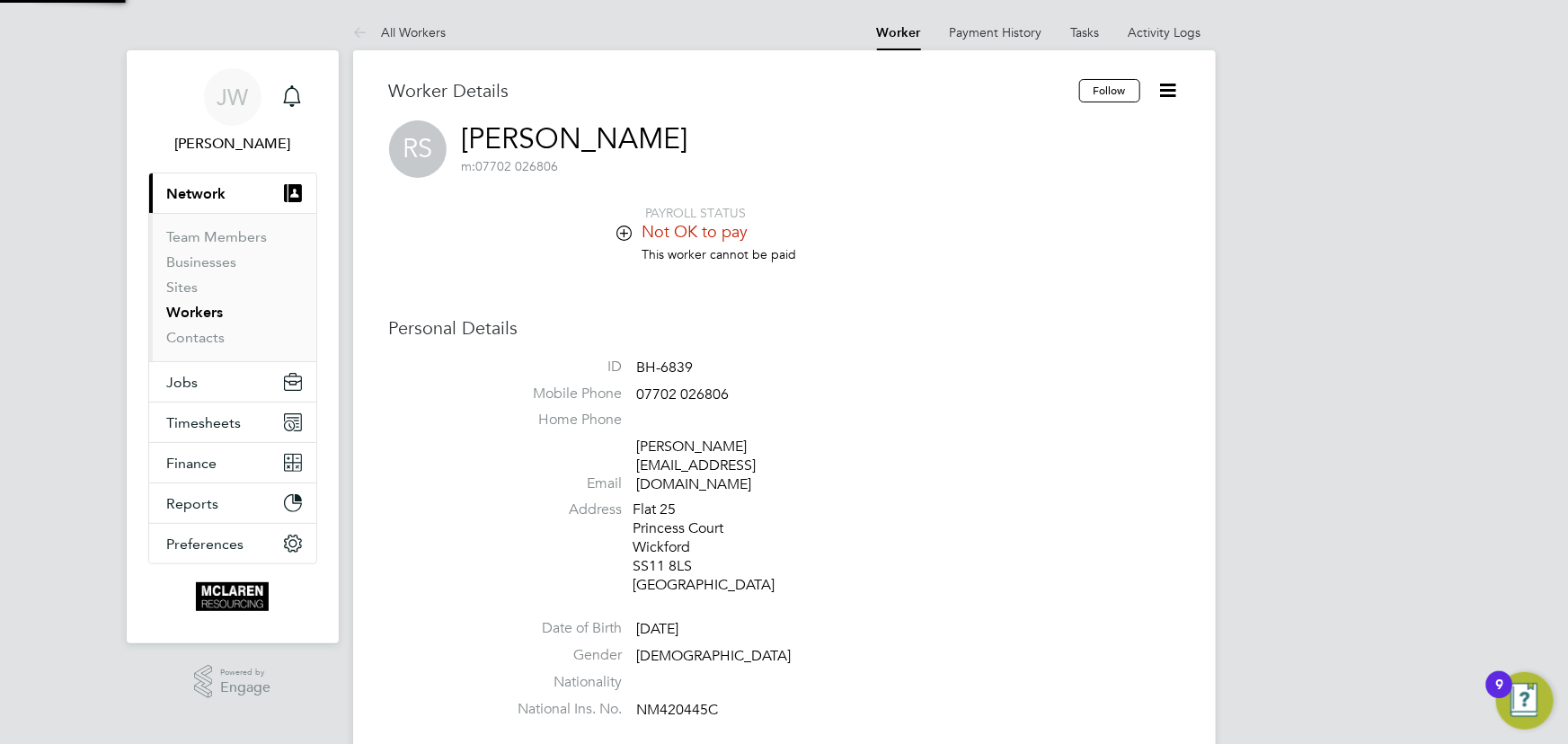
click at [149, 174] on button "Current page: Network" at bounding box center [232, 193] width 167 height 40
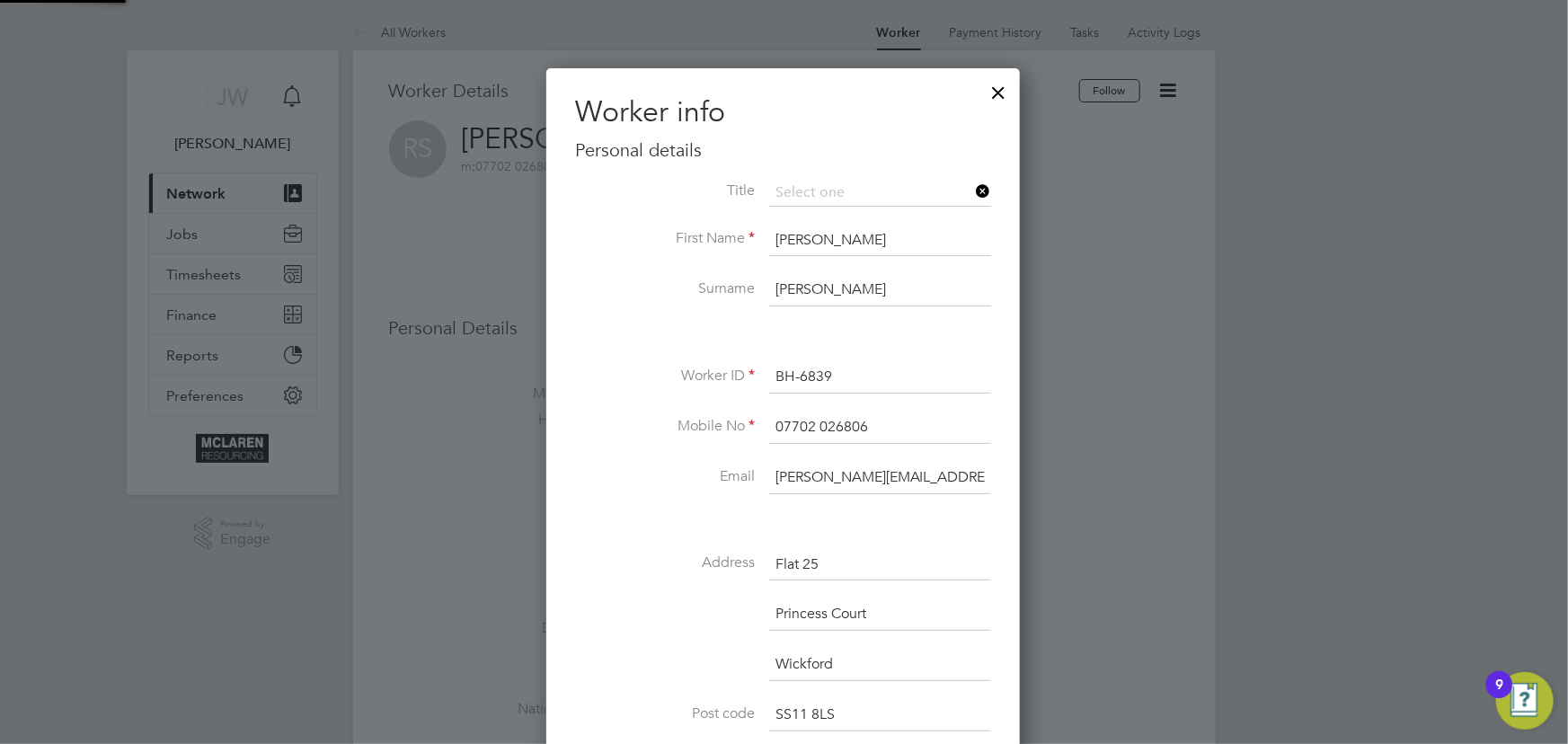
scroll to position [1061, 475]
drag, startPoint x: 899, startPoint y: 477, endPoint x: 997, endPoint y: 477, distance: 98.0
click at [997, 477] on div "Worker info Personal details Title First Name [PERSON_NAME] Surname [PERSON_NAM…" at bounding box center [783, 601] width 474 height 1065
click at [1001, 82] on div at bounding box center [999, 88] width 32 height 32
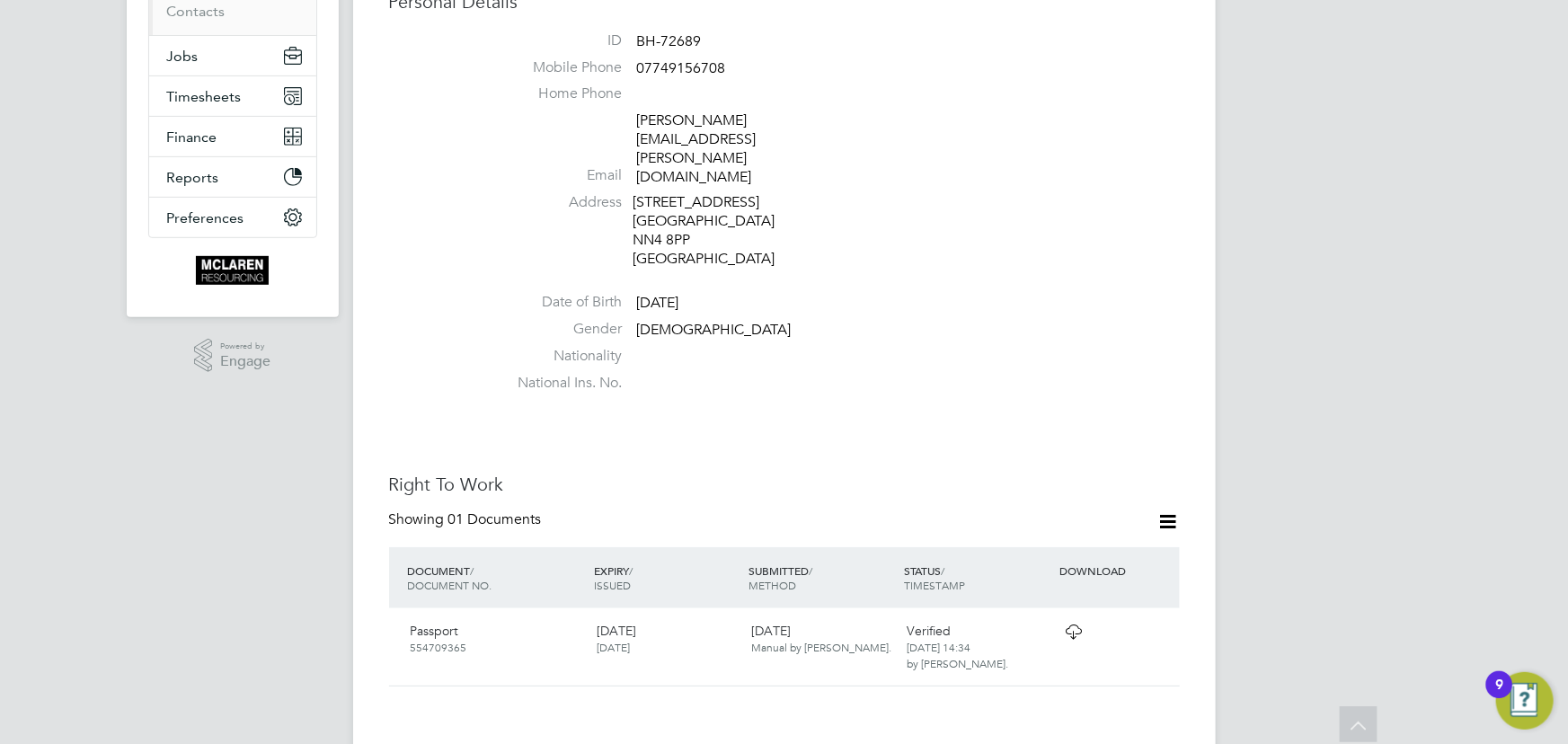
scroll to position [163, 0]
